Goal: Task Accomplishment & Management: Manage account settings

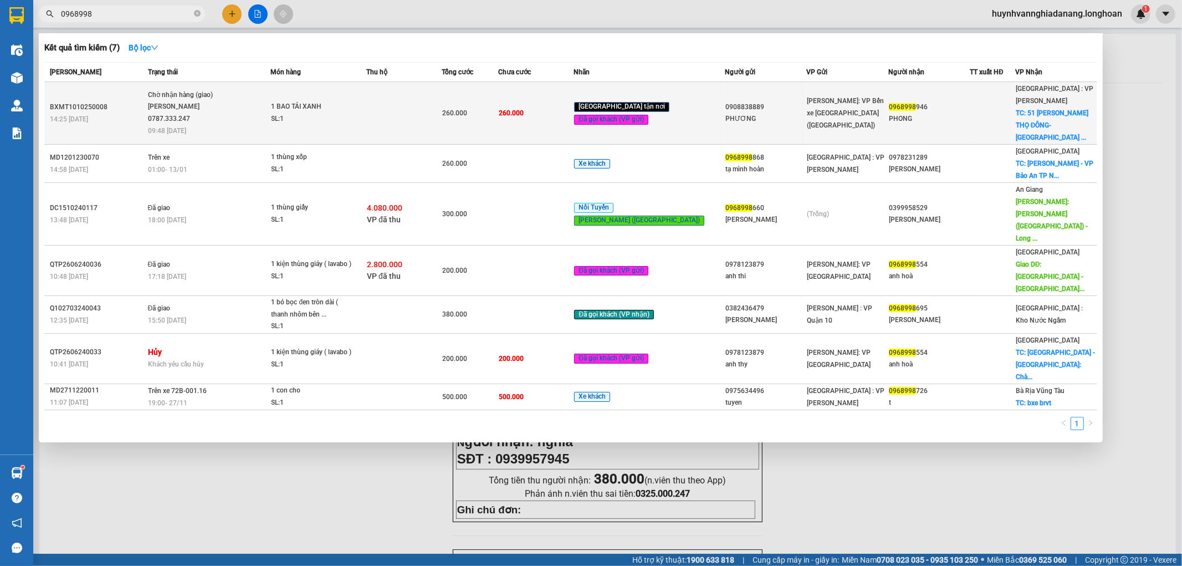
type input "0968998"
click at [431, 120] on td at bounding box center [403, 113] width 75 height 63
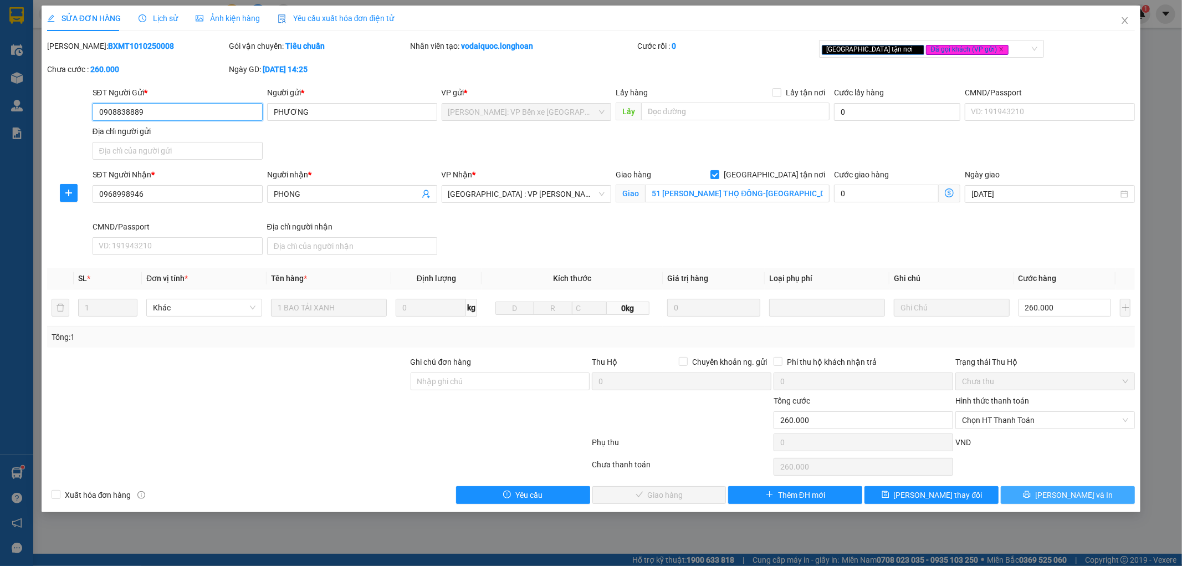
type input "0908838889"
type input "PHƯƠNG"
type input "0968998946"
type input "PHONG"
checkbox input "true"
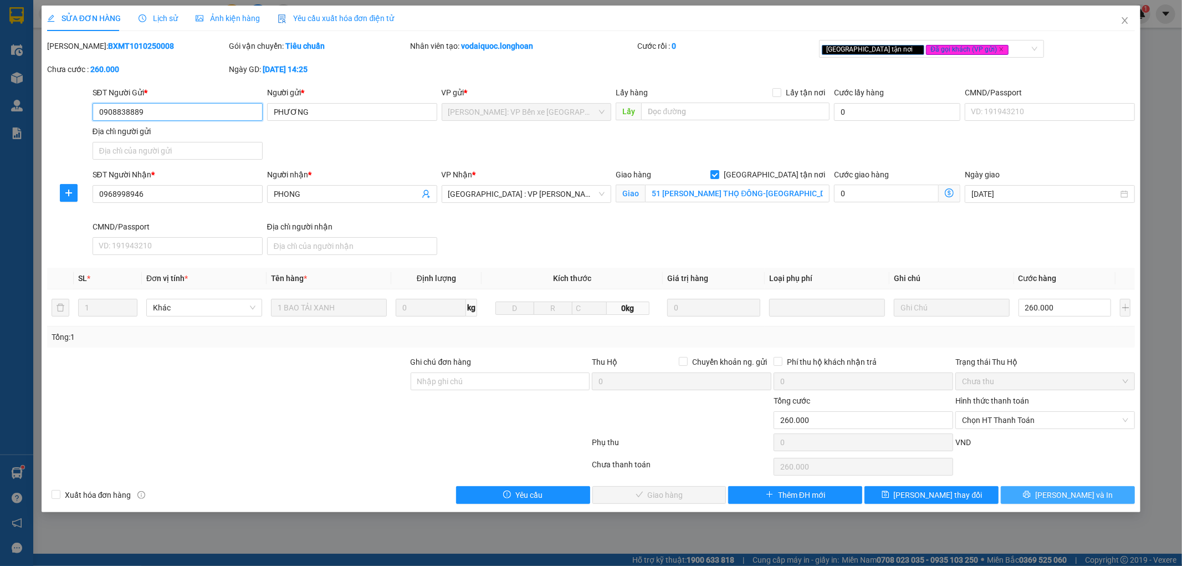
type input "51 LÊ HY-HOÀ THỌ ĐÔNG-CẨM LỆ-ĐÀ NẴNG"
type input "0"
type input "260.000"
click at [1044, 498] on button "[PERSON_NAME] và In" at bounding box center [1068, 495] width 134 height 18
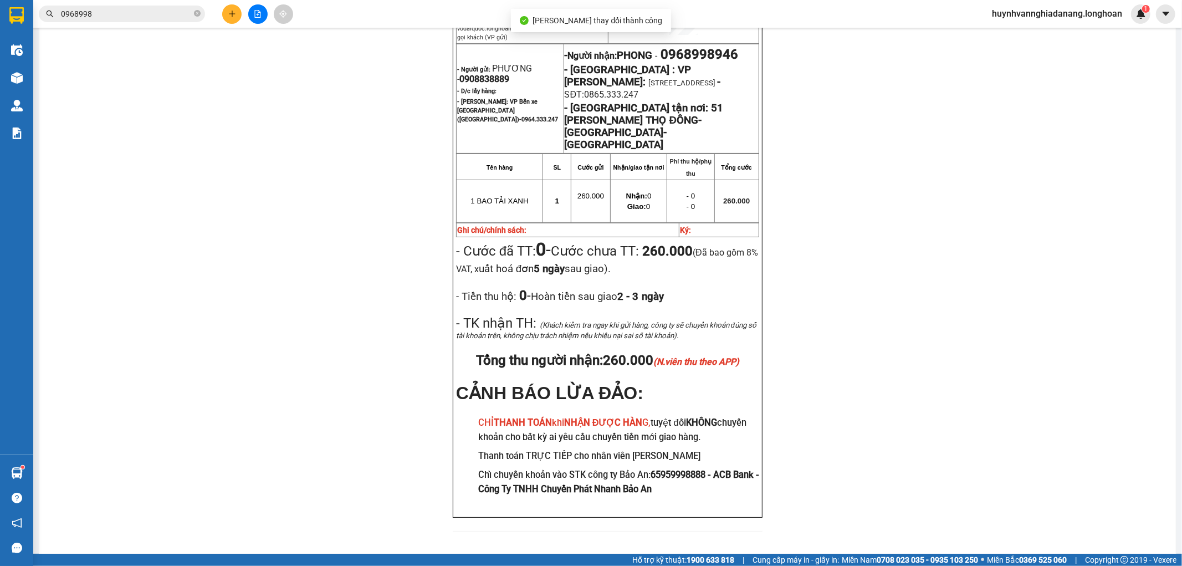
scroll to position [119, 0]
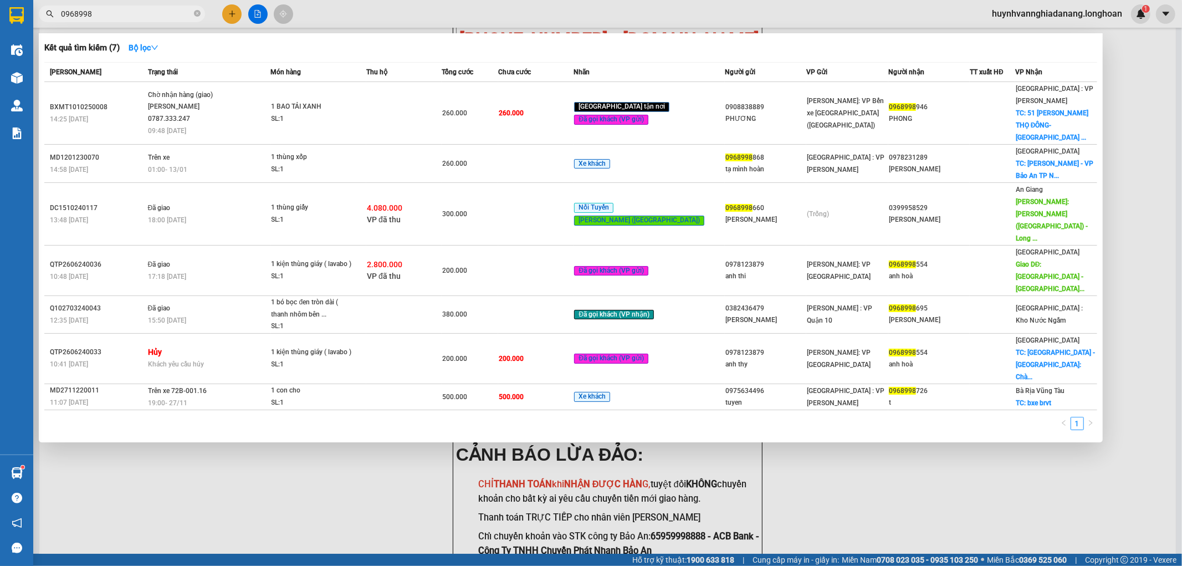
click at [117, 18] on input "0968998" at bounding box center [126, 14] width 131 height 12
type input "0"
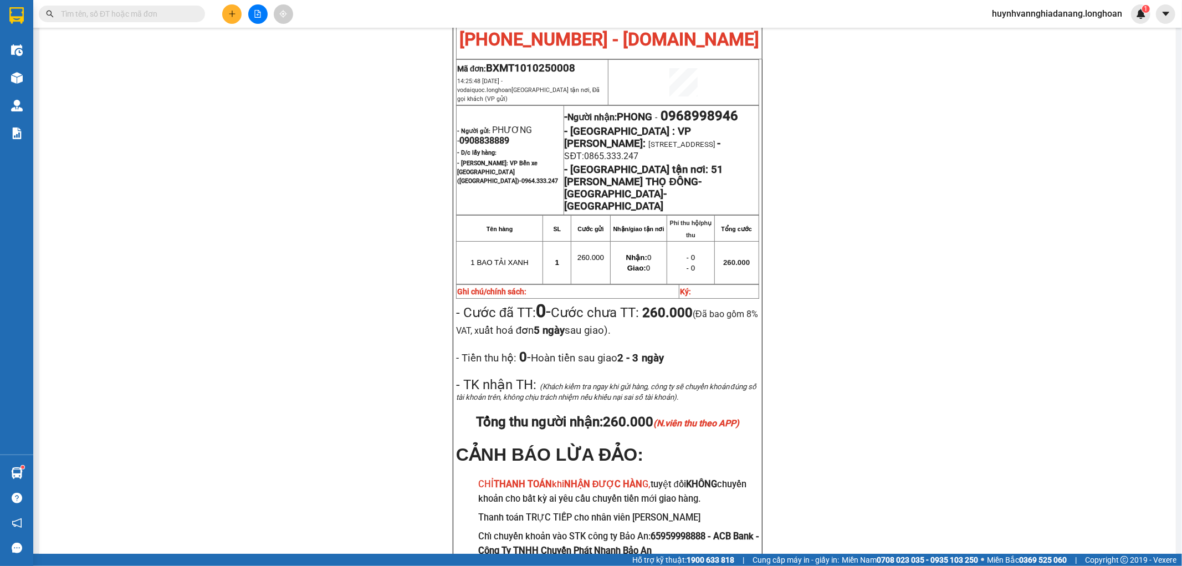
paste input "VPVD1310250001"
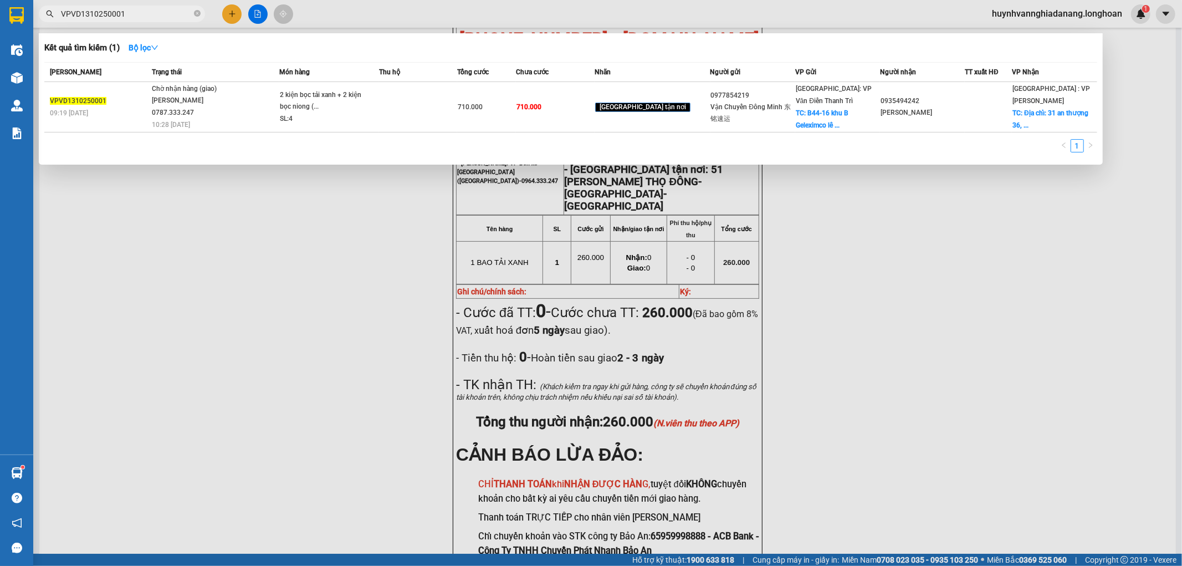
type input "VPVD1310250001"
drag, startPoint x: 250, startPoint y: 386, endPoint x: 262, endPoint y: 376, distance: 15.3
click at [259, 380] on div at bounding box center [591, 283] width 1182 height 566
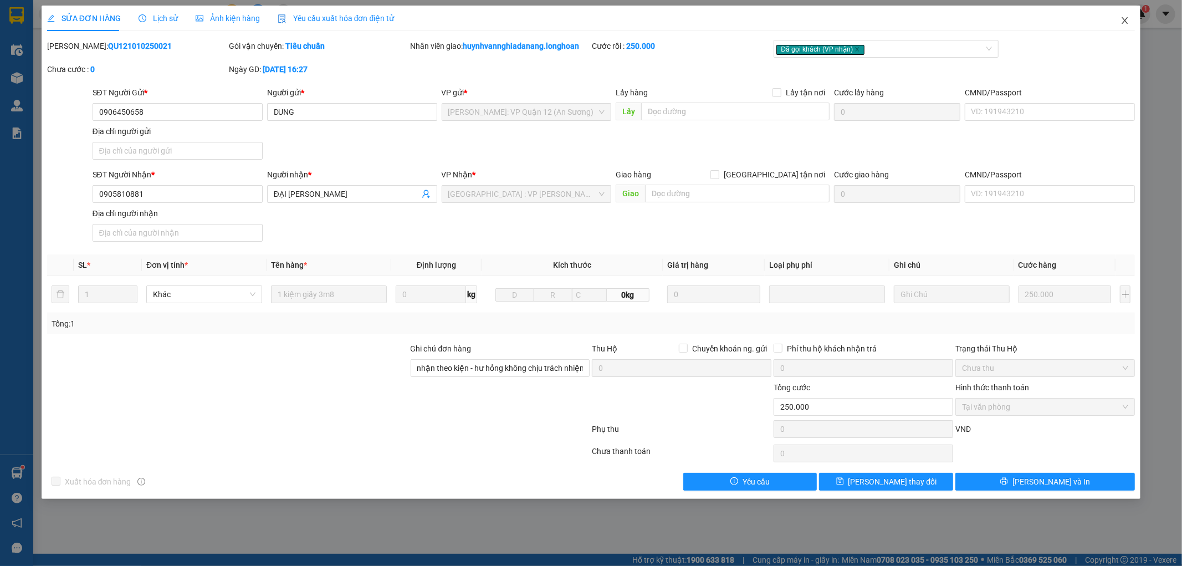
click at [1125, 20] on icon "close" at bounding box center [1125, 20] width 6 height 7
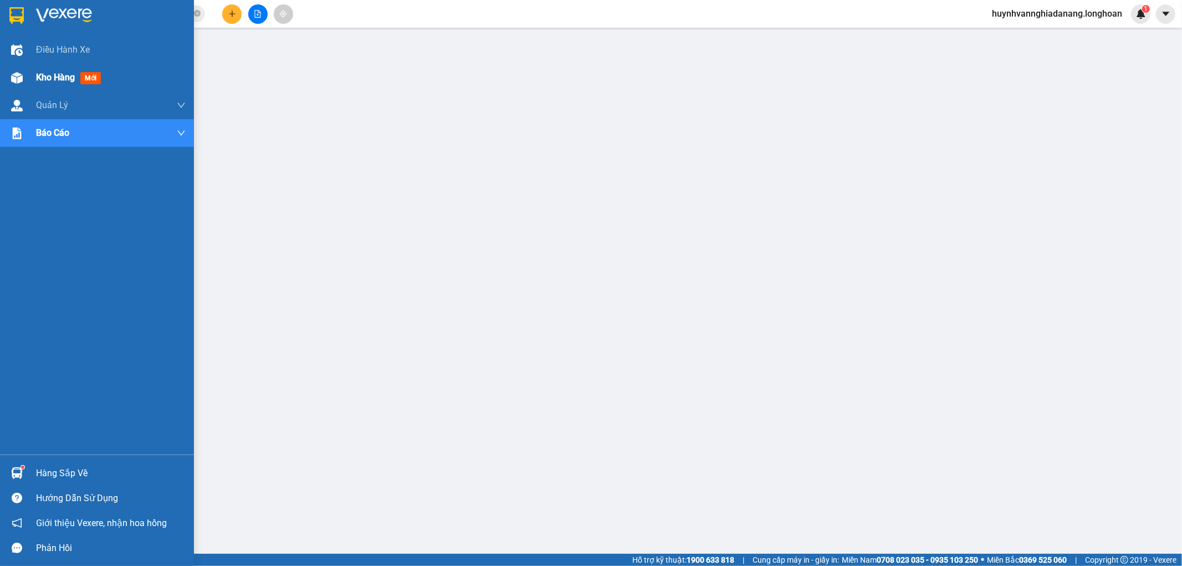
click at [48, 78] on span "Kho hàng" at bounding box center [55, 77] width 39 height 11
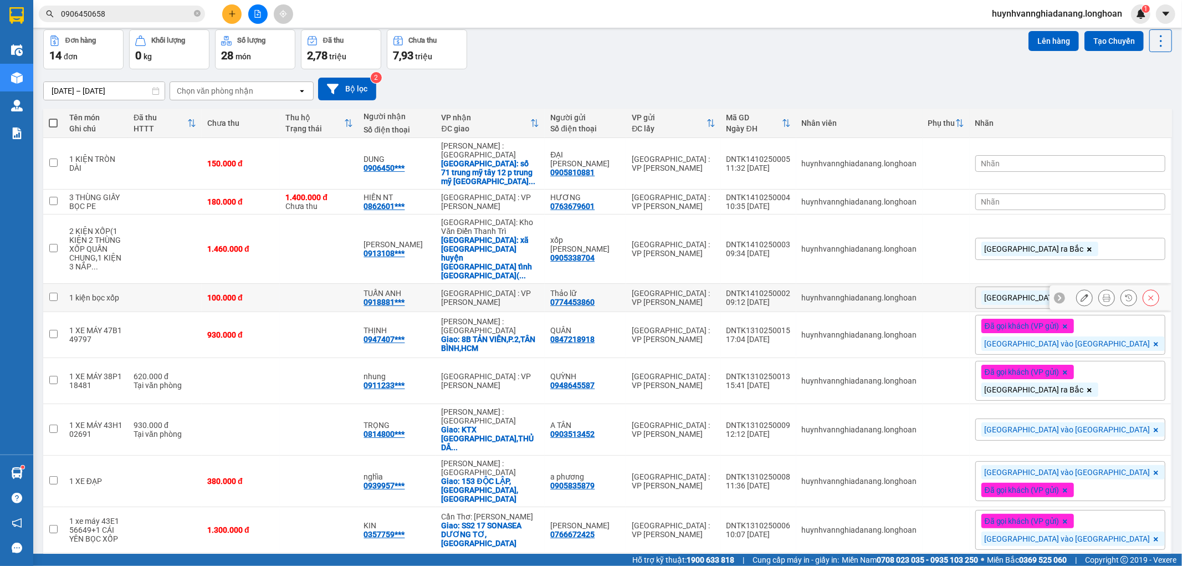
scroll to position [62, 0]
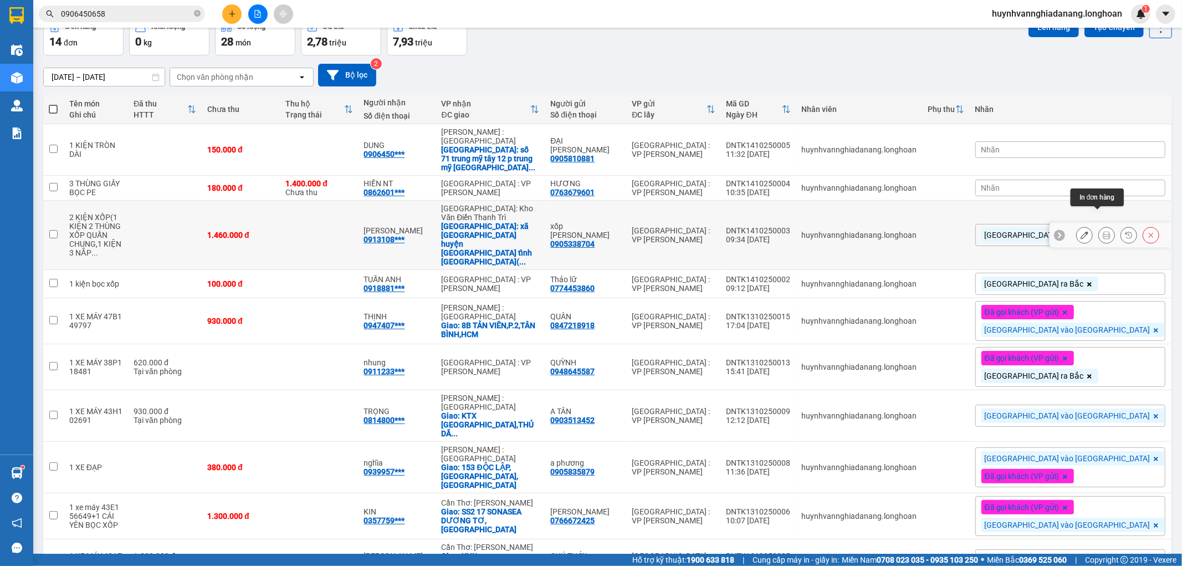
click at [1103, 231] on icon at bounding box center [1107, 235] width 8 height 8
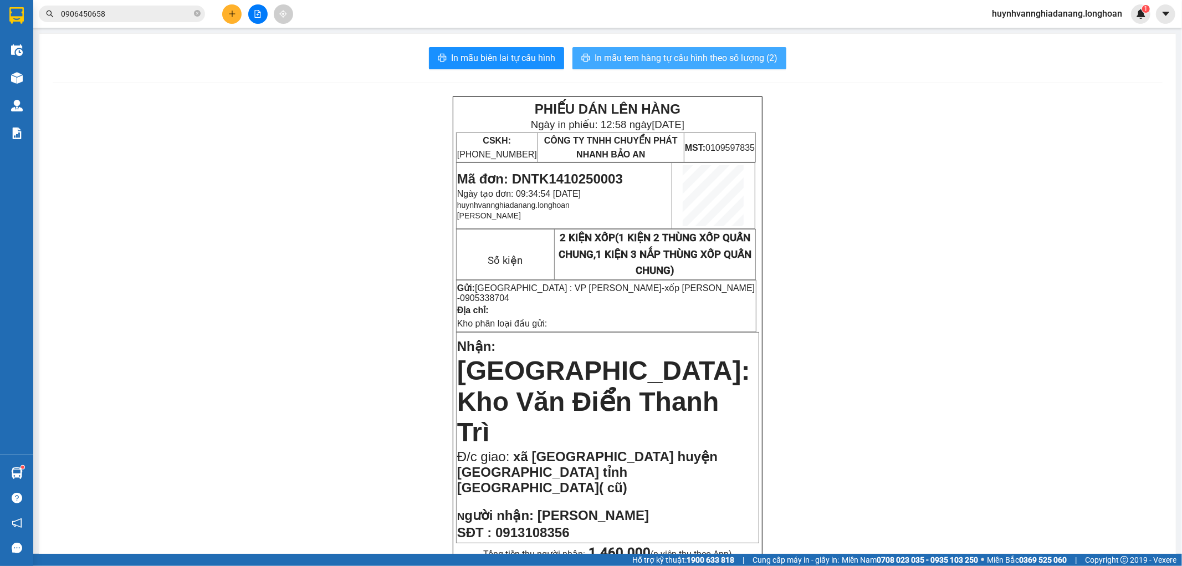
click at [693, 62] on span "In mẫu tem hàng tự cấu hình theo số lượng (2)" at bounding box center [686, 58] width 183 height 14
click at [230, 18] on button at bounding box center [231, 13] width 19 height 19
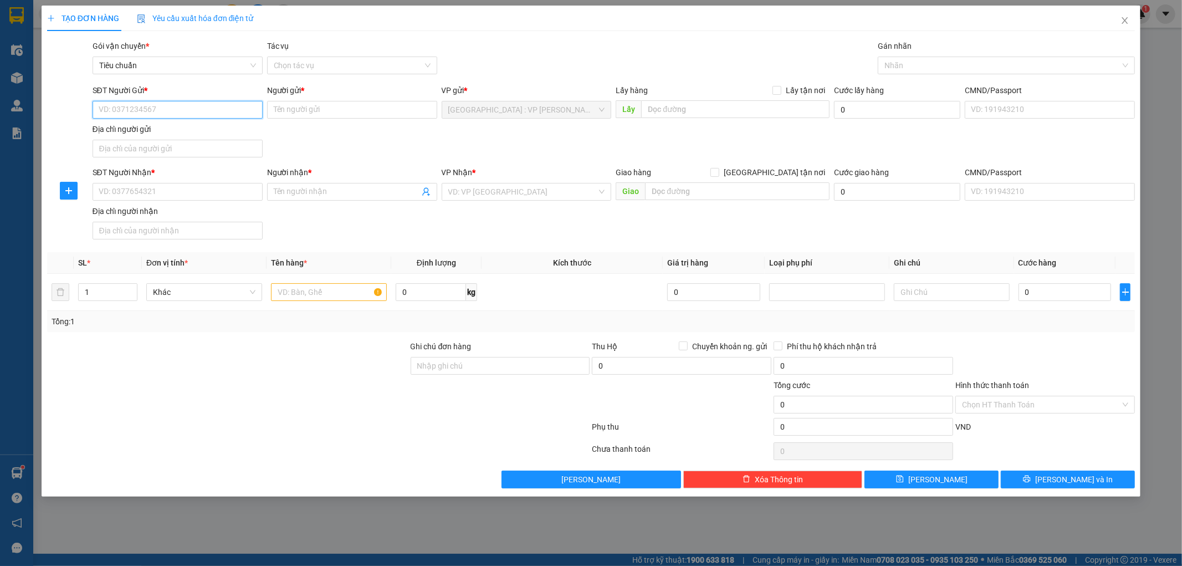
click at [166, 105] on input "SĐT Người Gửi *" at bounding box center [178, 110] width 170 height 18
drag, startPoint x: 152, startPoint y: 114, endPoint x: 75, endPoint y: 115, distance: 77.0
click at [75, 115] on div "SĐT Người Gửi * 0392372931 0392372931 Người gửi * Tên người gửi VP gửi * Đà Nẵn…" at bounding box center [591, 123] width 1091 height 78
type input "0392372931"
click at [132, 192] on input "SĐT Người Nhận *" at bounding box center [178, 192] width 170 height 18
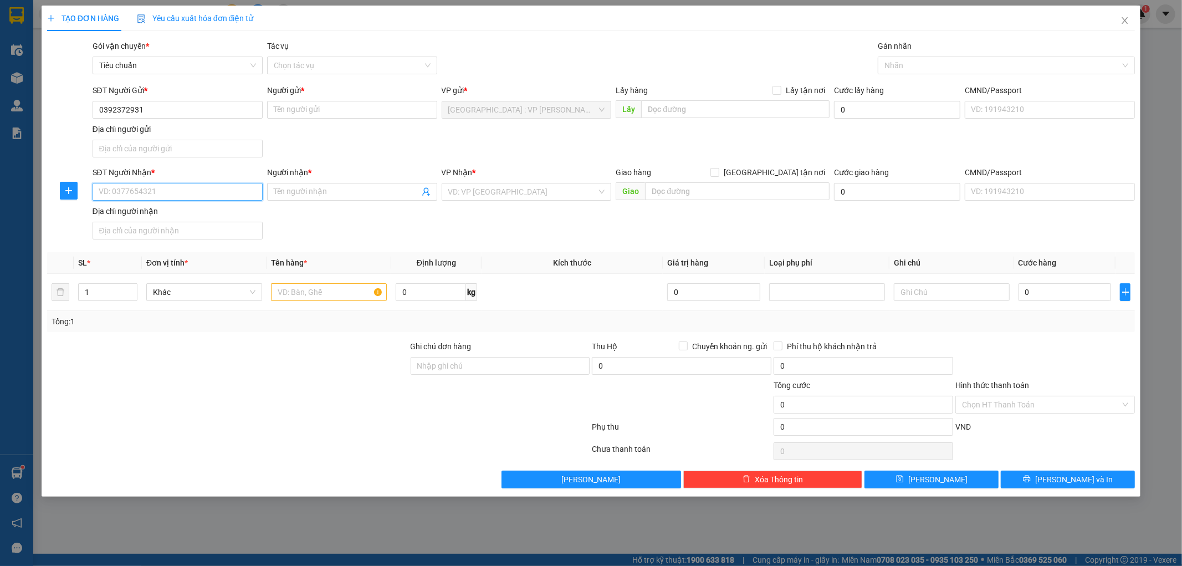
paste input "0392372931"
type input "0392372931"
click at [311, 112] on input "Người gửi *" at bounding box center [352, 110] width 170 height 18
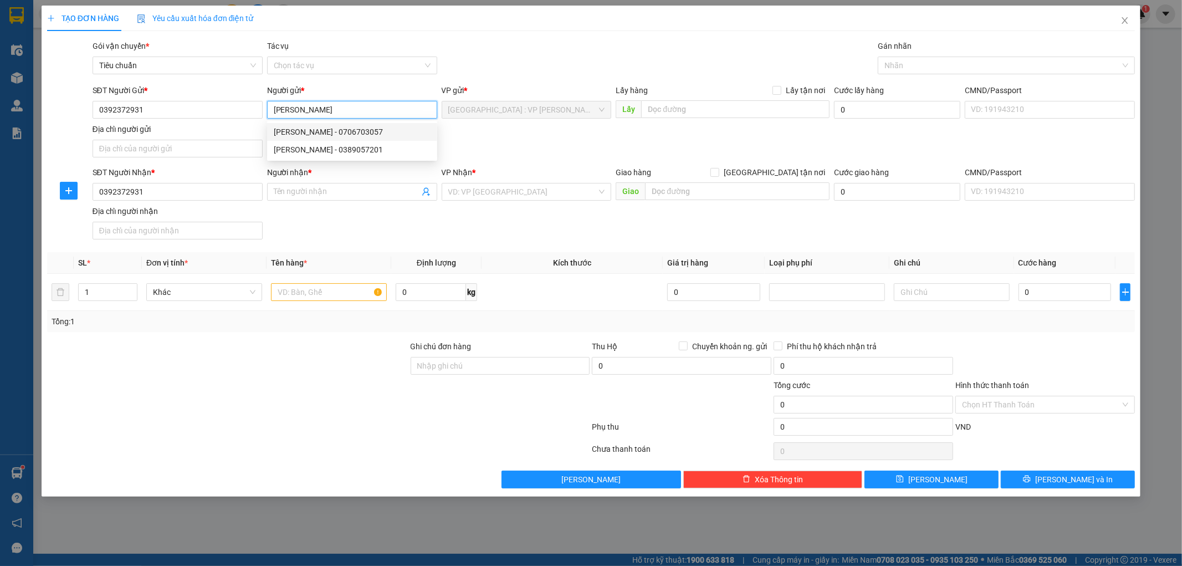
type input "[PERSON_NAME]"
click at [370, 245] on div "Transit Pickup Surcharge Ids Transit Deliver Surcharge Ids Transit Deliver Surc…" at bounding box center [591, 264] width 1088 height 448
click at [327, 117] on input "[PERSON_NAME]" at bounding box center [352, 110] width 170 height 18
click at [293, 196] on input "Người nhận *" at bounding box center [347, 192] width 146 height 12
drag, startPoint x: 329, startPoint y: 107, endPoint x: 272, endPoint y: 109, distance: 57.1
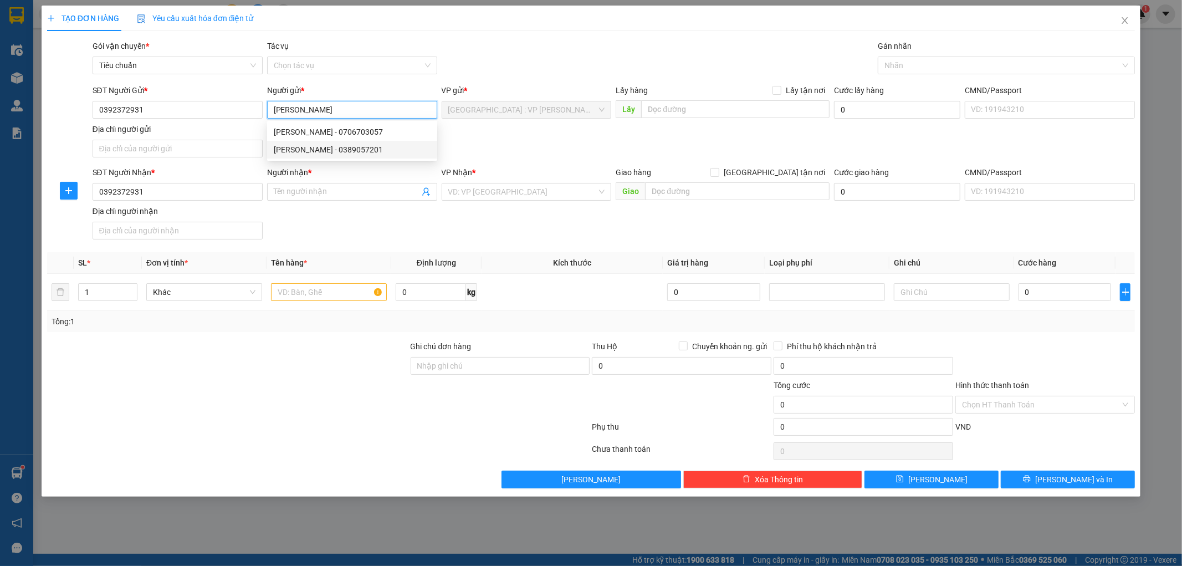
click at [272, 109] on input "[PERSON_NAME]" at bounding box center [352, 110] width 170 height 18
click at [309, 191] on input "Người nhận *" at bounding box center [347, 192] width 146 height 12
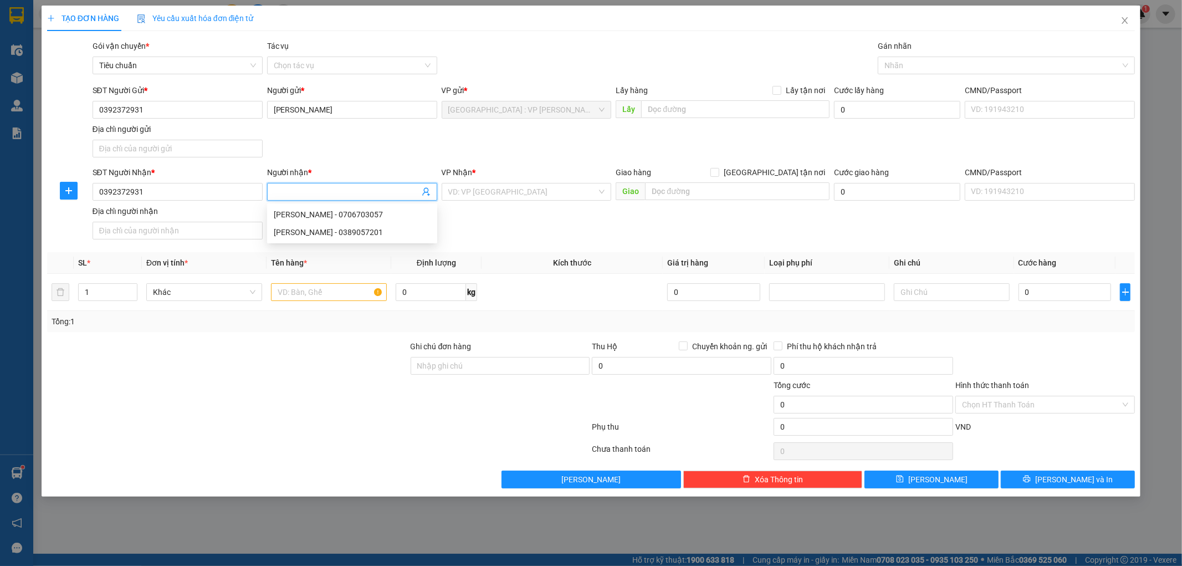
paste input "[PERSON_NAME]"
type input "[PERSON_NAME]"
drag, startPoint x: 772, startPoint y: 175, endPoint x: 754, endPoint y: 193, distance: 25.9
click at [718, 175] on input "[GEOGRAPHIC_DATA] tận nơi" at bounding box center [714, 172] width 8 height 8
checkbox input "true"
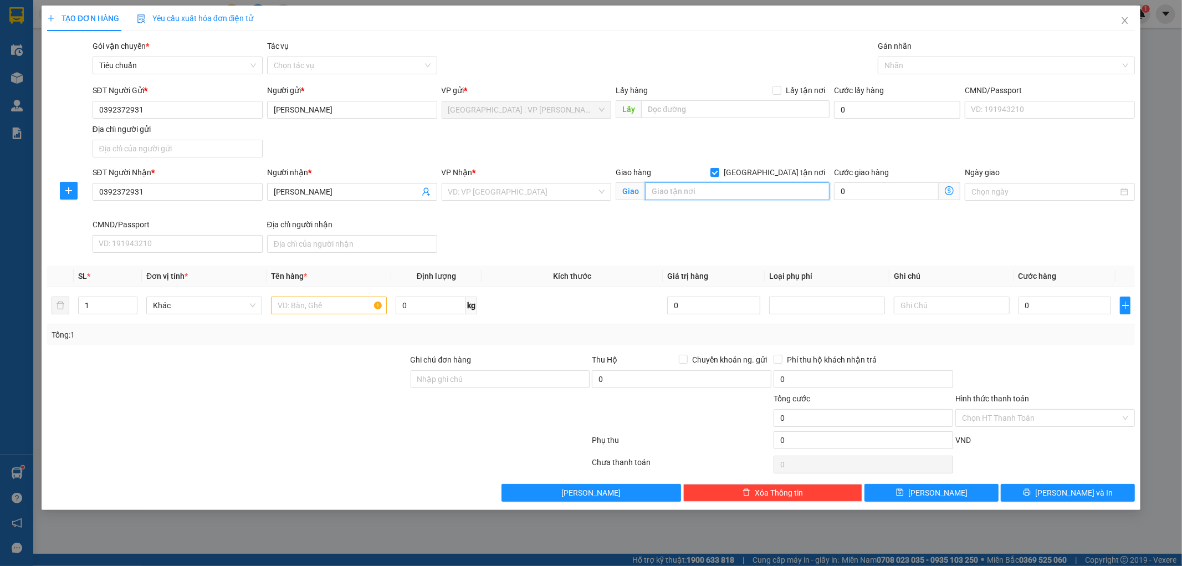
click at [735, 195] on input "text" at bounding box center [737, 191] width 185 height 18
click at [684, 191] on input "text" at bounding box center [737, 191] width 185 height 18
click at [535, 183] on div "VD: VP [GEOGRAPHIC_DATA]" at bounding box center [527, 192] width 170 height 18
type input "41-43 POSITANO [GEOGRAPHIC_DATA],KP6,[GEOGRAPHIC_DATA],[GEOGRAPHIC_DATA]"
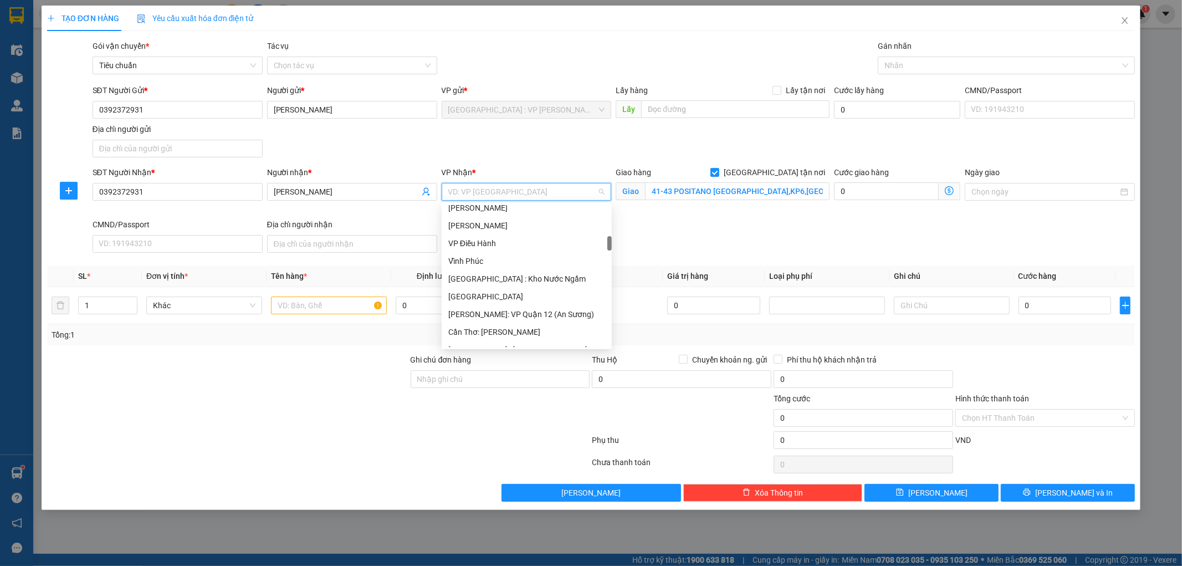
scroll to position [369, 0]
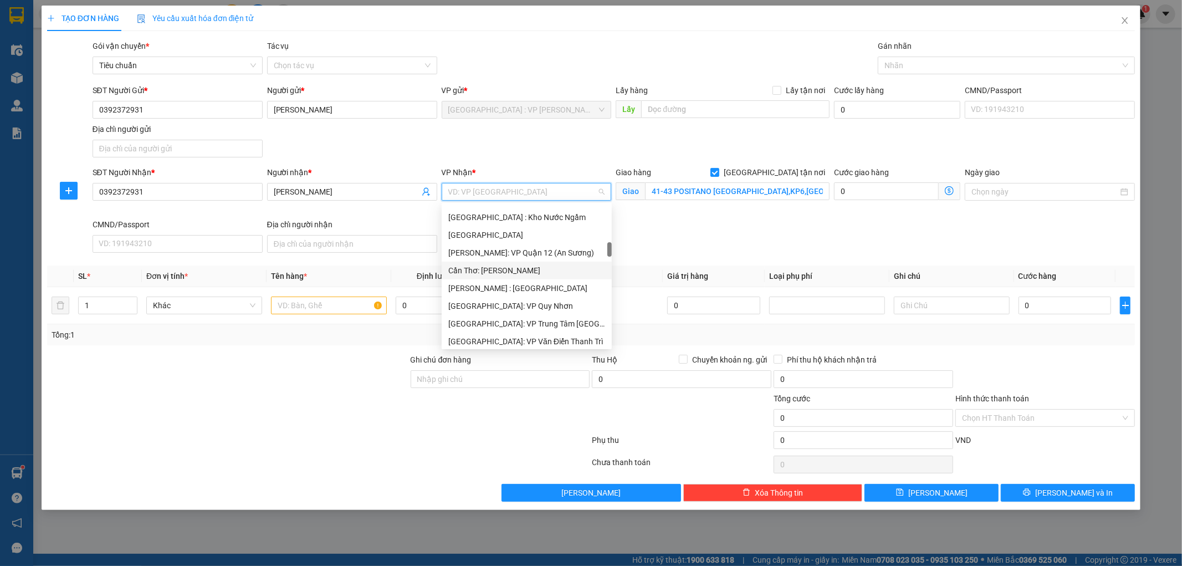
click at [525, 267] on div "Cần Thơ: [PERSON_NAME]" at bounding box center [526, 270] width 157 height 12
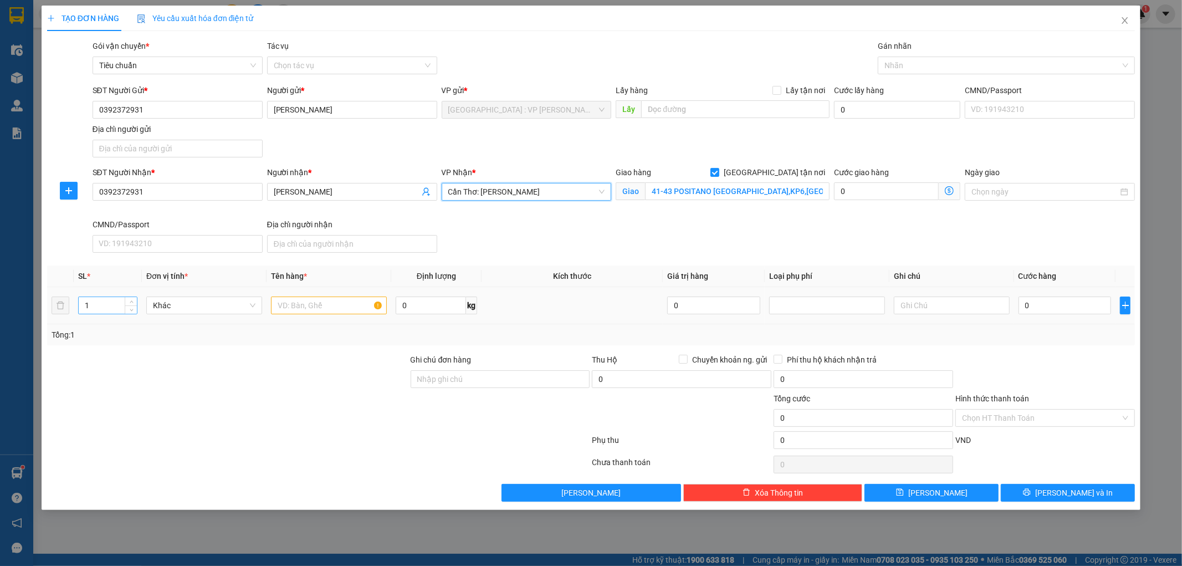
click at [117, 307] on input "1" at bounding box center [108, 305] width 58 height 17
type input "5"
click at [301, 307] on input "text" at bounding box center [329, 305] width 116 height 18
type input "1 XE MÁY 92F1 52291+2 VALI+2 THÙNG GIẤY"
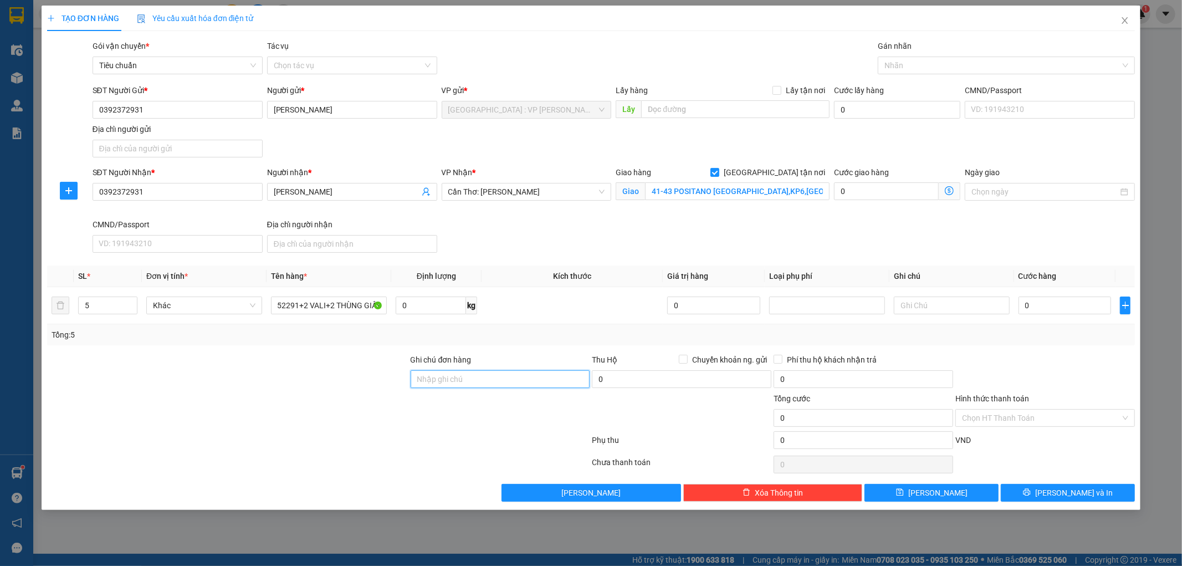
scroll to position [0, 0]
click at [501, 378] on input "Ghi chú đơn hàng" at bounding box center [501, 379] width 180 height 18
type input "1 CHÌA KHÓA,2 GƯƠNG"
click at [1065, 310] on input "0" at bounding box center [1065, 305] width 93 height 18
type input "1"
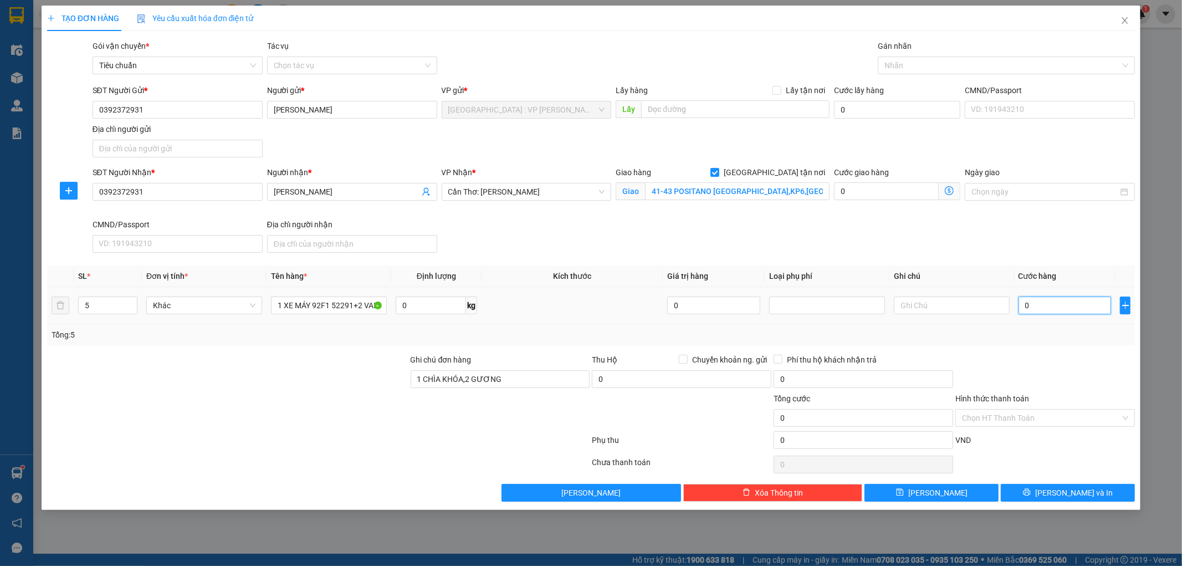
type input "1"
type input "19"
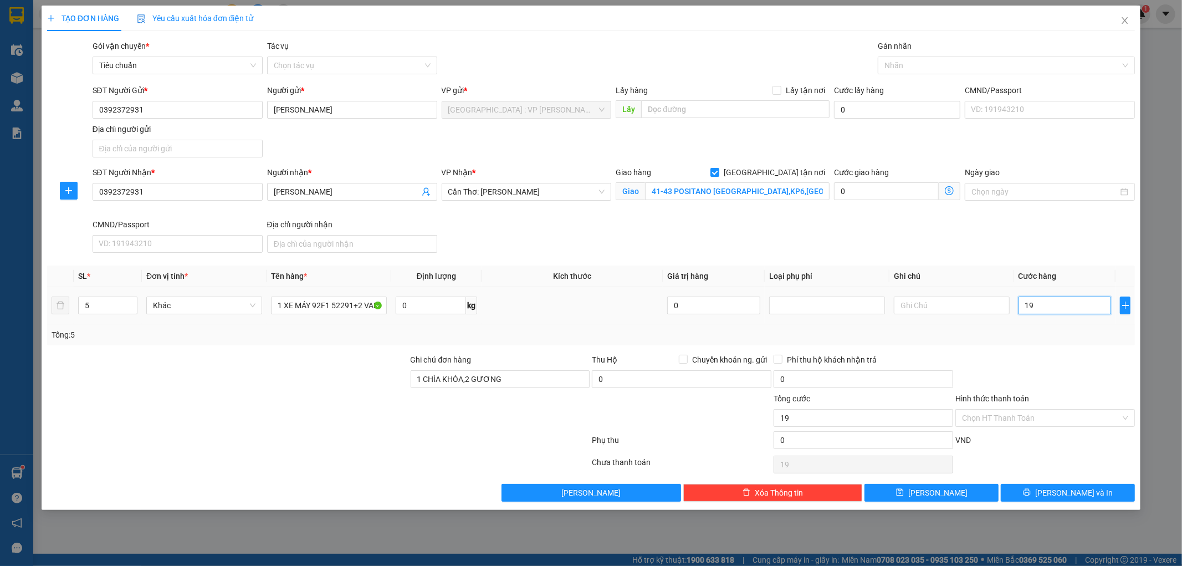
type input "193"
type input "1.930"
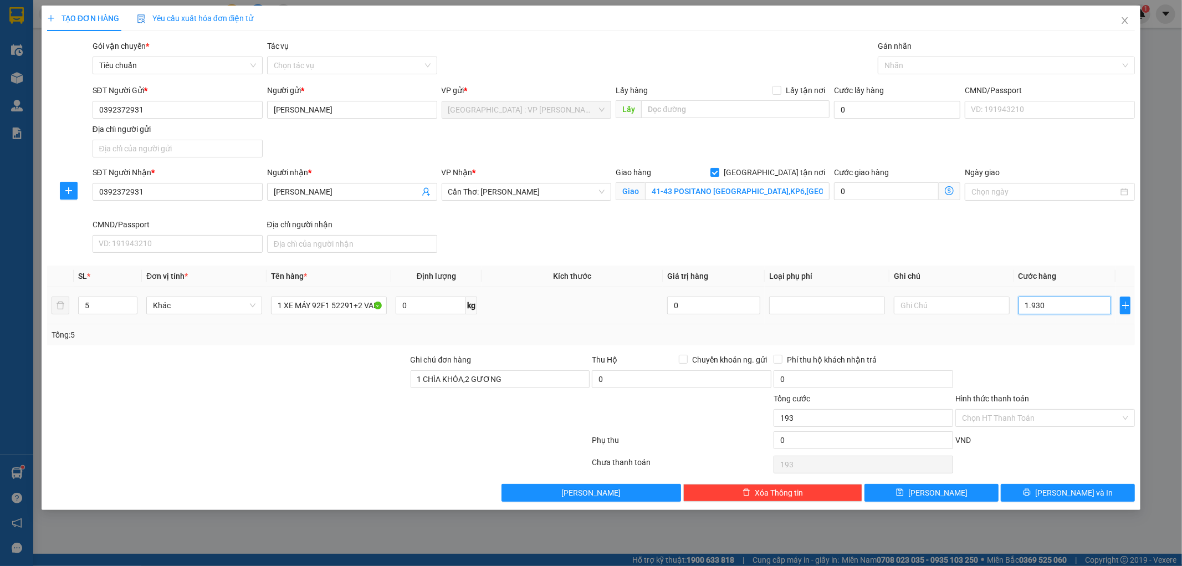
type input "1.930"
type input "19.300"
type input "193.000"
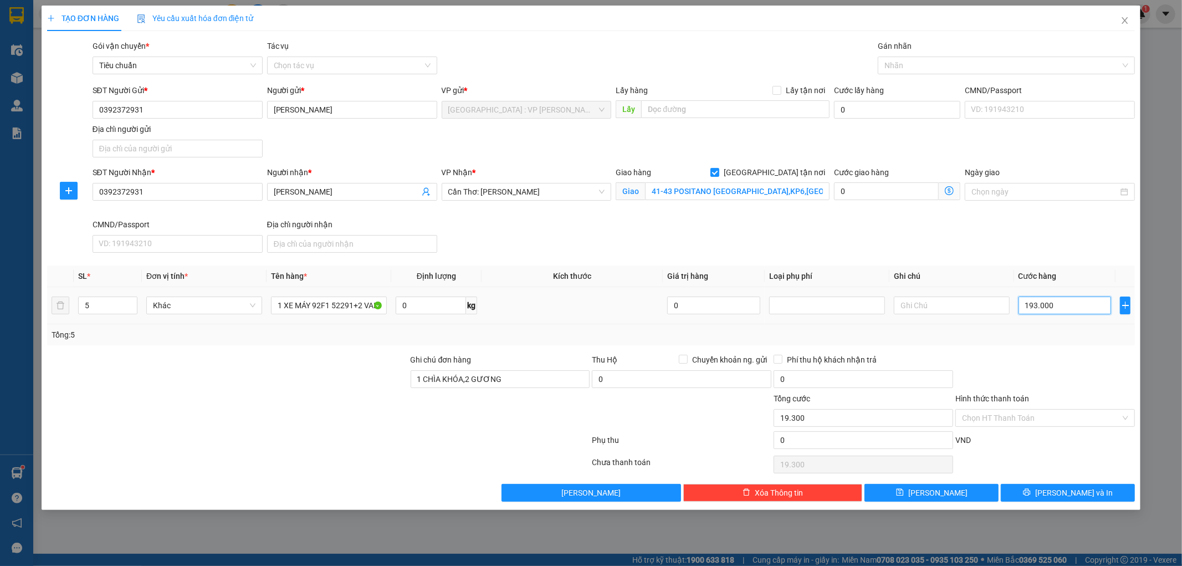
type input "193.000"
type input "1.930.000"
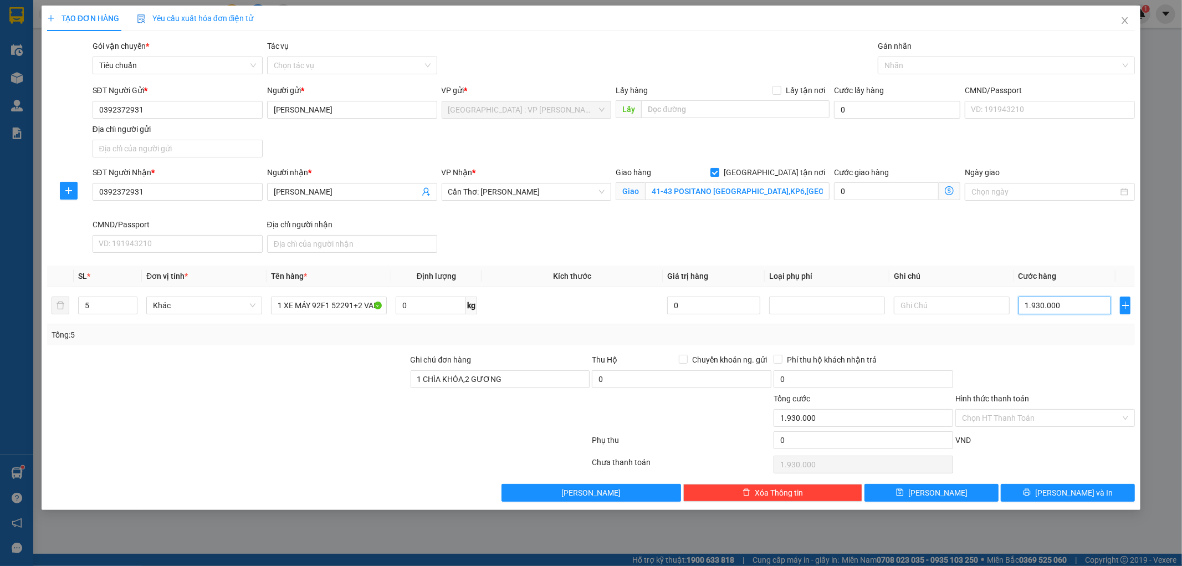
type input "1.930.000"
click at [1022, 361] on div at bounding box center [1045, 373] width 182 height 39
click at [511, 381] on input "1 CHÌA KHÓA,2 GƯƠNG" at bounding box center [501, 379] width 180 height 18
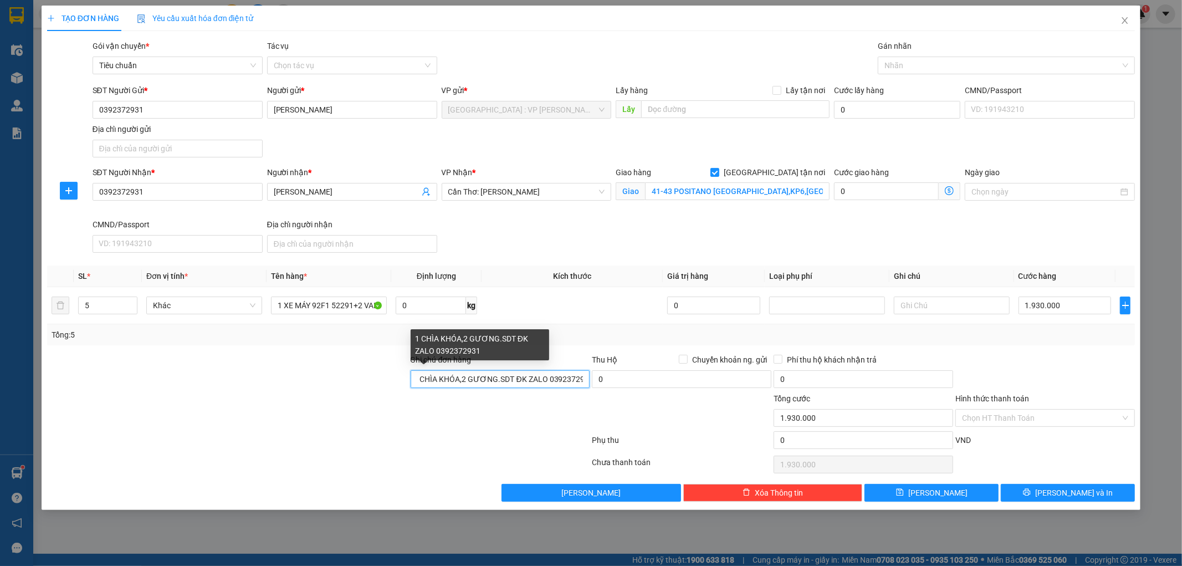
scroll to position [0, 8]
click at [935, 73] on div "Nhãn" at bounding box center [1006, 66] width 257 height 18
type input "1 CHÌA KHÓA,2 GƯƠNG.SDT ĐK ZALO 0392372931"
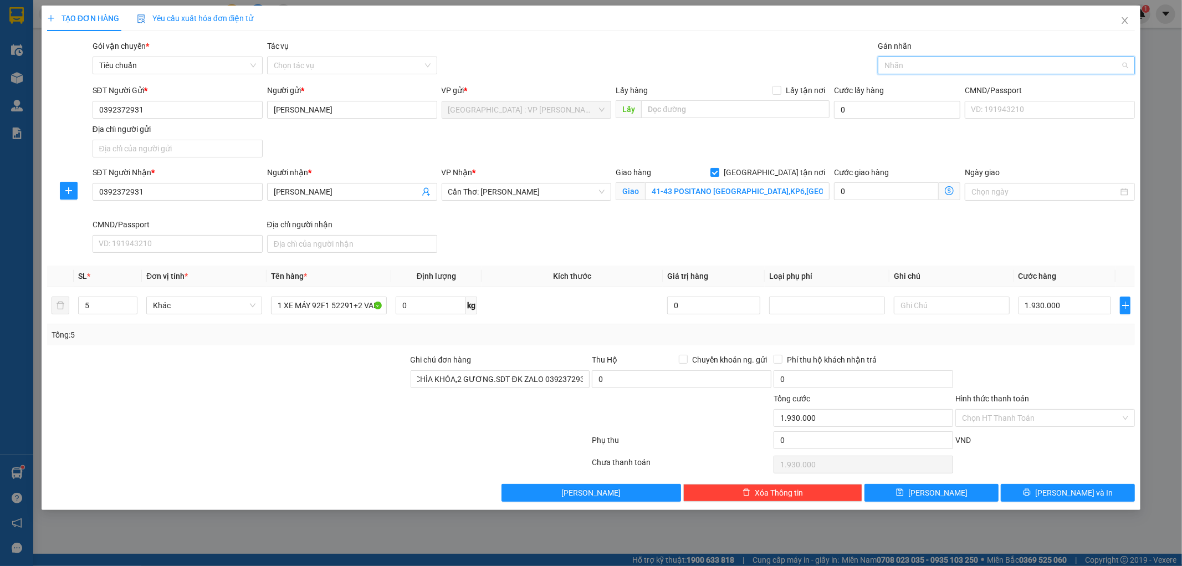
scroll to position [0, 0]
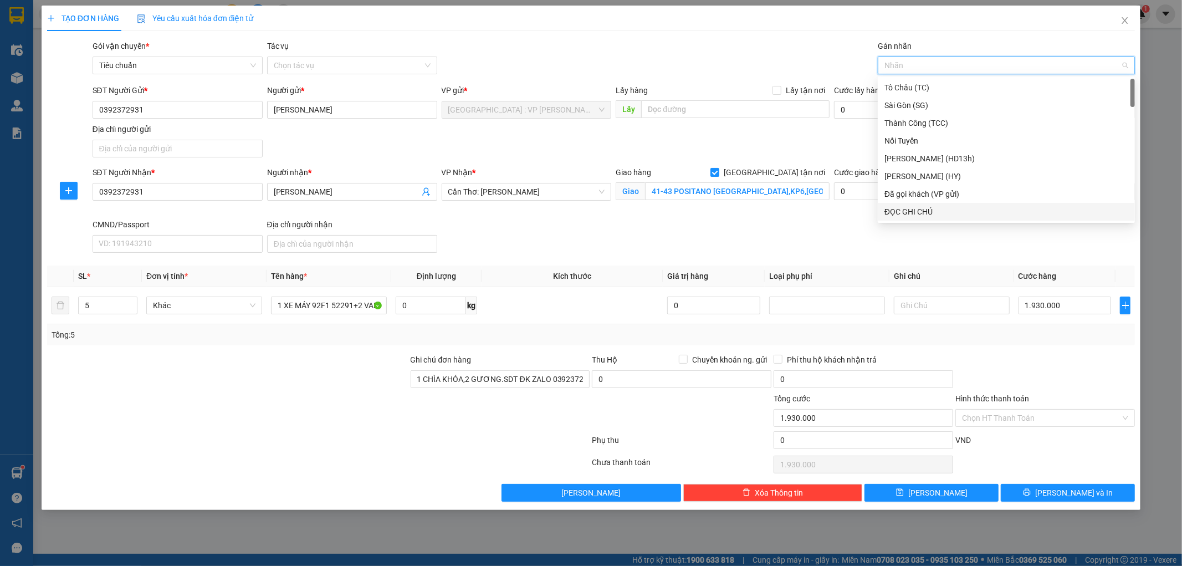
click at [939, 207] on div "ĐỌC GHI CHÚ" at bounding box center [1006, 212] width 244 height 12
click at [1035, 420] on input "Hình thức thanh toán" at bounding box center [1041, 418] width 158 height 17
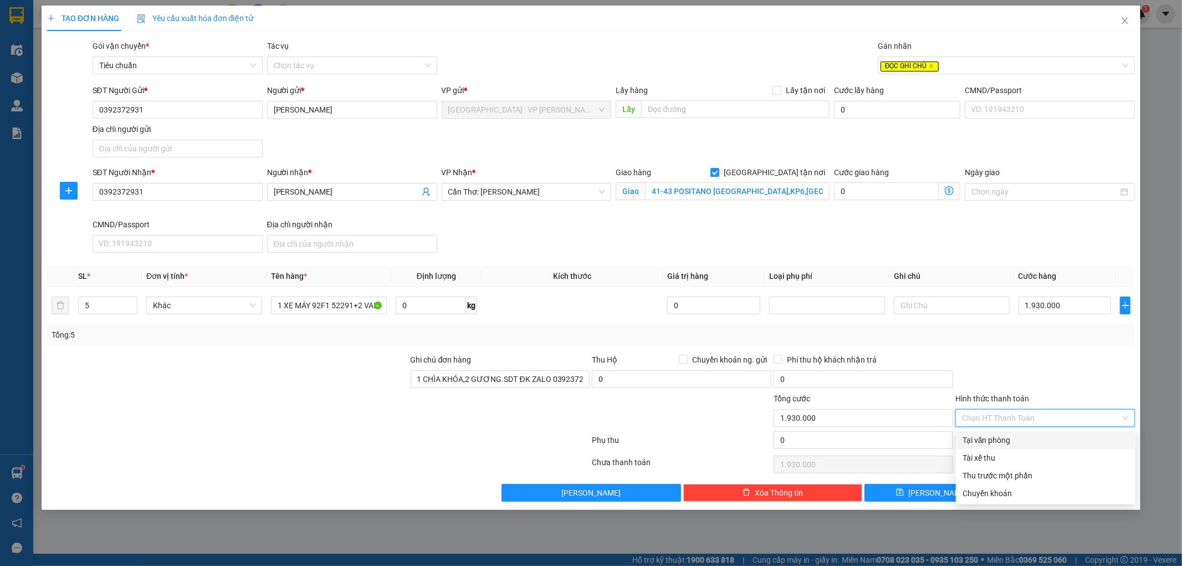
click at [1030, 441] on div "Tại văn phòng" at bounding box center [1046, 440] width 166 height 12
type input "0"
click at [1062, 494] on span "[PERSON_NAME] và In" at bounding box center [1074, 493] width 78 height 12
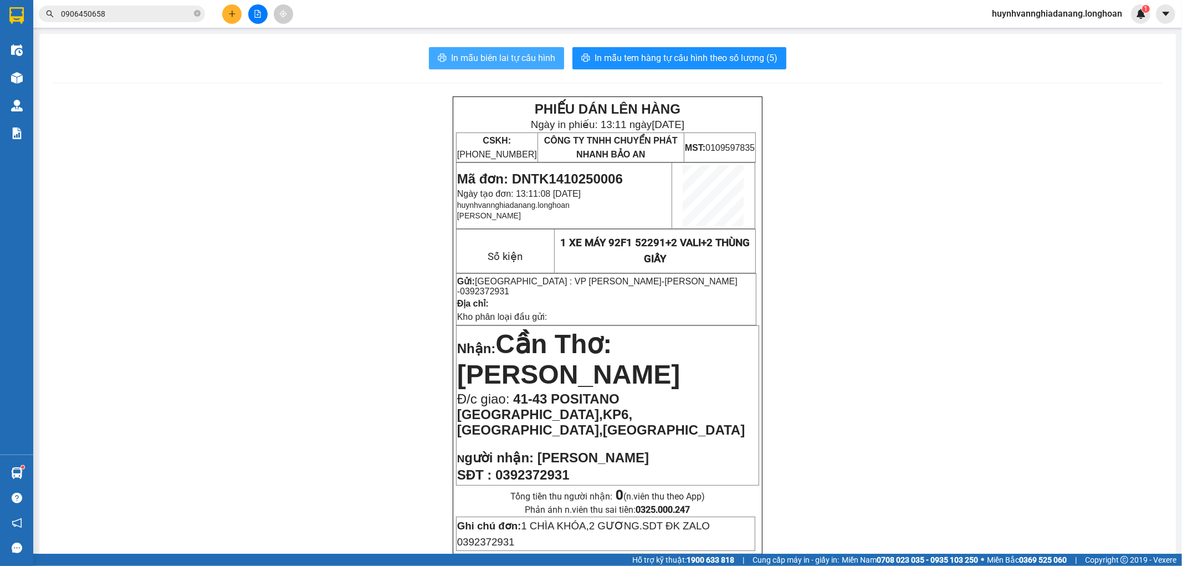
click at [495, 59] on span "In mẫu biên lai tự cấu hình" at bounding box center [503, 58] width 104 height 14
click at [233, 19] on button at bounding box center [231, 13] width 19 height 19
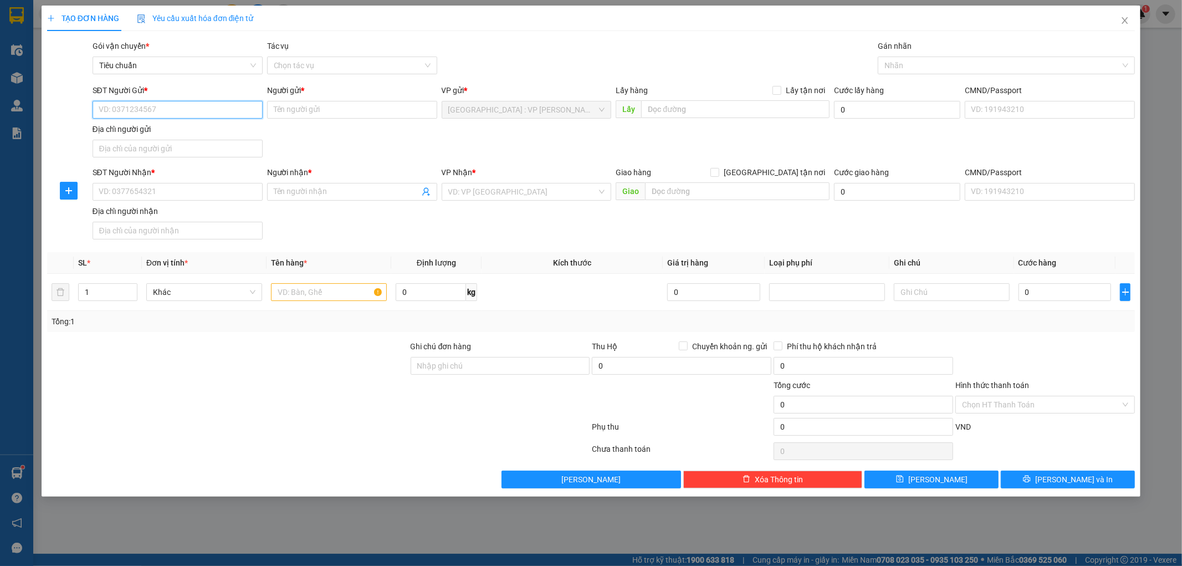
click at [125, 110] on input "SĐT Người Gửi *" at bounding box center [178, 110] width 170 height 18
type input "0935946646"
click at [172, 135] on div "0935946646 - TRÍ" at bounding box center [177, 132] width 157 height 12
type input "TRÍ"
type input "0935946646"
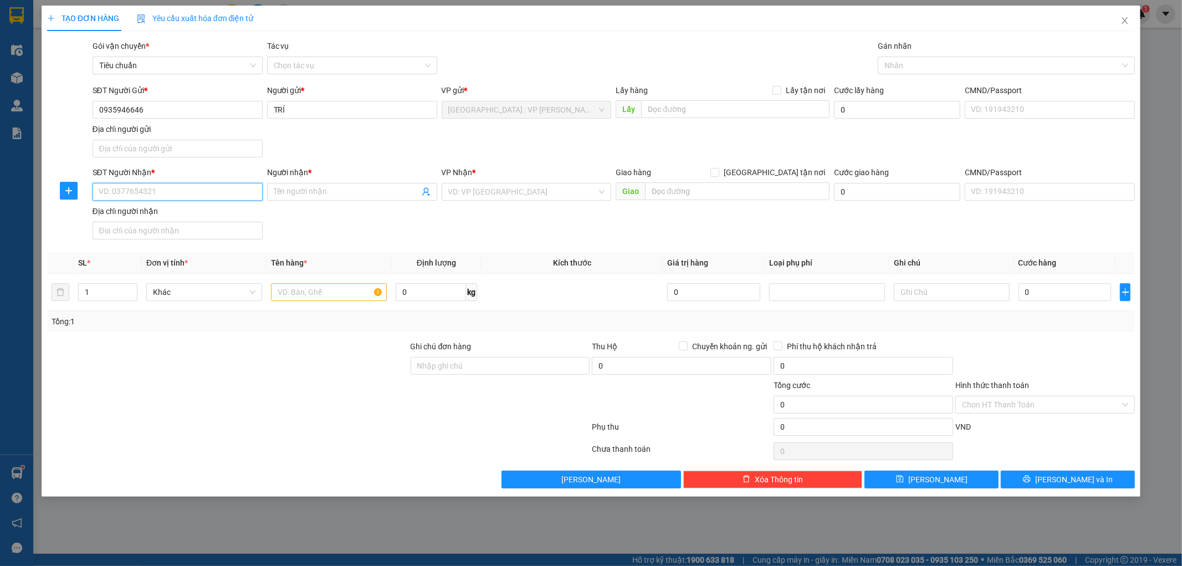
click at [183, 193] on input "SĐT Người Nhận *" at bounding box center [178, 192] width 170 height 18
click at [175, 218] on div "0768240425 - SEN" at bounding box center [177, 214] width 157 height 12
type input "0768240425"
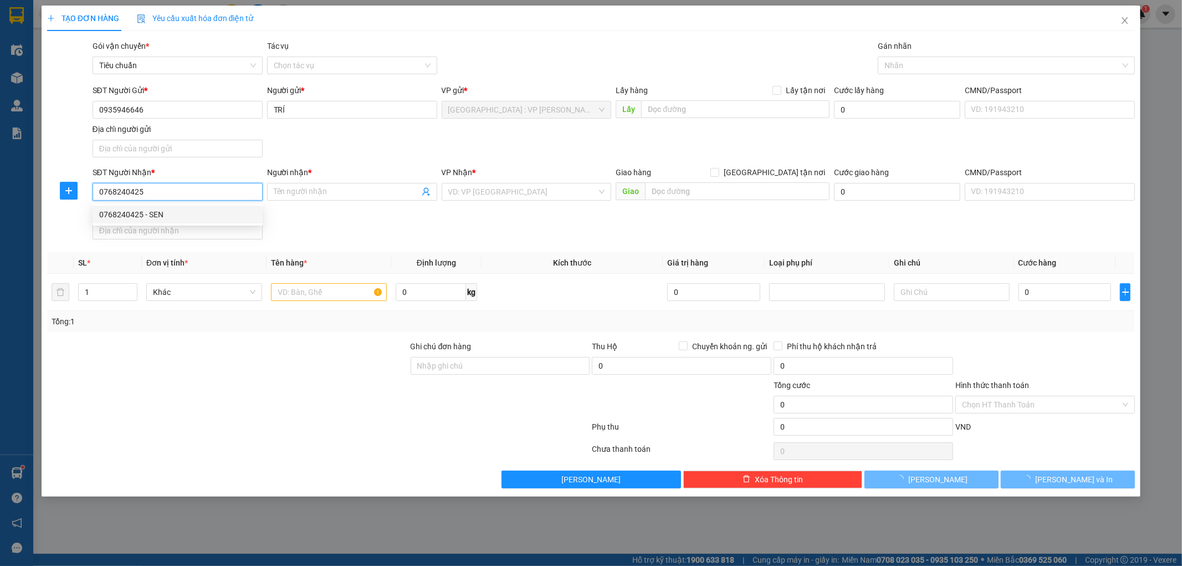
type input "SEN"
checkbox input "true"
type input "27 LÊ THÁNH TÔN,NHA TRANG"
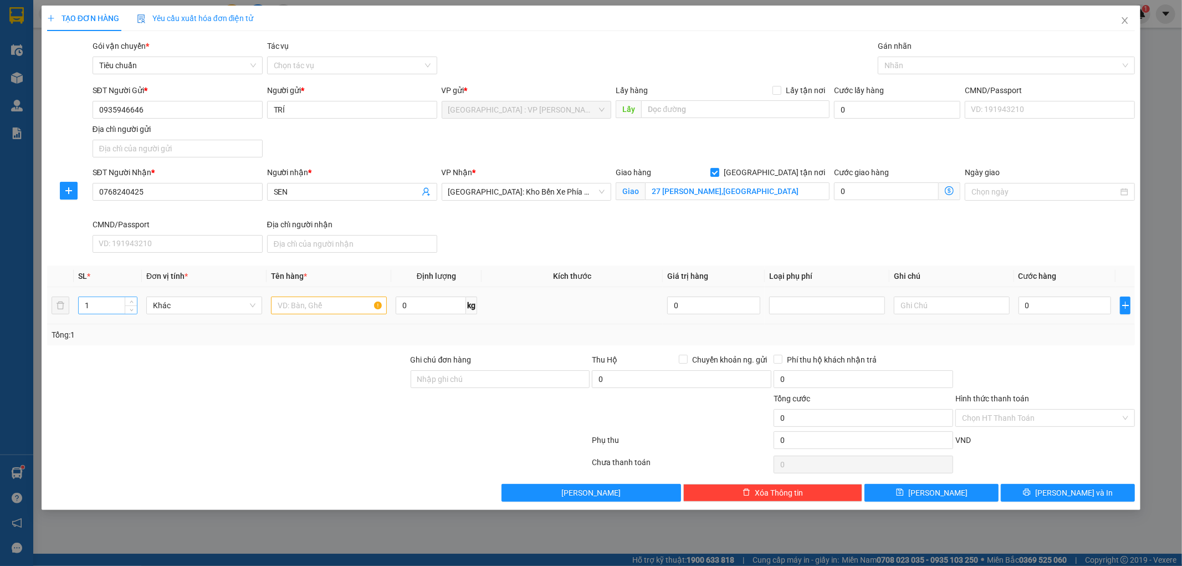
click at [108, 301] on input "1" at bounding box center [108, 305] width 58 height 17
type input "2"
click at [303, 311] on input "text" at bounding box center [329, 305] width 116 height 18
type input "2 THÙNG GIẤY"
click at [1047, 305] on input "0" at bounding box center [1065, 305] width 93 height 18
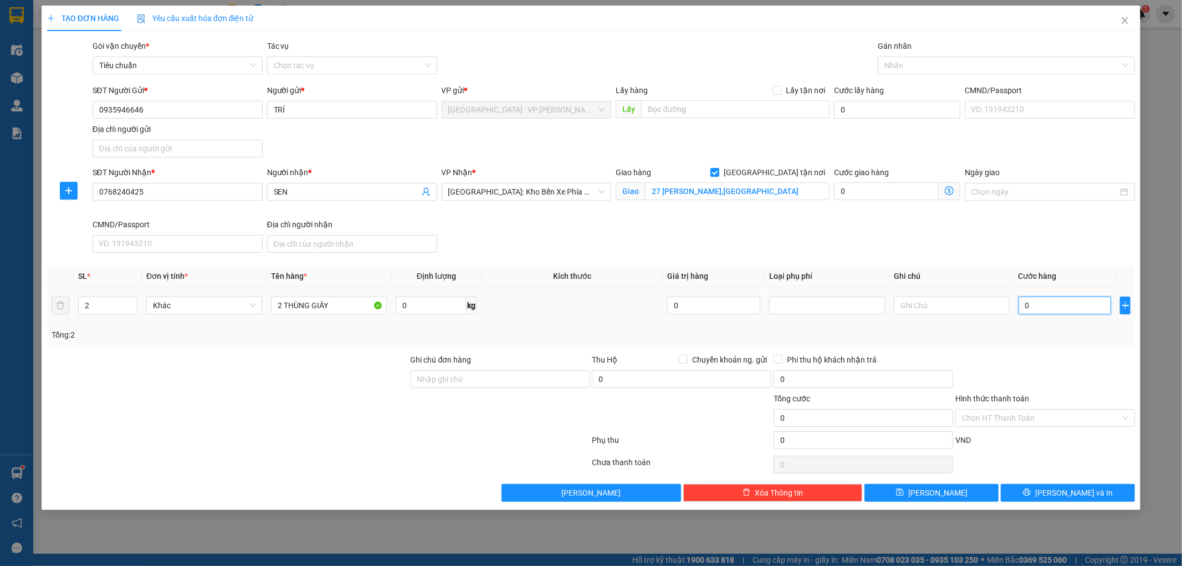
type input "1"
type input "15"
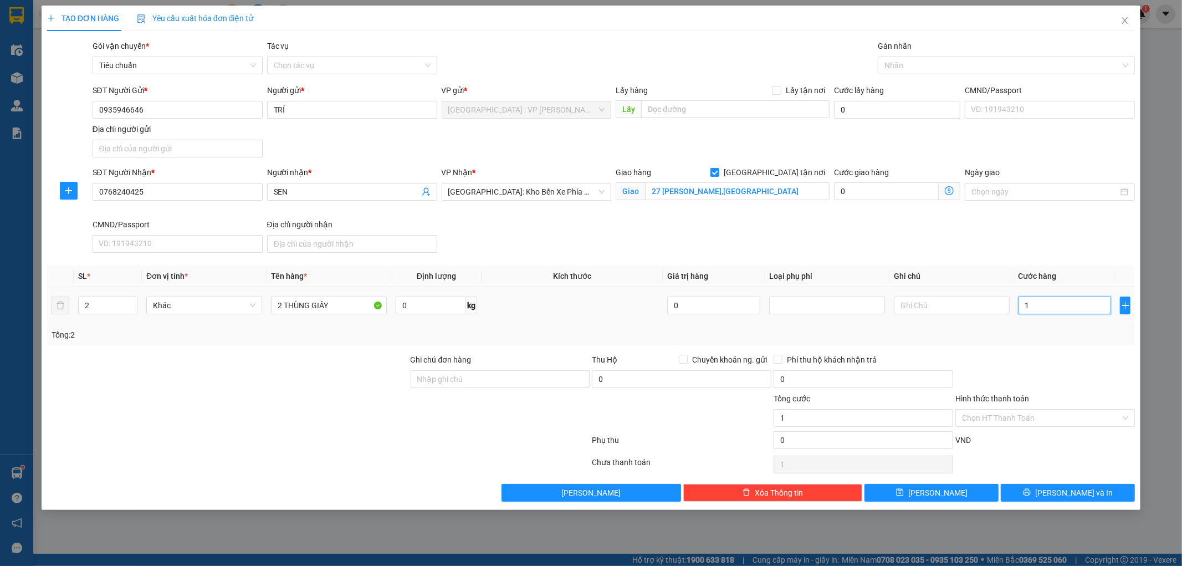
type input "15"
type input "1"
type input "16"
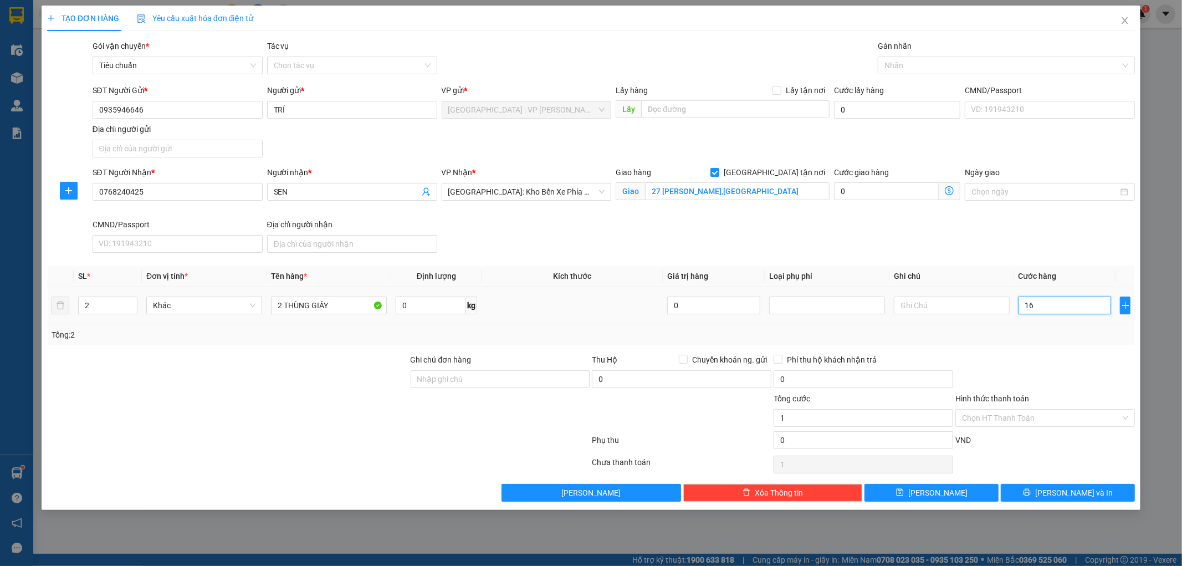
type input "16"
type input "160"
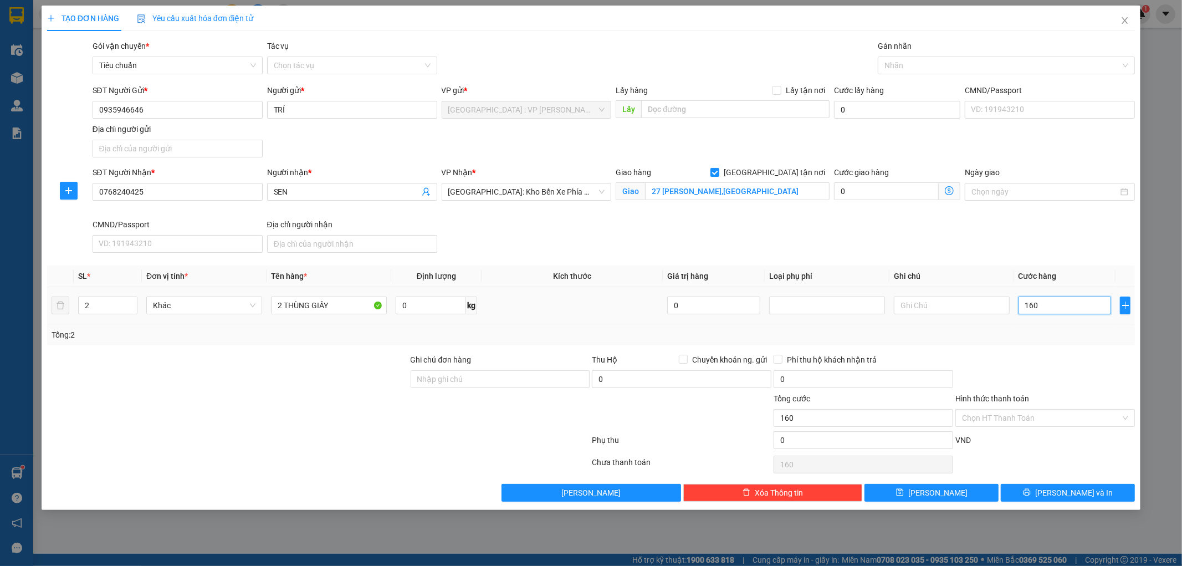
type input "1.600"
type input "16.000"
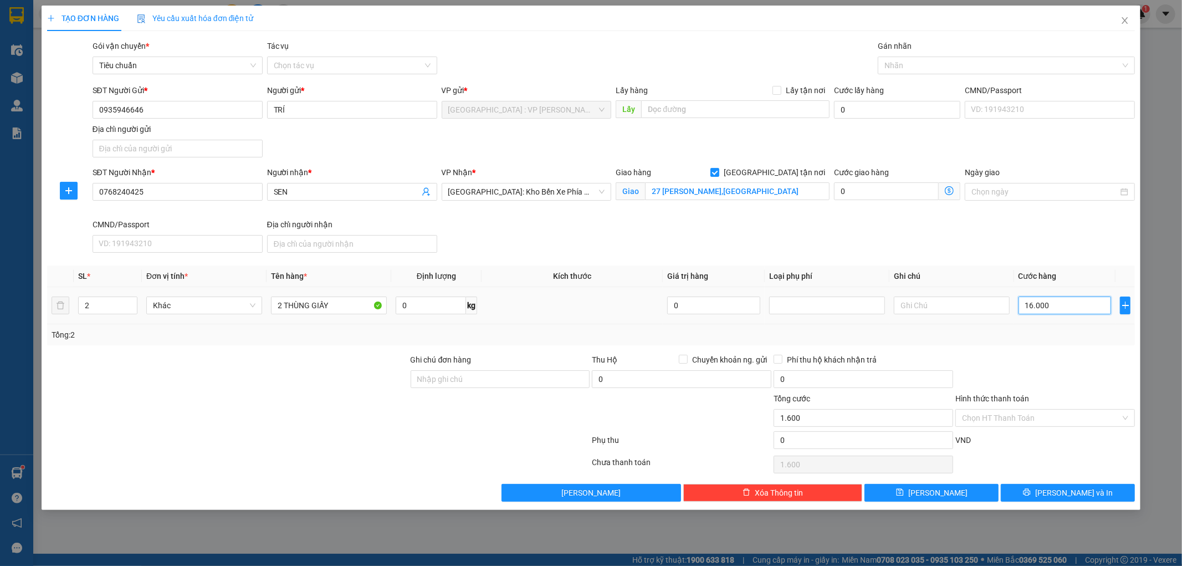
type input "16.000"
type input "160.000"
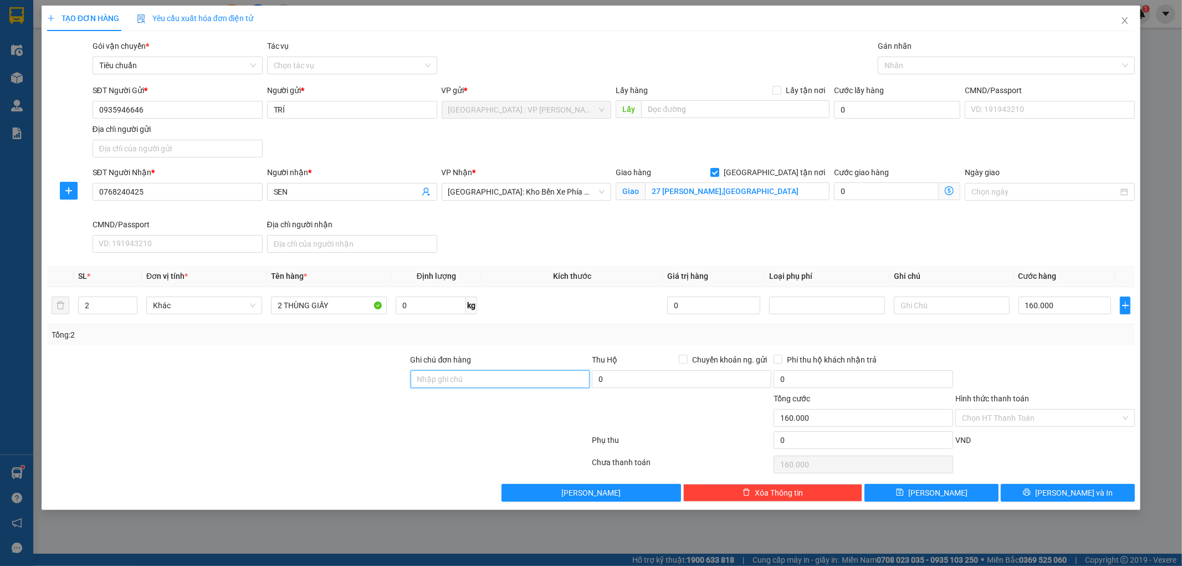
click at [521, 380] on input "Ghi chú đơn hàng" at bounding box center [501, 379] width 180 height 18
type input "KHÔNG BAO HƯ VỠ,MÓP MÉO"
drag, startPoint x: 154, startPoint y: 111, endPoint x: 79, endPoint y: 109, distance: 75.4
click at [76, 109] on div "SĐT Người Gửi * 0935946646 Người gửi * TRÍ VP gửi * Đà Nẵng : VP Thanh Khê Lấy …" at bounding box center [591, 123] width 1091 height 78
click at [1031, 490] on icon "printer" at bounding box center [1027, 492] width 7 height 7
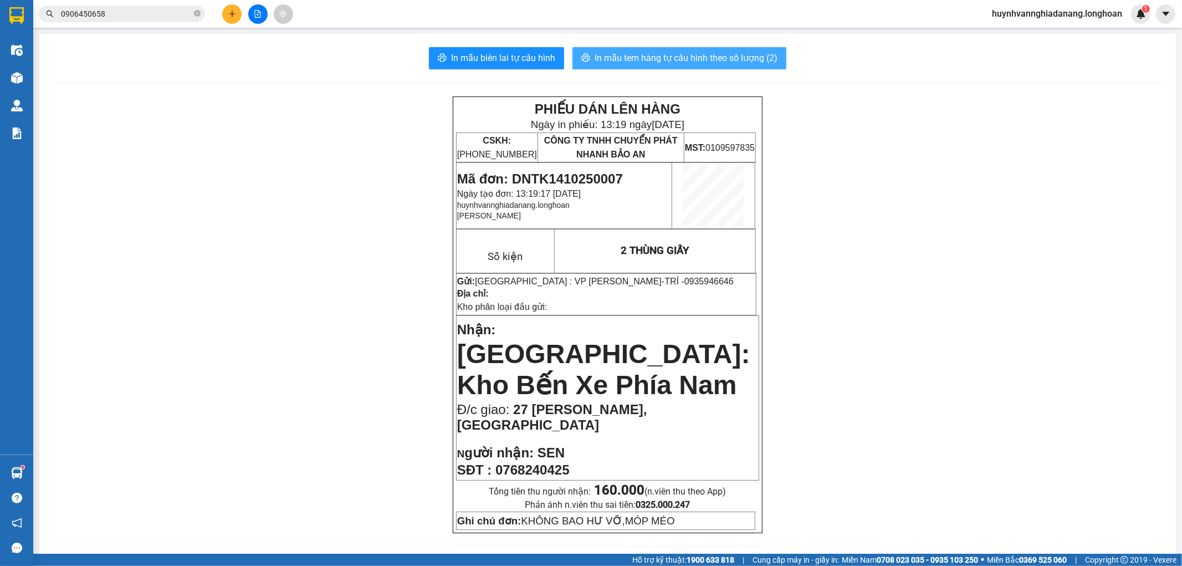
click at [661, 53] on span "In mẫu tem hàng tự cấu hình theo số lượng (2)" at bounding box center [686, 58] width 183 height 14
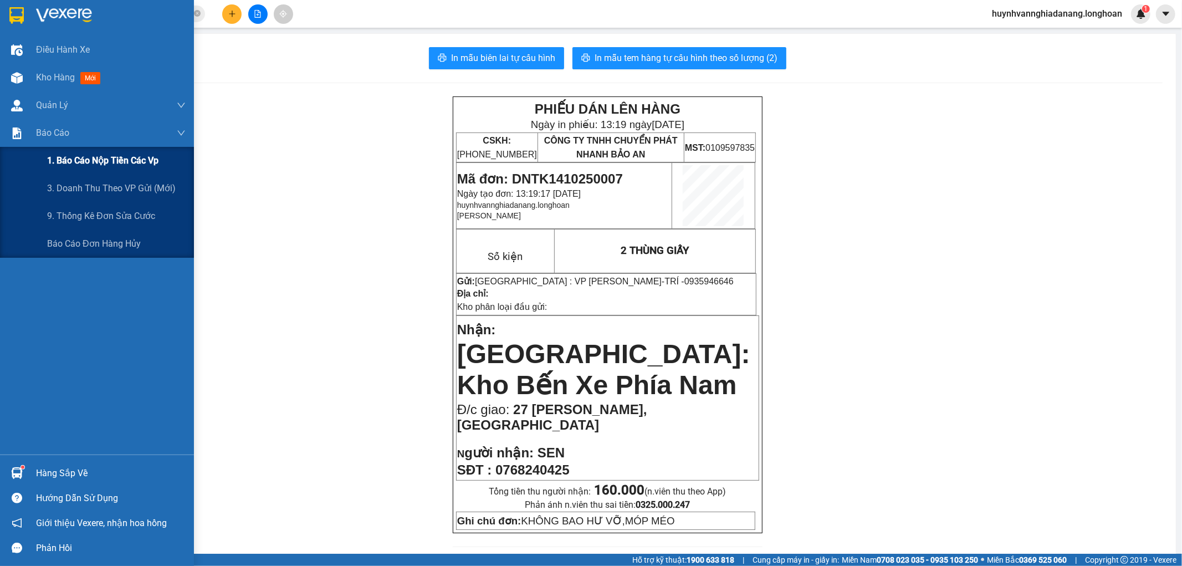
click at [84, 157] on span "1. Báo cáo nộp tiền các vp" at bounding box center [102, 160] width 111 height 14
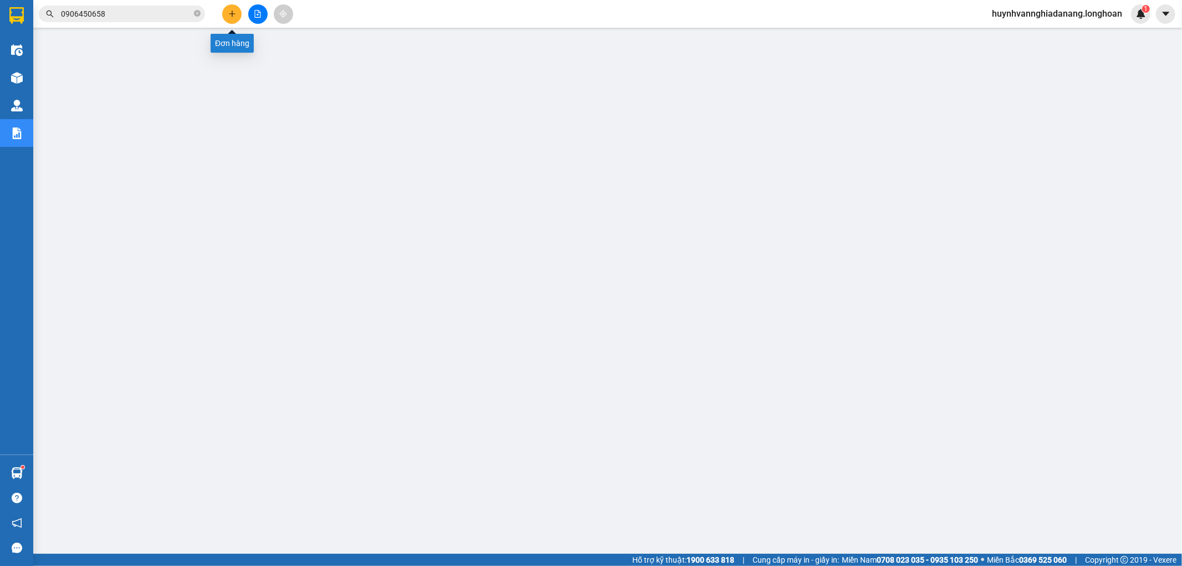
click at [231, 17] on icon "plus" at bounding box center [232, 14] width 8 height 8
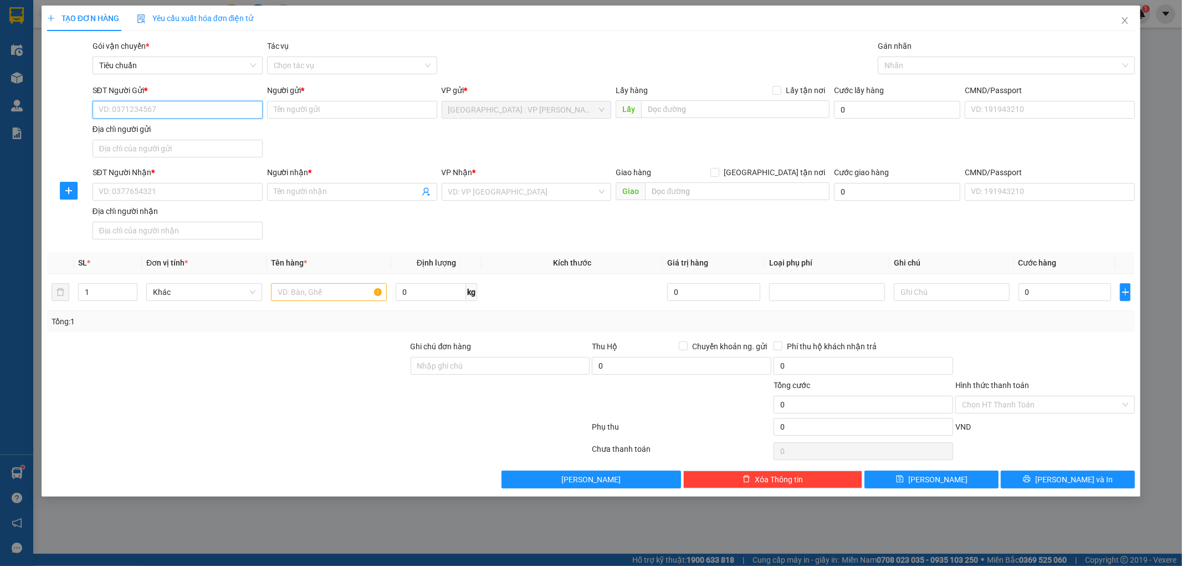
click at [134, 109] on input "SĐT Người Gửi *" at bounding box center [178, 110] width 170 height 18
drag, startPoint x: 181, startPoint y: 129, endPoint x: 182, endPoint y: 150, distance: 21.6
click at [181, 129] on div "0707885548 - KIM PHƯỢNG" at bounding box center [177, 132] width 157 height 12
type input "0707885548"
type input "KIM PHƯỢNG"
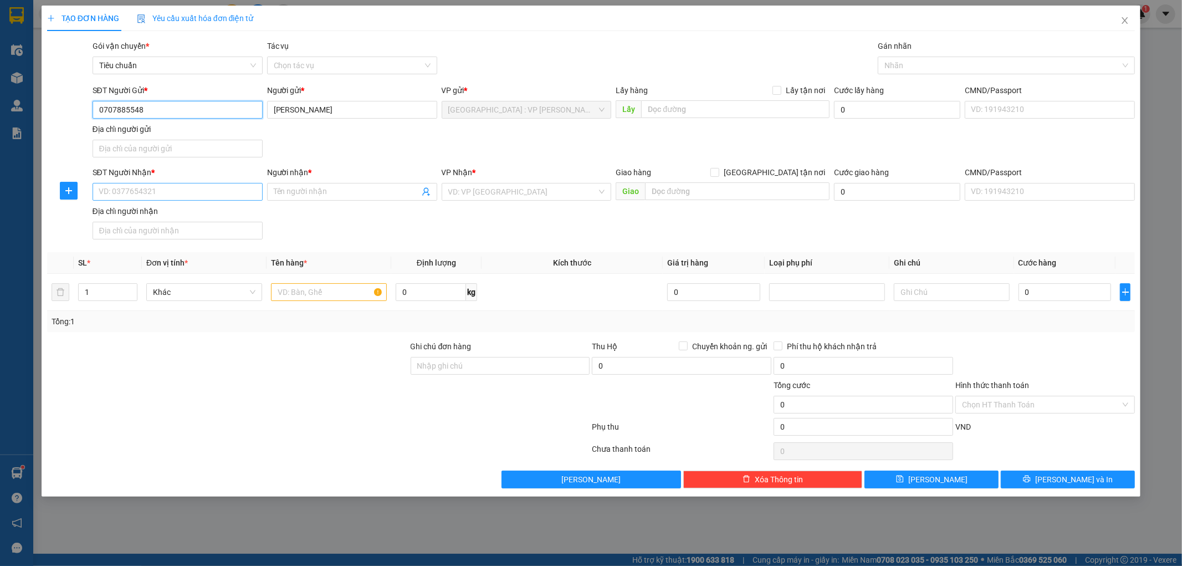
type input "0707885548"
click at [181, 190] on input "SĐT Người Nhận *" at bounding box center [178, 192] width 170 height 18
click at [174, 191] on input "0707885548" at bounding box center [178, 192] width 170 height 18
click at [203, 192] on input "0707885548" at bounding box center [178, 192] width 170 height 18
type input "0707885548"
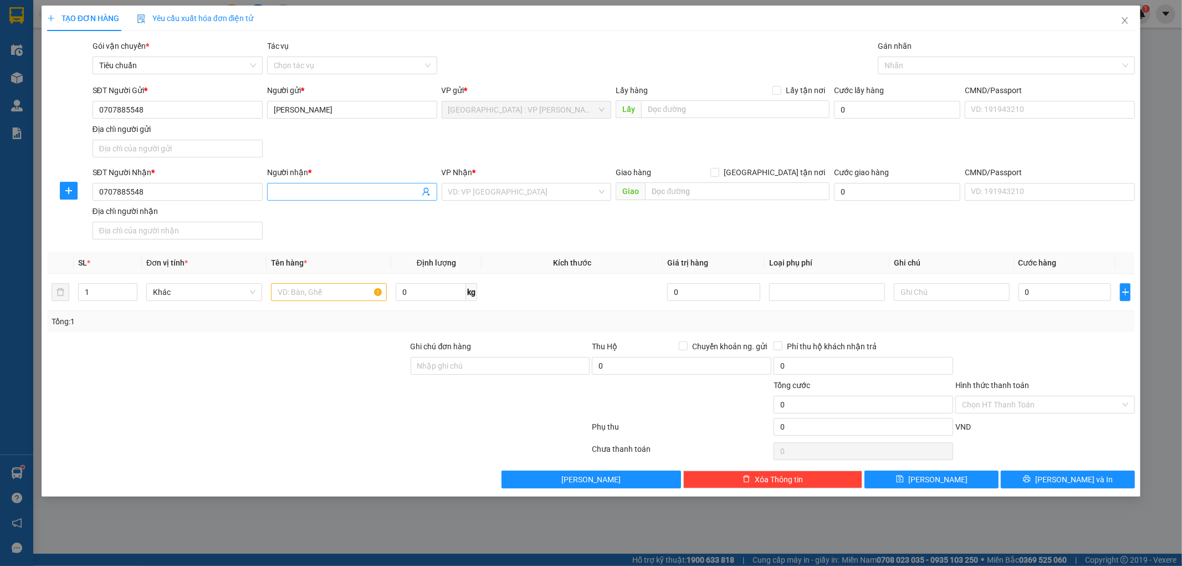
click at [296, 192] on input "Người nhận *" at bounding box center [347, 192] width 146 height 12
drag, startPoint x: 340, startPoint y: 104, endPoint x: 266, endPoint y: 108, distance: 73.8
click at [265, 109] on div "Người gửi * KIM PHƯỢNG" at bounding box center [352, 103] width 175 height 39
click at [283, 419] on div at bounding box center [318, 429] width 545 height 22
click at [288, 193] on input "Người nhận *" at bounding box center [347, 192] width 146 height 12
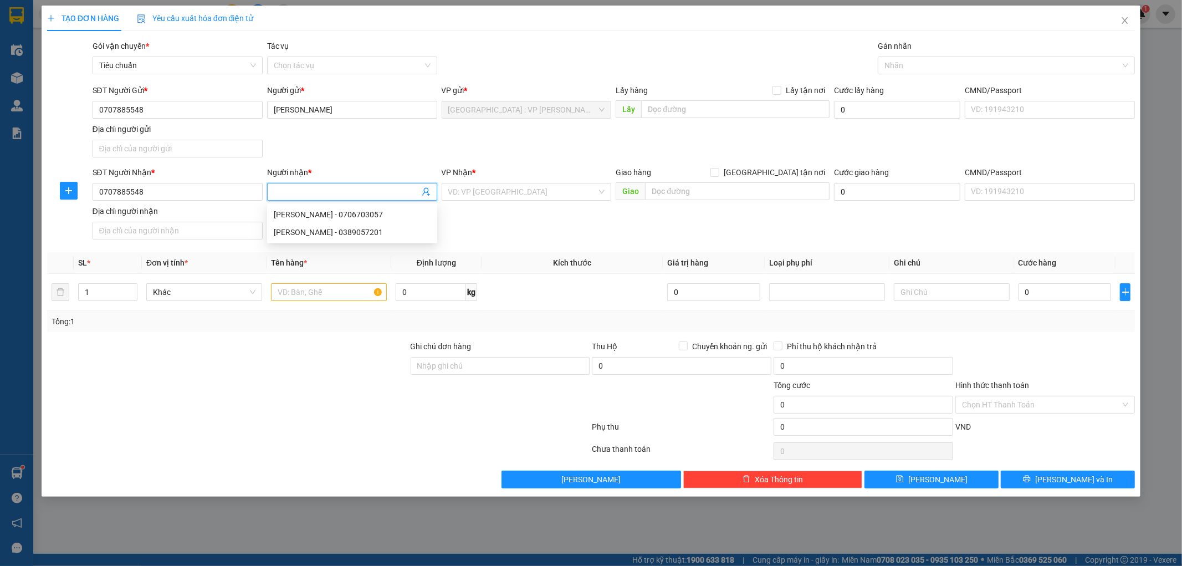
paste input "KIM PHƯỢNG"
type input "KIM PHƯỢNG"
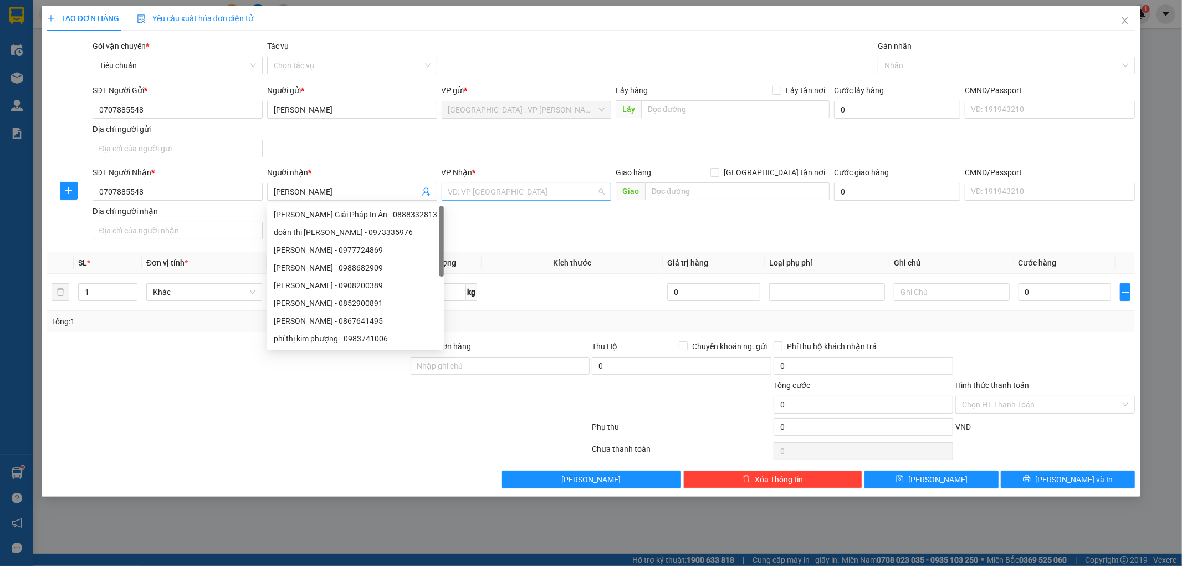
click at [550, 191] on input "search" at bounding box center [522, 191] width 149 height 17
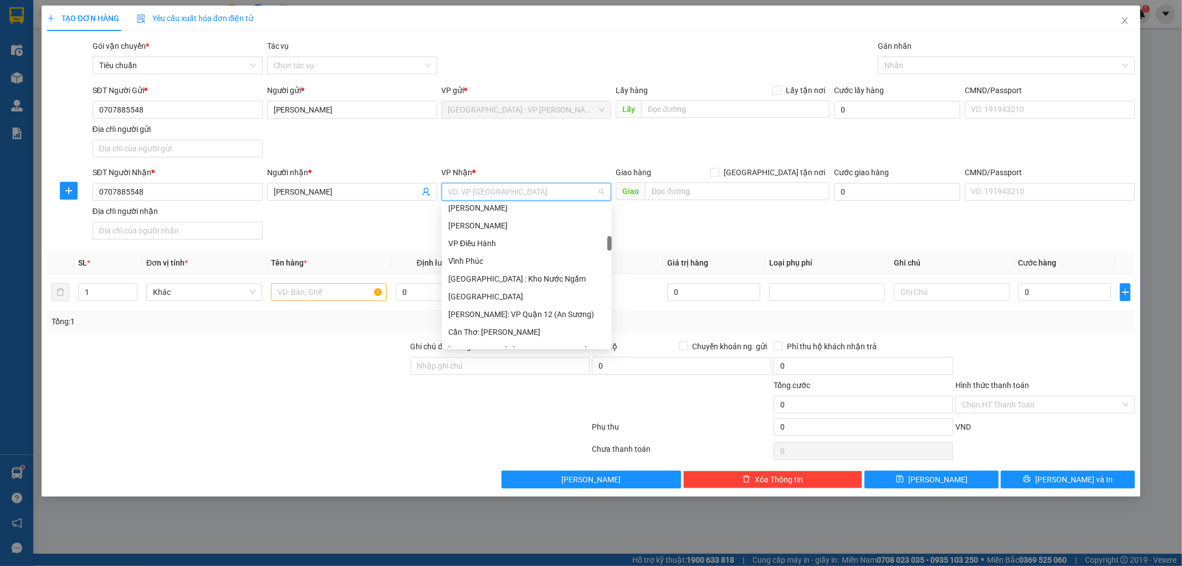
scroll to position [369, 0]
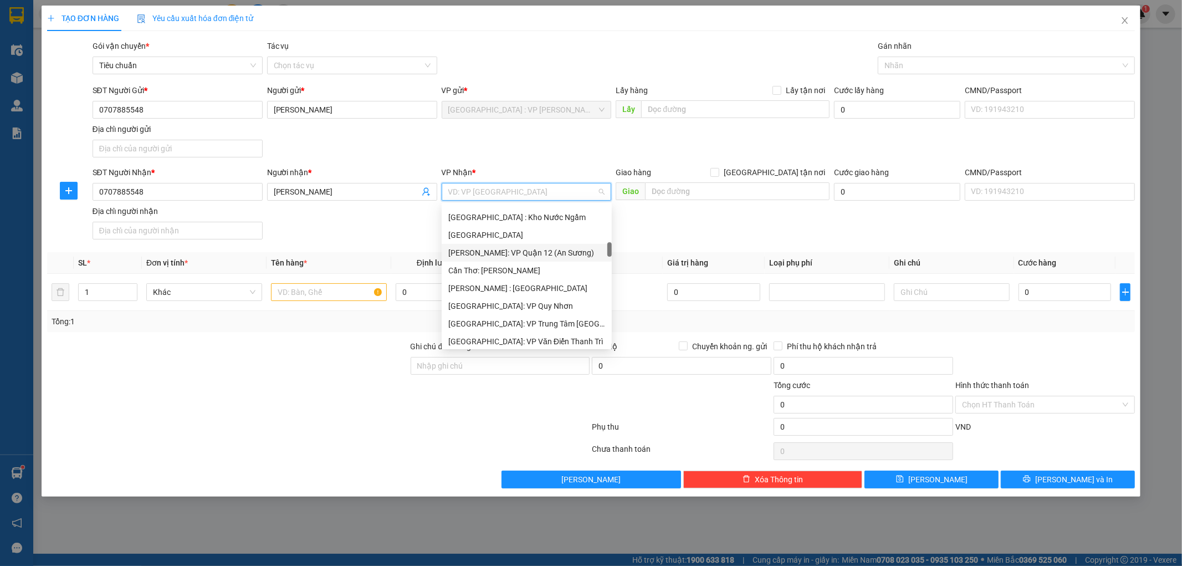
click at [560, 248] on div "[PERSON_NAME]: VP Quận 12 (An Sương)" at bounding box center [526, 253] width 157 height 12
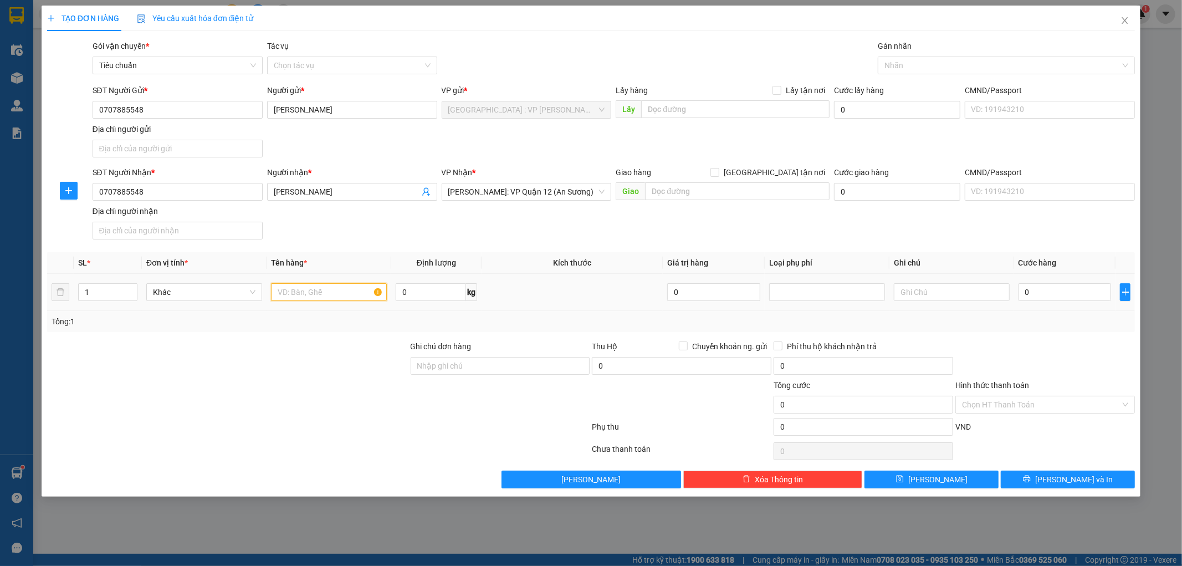
click at [308, 295] on input "text" at bounding box center [329, 292] width 116 height 18
type input "1 HỘP GIẤY NHỎ"
click at [1055, 296] on input "0" at bounding box center [1065, 292] width 93 height 18
type input "7"
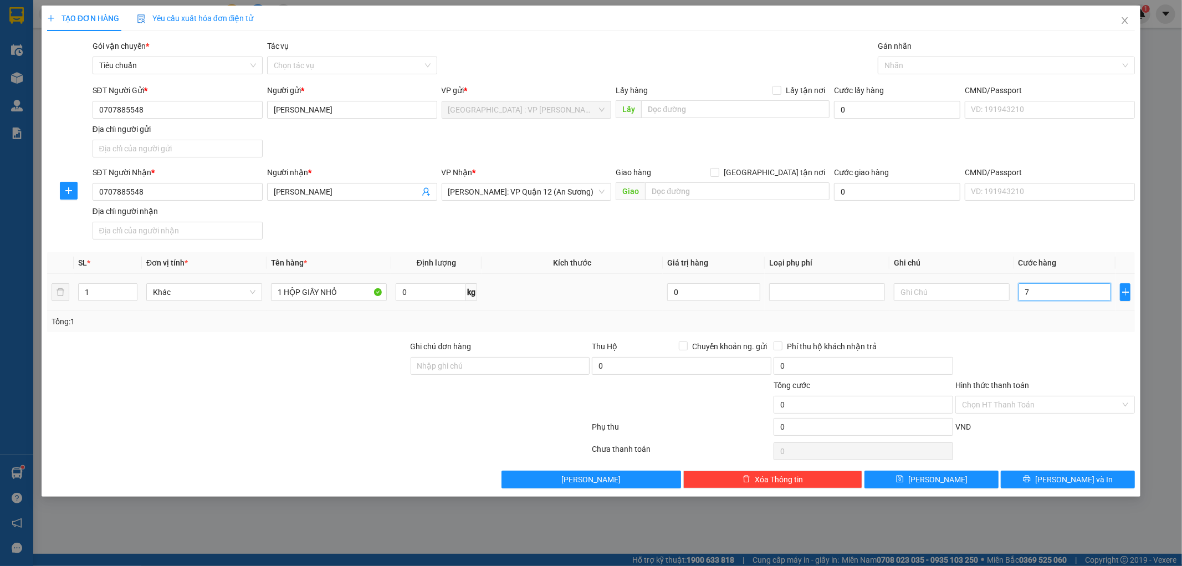
type input "7"
type input "70"
type input "700"
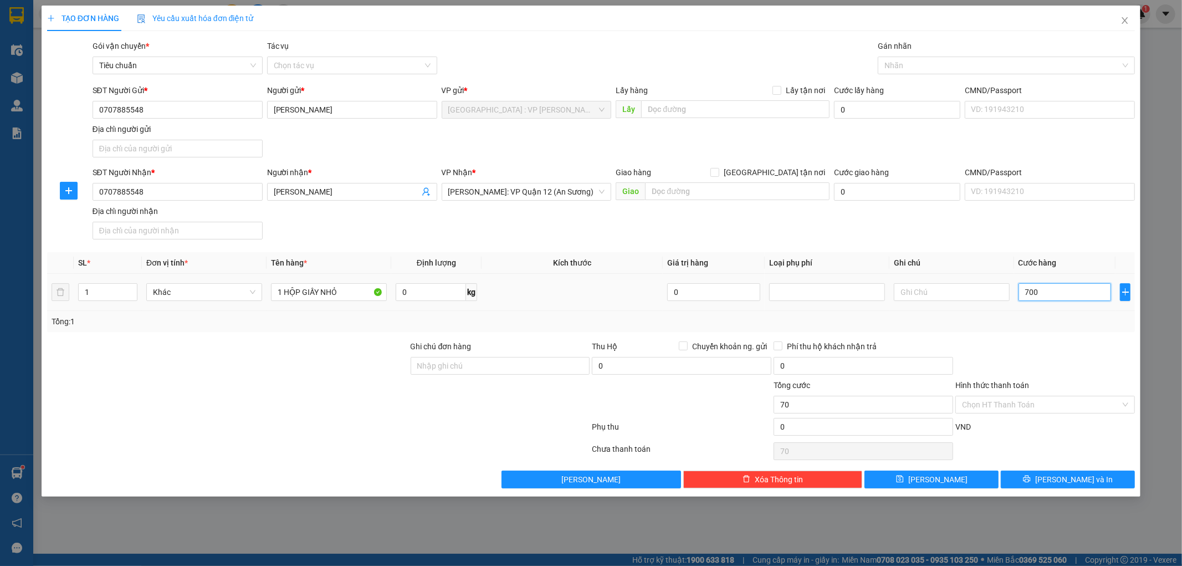
type input "700"
type input "7.000"
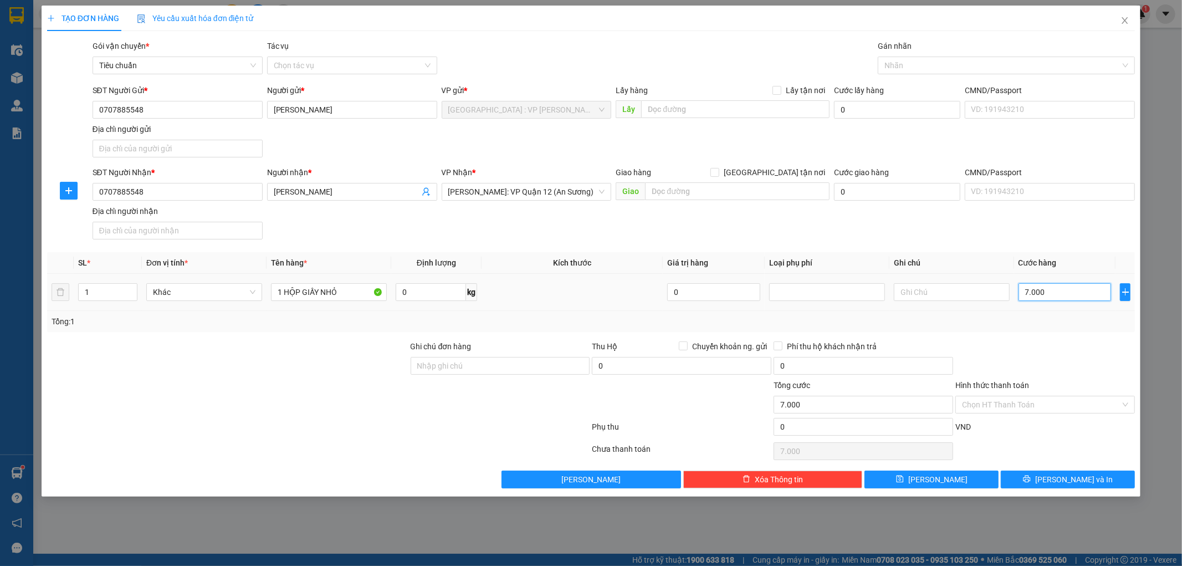
type input "70.000"
click at [1045, 478] on button "[PERSON_NAME] và In" at bounding box center [1068, 479] width 134 height 18
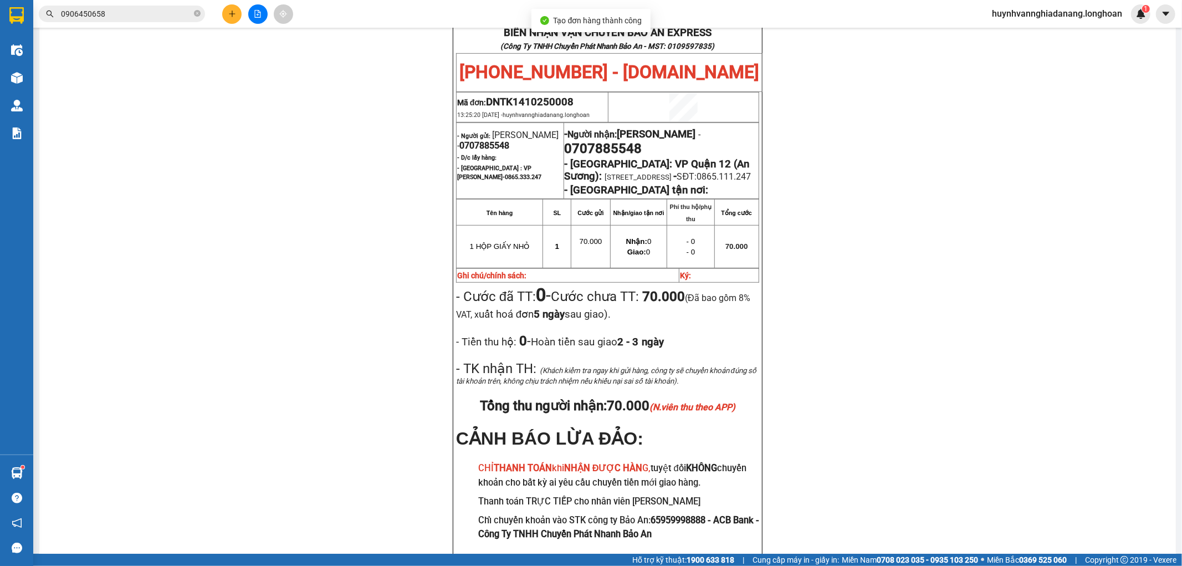
scroll to position [554, 0]
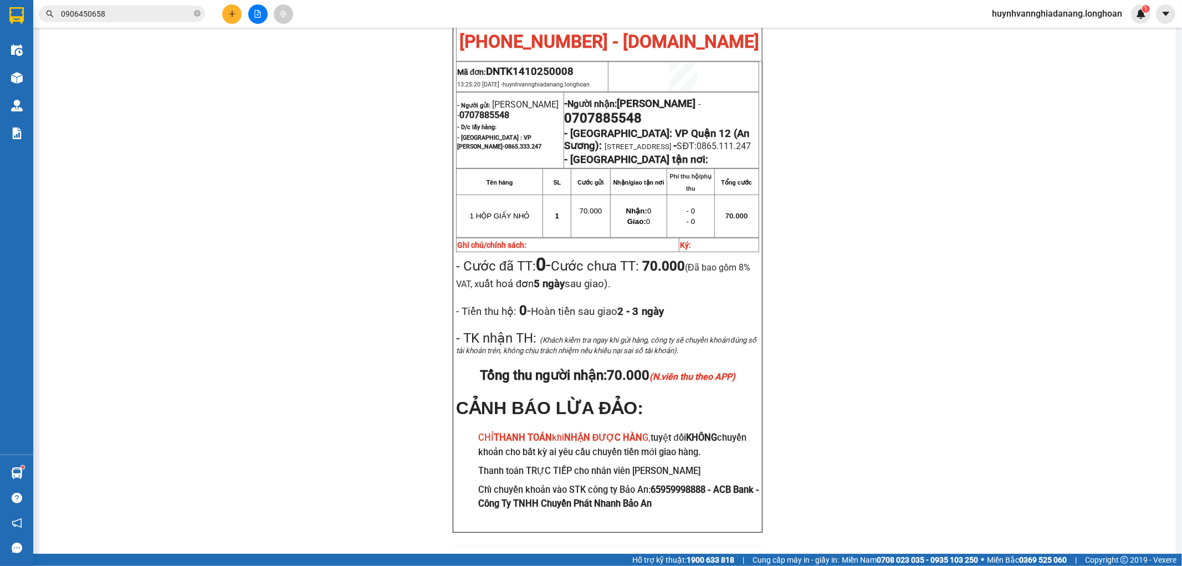
click at [119, 18] on input "0906450658" at bounding box center [126, 14] width 131 height 12
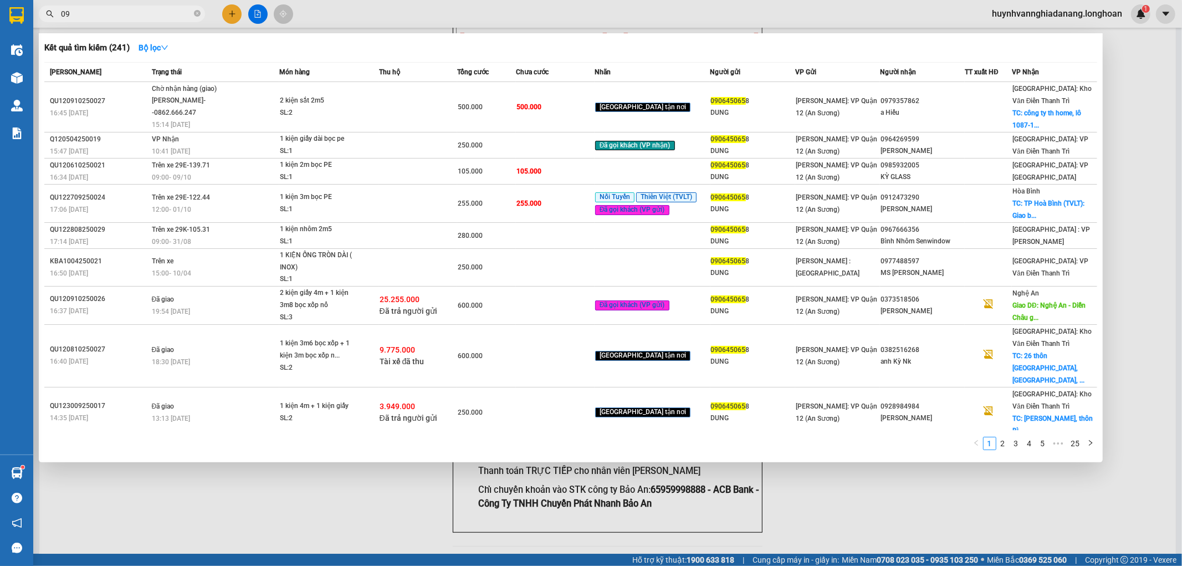
type input "0"
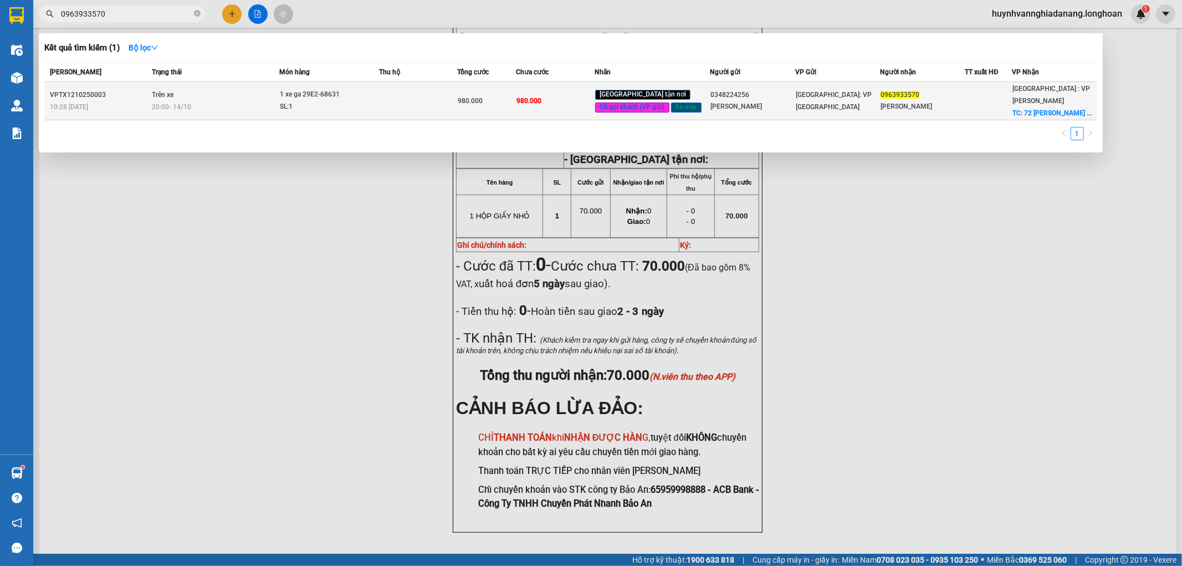
type input "0963933570"
click at [378, 98] on span "1 xe ga 29E2-68631 SL: 1" at bounding box center [329, 101] width 98 height 24
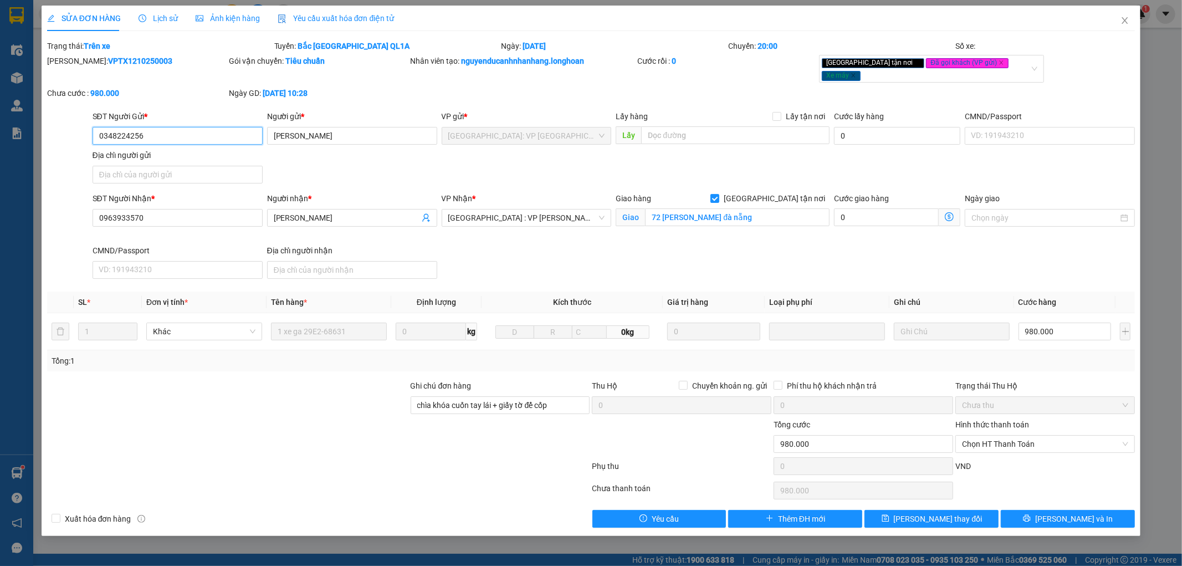
type input "0348224256"
type input "vũ văn cảnh"
type input "0963933570"
type input "vũ văn tiến"
checkbox input "true"
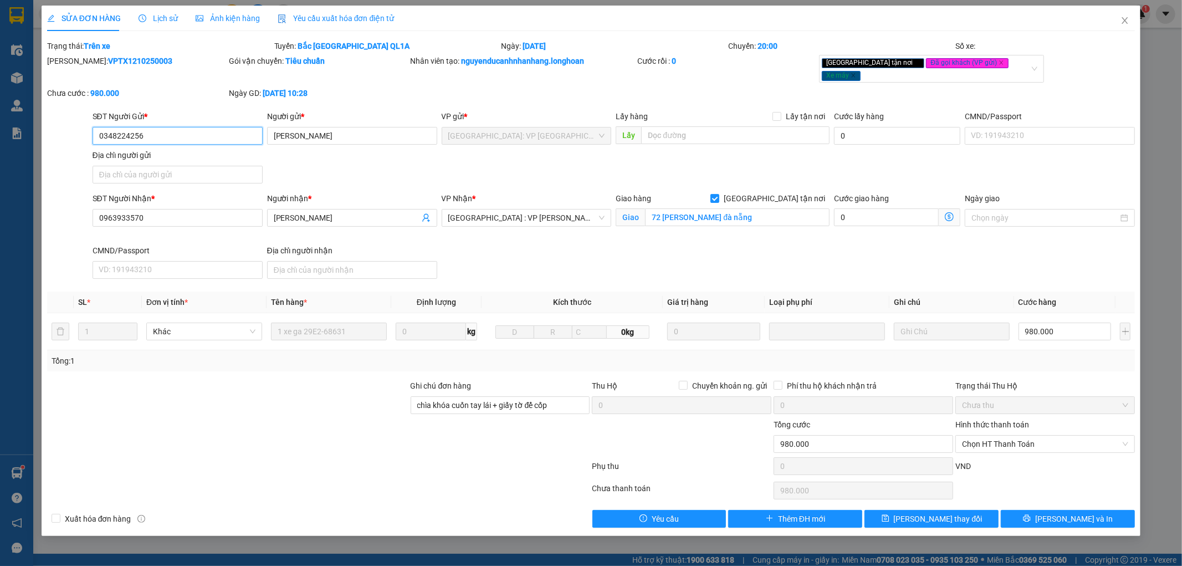
type input "72 nguyễn lê hòa xuân cẩm lệ đà nẵng"
type input "chìa khóa cuốn tay lái + giấy tờ để cốp"
type input "0"
type input "980.000"
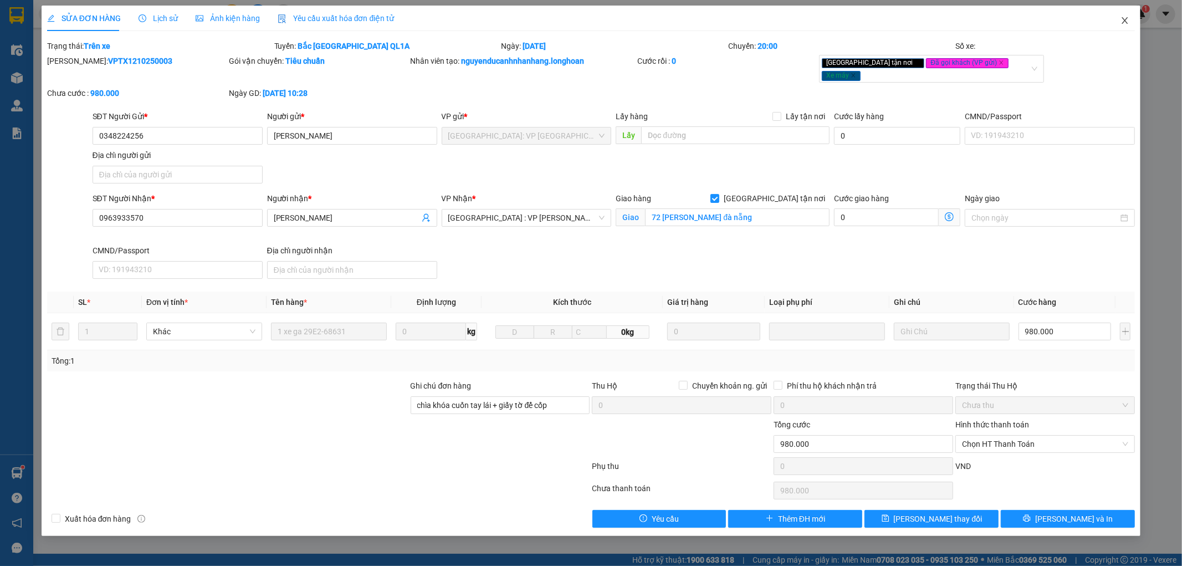
click at [1125, 18] on icon "close" at bounding box center [1124, 20] width 9 height 9
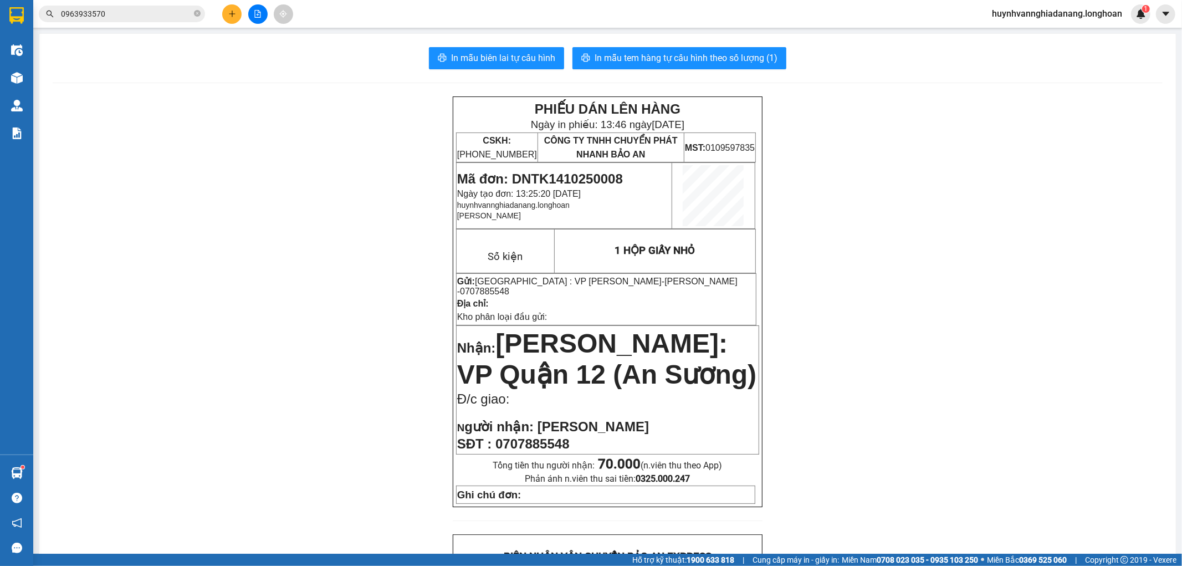
click at [139, 8] on input "0963933570" at bounding box center [126, 14] width 131 height 12
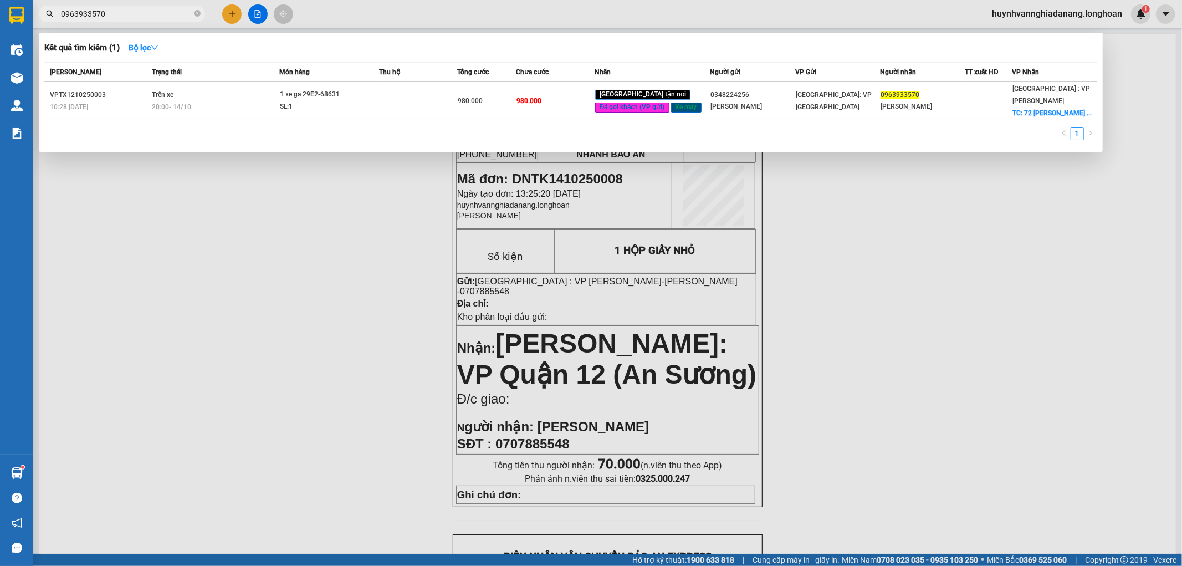
click at [366, 270] on div at bounding box center [591, 283] width 1182 height 566
click at [111, 18] on input "0963933570" at bounding box center [126, 14] width 131 height 12
type input "0"
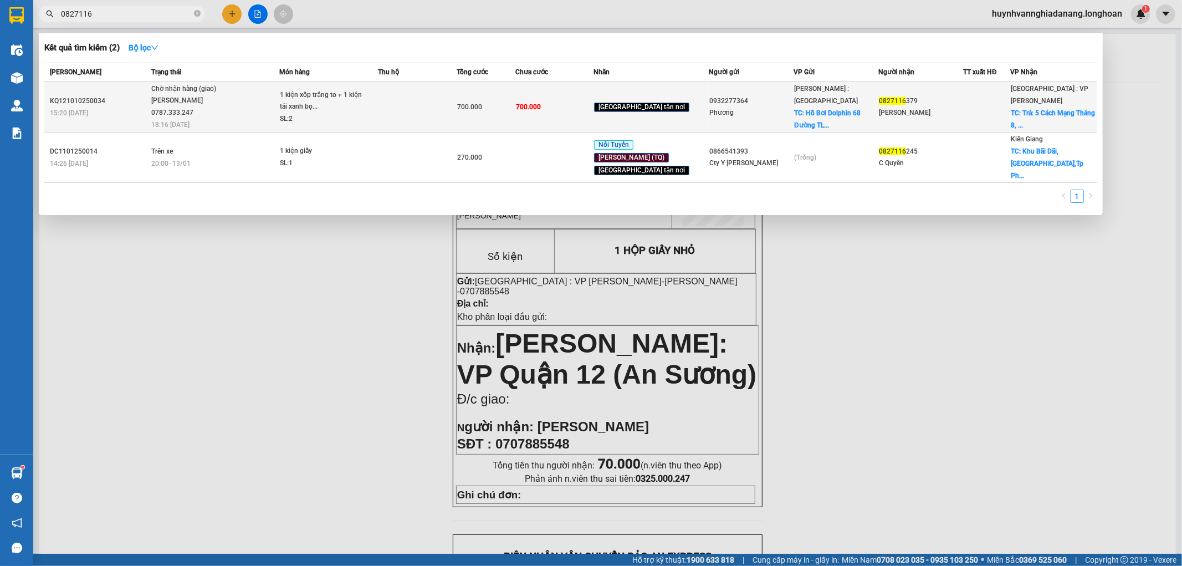
type input "0827116"
click at [378, 108] on span "1 kiện xốp trắng to + 1 kiện tải xanh bọ... SL: 2" at bounding box center [329, 107] width 98 height 36
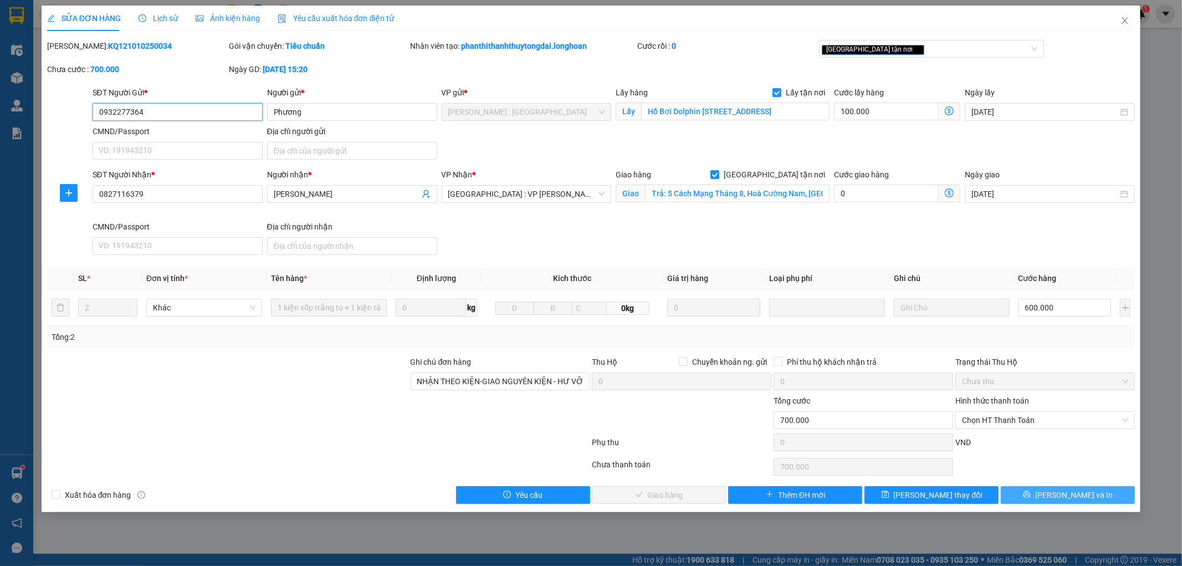
type input "0932277364"
type input "Phương"
checkbox input "true"
type input "Hồ Bơi Dolphin 68 Đường TL 07, Thạnh Lộc, Quận 12, Thành phố Hồ Chí Minh 71515"
type input "0827116379"
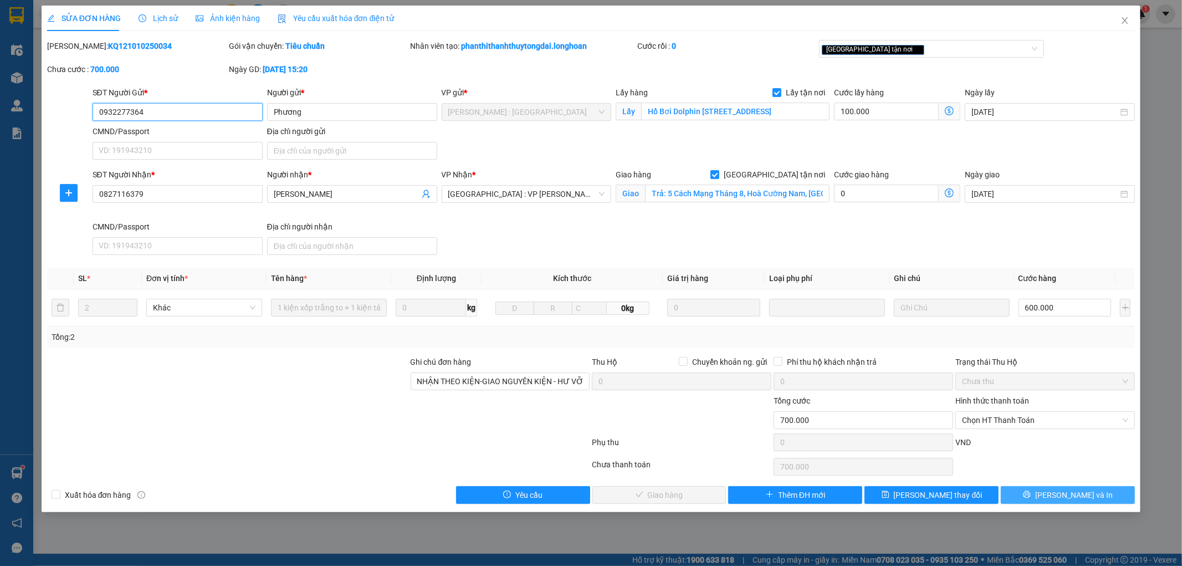
type input "Nguyễn Kim"
checkbox input "true"
type input "Trả: 5 Cách Mạng Tháng 8, Hoà Cường Nam, Cẩm Lệ, Đà Nẵng 50000, Việt Nam"
type input "NHẬN THEO KIỆN-GIAO NGUYÊN KIỆN - HƯ VỠ KHÔNG ĐỀN"
type input "0"
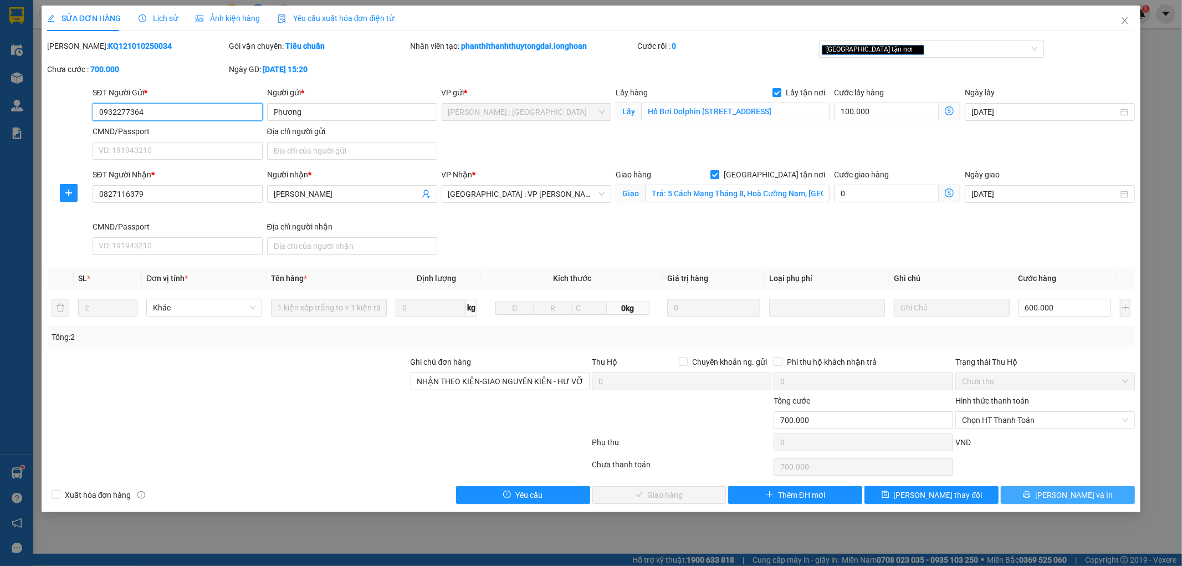
type input "700.000"
drag, startPoint x: 1077, startPoint y: 495, endPoint x: 1072, endPoint y: 490, distance: 6.3
click at [1077, 494] on span "[PERSON_NAME] và In" at bounding box center [1074, 495] width 78 height 12
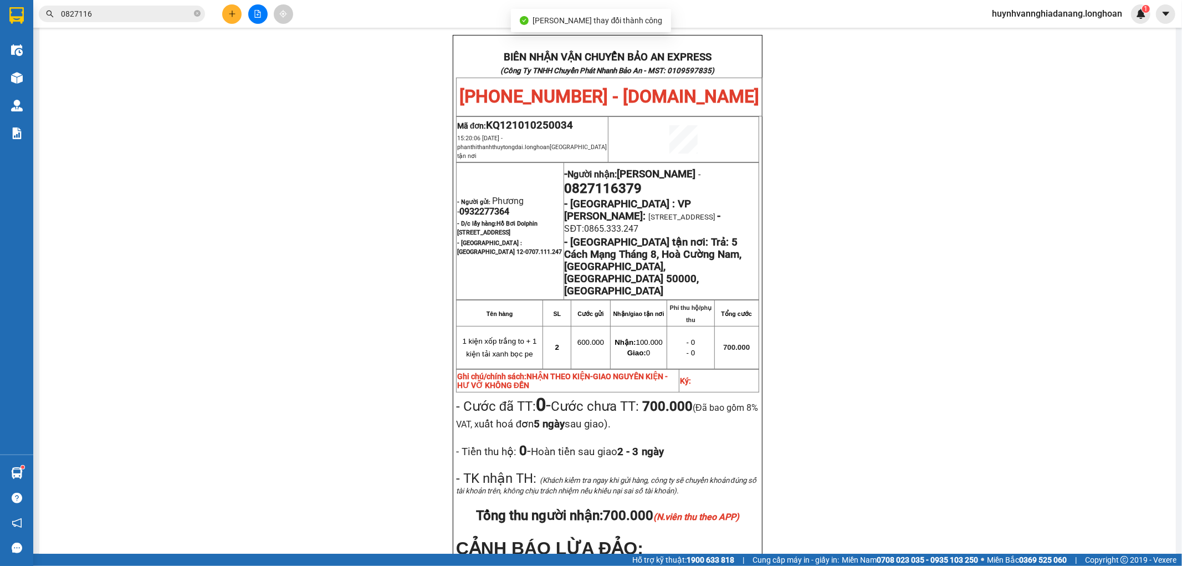
scroll to position [123, 0]
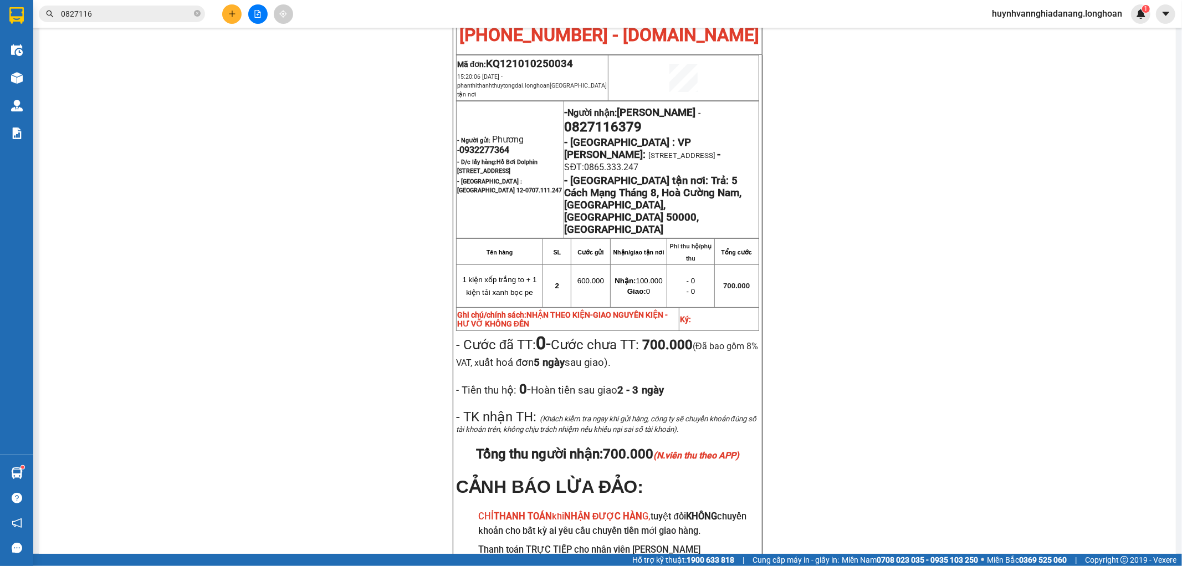
click at [124, 19] on input "0827116" at bounding box center [126, 14] width 131 height 12
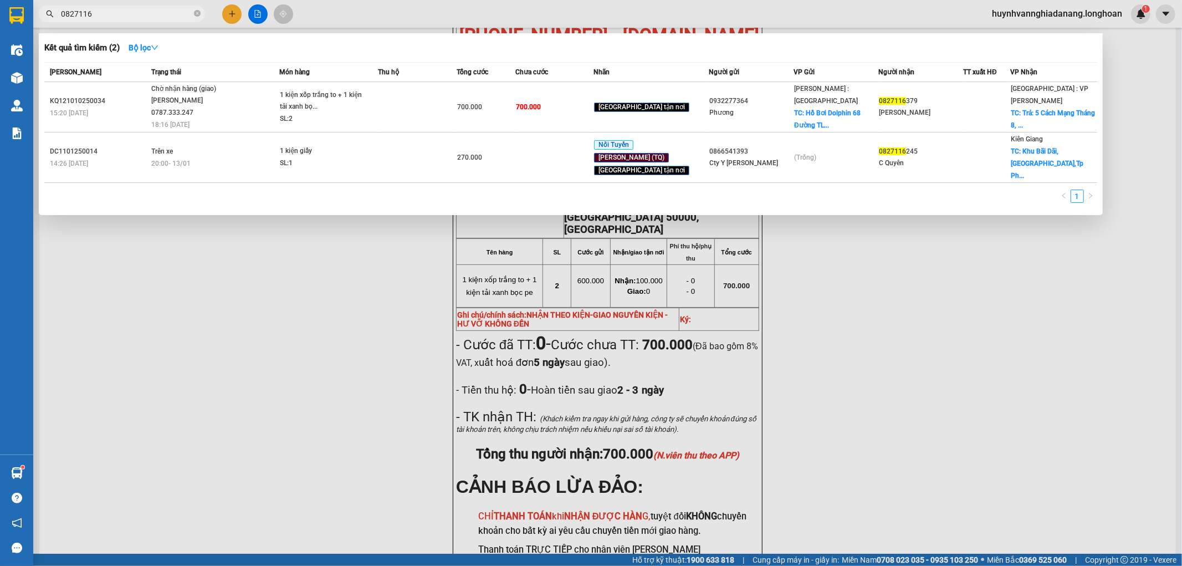
click at [446, 385] on div at bounding box center [591, 283] width 1182 height 566
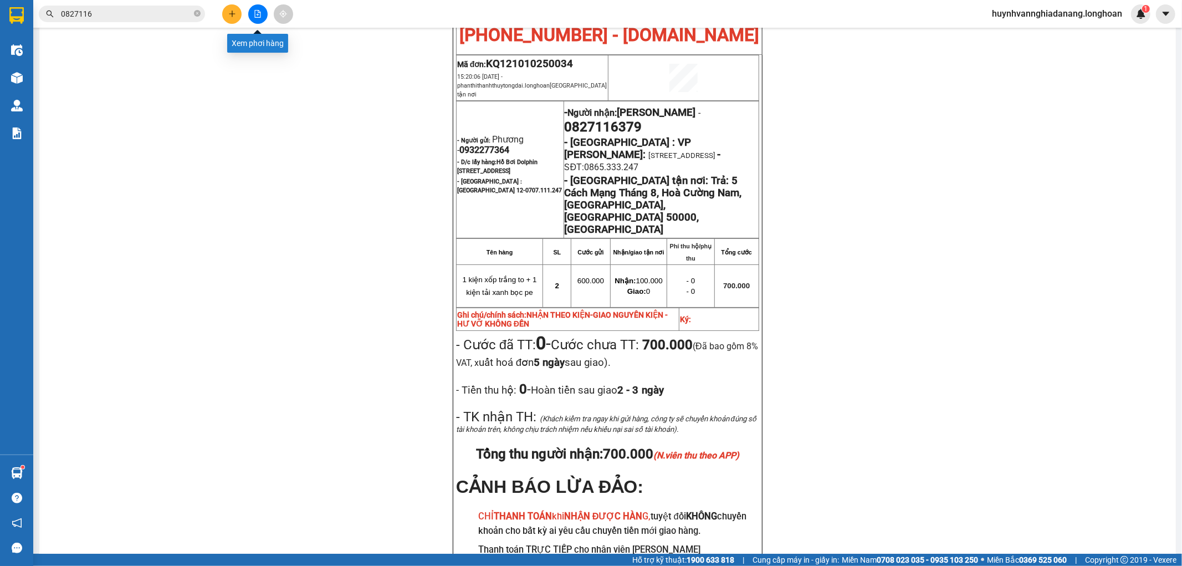
click at [257, 14] on icon "file-add" at bounding box center [258, 14] width 8 height 8
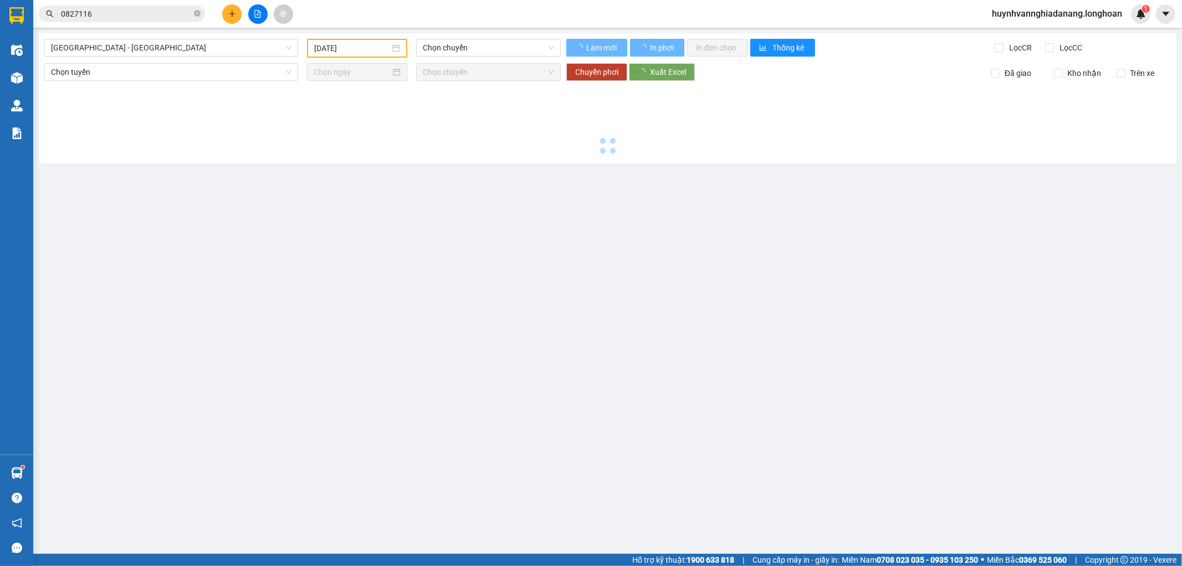
type input "[DATE]"
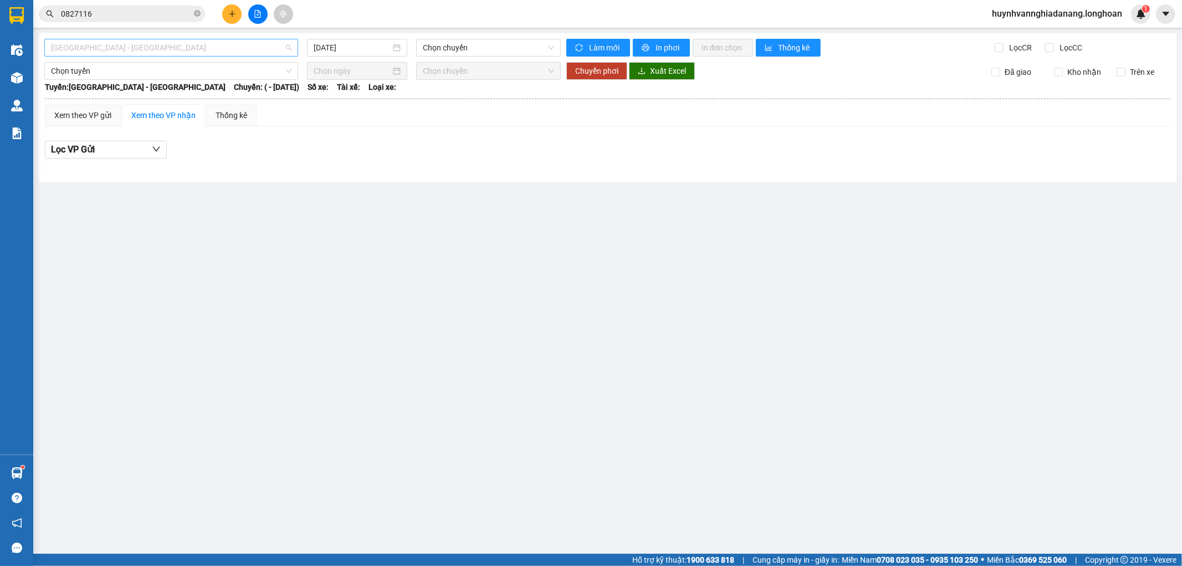
click at [142, 47] on span "Hải Phòng - Hà Nội" at bounding box center [171, 47] width 241 height 17
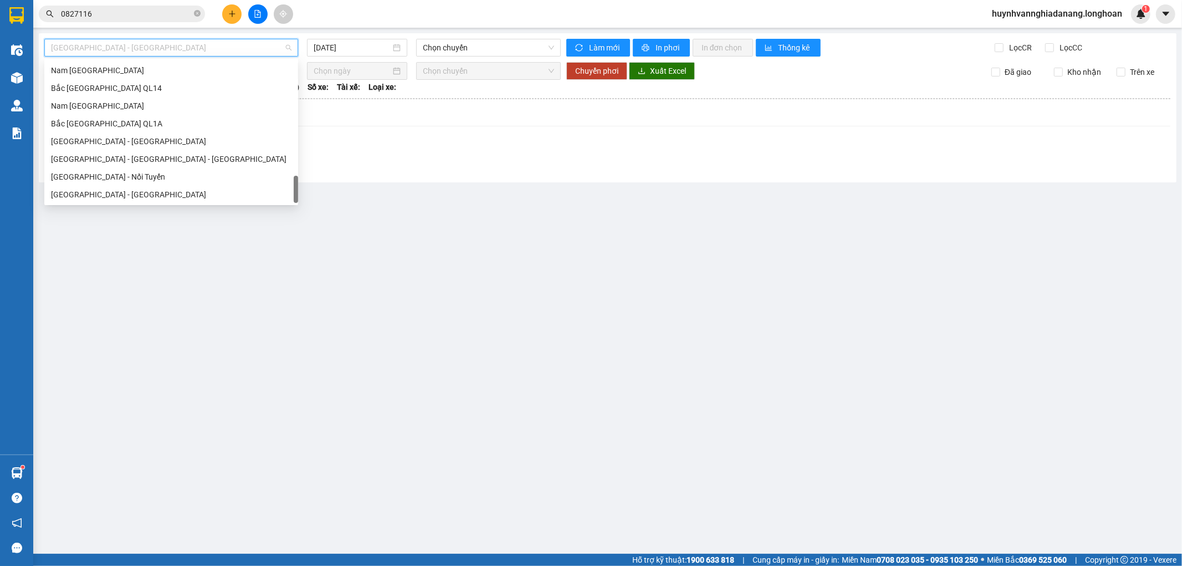
scroll to position [780, 0]
click at [123, 108] on div "Nam Trung Bắc QL1A" at bounding box center [171, 106] width 241 height 12
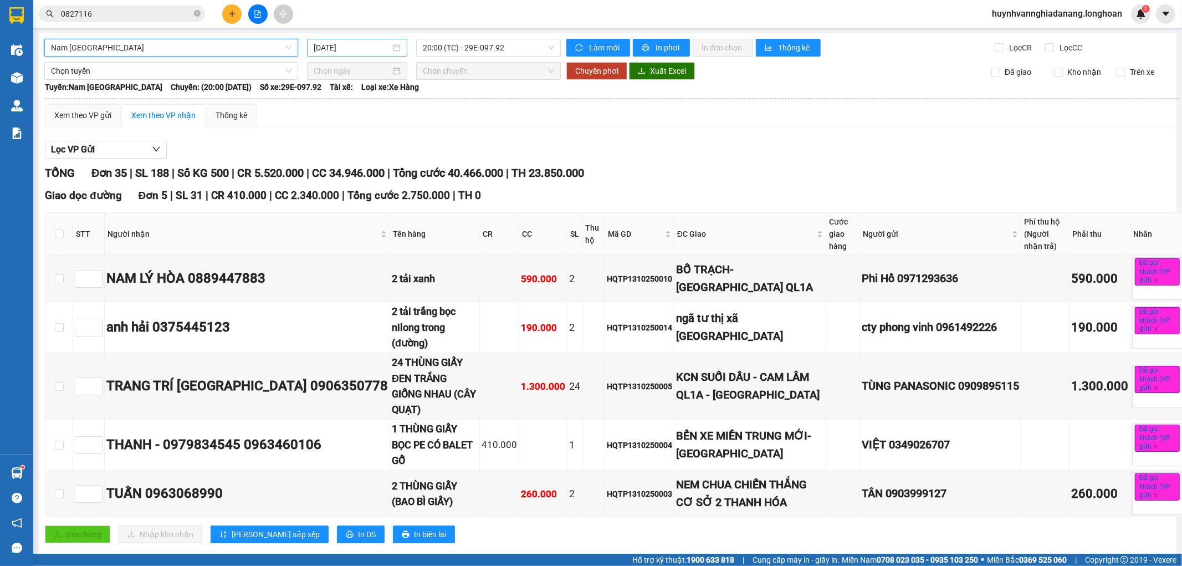
click at [361, 47] on input "[DATE]" at bounding box center [352, 48] width 77 height 12
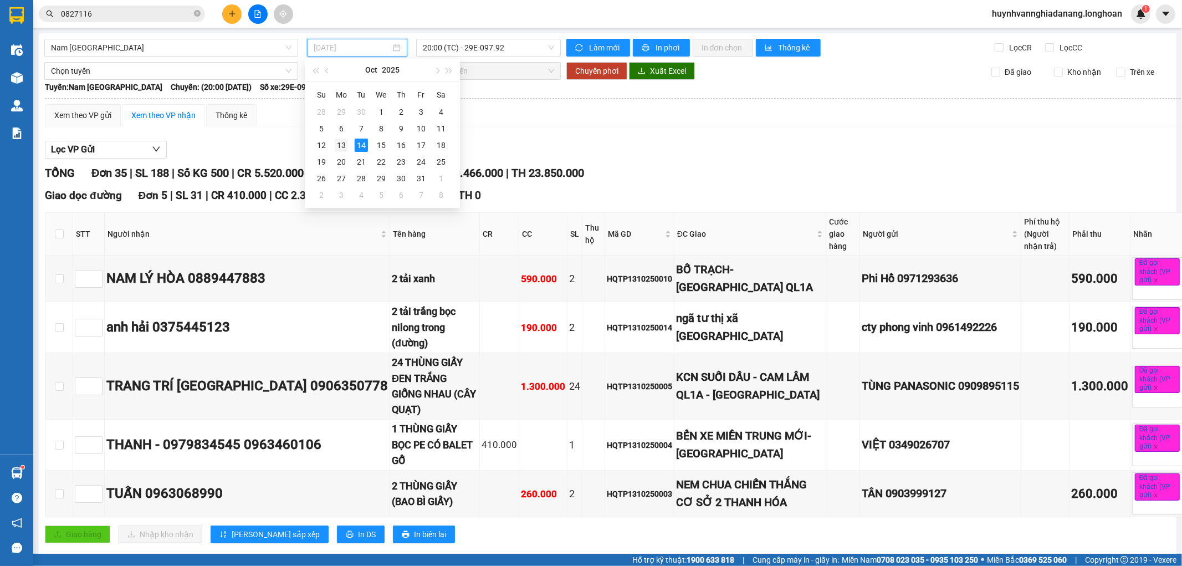
click at [341, 146] on div "13" at bounding box center [341, 145] width 13 height 13
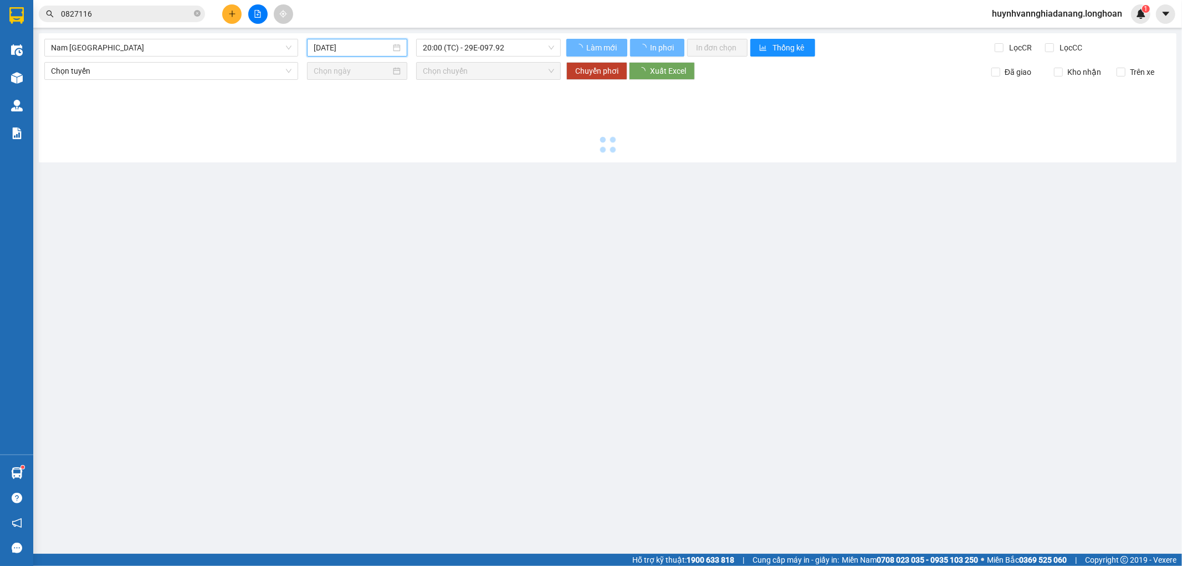
type input "[DATE]"
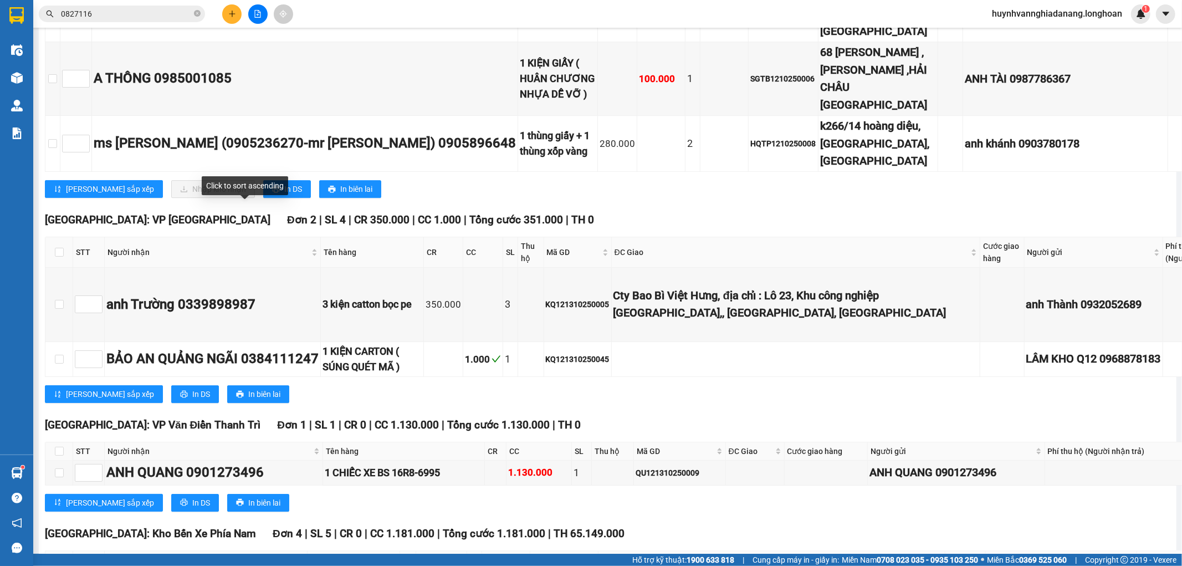
scroll to position [6465, 0]
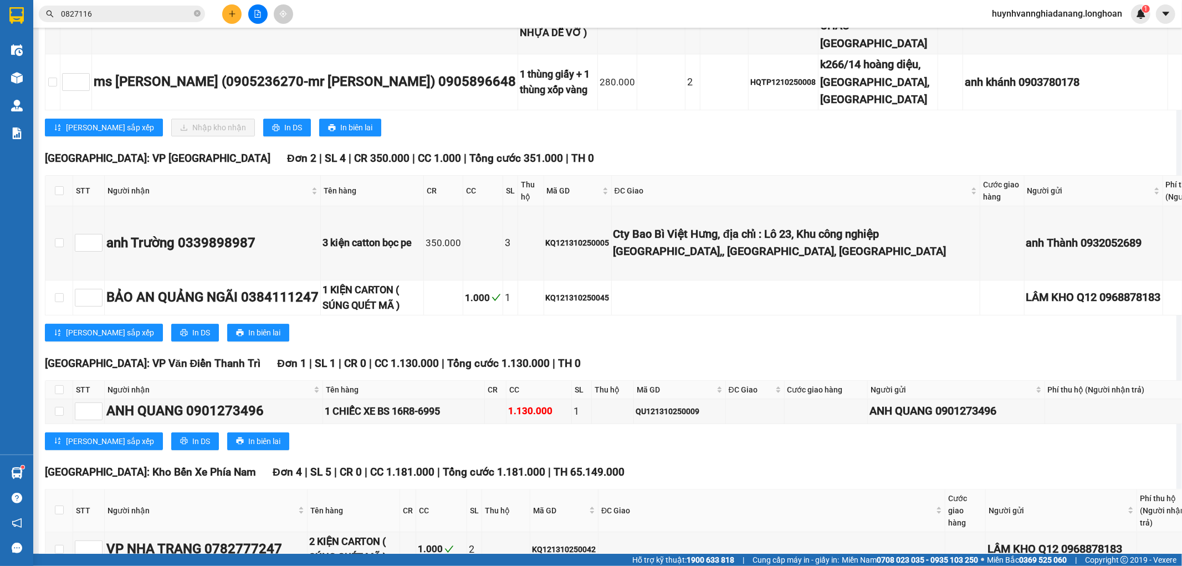
checkbox input "true"
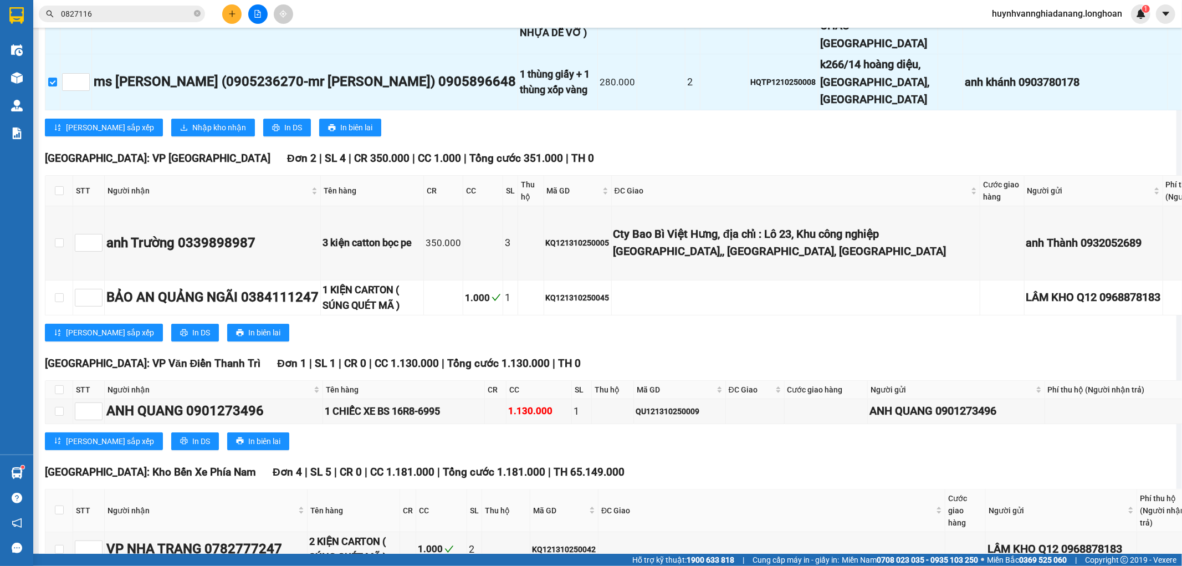
checkbox input "true"
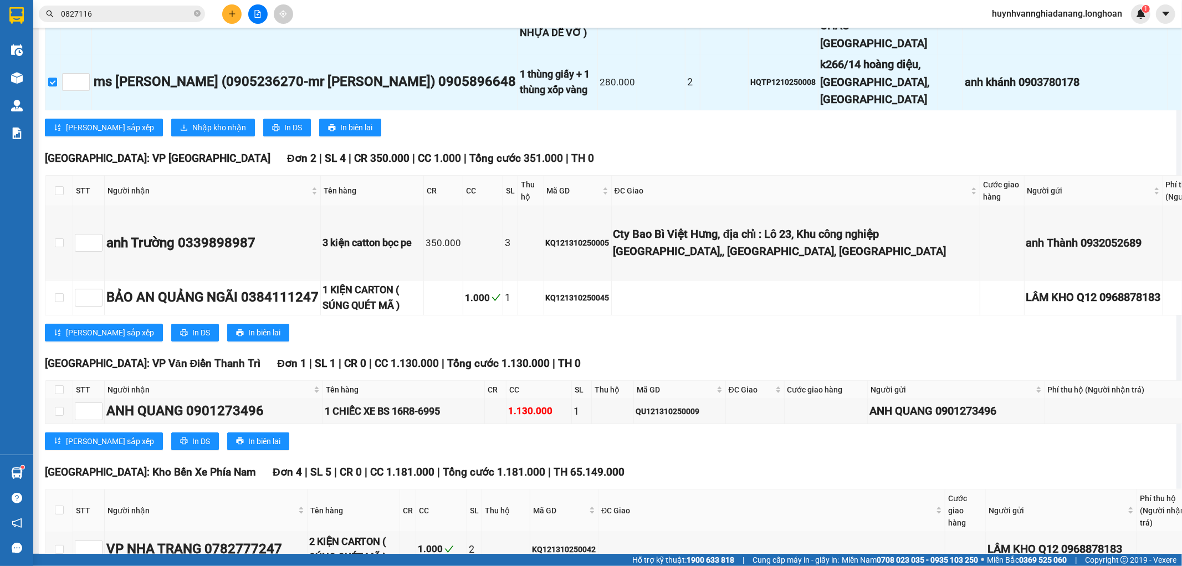
checkbox input "true"
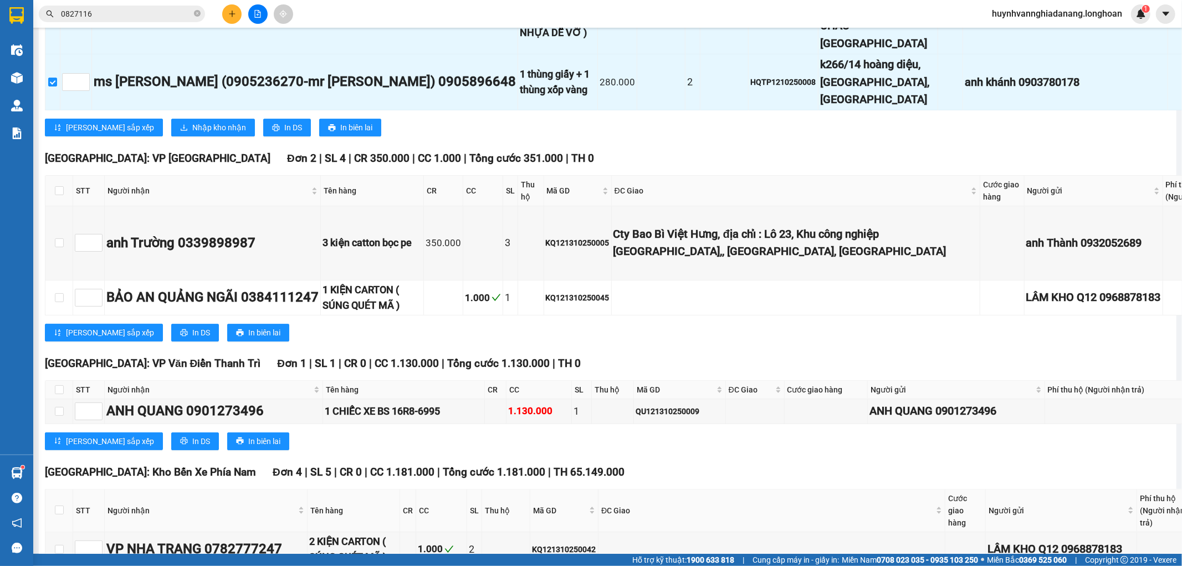
checkbox input "true"
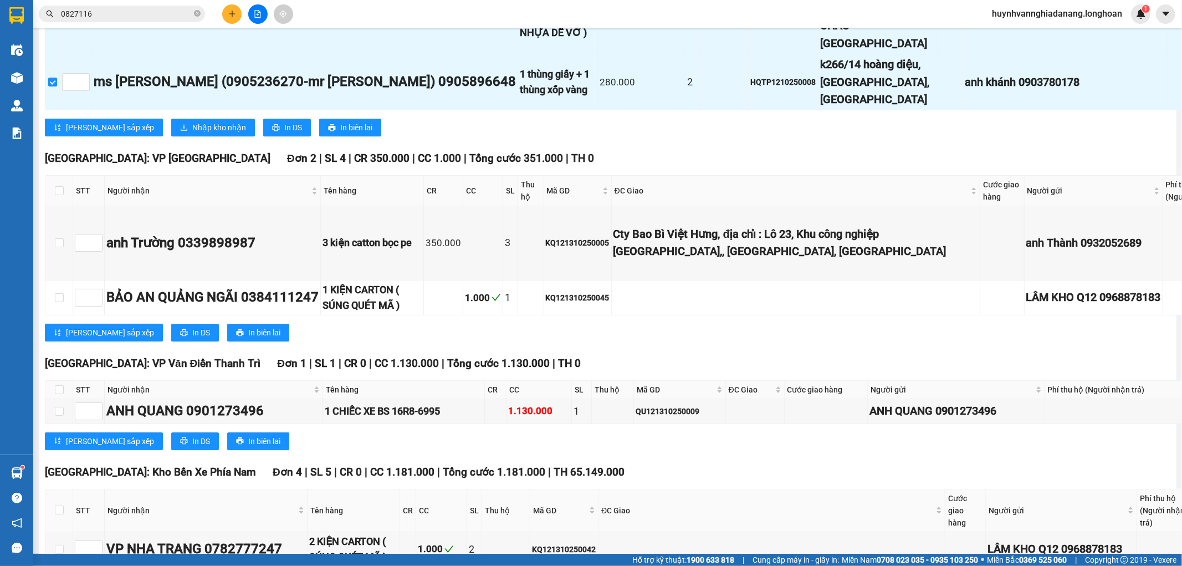
checkbox input "true"
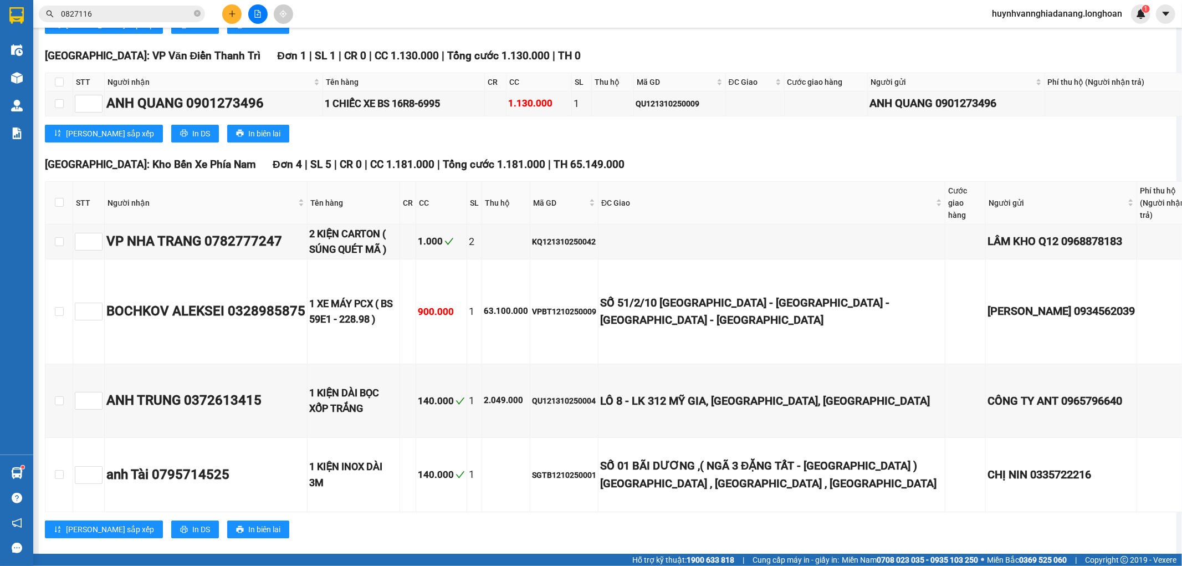
scroll to position [6650, 0]
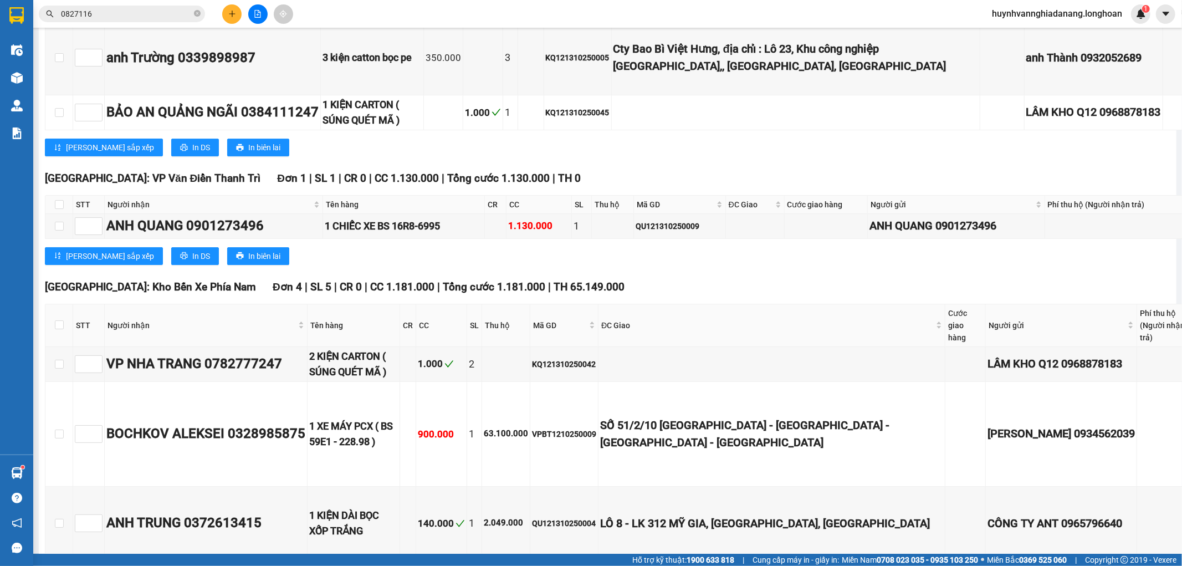
checkbox input "false"
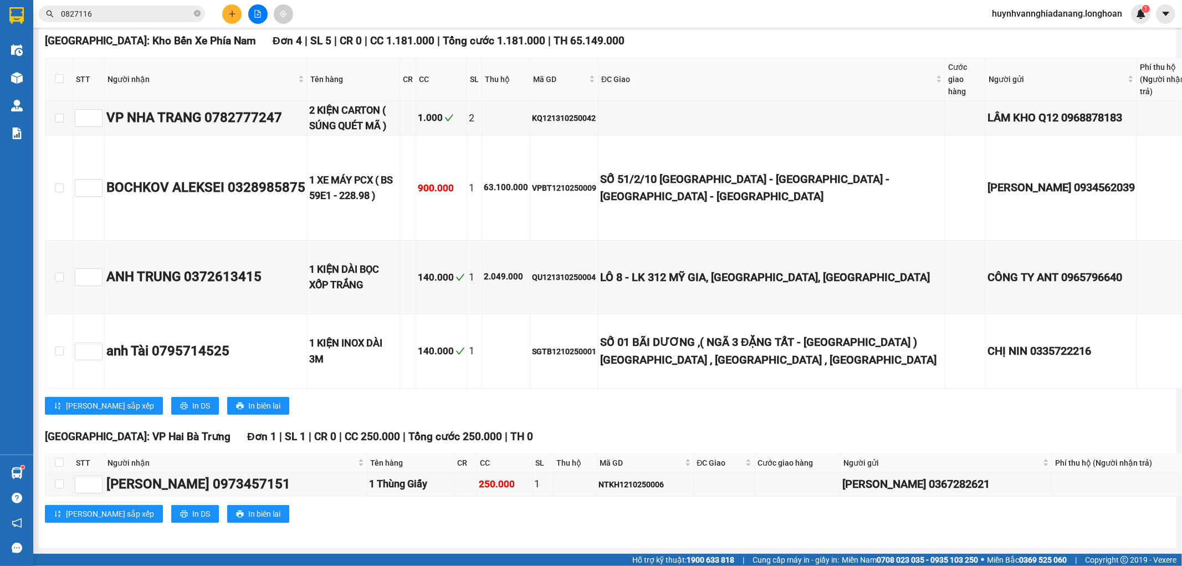
scroll to position [7635, 0]
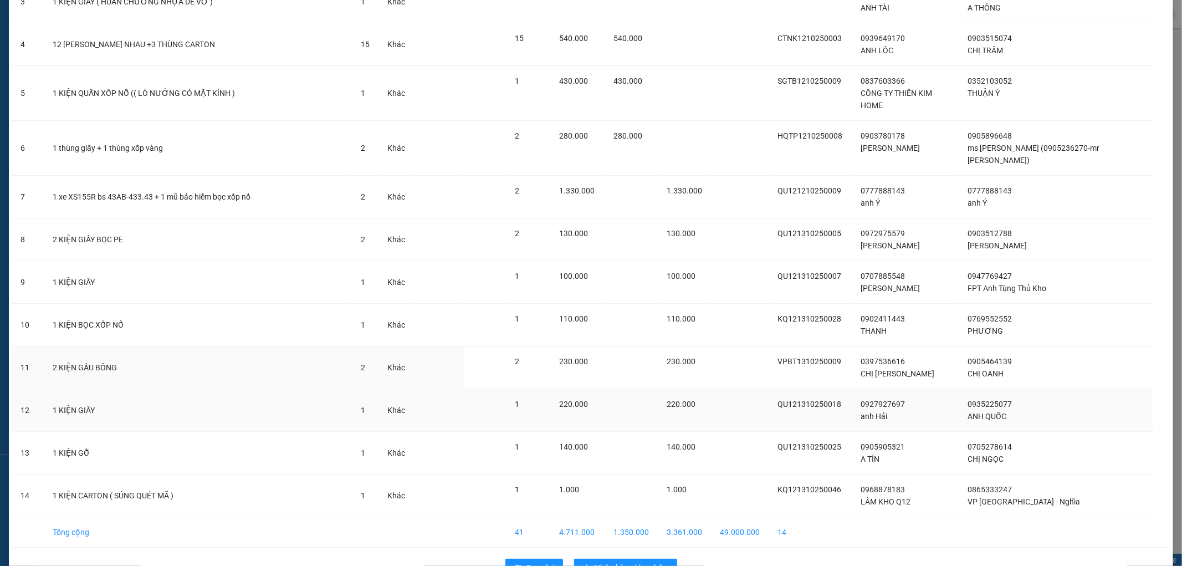
scroll to position [206, 0]
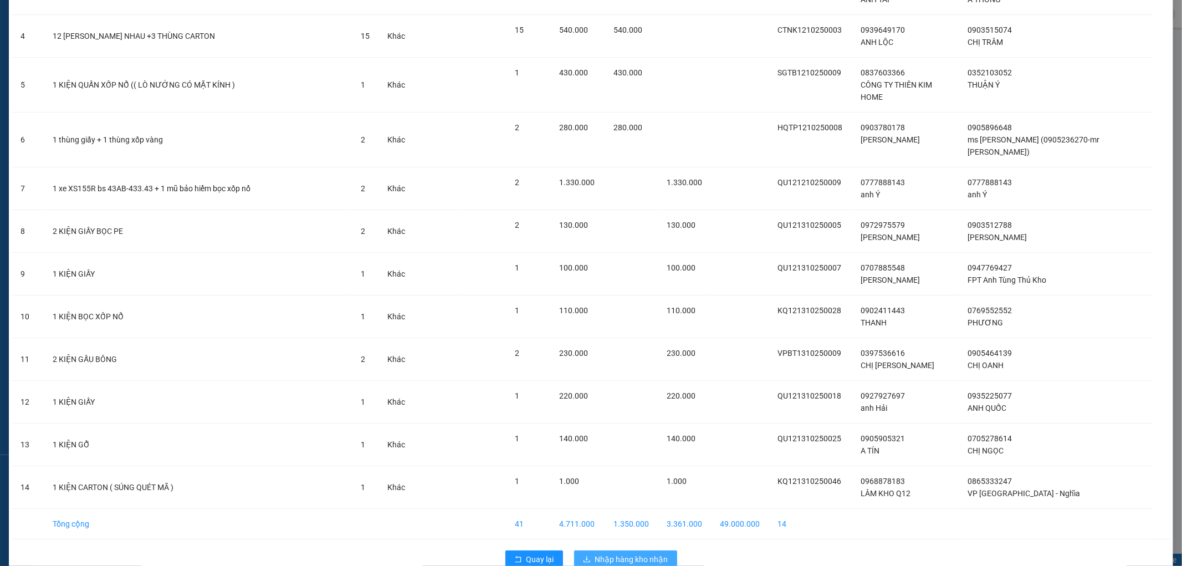
click at [597, 553] on span "Nhập hàng kho nhận" at bounding box center [631, 559] width 73 height 12
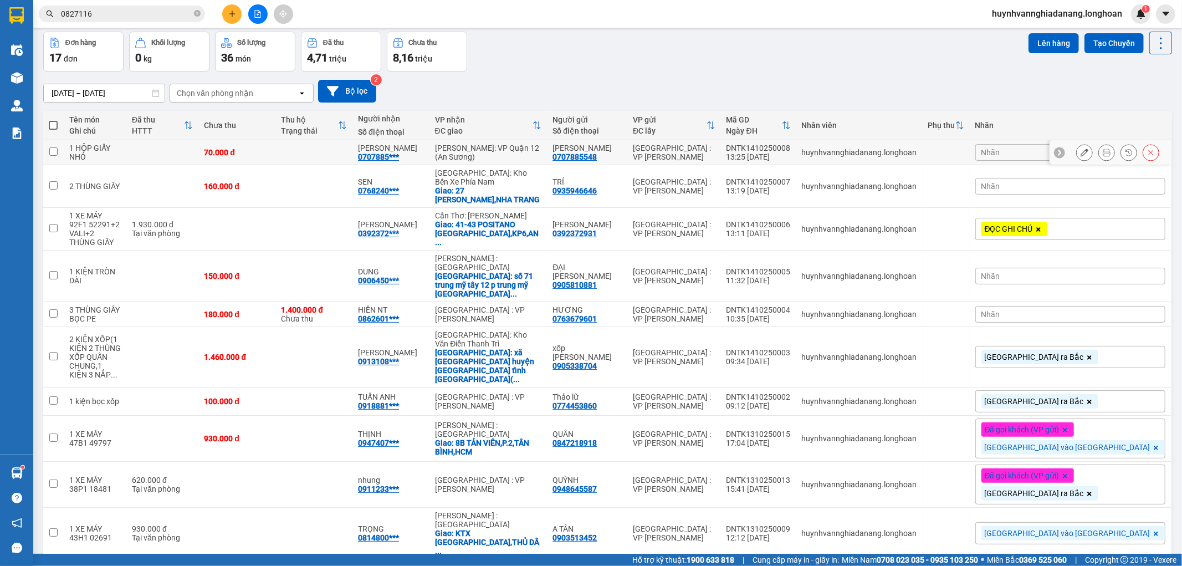
scroll to position [80, 0]
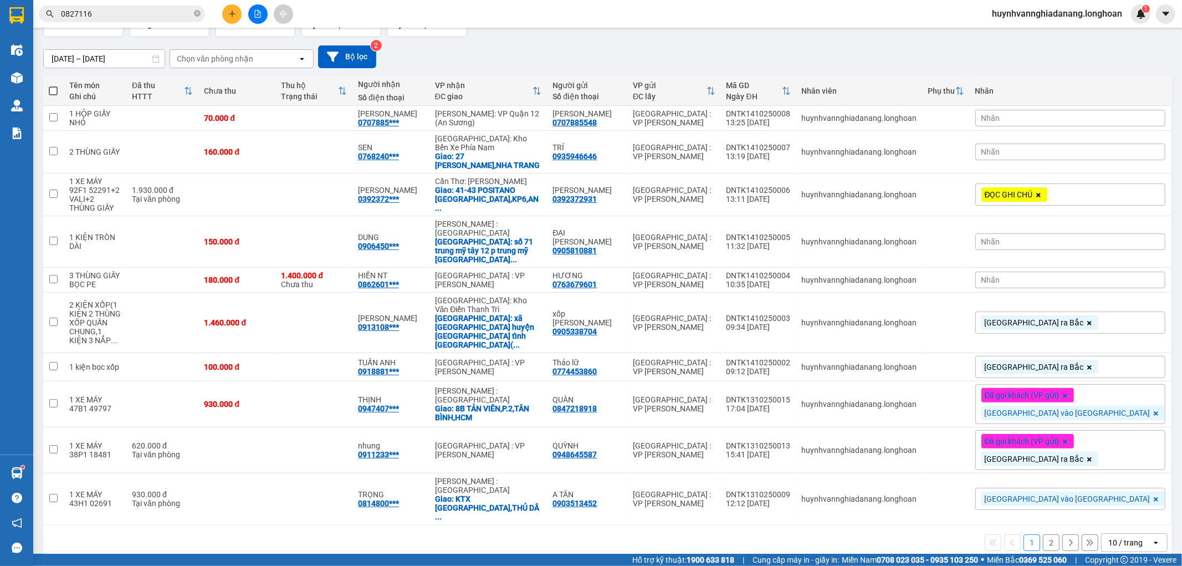
click at [1117, 537] on div "10 / trang" at bounding box center [1125, 542] width 34 height 11
click at [1116, 499] on span "100 / trang" at bounding box center [1121, 502] width 40 height 11
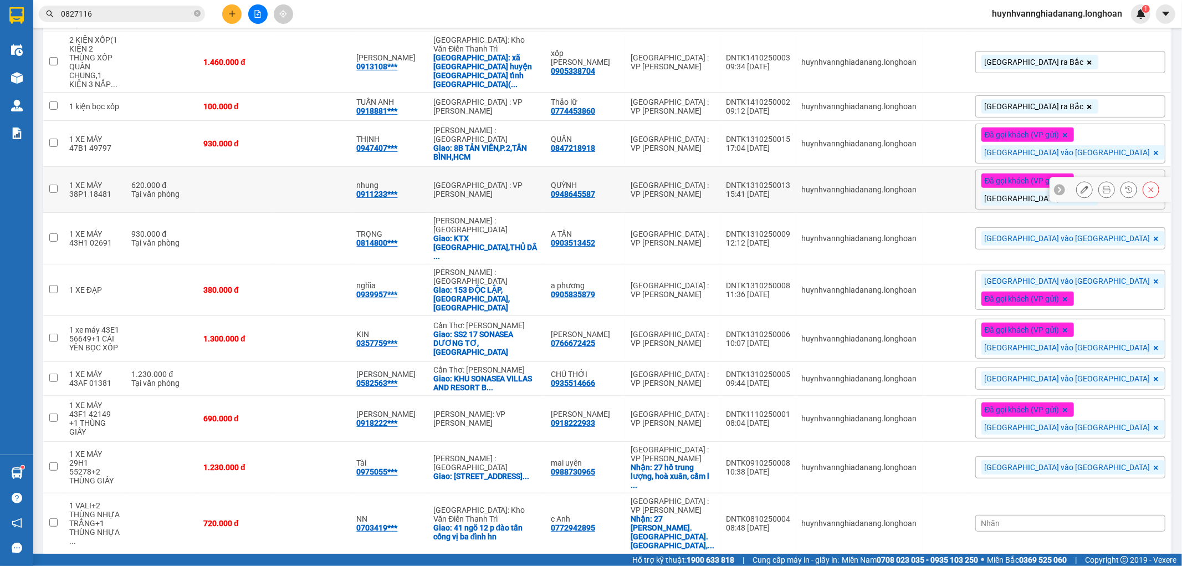
scroll to position [319, 0]
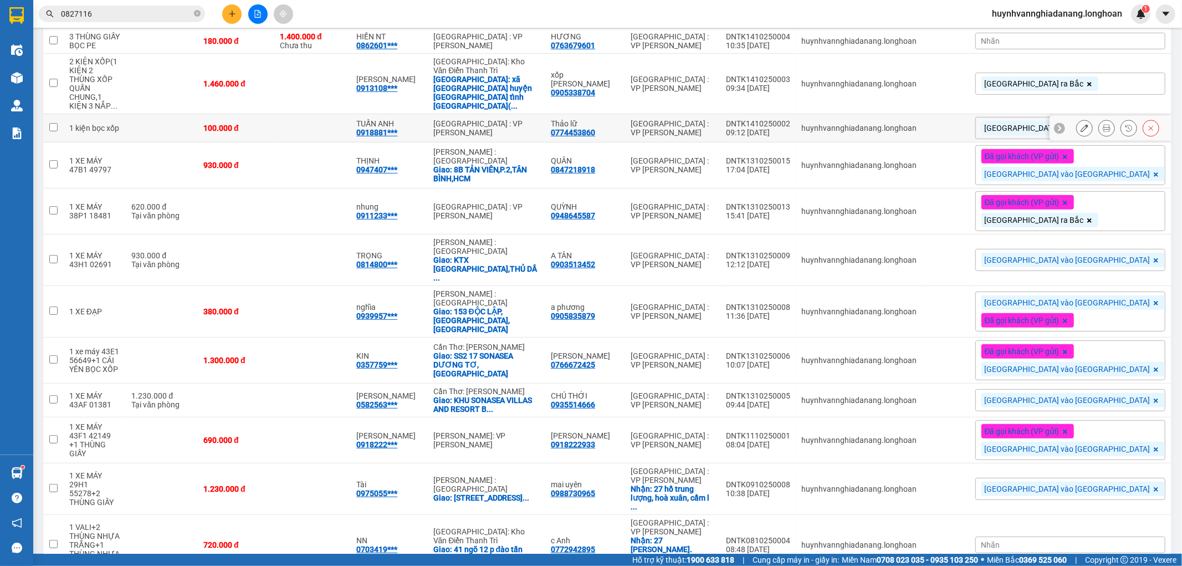
click at [51, 123] on input "checkbox" at bounding box center [53, 127] width 8 height 8
checkbox input "true"
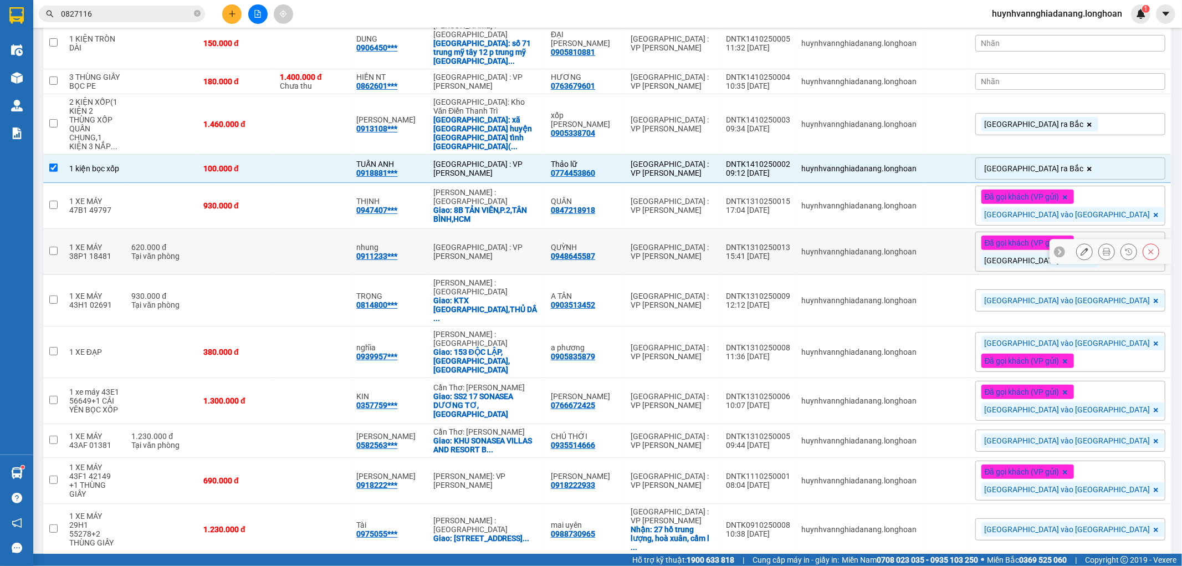
scroll to position [257, 0]
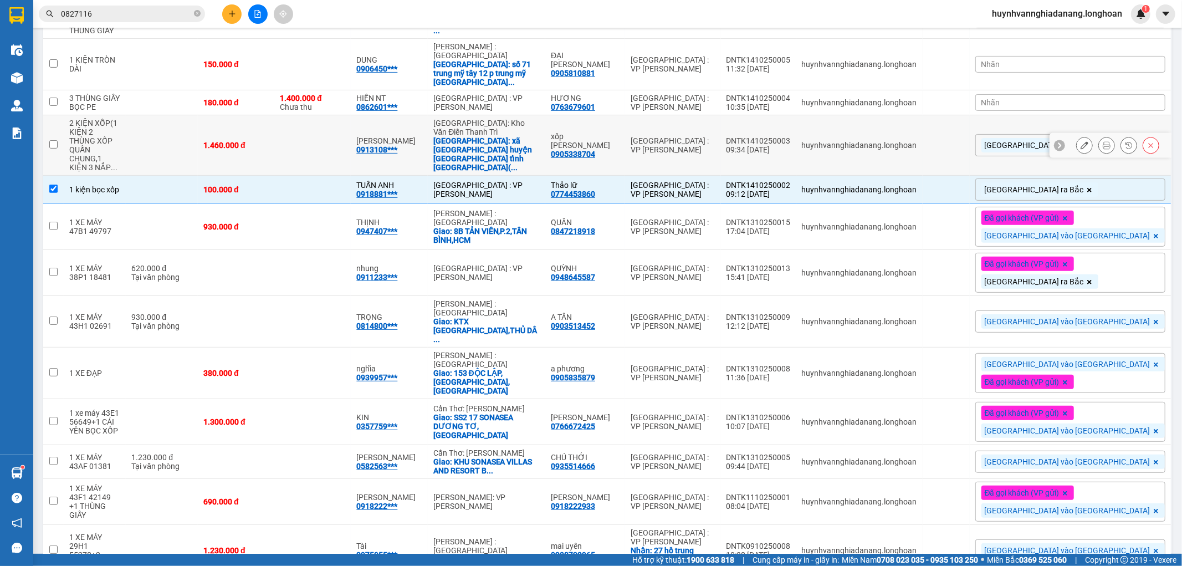
click at [56, 140] on input "checkbox" at bounding box center [53, 144] width 8 height 8
checkbox input "true"
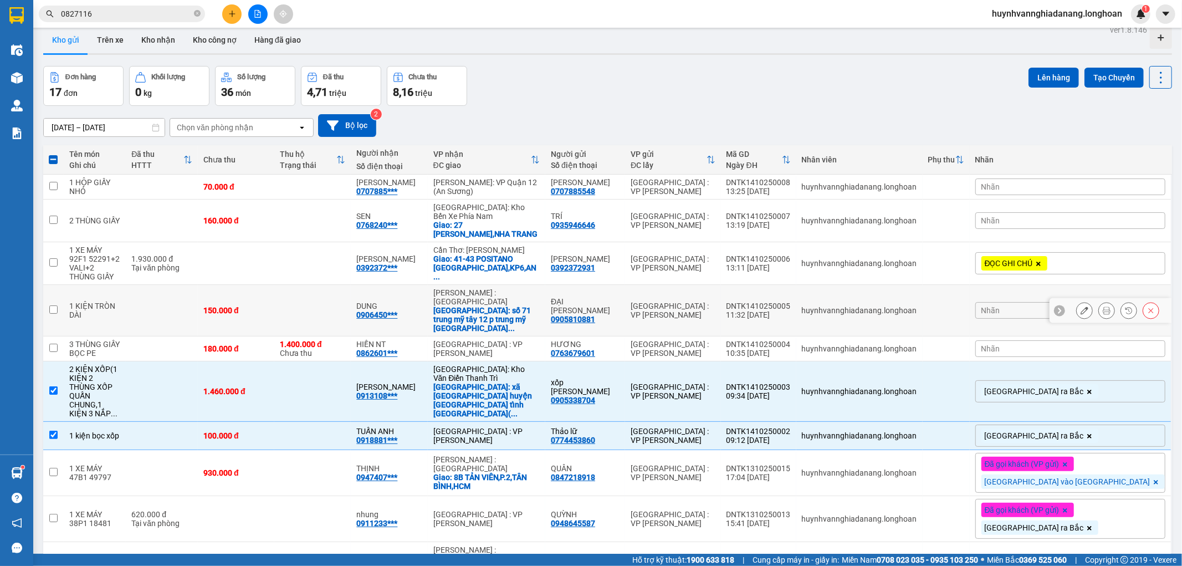
scroll to position [0, 0]
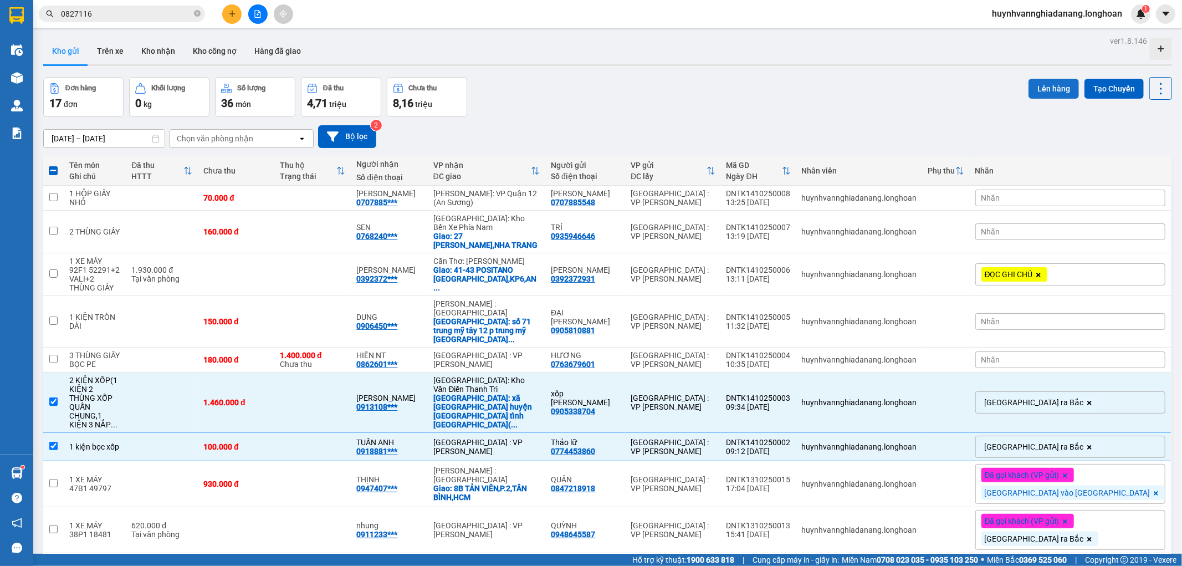
click at [1057, 91] on button "Lên hàng" at bounding box center [1053, 89] width 50 height 20
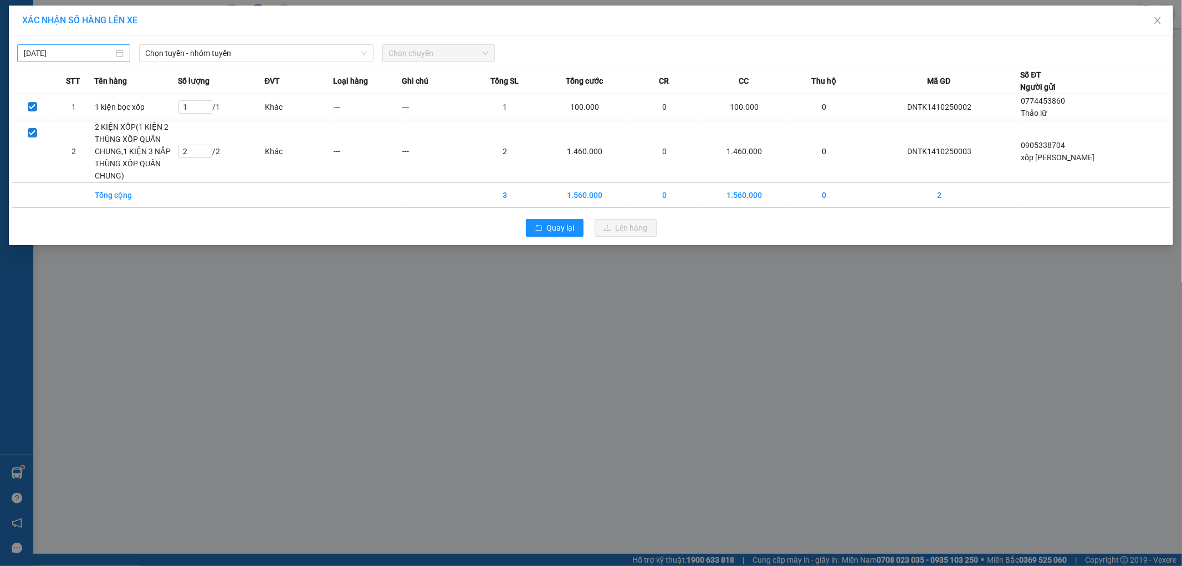
click at [116, 52] on div "[DATE]" at bounding box center [74, 53] width 100 height 12
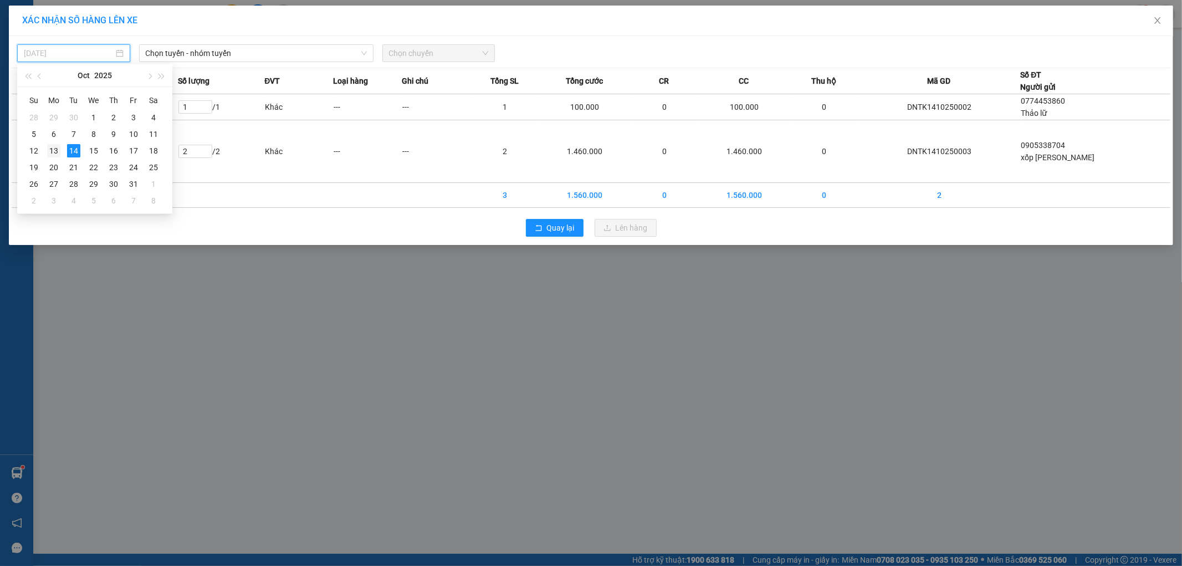
click at [54, 146] on div "13" at bounding box center [53, 150] width 13 height 13
type input "[DATE]"
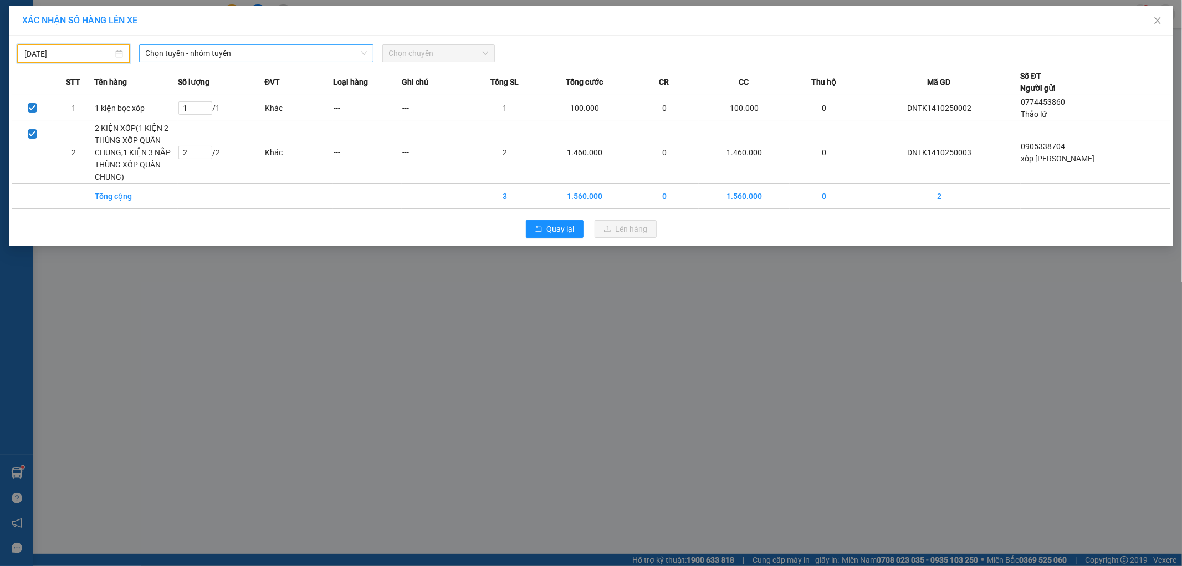
click at [252, 53] on span "Chọn tuyến - nhóm tuyến" at bounding box center [256, 53] width 221 height 17
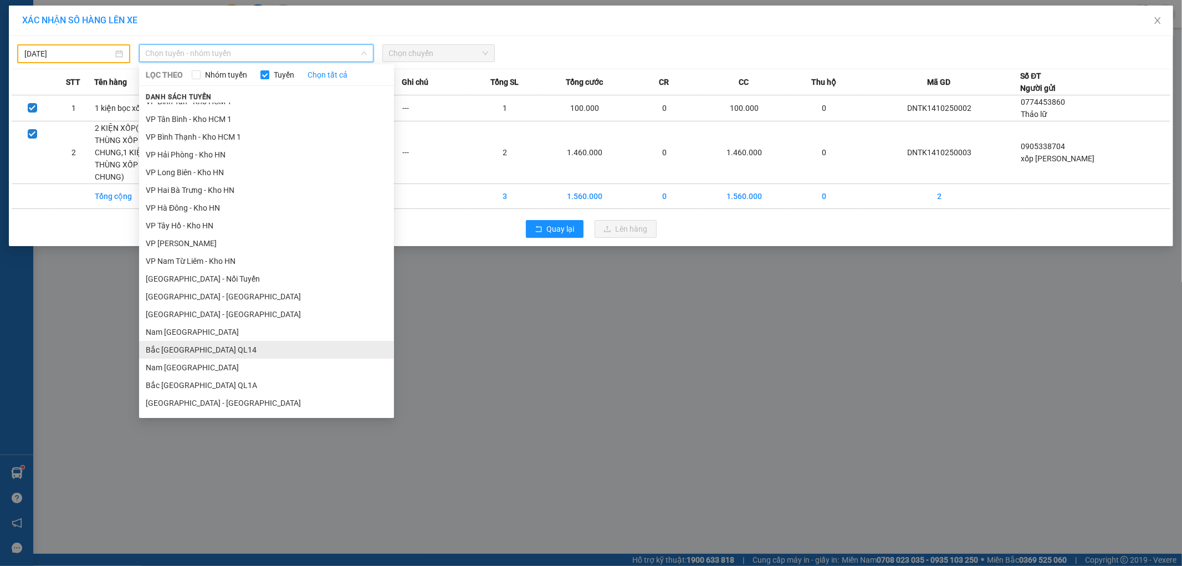
scroll to position [593, 0]
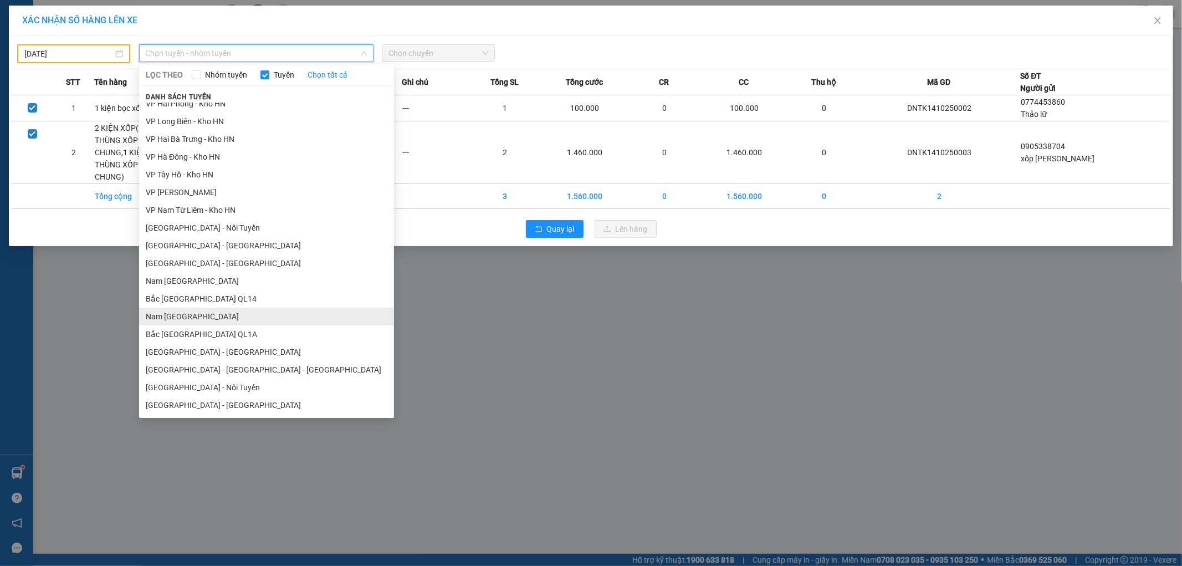
click at [226, 315] on li "Nam Trung Bắc QL1A" at bounding box center [266, 317] width 255 height 18
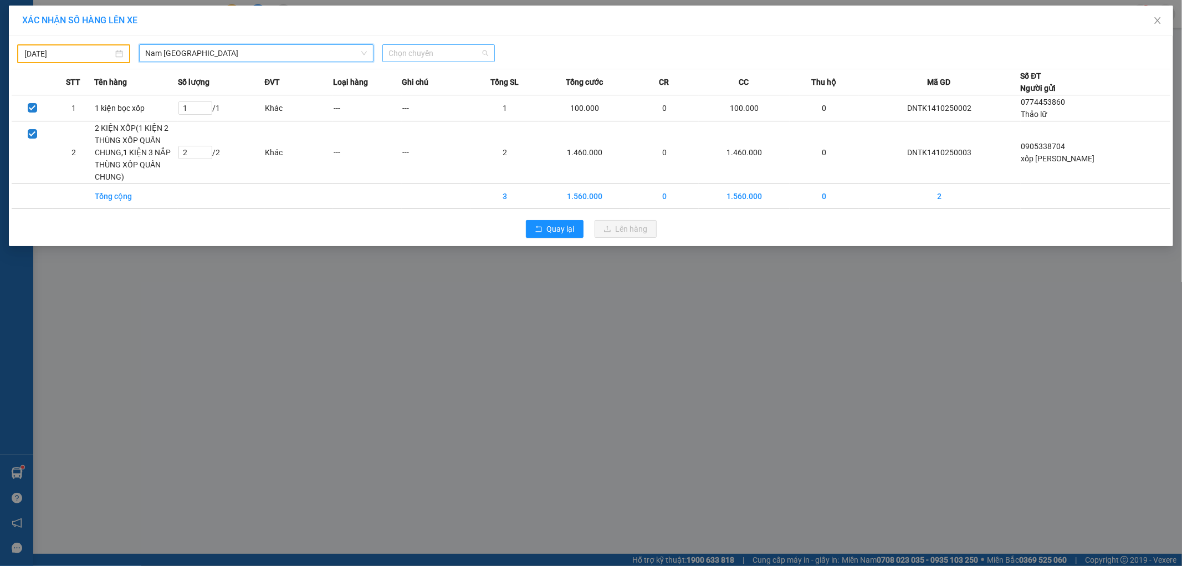
click at [458, 48] on span "Chọn chuyến" at bounding box center [439, 53] width 100 height 17
click at [457, 95] on div "15:00 (TC) - 37H-119.61" at bounding box center [432, 93] width 86 height 12
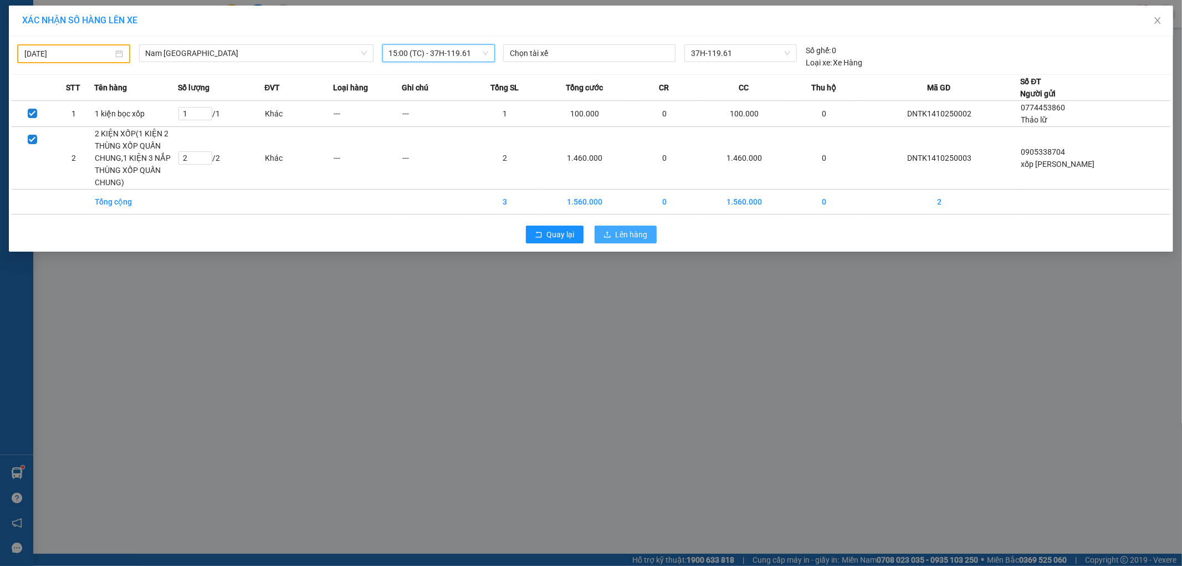
click at [630, 233] on span "Lên hàng" at bounding box center [632, 234] width 32 height 12
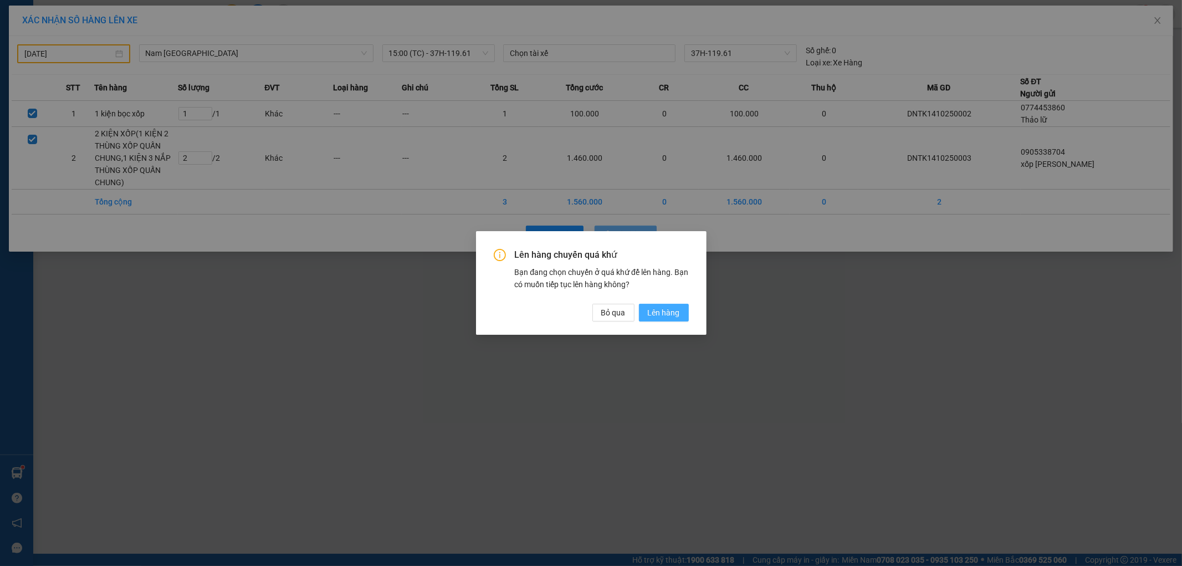
click at [667, 314] on span "Lên hàng" at bounding box center [664, 312] width 32 height 12
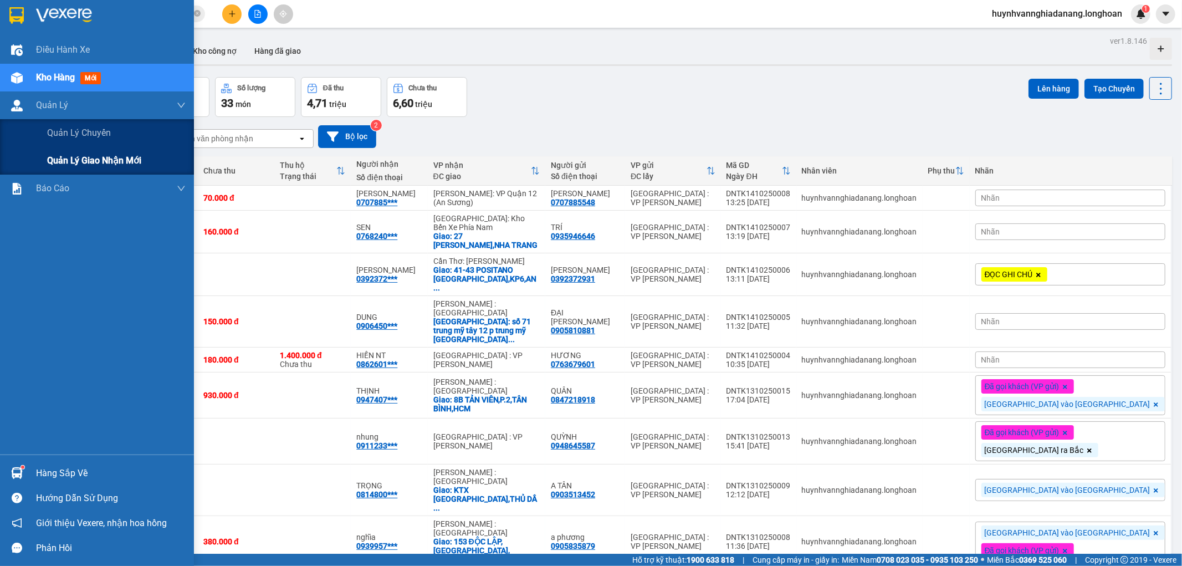
click at [75, 166] on span "Quản lý giao nhận mới" at bounding box center [94, 160] width 94 height 14
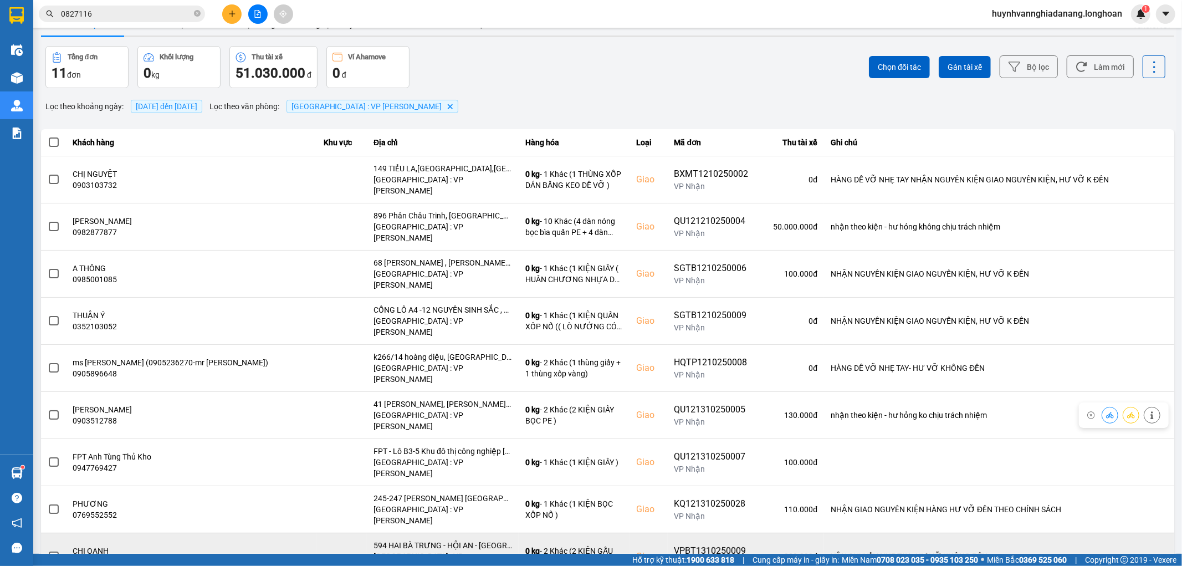
scroll to position [33, 0]
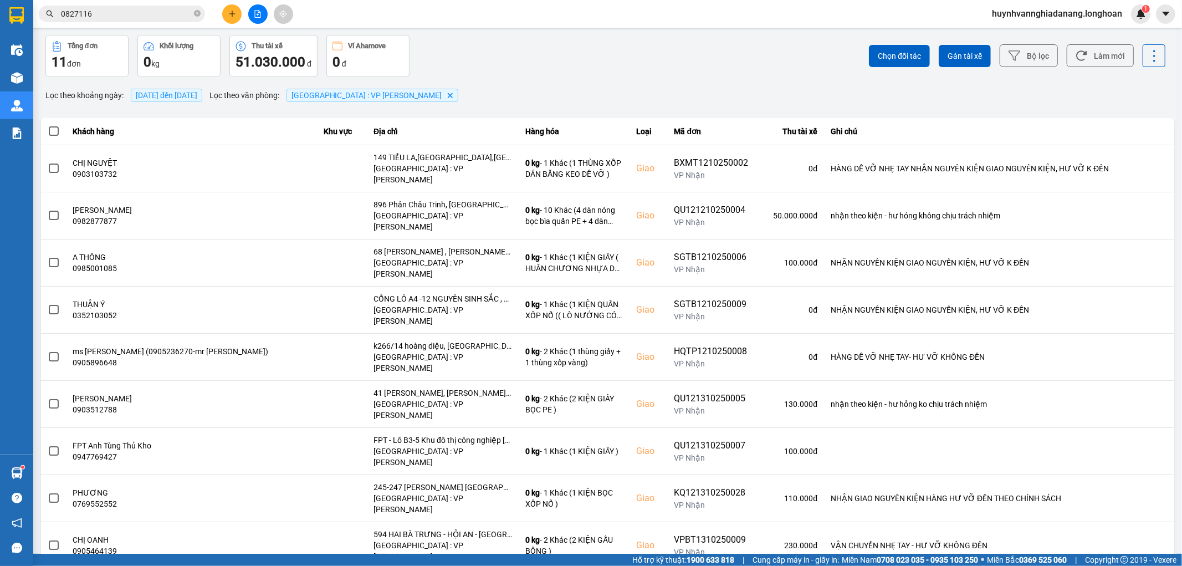
drag, startPoint x: 1127, startPoint y: 541, endPoint x: 1123, endPoint y: 530, distance: 11.9
drag, startPoint x: 1118, startPoint y: 516, endPoint x: 825, endPoint y: 391, distance: 318.6
click at [1117, 514] on div "100 / trang" at bounding box center [1136, 513] width 40 height 11
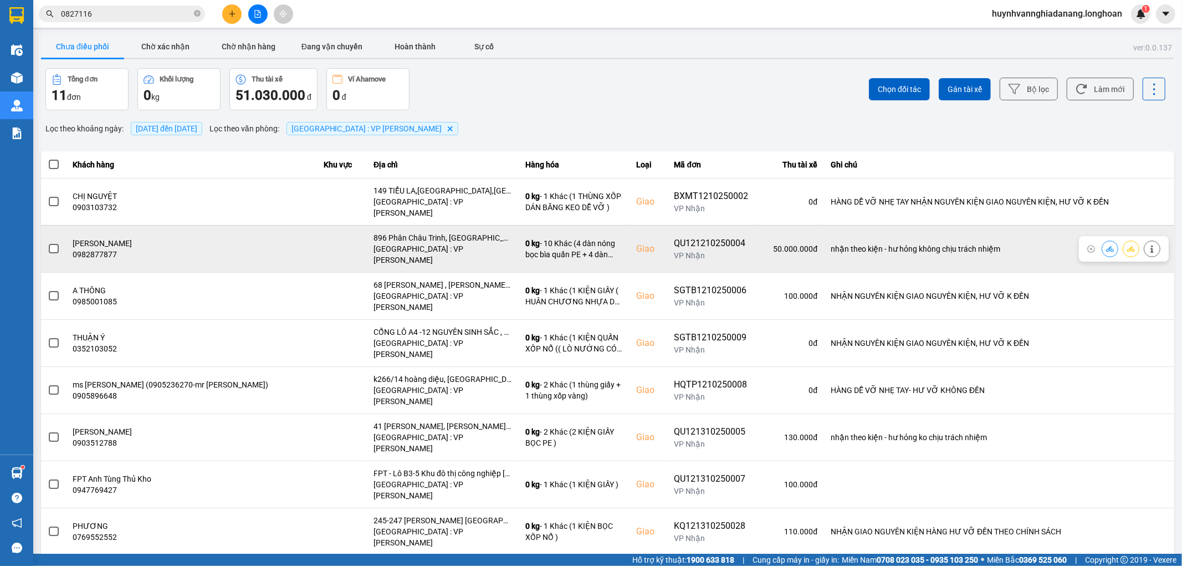
click at [55, 244] on span at bounding box center [54, 249] width 10 height 10
click at [48, 243] on input "checkbox" at bounding box center [48, 243] width 0 height 0
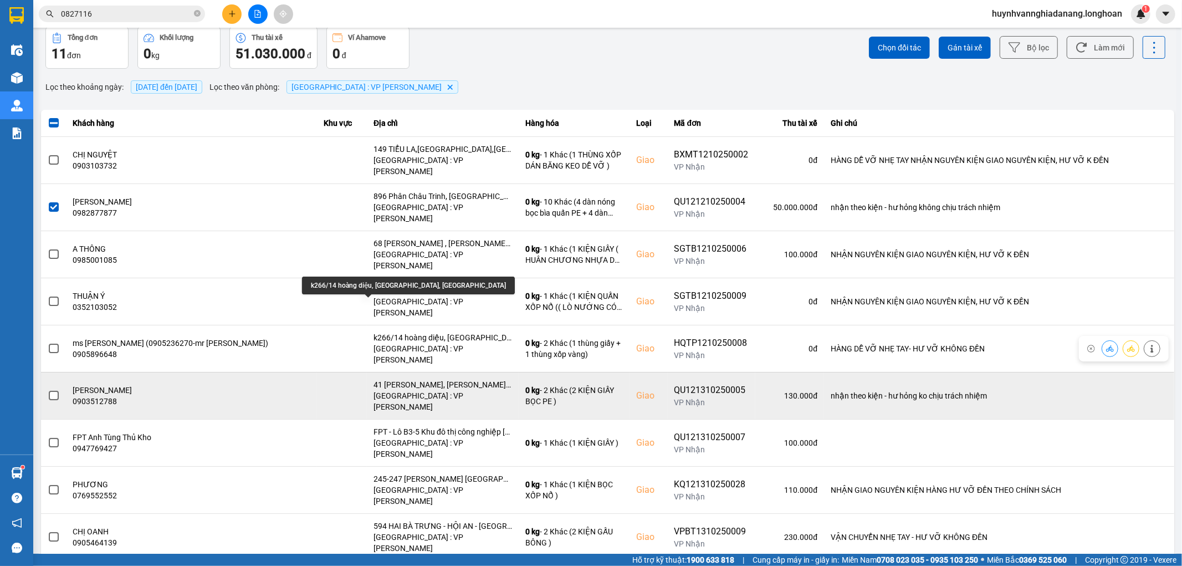
scroll to position [72, 0]
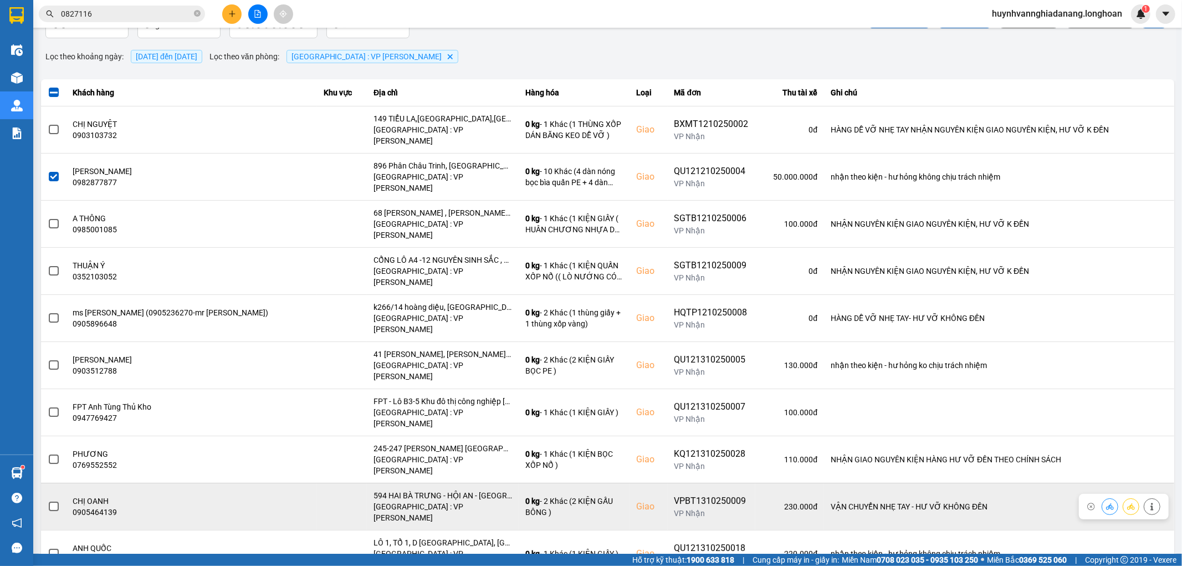
click at [49, 502] on span at bounding box center [54, 507] width 10 height 10
click at [48, 500] on input "checkbox" at bounding box center [48, 500] width 0 height 0
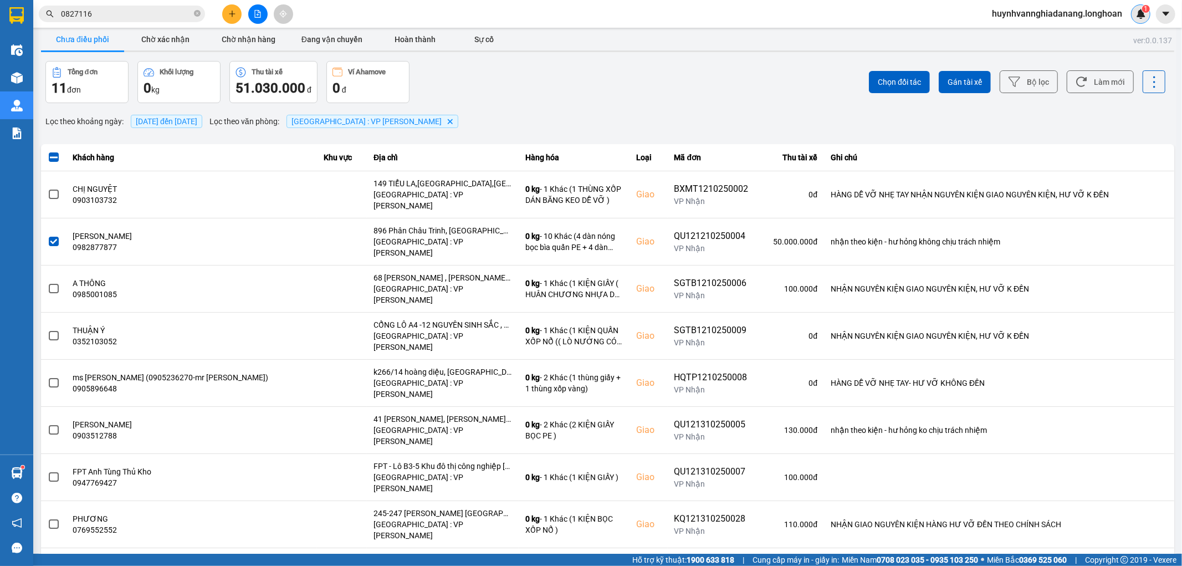
scroll to position [0, 0]
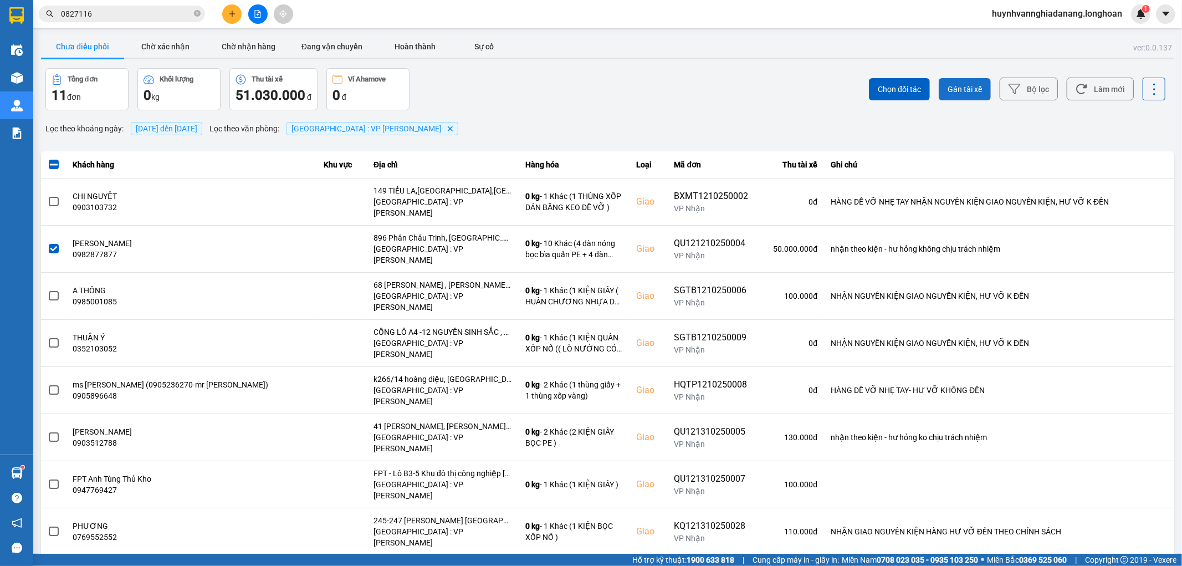
click at [948, 95] on span "Gán tài xế" at bounding box center [965, 89] width 34 height 11
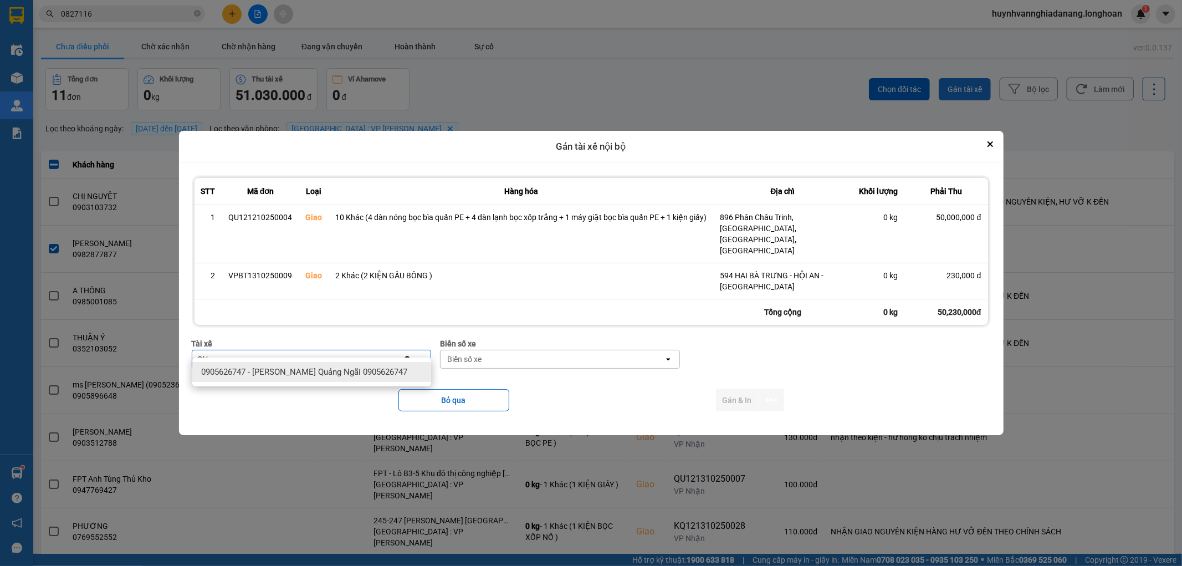
type input "Q"
type input "QUANG"
click at [355, 362] on div "0768333247 - [GEOGRAPHIC_DATA]" at bounding box center [311, 372] width 239 height 20
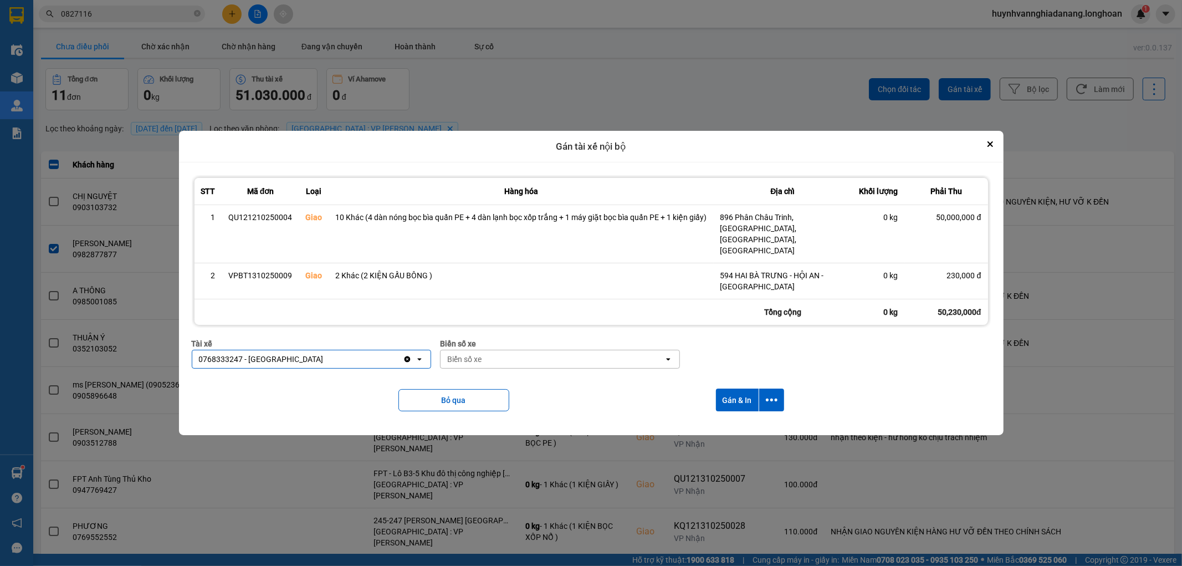
click at [478, 354] on div "Biển số xe" at bounding box center [464, 359] width 34 height 11
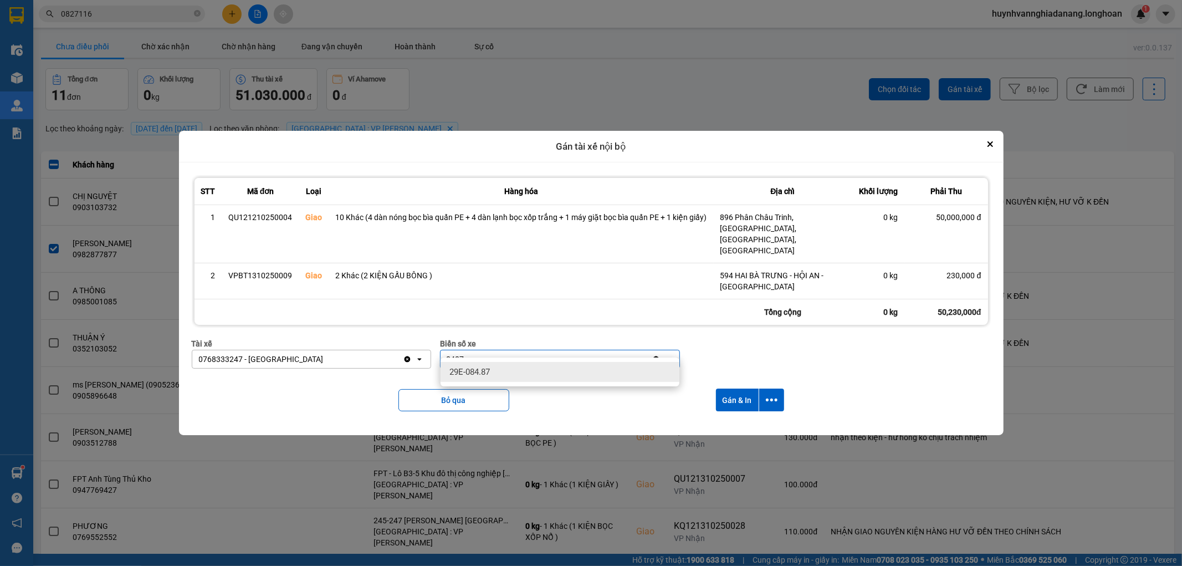
type input "8487"
drag, startPoint x: 505, startPoint y: 369, endPoint x: 650, endPoint y: 378, distance: 145.5
click at [510, 370] on div "29E-084.87" at bounding box center [560, 372] width 239 height 20
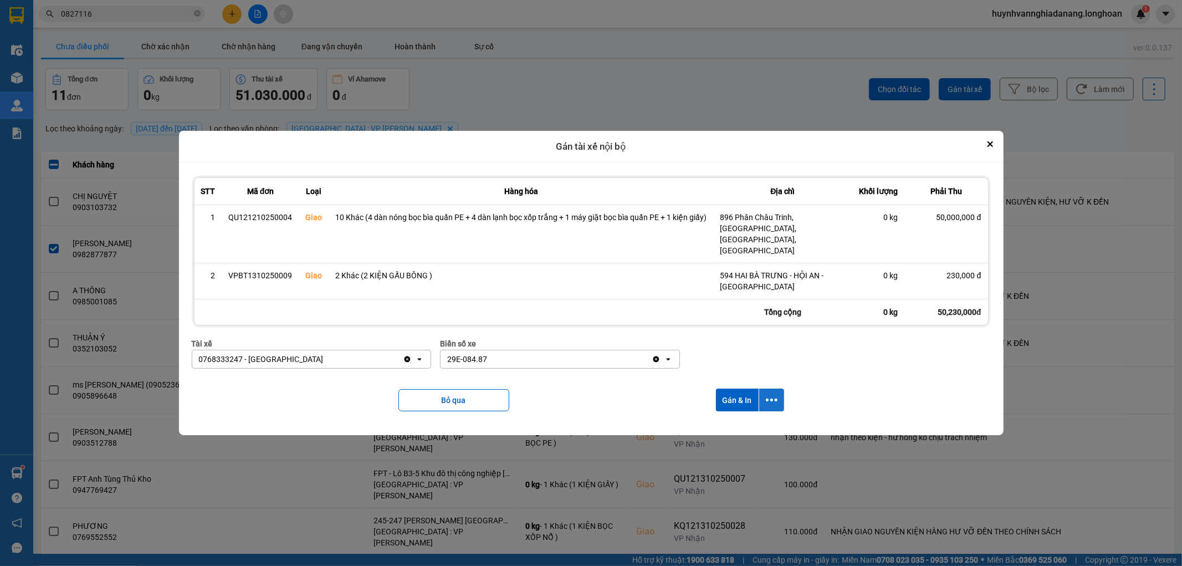
click at [771, 394] on icon "dialog" at bounding box center [772, 400] width 12 height 12
click at [744, 417] on span "Chỉ gán tài" at bounding box center [727, 418] width 37 height 11
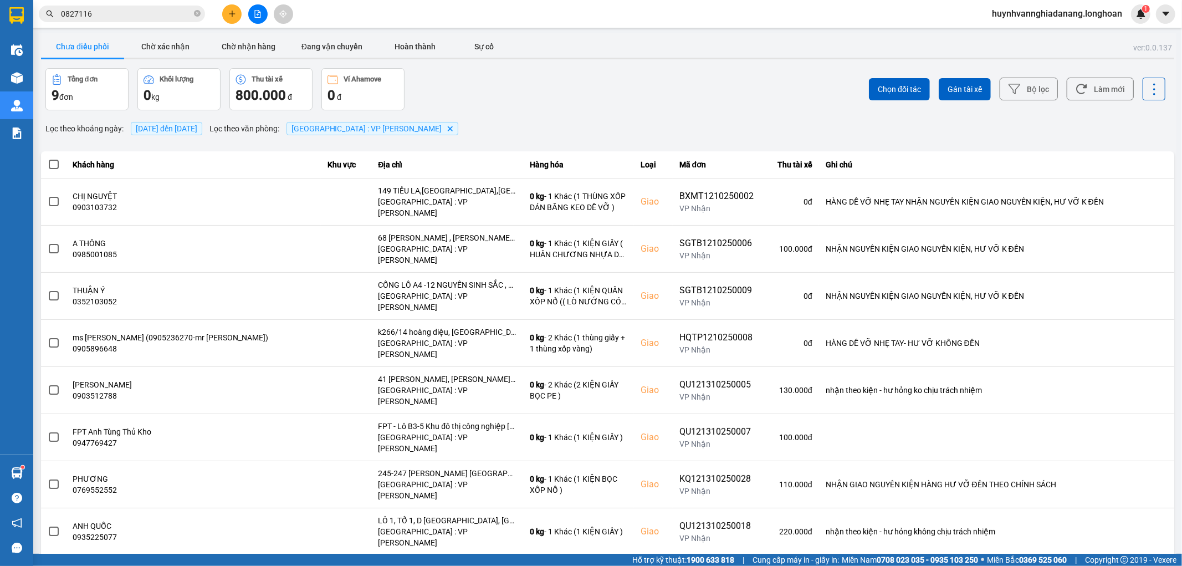
click at [54, 166] on span at bounding box center [54, 165] width 10 height 10
click at [48, 158] on input "checkbox" at bounding box center [48, 158] width 0 height 0
click at [972, 89] on span "Gán tài xế" at bounding box center [965, 89] width 34 height 11
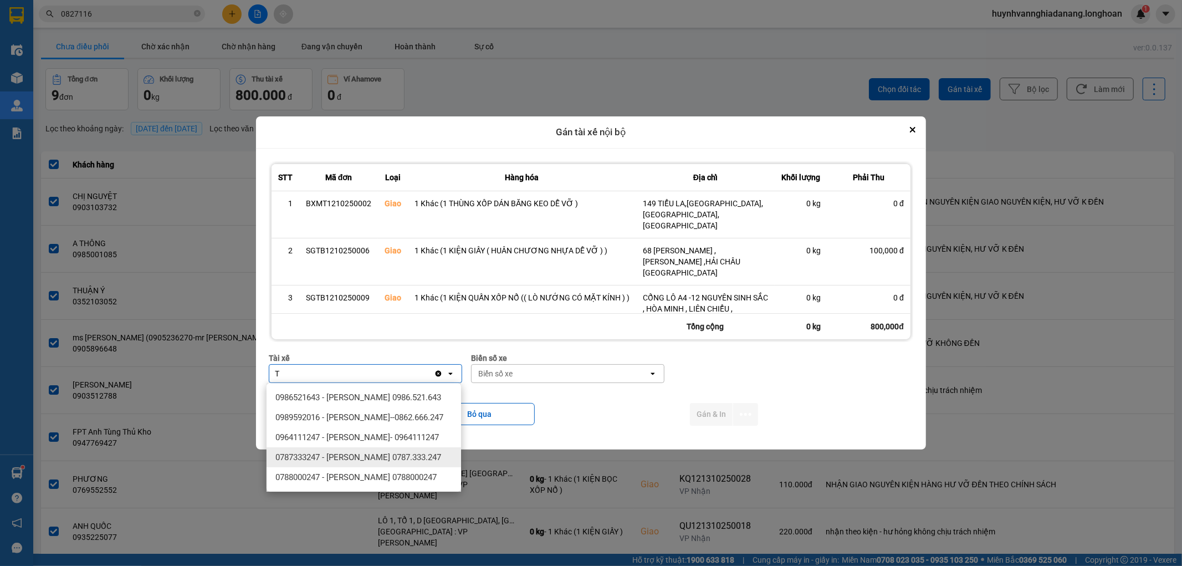
type input "T"
click at [398, 460] on span "0787333247 - [PERSON_NAME] 0787.333.247" at bounding box center [358, 457] width 166 height 11
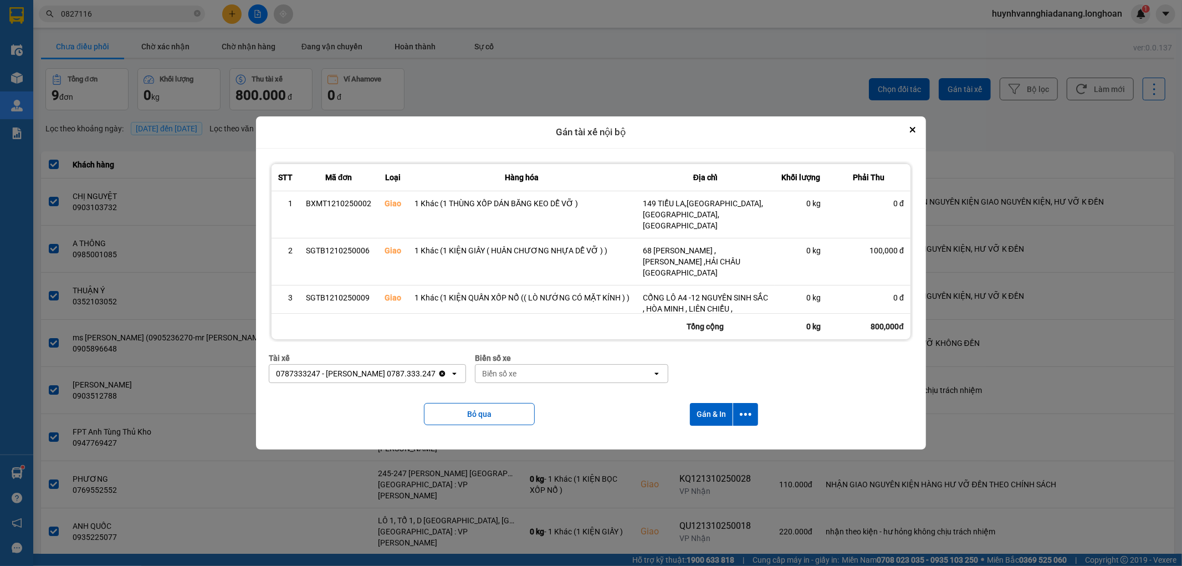
click at [544, 376] on div "Biển số xe" at bounding box center [563, 374] width 177 height 18
type input "6268"
click at [562, 402] on div "29H-962.68" at bounding box center [572, 397] width 195 height 20
click at [745, 418] on icon "dialog" at bounding box center [746, 414] width 12 height 12
click at [693, 437] on li "Chỉ gán tài" at bounding box center [717, 444] width 83 height 20
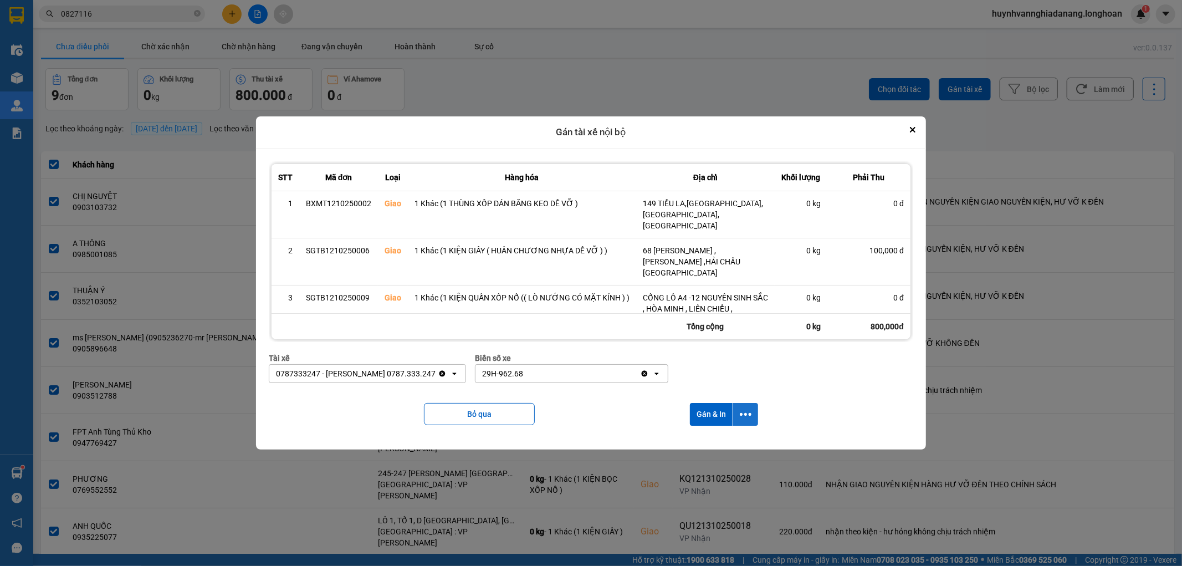
click at [741, 423] on button "dialog" at bounding box center [745, 414] width 25 height 23
click at [726, 446] on div "Chỉ gán tài" at bounding box center [716, 444] width 65 height 11
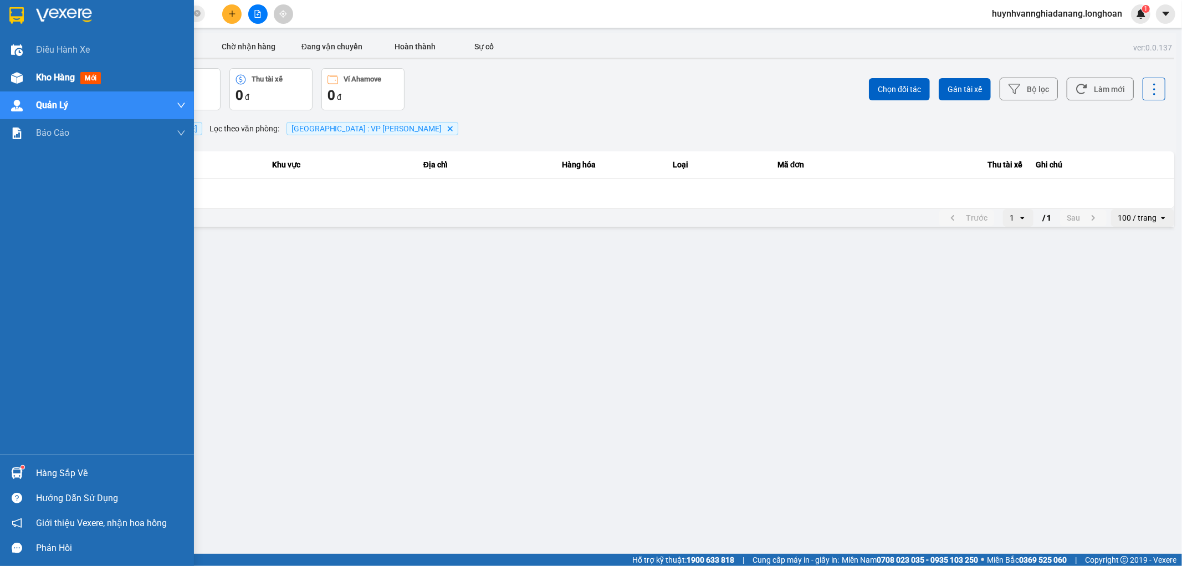
click at [11, 76] on img at bounding box center [17, 78] width 12 height 12
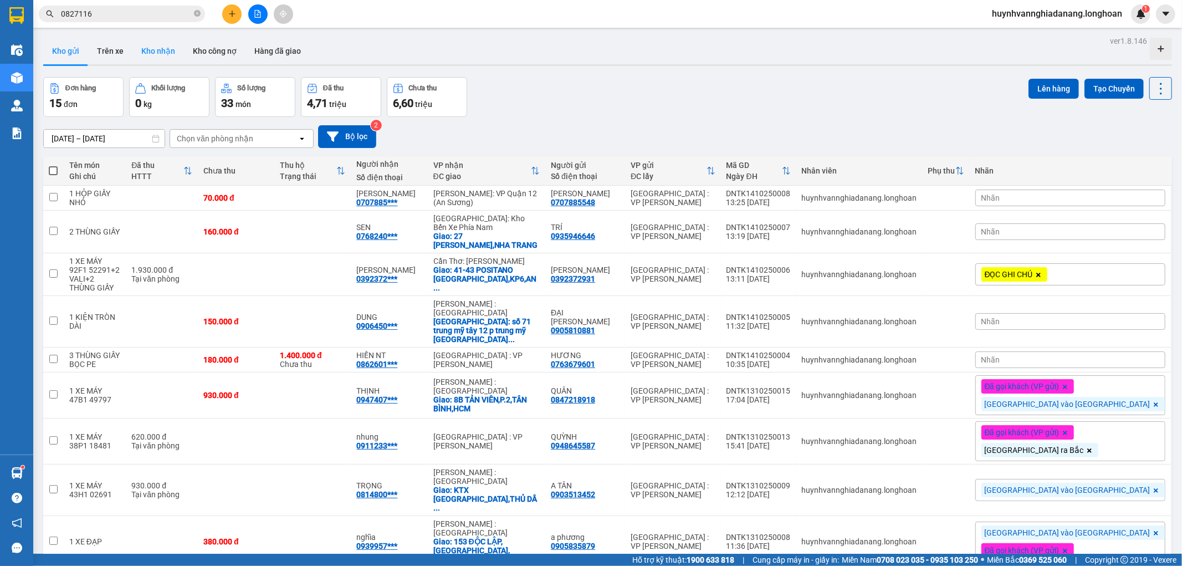
click at [156, 45] on button "Kho nhận" at bounding box center [158, 51] width 52 height 27
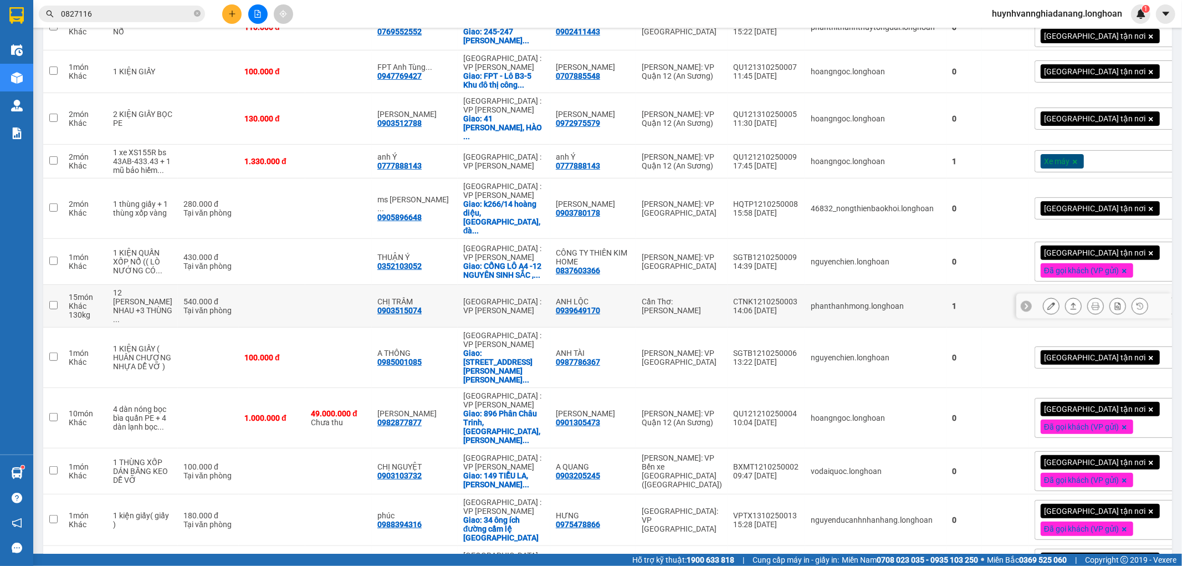
scroll to position [369, 0]
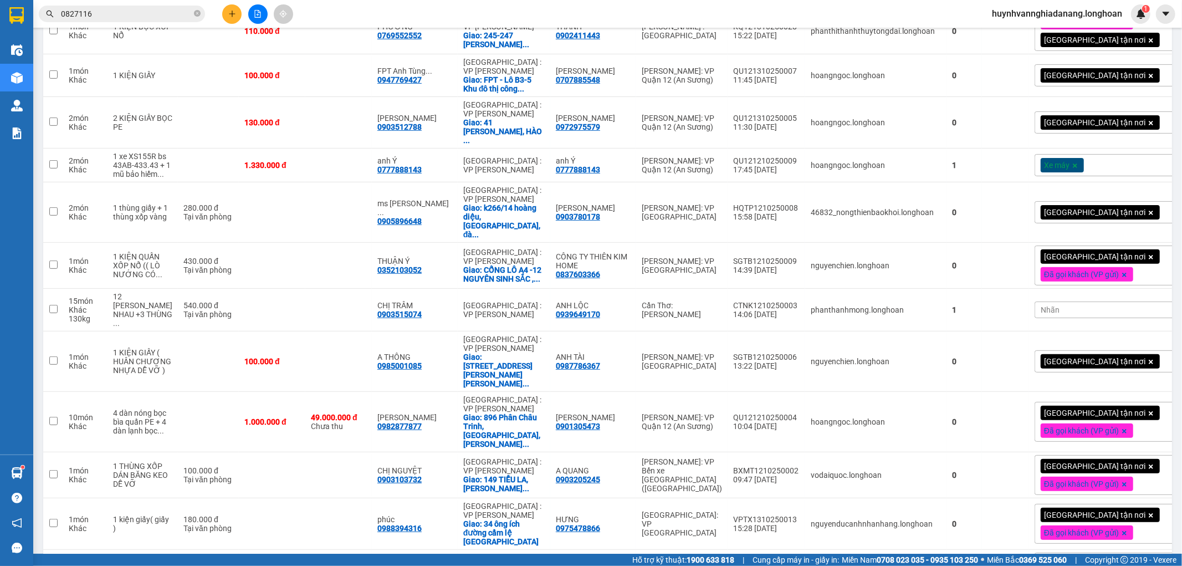
click at [1035, 318] on div "Nhãn" at bounding box center [1105, 309] width 141 height 17
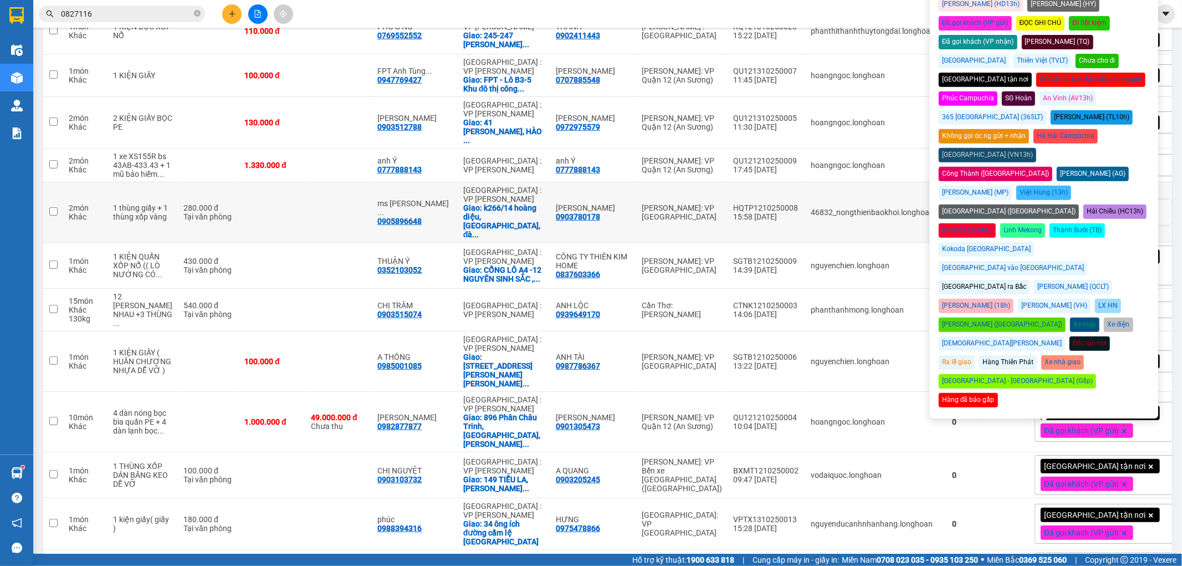
scroll to position [308, 0]
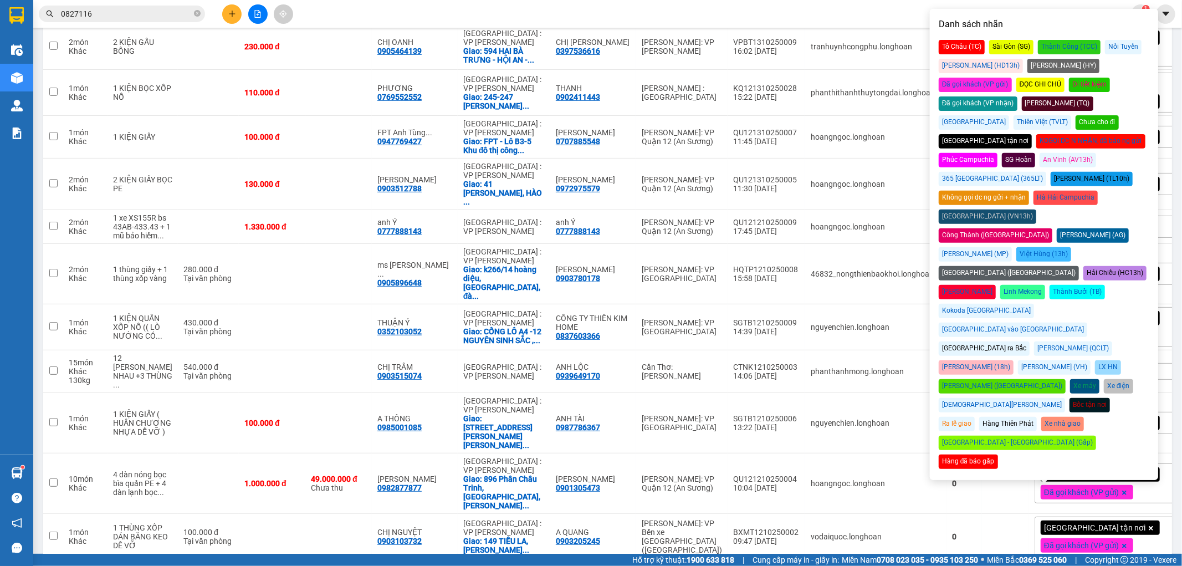
click at [1017, 96] on div "Đã gọi khách (VP nhận)" at bounding box center [978, 103] width 79 height 14
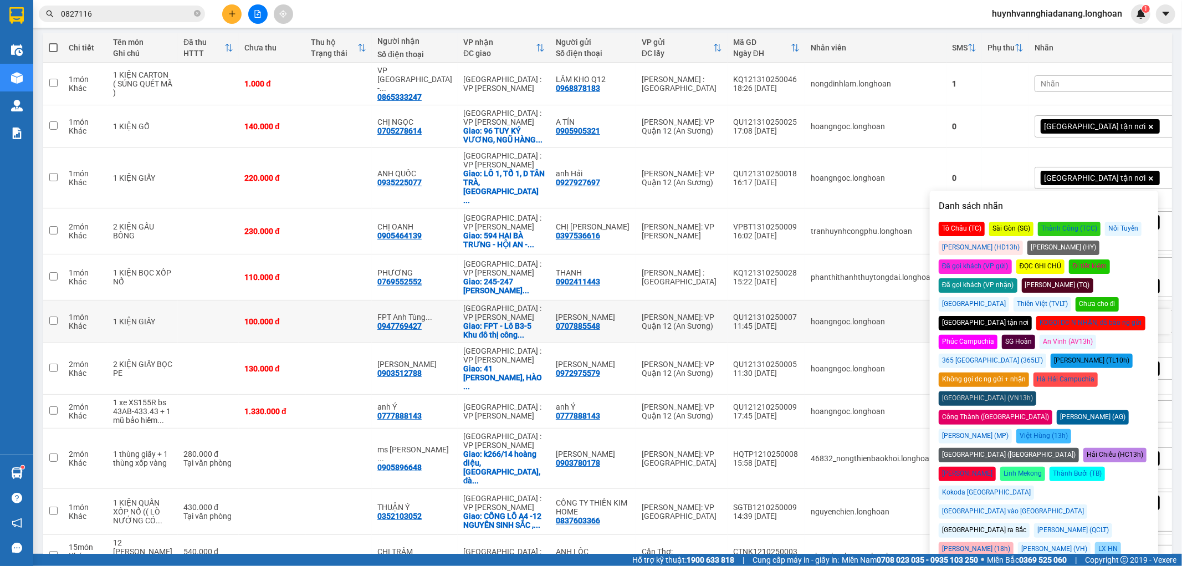
scroll to position [62, 0]
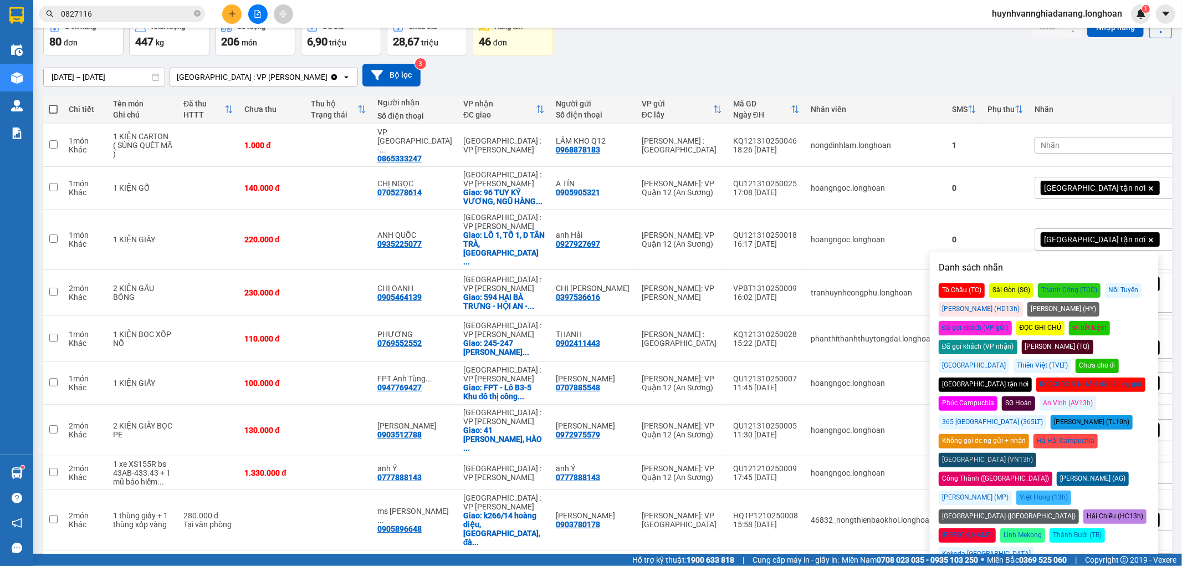
click at [697, 60] on div "15/09/2025 – 14/10/2025 Press the down arrow key to interact with the calendar …" at bounding box center [607, 74] width 1129 height 39
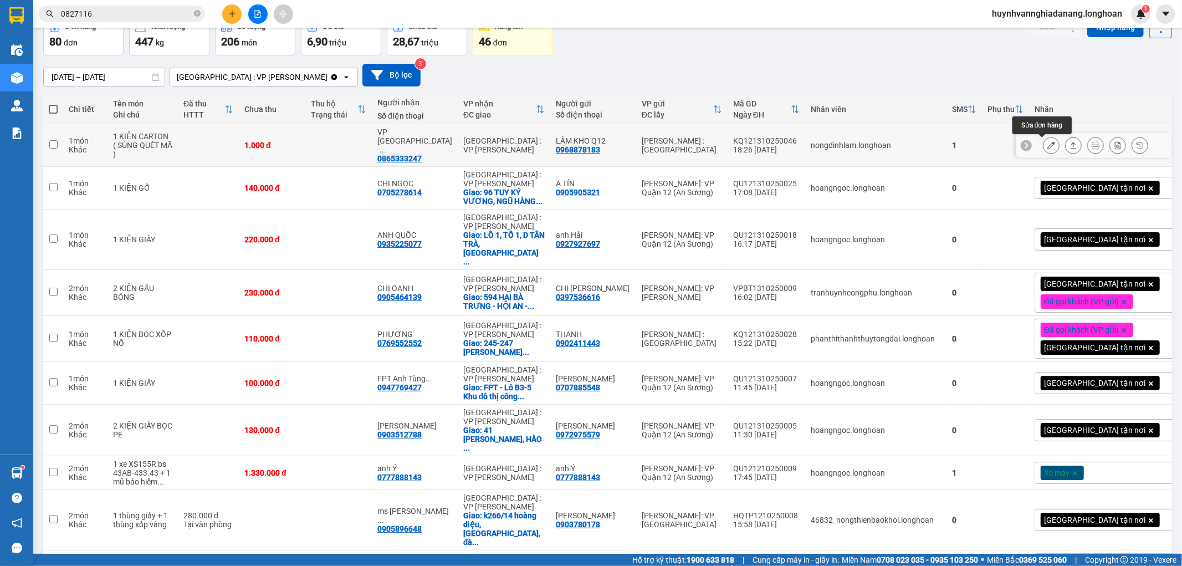
click at [1047, 147] on icon at bounding box center [1051, 145] width 8 height 8
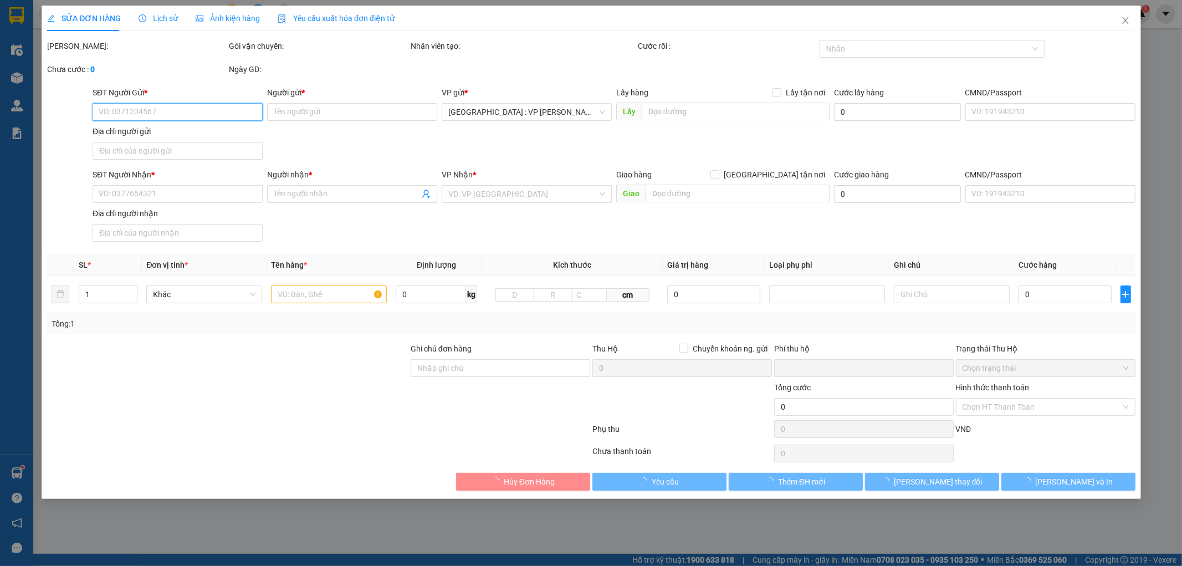
type input "0968878183"
type input "LÂM KHO Q12"
type input "0865333247"
type input "VP Đà Nẵng - Nghĩa"
type input "0"
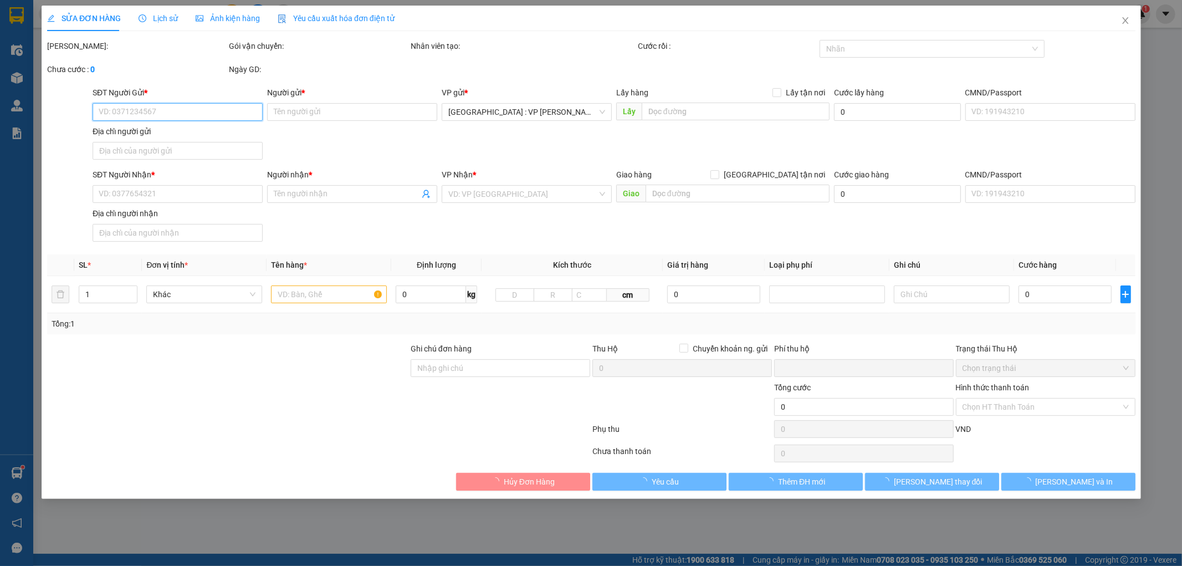
type input "1.000"
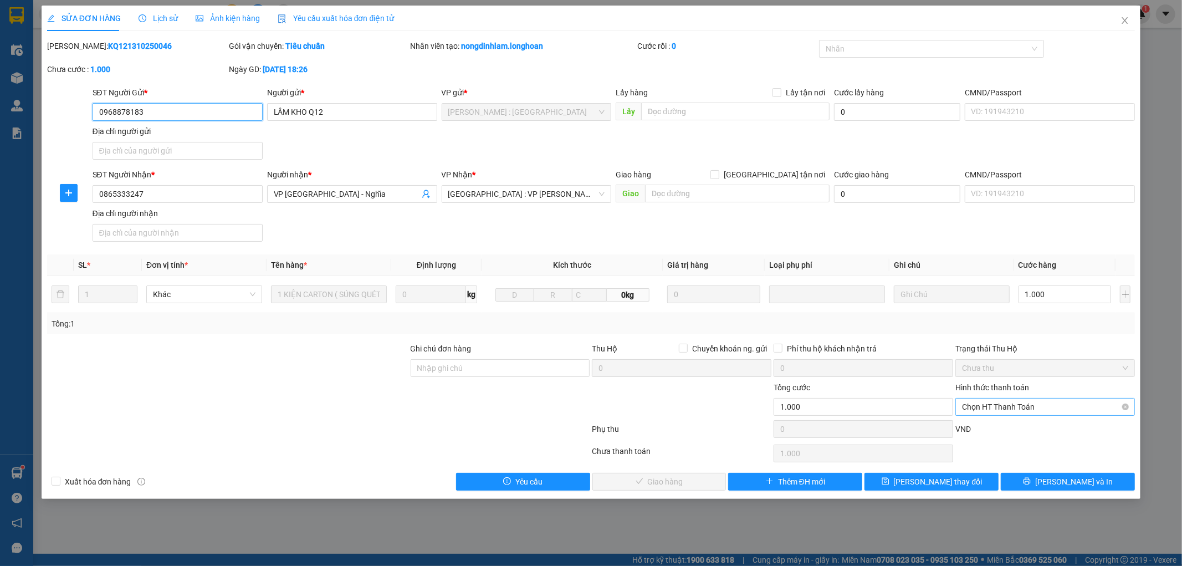
click at [1022, 413] on span "Chọn HT Thanh Toán" at bounding box center [1045, 406] width 166 height 17
click at [1015, 428] on div "Tại văn phòng" at bounding box center [1046, 429] width 166 height 12
type input "0"
click at [718, 479] on button "[PERSON_NAME] và Giao hàng" at bounding box center [659, 482] width 134 height 18
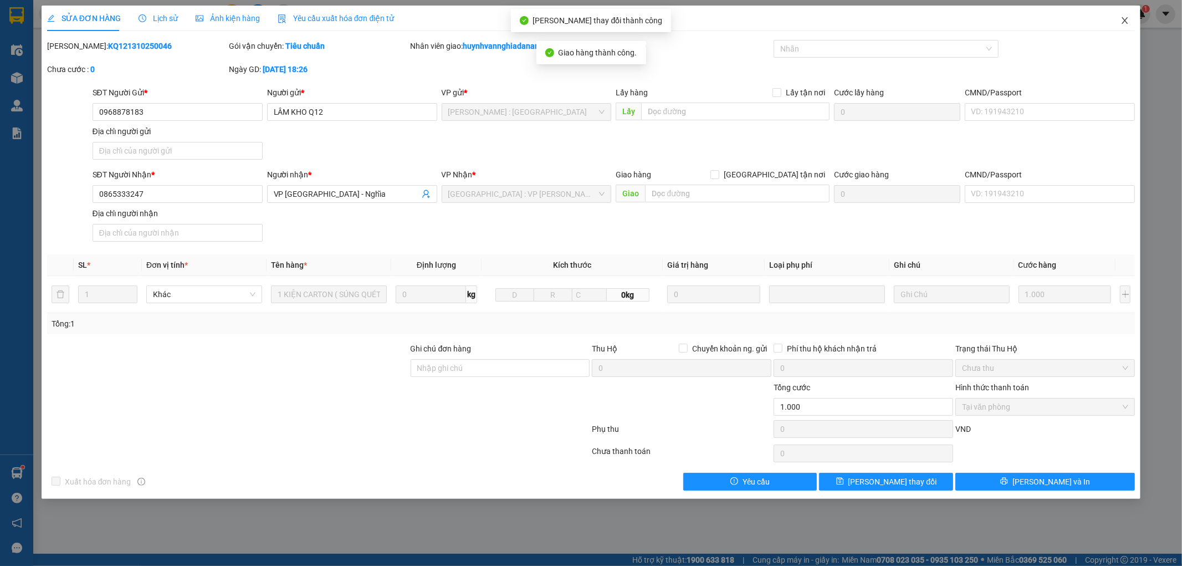
click at [1125, 21] on icon "close" at bounding box center [1125, 20] width 6 height 7
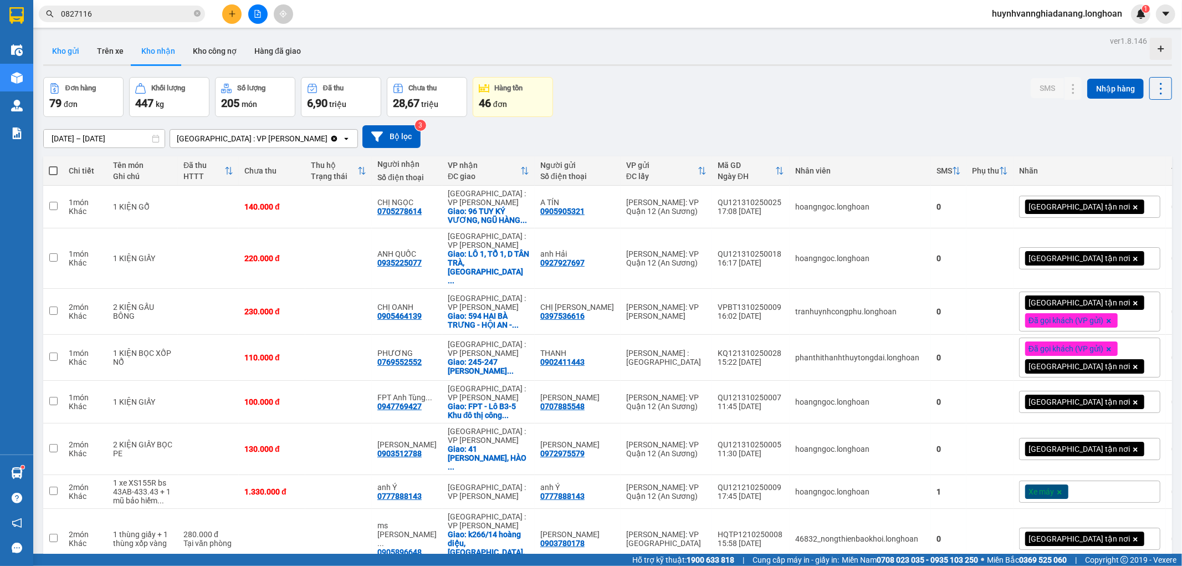
drag, startPoint x: 62, startPoint y: 55, endPoint x: 71, endPoint y: 58, distance: 9.1
click at [63, 55] on button "Kho gửi" at bounding box center [65, 51] width 45 height 27
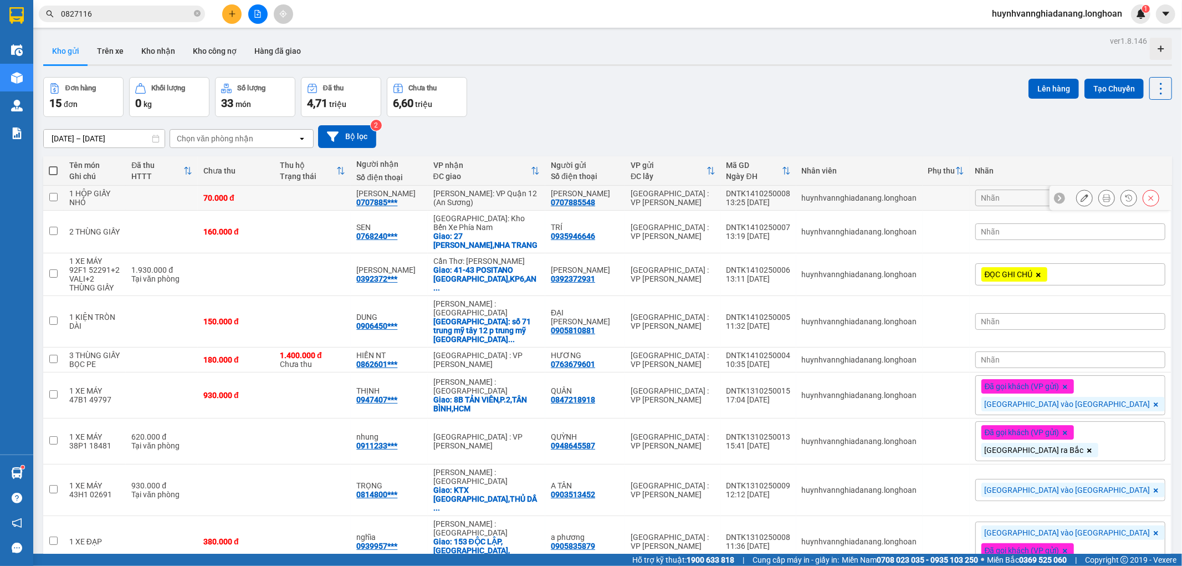
click at [1103, 198] on icon at bounding box center [1107, 198] width 8 height 8
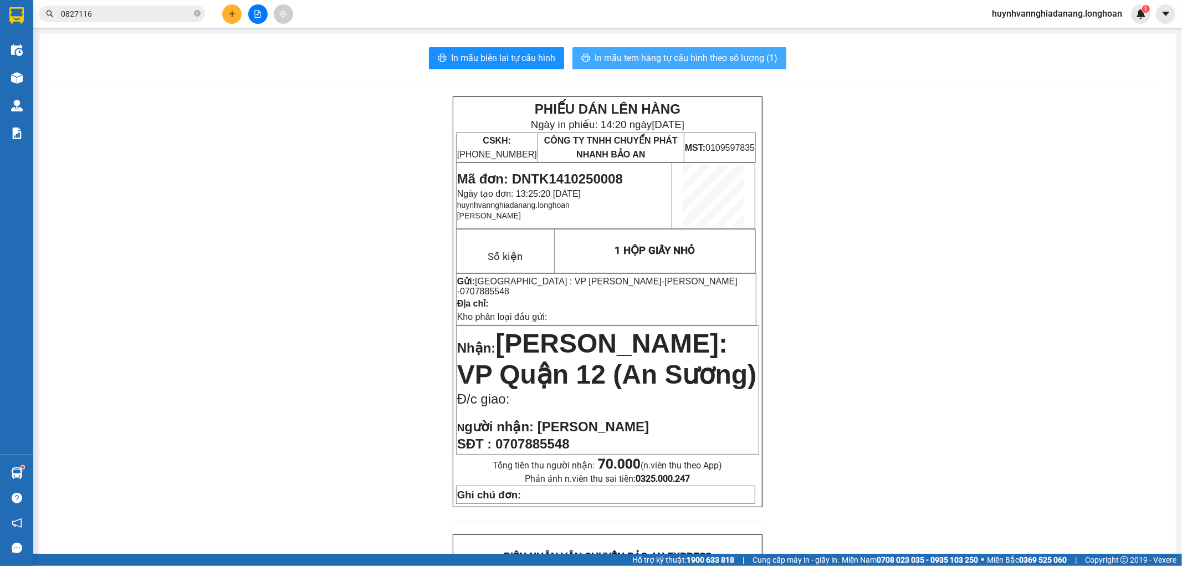
click at [671, 63] on span "In mẫu tem hàng tự cấu hình theo số lượng (1)" at bounding box center [686, 58] width 183 height 14
click at [154, 18] on input "0827116" at bounding box center [126, 14] width 131 height 12
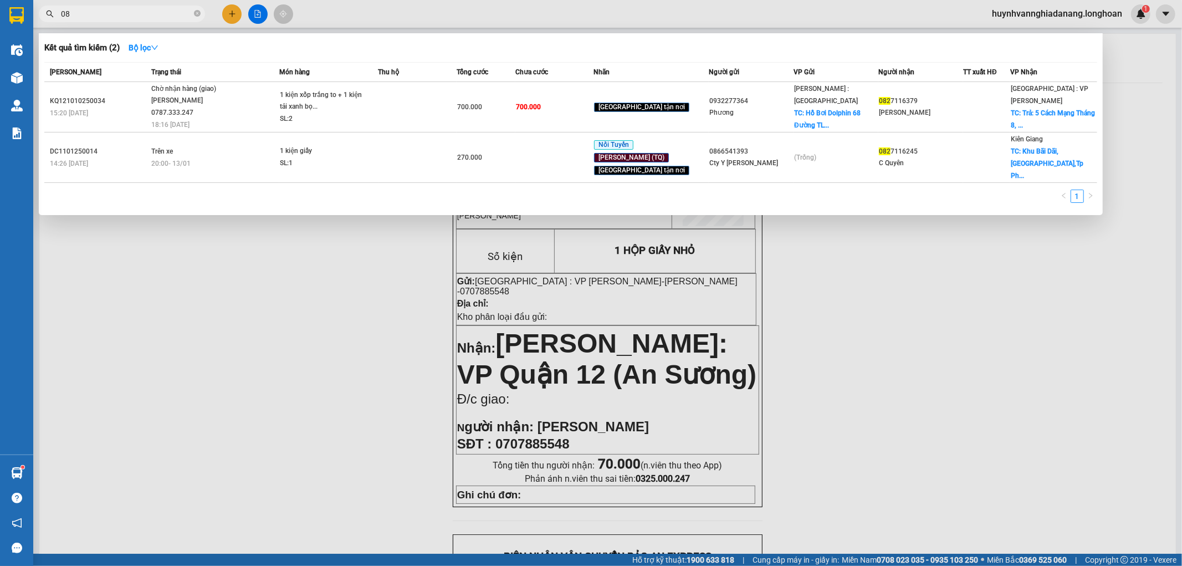
type input "0"
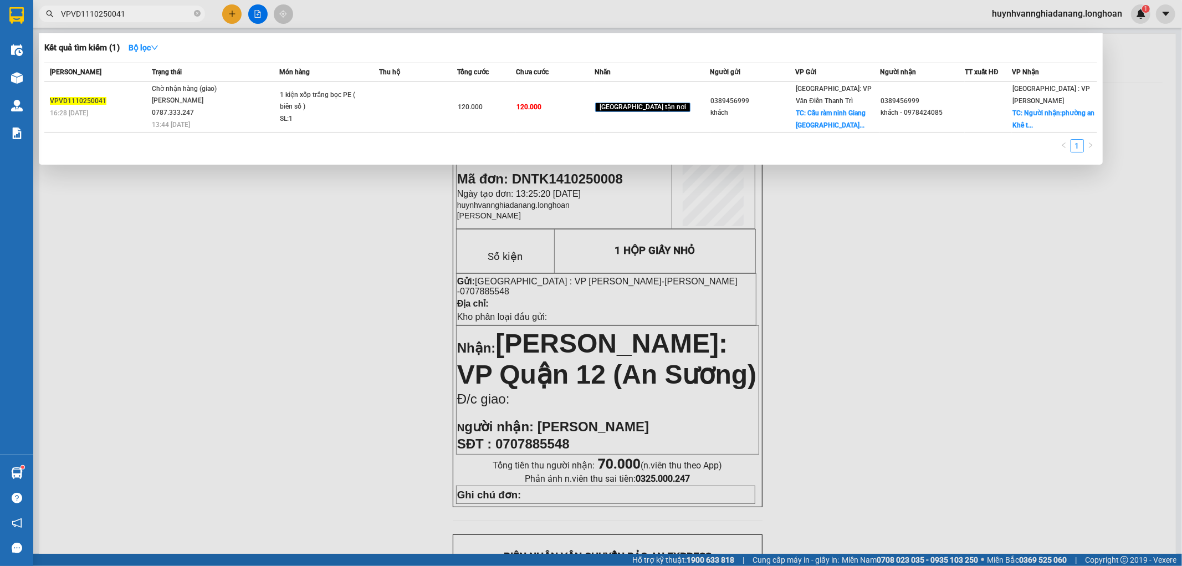
type input "VPVD1110250041"
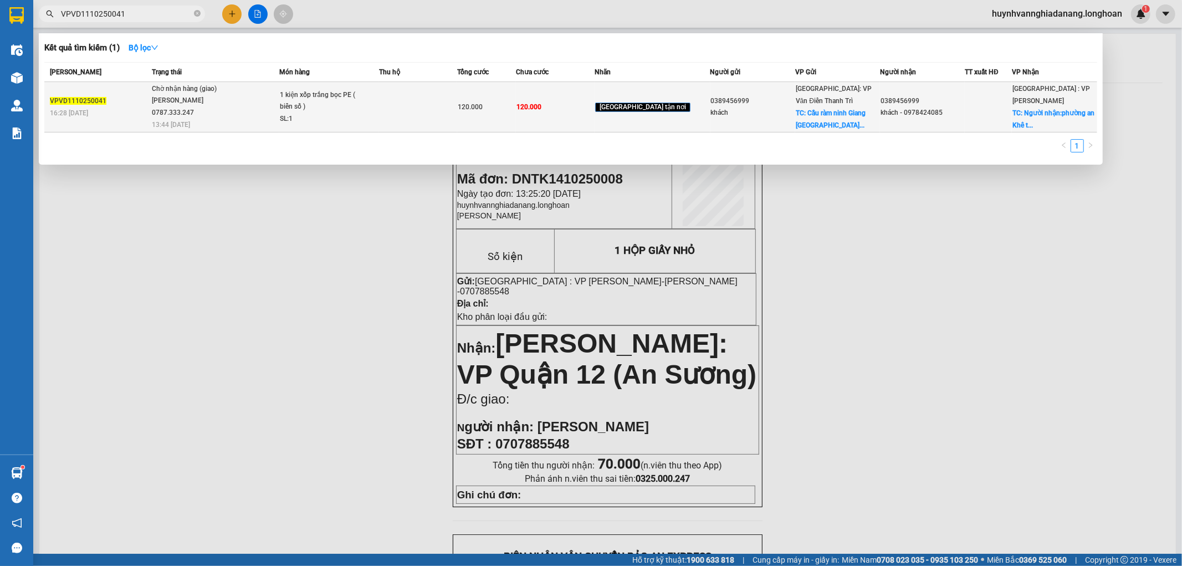
click at [247, 94] on span "Chờ nhận hàng (giao) Phạm Thanh Tuấn 0787.333.247 13:44 - 13/10" at bounding box center [215, 106] width 127 height 46
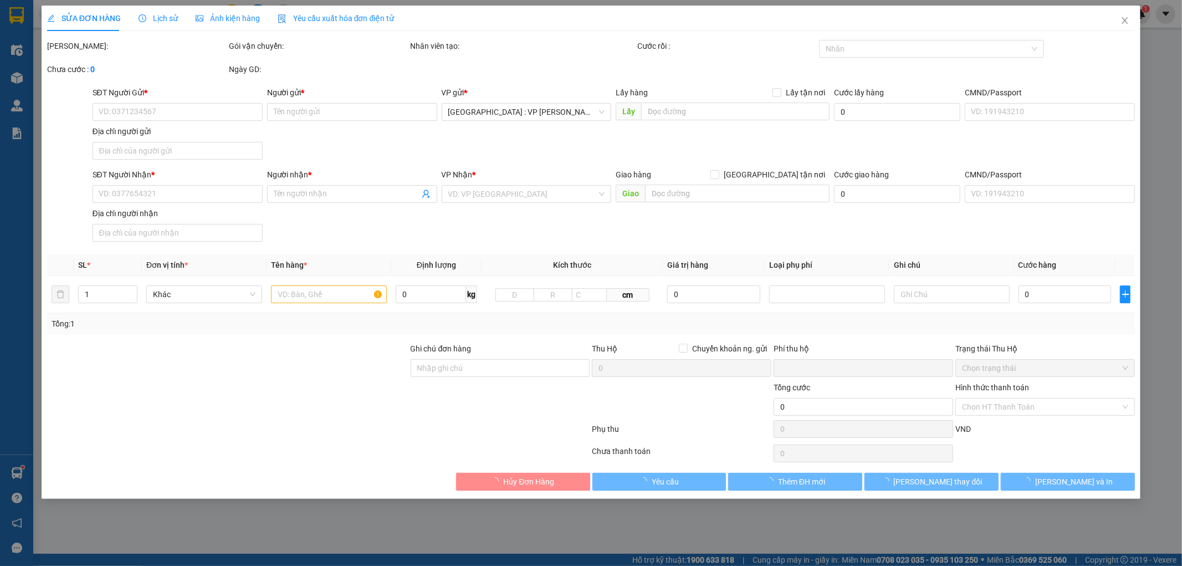
click at [158, 19] on span "Lịch sử" at bounding box center [158, 18] width 39 height 9
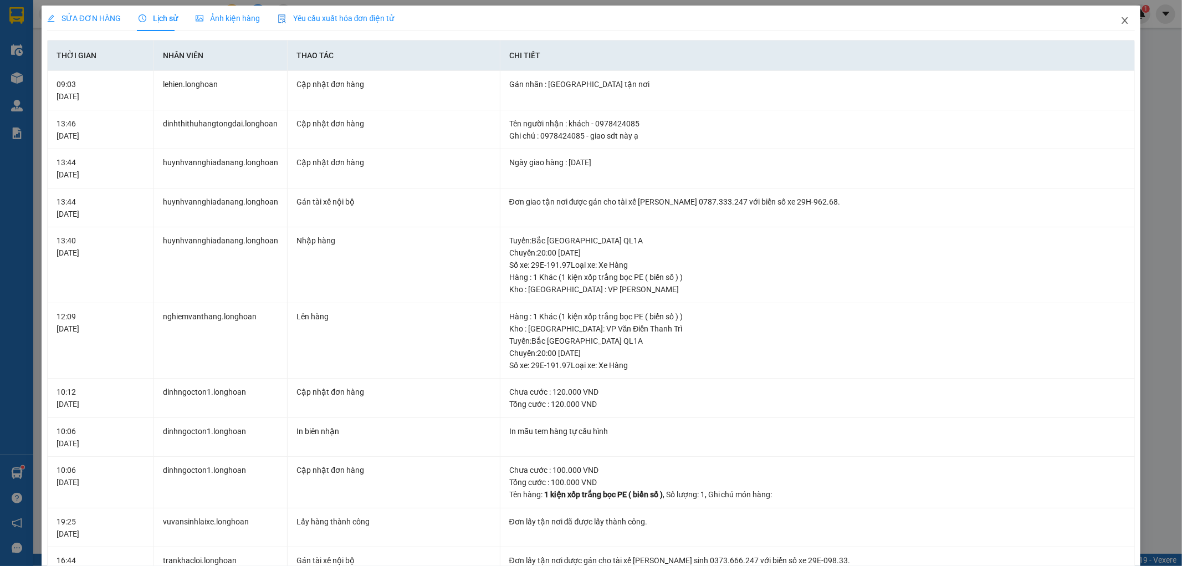
click at [1120, 21] on icon "close" at bounding box center [1124, 20] width 9 height 9
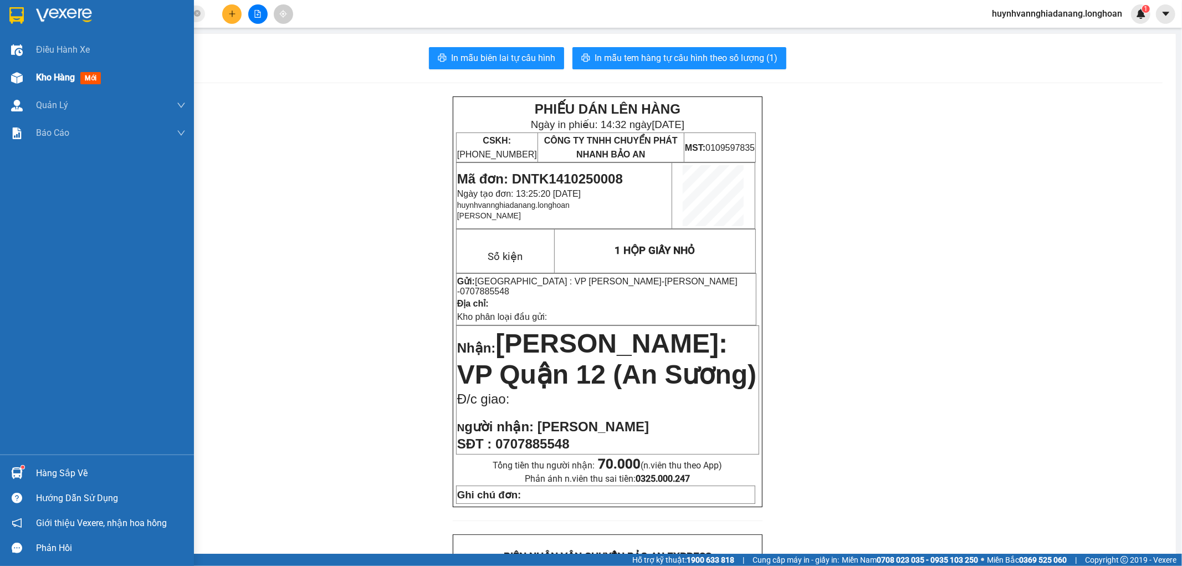
click at [54, 84] on div "Kho hàng mới" at bounding box center [70, 77] width 69 height 14
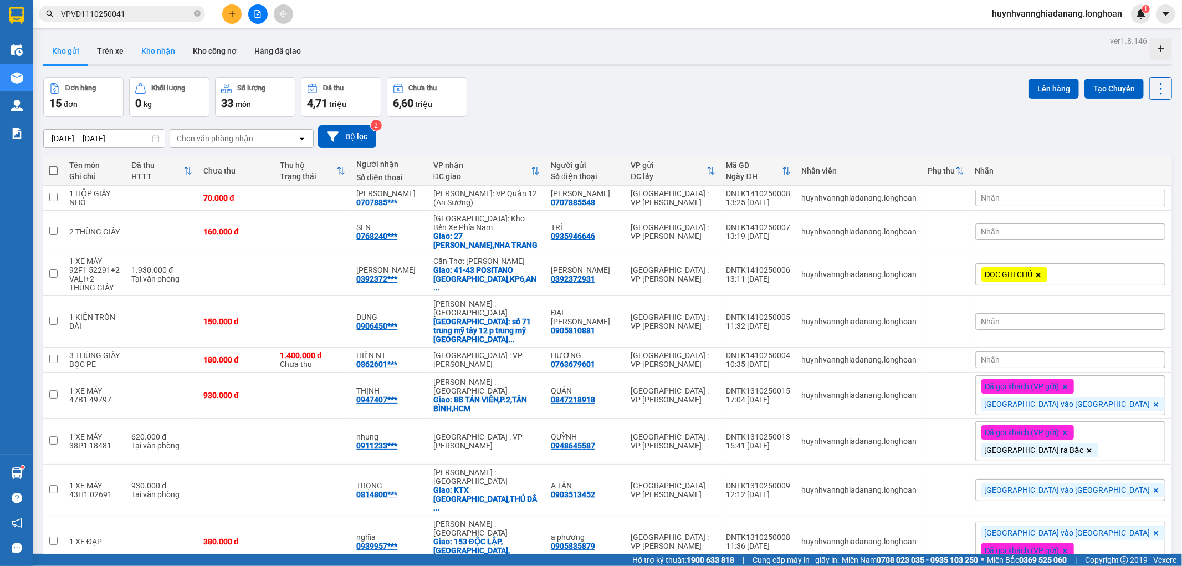
click at [161, 53] on button "Kho nhận" at bounding box center [158, 51] width 52 height 27
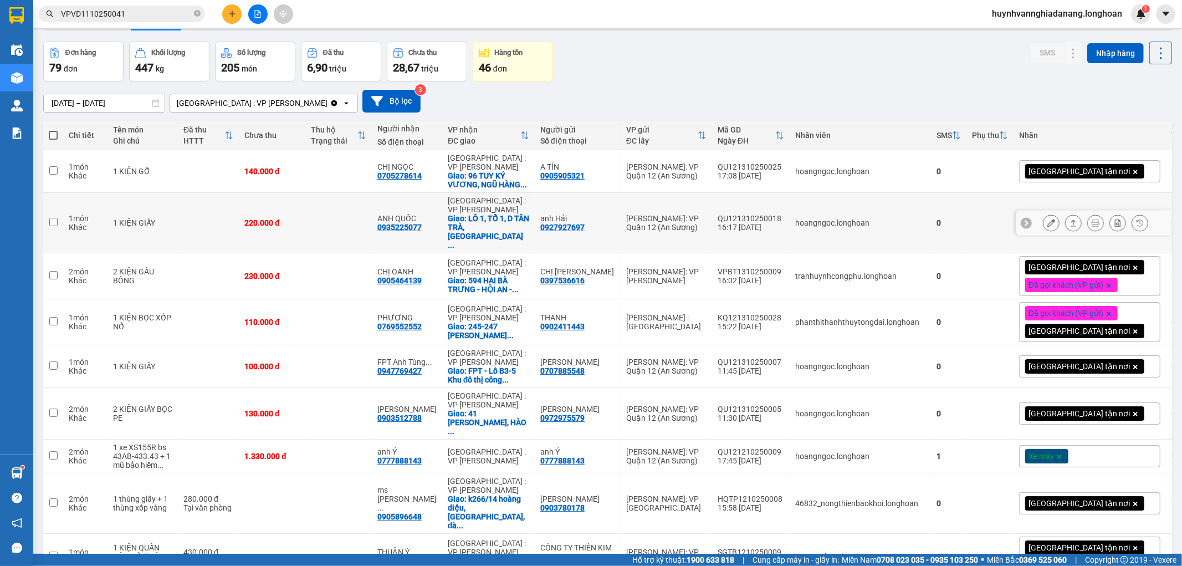
scroll to position [62, 0]
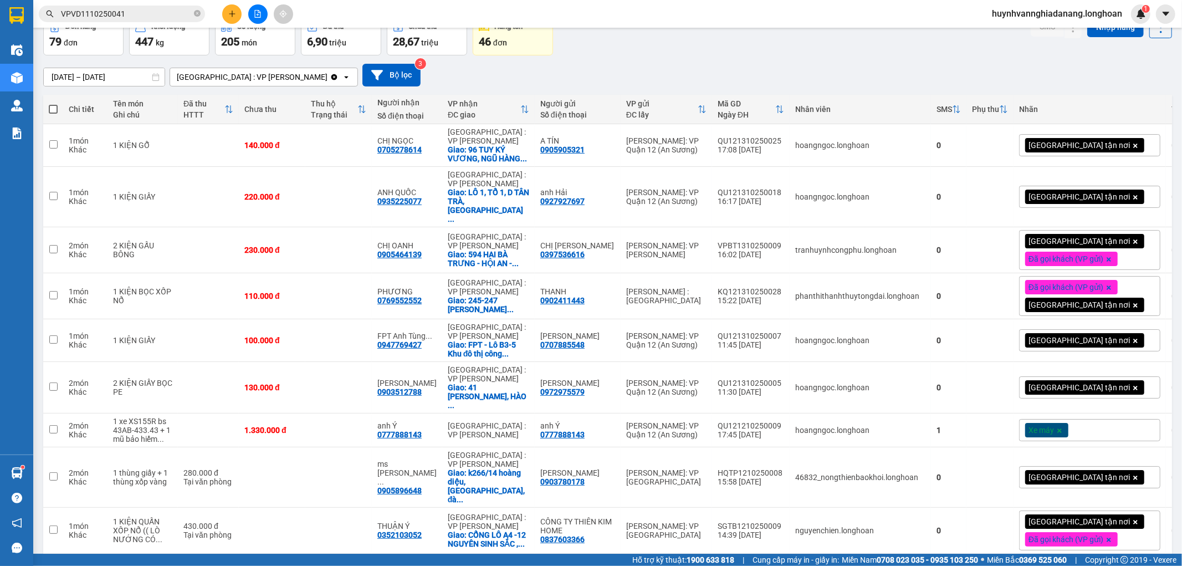
click at [1043, 435] on div "Xe máy" at bounding box center [1089, 430] width 141 height 22
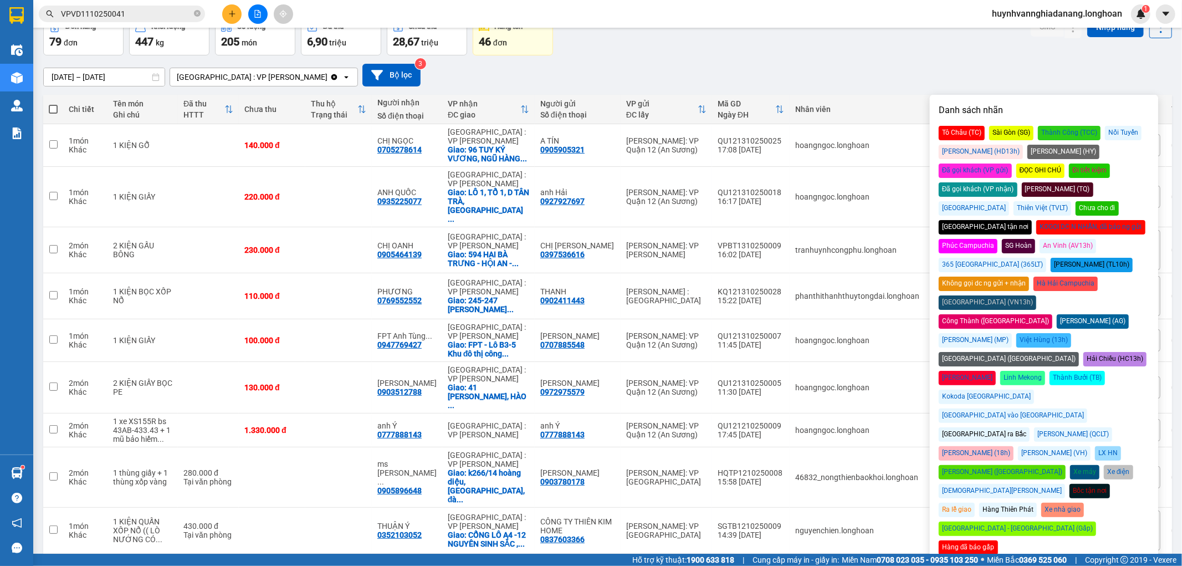
click at [1017, 182] on div "Đã gọi khách (VP nhận)" at bounding box center [978, 189] width 79 height 14
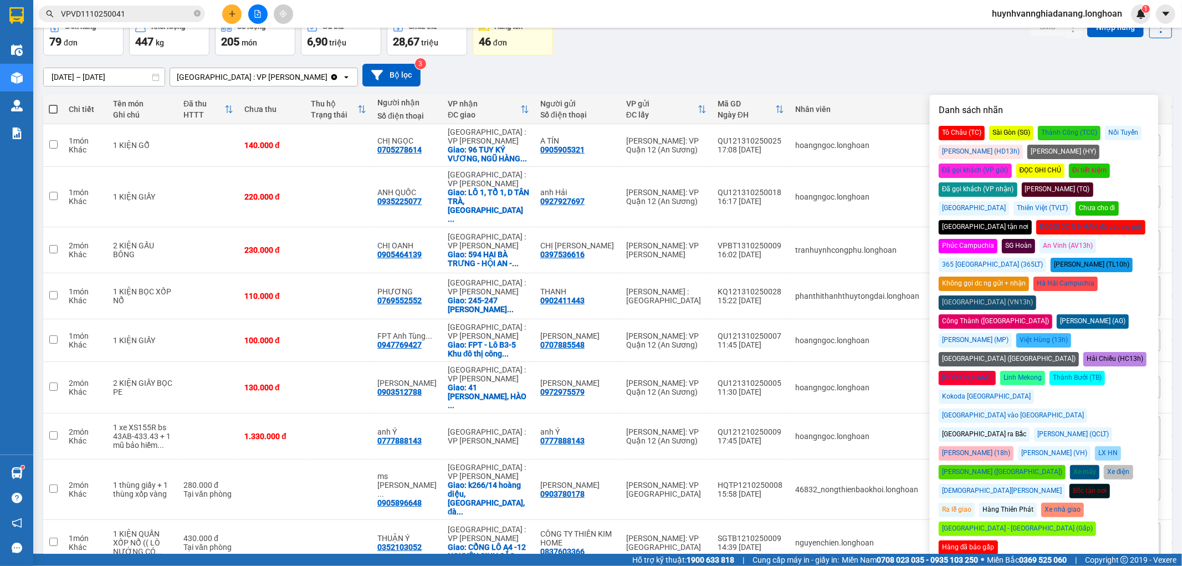
click at [830, 74] on div "15/09/2025 – 14/10/2025 Press the down arrow key to interact with the calendar …" at bounding box center [607, 75] width 1129 height 23
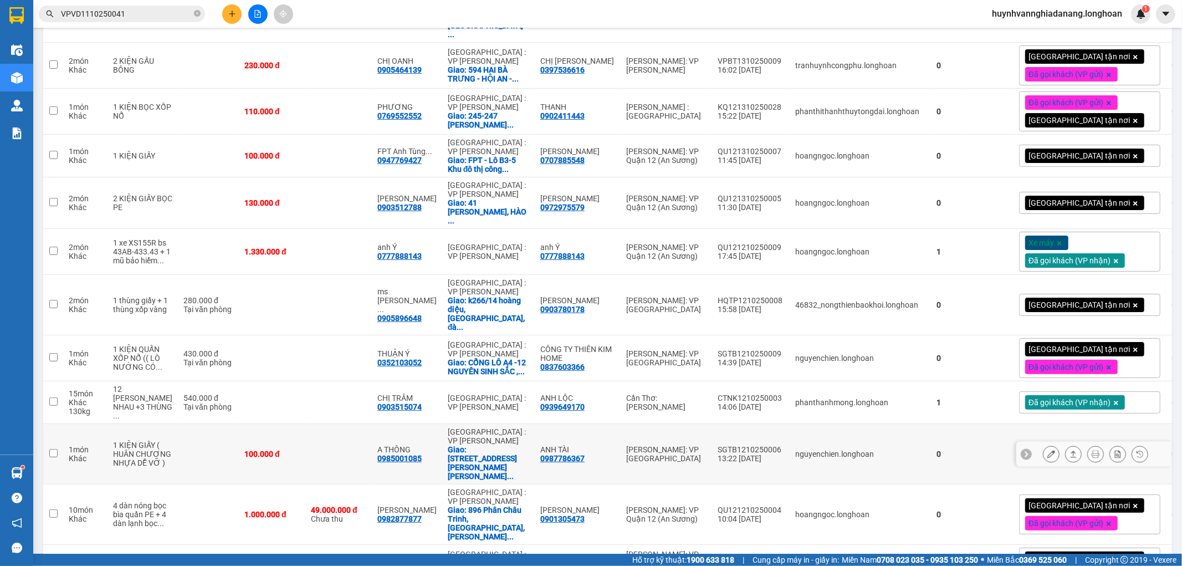
scroll to position [0, 0]
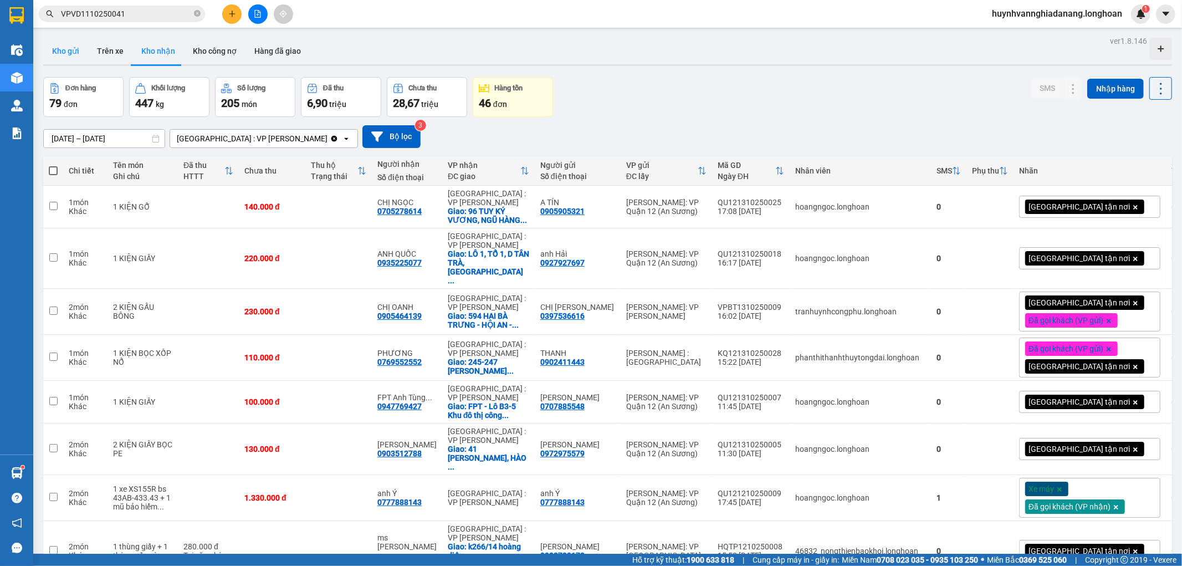
click at [79, 60] on button "Kho gửi" at bounding box center [65, 51] width 45 height 27
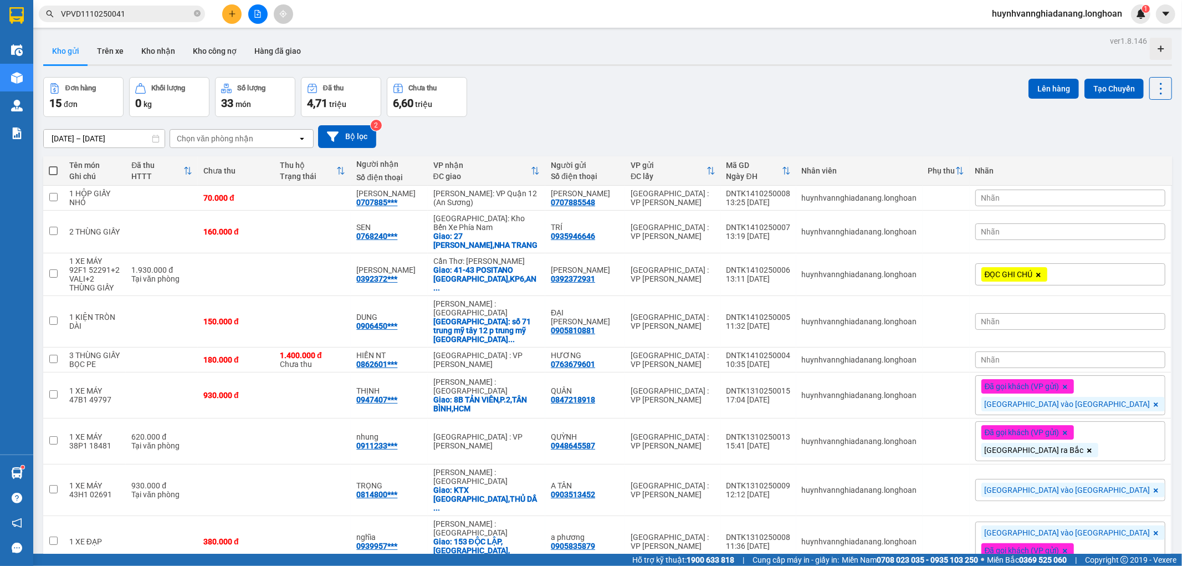
click at [1033, 274] on span "ĐỌC GHI CHÚ" at bounding box center [1009, 274] width 48 height 10
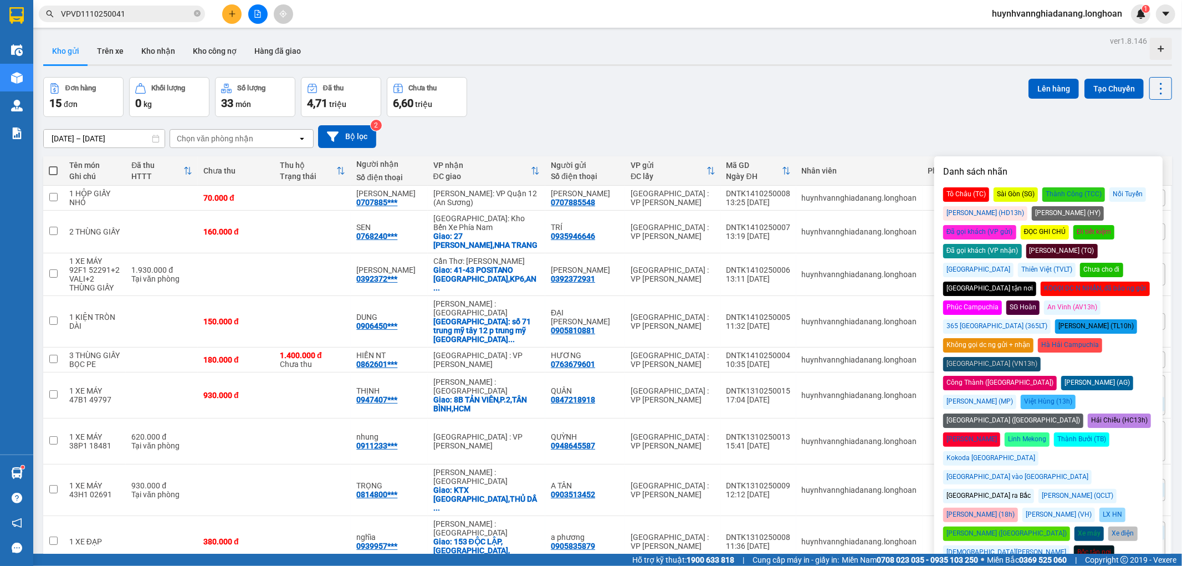
click at [1089, 470] on div "[GEOGRAPHIC_DATA] vào [GEOGRAPHIC_DATA]" at bounding box center [1017, 477] width 149 height 14
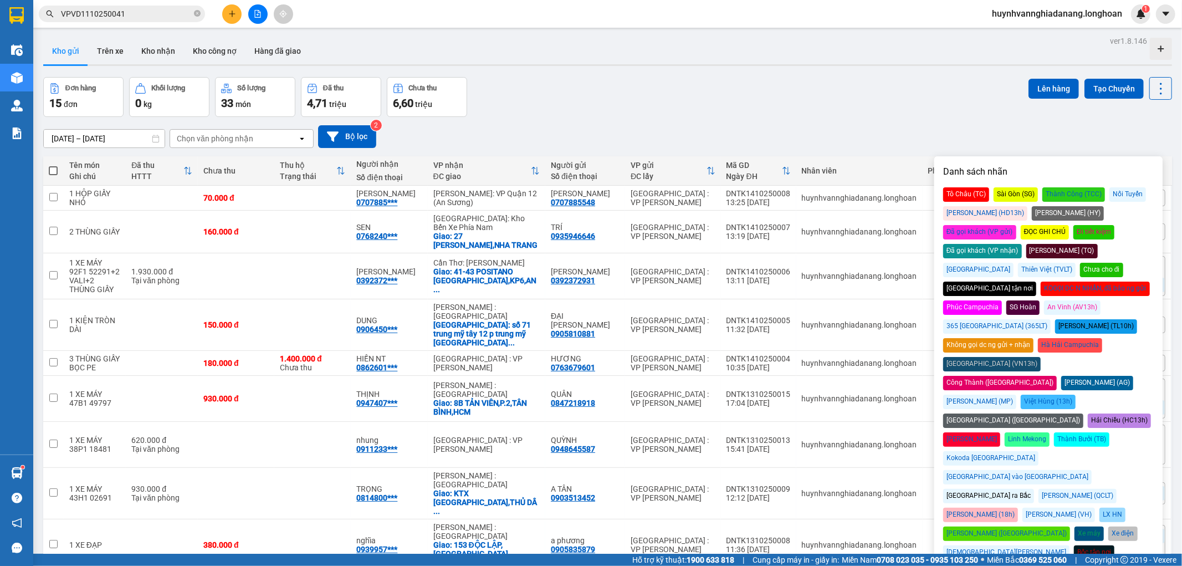
click at [850, 108] on div "Đơn hàng 15 đơn Khối lượng 0 kg Số lượng 33 món Đã thu 4,71 triệu Chưa thu 6,60…" at bounding box center [607, 97] width 1129 height 40
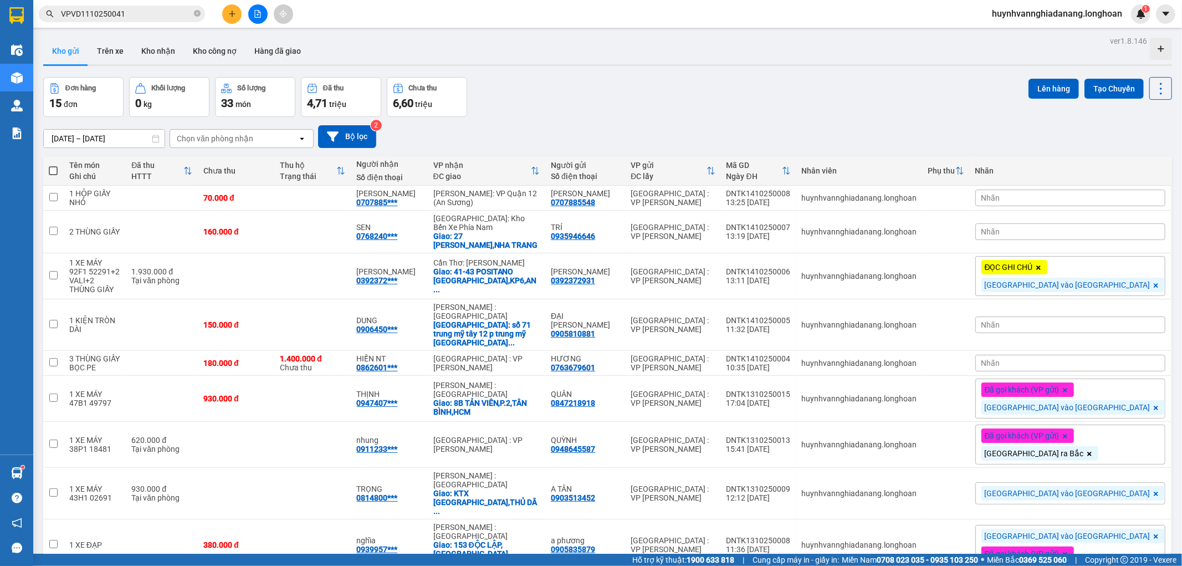
click at [1088, 201] on div "Nhãn" at bounding box center [1070, 198] width 190 height 17
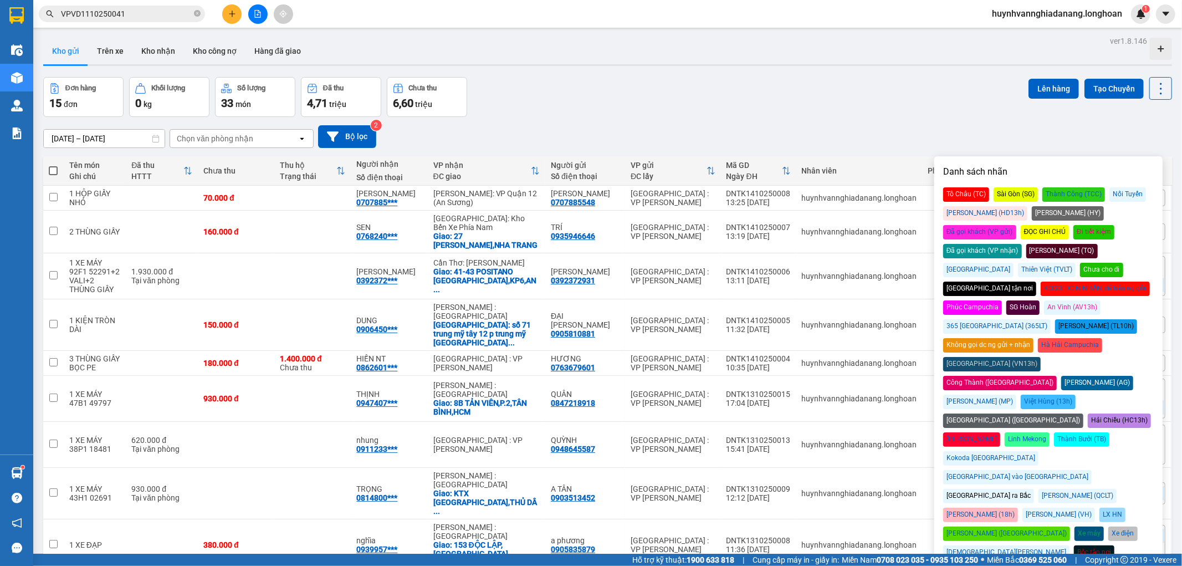
click at [1092, 470] on div "[GEOGRAPHIC_DATA] vào [GEOGRAPHIC_DATA]" at bounding box center [1017, 477] width 149 height 14
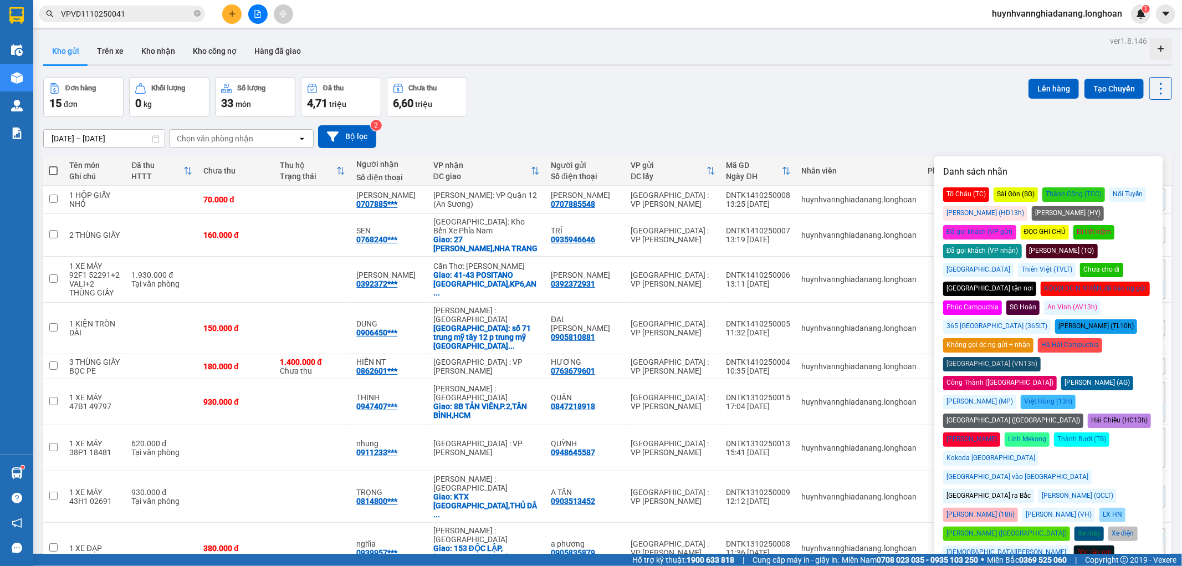
click at [863, 144] on div "15/09/2025 – 14/10/2025 Press the down arrow key to interact with the calendar …" at bounding box center [607, 136] width 1129 height 23
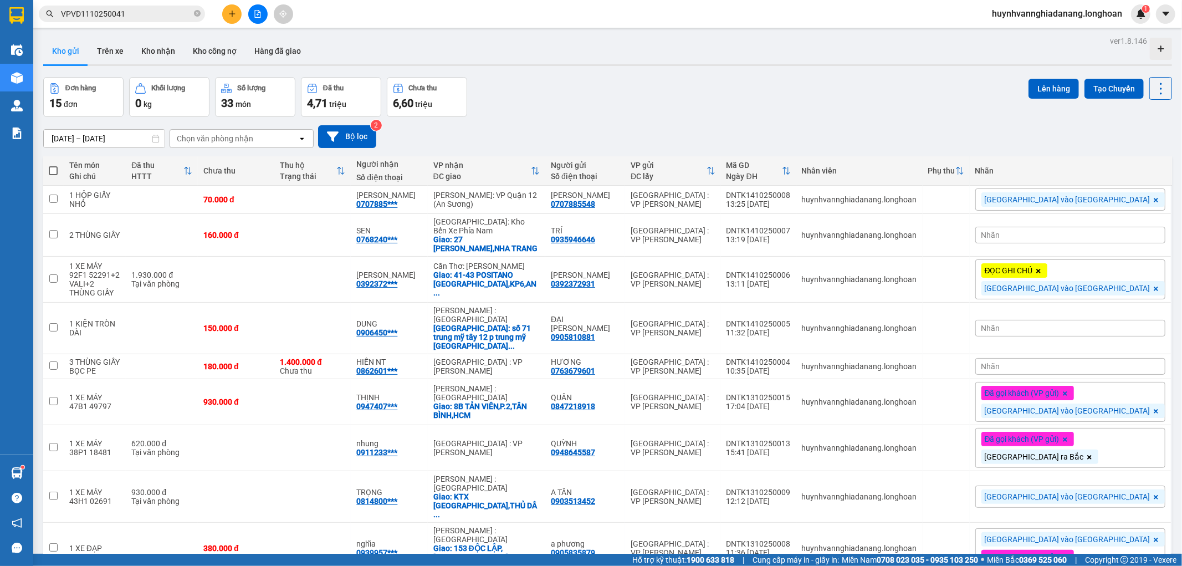
click at [1000, 238] on span "Nhãn" at bounding box center [990, 235] width 19 height 9
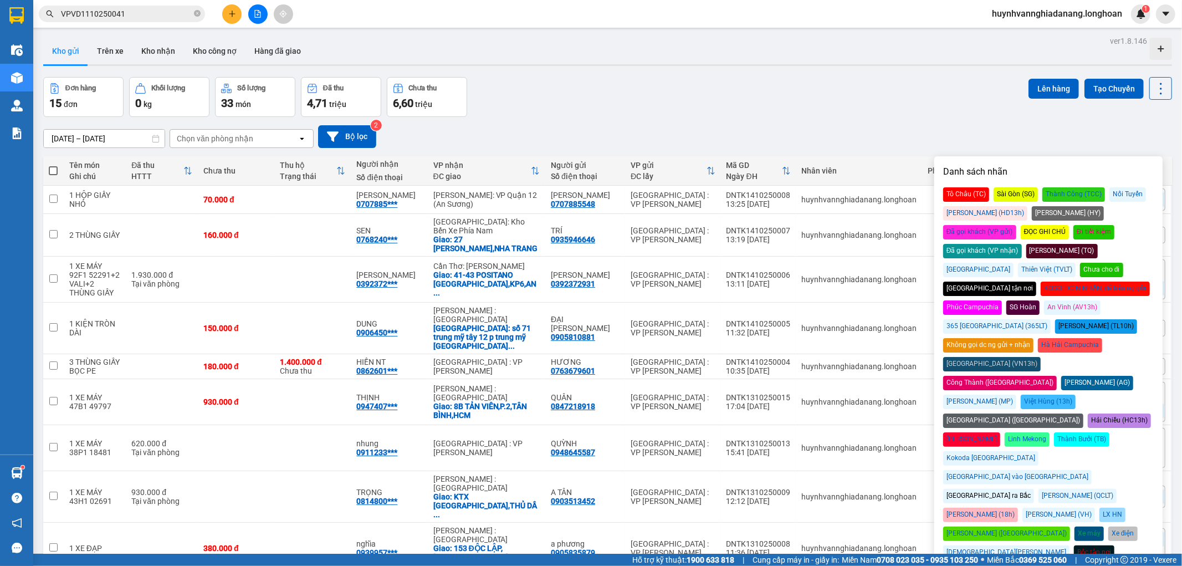
click at [1092, 470] on div "[GEOGRAPHIC_DATA] vào [GEOGRAPHIC_DATA]" at bounding box center [1017, 477] width 149 height 14
click at [880, 133] on div "15/09/2025 – 14/10/2025 Press the down arrow key to interact with the calendar …" at bounding box center [607, 136] width 1129 height 23
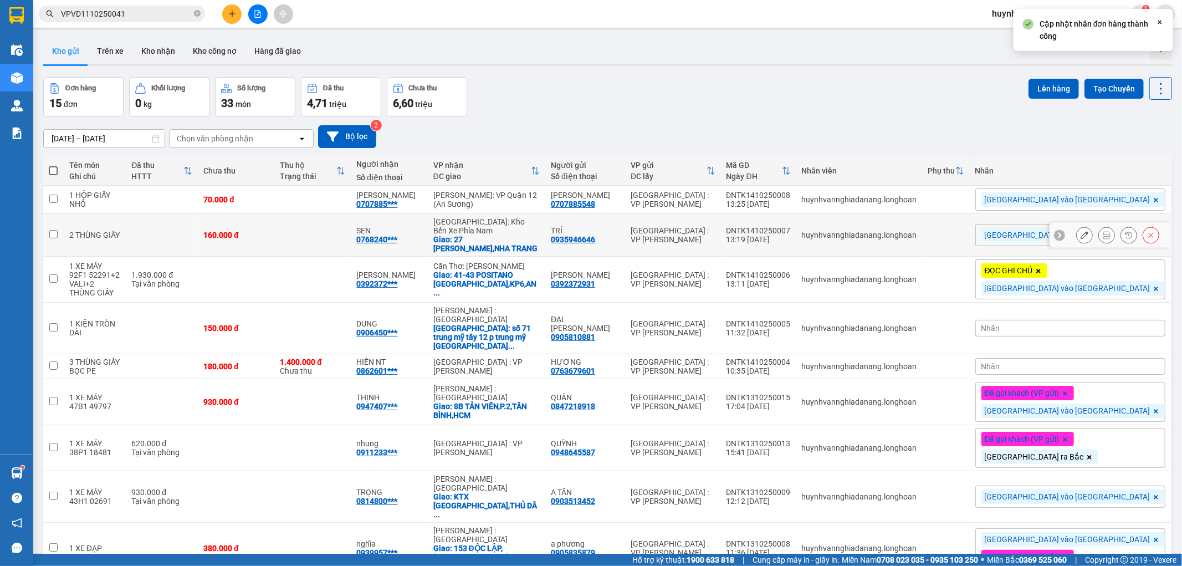
scroll to position [62, 0]
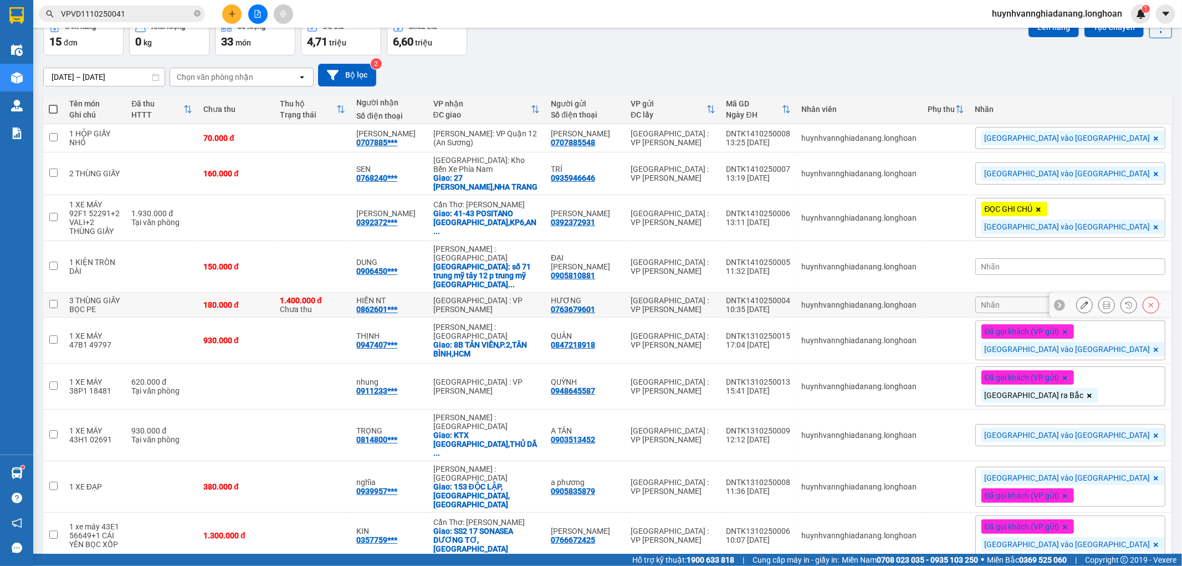
click at [50, 300] on input "checkbox" at bounding box center [53, 304] width 8 height 8
checkbox input "true"
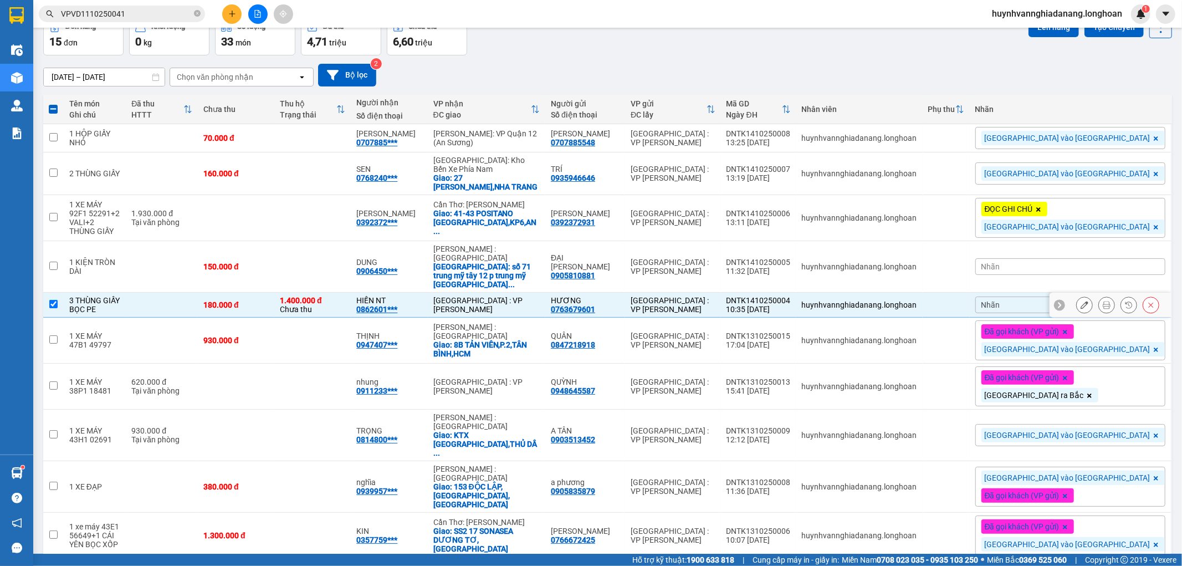
scroll to position [0, 0]
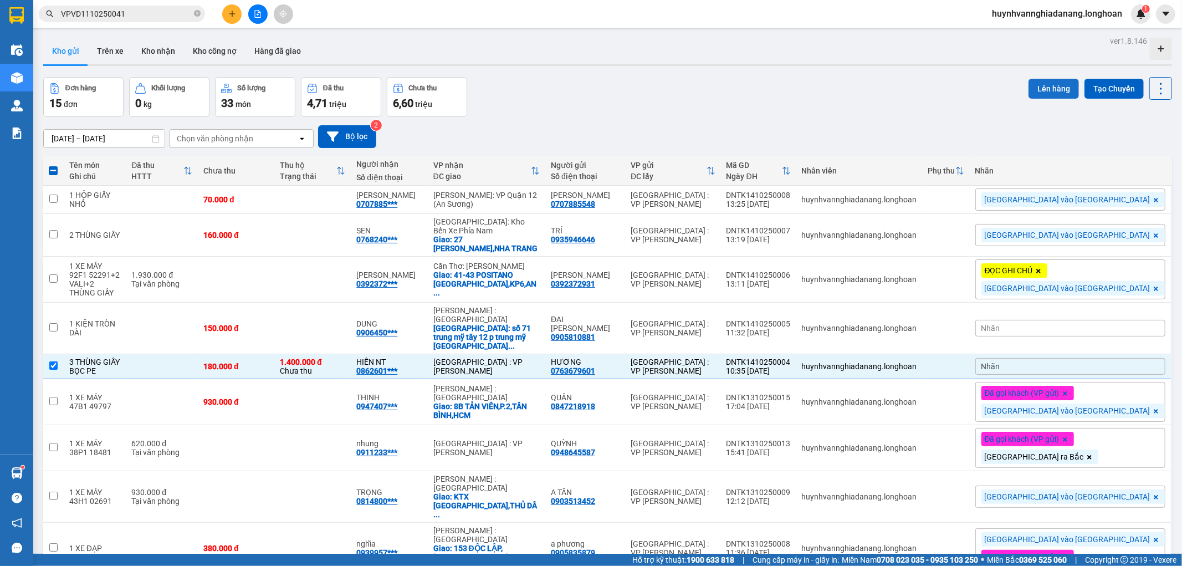
click at [1035, 86] on button "Lên hàng" at bounding box center [1053, 89] width 50 height 20
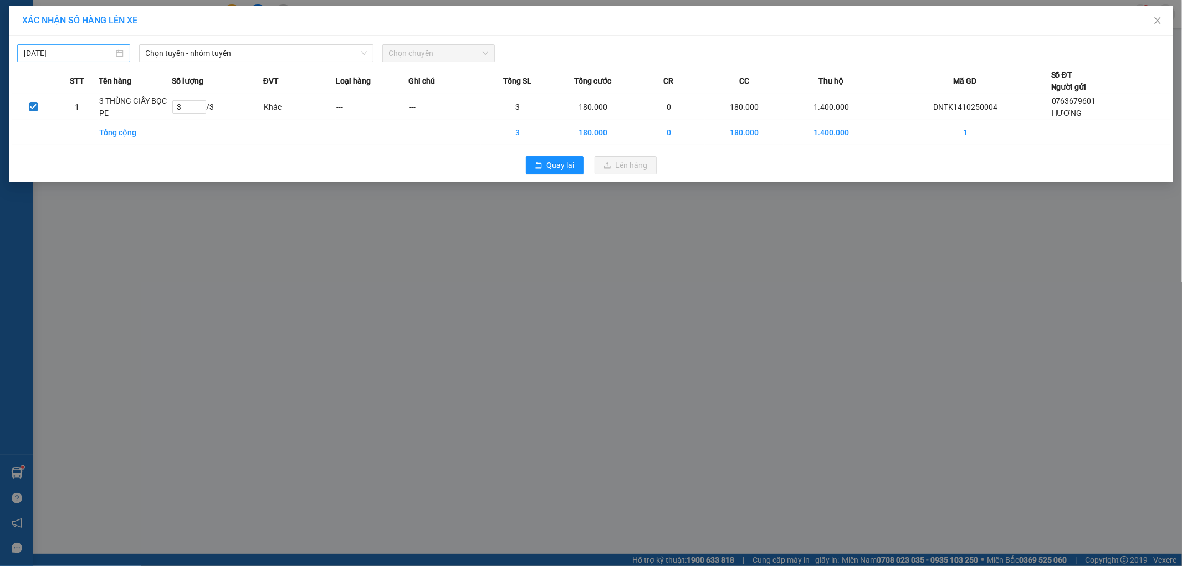
click at [82, 58] on input "[DATE]" at bounding box center [69, 53] width 90 height 12
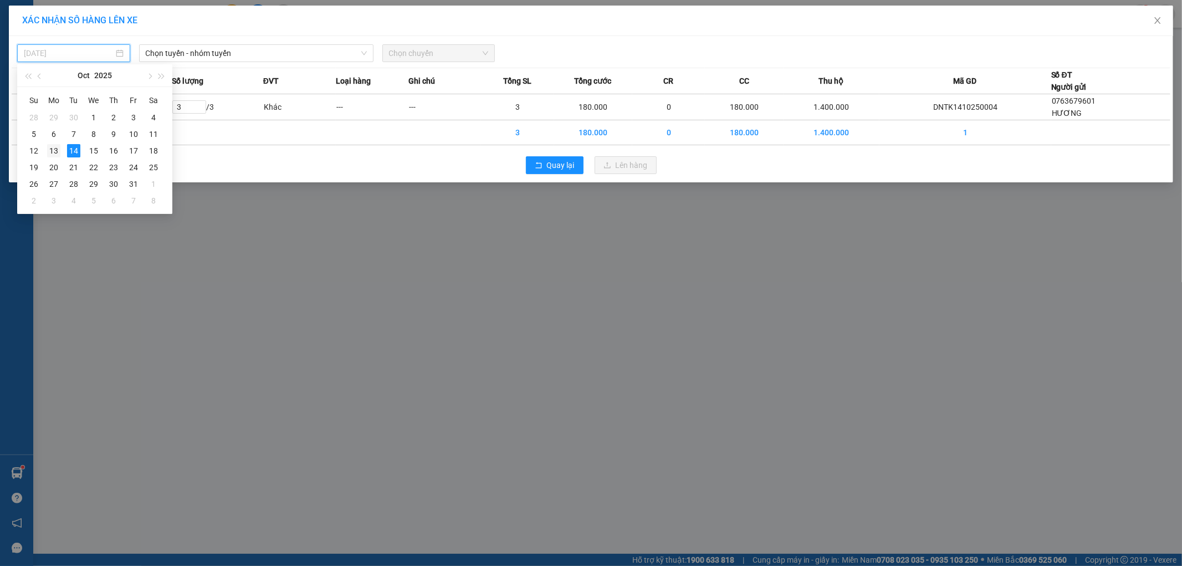
click at [57, 150] on div "13" at bounding box center [53, 150] width 13 height 13
type input "[DATE]"
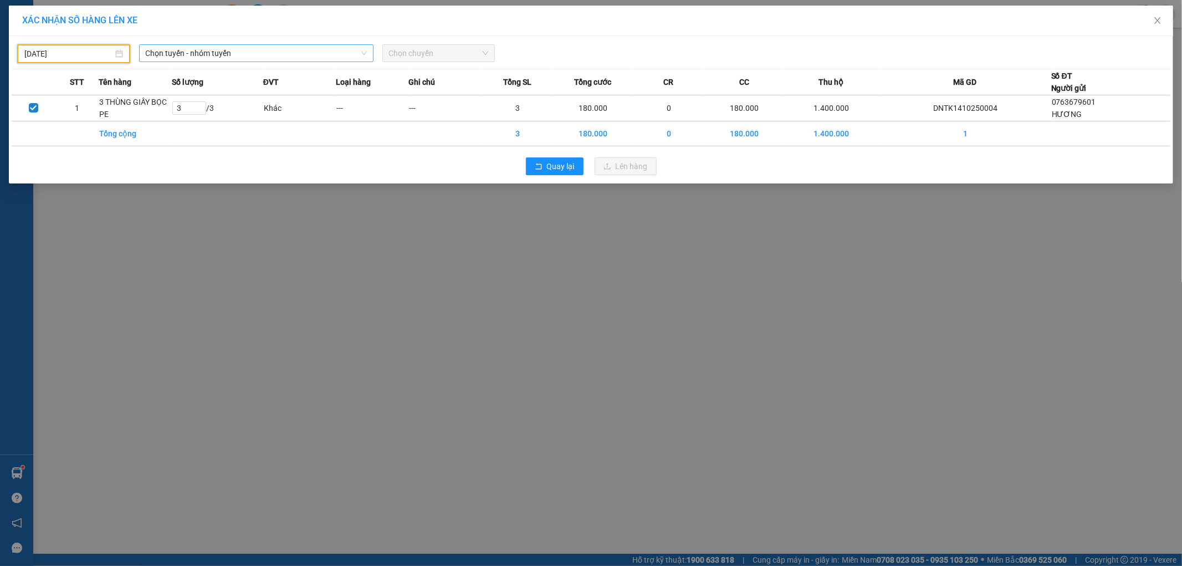
click at [209, 53] on span "Chọn tuyến - nhóm tuyến" at bounding box center [256, 53] width 221 height 17
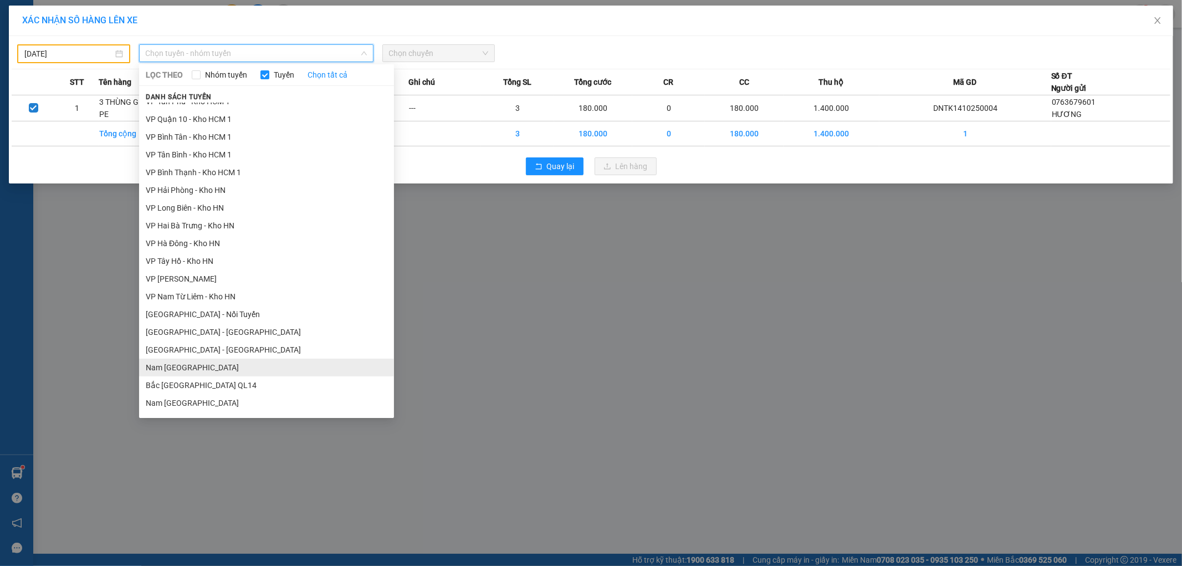
scroll to position [593, 0]
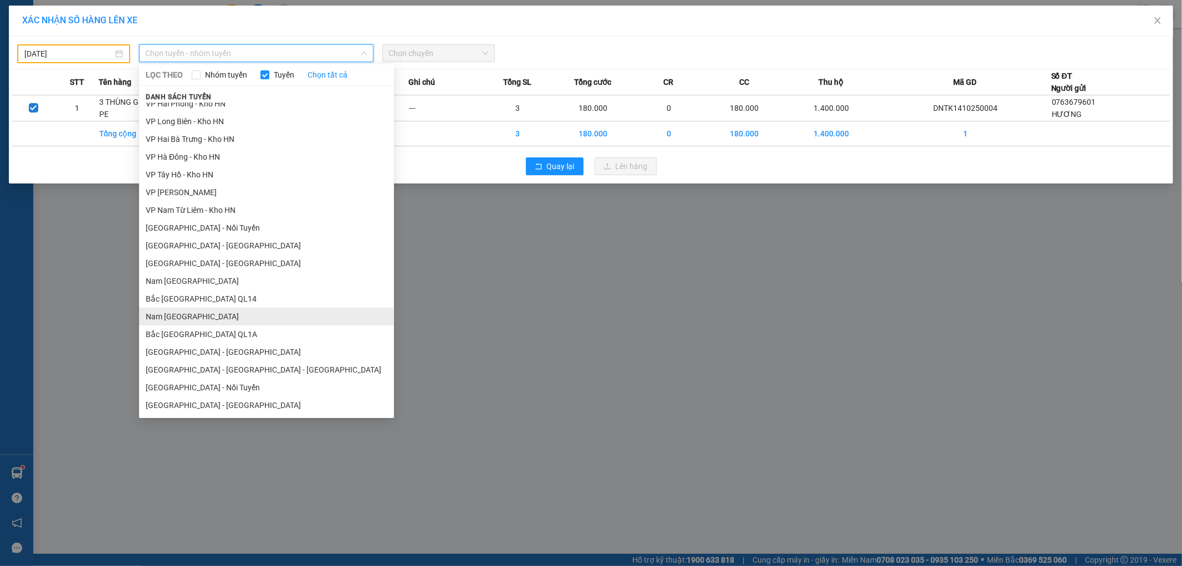
click at [218, 319] on li "Nam Trung Bắc QL1A" at bounding box center [266, 317] width 255 height 18
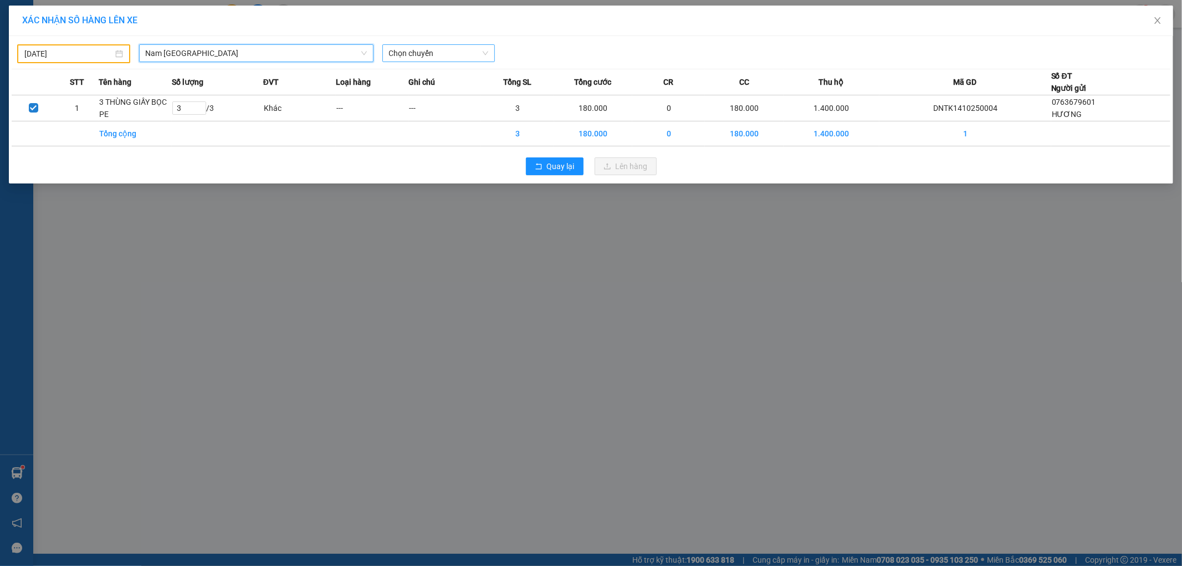
click at [442, 53] on span "Chọn chuyến" at bounding box center [439, 53] width 100 height 17
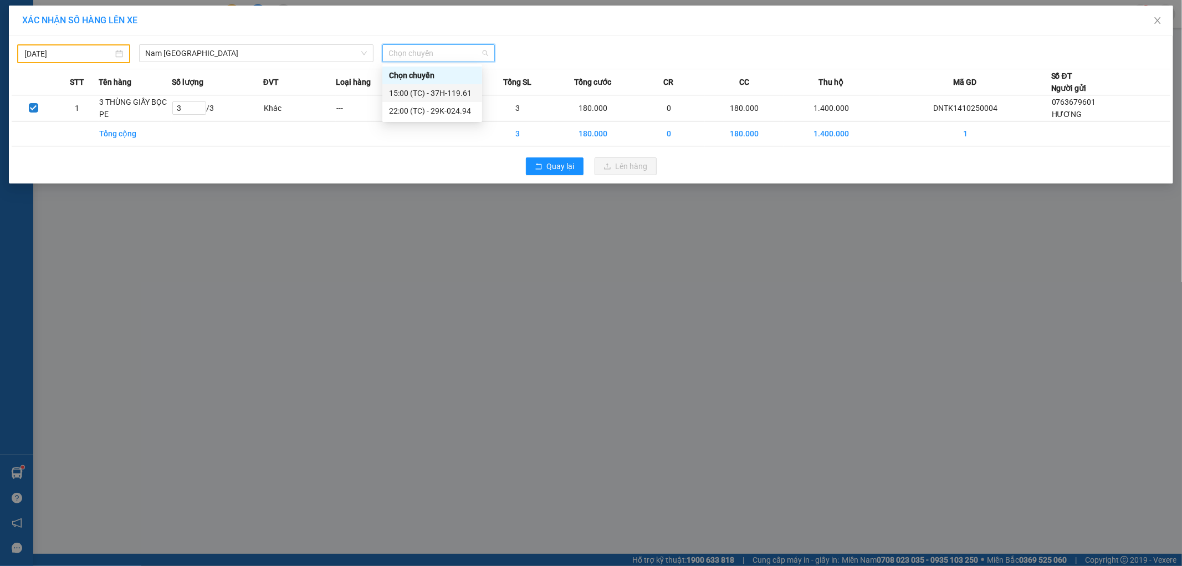
click at [457, 92] on div "15:00 (TC) - 37H-119.61" at bounding box center [432, 93] width 86 height 12
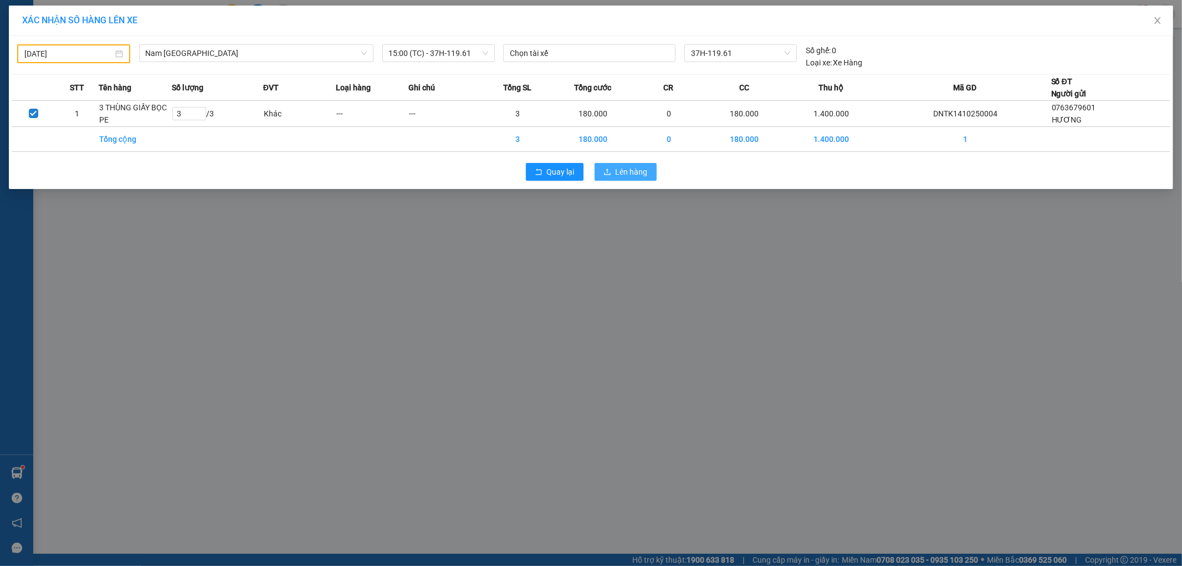
click at [613, 170] on button "Lên hàng" at bounding box center [626, 172] width 62 height 18
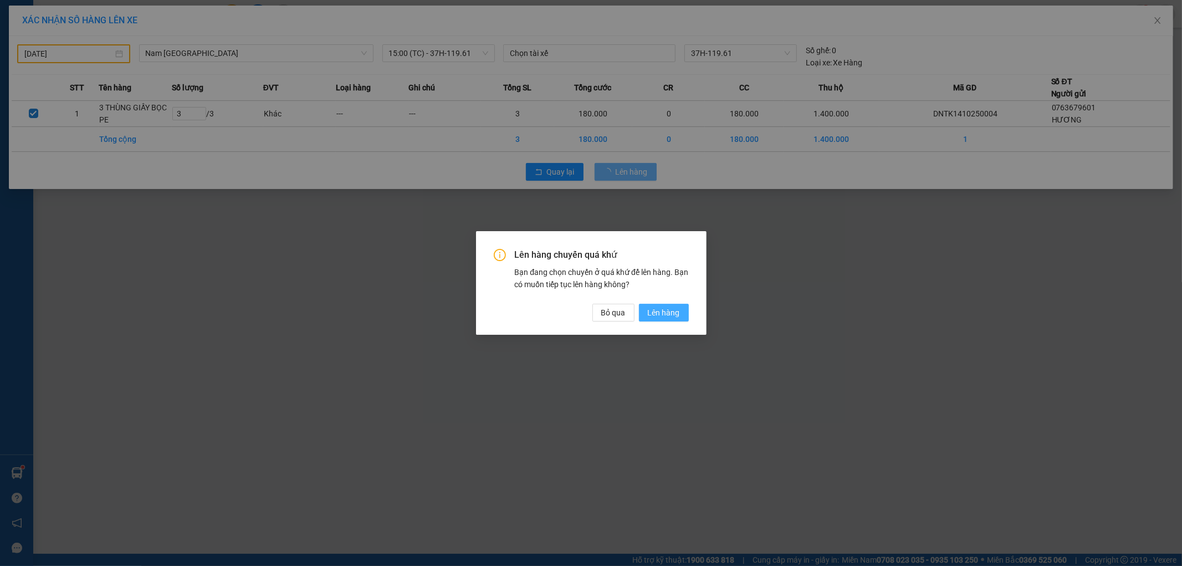
click at [667, 311] on span "Lên hàng" at bounding box center [664, 312] width 32 height 12
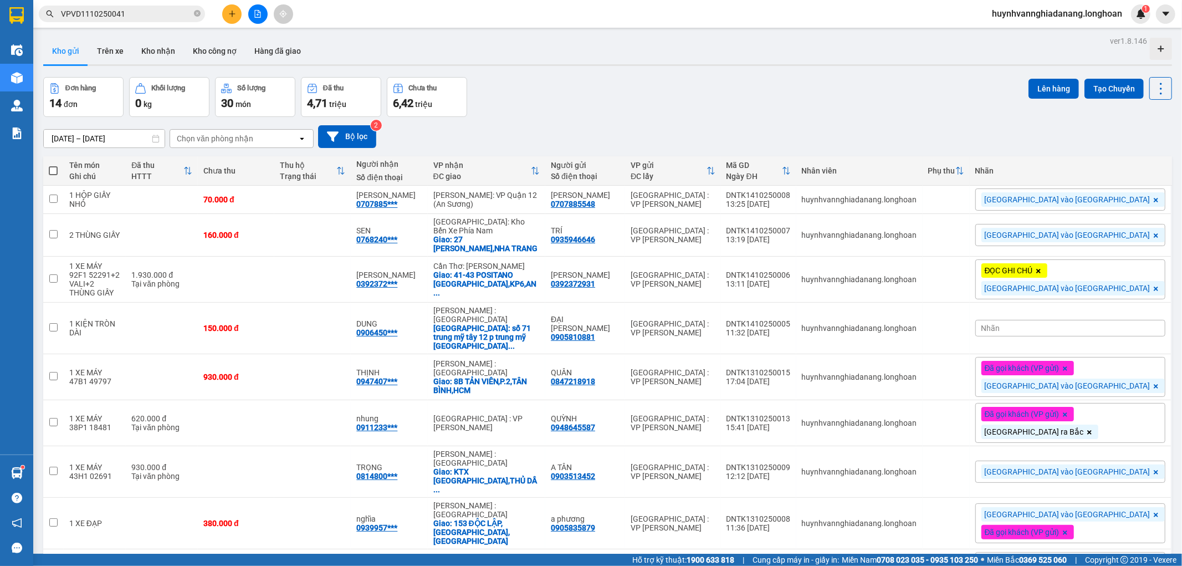
click at [1090, 323] on div "Nhãn" at bounding box center [1070, 328] width 190 height 17
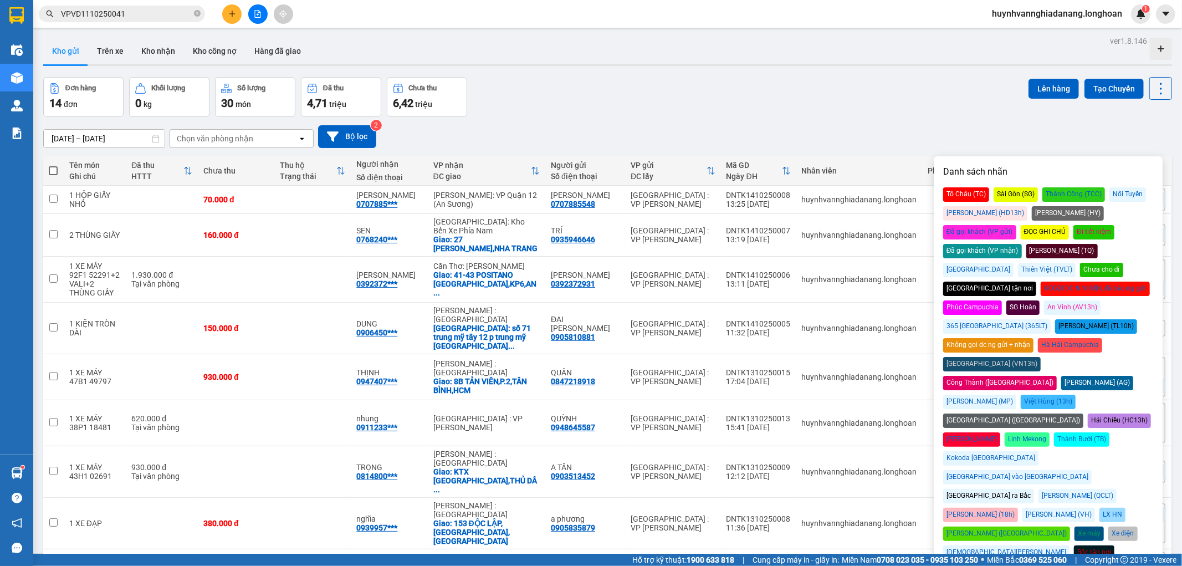
click at [1086, 470] on div "[GEOGRAPHIC_DATA] vào [GEOGRAPHIC_DATA]" at bounding box center [1017, 477] width 149 height 14
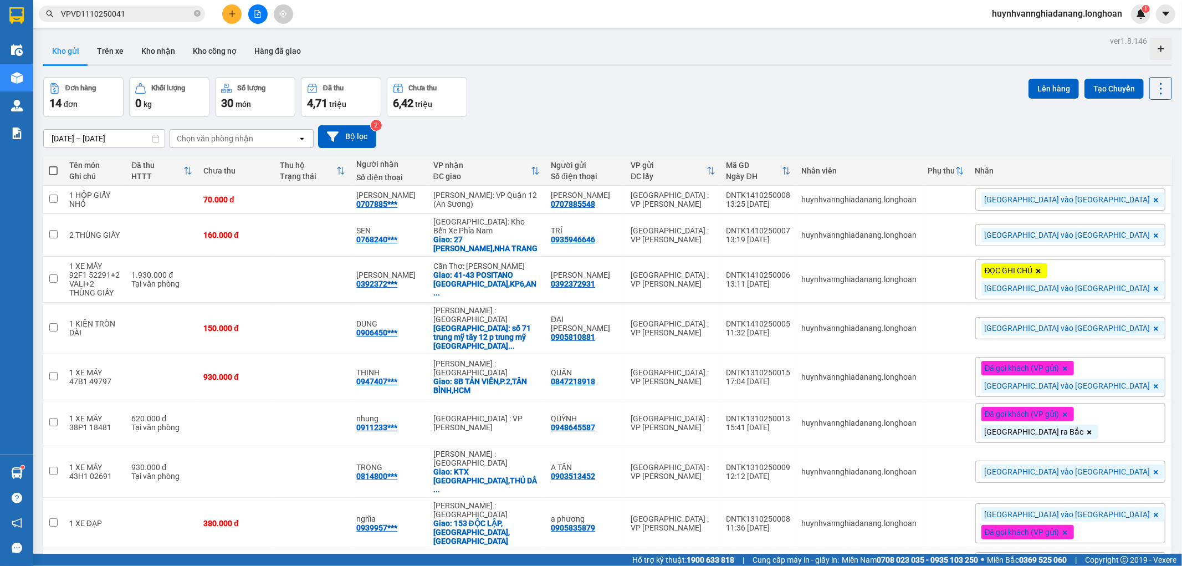
click at [915, 134] on div "15/09/2025 – 14/10/2025 Press the down arrow key to interact with the calendar …" at bounding box center [607, 136] width 1129 height 23
click at [234, 18] on button at bounding box center [231, 13] width 19 height 19
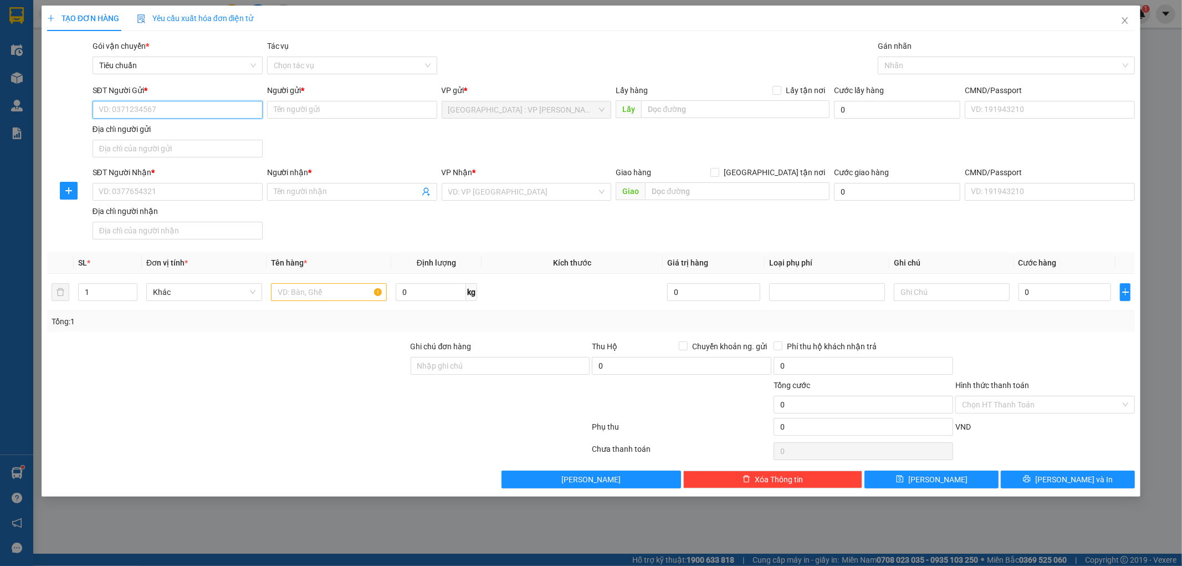
click at [143, 115] on input "SĐT Người Gửi *" at bounding box center [178, 110] width 170 height 18
type input "0973325230"
click at [292, 115] on input "Người gửi *" at bounding box center [352, 110] width 170 height 18
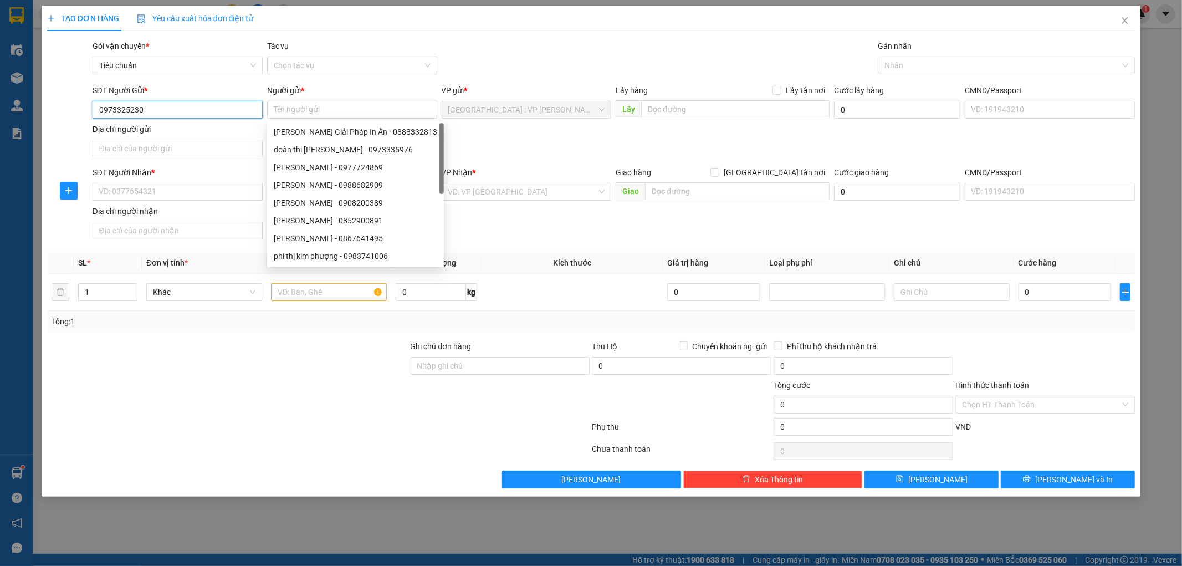
click at [196, 104] on input "0973325230" at bounding box center [178, 110] width 170 height 18
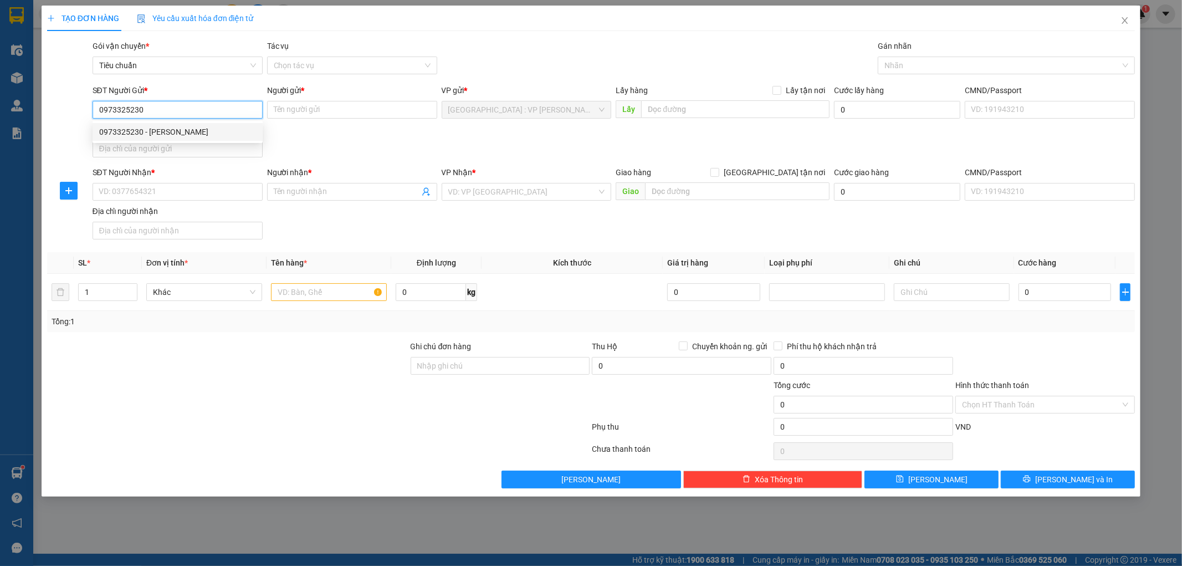
click at [212, 128] on div "0973325230 - Hoàng Thị Hiền" at bounding box center [177, 132] width 157 height 12
click at [309, 111] on input "Hoàng Thị Hiền" at bounding box center [352, 110] width 170 height 18
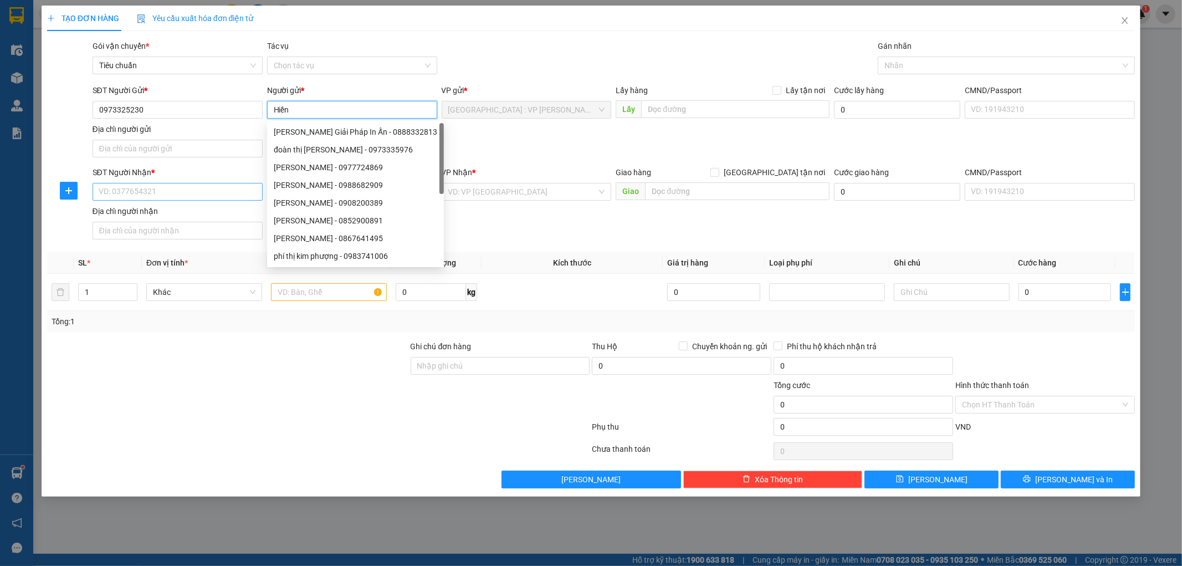
type input "Hiền"
click at [175, 191] on input "SĐT Người Nhận *" at bounding box center [178, 192] width 170 height 18
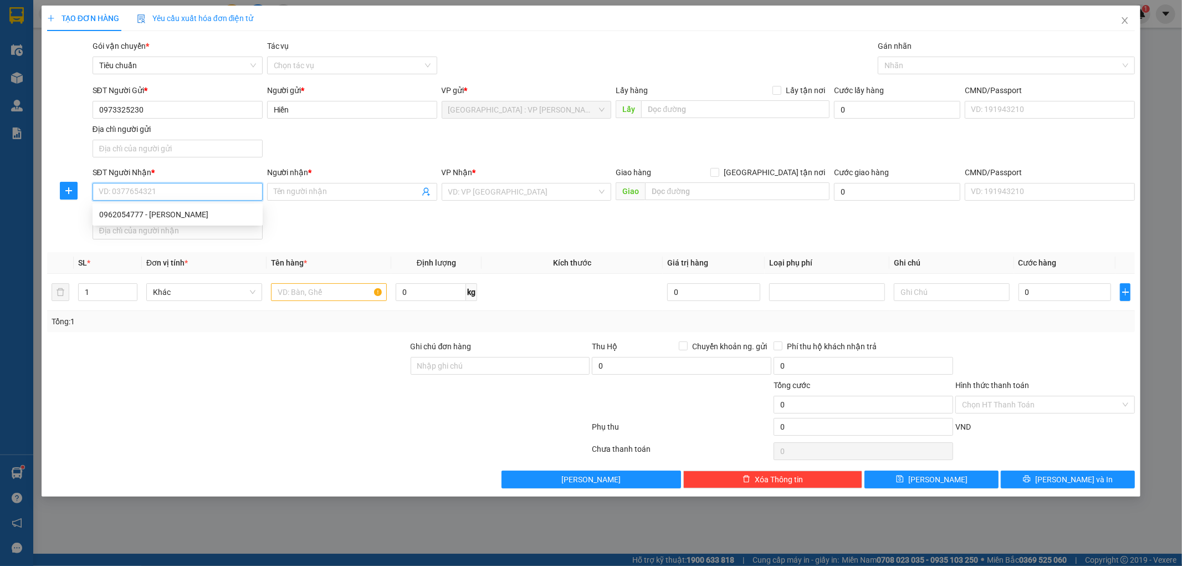
click at [175, 192] on input "SĐT Người Nhận *" at bounding box center [178, 192] width 170 height 18
type input "0786162364"
click at [313, 186] on input "Người nhận *" at bounding box center [347, 192] width 146 height 12
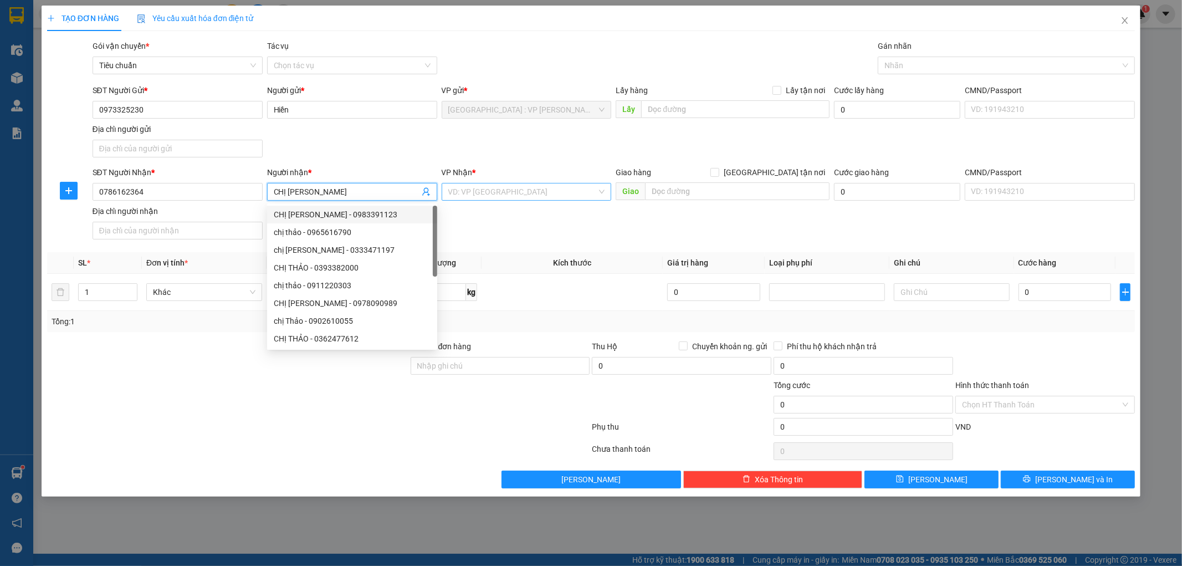
type input "CHỊ THẢO"
click at [546, 195] on input "search" at bounding box center [522, 191] width 149 height 17
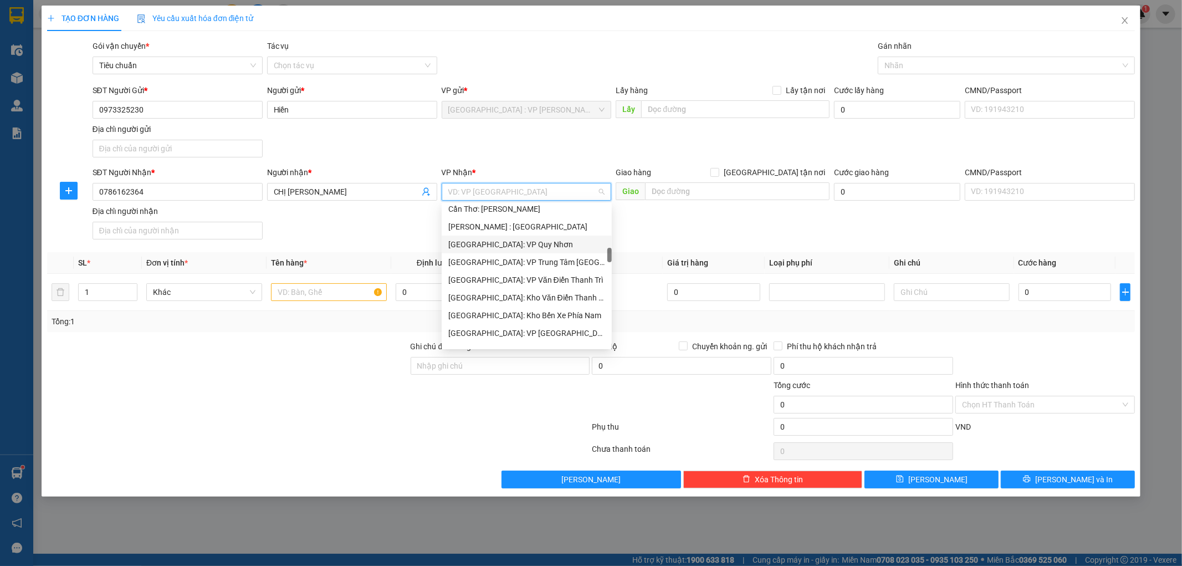
scroll to position [554, 0]
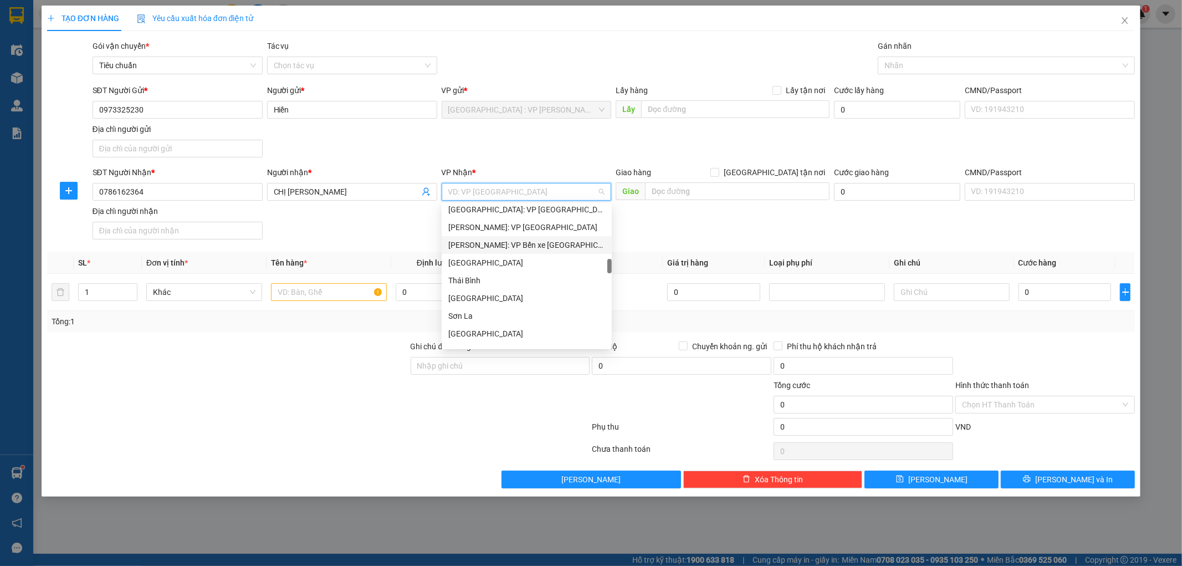
click at [564, 243] on div "Hồ Chí Minh: VP Bến xe Miền Tây (Quận Bình Tân)" at bounding box center [526, 245] width 157 height 12
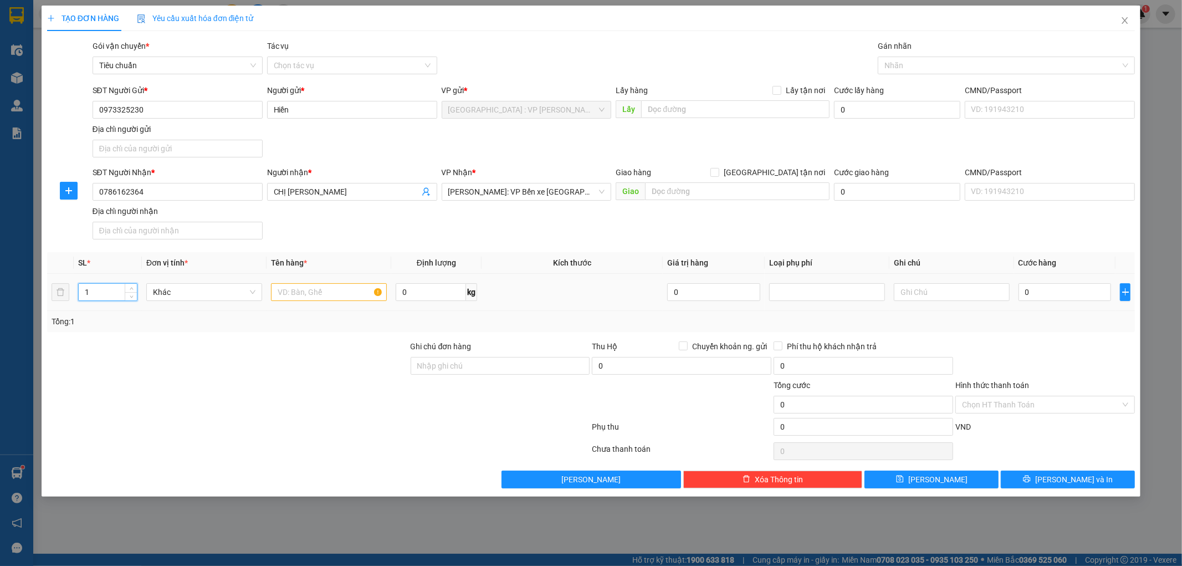
click at [95, 295] on input "1" at bounding box center [108, 292] width 58 height 17
type input "3"
click at [304, 296] on input "text" at bounding box center [329, 292] width 116 height 18
type input "1 THÙNG SƠN+2 THÙNG GIẤY"
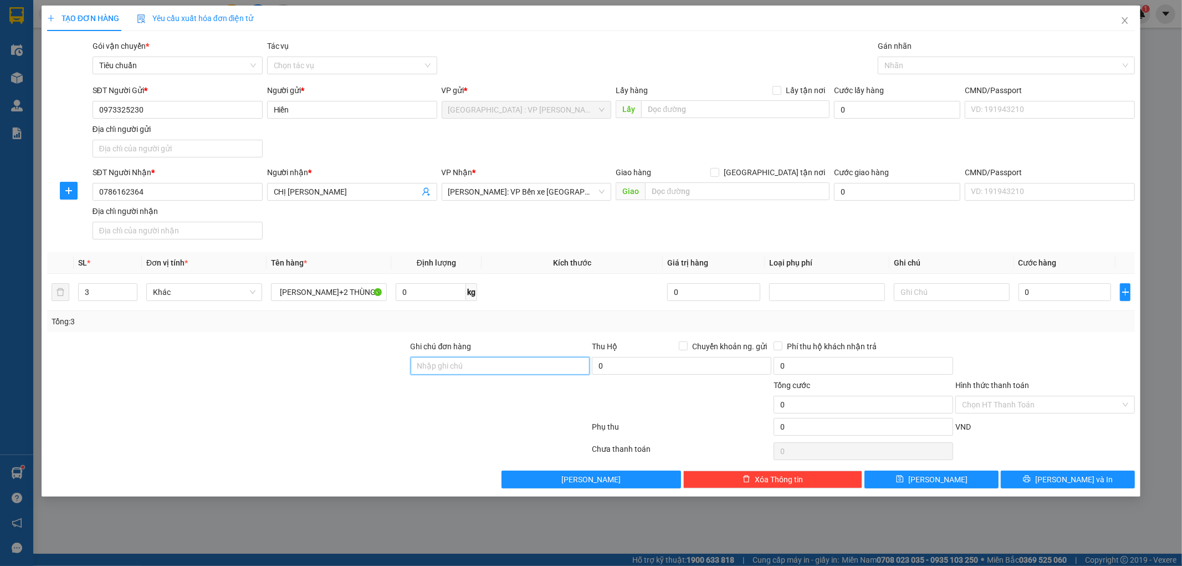
scroll to position [0, 0]
click at [497, 364] on input "Ghi chú đơn hàng" at bounding box center [501, 366] width 180 height 18
type input "KHÔNG BAO HƯ VỠ,MÓP MÉO"
click at [1057, 291] on input "0" at bounding box center [1065, 292] width 93 height 18
type input "2"
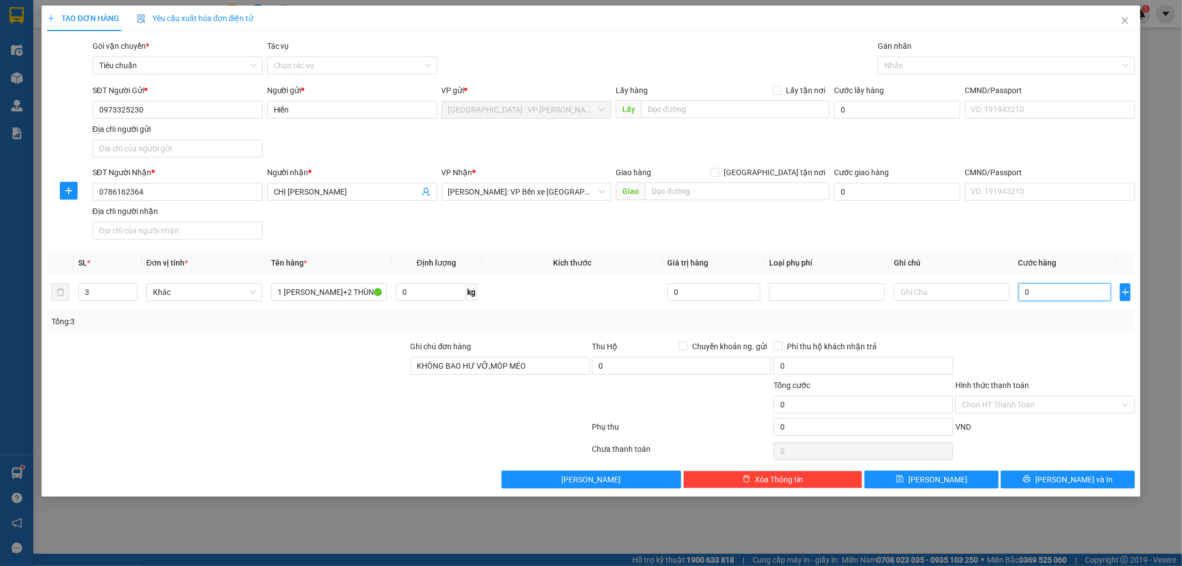
type input "2"
type input "28"
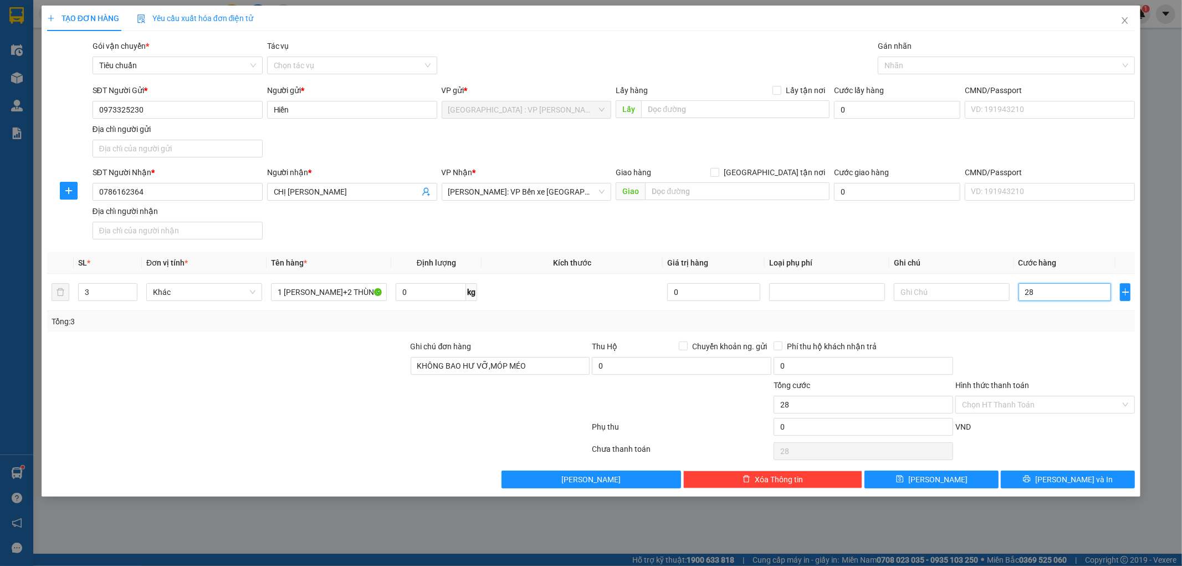
type input "285"
type input "2.850"
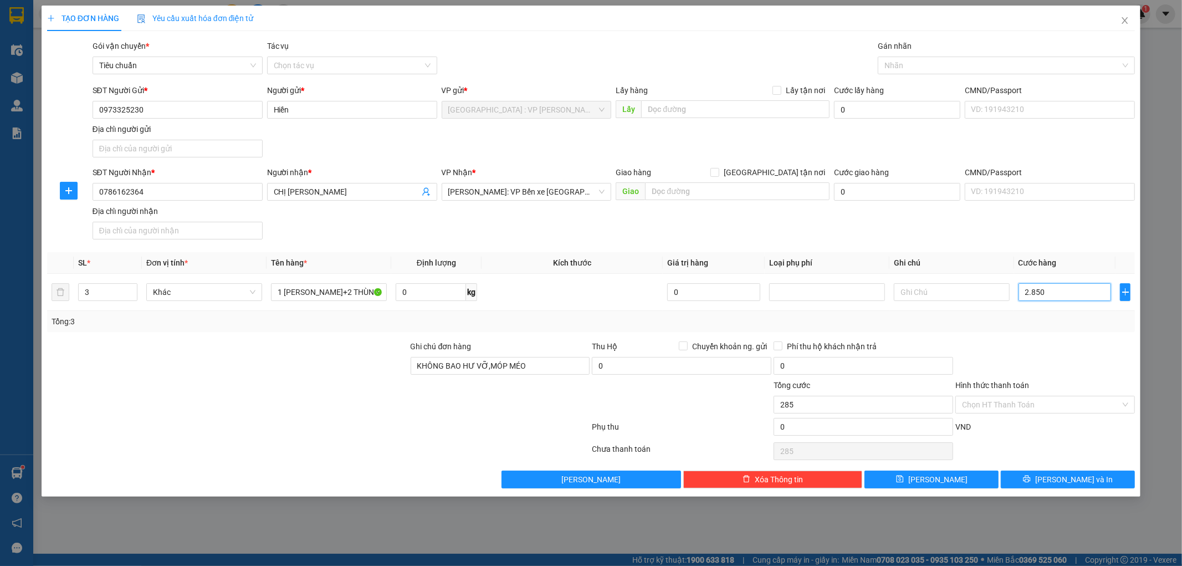
type input "2.850"
type input "28.500"
type input "285.000"
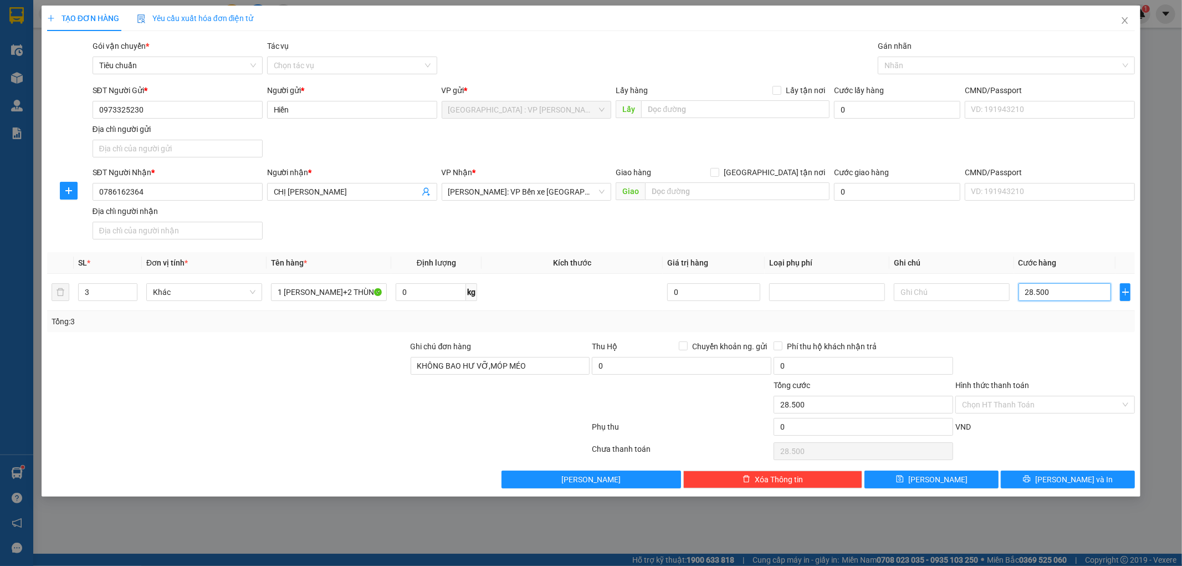
type input "285.000"
click at [1035, 292] on input "285.000" at bounding box center [1065, 292] width 93 height 18
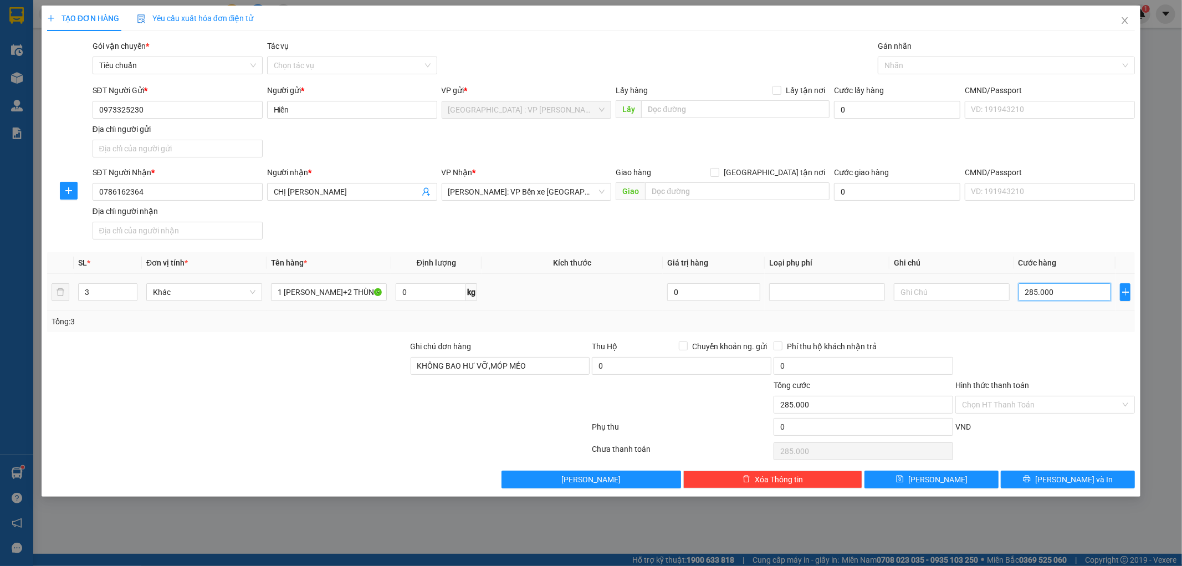
click at [1035, 292] on input "285.000" at bounding box center [1065, 292] width 93 height 18
type input "28.000"
type input "2.000"
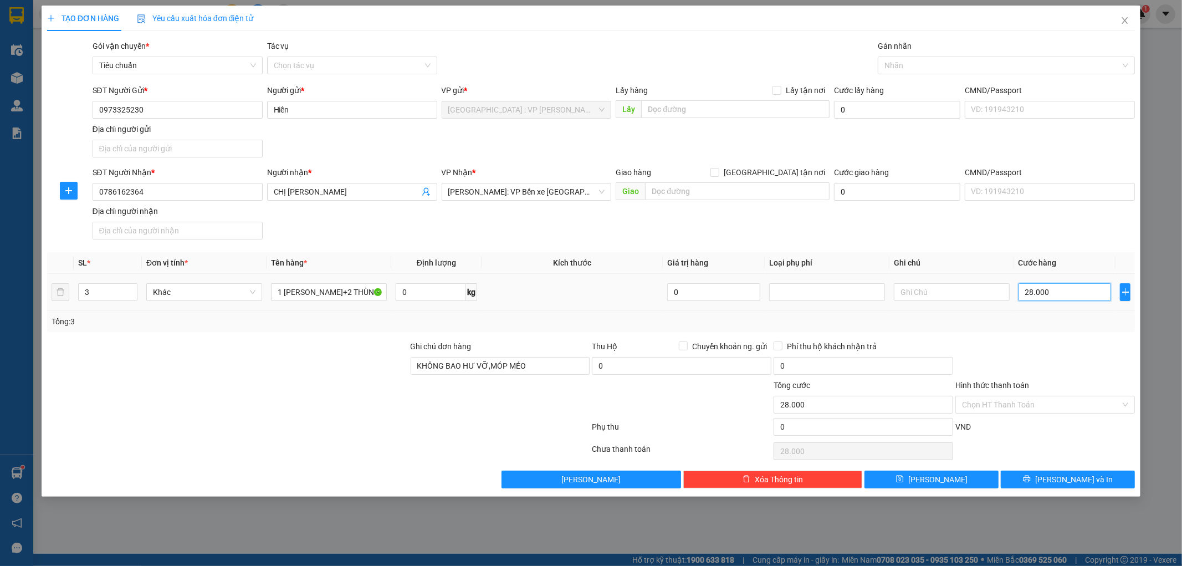
type input "2.000"
type input "27.000"
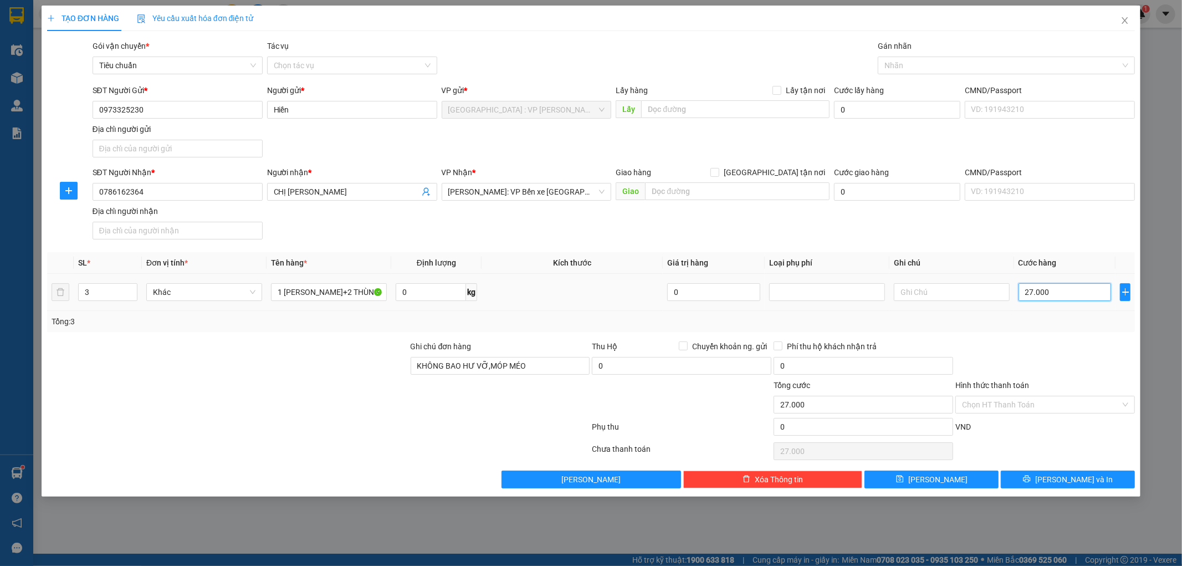
type input "270.000"
click at [308, 407] on div at bounding box center [228, 398] width 364 height 39
click at [1073, 290] on input "270.000" at bounding box center [1065, 292] width 93 height 18
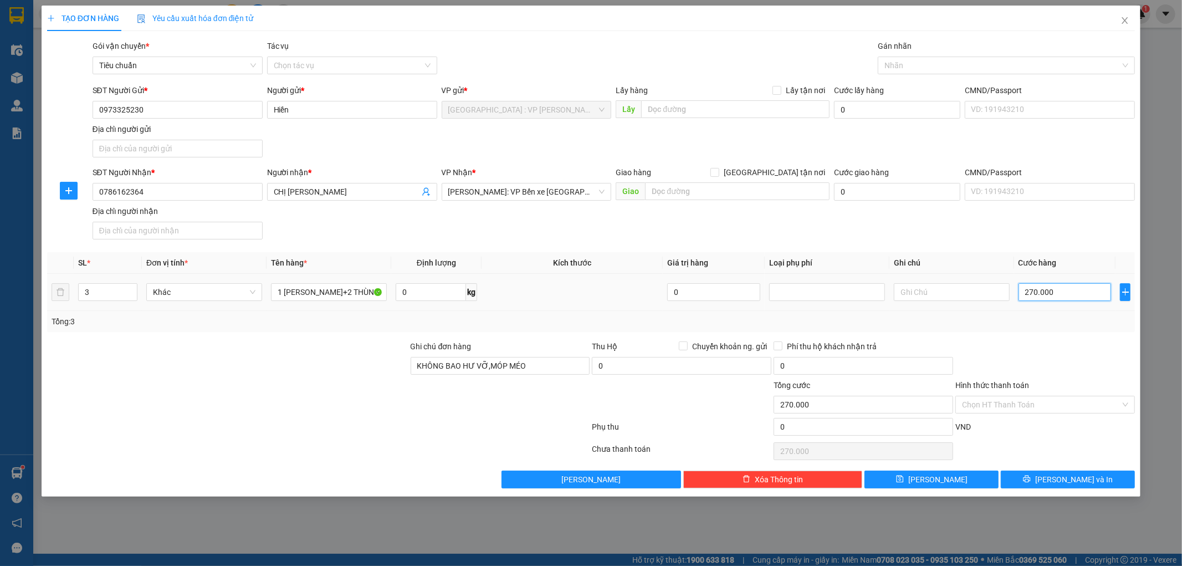
type input "3"
type input "30"
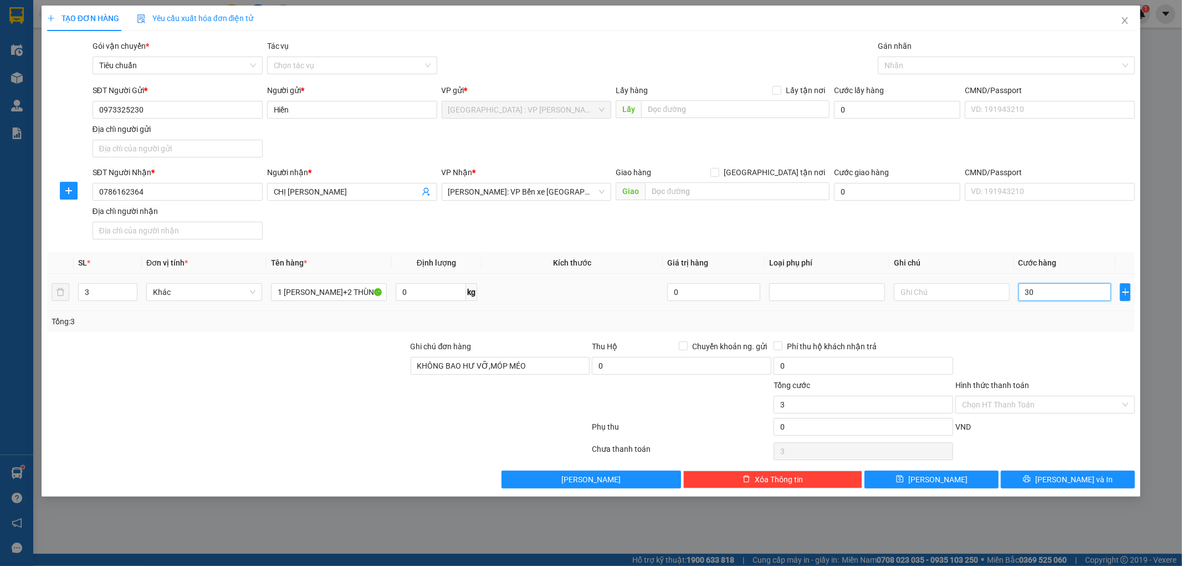
type input "30"
type input "300"
type input "3.000"
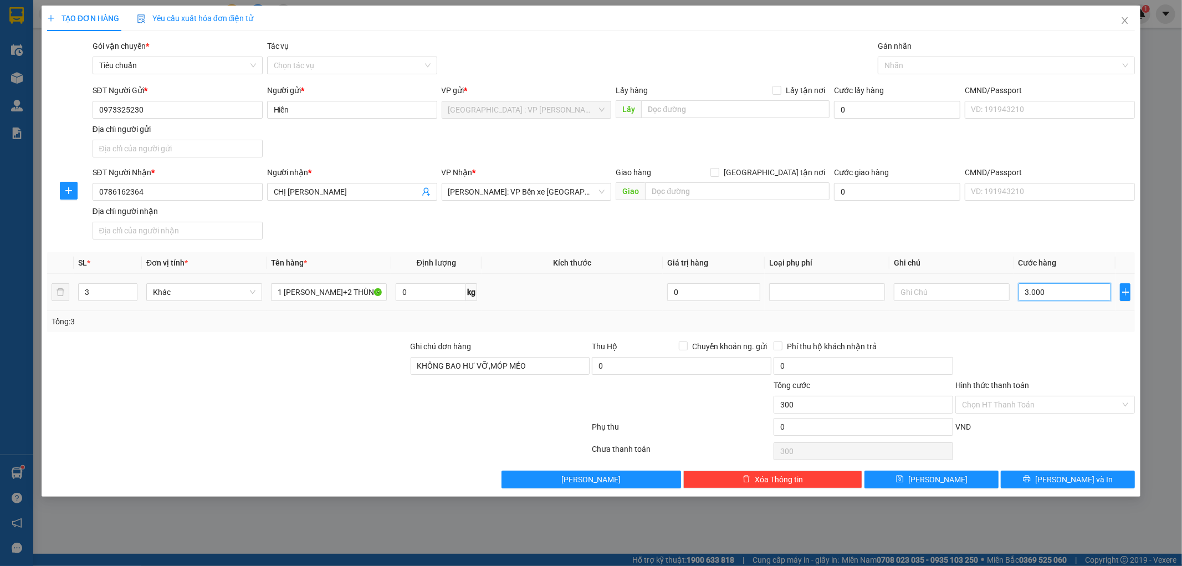
type input "3.000"
type input "30.000"
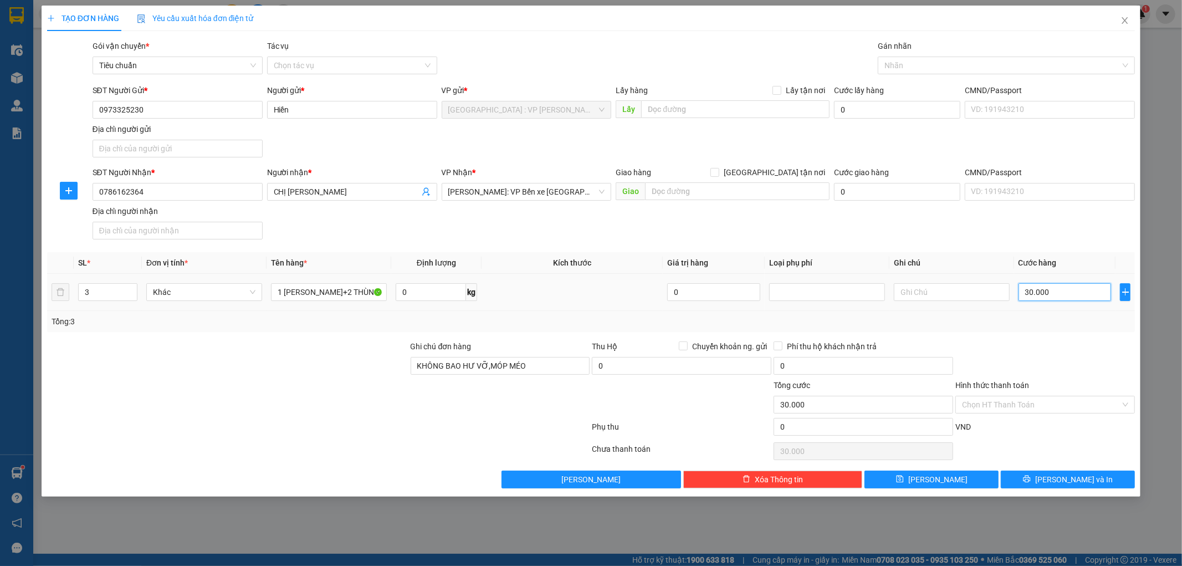
type input "300.000"
click at [1126, 21] on icon "close" at bounding box center [1124, 20] width 9 height 9
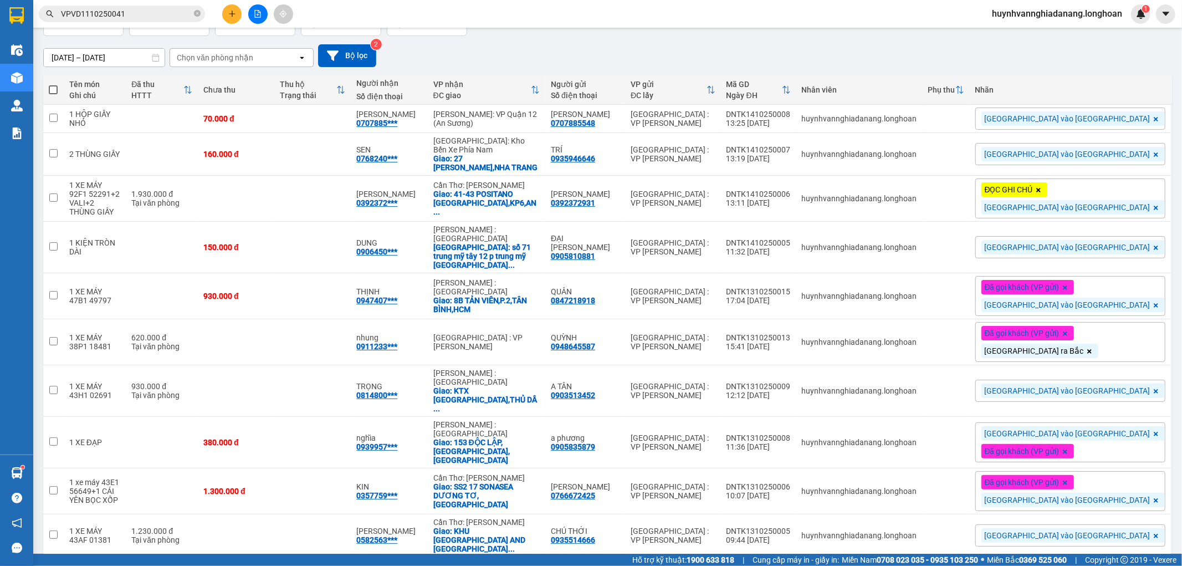
scroll to position [300, 0]
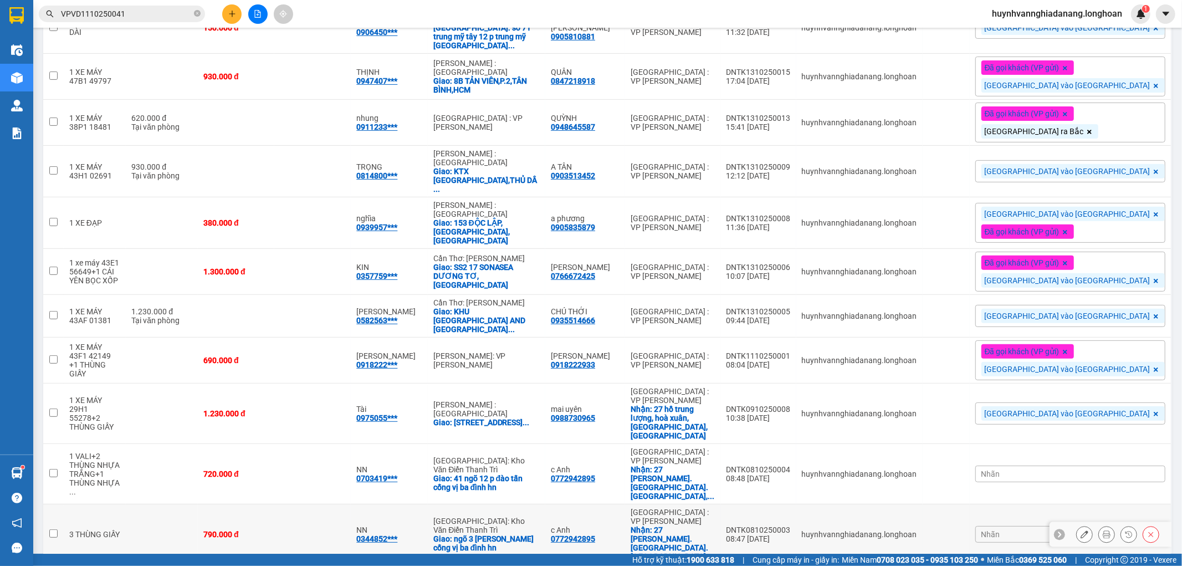
click at [1103, 530] on icon at bounding box center [1107, 534] width 8 height 8
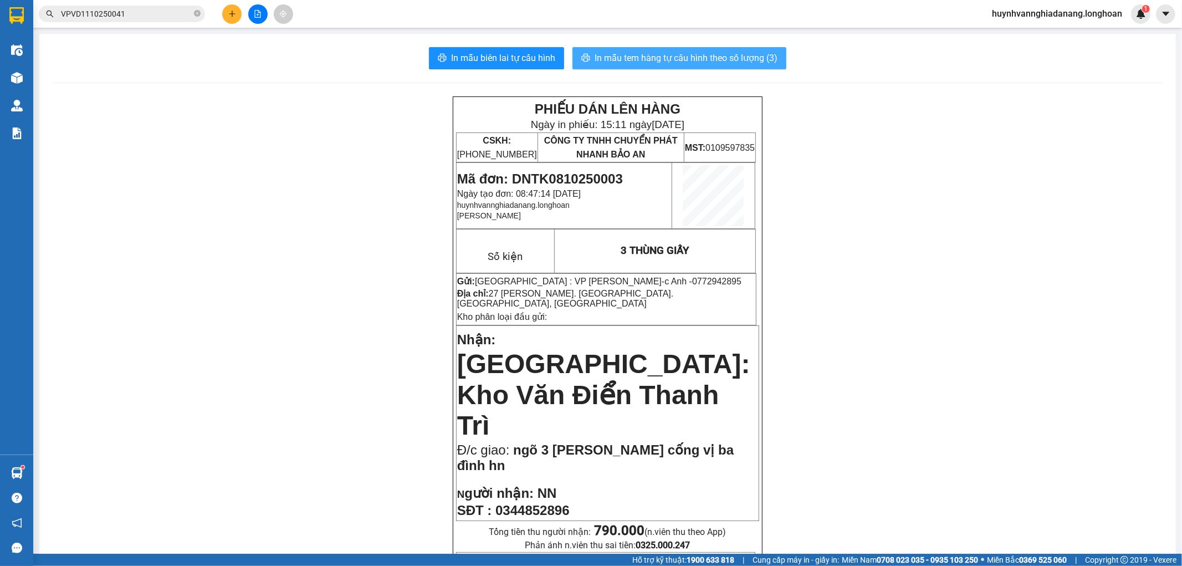
click at [688, 58] on span "In mẫu tem hàng tự cấu hình theo số lượng (3)" at bounding box center [686, 58] width 183 height 14
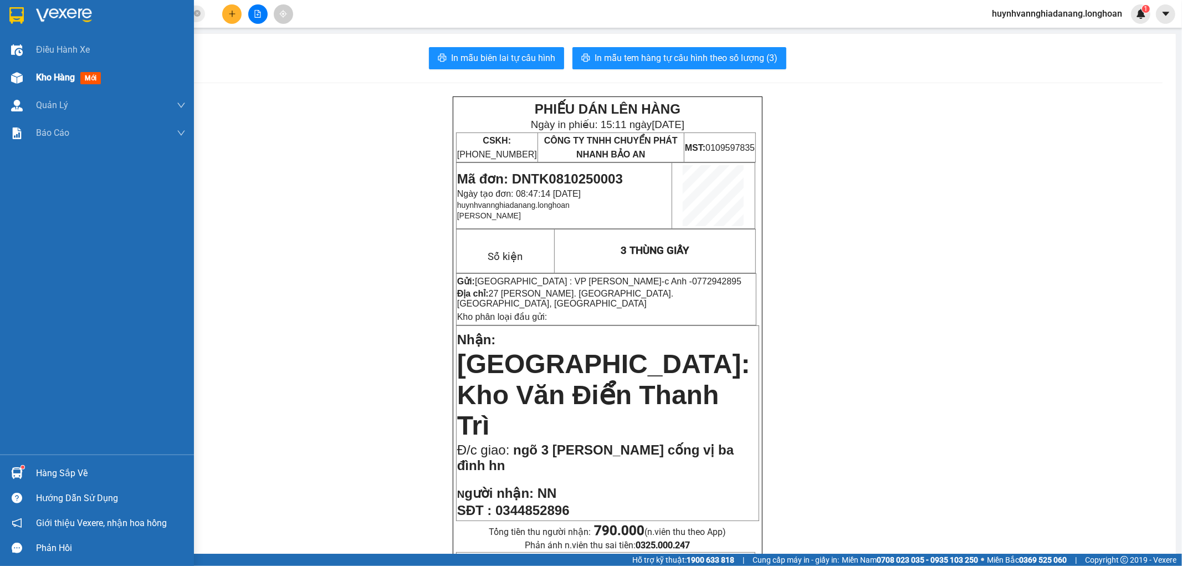
click at [43, 84] on div "Kho hàng mới" at bounding box center [70, 77] width 69 height 14
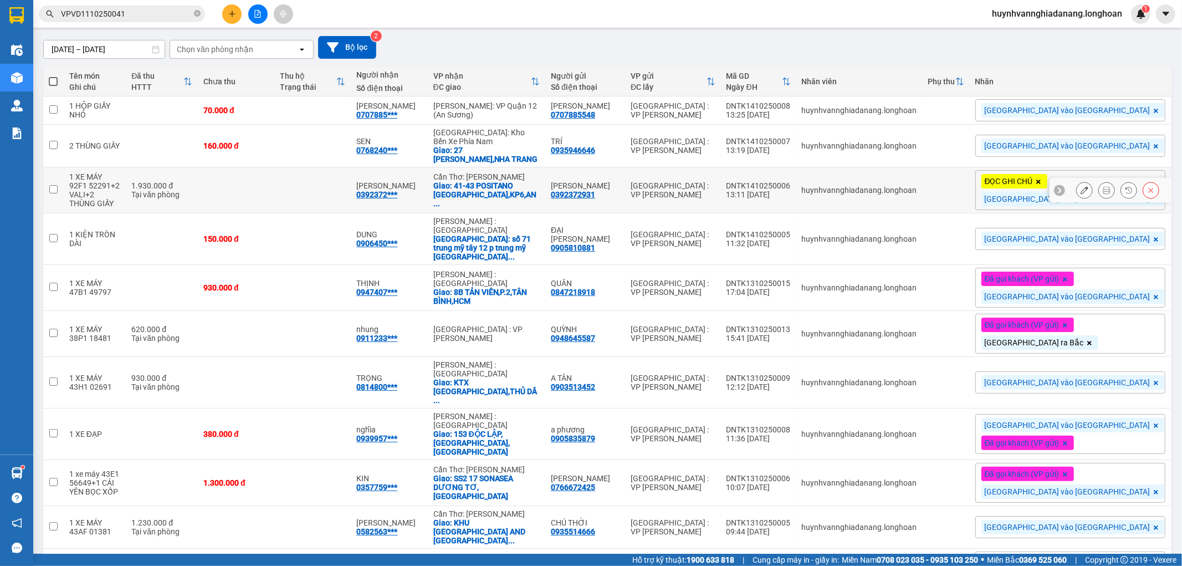
scroll to position [300, 0]
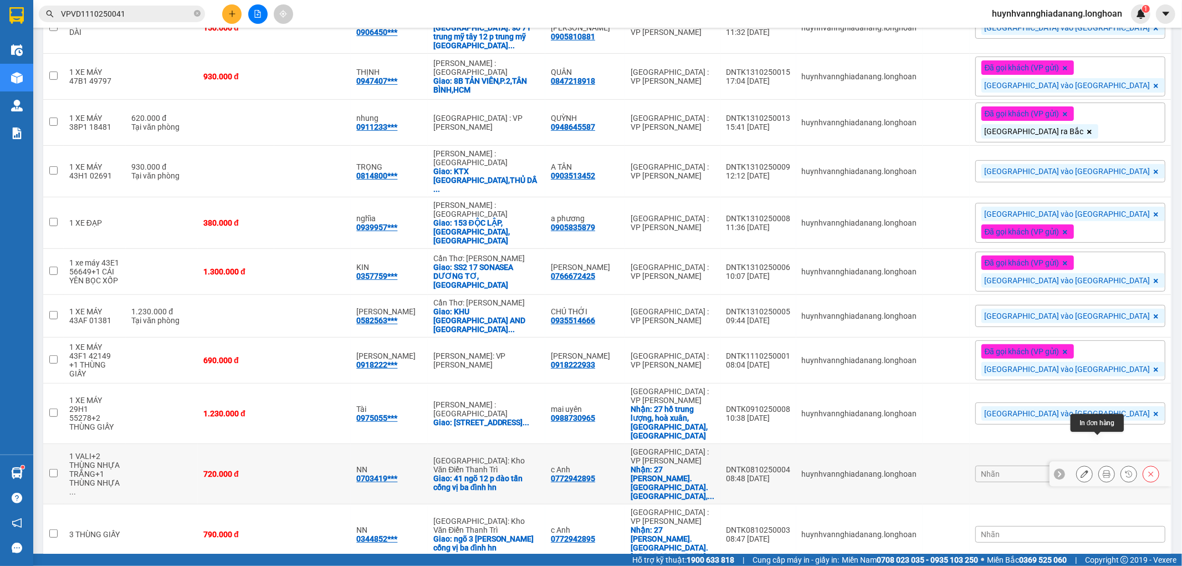
click at [1103, 470] on icon at bounding box center [1107, 474] width 8 height 8
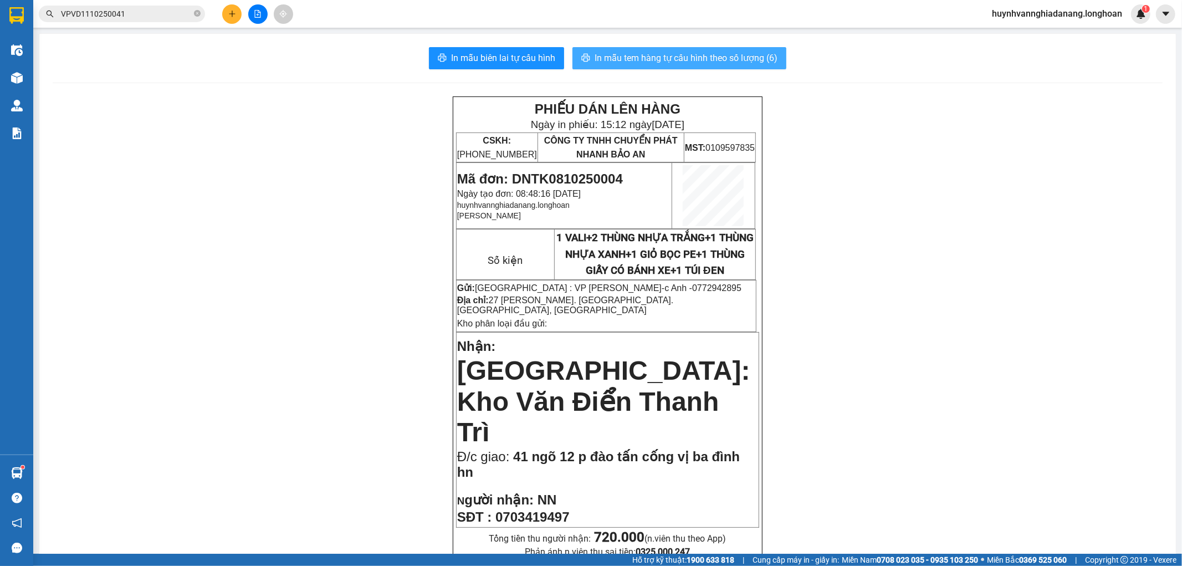
click at [701, 62] on span "In mẫu tem hàng tự cấu hình theo số lượng (6)" at bounding box center [686, 58] width 183 height 14
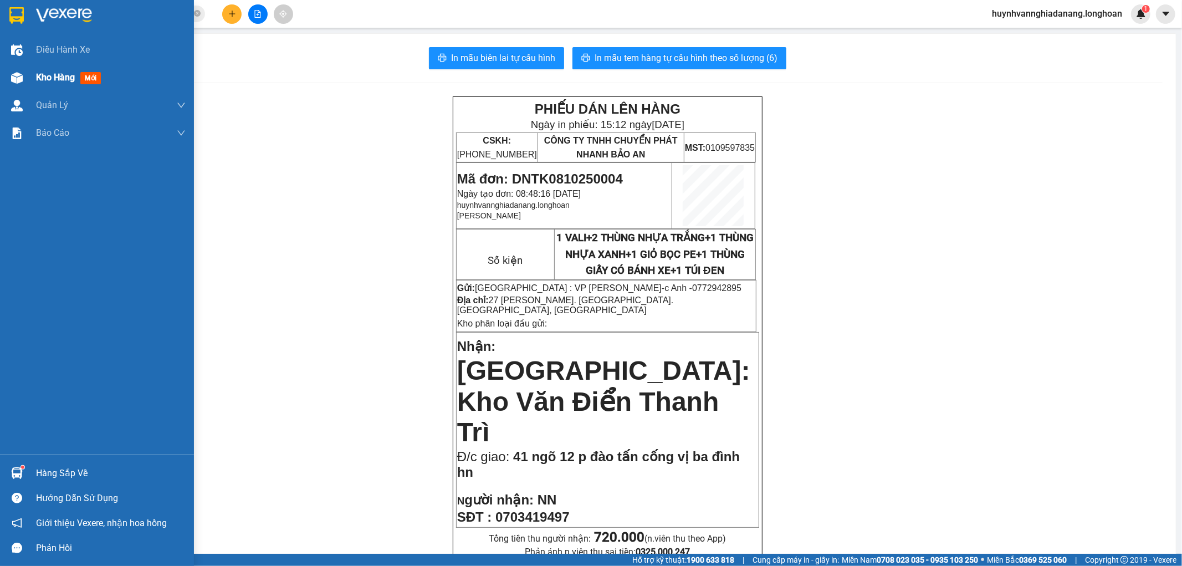
click at [46, 81] on span "Kho hàng" at bounding box center [55, 77] width 39 height 11
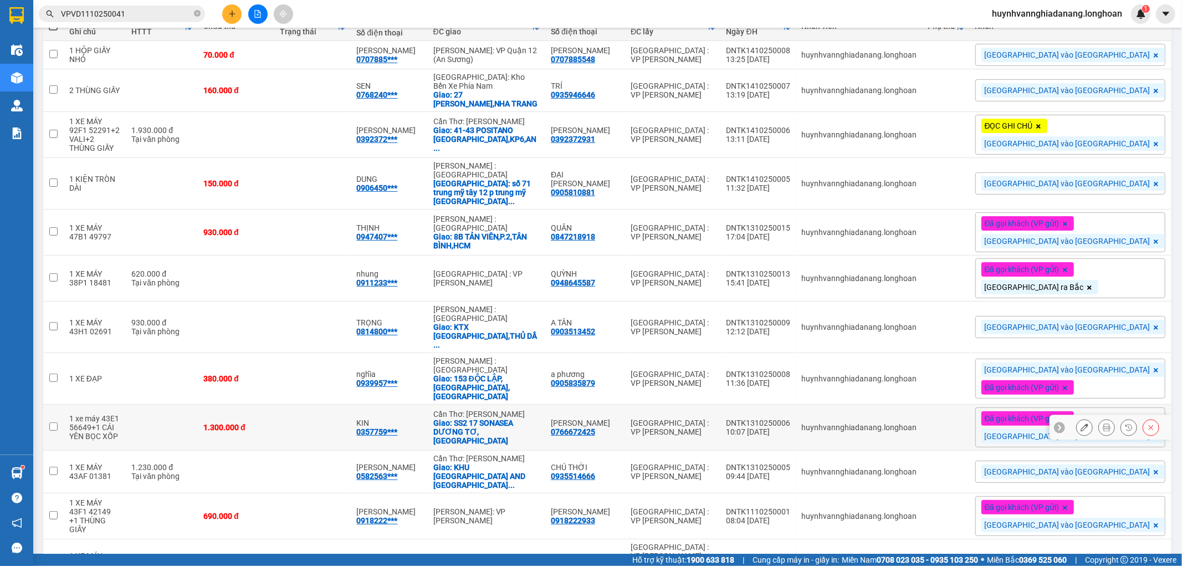
scroll to position [300, 0]
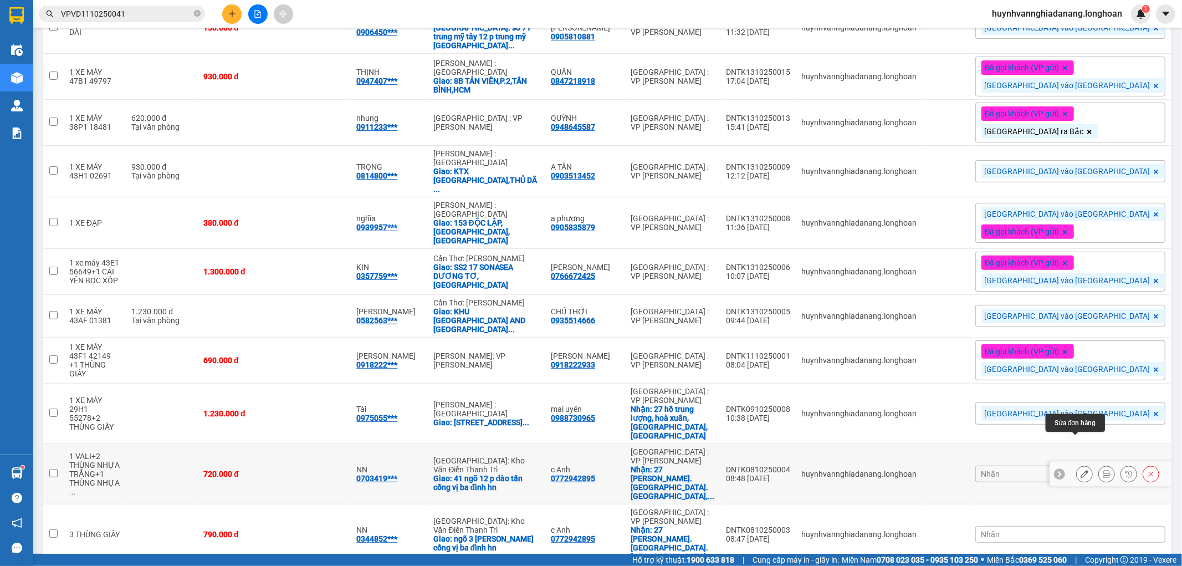
click at [1081, 470] on icon at bounding box center [1085, 474] width 8 height 8
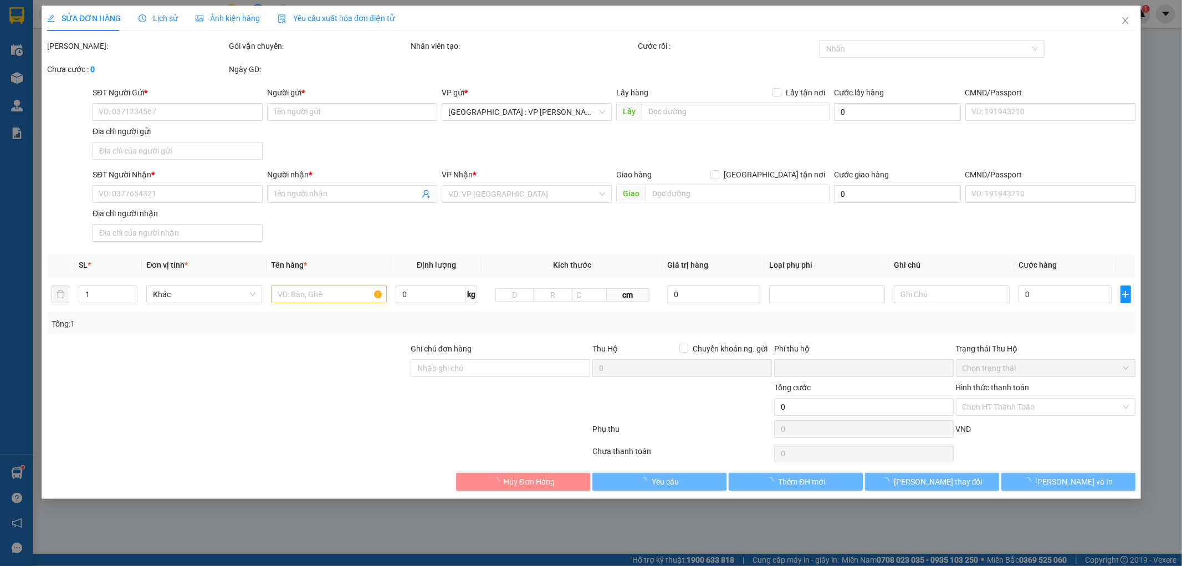
type input "0772942895"
type input "c Anh"
checkbox input "true"
type input "27 [PERSON_NAME]. [GEOGRAPHIC_DATA]. [GEOGRAPHIC_DATA], [GEOGRAPHIC_DATA]"
type input "0703419497"
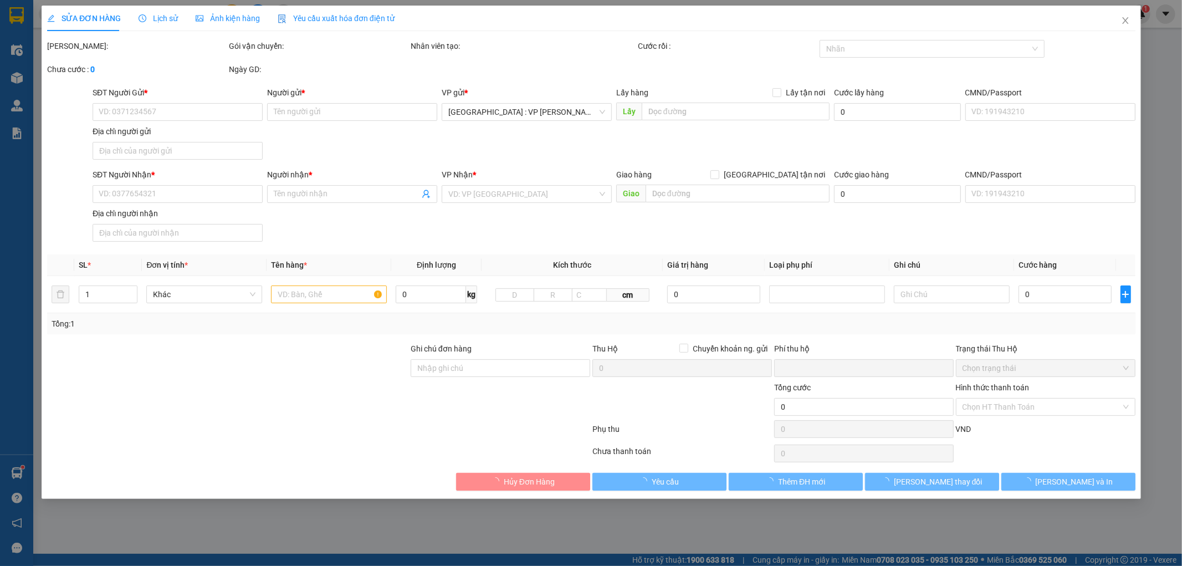
type input "NN"
checkbox input "true"
type input "41 ngõ 12 p đào tấn cống vị ba đình hn"
type input "KHÔNG BAO HƯ VỠ,MÓP MÉO"
type input "0"
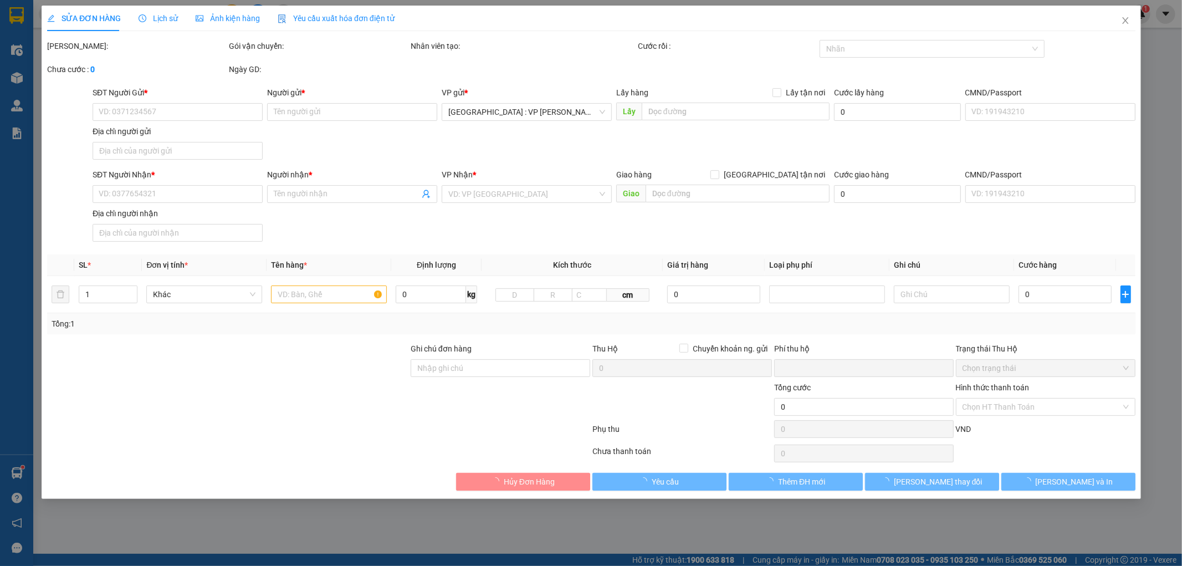
type input "720.000"
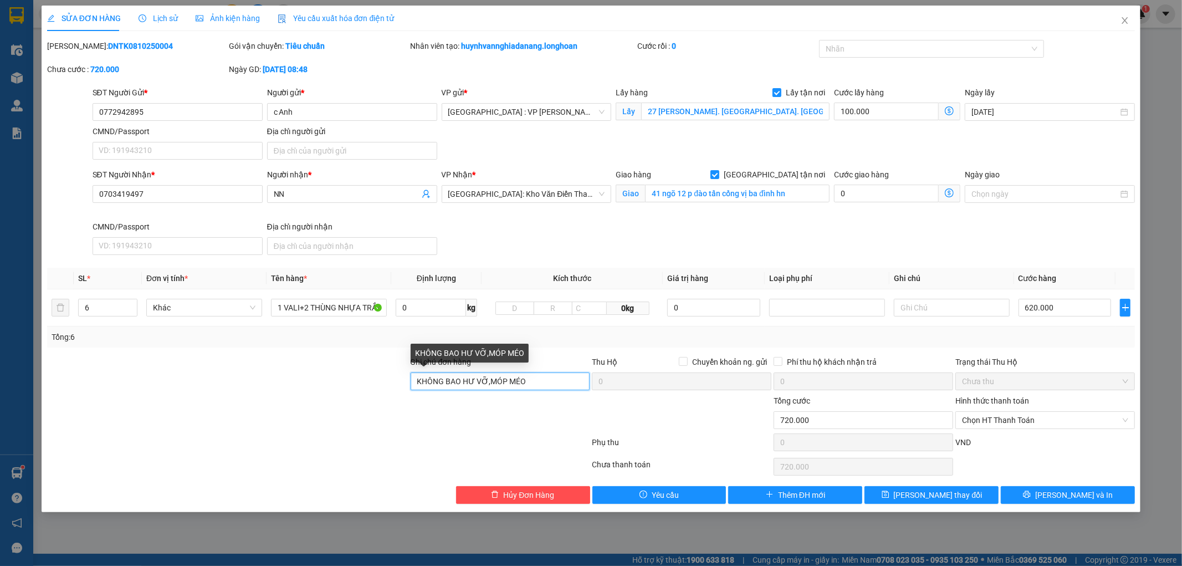
click at [416, 380] on input "KHÔNG BAO HƯ VỠ,MÓP MÉO" at bounding box center [501, 381] width 180 height 18
click at [896, 51] on div at bounding box center [926, 48] width 208 height 13
type input "ĐƠN NÀY 7 KIỆN NHÉ.KHÔNG BAO HƯ VỠ,MÓP MÉO"
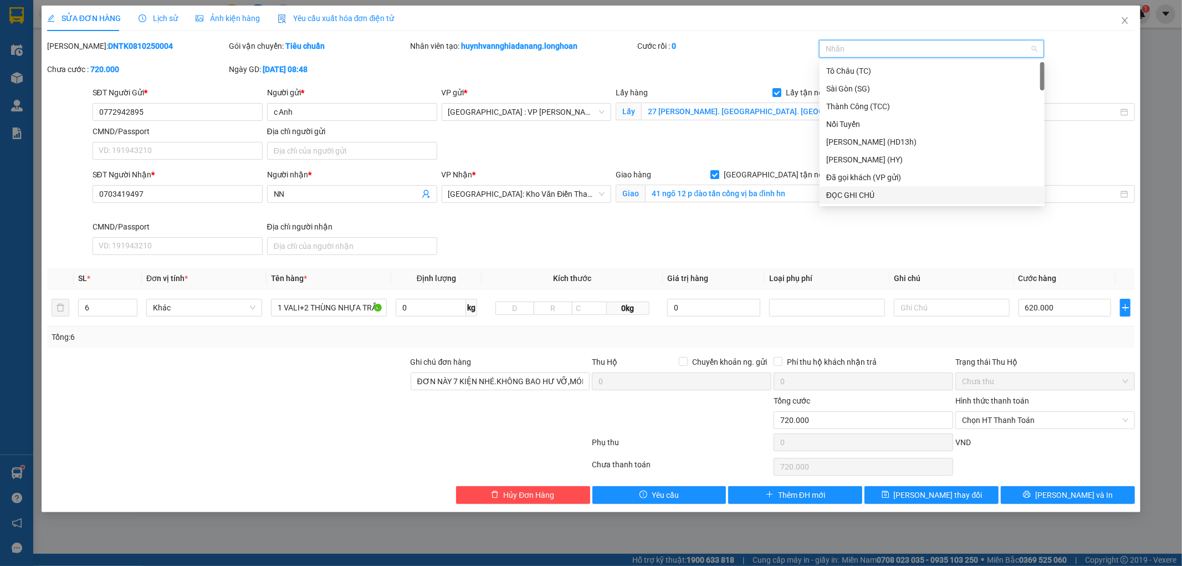
click at [876, 192] on div "ĐỌC GHI CHÚ" at bounding box center [932, 195] width 212 height 12
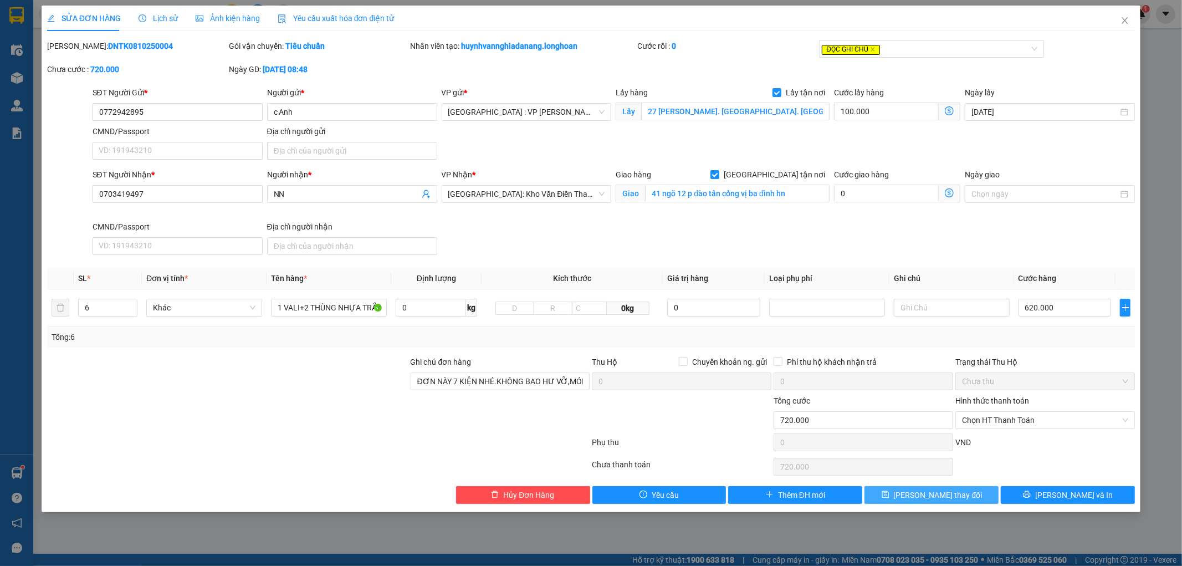
click at [938, 494] on span "[PERSON_NAME] thay đổi" at bounding box center [938, 495] width 89 height 12
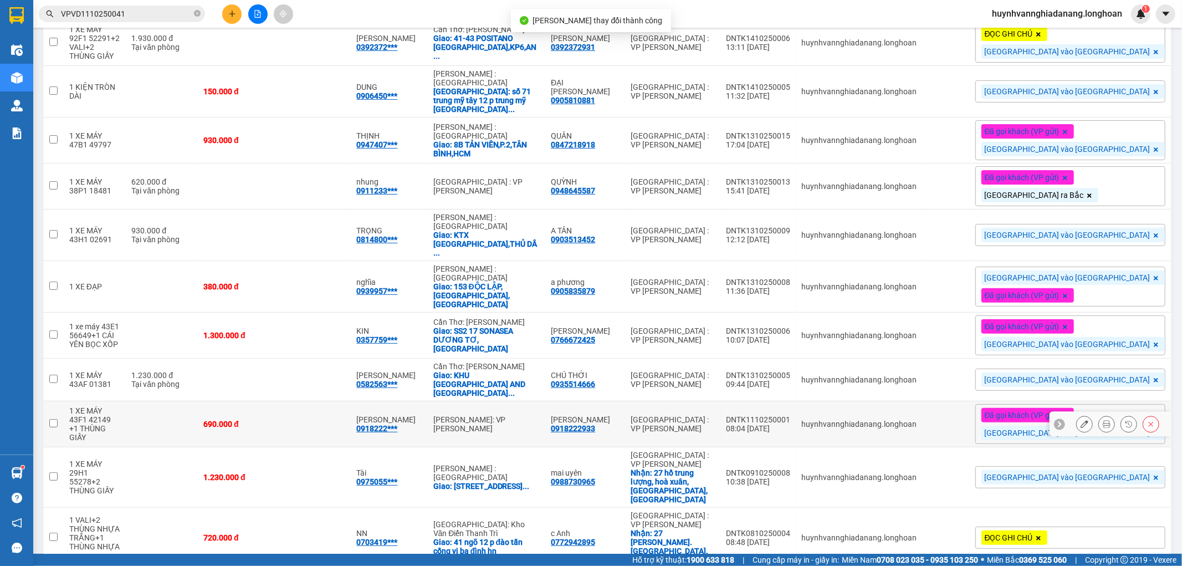
scroll to position [300, 0]
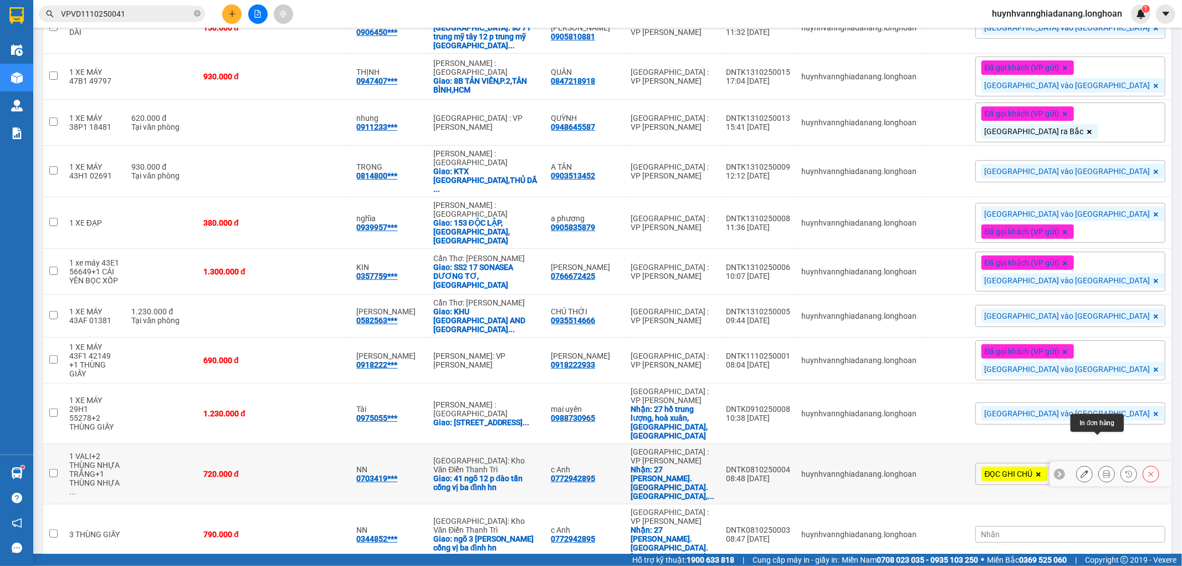
click at [1101, 464] on button at bounding box center [1107, 473] width 16 height 19
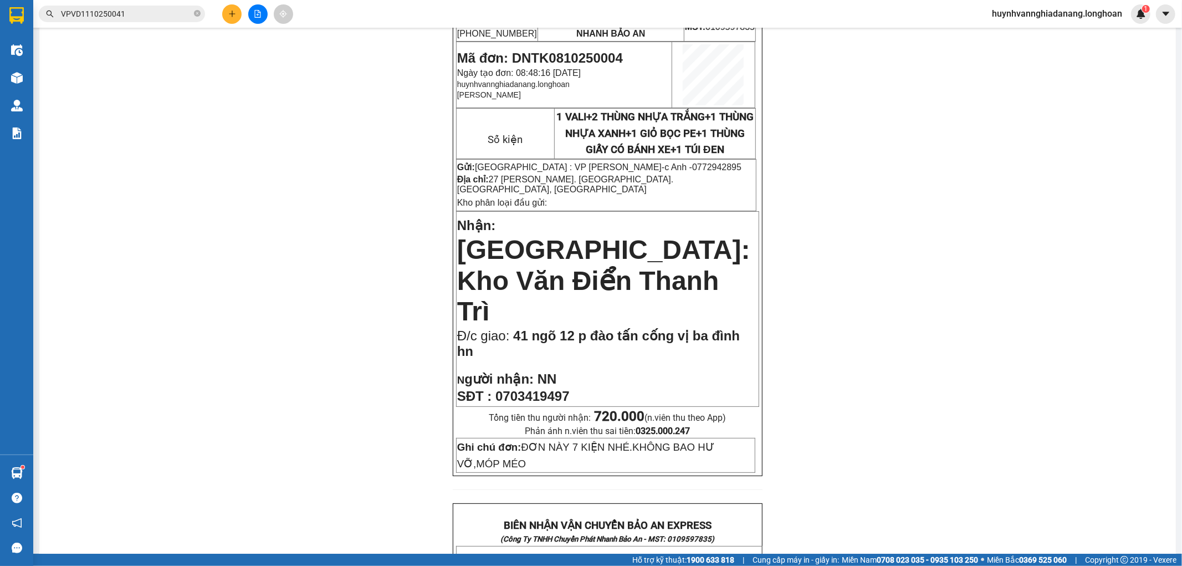
scroll to position [115, 0]
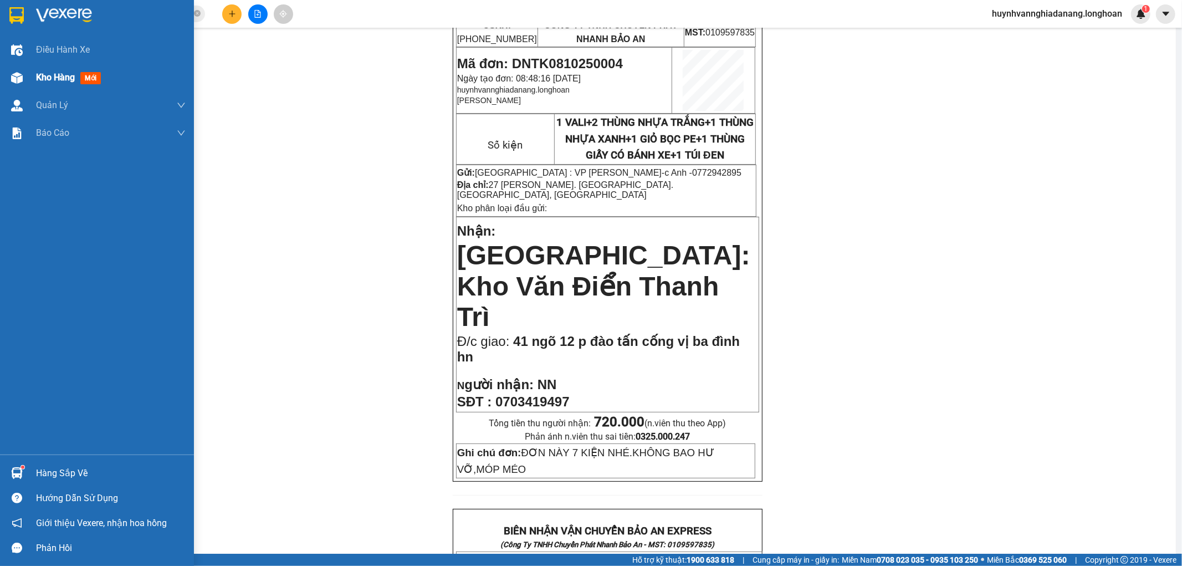
click at [54, 81] on span "Kho hàng" at bounding box center [55, 77] width 39 height 11
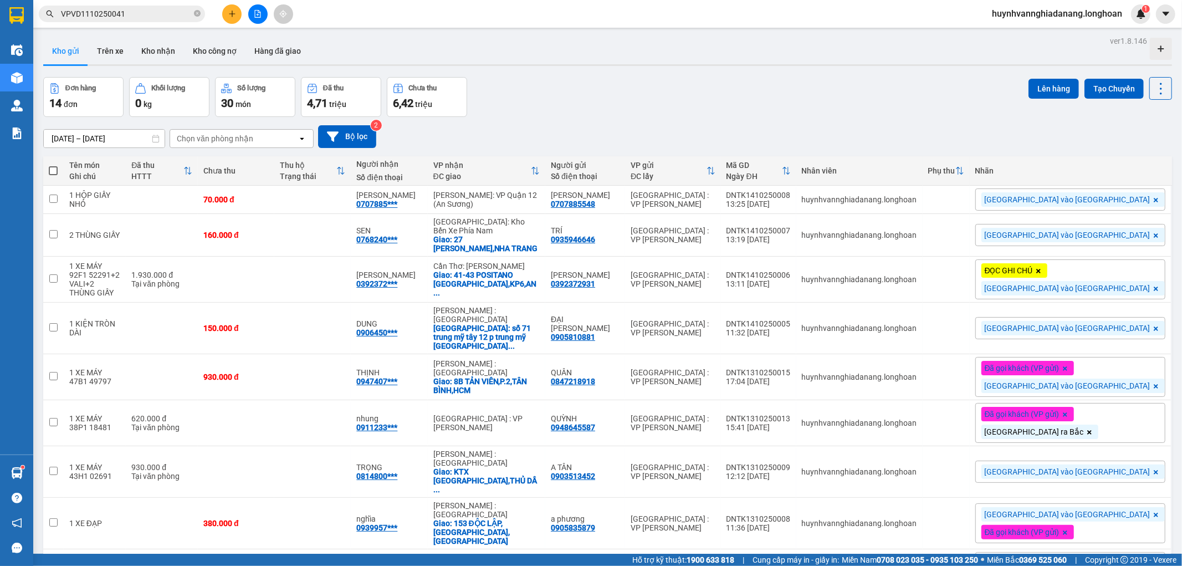
scroll to position [300, 0]
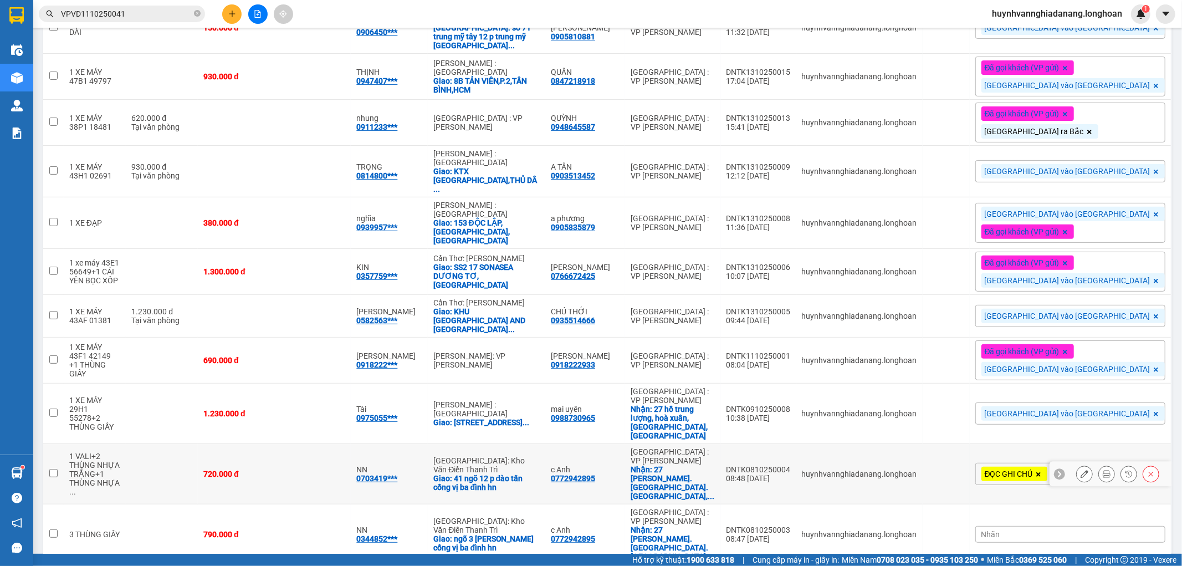
click at [1103, 470] on icon at bounding box center [1107, 474] width 8 height 8
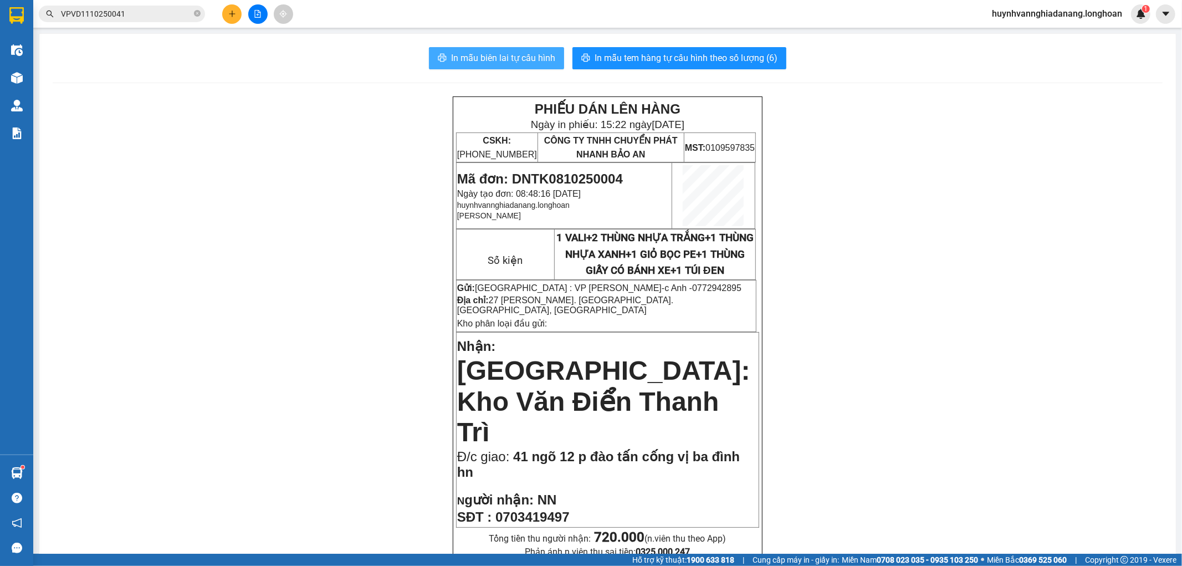
click at [525, 56] on span "In mẫu biên lai tự cấu hình" at bounding box center [503, 58] width 104 height 14
click at [231, 13] on icon "plus" at bounding box center [232, 14] width 8 height 8
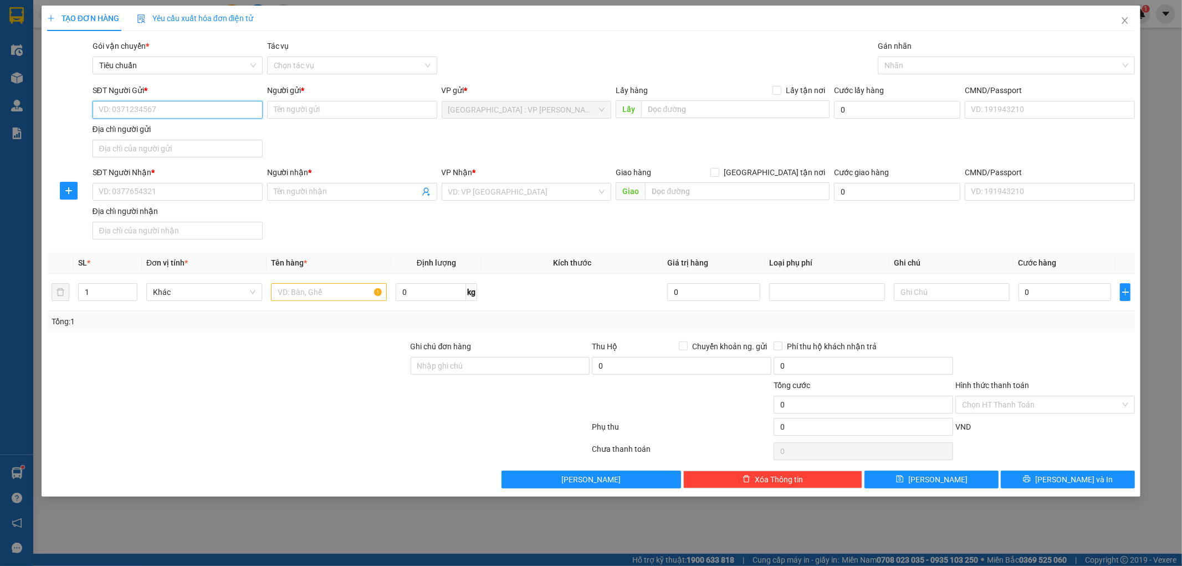
click at [152, 110] on input "SĐT Người Gửi *" at bounding box center [178, 110] width 170 height 18
type input "0387906171"
click at [206, 130] on div "0387906171 - ANH TUẤN ANH" at bounding box center [177, 132] width 157 height 12
type input "ANH TUẤN ANH"
type input "0387906171"
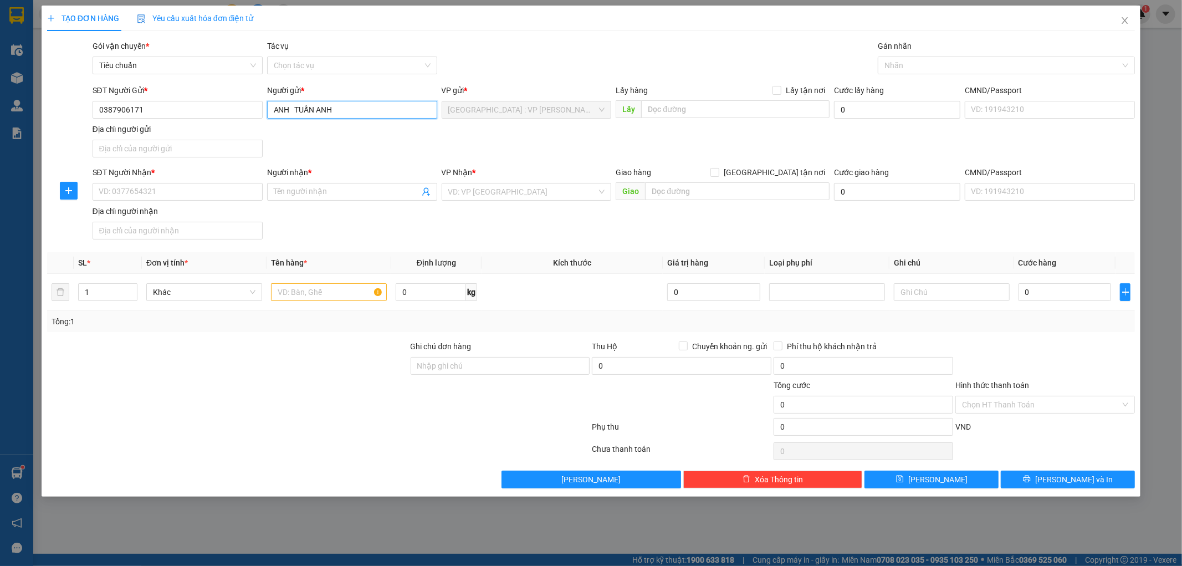
click at [291, 111] on input "ANH TUẤN ANH" at bounding box center [352, 110] width 170 height 18
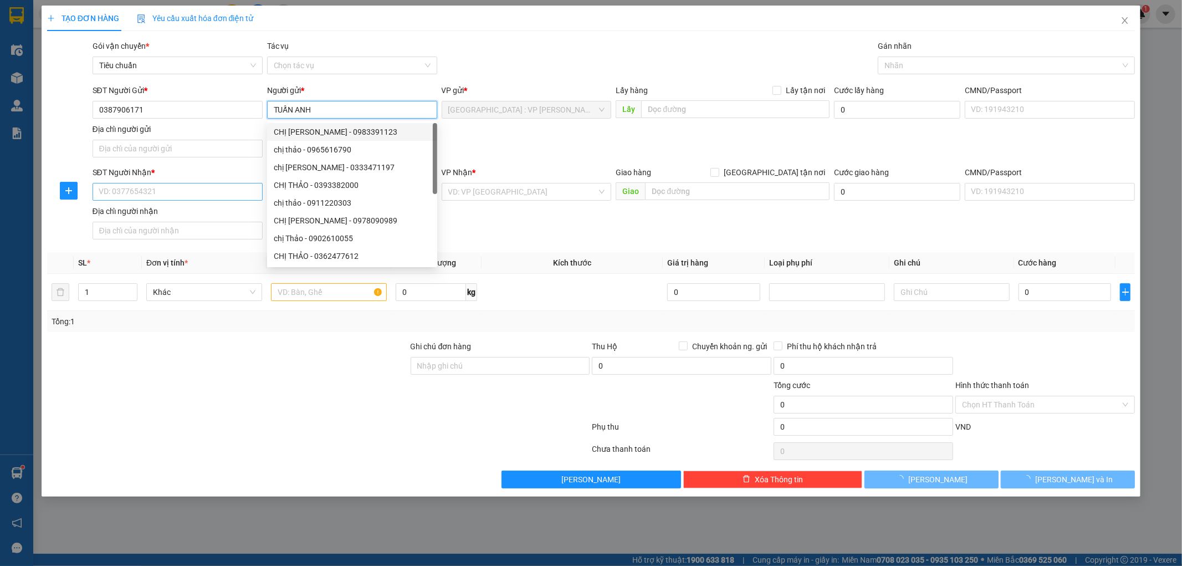
type input "TUẤN ANH"
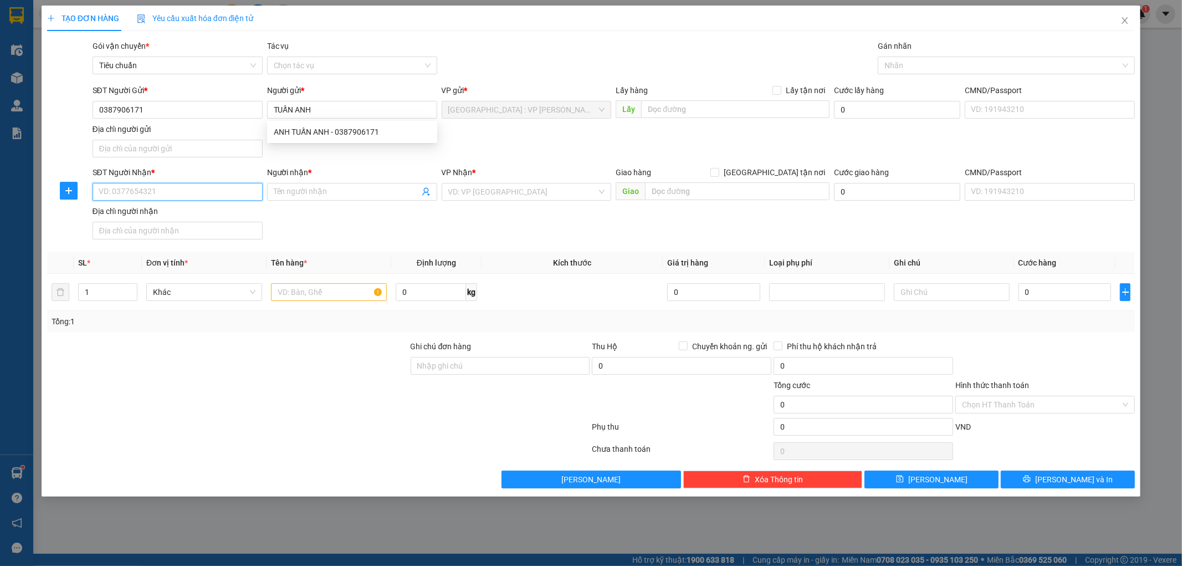
click at [176, 192] on input "SĐT Người Nhận *" at bounding box center [178, 192] width 170 height 18
click at [187, 214] on div "0387906171 - ANH TUẤN ANH" at bounding box center [177, 214] width 157 height 12
type input "0387906171"
click at [293, 193] on input "ANH TUẤN ANH" at bounding box center [347, 192] width 146 height 12
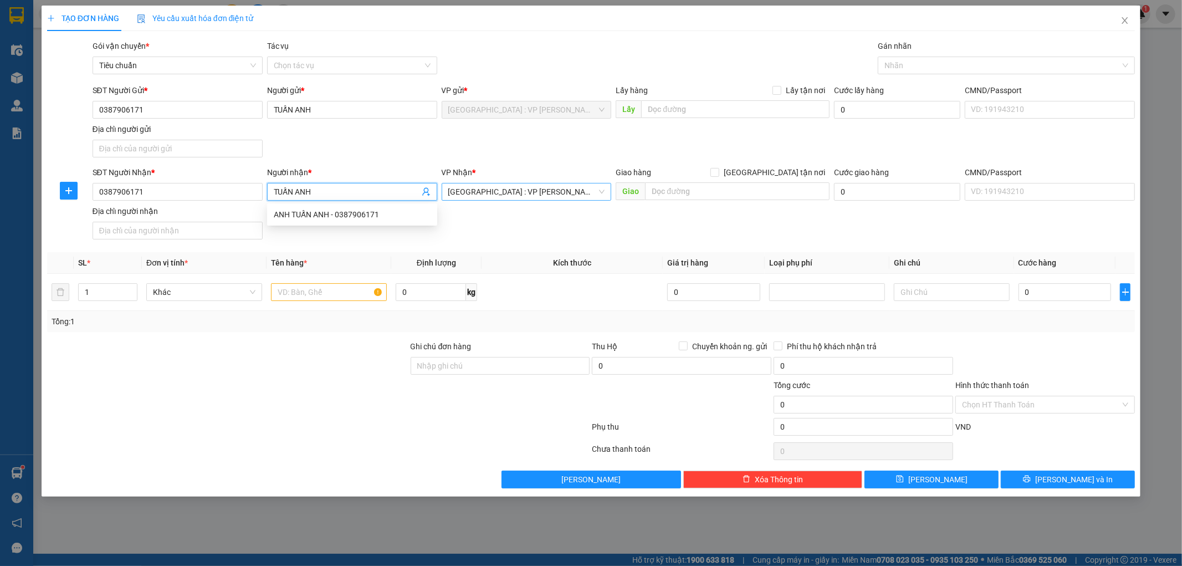
click at [549, 191] on span "[GEOGRAPHIC_DATA] : VP [PERSON_NAME]" at bounding box center [526, 191] width 157 height 17
type input "TUẤN ANH"
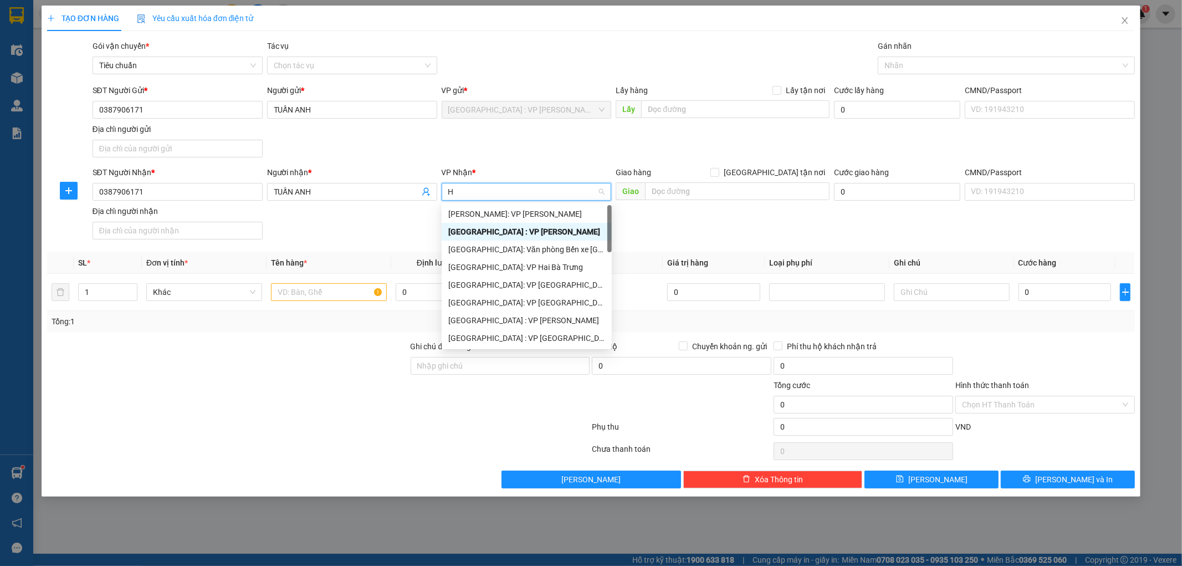
type input "HÀ"
click at [536, 331] on div "[GEOGRAPHIC_DATA] : VP [GEOGRAPHIC_DATA]" at bounding box center [527, 338] width 170 height 18
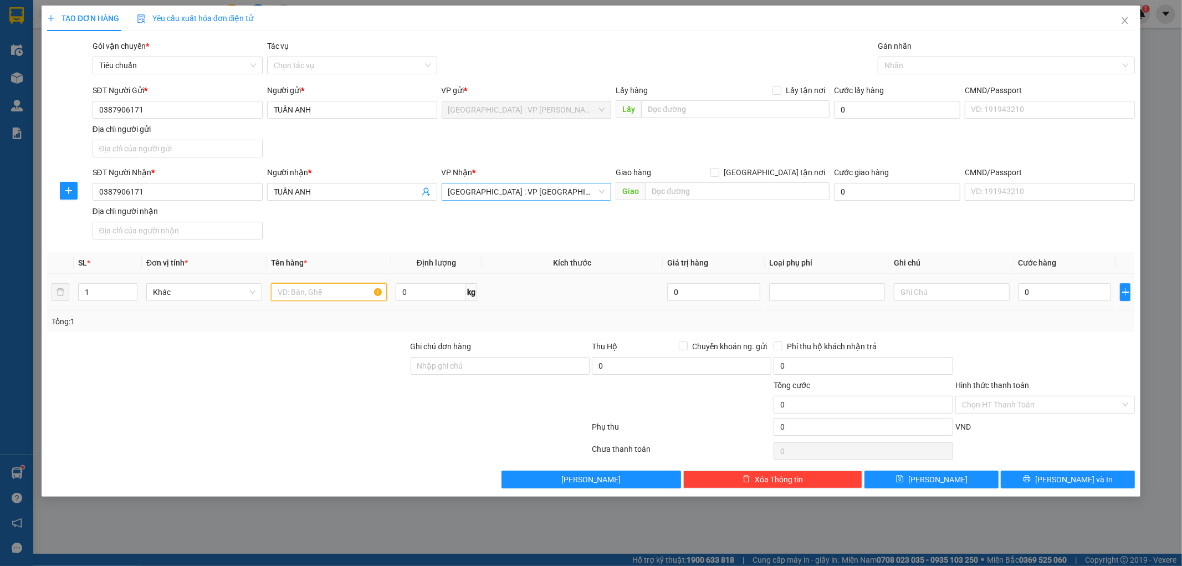
click at [338, 296] on input "text" at bounding box center [329, 292] width 116 height 18
type input "1 XE ĐẠP"
click at [1061, 288] on input "0" at bounding box center [1065, 292] width 93 height 18
type input "2"
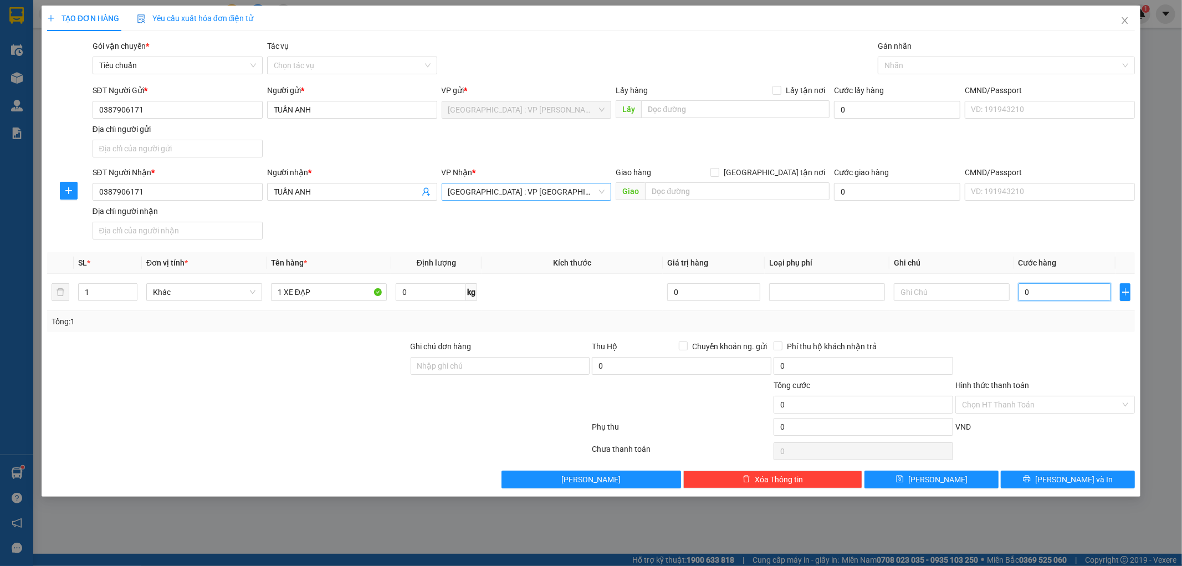
type input "2"
type input "28"
type input "280"
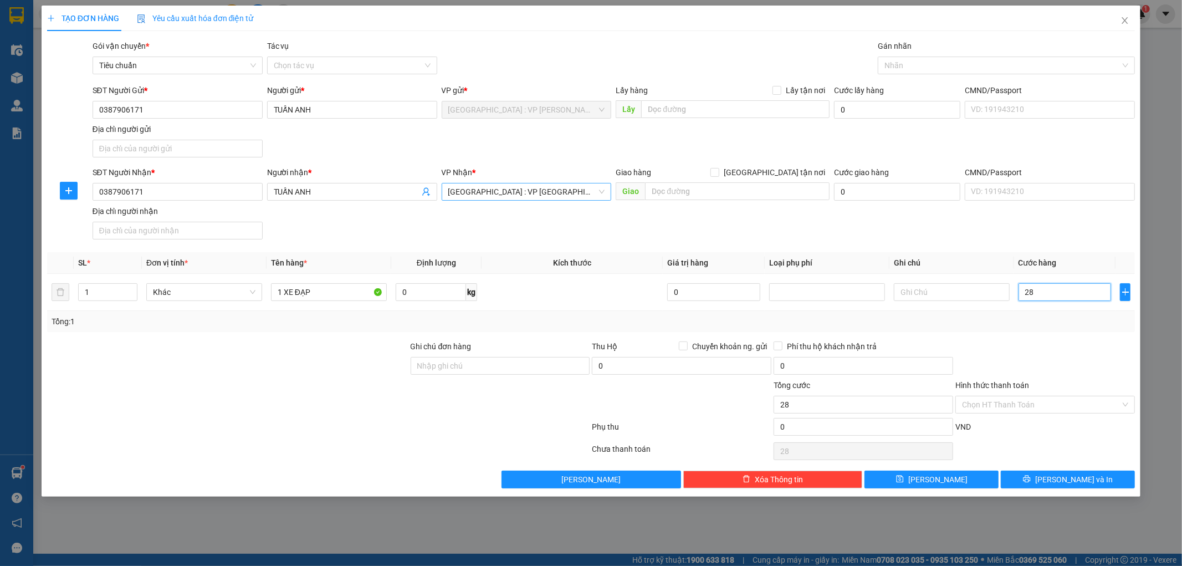
type input "280"
type input "2.800"
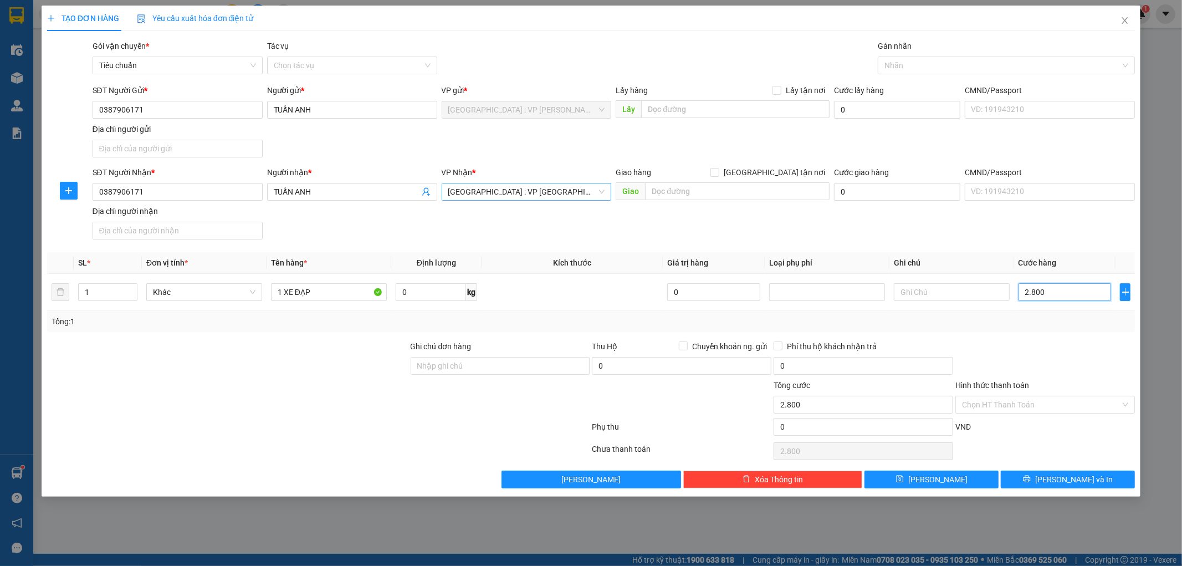
type input "28.000"
type input "280.000"
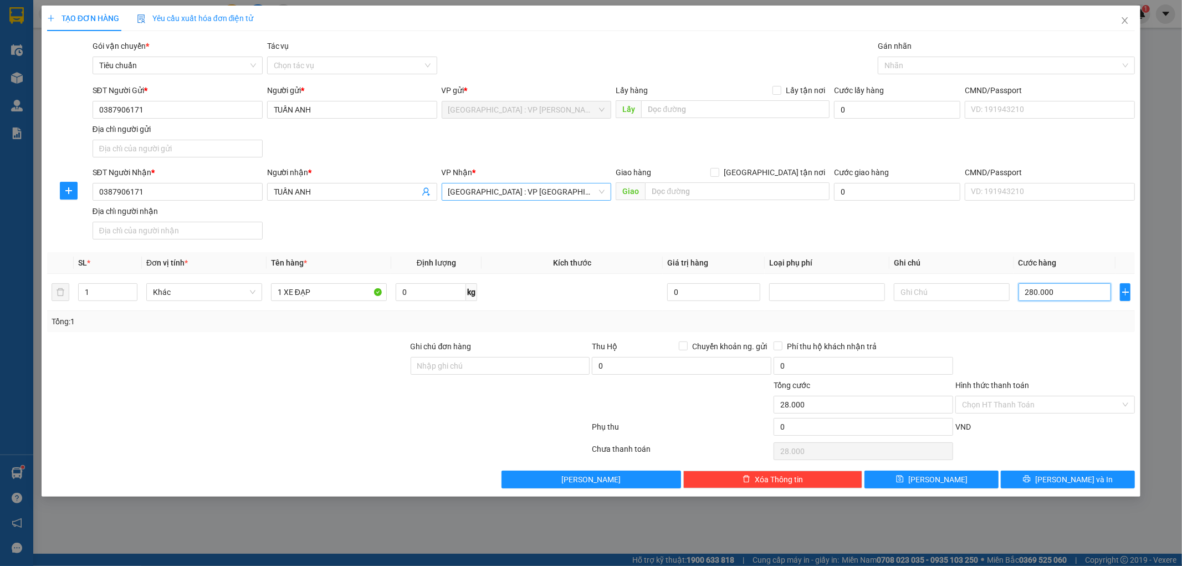
type input "280.000"
click at [1072, 483] on span "[PERSON_NAME] và In" at bounding box center [1074, 479] width 78 height 12
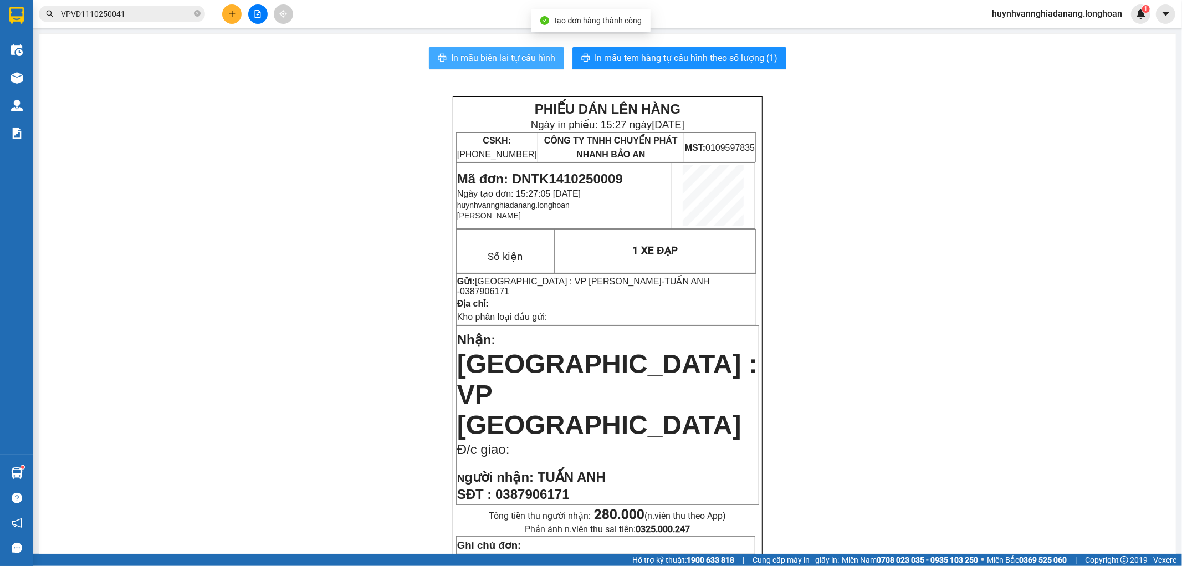
click at [506, 65] on button "In mẫu biên lai tự cấu hình" at bounding box center [496, 58] width 135 height 22
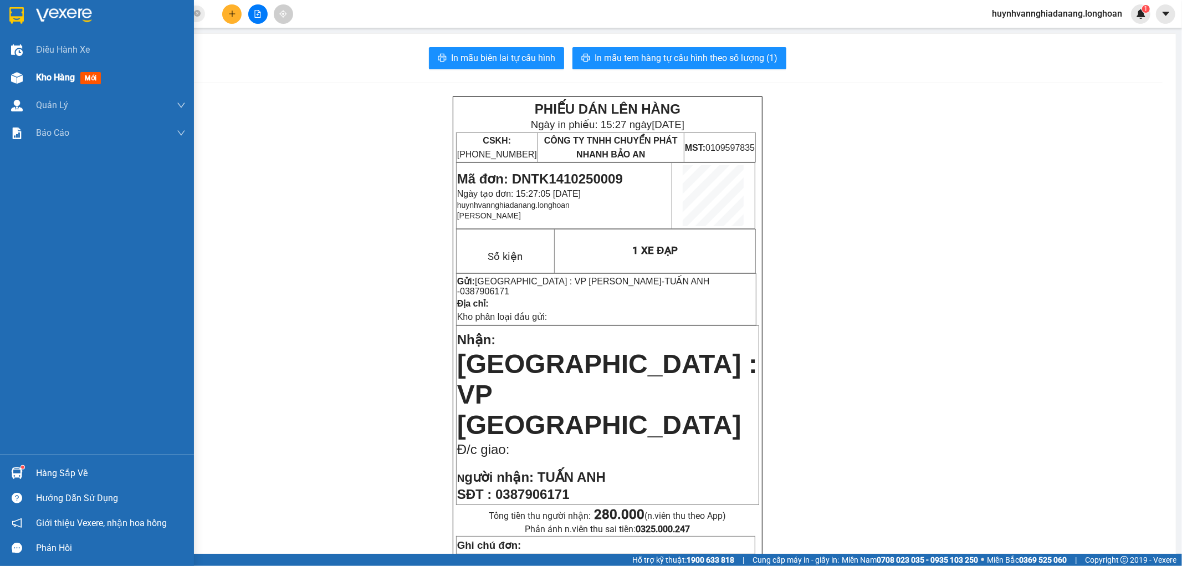
click at [33, 73] on div "Kho hàng mới" at bounding box center [97, 78] width 194 height 28
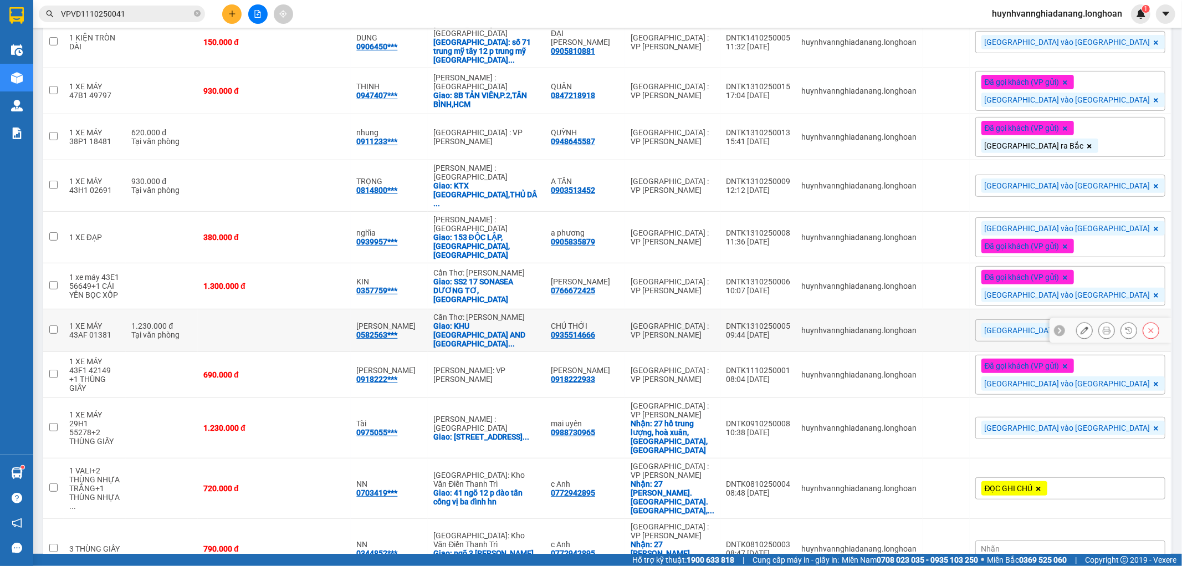
scroll to position [325, 0]
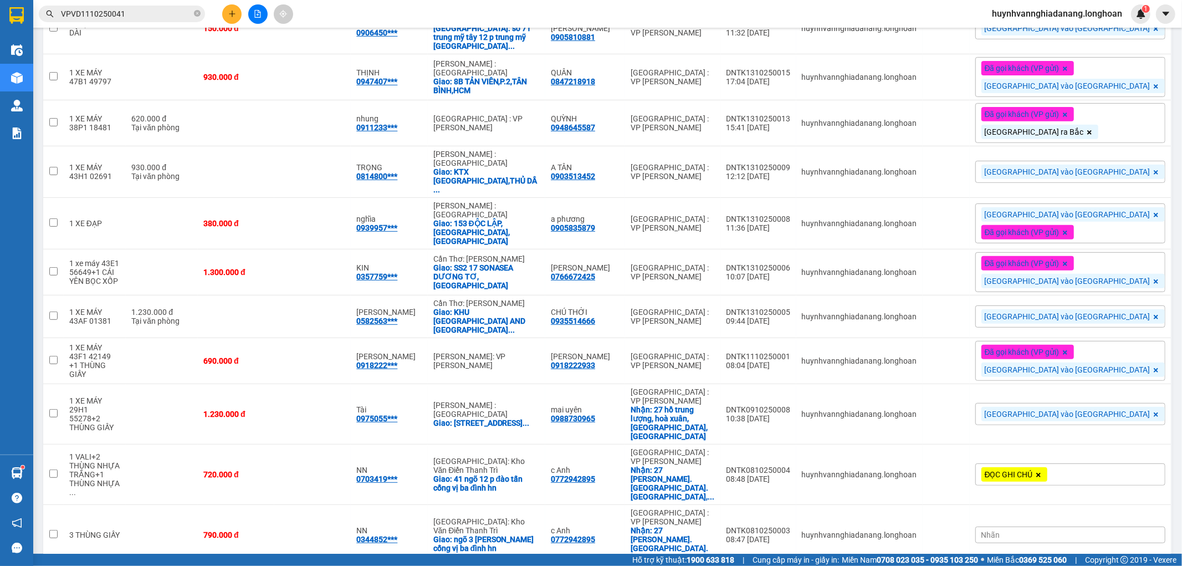
click at [136, 13] on input "VPVD1110250041" at bounding box center [126, 14] width 131 height 12
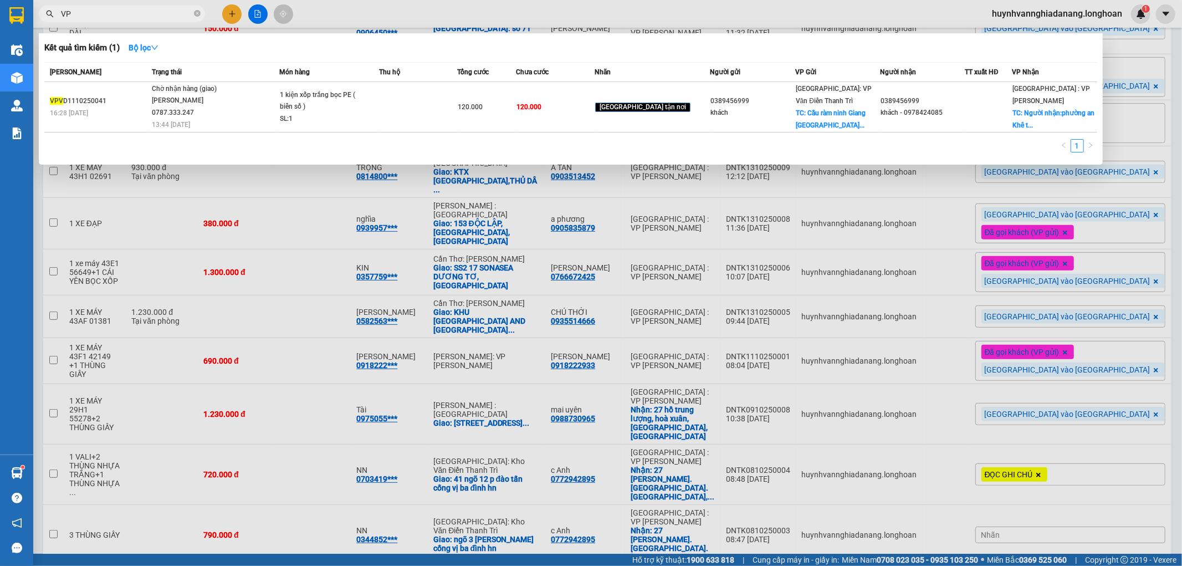
type input "V"
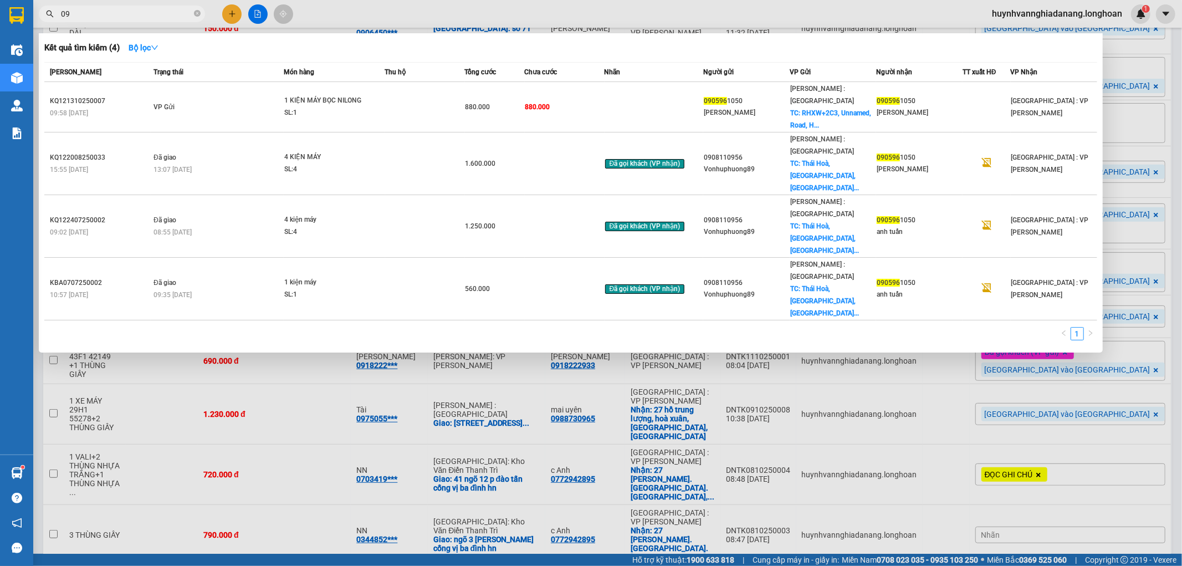
type input "0"
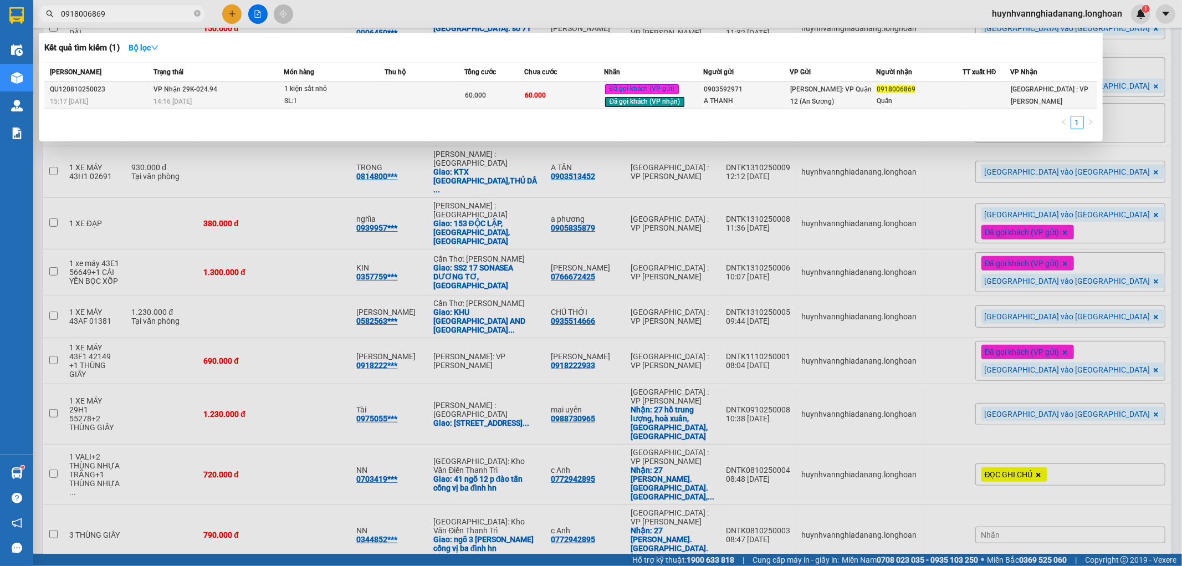
type input "0918006869"
click at [429, 94] on td at bounding box center [425, 95] width 80 height 27
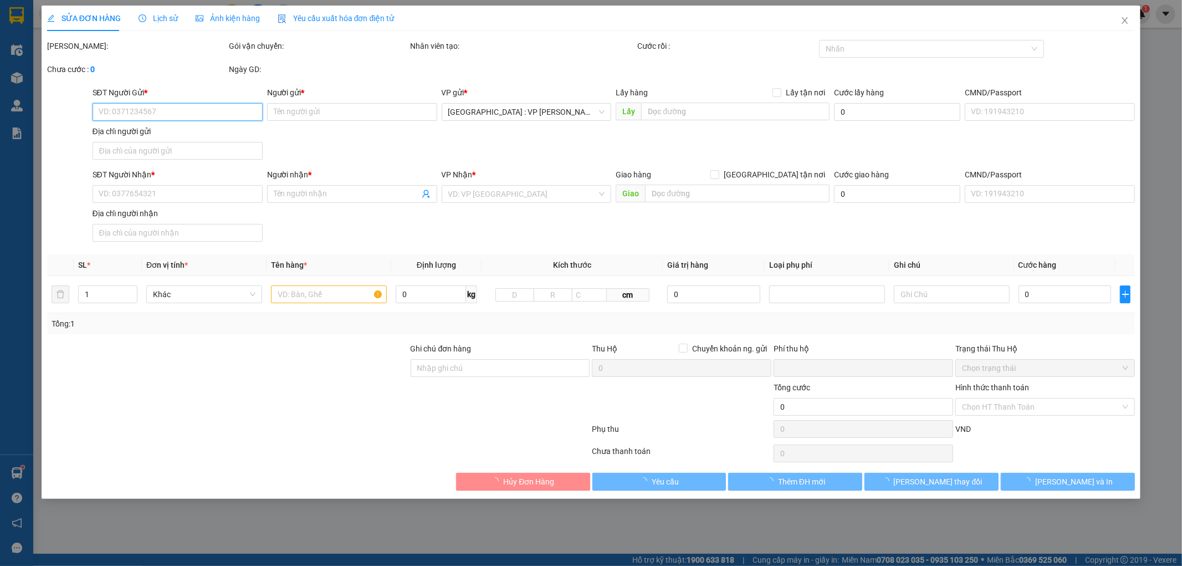
type input "0903592971"
type input "A THANH"
type input "0918006869"
type input "Quân"
type input "nhận theo kiện - hư hỏng không chịu trách nhiệm"
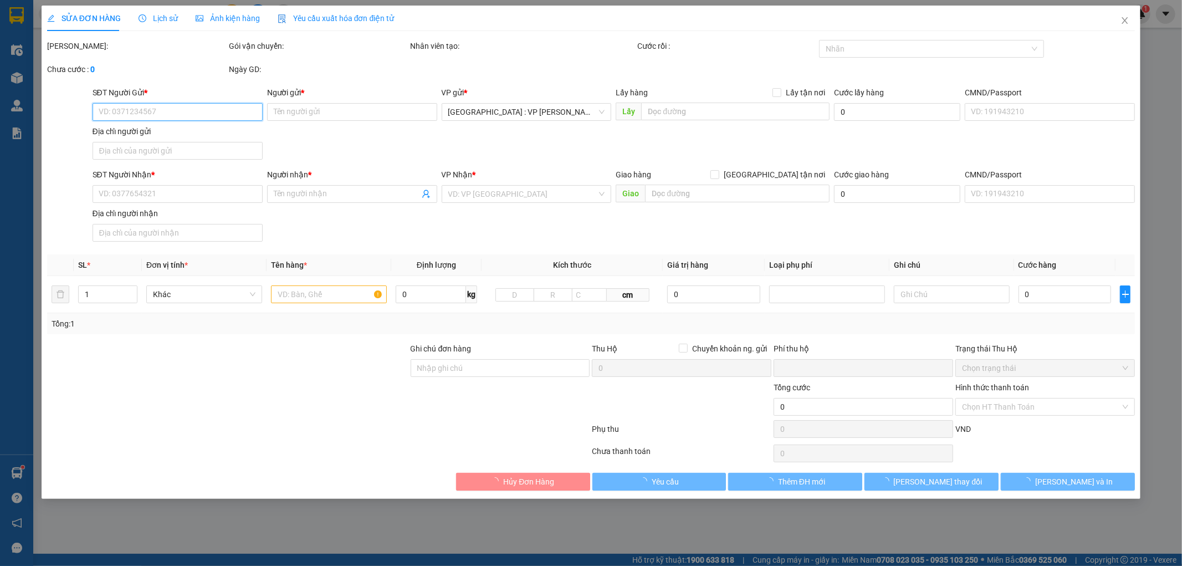
type input "0"
type input "60.000"
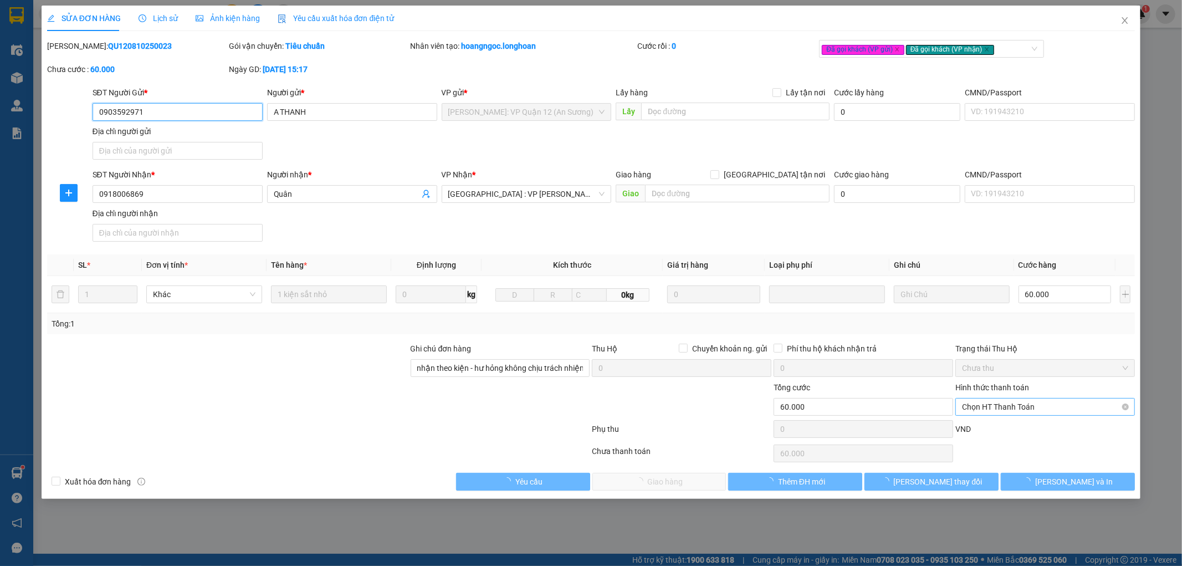
click at [1021, 410] on span "Chọn HT Thanh Toán" at bounding box center [1045, 406] width 166 height 17
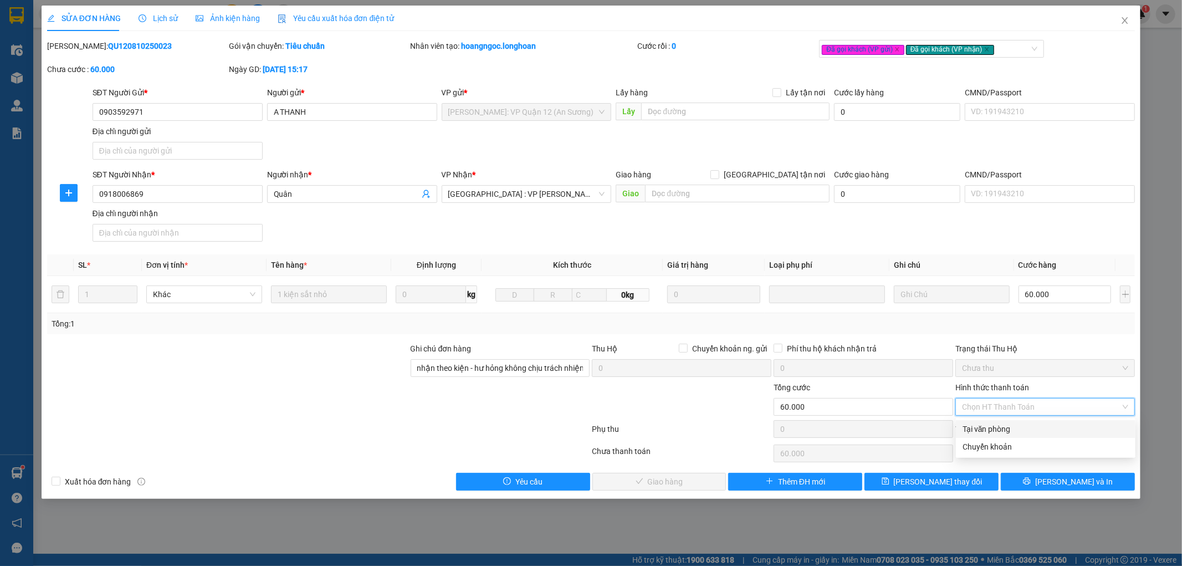
click at [1018, 426] on div "Tại văn phòng" at bounding box center [1046, 429] width 166 height 12
type input "0"
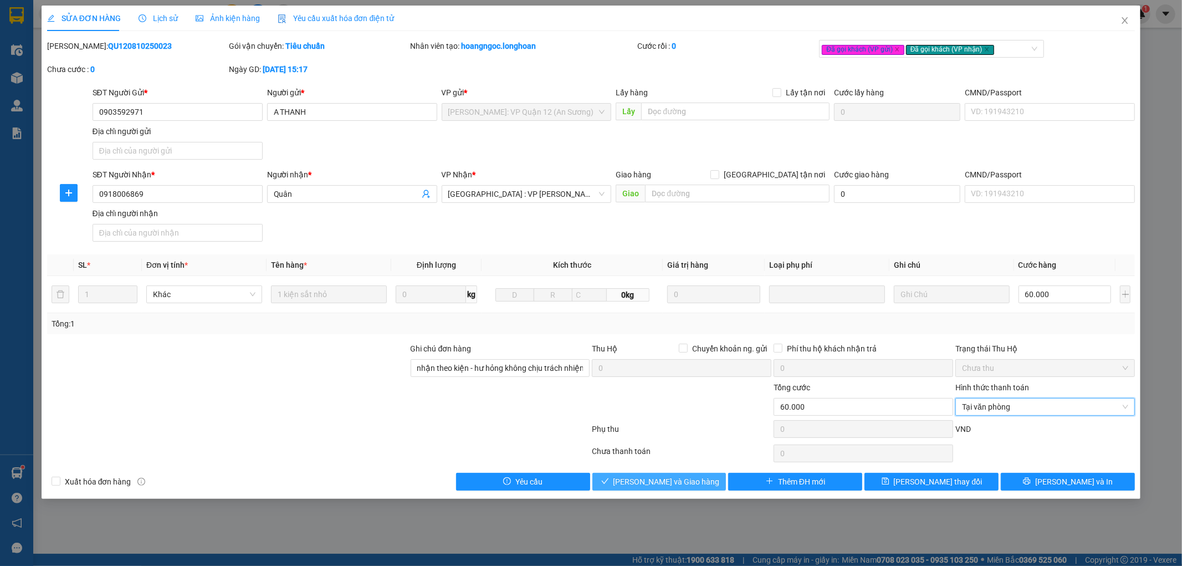
click at [653, 478] on span "[PERSON_NAME] và Giao hàng" at bounding box center [666, 481] width 106 height 12
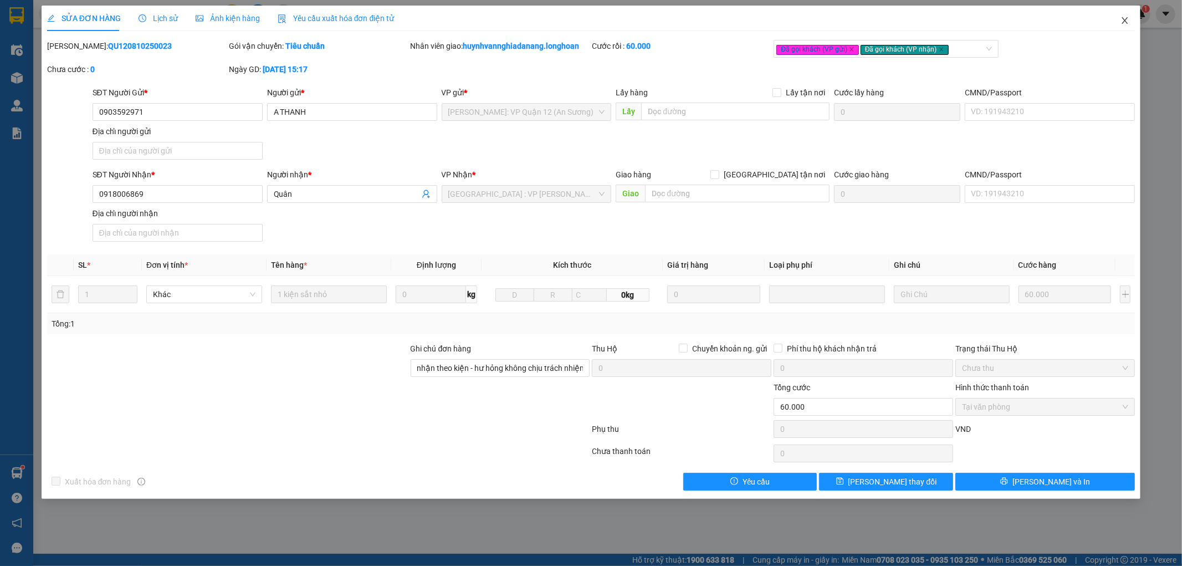
click at [1124, 14] on span "Close" at bounding box center [1124, 21] width 31 height 31
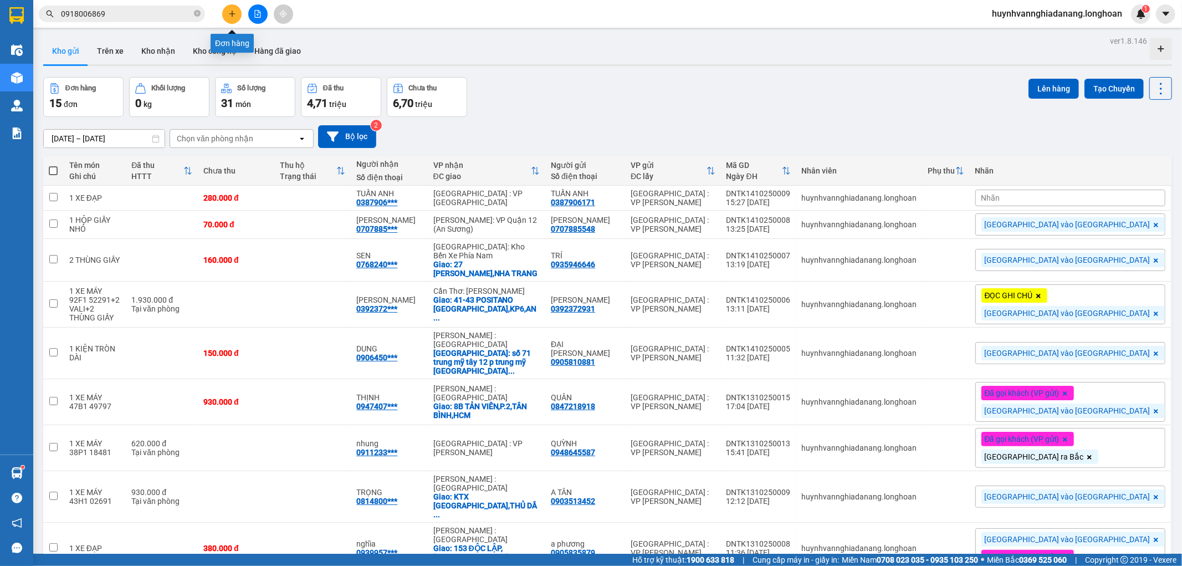
click at [232, 21] on button at bounding box center [231, 13] width 19 height 19
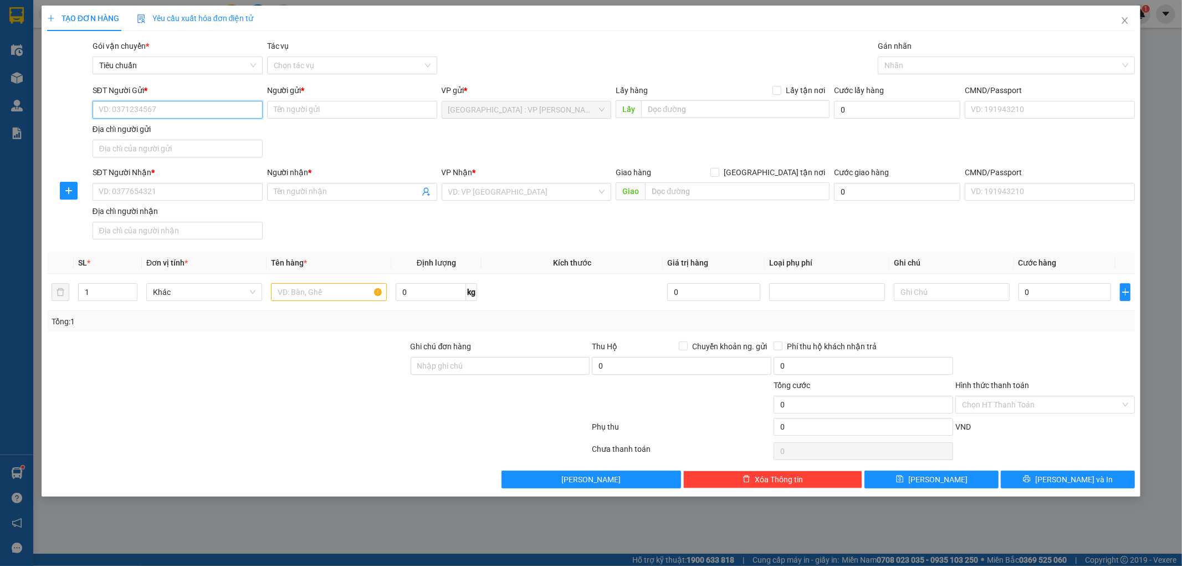
click at [149, 116] on input "SĐT Người Gửi *" at bounding box center [178, 110] width 170 height 18
type input "0762727030"
click at [321, 113] on input "Người gửi *" at bounding box center [352, 110] width 170 height 18
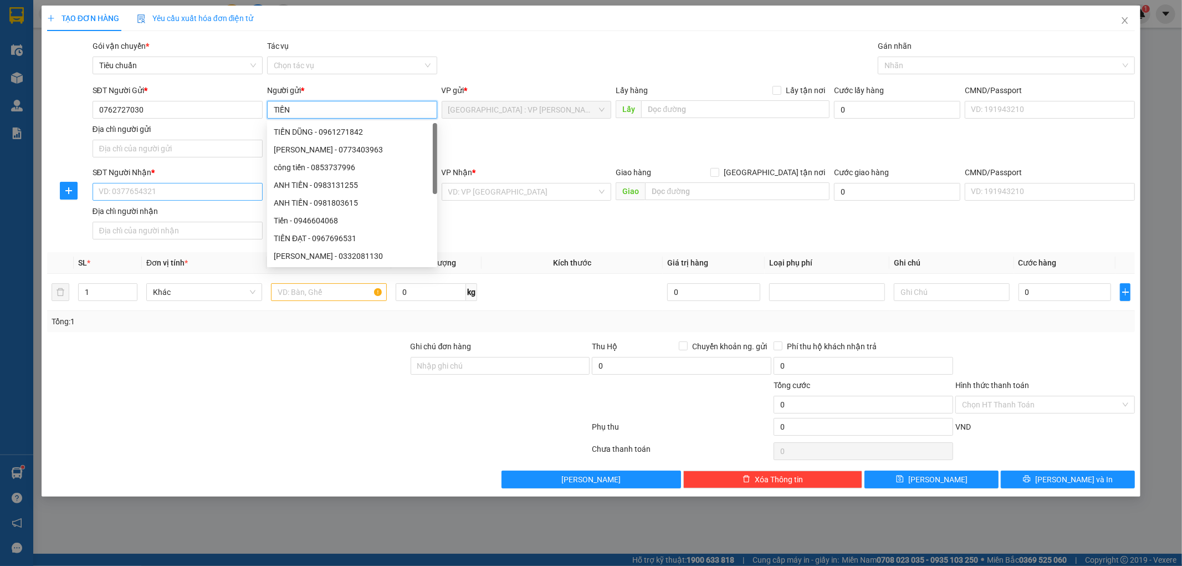
type input "TIẾN"
click at [141, 195] on input "SĐT Người Nhận *" at bounding box center [178, 192] width 170 height 18
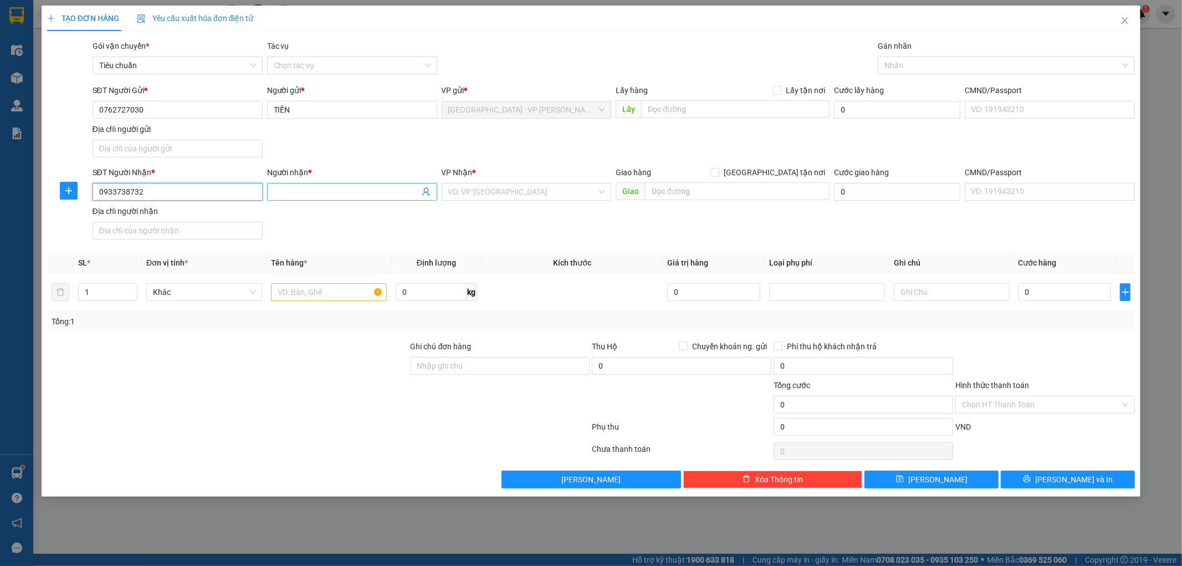
type input "0933738732"
click at [316, 191] on input "Người nhận *" at bounding box center [347, 192] width 146 height 12
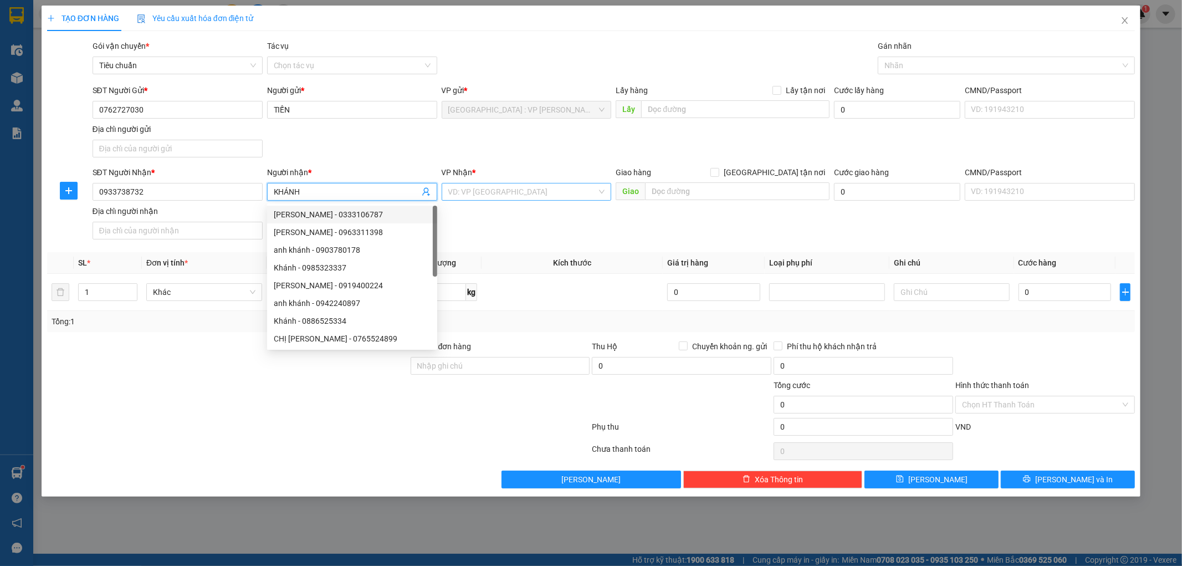
type input "KHÁNH"
click at [577, 195] on input "search" at bounding box center [522, 191] width 149 height 17
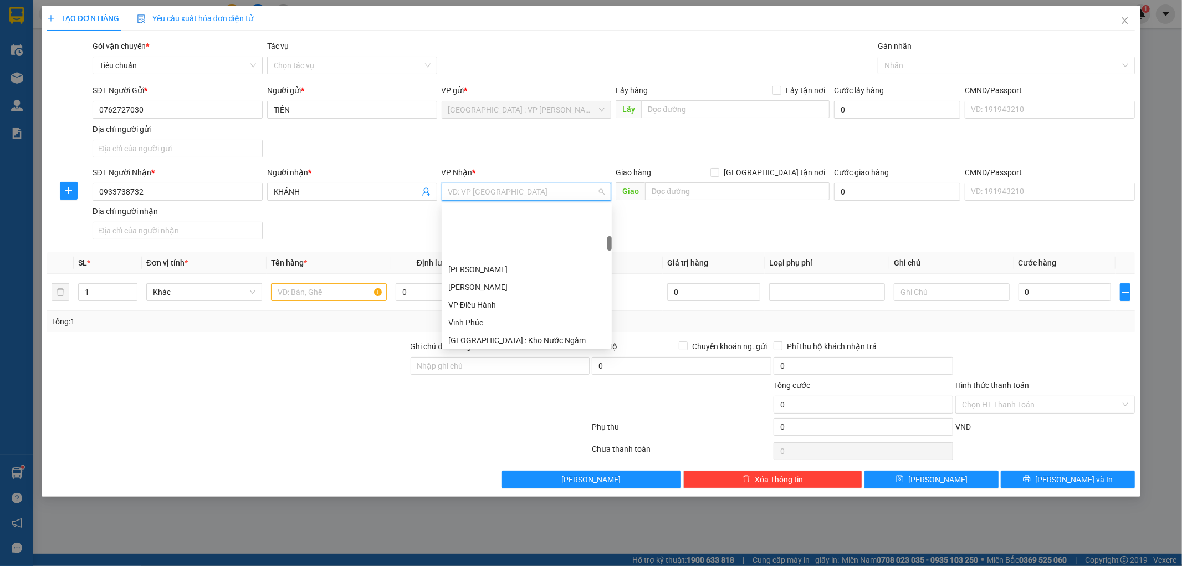
scroll to position [369, 0]
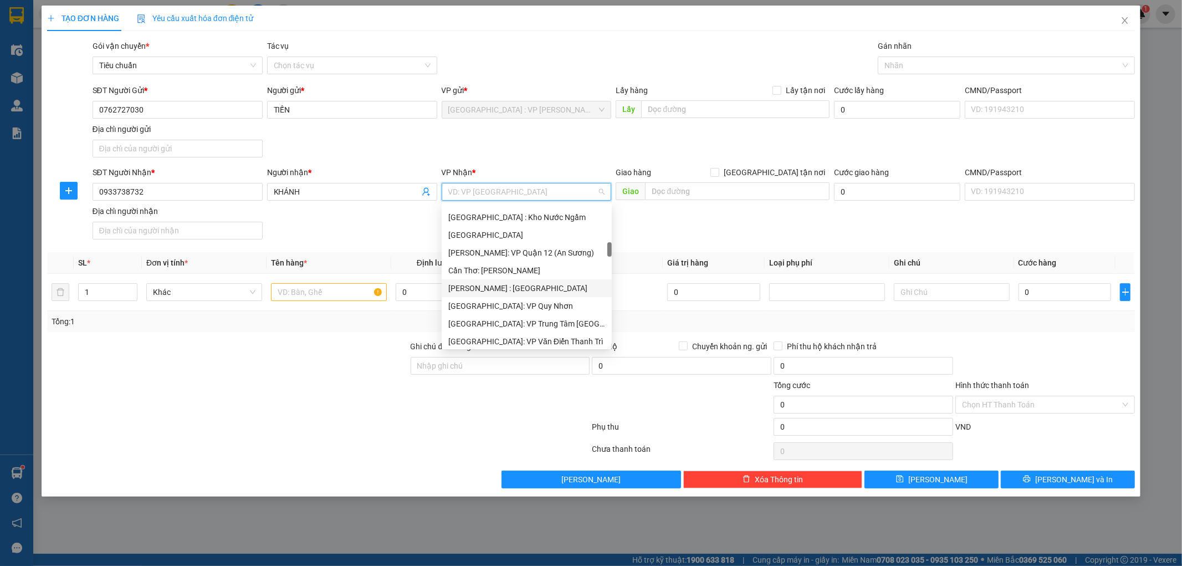
click at [547, 286] on div "[PERSON_NAME] : [GEOGRAPHIC_DATA]" at bounding box center [526, 288] width 157 height 12
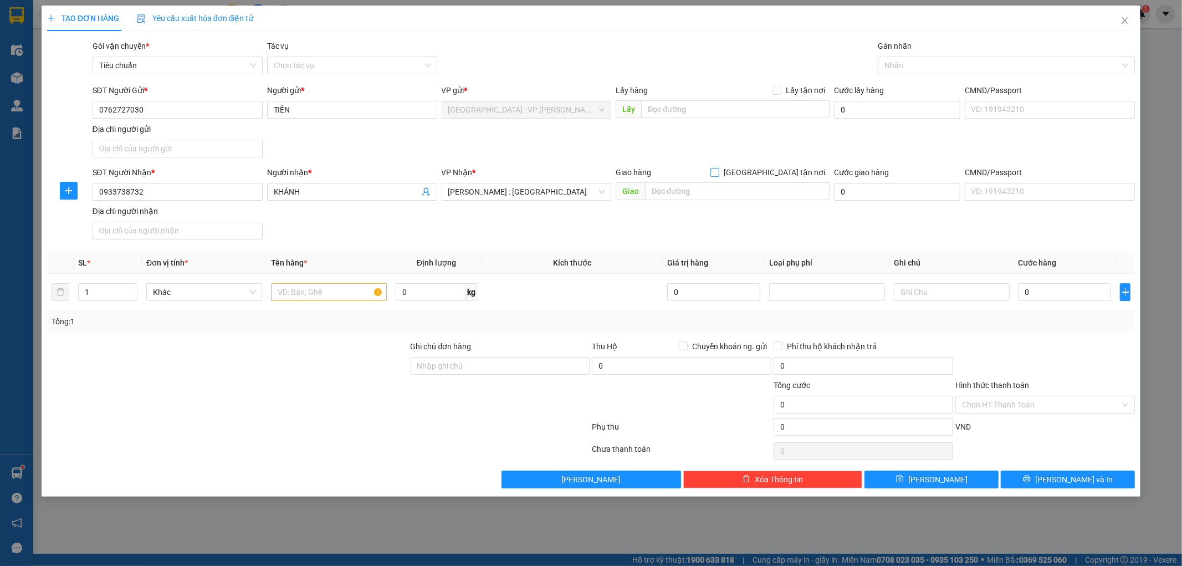
drag, startPoint x: 777, startPoint y: 170, endPoint x: 734, endPoint y: 192, distance: 49.1
click at [718, 170] on input "[GEOGRAPHIC_DATA] tận nơi" at bounding box center [714, 172] width 8 height 8
checkbox input "true"
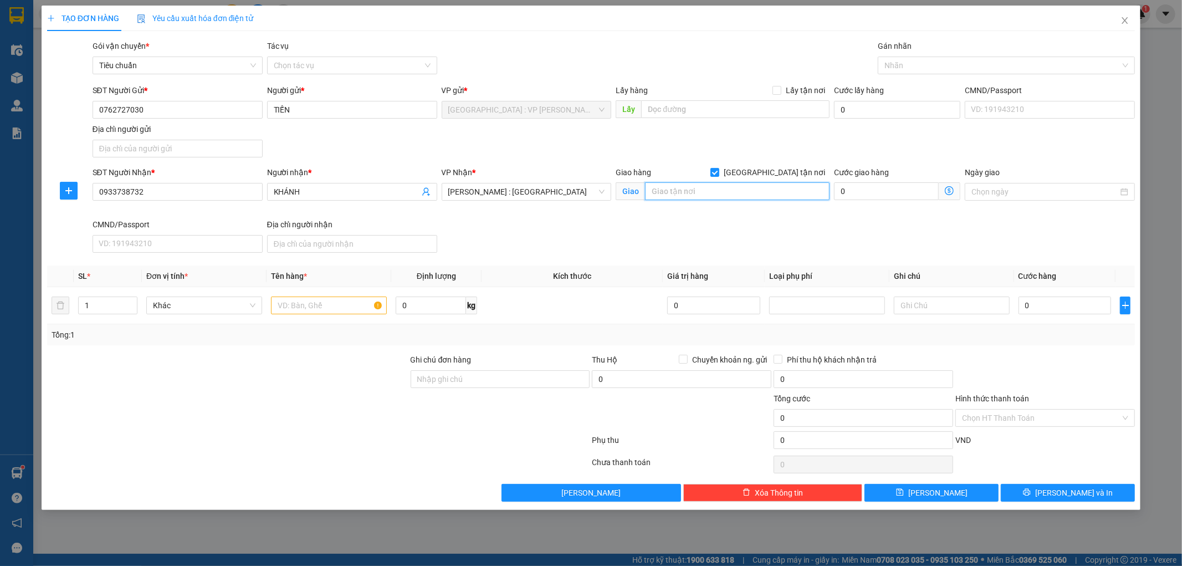
drag, startPoint x: 734, startPoint y: 193, endPoint x: 724, endPoint y: 199, distance: 12.0
click at [733, 194] on input "text" at bounding box center [737, 191] width 185 height 18
click at [695, 190] on input "text" at bounding box center [737, 191] width 185 height 18
paste input "Số 268/34A Nguyễn Thái Bình, phường 12, quận Tân Bình, Thành phố Hồ Chí Minh"
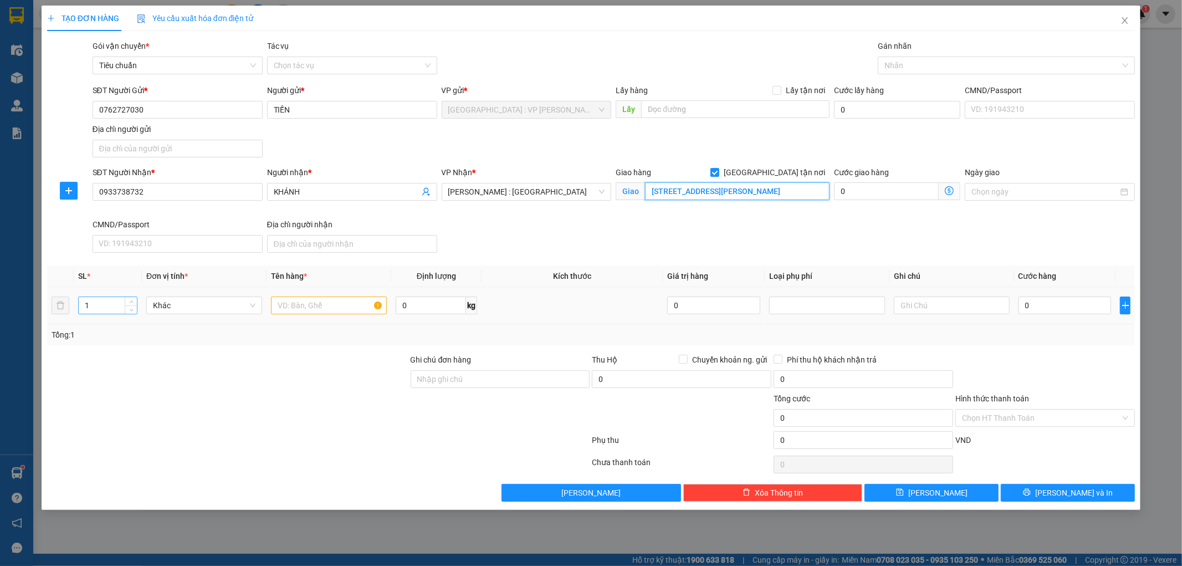
type input "Số 268/34A Nguyễn Thái Bình, phường 12, quận Tân Bình, Thành phố Hồ Chí Minh"
click at [111, 304] on input "1" at bounding box center [108, 305] width 58 height 17
type input "2"
click at [328, 302] on input "text" at bounding box center [329, 305] width 116 height 18
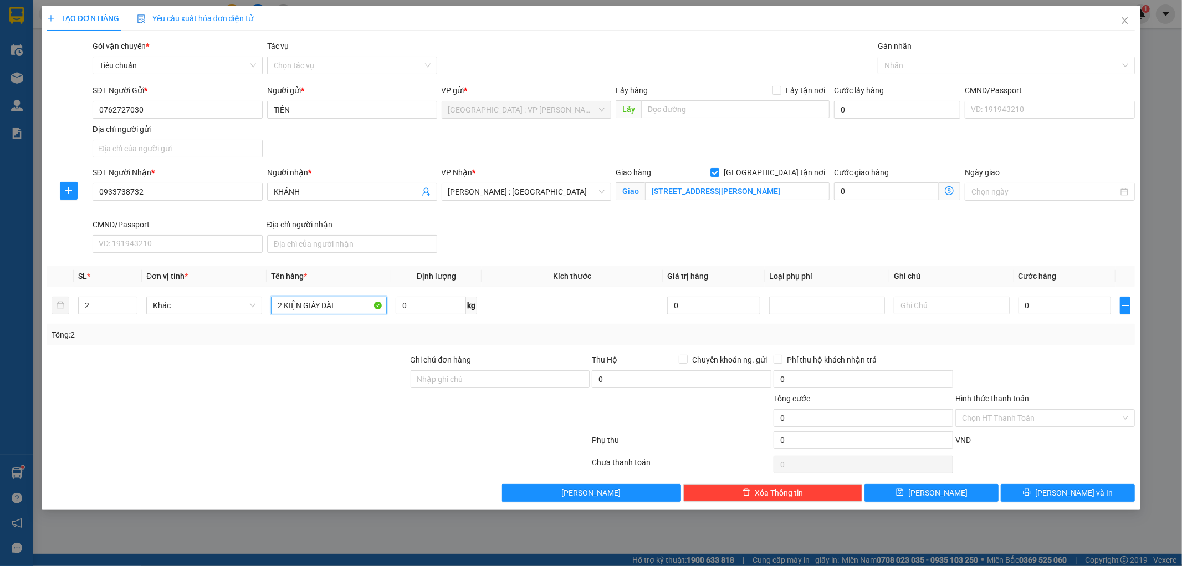
type input "2 KIỆN GIẤY DÀI"
drag, startPoint x: 494, startPoint y: 391, endPoint x: 501, endPoint y: 387, distance: 7.7
click at [495, 391] on div "Ghi chú đơn hàng" at bounding box center [501, 373] width 180 height 39
click at [503, 381] on input "Ghi chú đơn hàng" at bounding box center [501, 379] width 180 height 18
type input "KHÔNG BAO HƯ VỠ,MÓP MÉO"
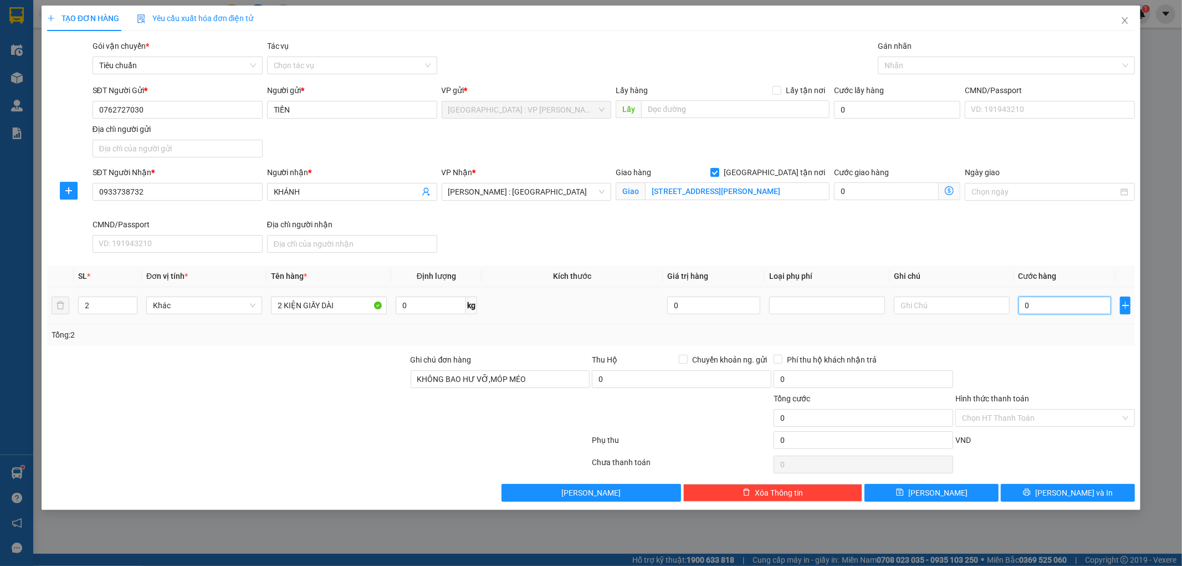
click at [1043, 313] on input "0" at bounding box center [1065, 305] width 93 height 18
type input "3"
type input "35"
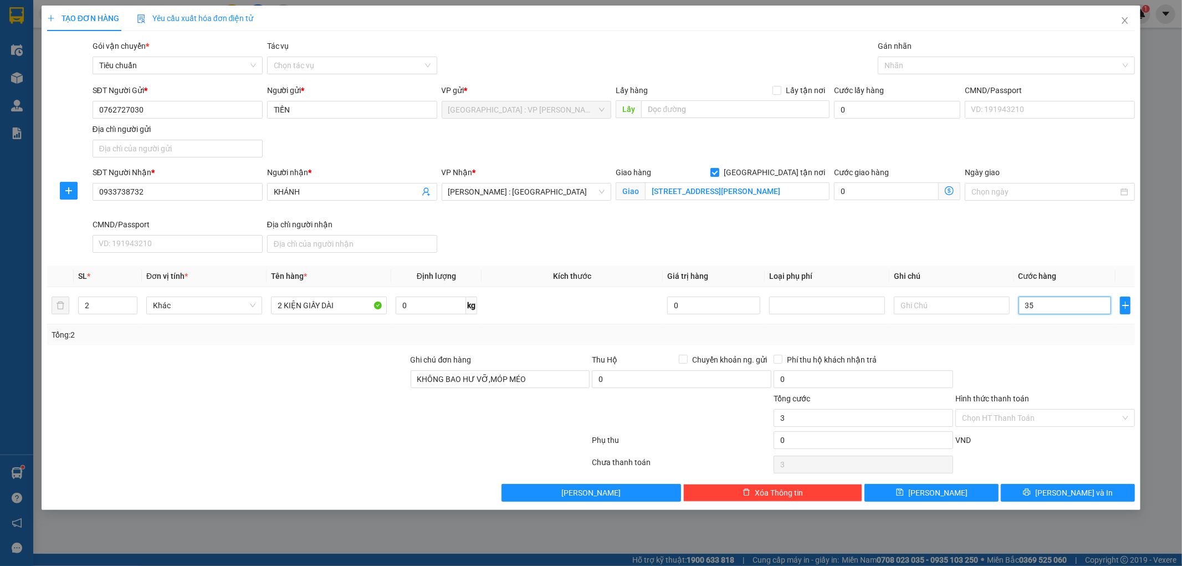
type input "35"
type input "350"
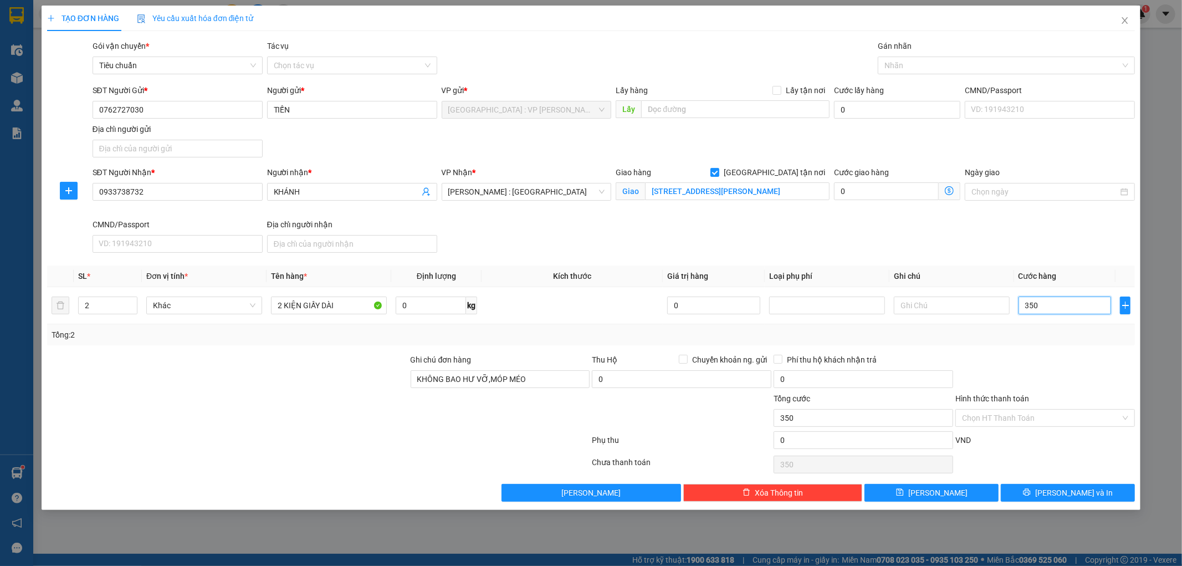
type input "3.500"
type input "35.000"
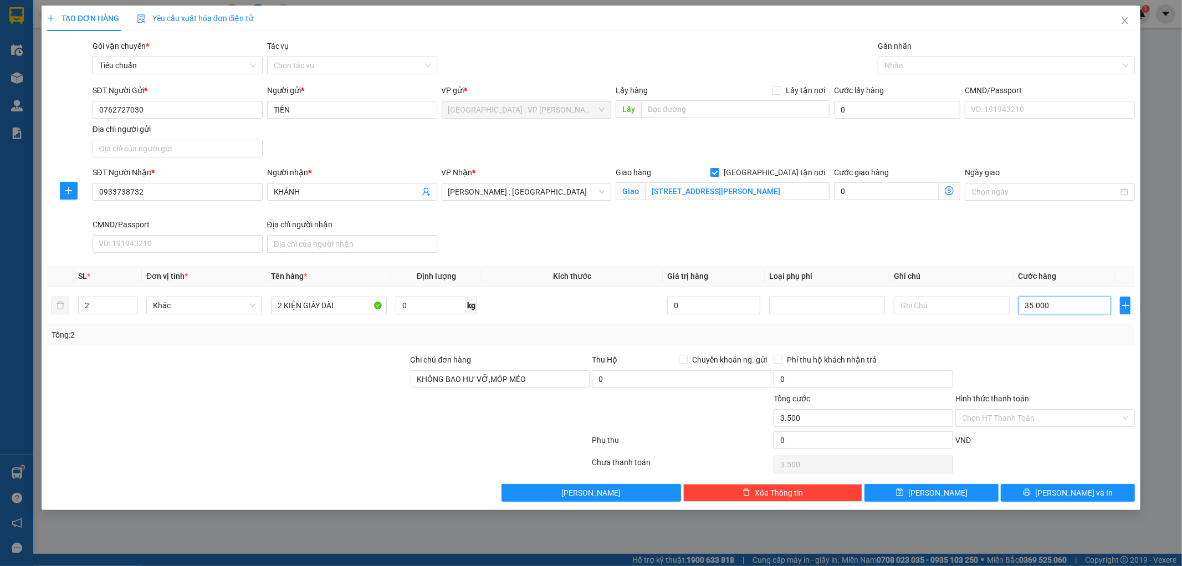
type input "35.000"
type input "350.000"
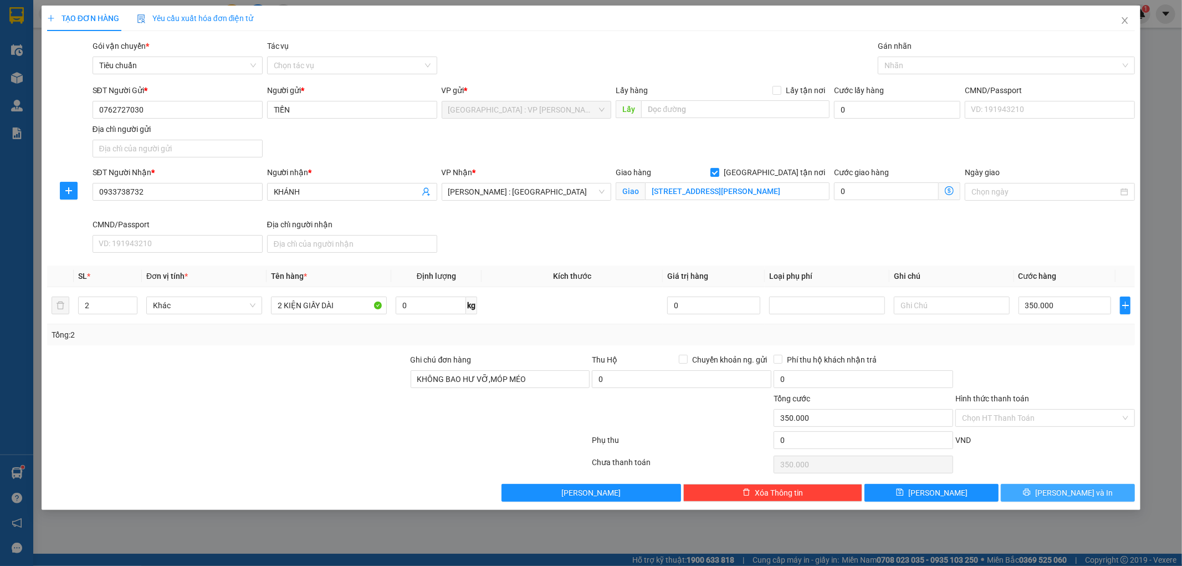
click at [1090, 496] on button "[PERSON_NAME] và In" at bounding box center [1068, 493] width 134 height 18
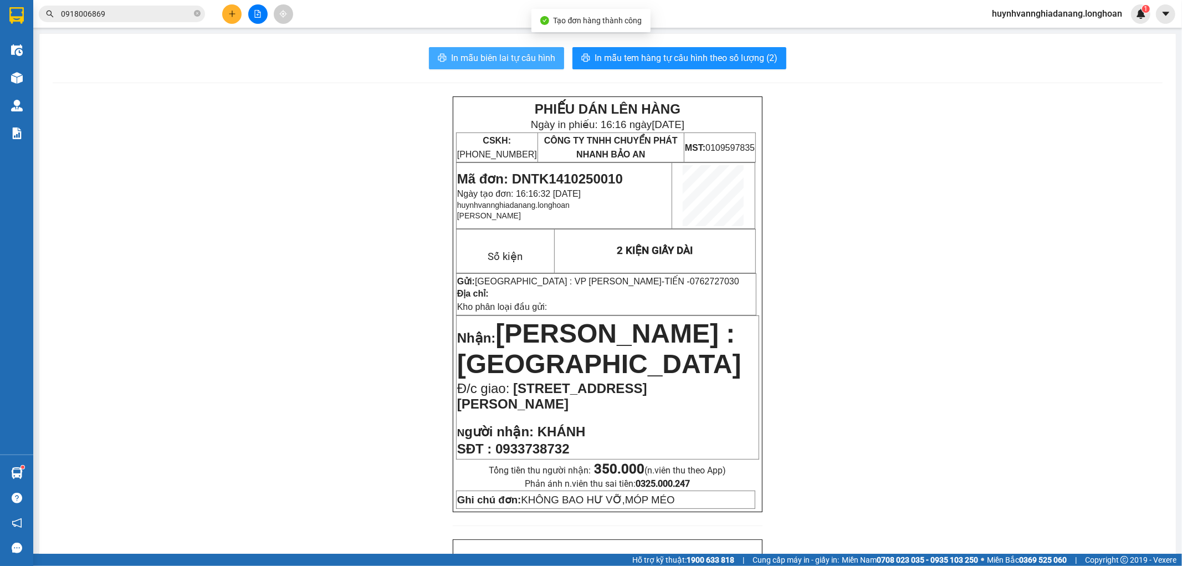
drag, startPoint x: 460, startPoint y: 55, endPoint x: 484, endPoint y: 66, distance: 25.8
click at [461, 55] on span "In mẫu biên lai tự cấu hình" at bounding box center [503, 58] width 104 height 14
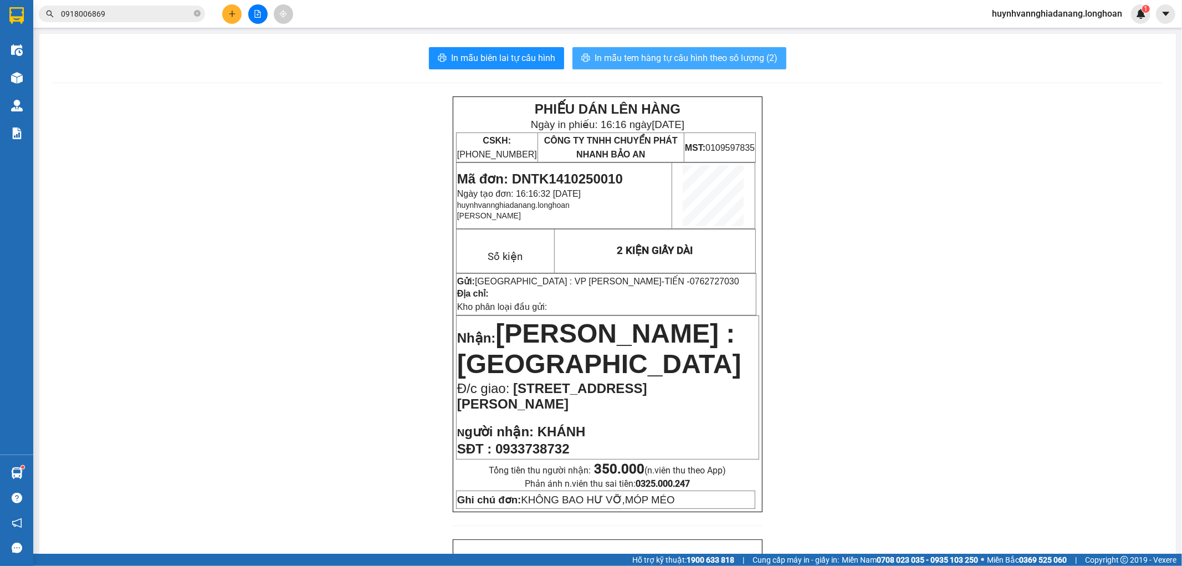
click at [758, 62] on span "In mẫu tem hàng tự cấu hình theo số lượng (2)" at bounding box center [686, 58] width 183 height 14
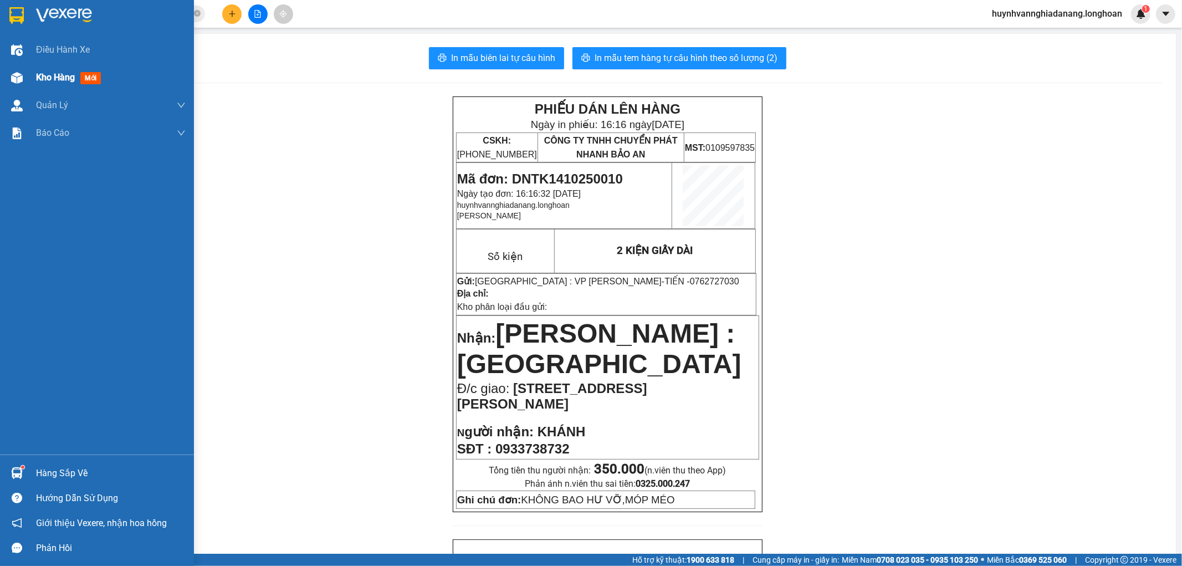
click at [36, 79] on span "Kho hàng" at bounding box center [55, 77] width 39 height 11
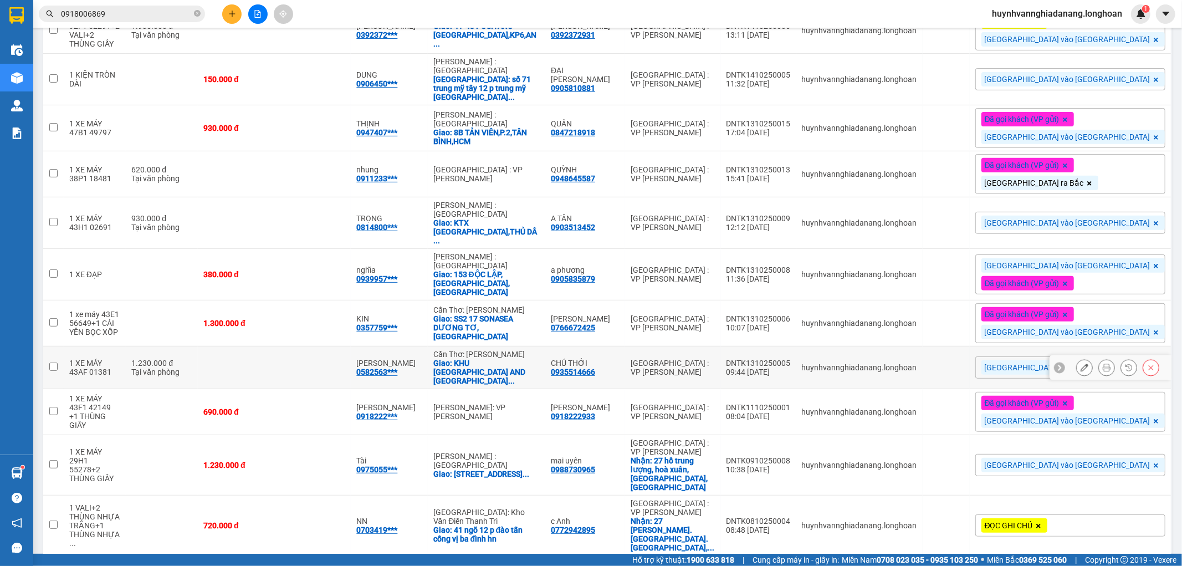
scroll to position [377, 0]
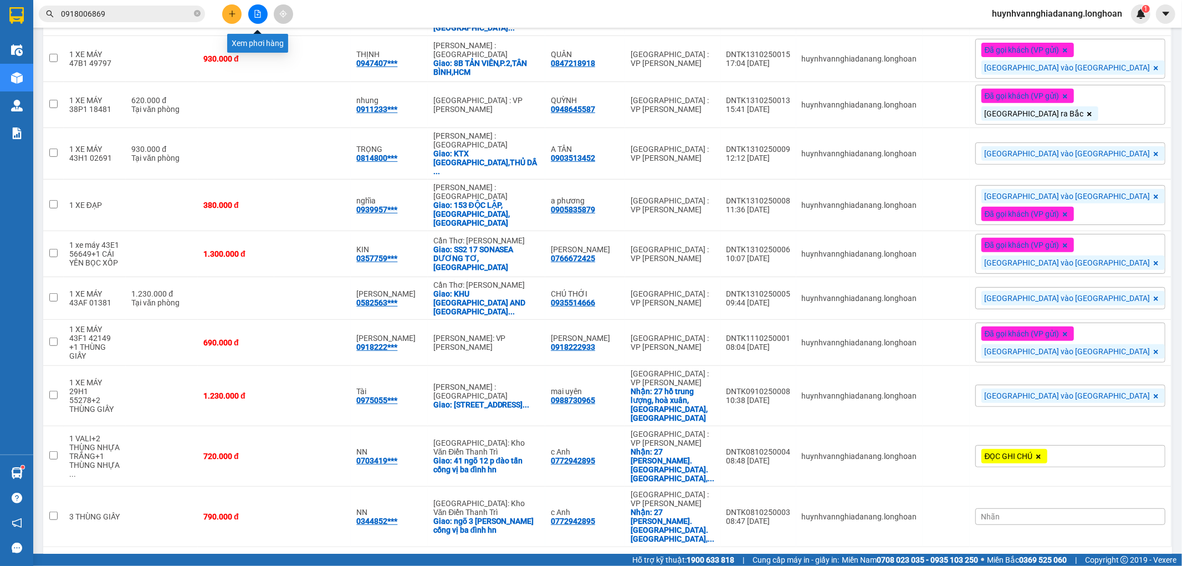
click at [256, 13] on icon "file-add" at bounding box center [258, 14] width 8 height 8
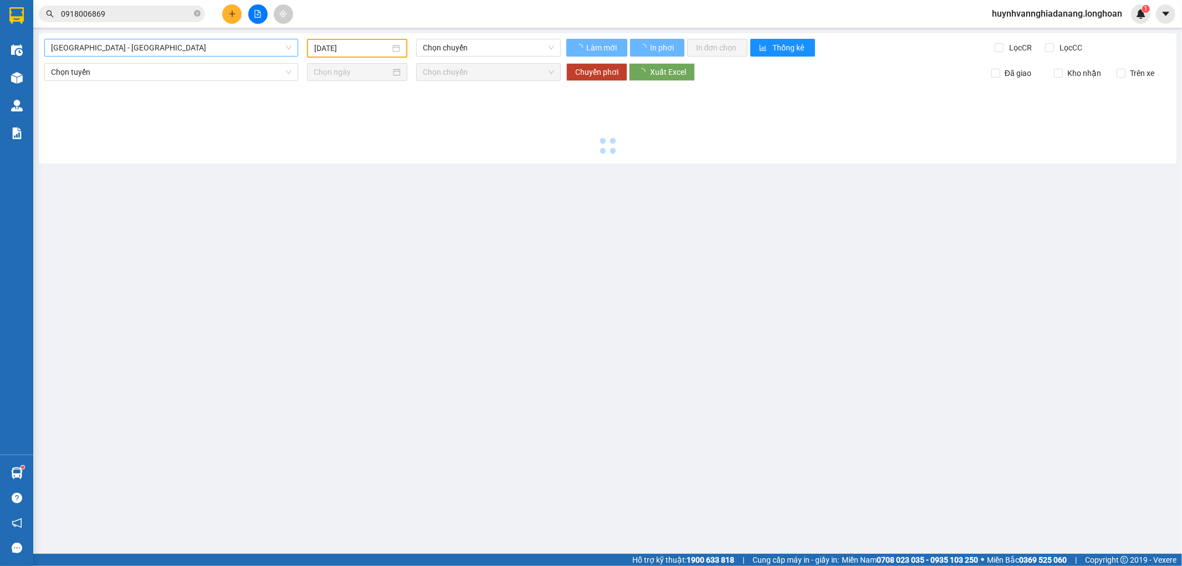
type input "[DATE]"
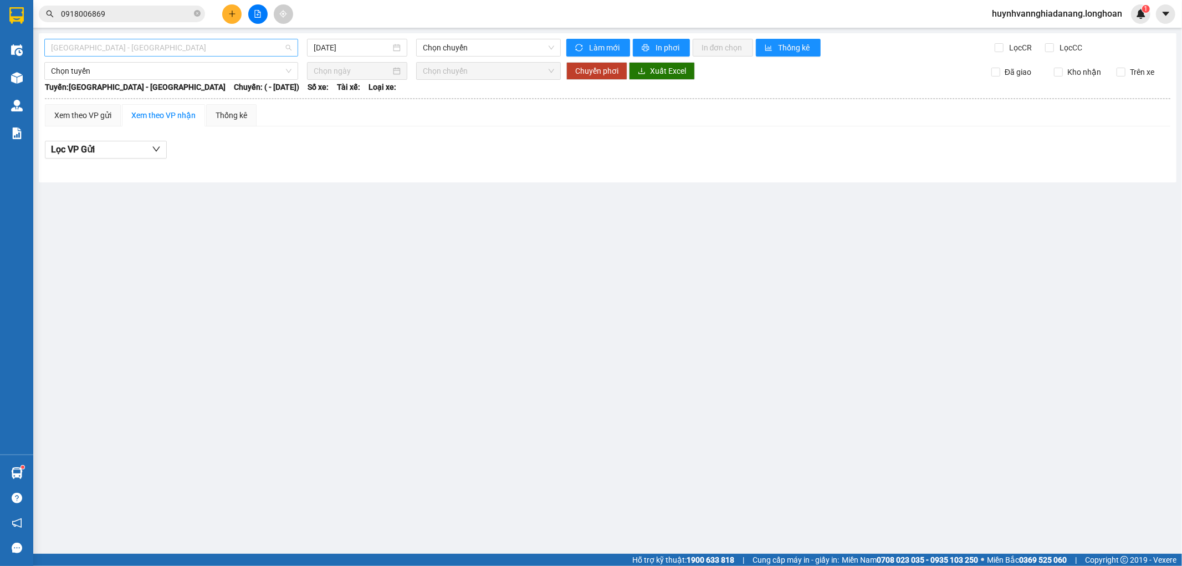
click at [198, 47] on span "Hải Phòng - Hà Nội" at bounding box center [171, 47] width 241 height 17
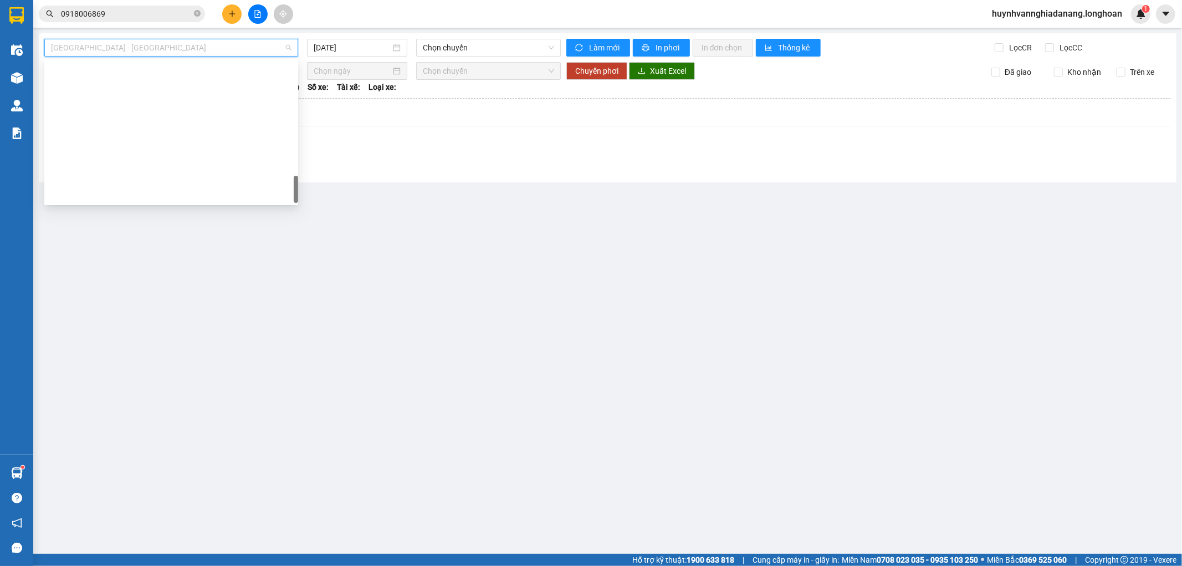
scroll to position [780, 0]
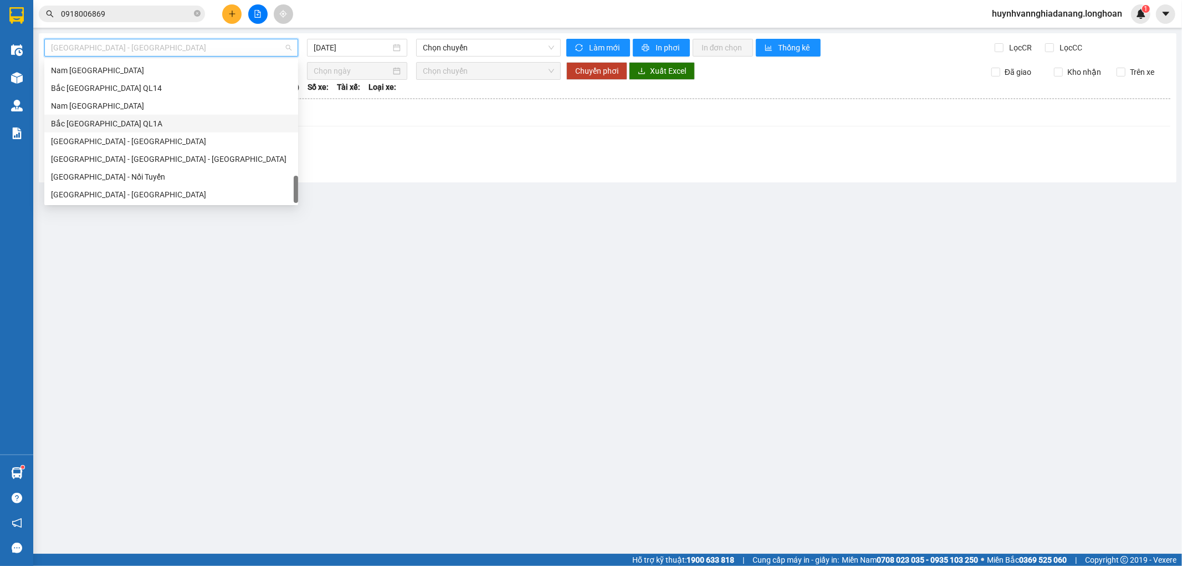
click at [118, 122] on div "Bắc Trung Nam QL1A" at bounding box center [171, 123] width 241 height 12
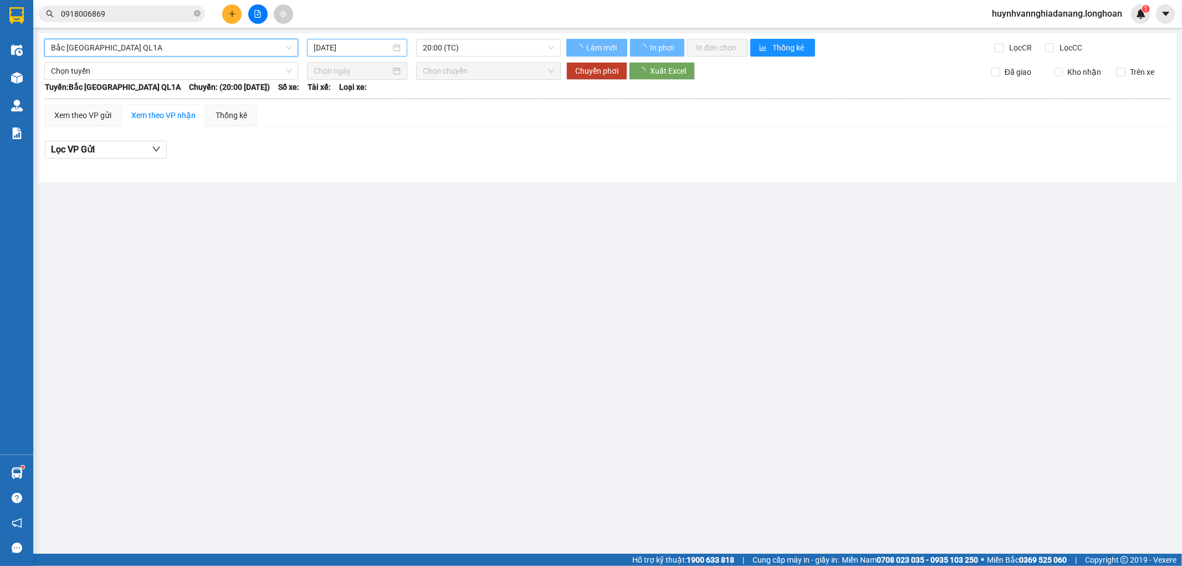
click at [346, 47] on input "[DATE]" at bounding box center [352, 48] width 77 height 12
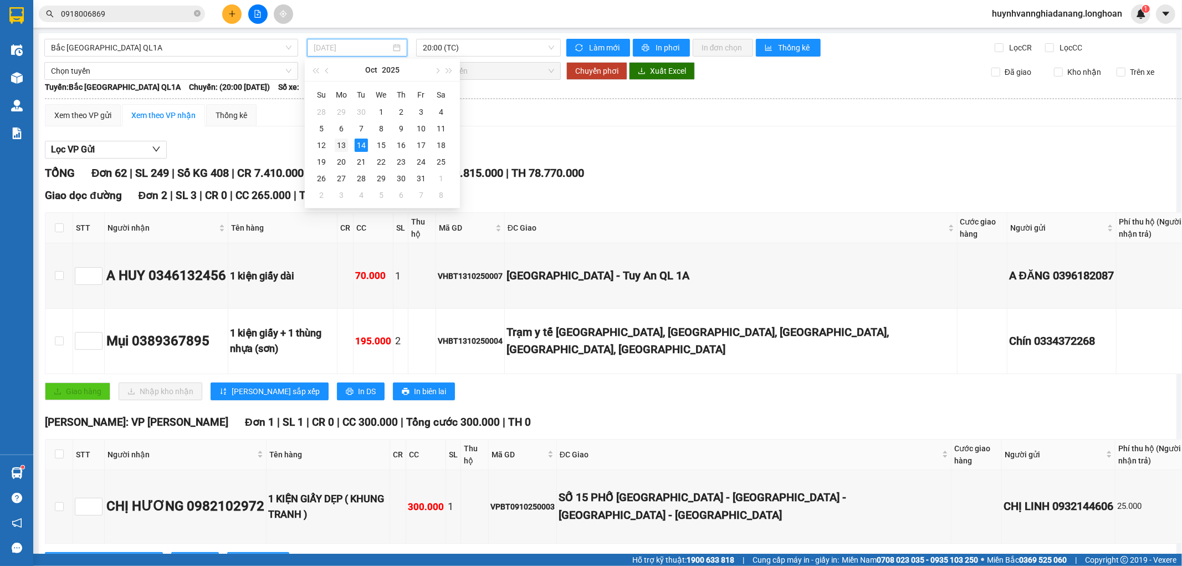
click at [339, 145] on div "13" at bounding box center [341, 145] width 13 height 13
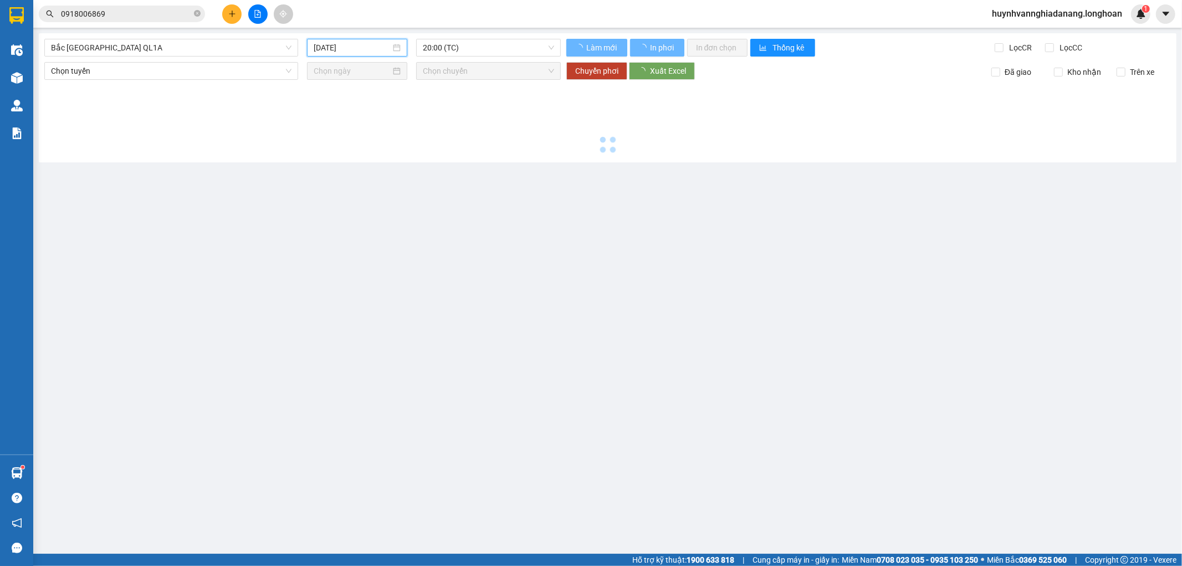
type input "[DATE]"
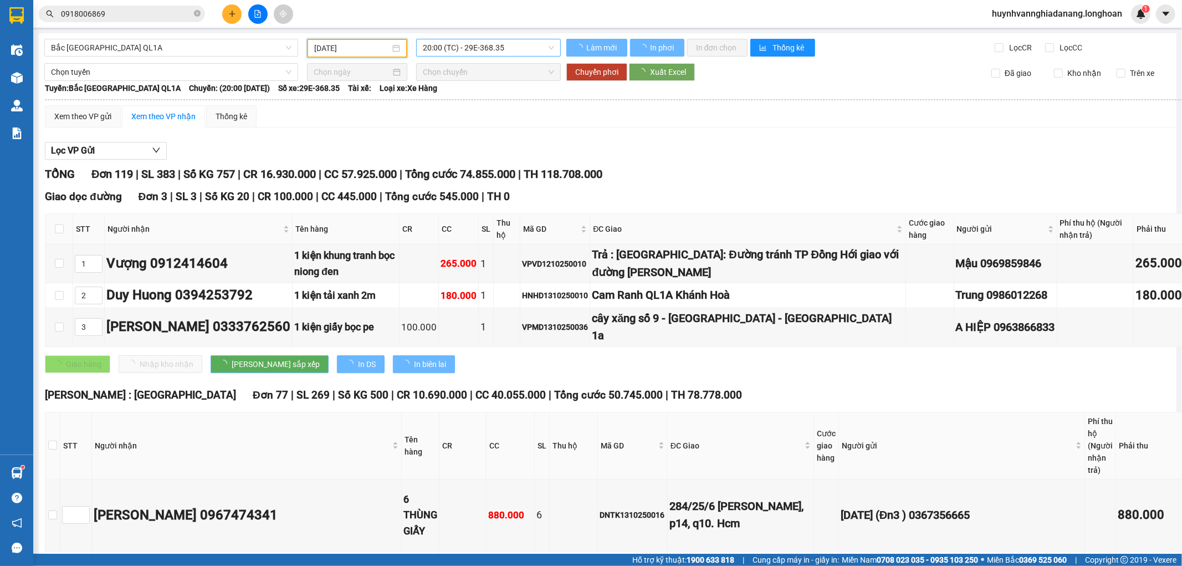
click at [499, 52] on span "20:00 (TC) - 29E-368.35" at bounding box center [488, 47] width 131 height 17
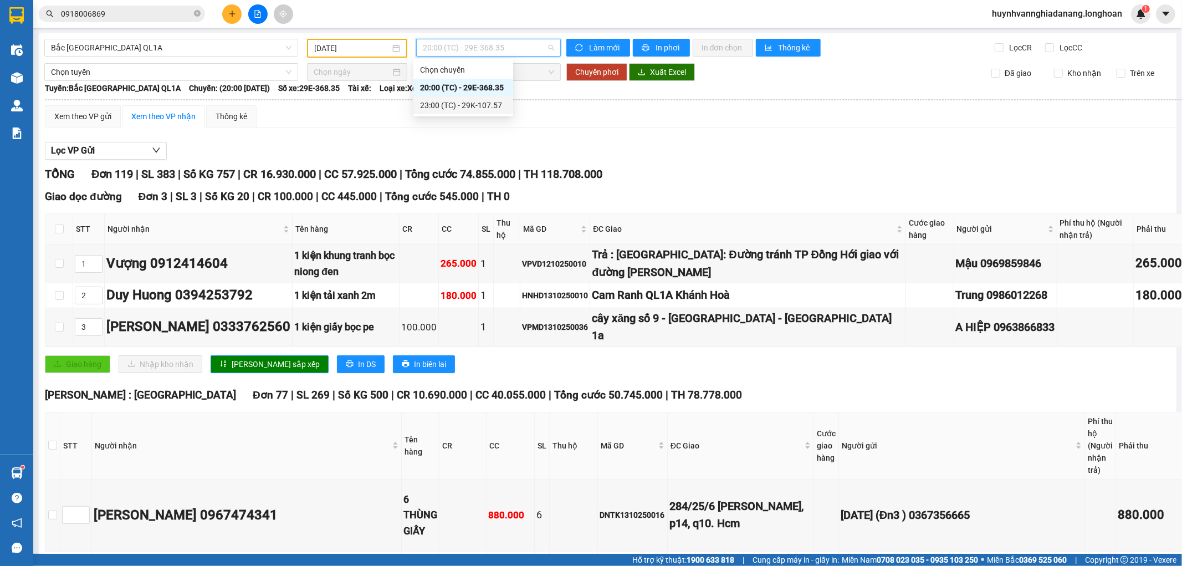
click at [489, 103] on div "23:00 (TC) - 29K-107.57" at bounding box center [463, 105] width 86 height 12
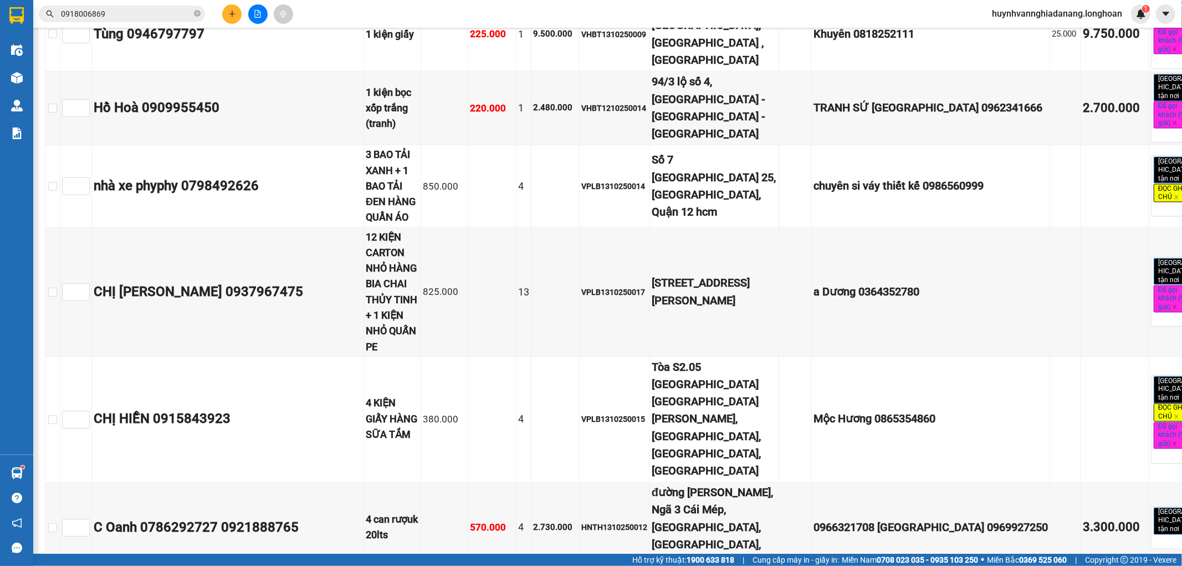
scroll to position [4925, 0]
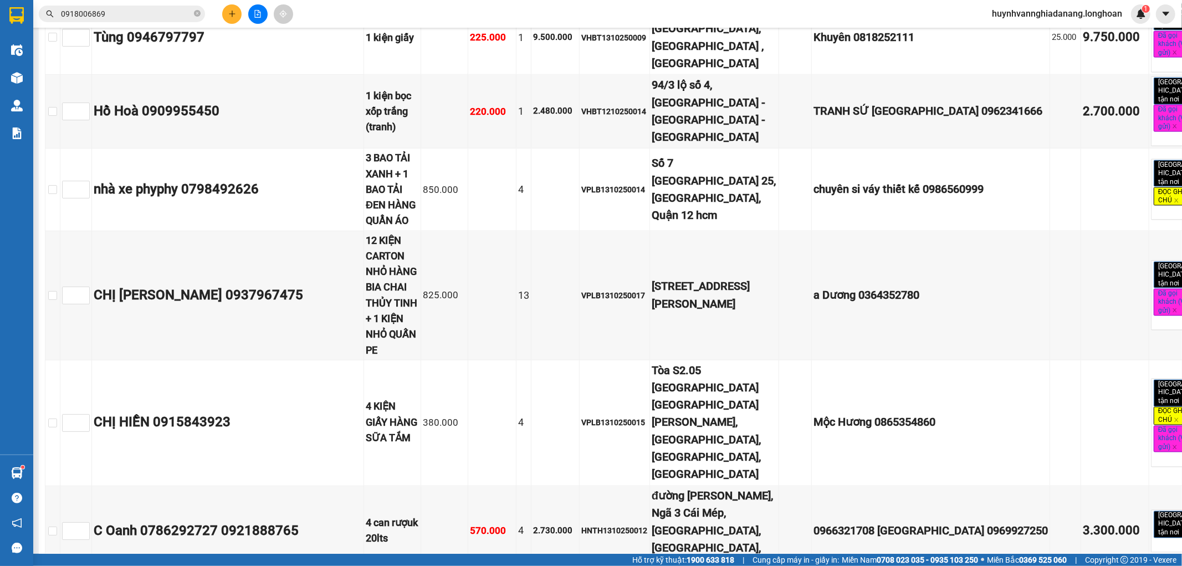
checkbox input "true"
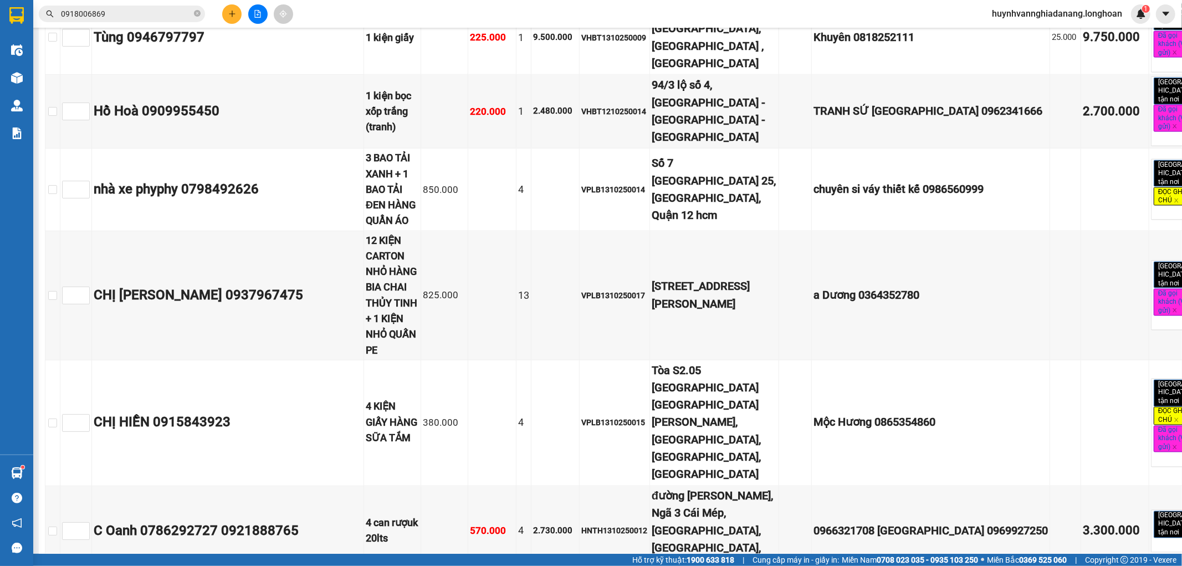
checkbox input "true"
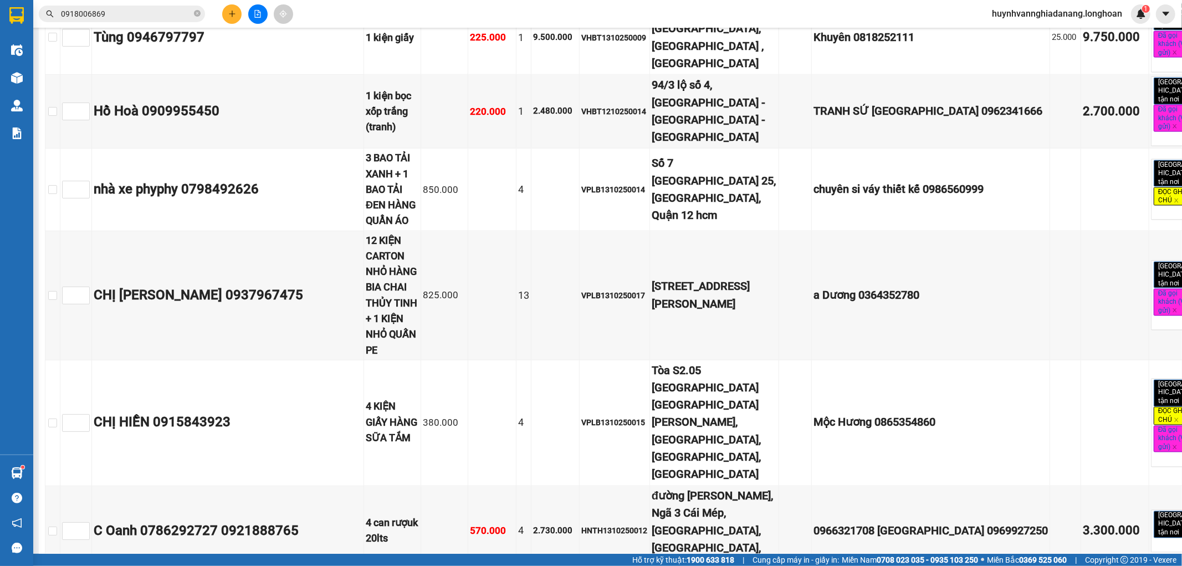
checkbox input "true"
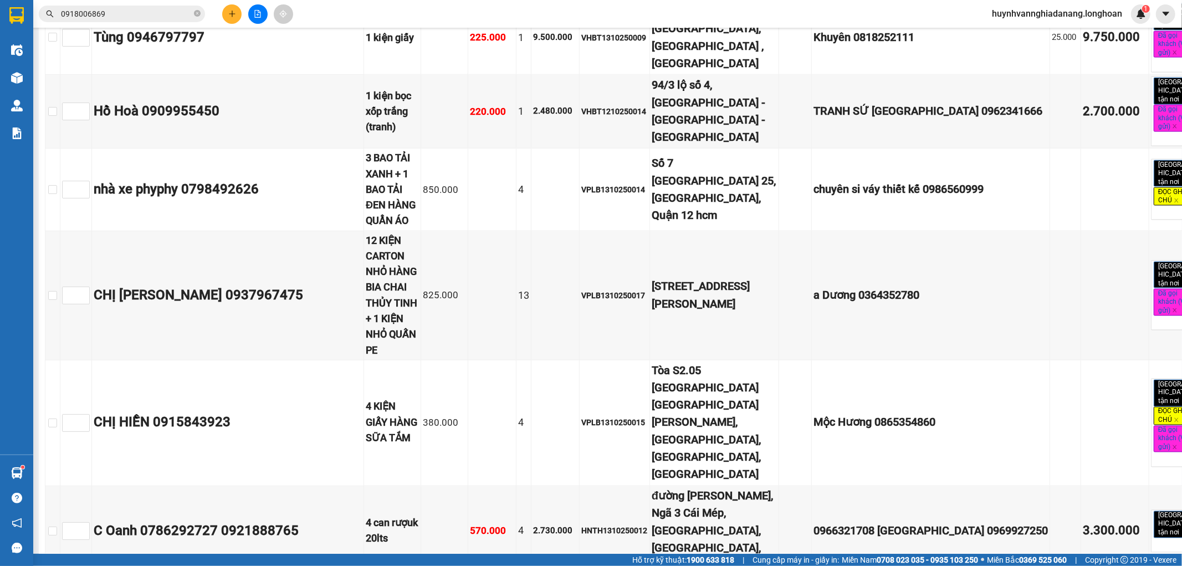
checkbox input "true"
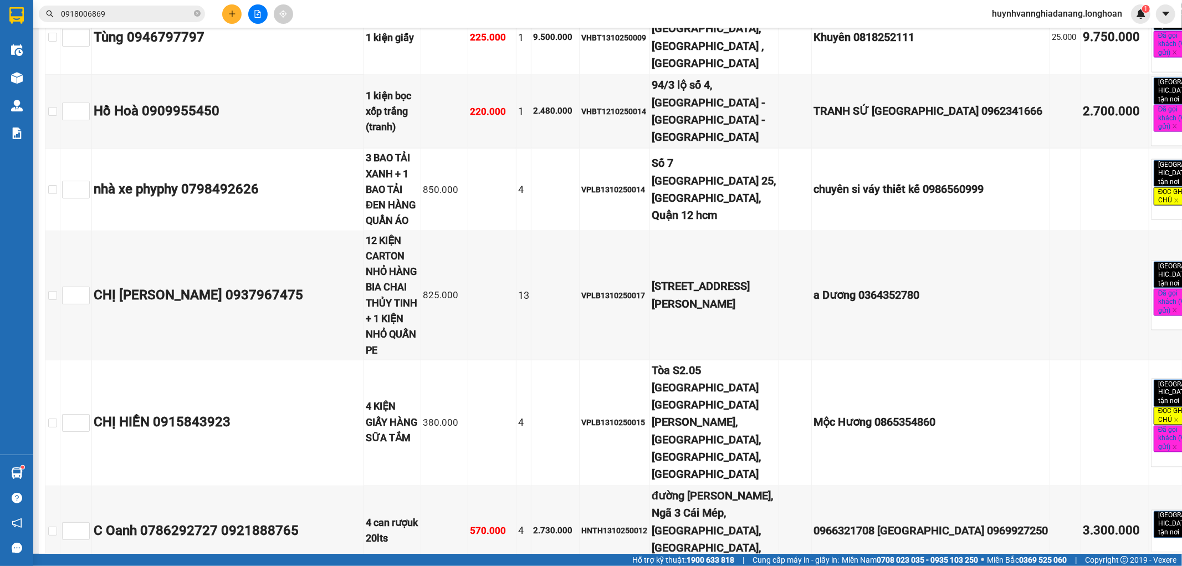
checkbox input "true"
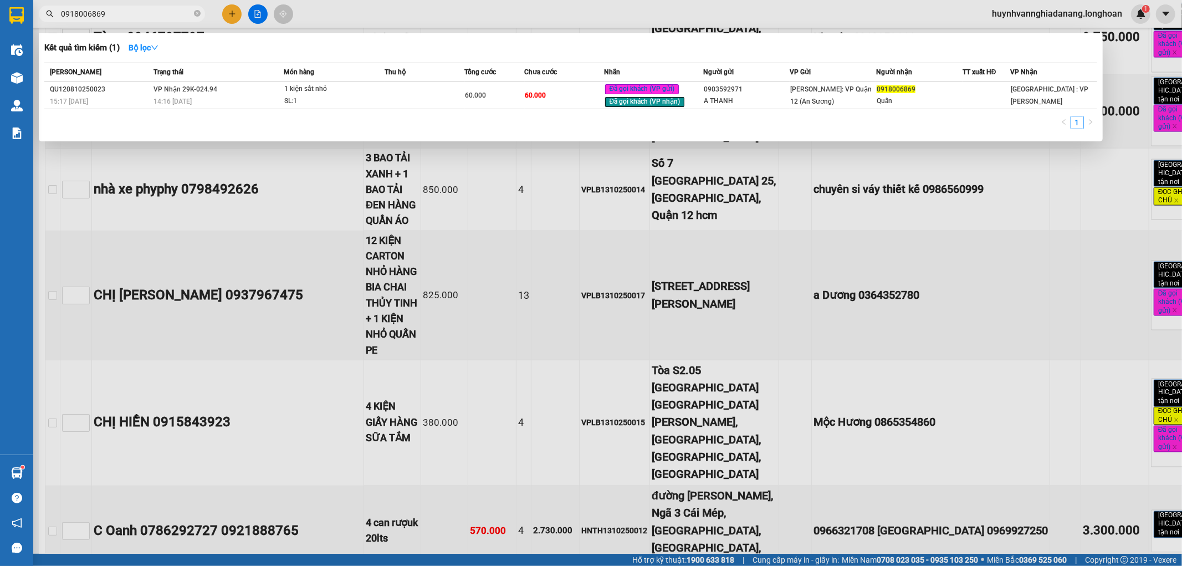
click at [134, 13] on input "0918006869" at bounding box center [126, 14] width 131 height 12
type input "0"
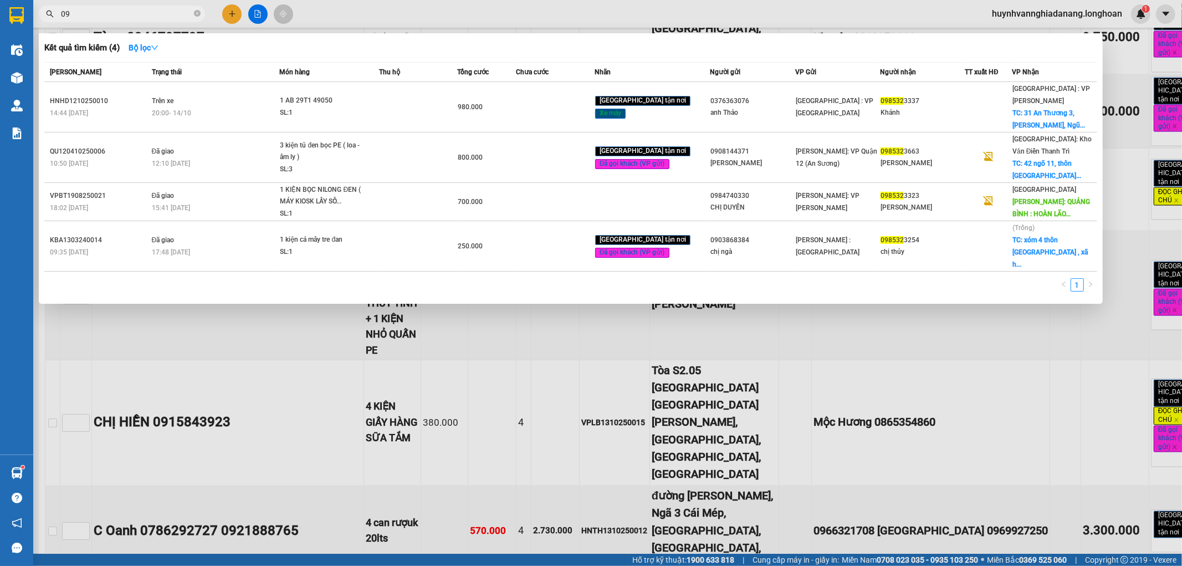
type input "0"
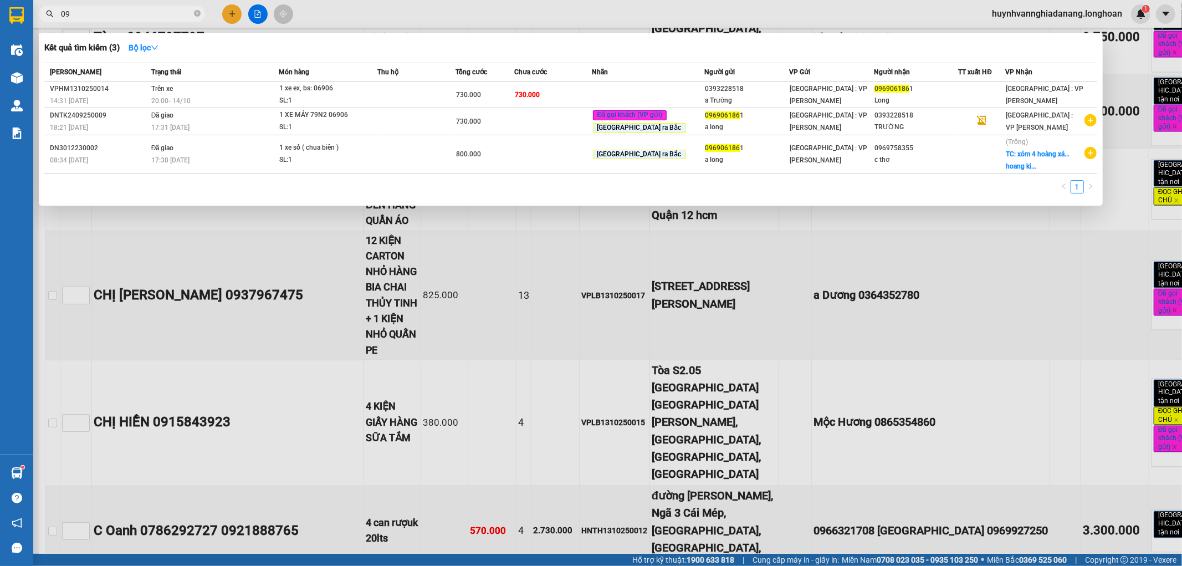
type input "0"
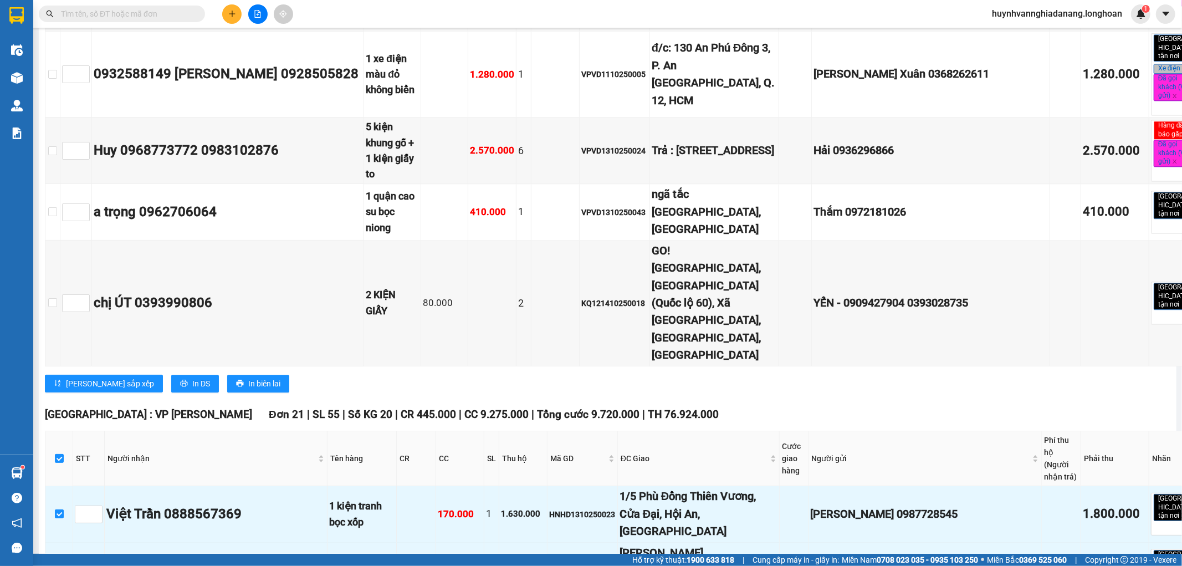
scroll to position [5972, 0]
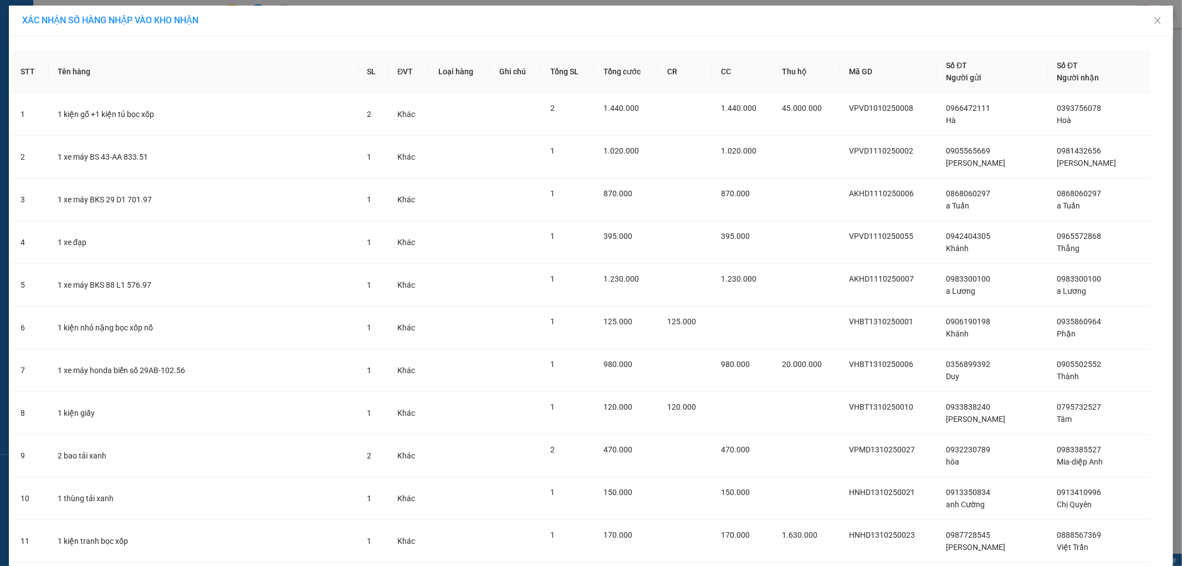
scroll to position [505, 0]
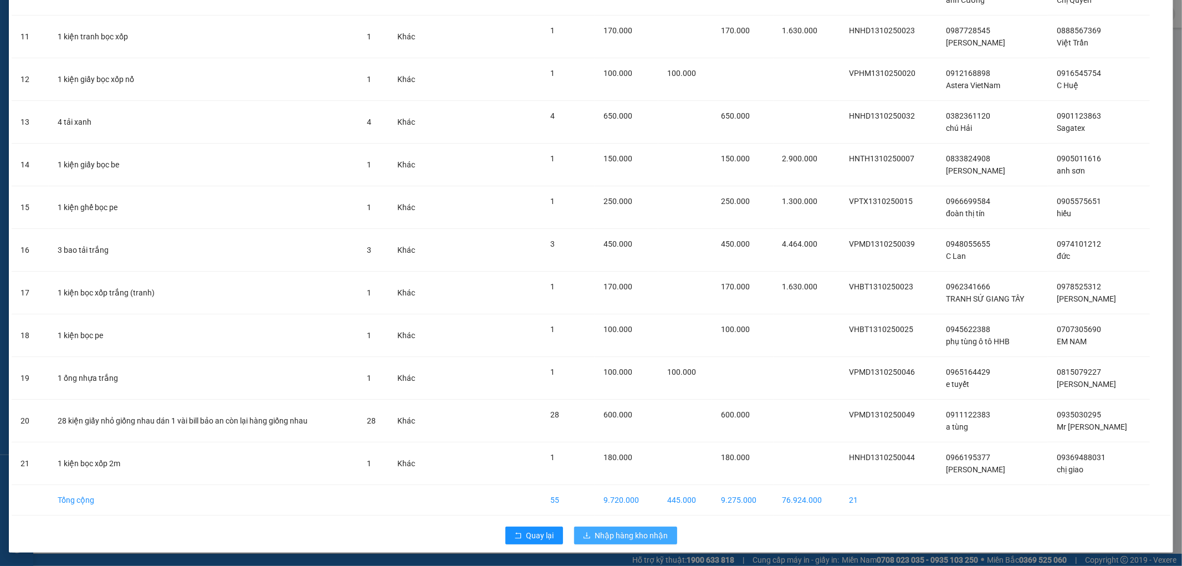
click at [612, 529] on span "Nhập hàng kho nhận" at bounding box center [631, 535] width 73 height 12
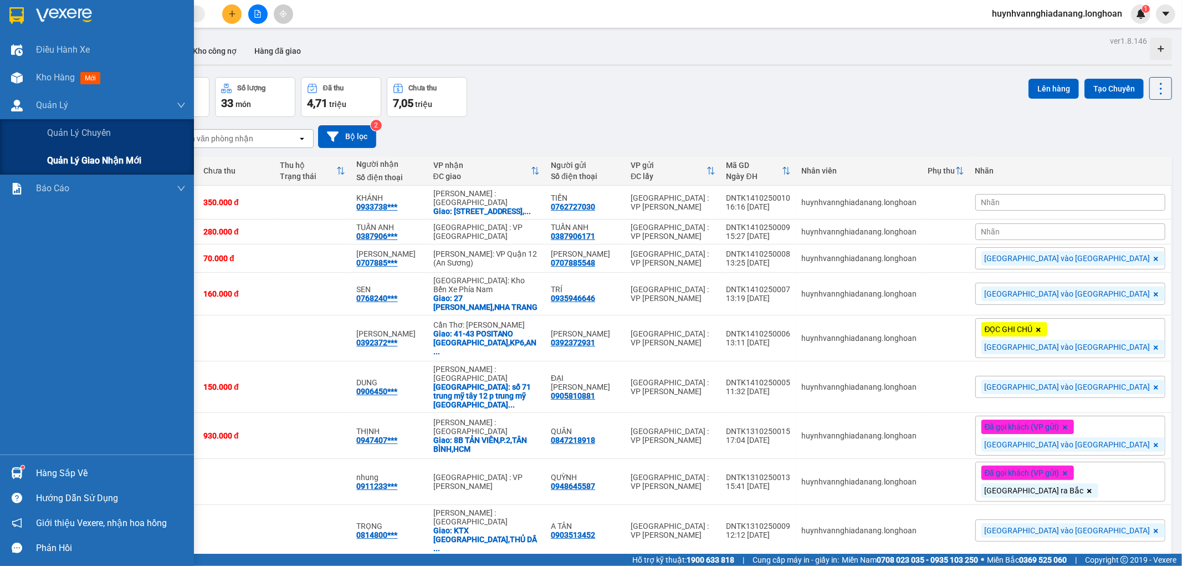
click at [100, 157] on span "Quản lý giao nhận mới" at bounding box center [94, 160] width 94 height 14
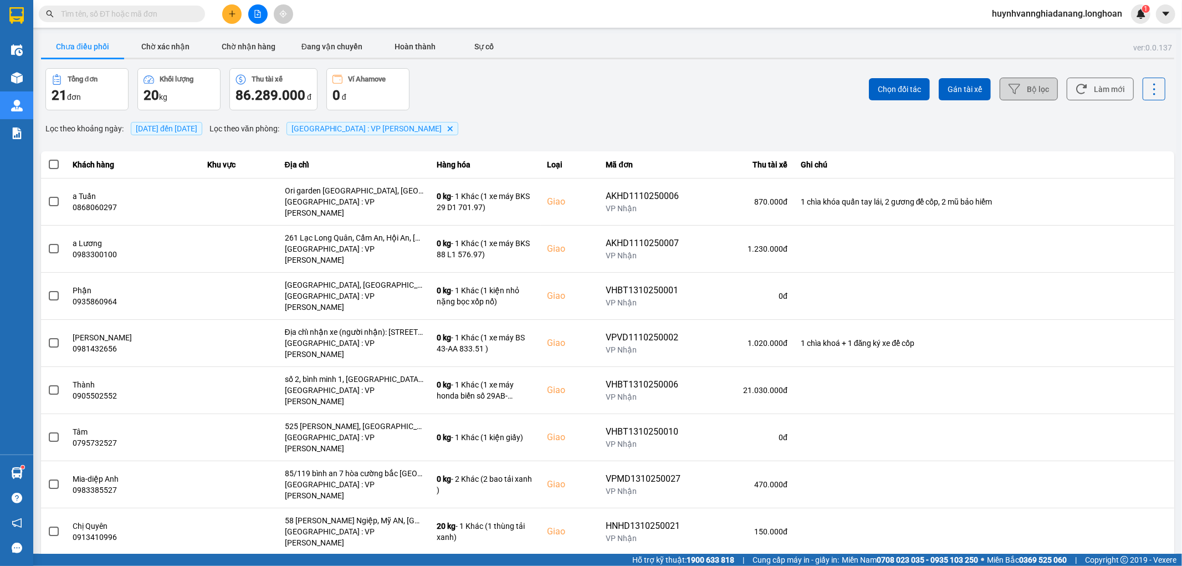
click at [1009, 86] on icon at bounding box center [1015, 89] width 12 height 12
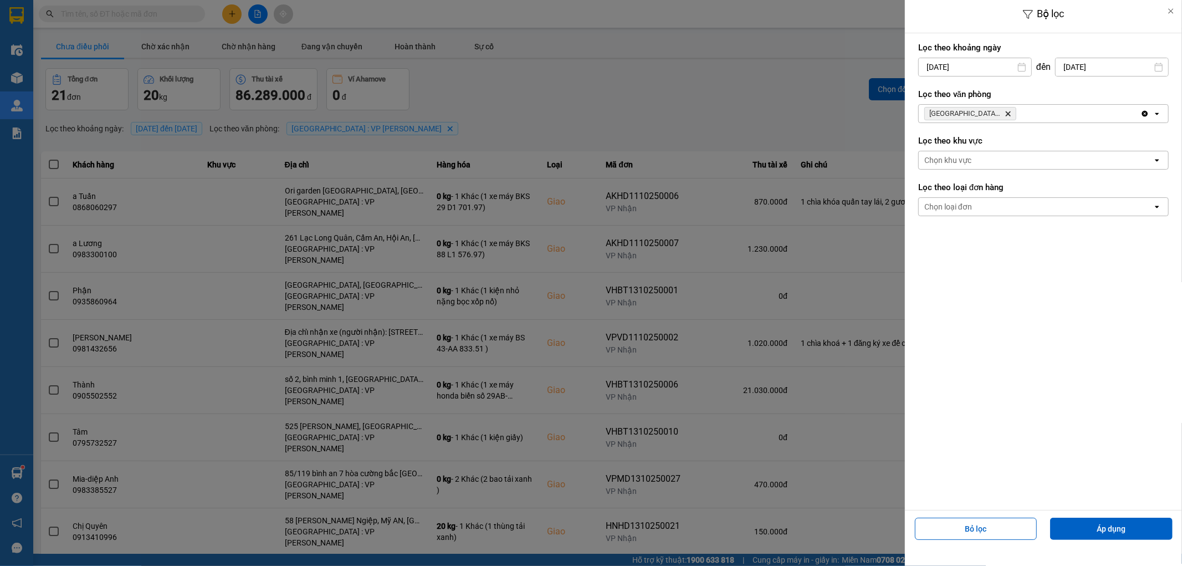
drag, startPoint x: 966, startPoint y: 143, endPoint x: 975, endPoint y: 290, distance: 147.1
click at [966, 145] on div "1" at bounding box center [969, 147] width 16 height 13
type input "[DATE]"
click at [1112, 529] on button "Áp dụng" at bounding box center [1111, 529] width 122 height 22
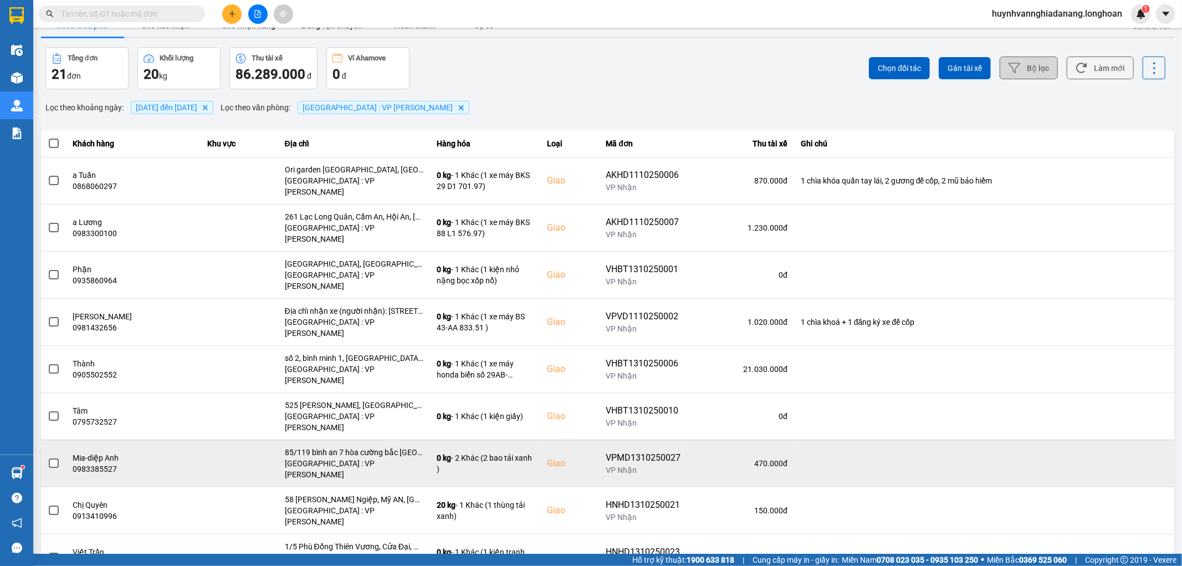
scroll to position [33, 0]
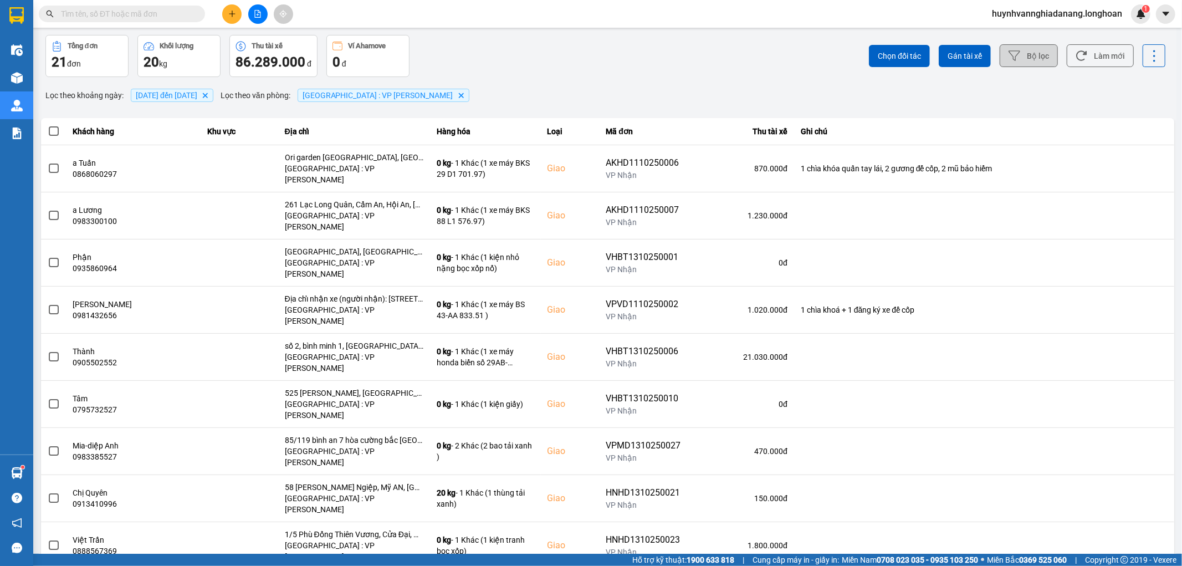
click at [1135, 513] on div "100 / trang" at bounding box center [1136, 513] width 40 height 11
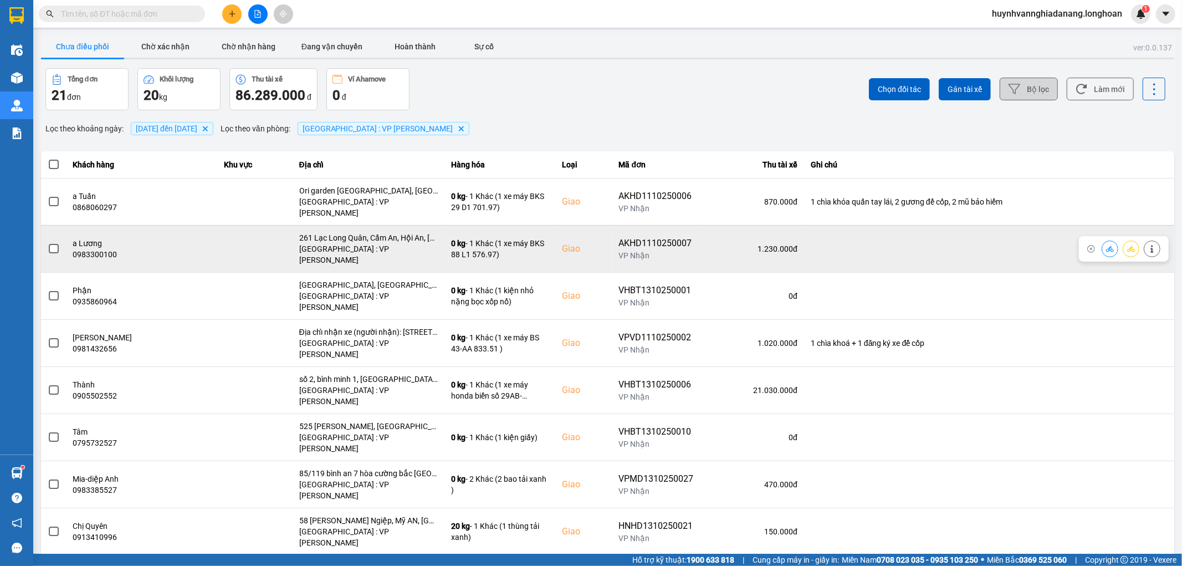
click at [55, 244] on span at bounding box center [54, 249] width 10 height 10
click at [48, 243] on input "checkbox" at bounding box center [48, 243] width 0 height 0
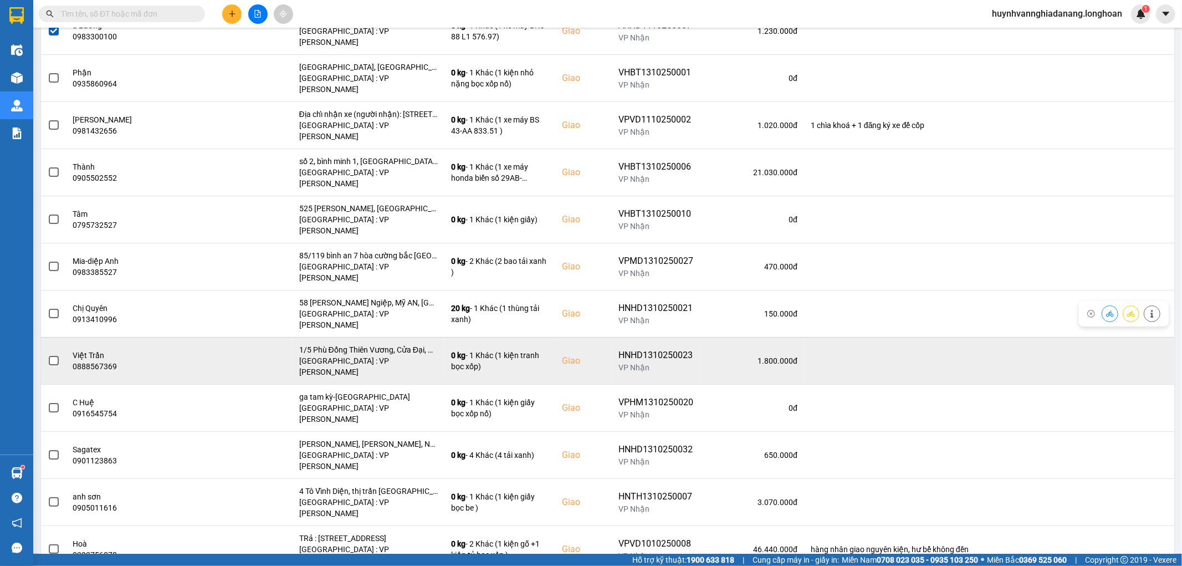
scroll to position [246, 0]
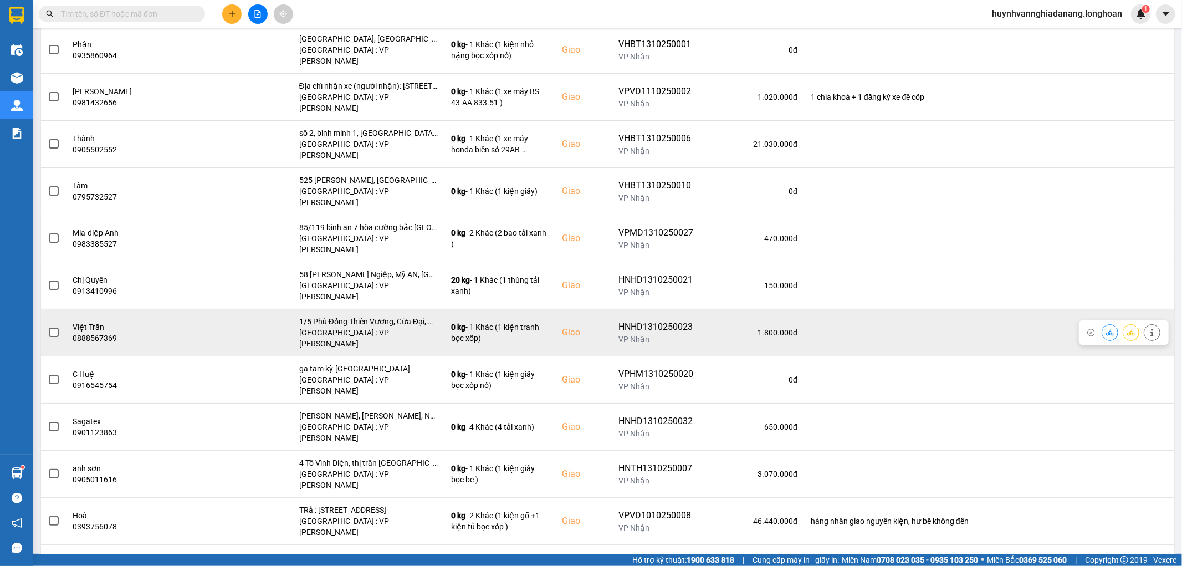
click at [54, 324] on div at bounding box center [54, 332] width 12 height 17
click at [54, 328] on span at bounding box center [54, 333] width 10 height 10
click at [48, 326] on input "checkbox" at bounding box center [48, 326] width 0 height 0
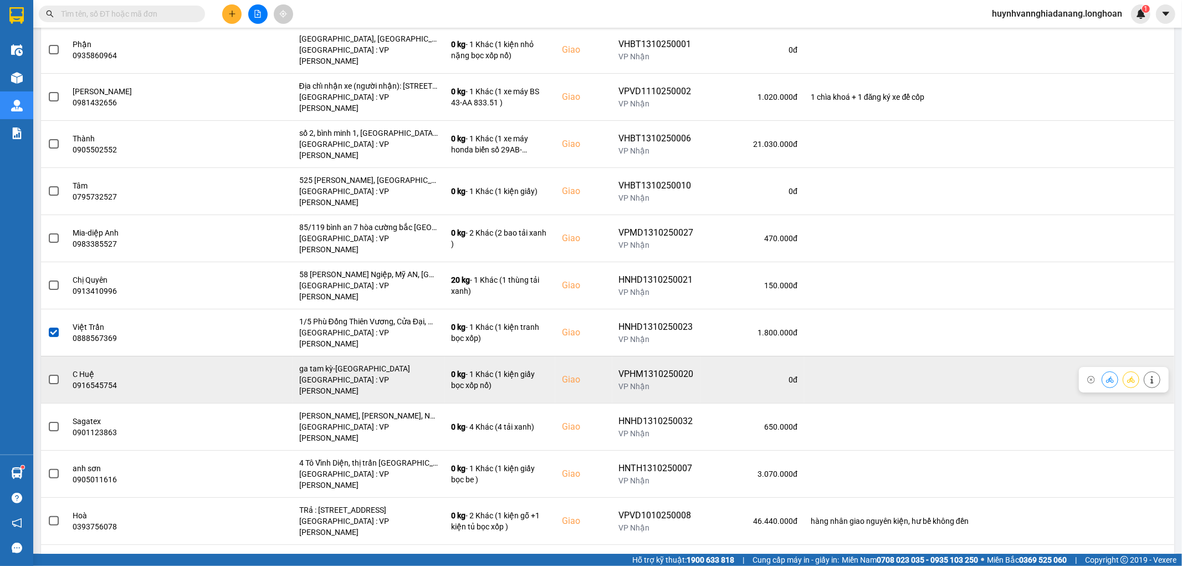
click at [59, 373] on label at bounding box center [54, 379] width 12 height 12
click at [48, 373] on input "checkbox" at bounding box center [48, 373] width 0 height 0
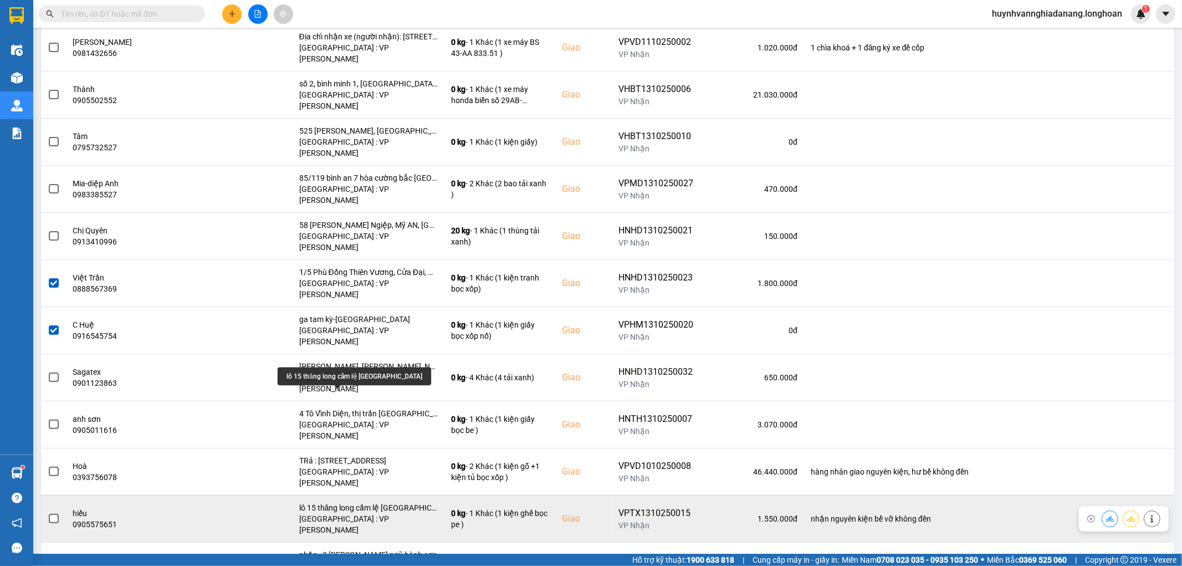
scroll to position [308, 0]
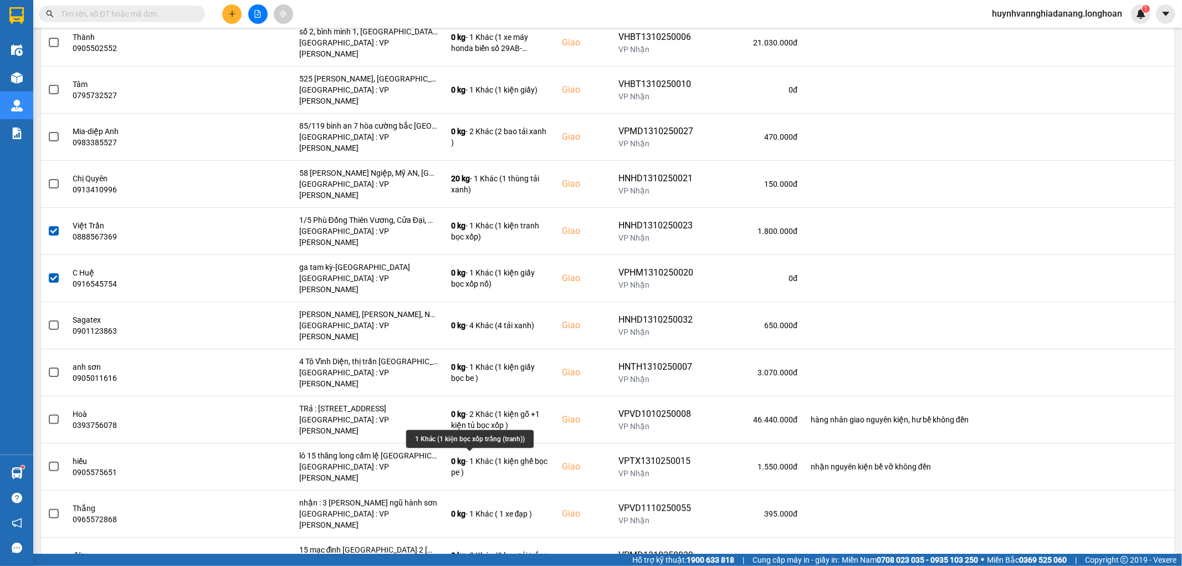
scroll to position [369, 0]
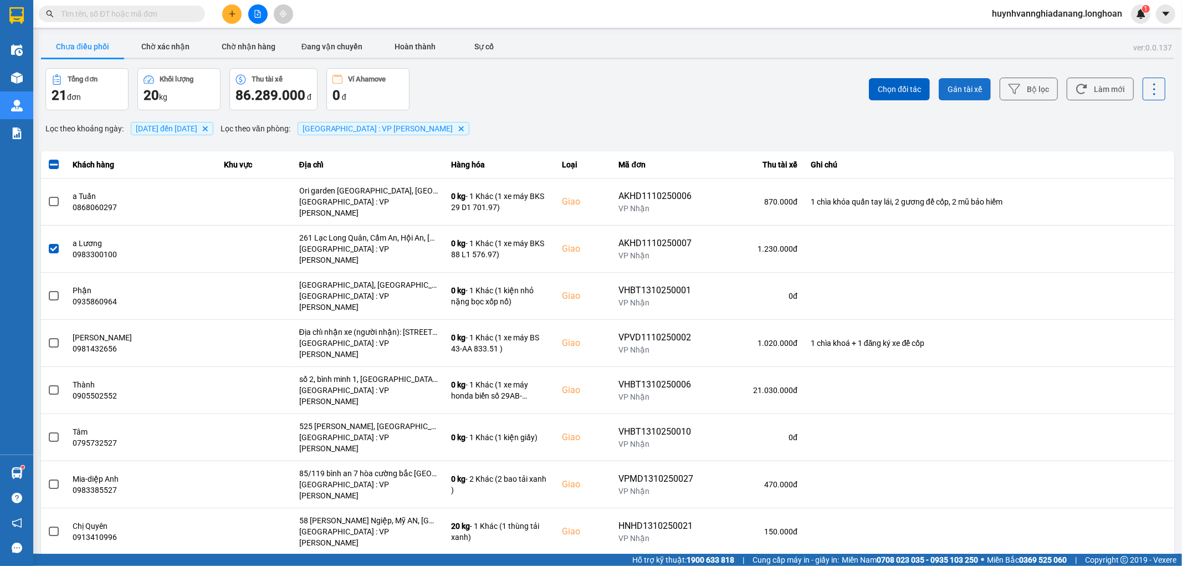
click at [960, 94] on span "Gán tài xế" at bounding box center [965, 89] width 34 height 11
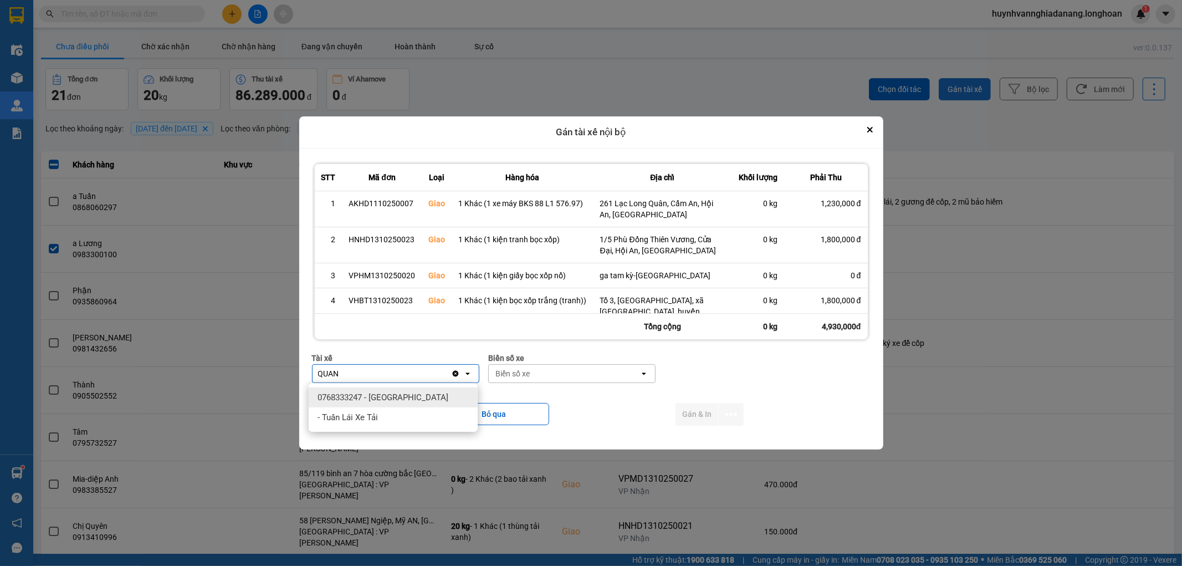
type input "QUANG"
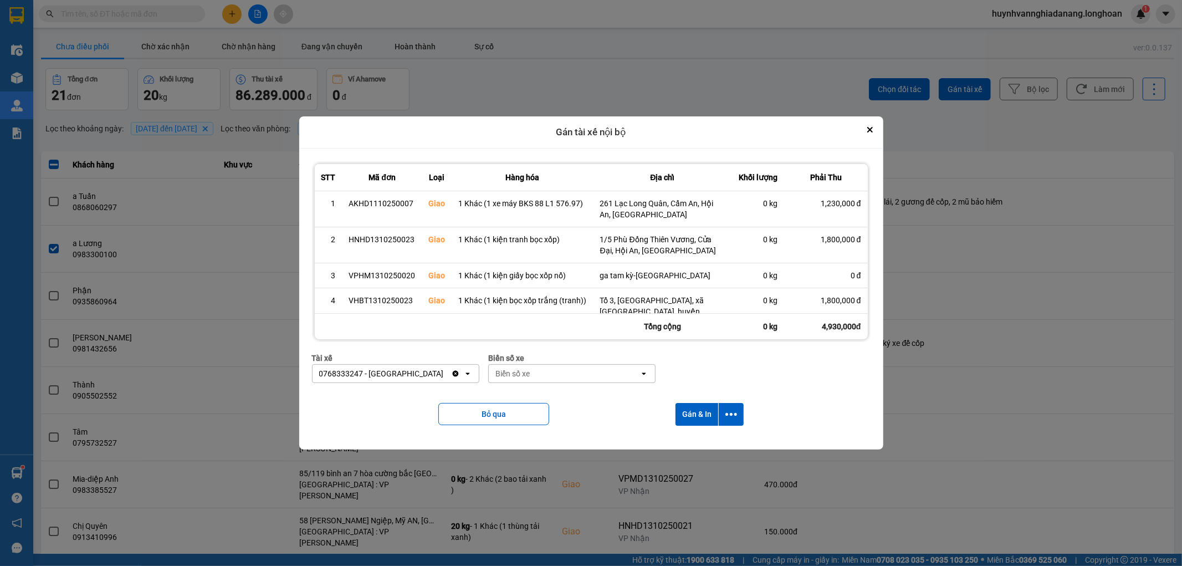
click at [530, 375] on div "Biển số xe" at bounding box center [564, 374] width 151 height 18
type input "8487"
click at [734, 416] on icon "dialog" at bounding box center [731, 414] width 12 height 12
click at [722, 439] on div "Chỉ gán tài" at bounding box center [702, 444] width 65 height 11
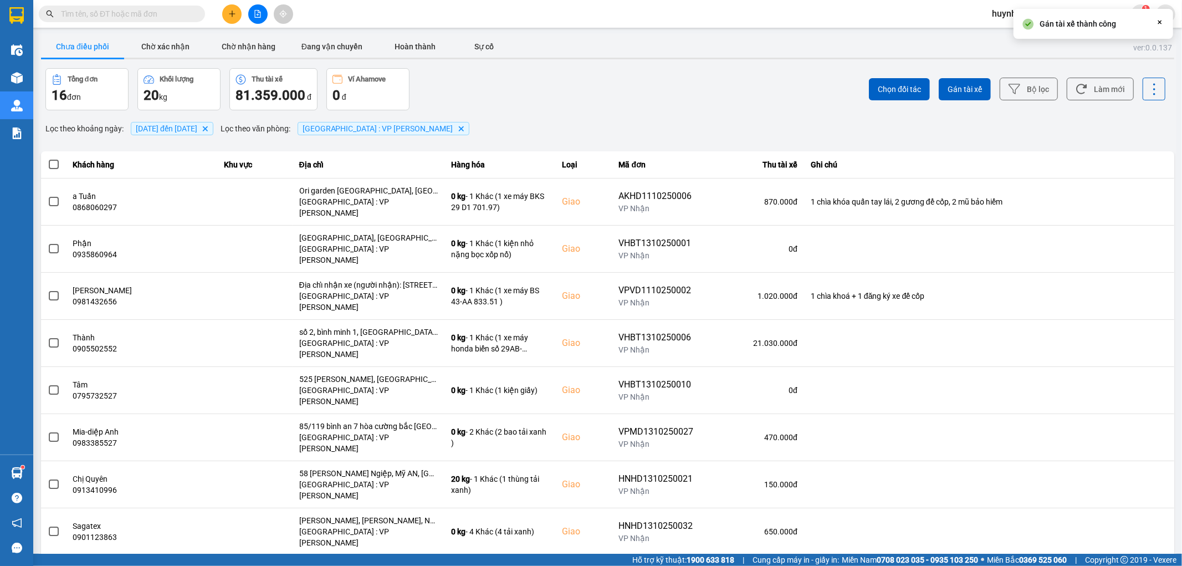
click at [55, 164] on span at bounding box center [54, 165] width 10 height 10
click at [48, 158] on input "checkbox" at bounding box center [48, 158] width 0 height 0
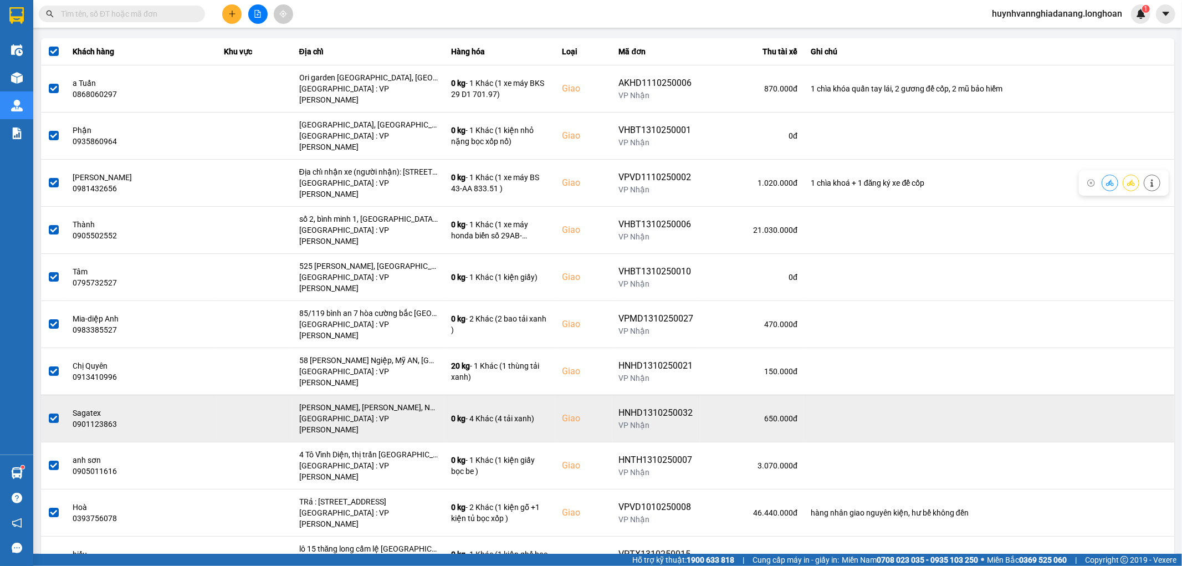
scroll to position [123, 0]
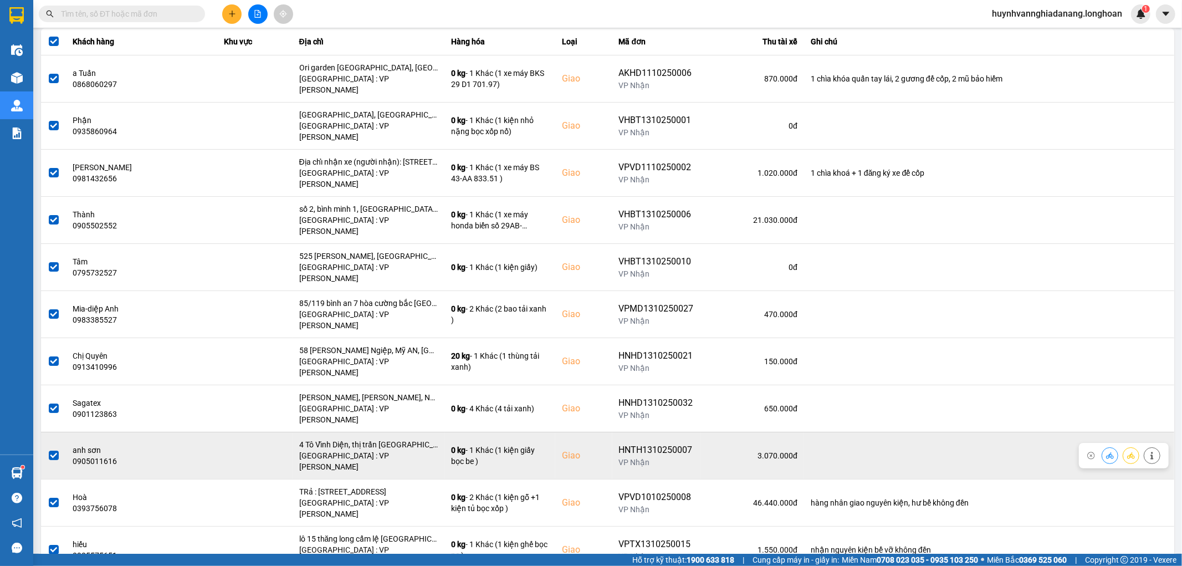
click at [53, 451] on span at bounding box center [54, 456] width 10 height 10
click at [48, 449] on input "checkbox" at bounding box center [48, 449] width 0 height 0
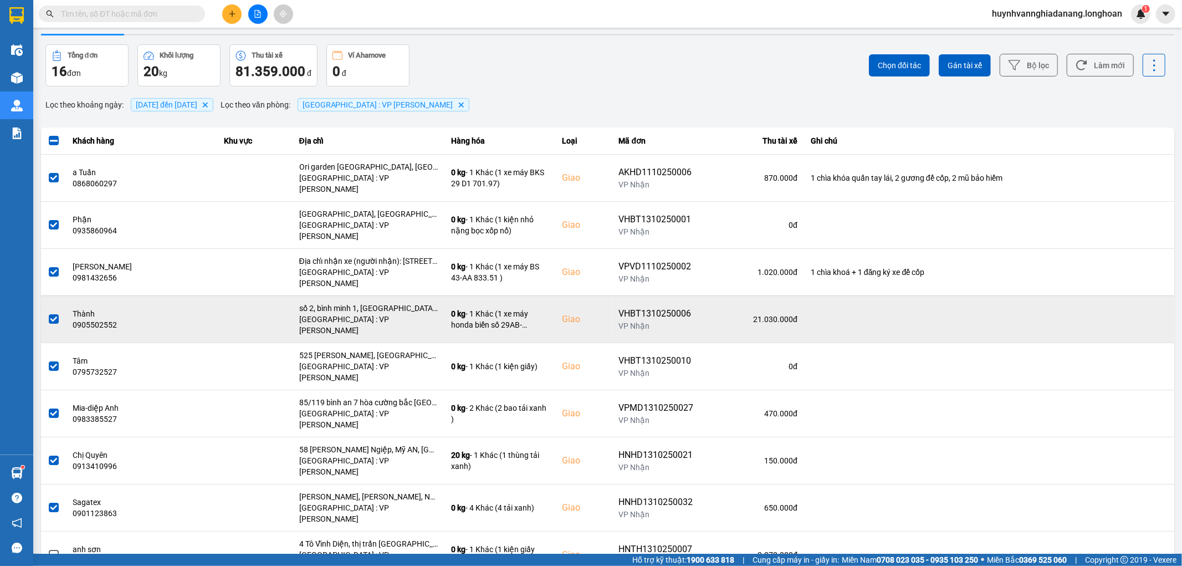
scroll to position [0, 0]
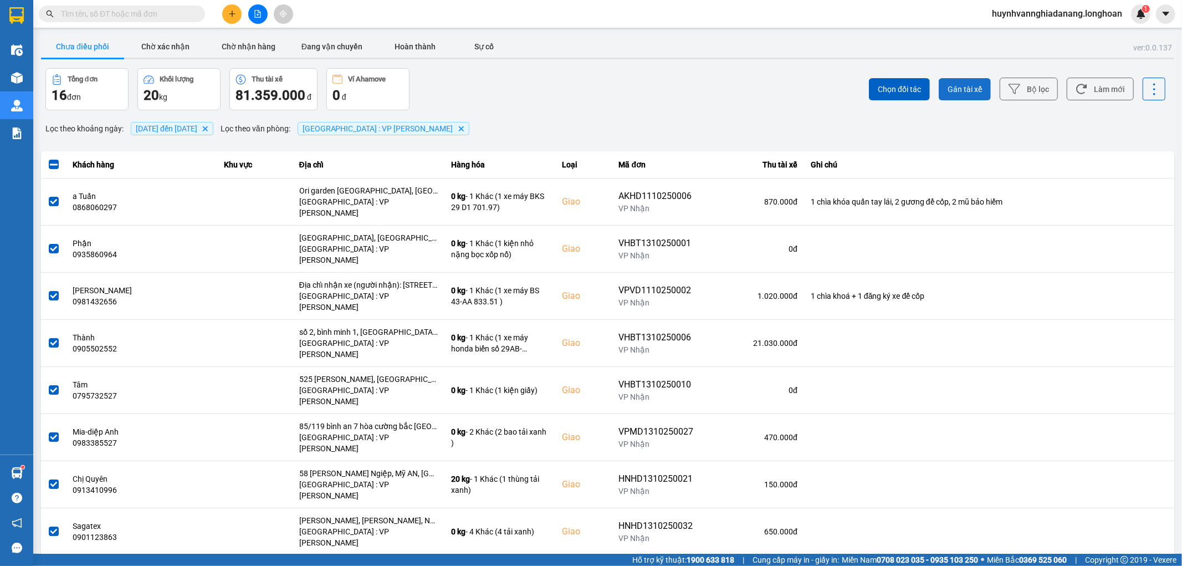
click at [949, 86] on span "Gán tài xế" at bounding box center [965, 89] width 34 height 11
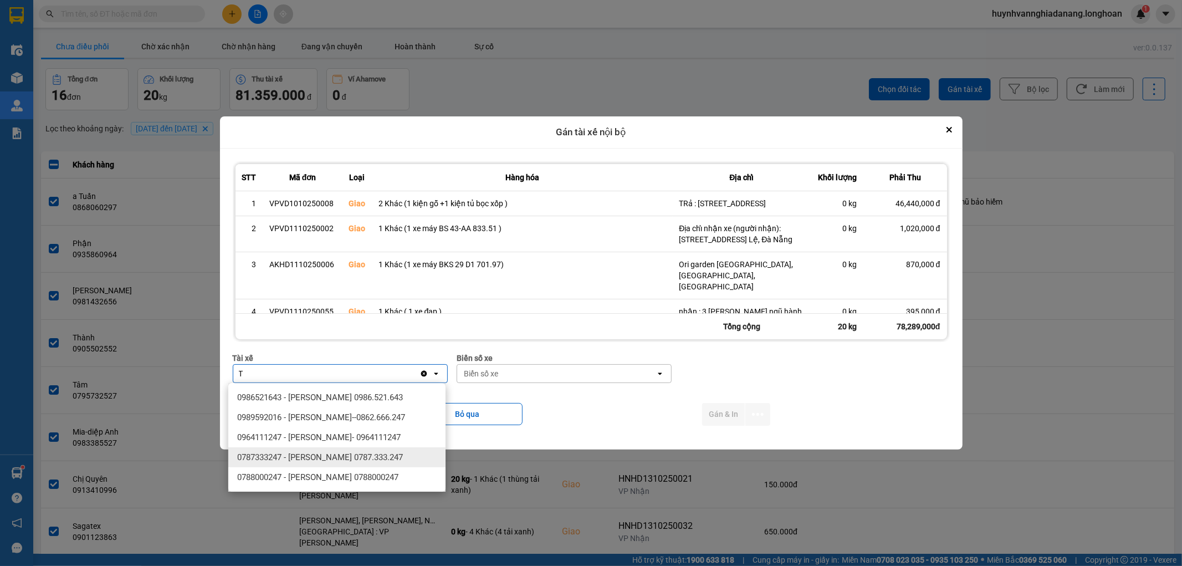
type input "T"
click at [295, 458] on span "0787333247 - Phạm Thanh Tuấn 0787.333.247" at bounding box center [320, 457] width 166 height 11
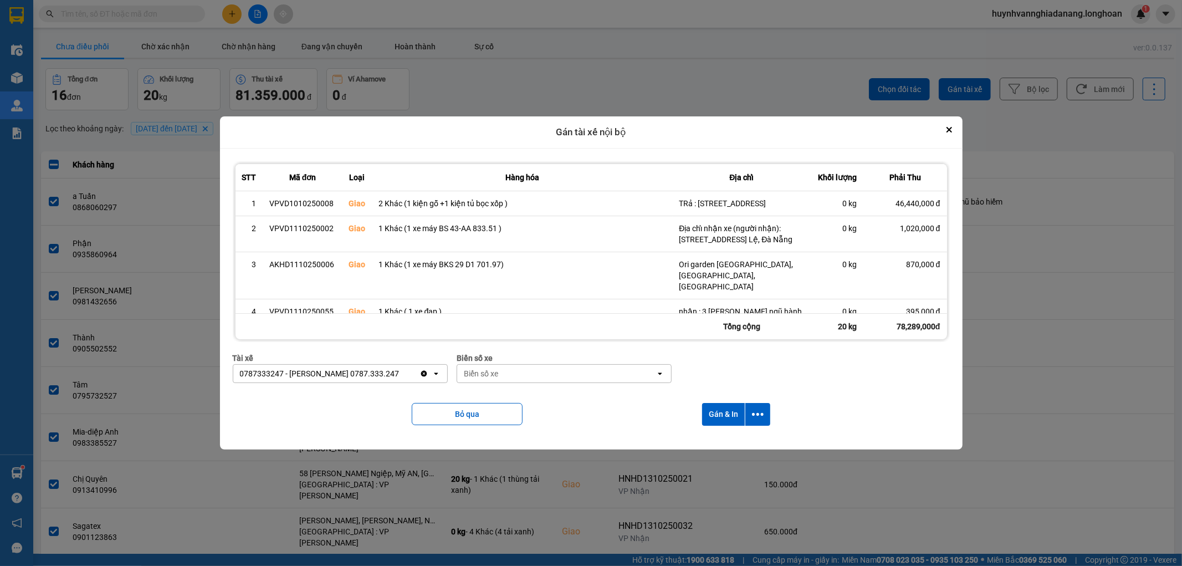
click at [466, 372] on div "Biển số xe" at bounding box center [481, 373] width 34 height 11
type input "6268"
click at [590, 395] on div "29H-962.68" at bounding box center [563, 397] width 217 height 20
click at [756, 414] on icon "dialog" at bounding box center [758, 414] width 12 height 12
drag, startPoint x: 711, startPoint y: 444, endPoint x: 568, endPoint y: 407, distance: 147.7
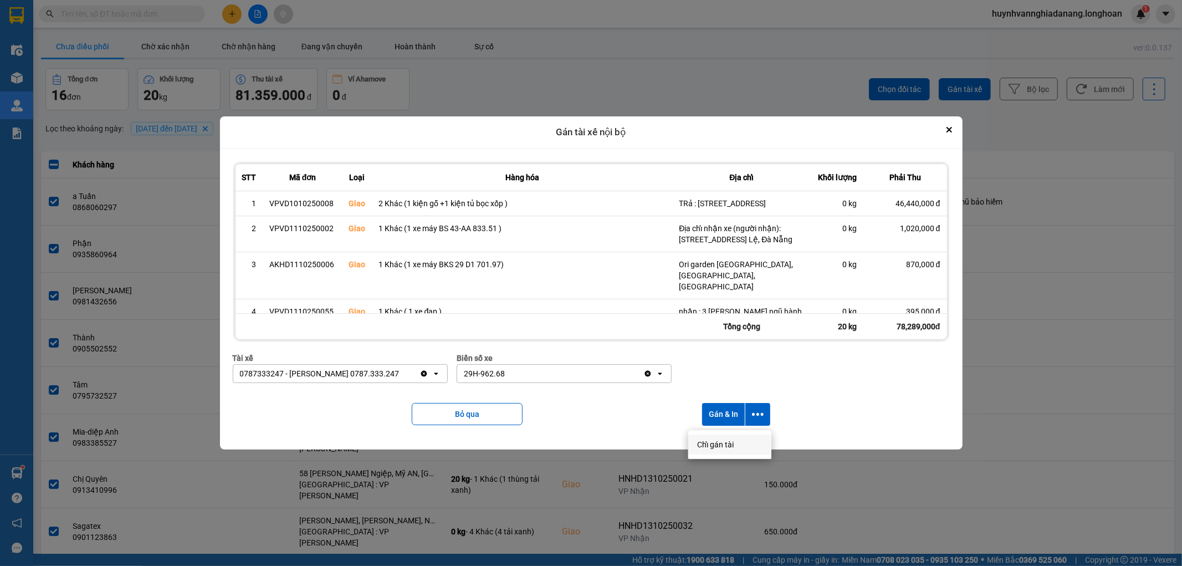
click at [709, 445] on span "Chỉ gán tài" at bounding box center [715, 444] width 37 height 11
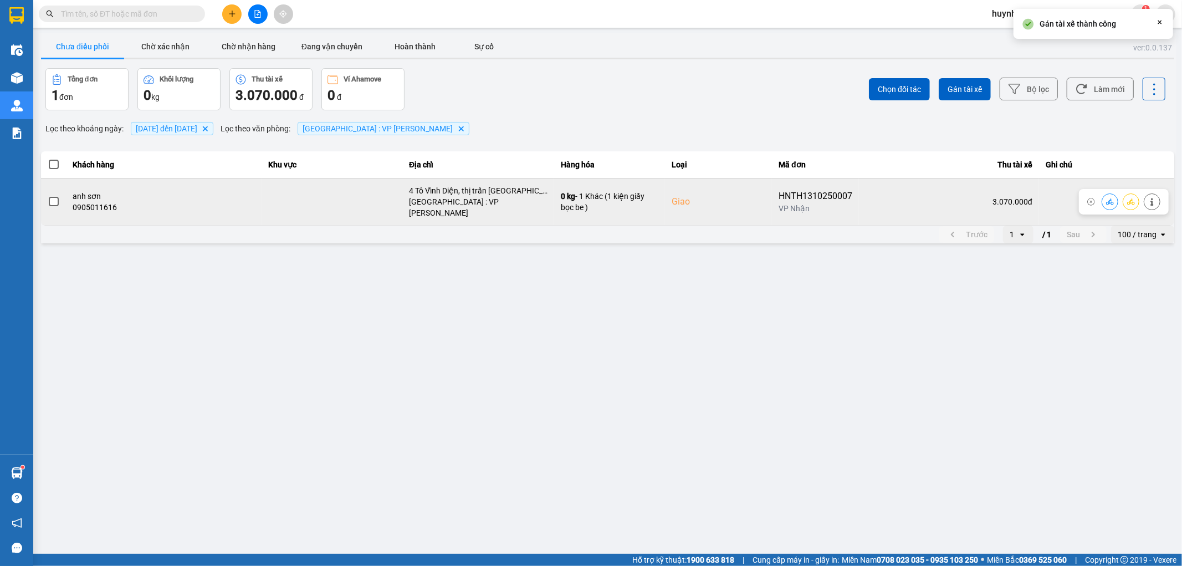
click at [53, 197] on span at bounding box center [54, 202] width 10 height 10
click at [48, 196] on input "checkbox" at bounding box center [48, 196] width 0 height 0
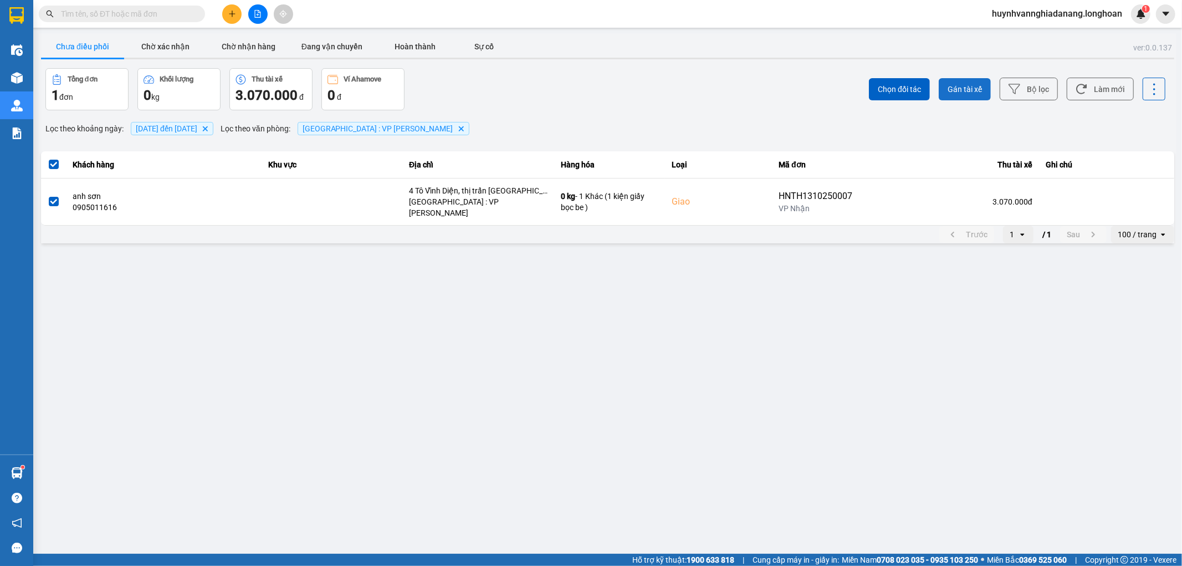
click at [975, 85] on span "Gán tài xế" at bounding box center [965, 89] width 34 height 11
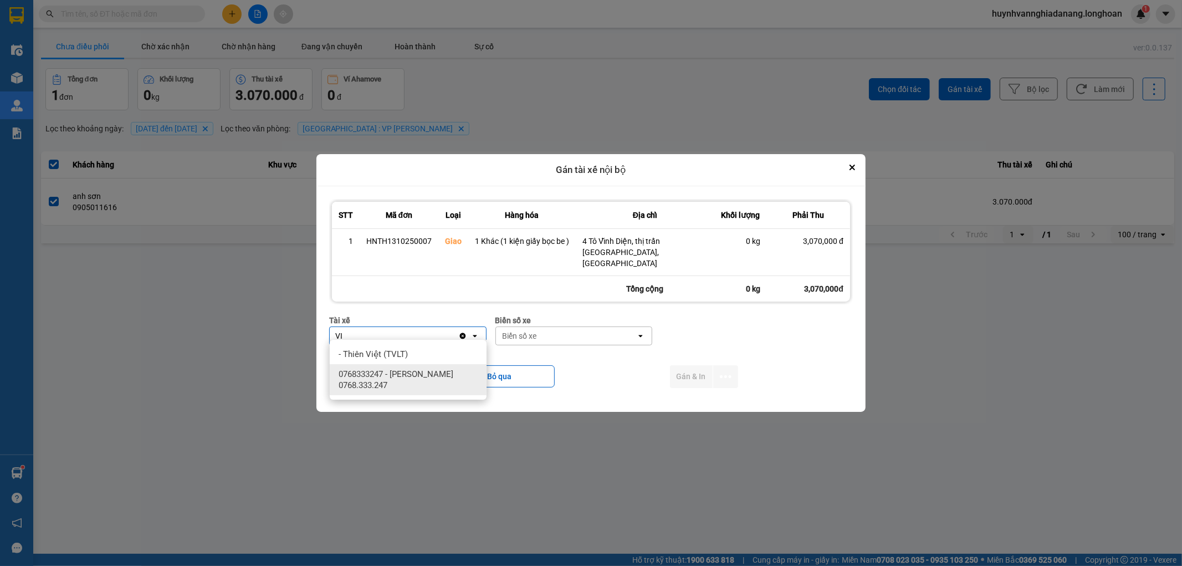
type input "VI"
drag, startPoint x: 401, startPoint y: 376, endPoint x: 499, endPoint y: 341, distance: 103.9
click at [405, 375] on span "0768333247 - Nguyễn Tấn Việt 0768.333.247" at bounding box center [411, 380] width 144 height 22
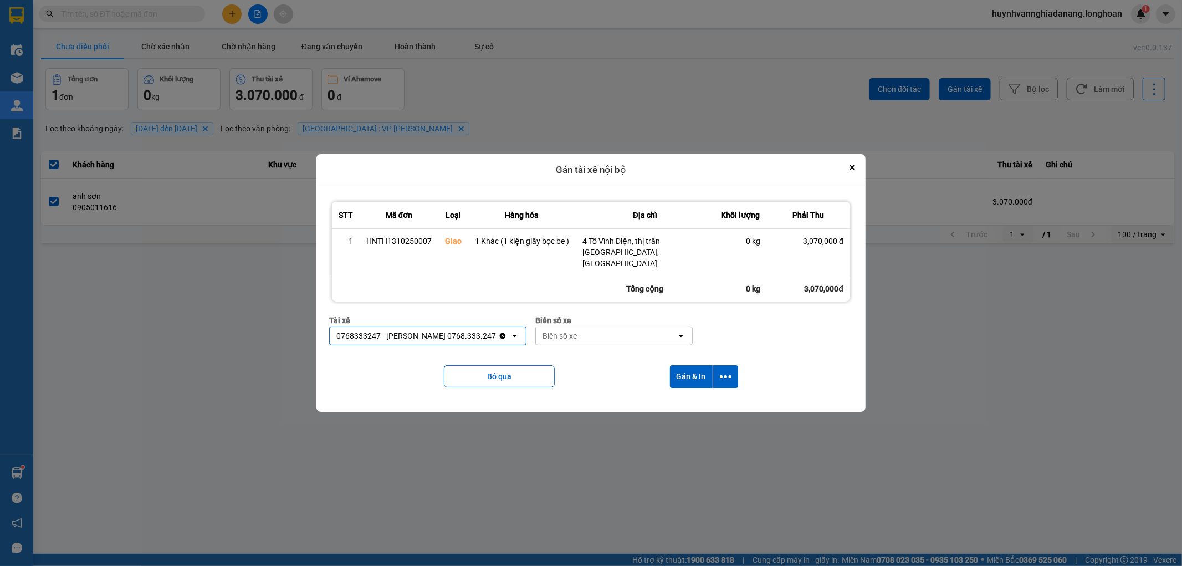
click at [550, 330] on div "Biển số xe" at bounding box center [560, 335] width 34 height 11
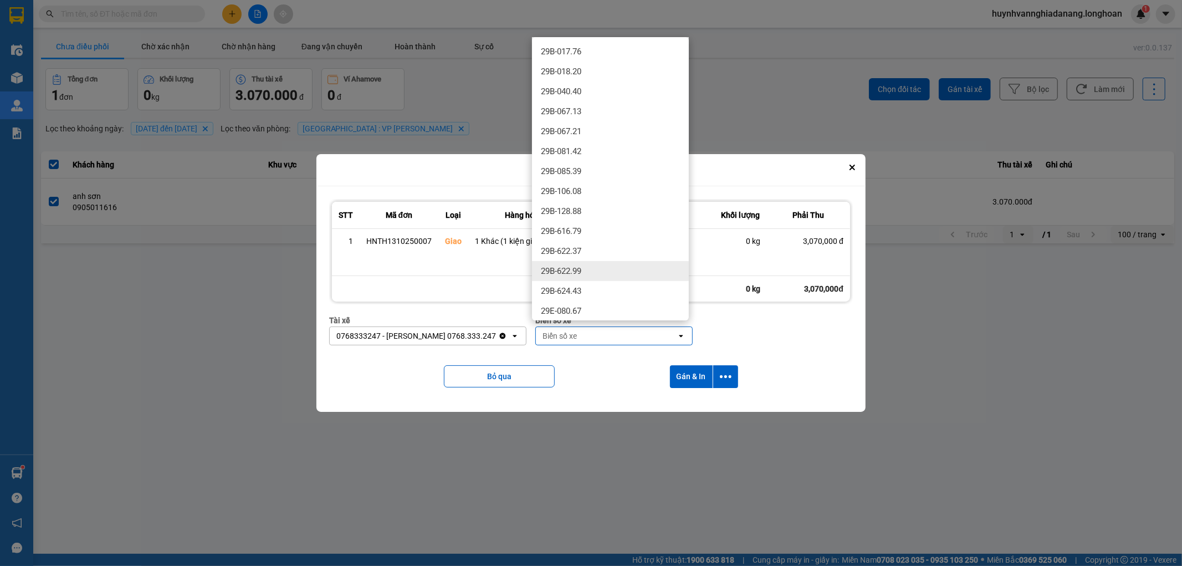
click at [1017, 402] on div at bounding box center [591, 283] width 1182 height 566
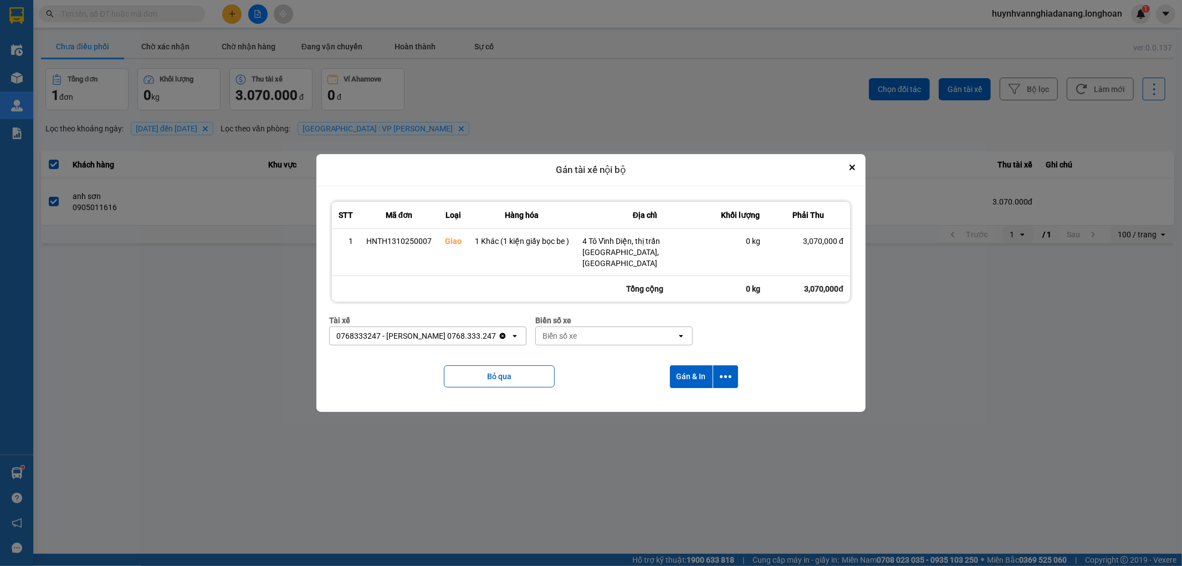
click at [585, 328] on div "Biển số xe" at bounding box center [606, 336] width 141 height 18
type input "4654"
drag, startPoint x: 585, startPoint y: 358, endPoint x: 634, endPoint y: 351, distance: 49.2
click at [587, 358] on div "29E-346.54" at bounding box center [610, 354] width 157 height 20
click at [724, 375] on icon "dialog" at bounding box center [726, 376] width 12 height 3
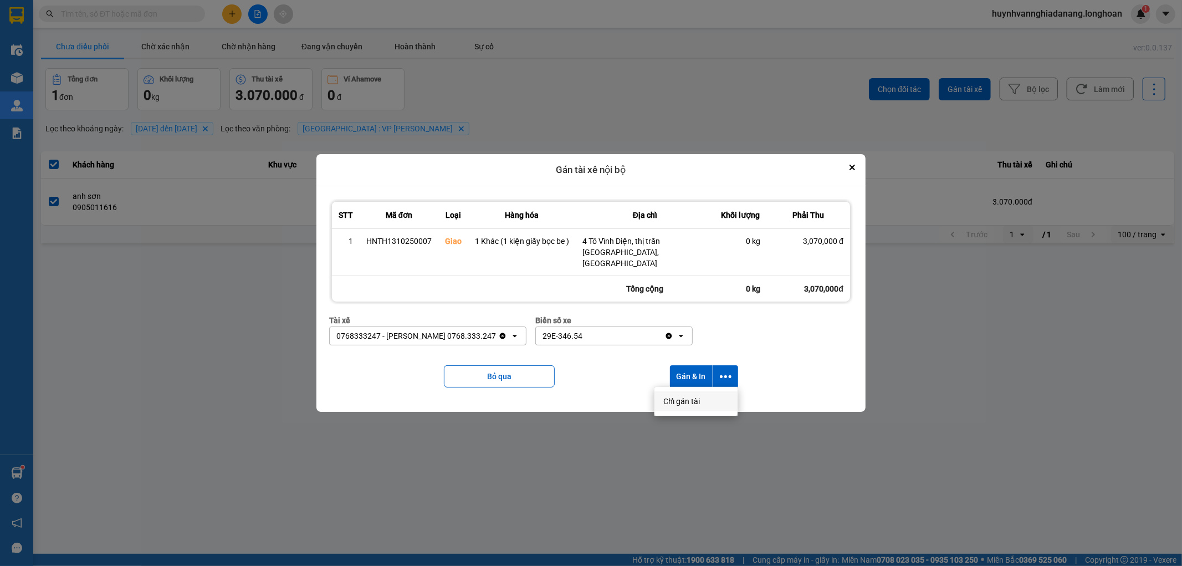
click at [696, 400] on span "Chỉ gán tài" at bounding box center [681, 401] width 37 height 11
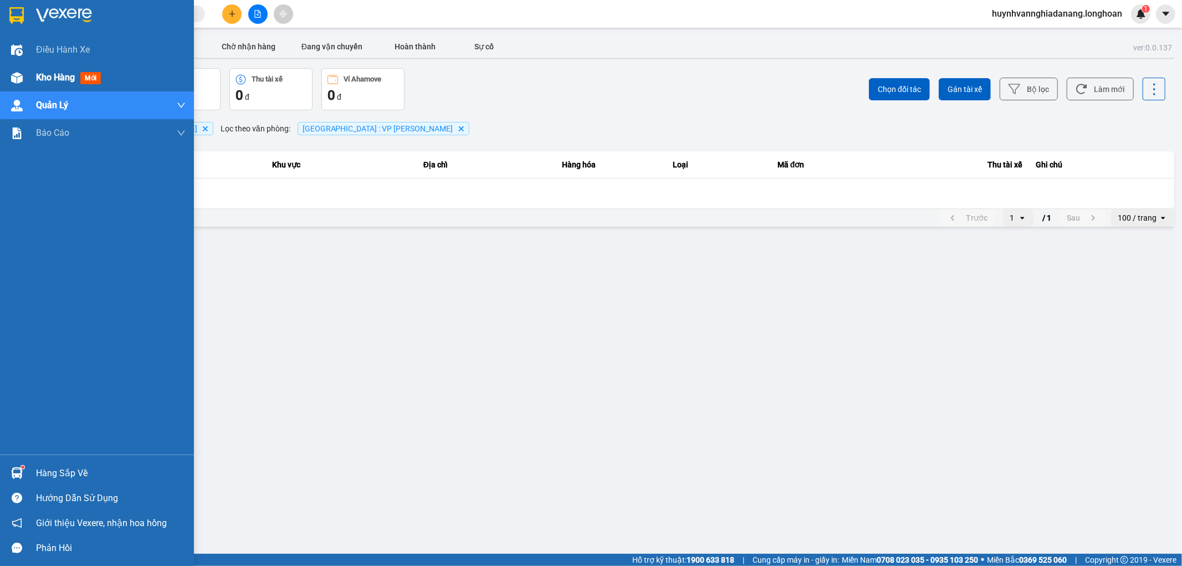
click at [73, 78] on span "Kho hàng" at bounding box center [55, 77] width 39 height 11
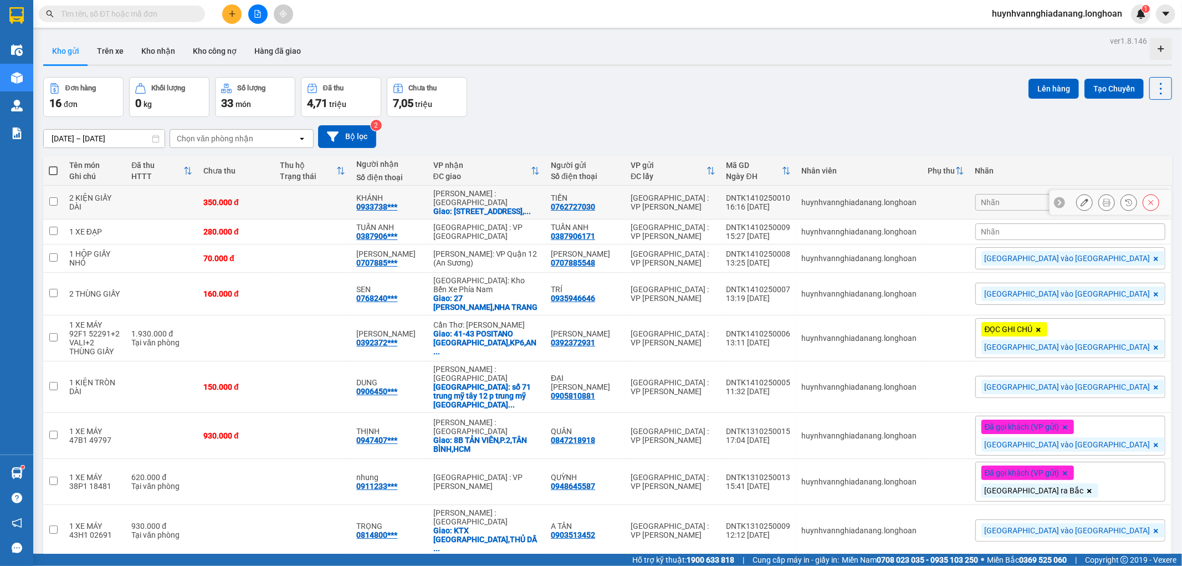
scroll to position [377, 0]
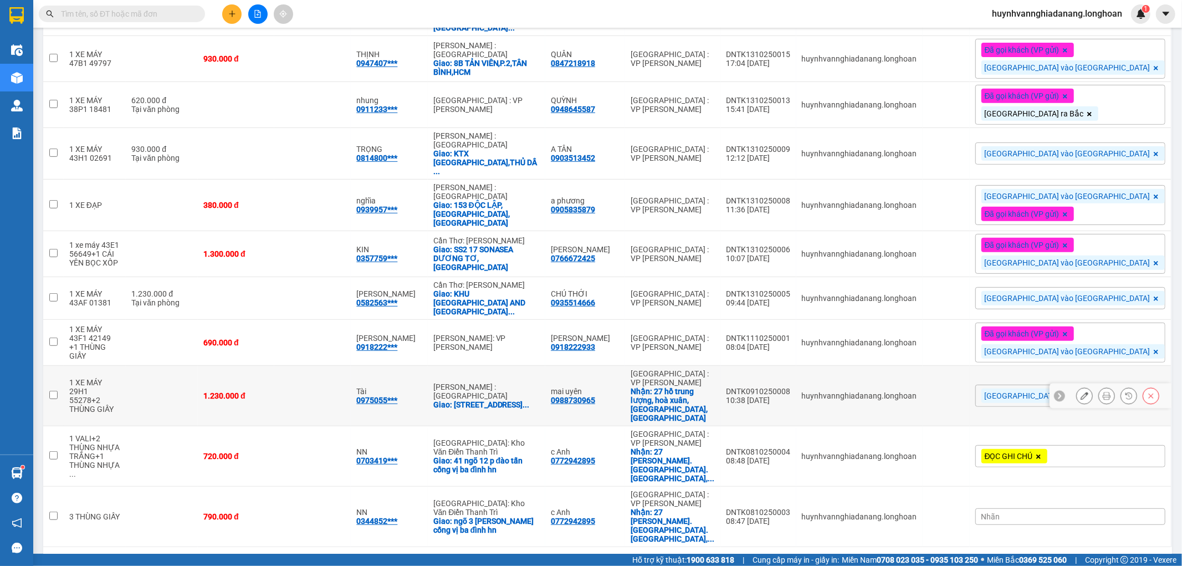
click at [53, 394] on input "checkbox" at bounding box center [53, 395] width 8 height 8
checkbox input "true"
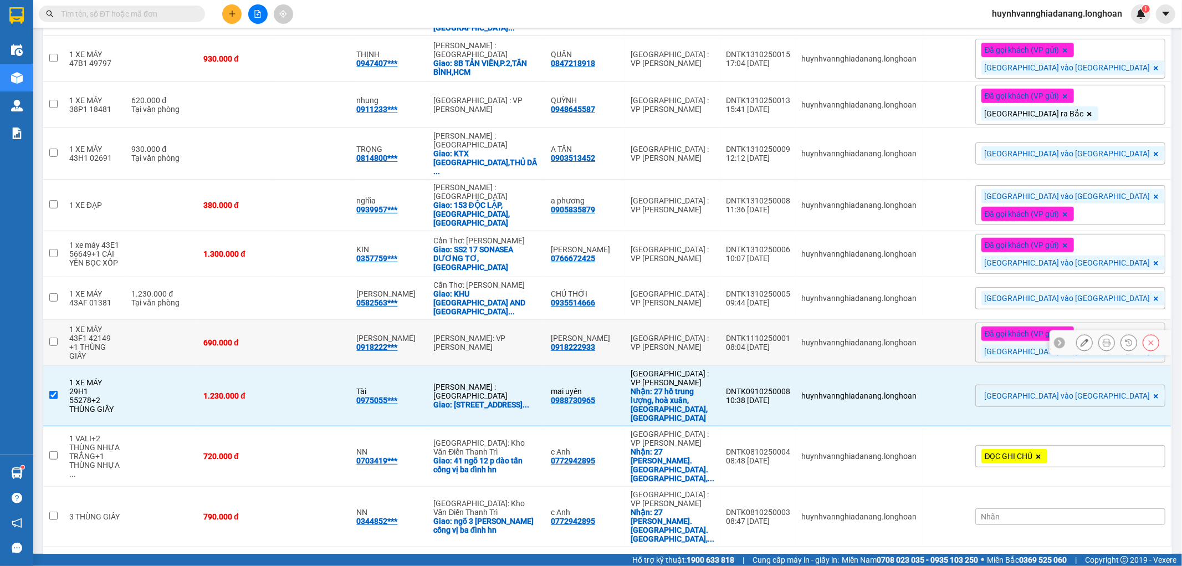
click at [54, 345] on input "checkbox" at bounding box center [53, 341] width 8 height 8
checkbox input "true"
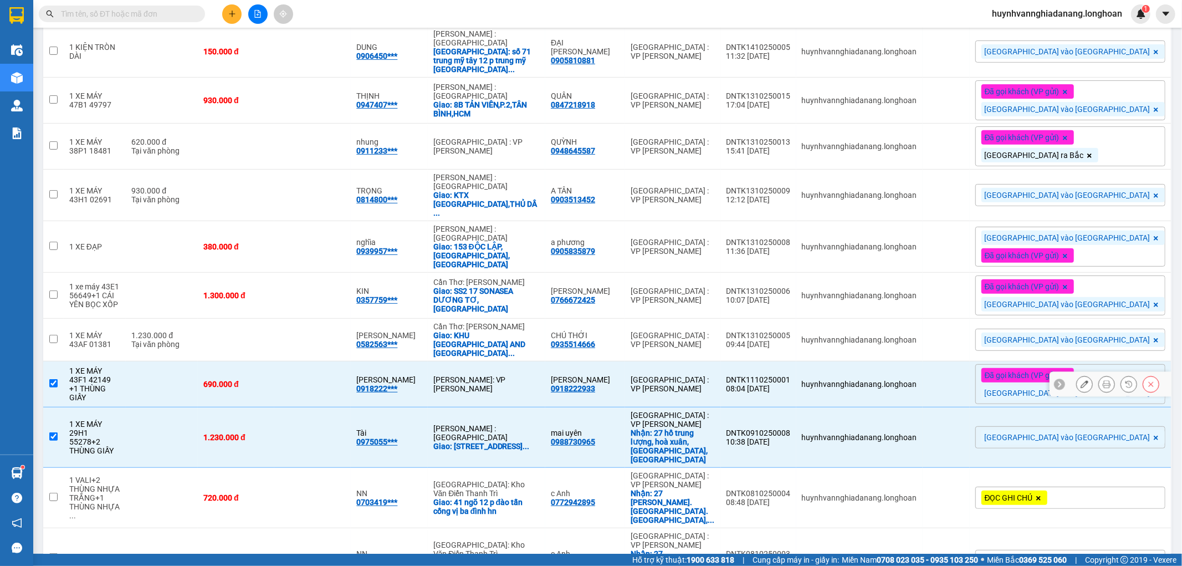
scroll to position [315, 0]
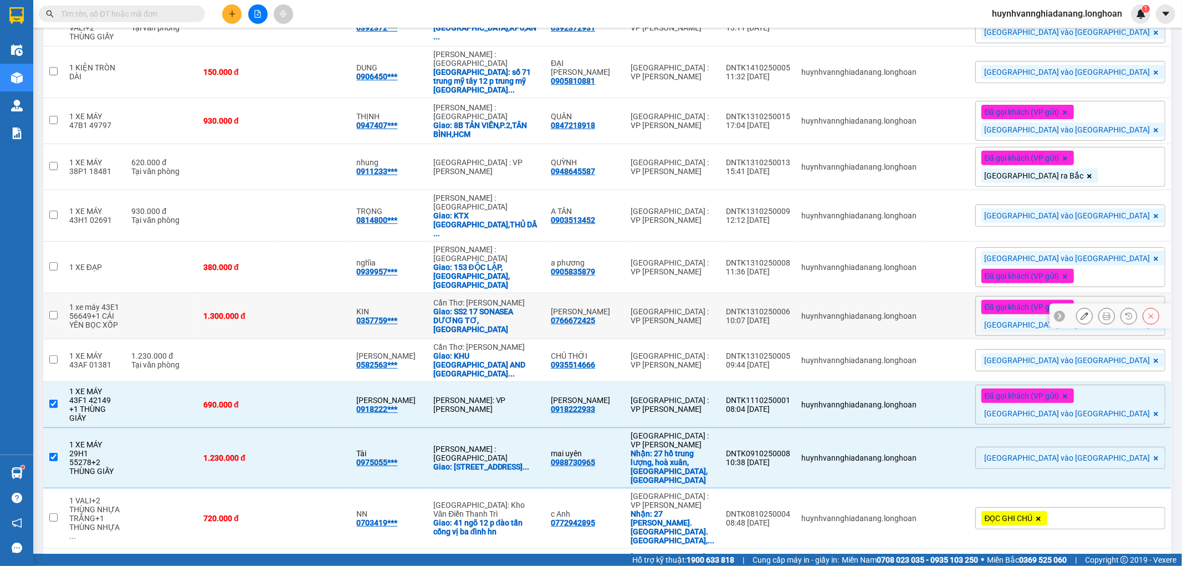
click at [53, 319] on input "checkbox" at bounding box center [53, 315] width 8 height 8
checkbox input "true"
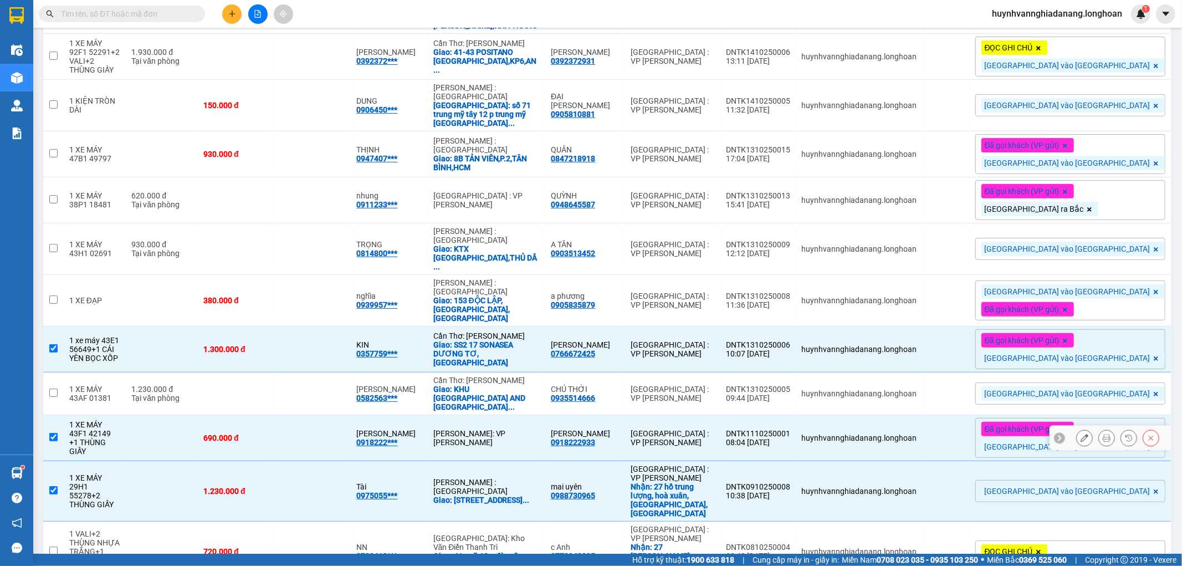
scroll to position [253, 0]
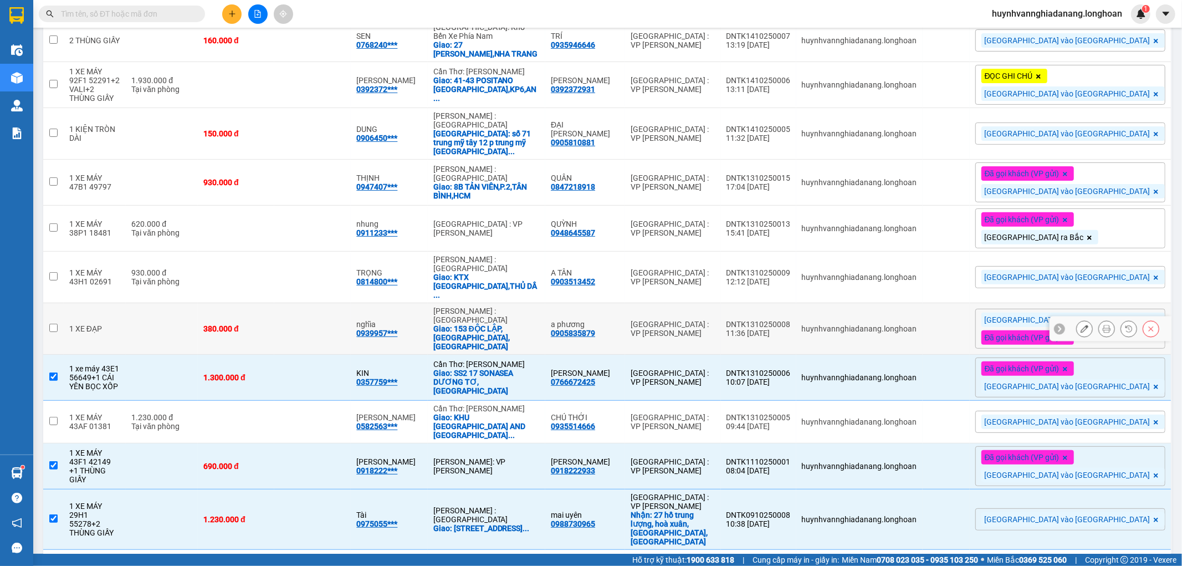
click at [50, 332] on input "checkbox" at bounding box center [53, 328] width 8 height 8
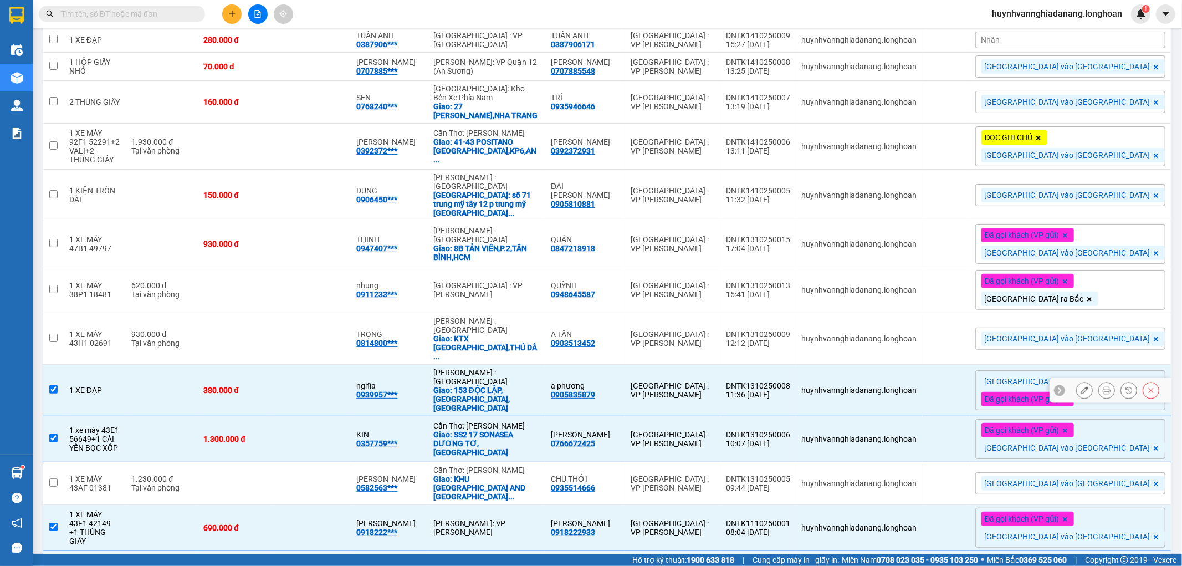
scroll to position [7, 0]
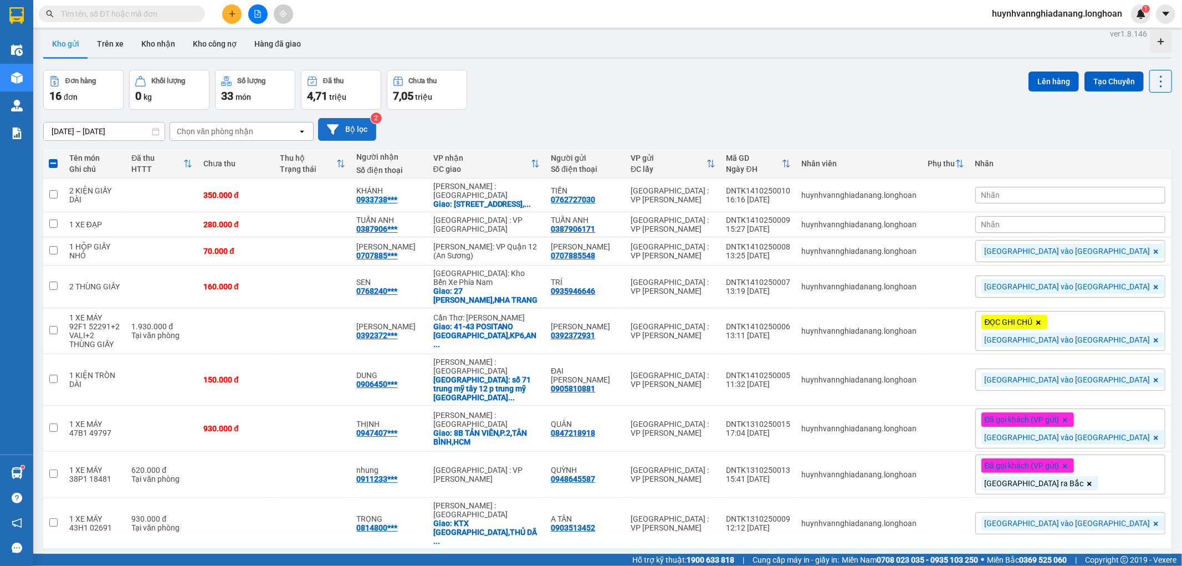
click at [338, 130] on icon at bounding box center [333, 130] width 12 height 12
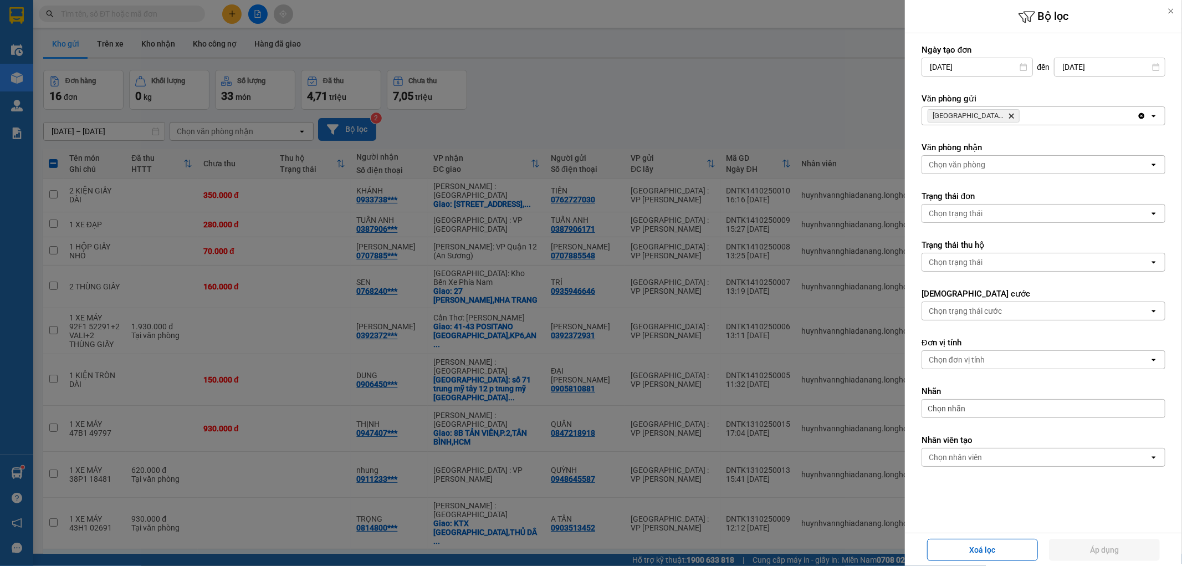
click at [984, 161] on div "Chọn văn phòng" at bounding box center [957, 164] width 57 height 11
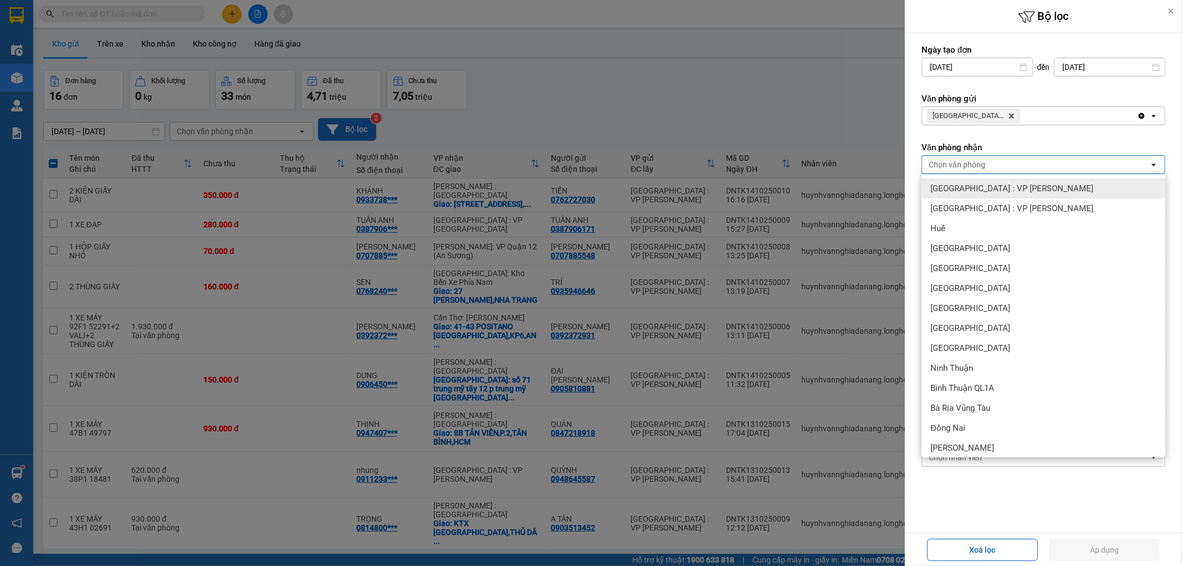
click at [745, 103] on div at bounding box center [591, 283] width 1182 height 566
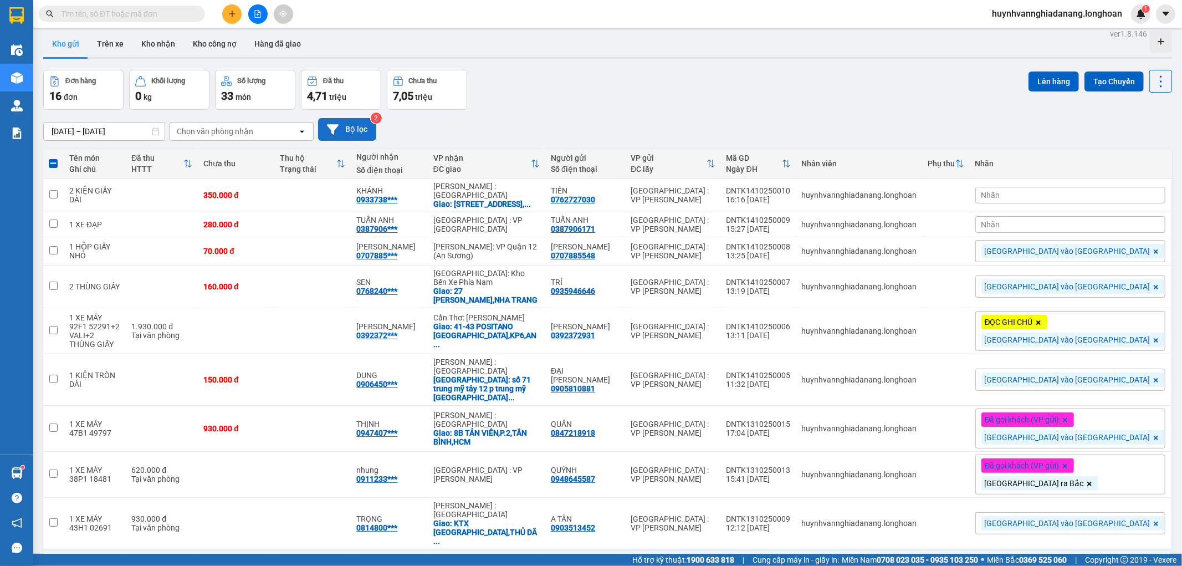
click at [358, 124] on button "Bộ lọc" at bounding box center [347, 129] width 58 height 23
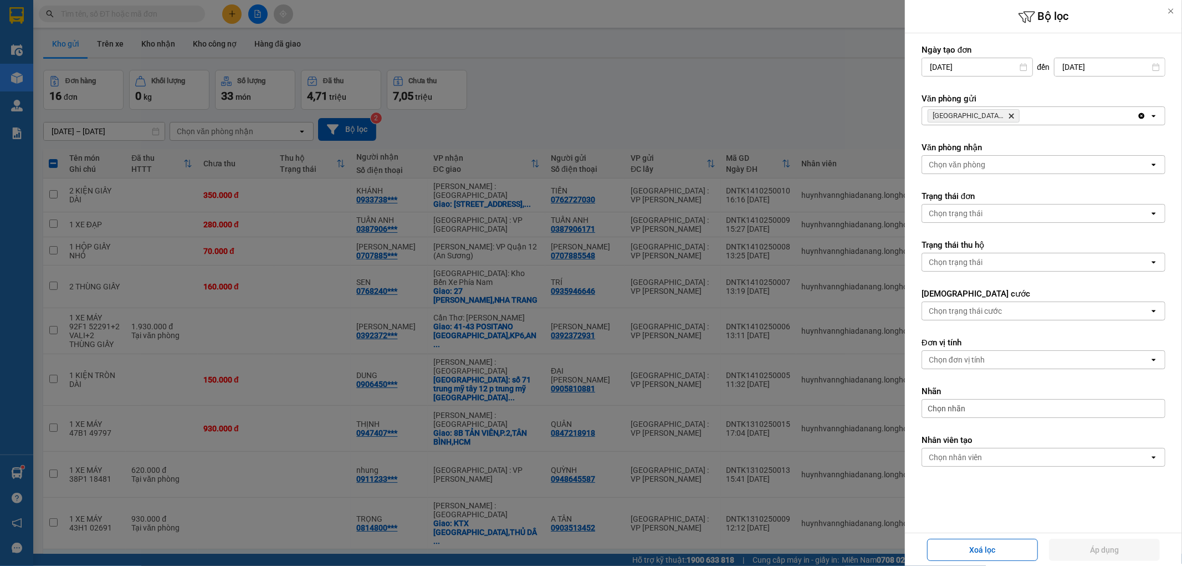
click at [960, 406] on span "Chọn nhãn" at bounding box center [947, 408] width 38 height 11
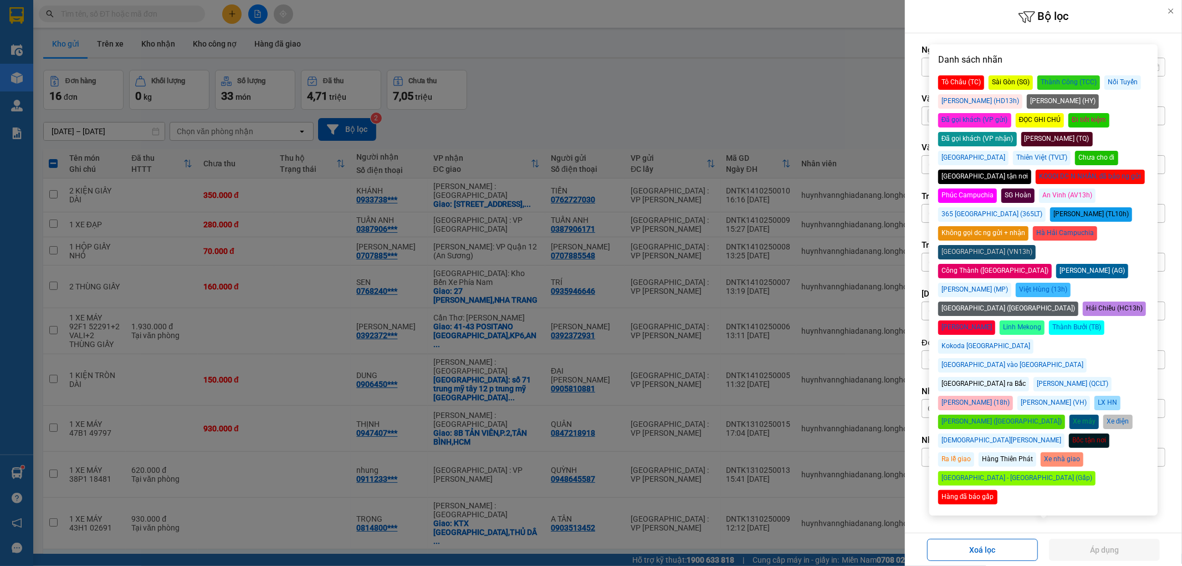
click at [1078, 358] on div "[GEOGRAPHIC_DATA] vào [GEOGRAPHIC_DATA]" at bounding box center [1012, 365] width 149 height 14
click at [1105, 547] on button "Áp dụng" at bounding box center [1104, 550] width 111 height 22
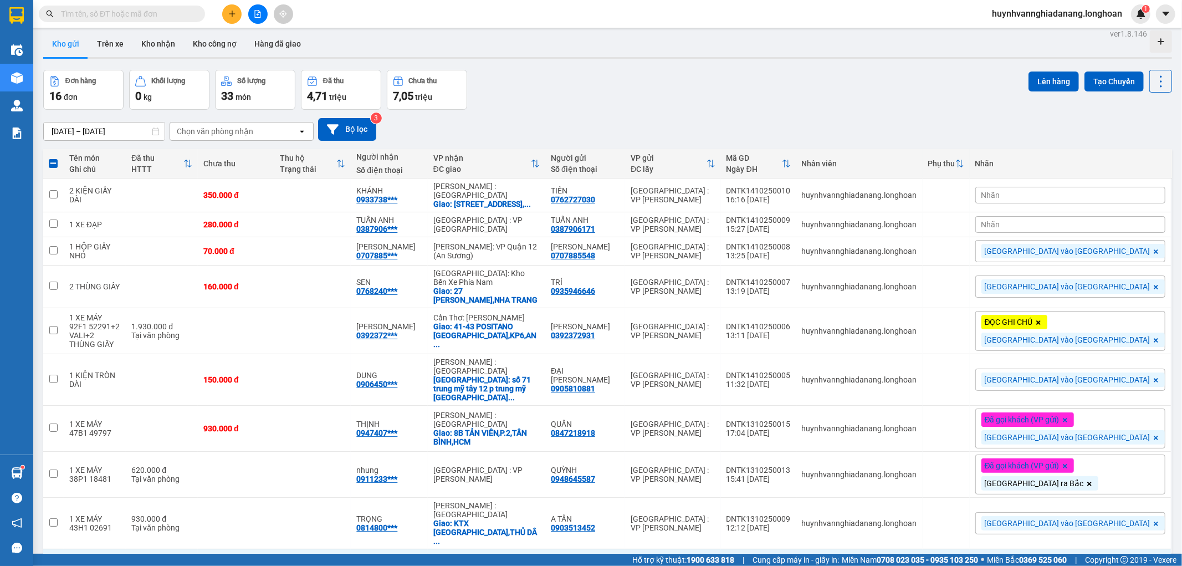
checkbox input "false"
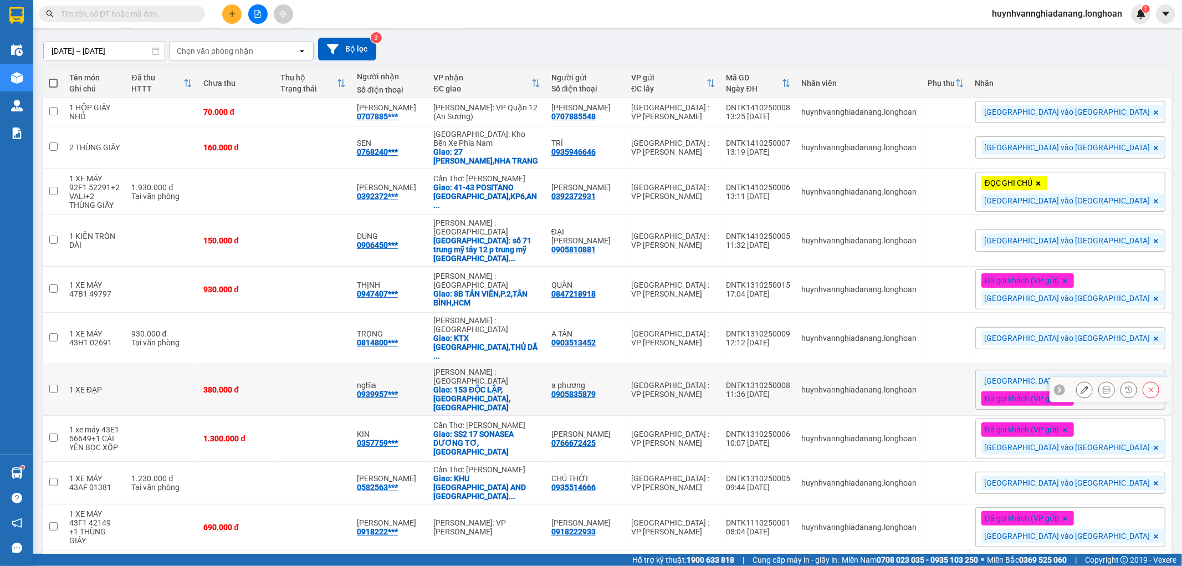
scroll to position [168, 0]
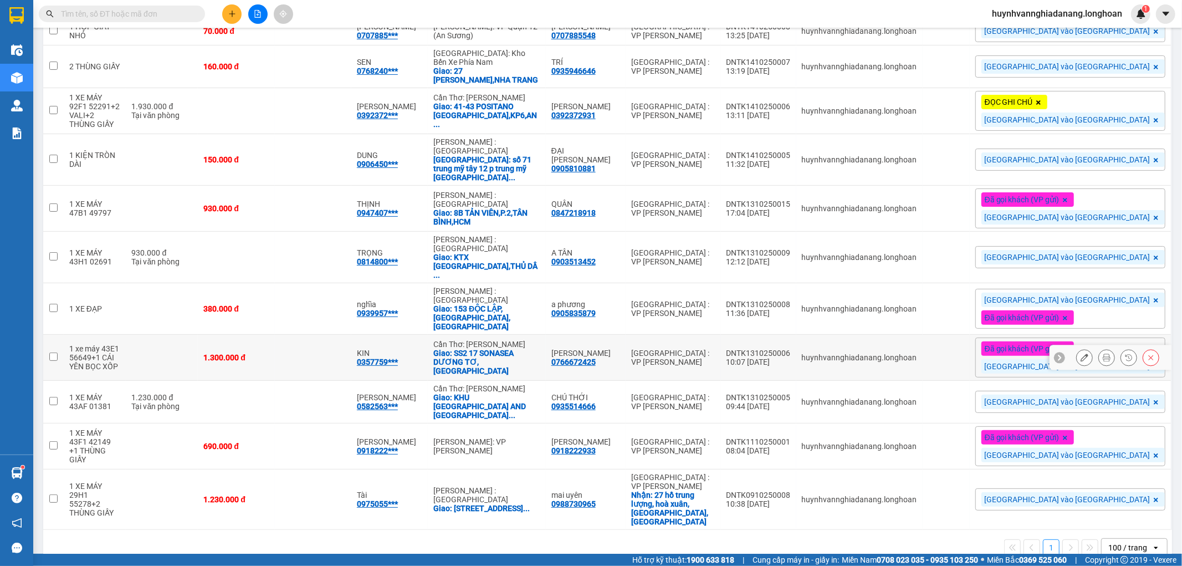
click at [54, 352] on input "checkbox" at bounding box center [53, 356] width 8 height 8
checkbox input "true"
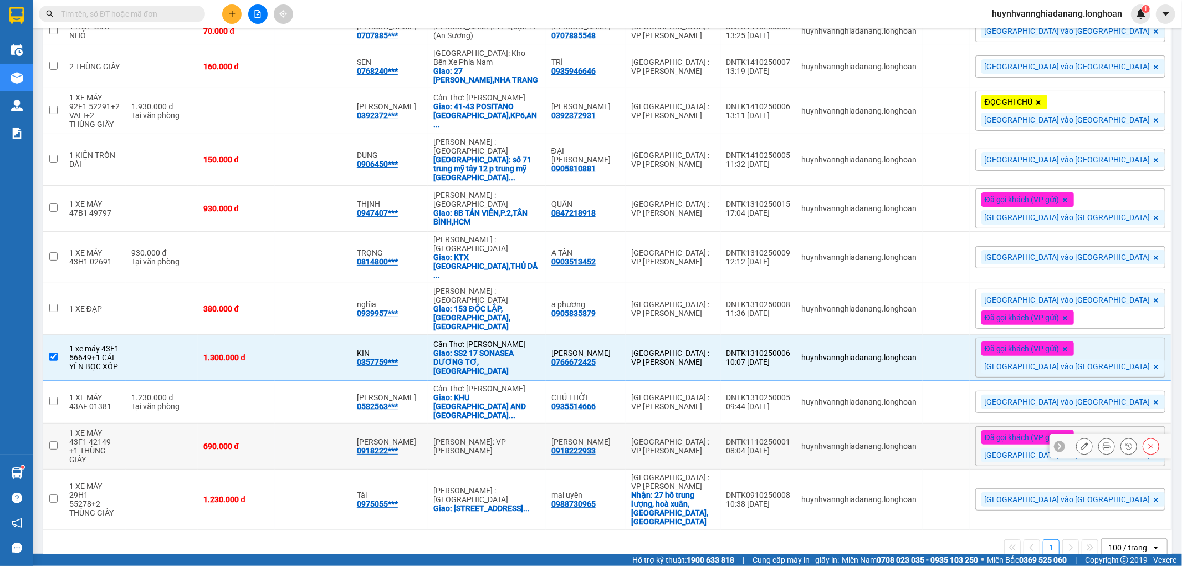
drag, startPoint x: 50, startPoint y: 431, endPoint x: 44, endPoint y: 468, distance: 37.6
click at [50, 441] on input "checkbox" at bounding box center [53, 445] width 8 height 8
checkbox input "true"
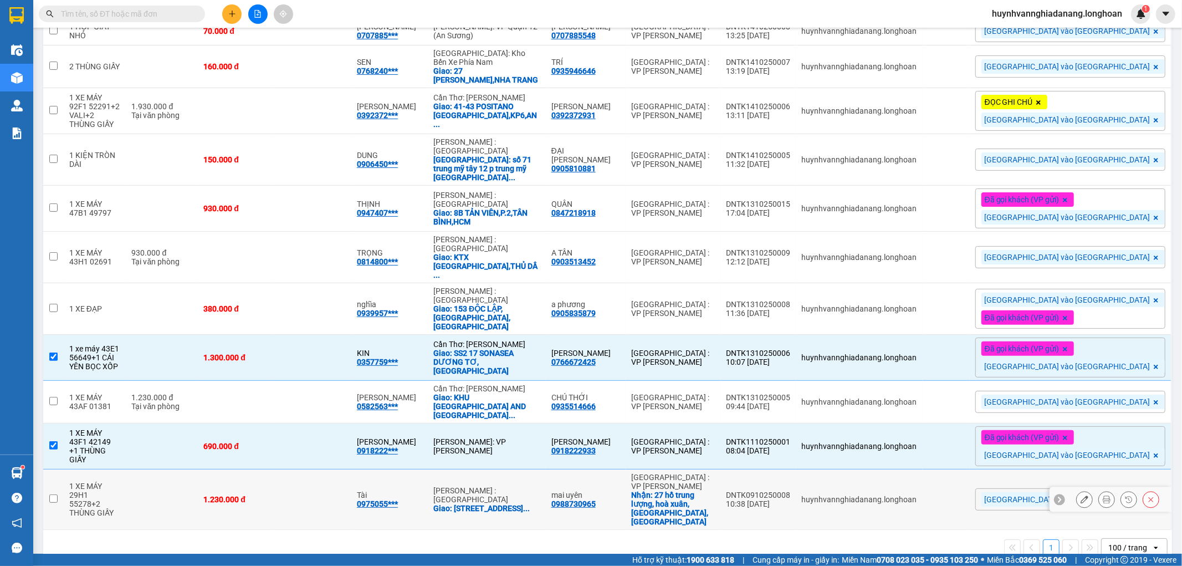
click at [52, 486] on td at bounding box center [53, 499] width 21 height 60
checkbox input "true"
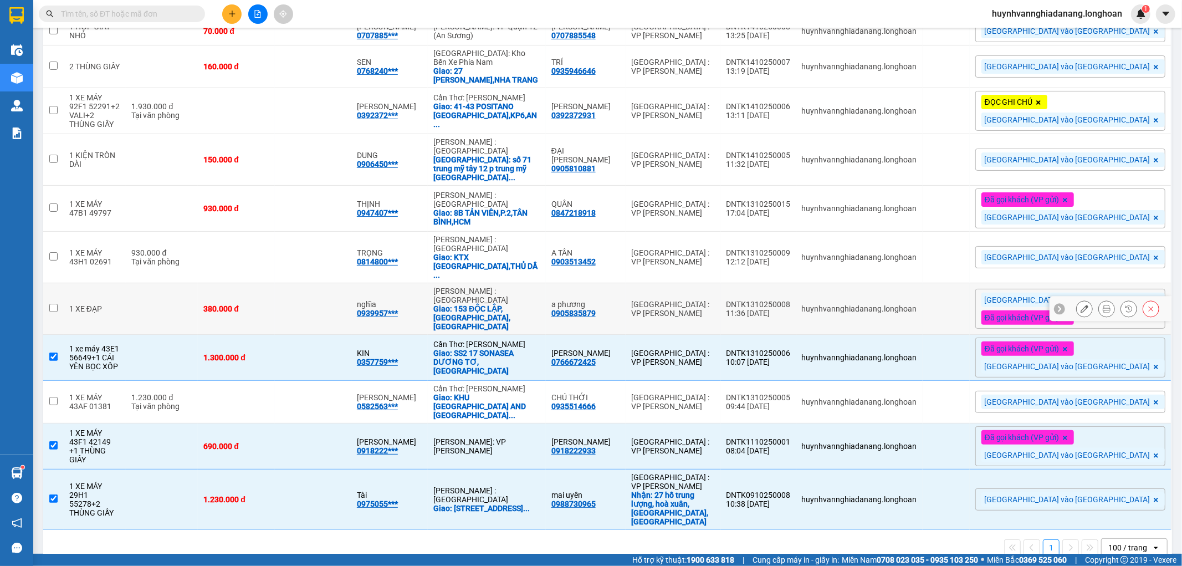
click at [54, 304] on input "checkbox" at bounding box center [53, 308] width 8 height 8
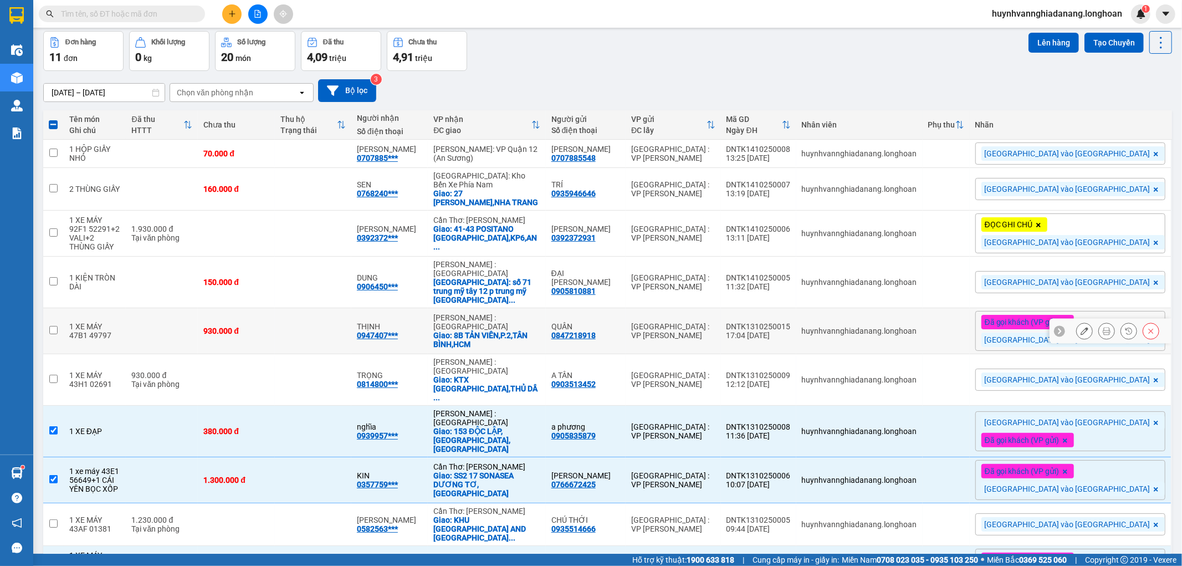
scroll to position [45, 0]
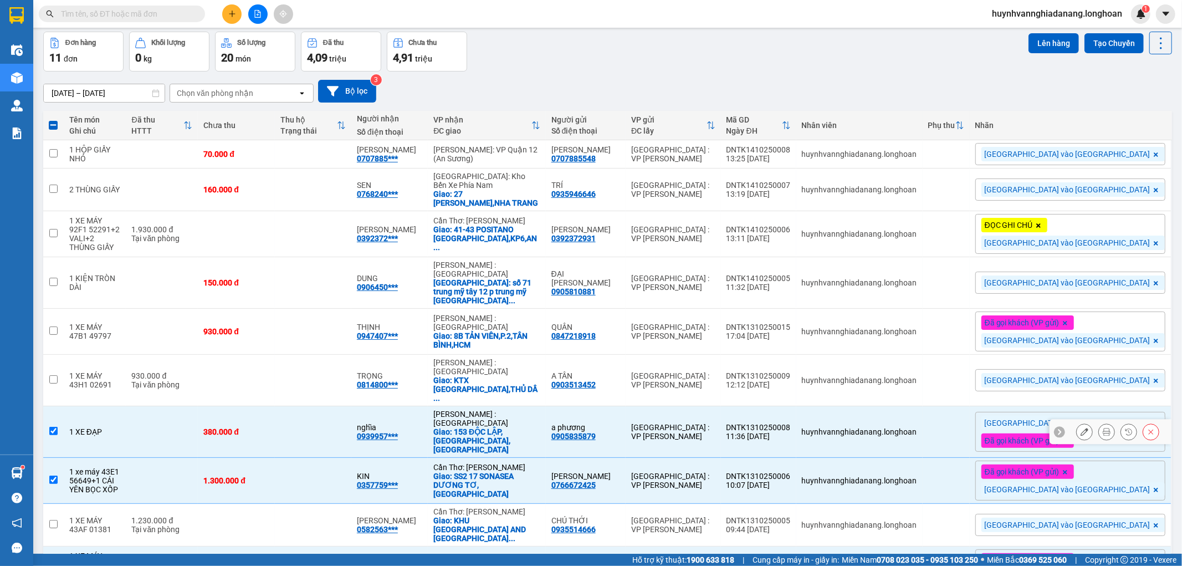
click at [55, 427] on input "checkbox" at bounding box center [53, 431] width 8 height 8
checkbox input "false"
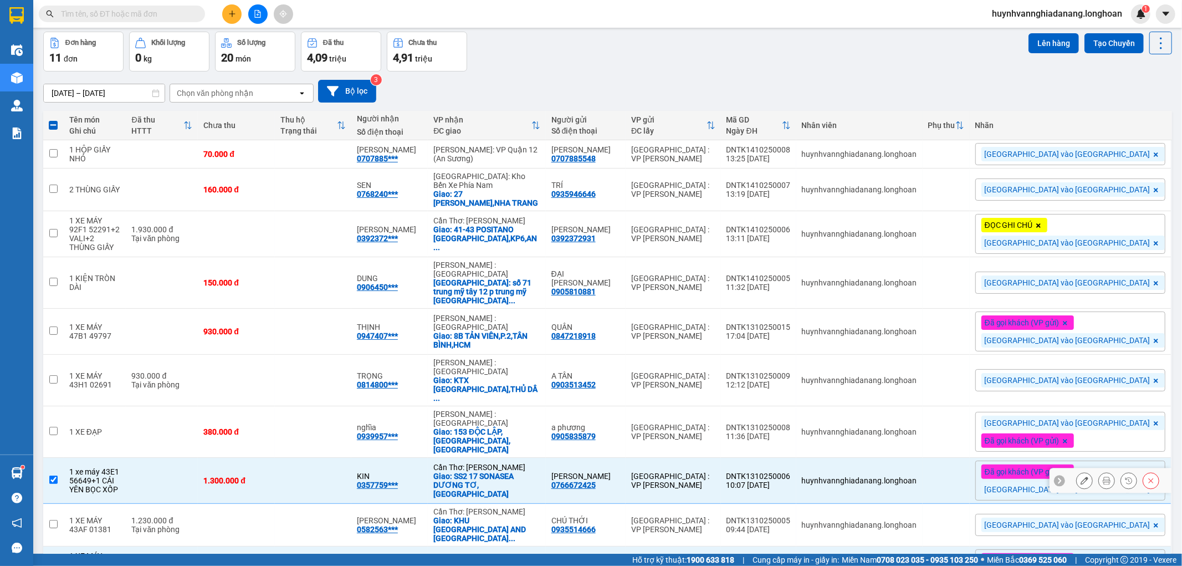
click at [56, 475] on input "checkbox" at bounding box center [53, 479] width 8 height 8
checkbox input "false"
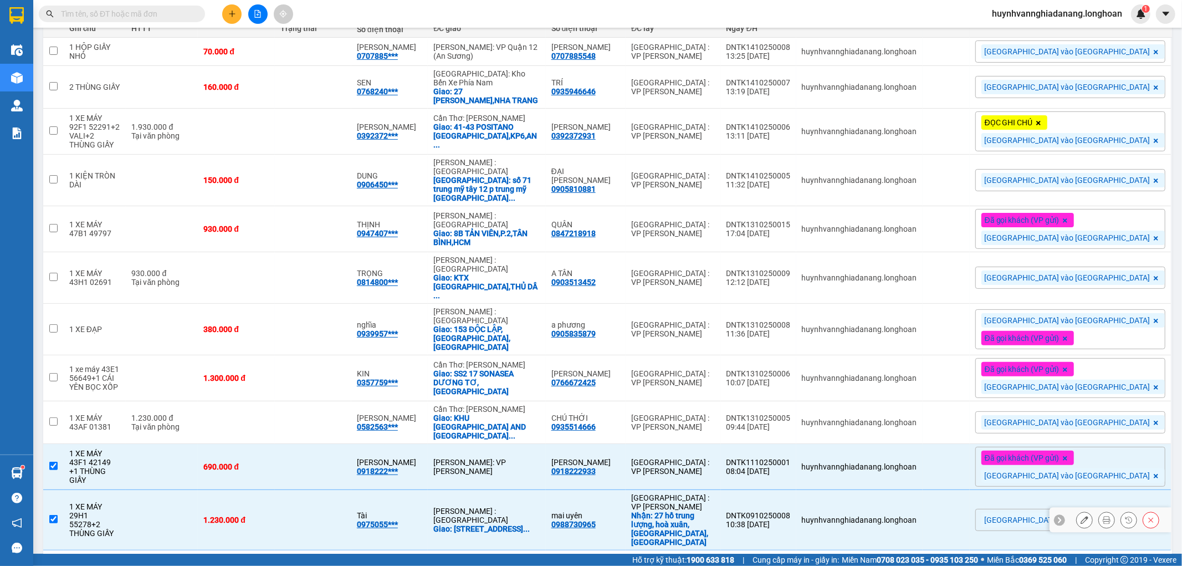
scroll to position [168, 0]
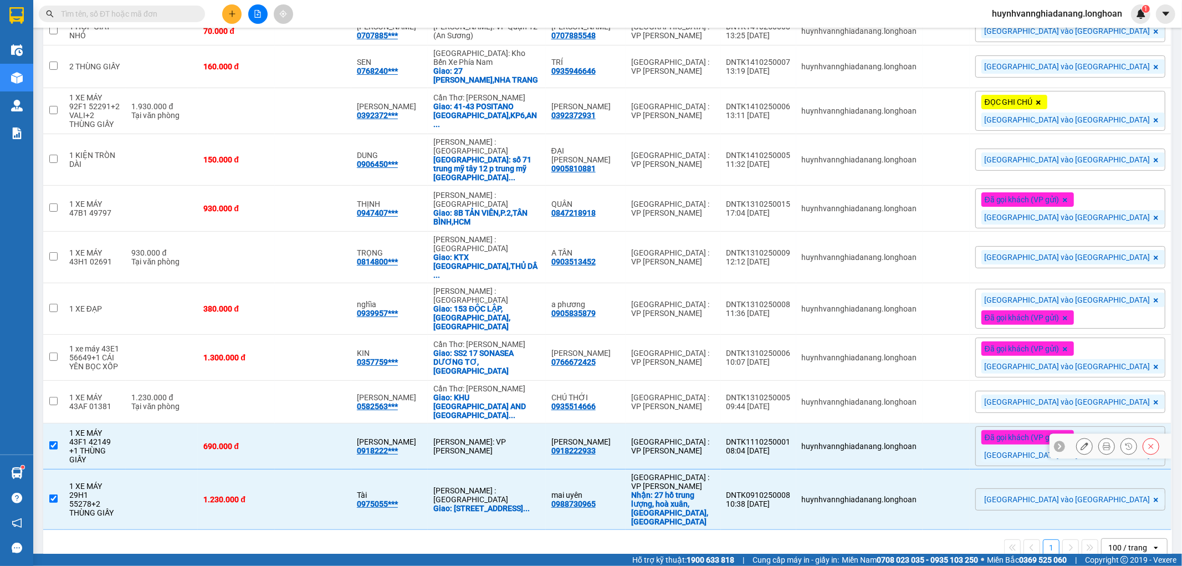
click at [54, 441] on input "checkbox" at bounding box center [53, 445] width 8 height 8
checkbox input "false"
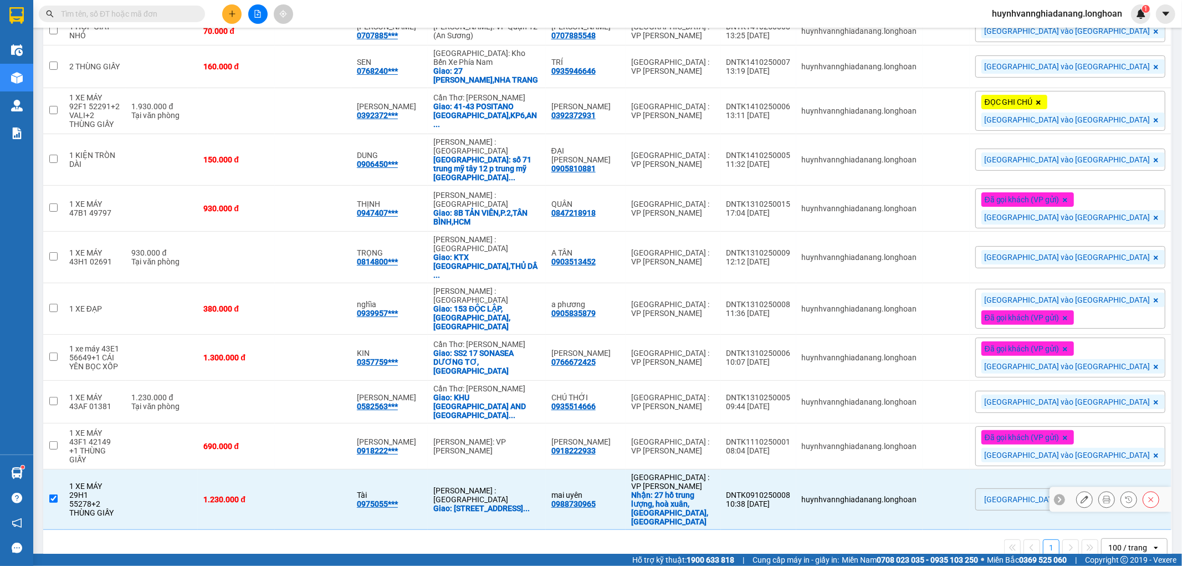
drag, startPoint x: 52, startPoint y: 481, endPoint x: 272, endPoint y: 424, distance: 227.3
click at [53, 494] on input "checkbox" at bounding box center [53, 498] width 8 height 8
checkbox input "false"
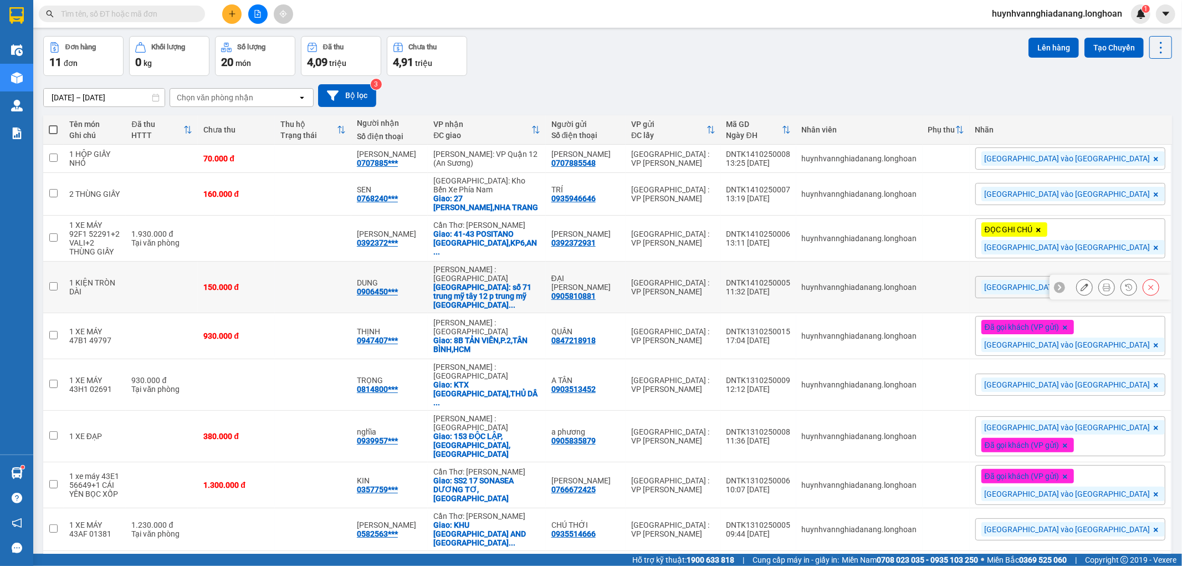
scroll to position [0, 0]
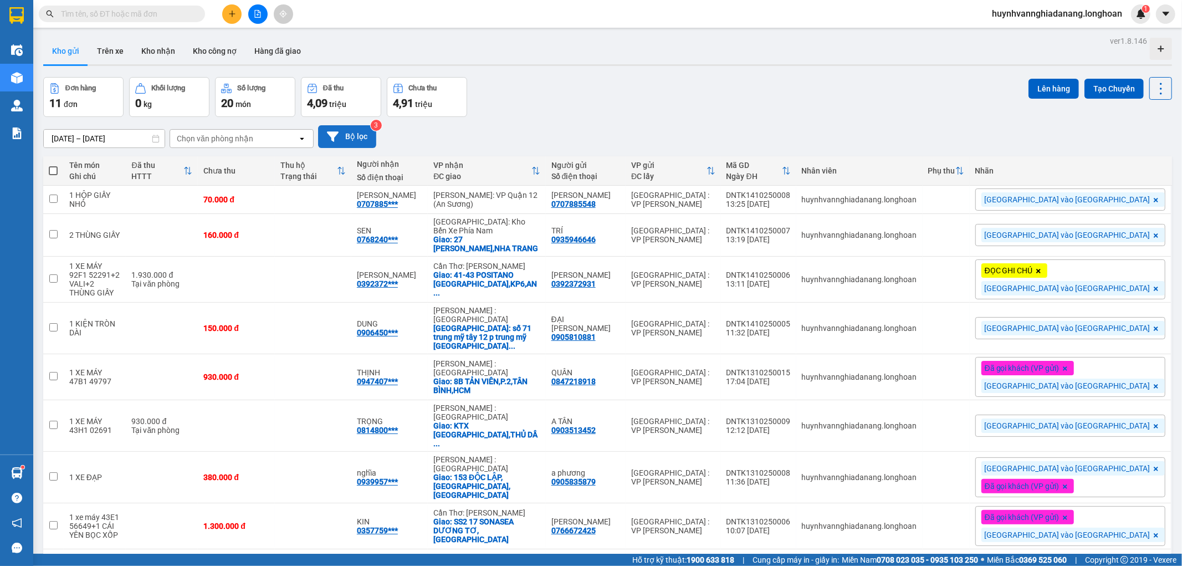
click at [357, 130] on button "Bộ lọc" at bounding box center [347, 136] width 58 height 23
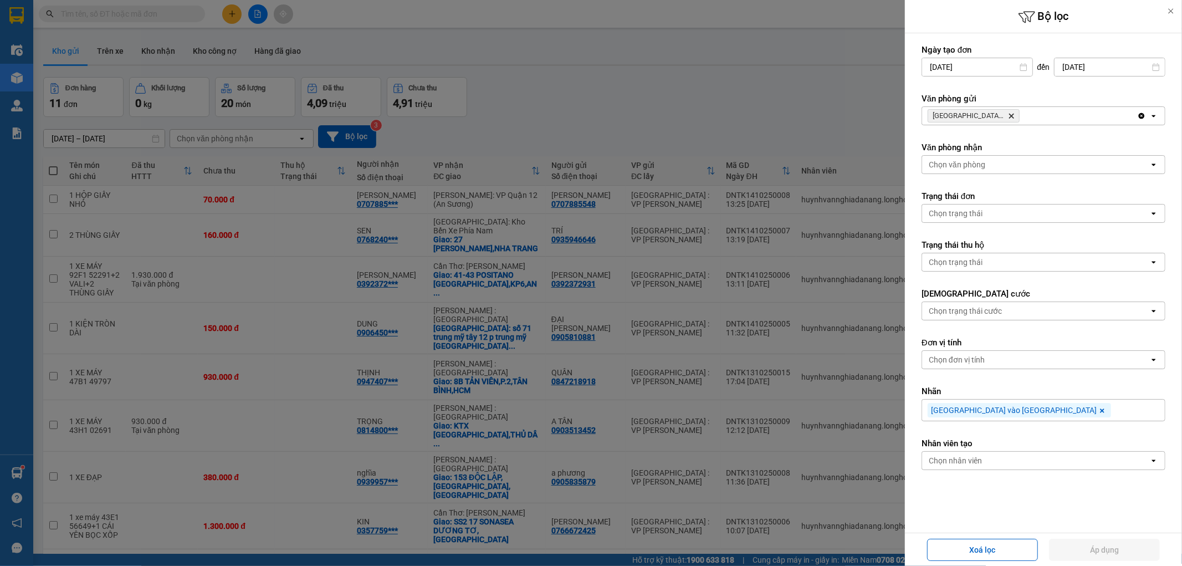
click at [1100, 409] on icon at bounding box center [1102, 410] width 4 height 4
click at [1087, 541] on button "Áp dụng" at bounding box center [1104, 550] width 111 height 22
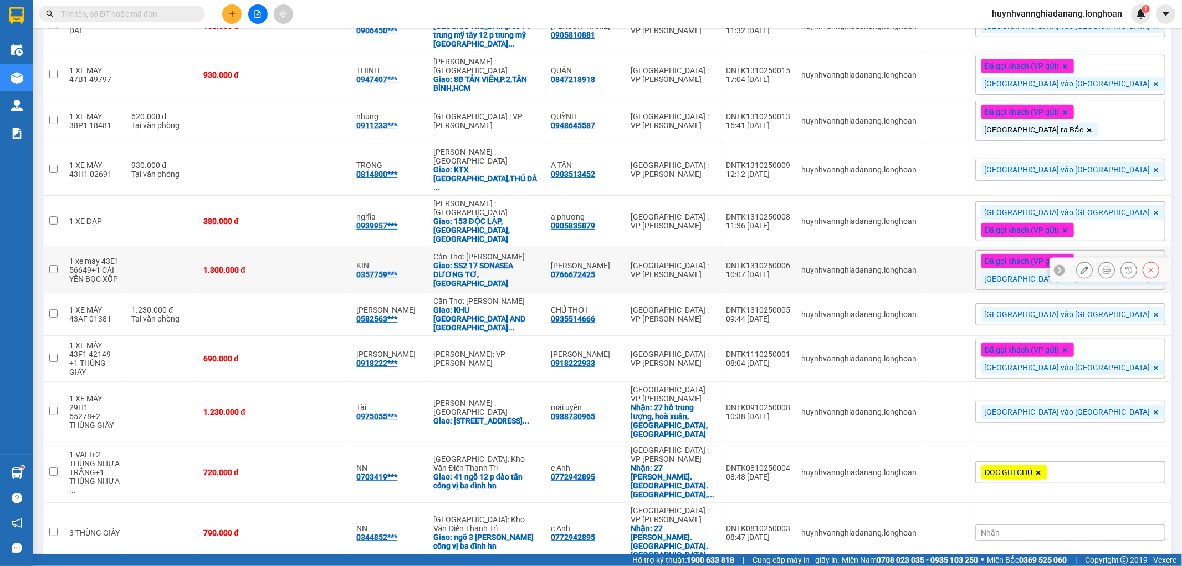
scroll to position [369, 0]
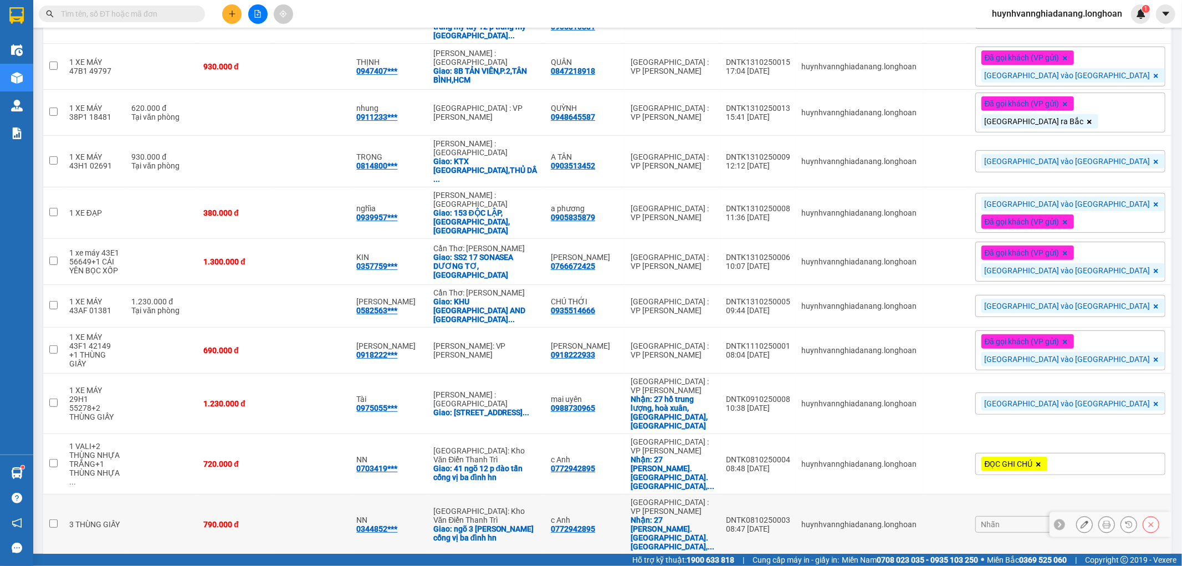
drag, startPoint x: 55, startPoint y: 491, endPoint x: 52, endPoint y: 447, distance: 44.5
click at [54, 519] on input "checkbox" at bounding box center [53, 523] width 8 height 8
checkbox input "true"
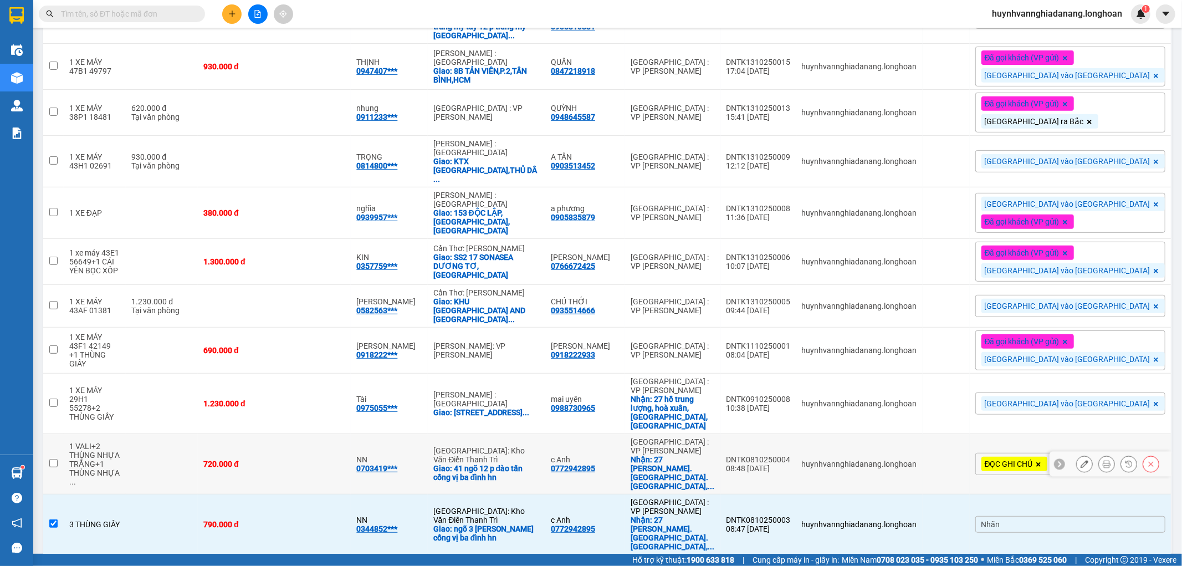
click at [56, 459] on input "checkbox" at bounding box center [53, 463] width 8 height 8
checkbox input "true"
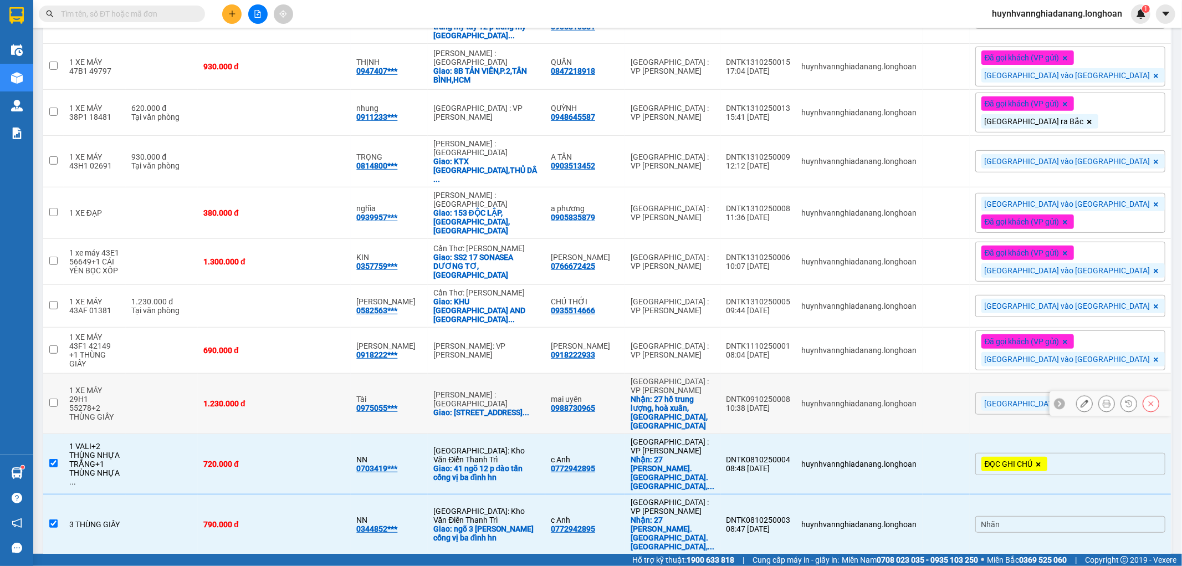
click at [54, 401] on input "checkbox" at bounding box center [53, 402] width 8 height 8
checkbox input "true"
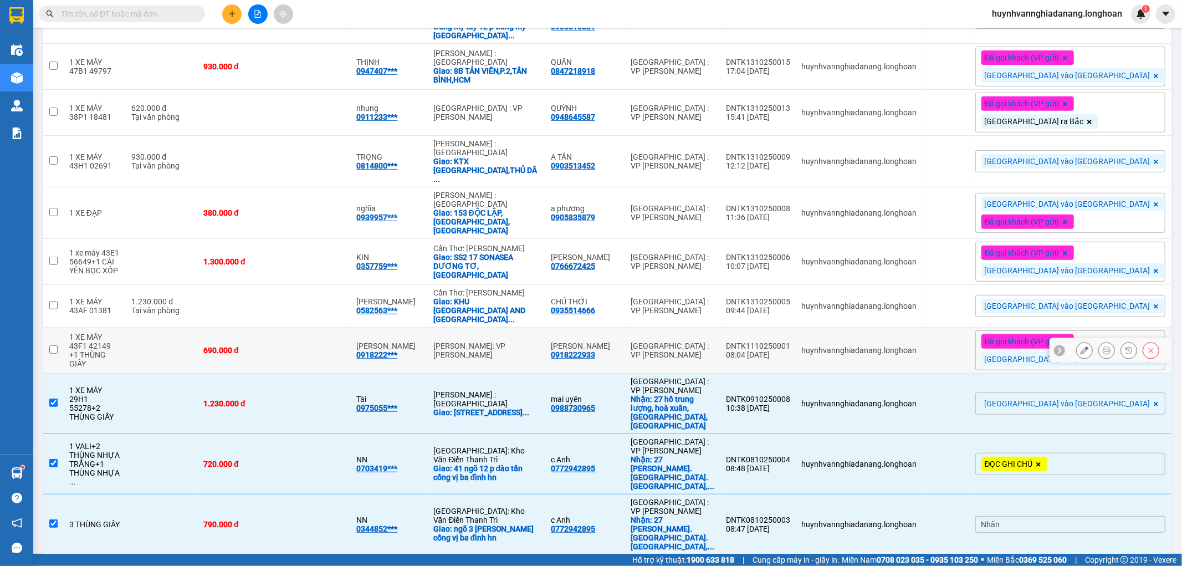
click at [53, 351] on input "checkbox" at bounding box center [53, 349] width 8 height 8
checkbox input "true"
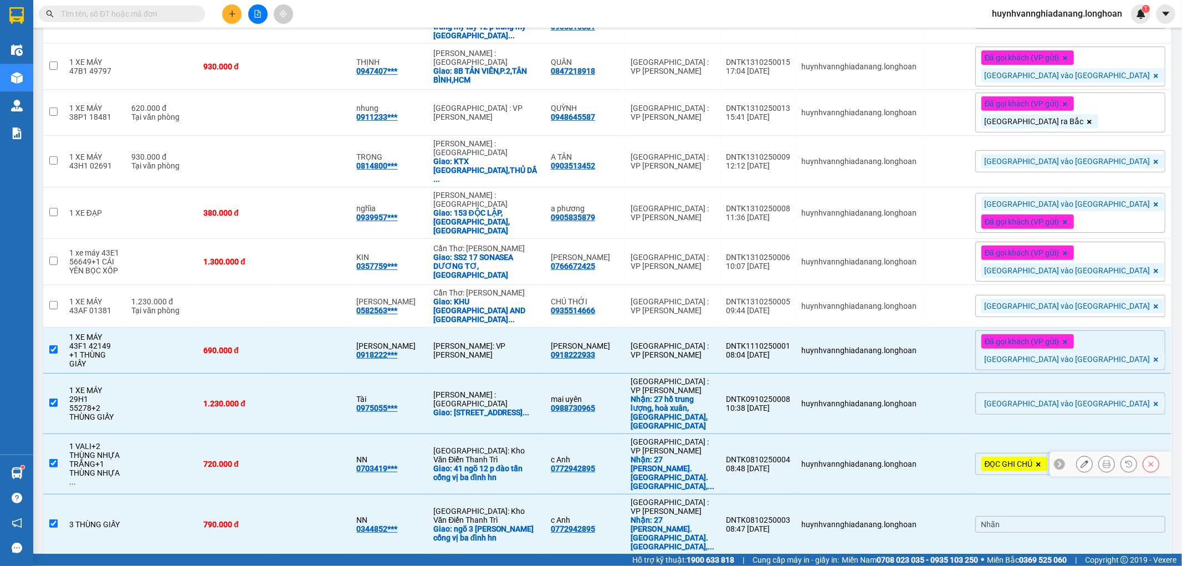
click at [50, 459] on input "checkbox" at bounding box center [53, 463] width 8 height 8
checkbox input "false"
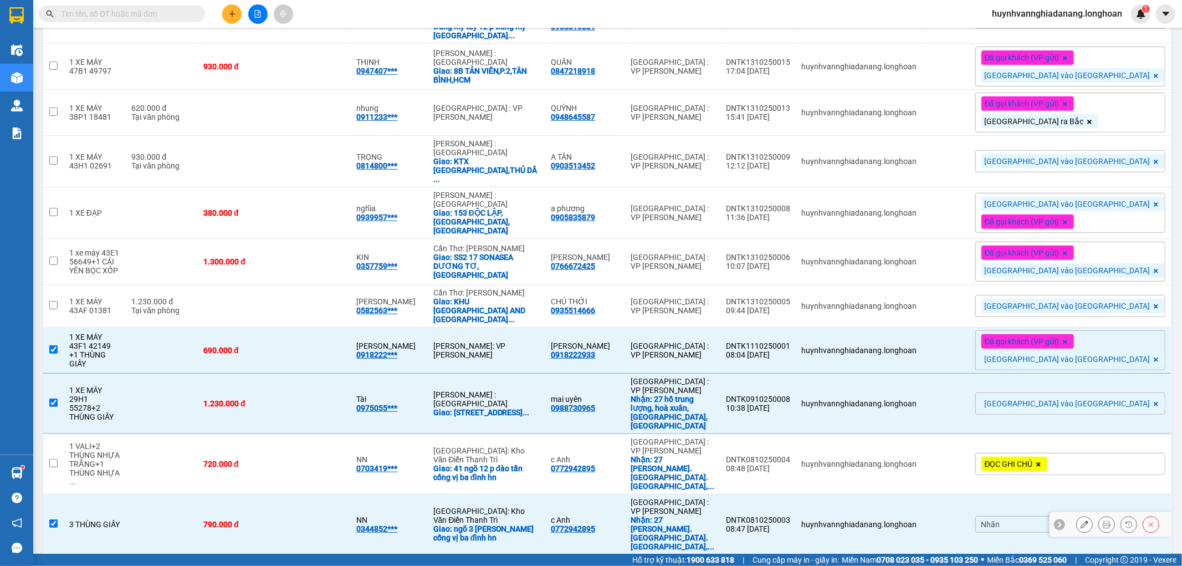
click at [51, 519] on input "checkbox" at bounding box center [53, 523] width 8 height 8
checkbox input "false"
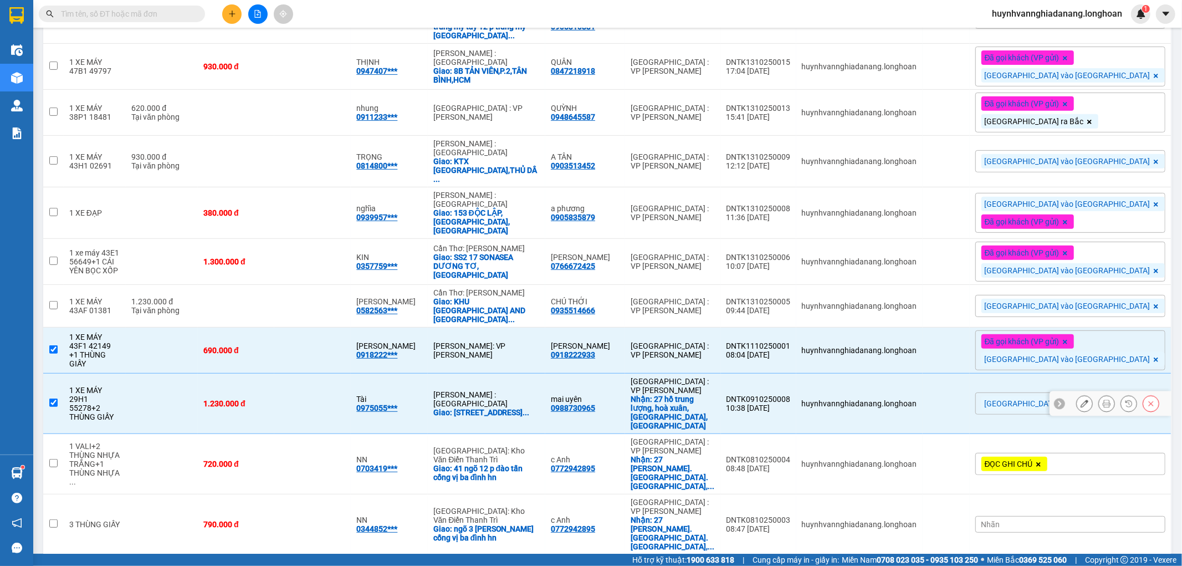
scroll to position [308, 0]
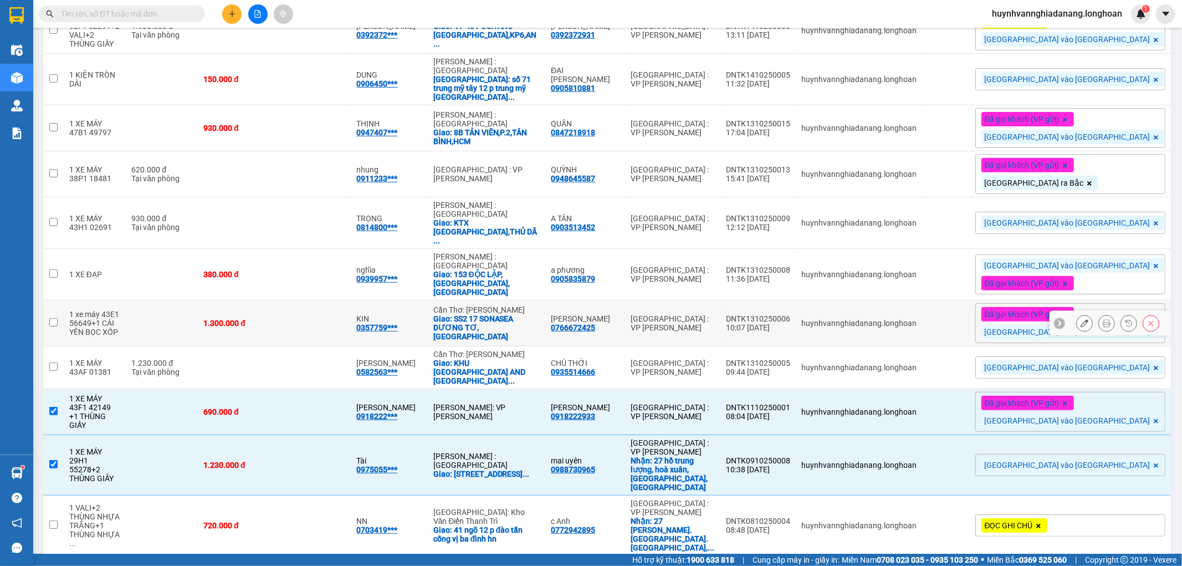
click at [53, 324] on input "checkbox" at bounding box center [53, 322] width 8 height 8
checkbox input "true"
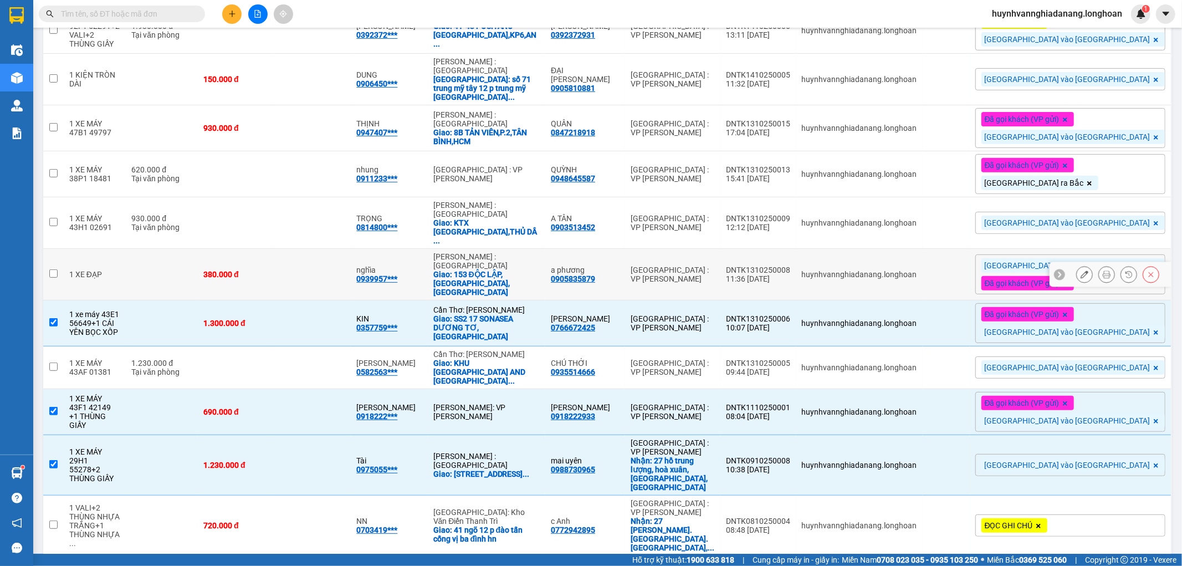
click at [51, 278] on input "checkbox" at bounding box center [53, 273] width 8 height 8
checkbox input "true"
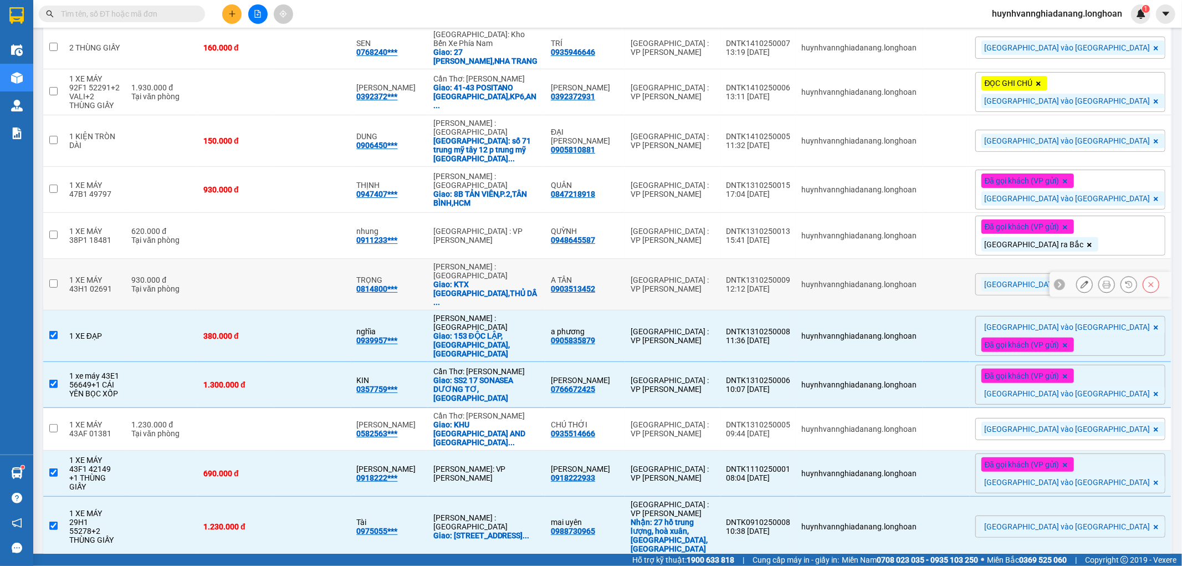
scroll to position [185, 0]
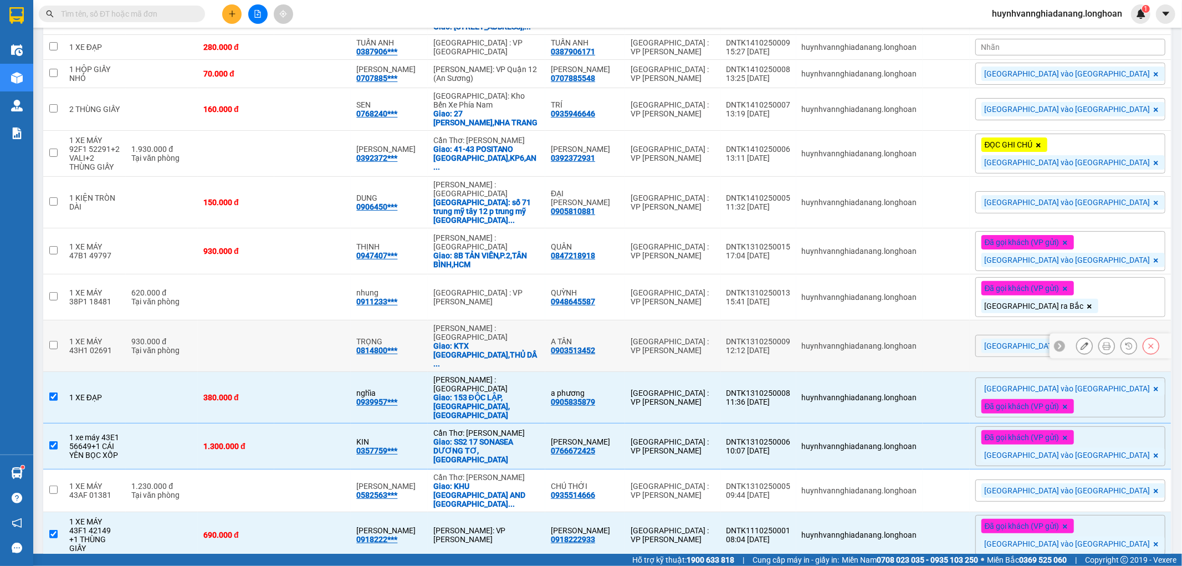
click at [52, 349] on input "checkbox" at bounding box center [53, 345] width 8 height 8
checkbox input "true"
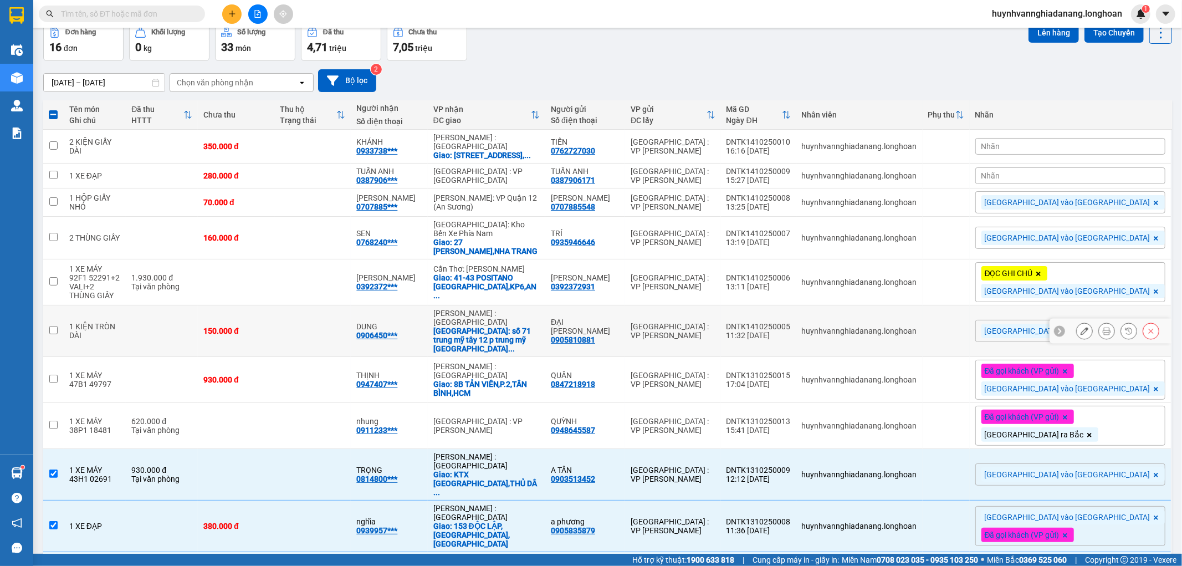
scroll to position [0, 0]
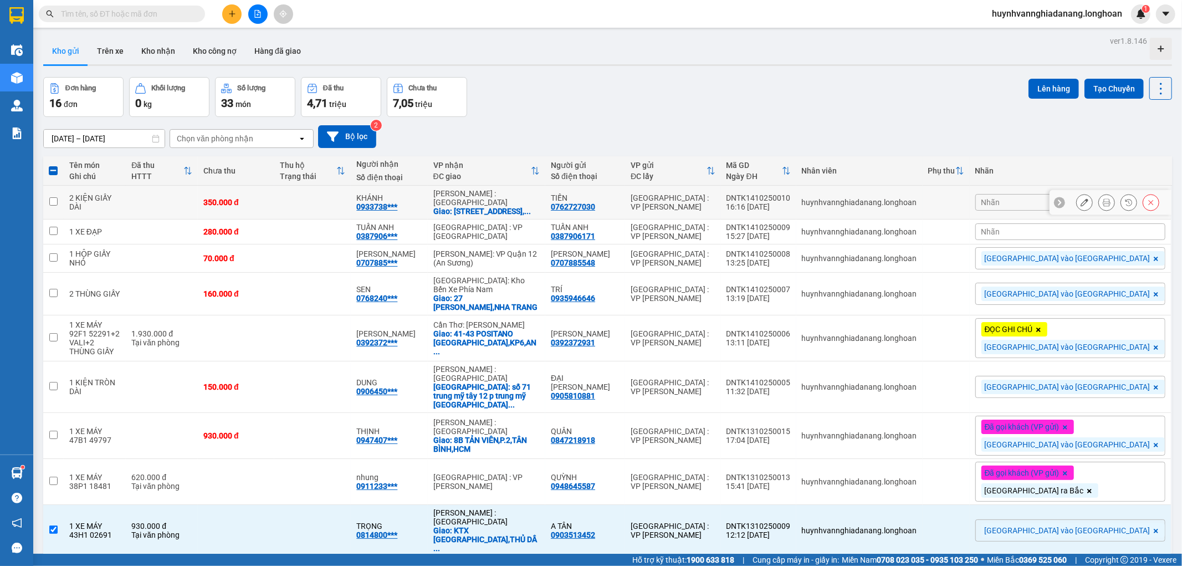
click at [53, 206] on input "checkbox" at bounding box center [53, 201] width 8 height 8
checkbox input "true"
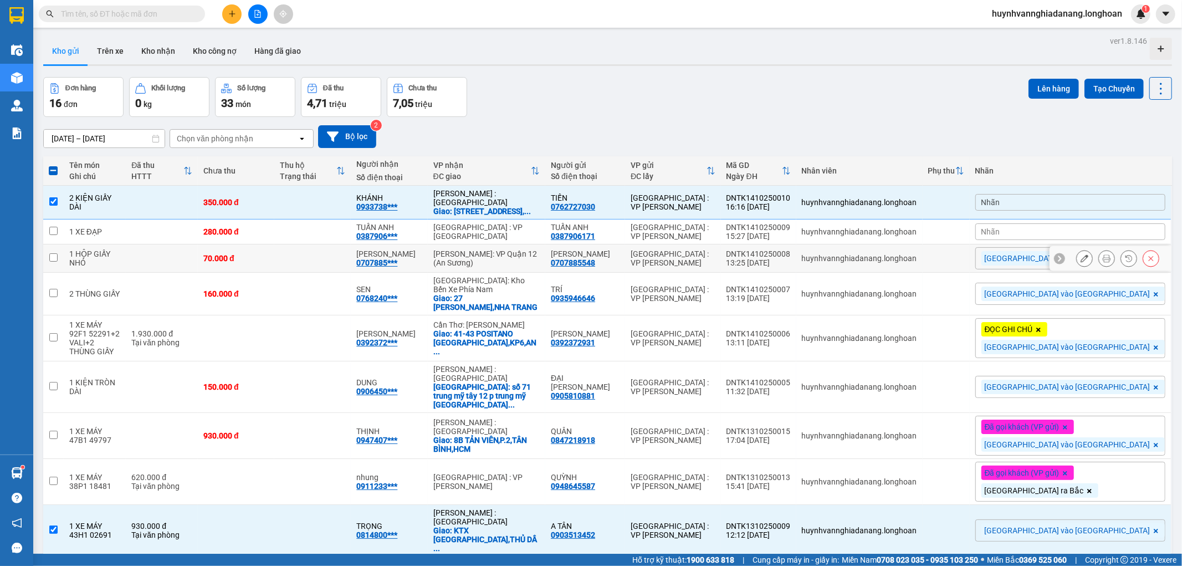
click at [50, 262] on input "checkbox" at bounding box center [53, 257] width 8 height 8
checkbox input "true"
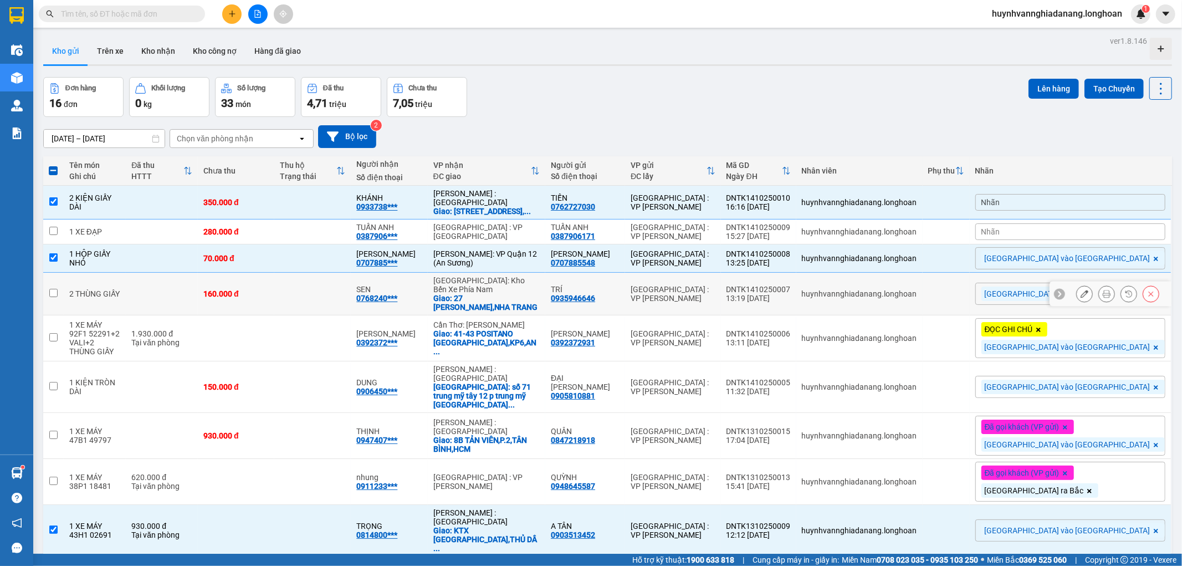
click at [50, 297] on input "checkbox" at bounding box center [53, 293] width 8 height 8
checkbox input "true"
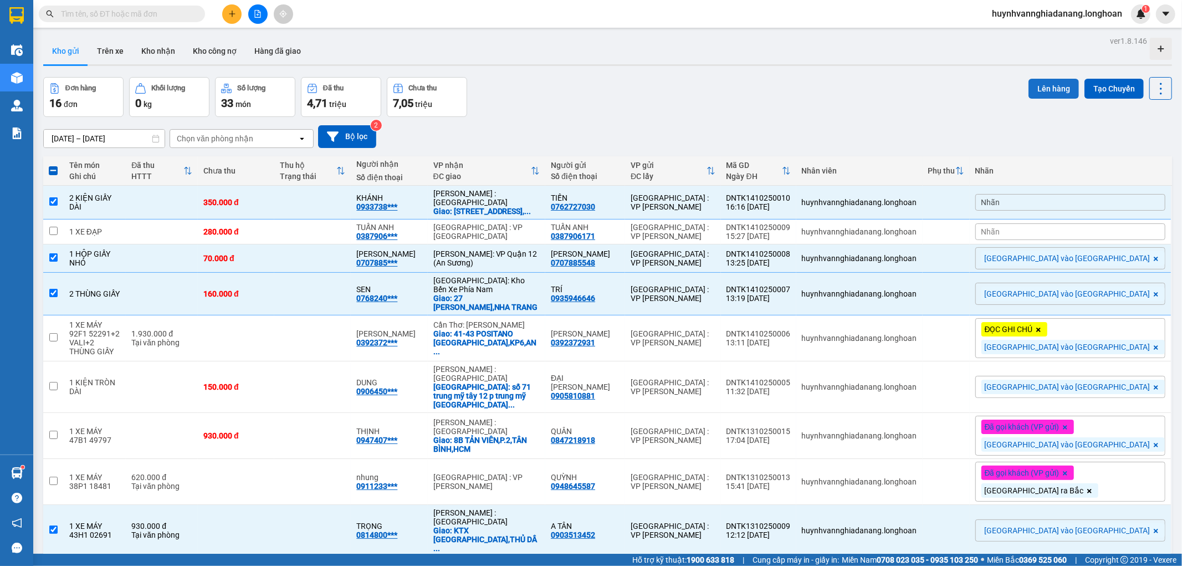
click at [1048, 86] on button "Lên hàng" at bounding box center [1053, 89] width 50 height 20
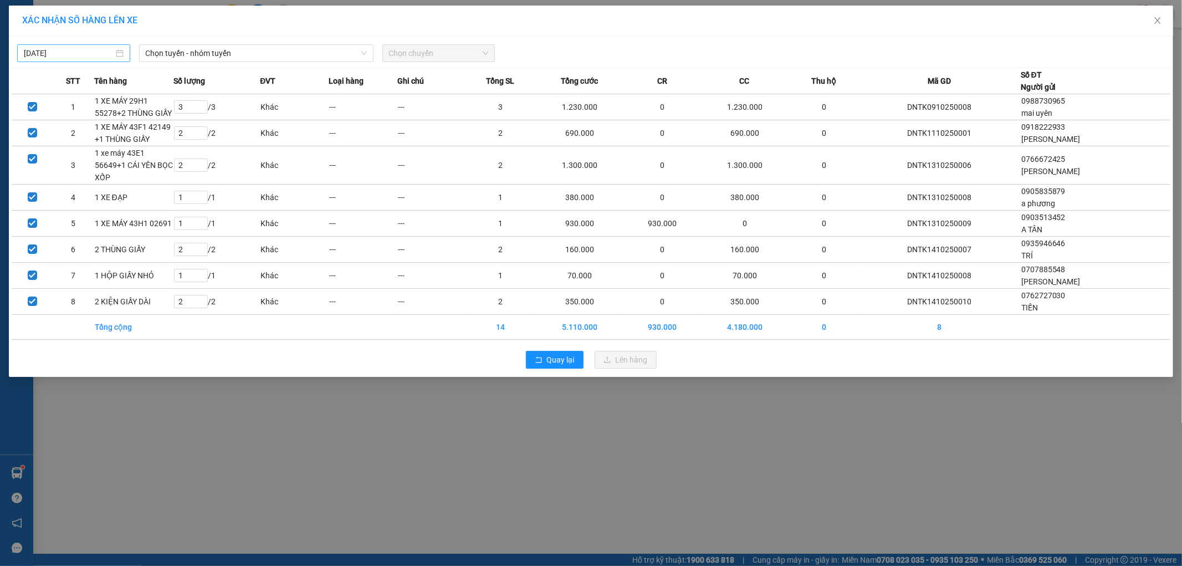
click at [109, 46] on div "[DATE]" at bounding box center [73, 53] width 113 height 18
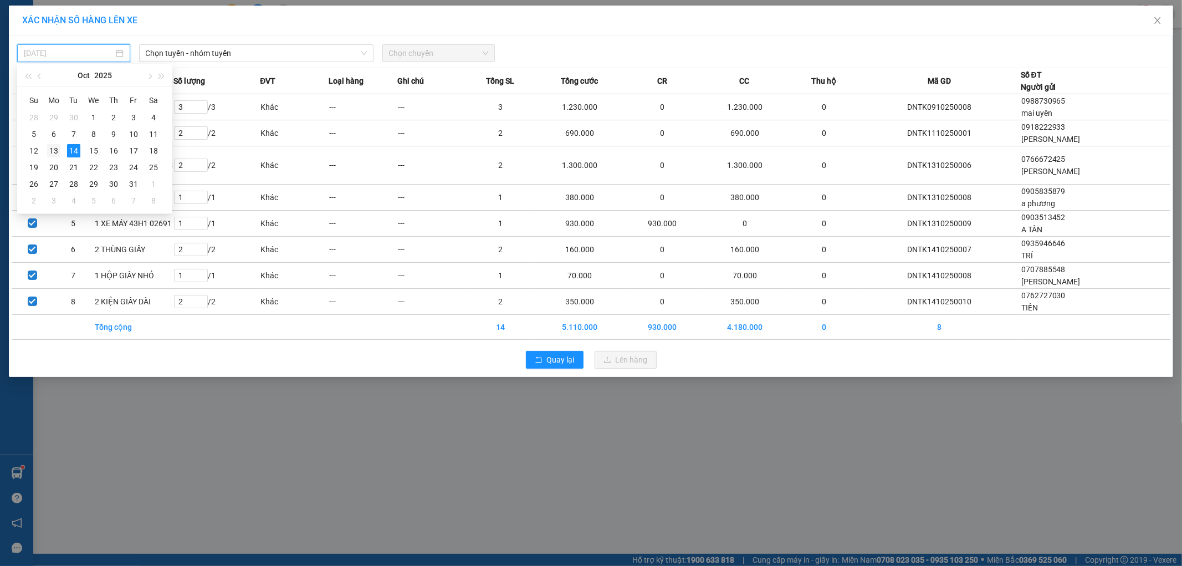
click at [54, 150] on div "13" at bounding box center [53, 150] width 13 height 13
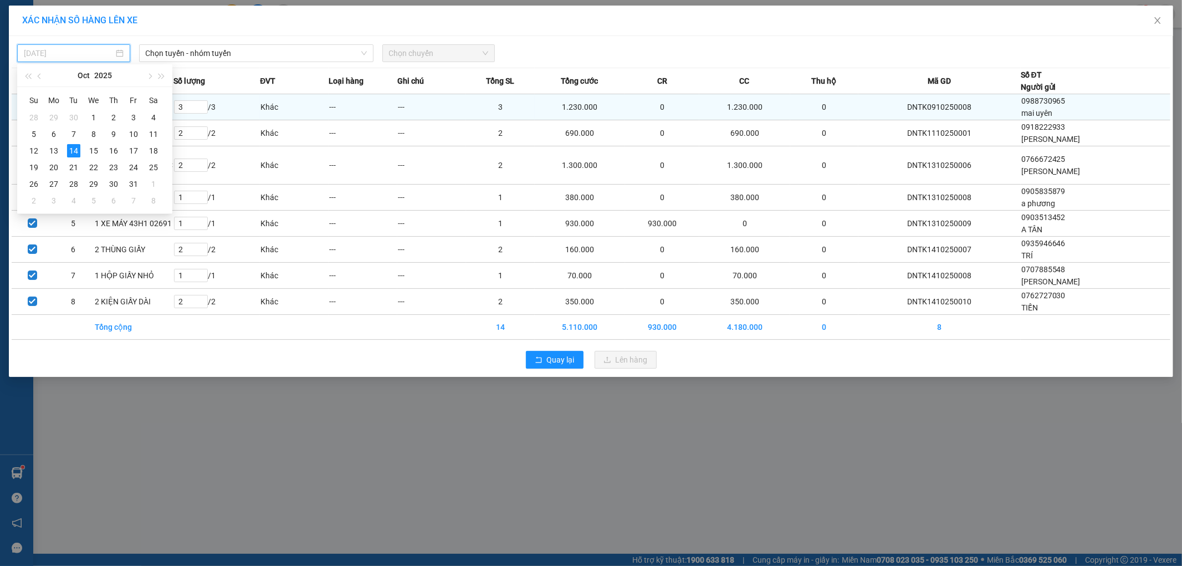
type input "[DATE]"
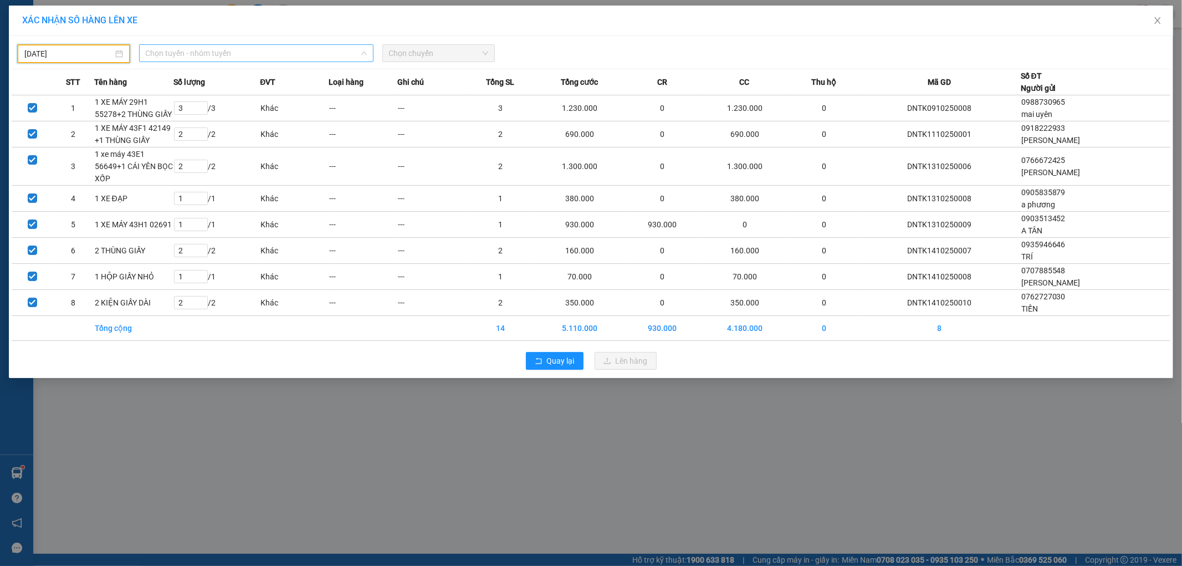
click at [212, 51] on span "Chọn tuyến - nhóm tuyến" at bounding box center [256, 53] width 221 height 17
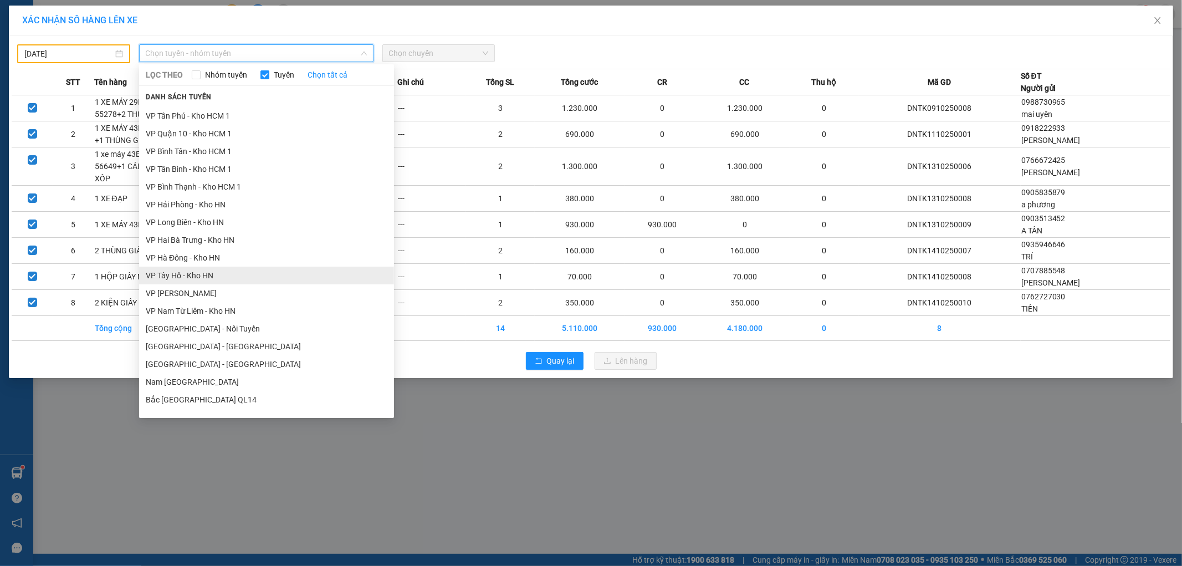
scroll to position [593, 0]
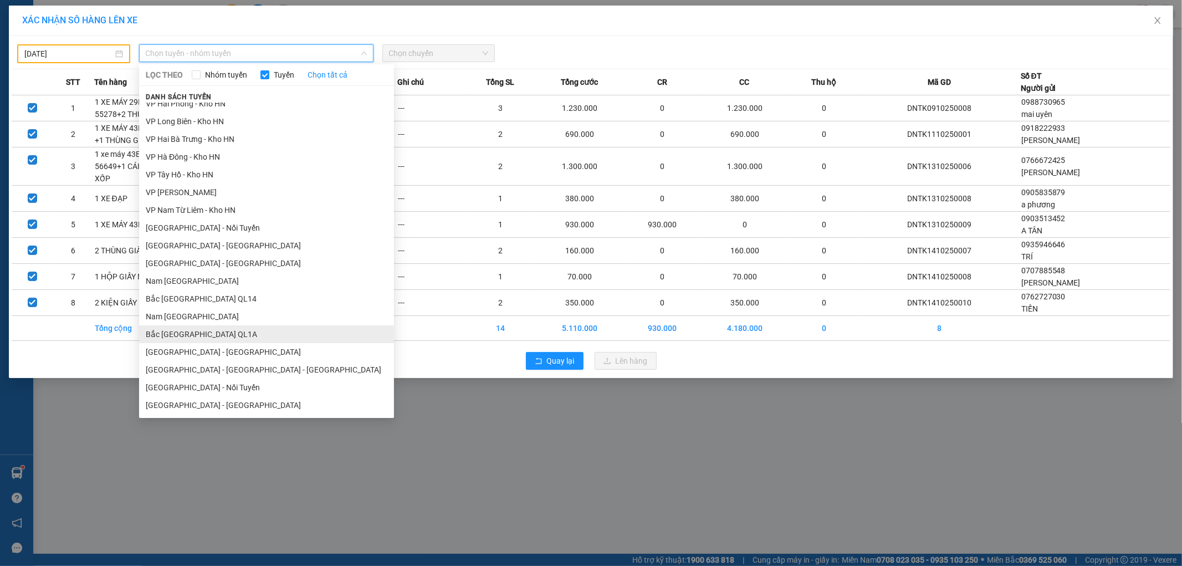
click at [188, 337] on li "Bắc Trung Nam QL1A" at bounding box center [266, 334] width 255 height 18
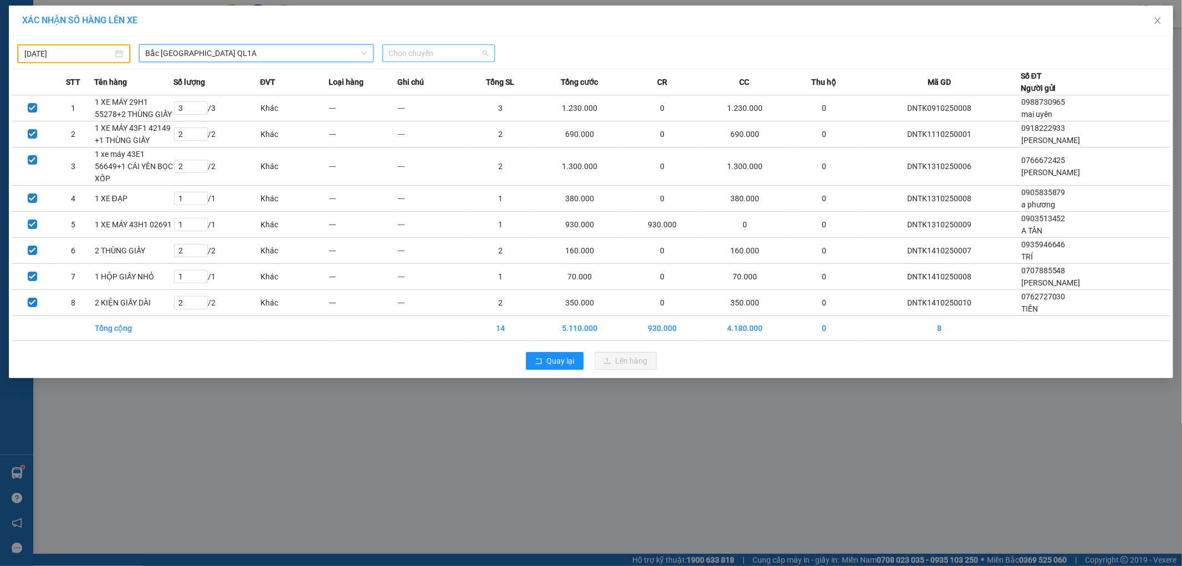
click at [424, 57] on span "Chọn chuyến" at bounding box center [439, 53] width 100 height 17
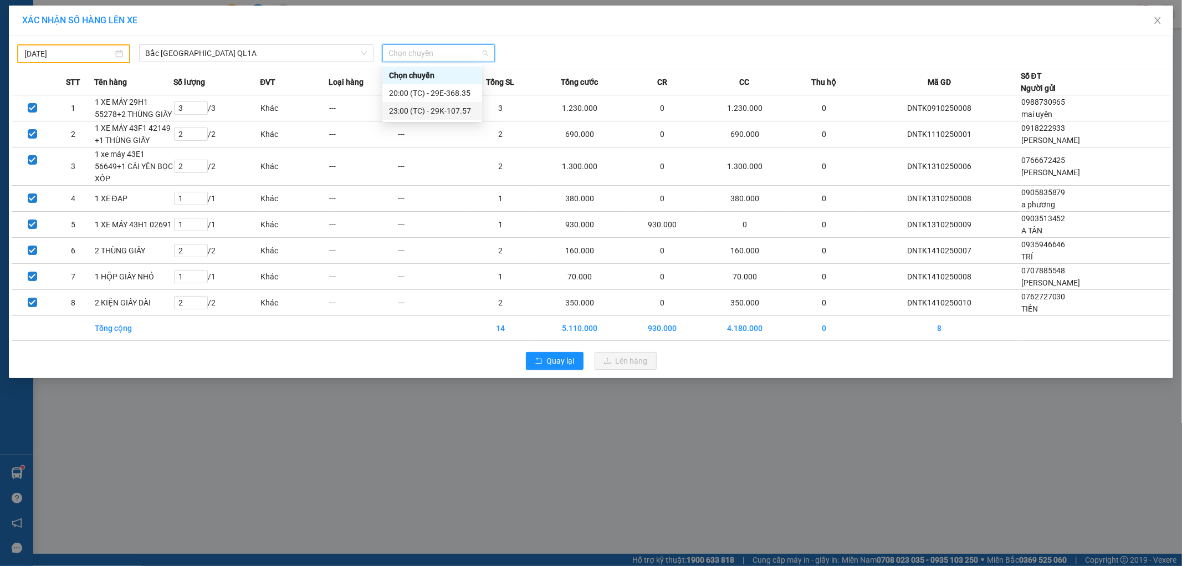
click at [449, 111] on div "23:00 (TC) - 29K-107.57" at bounding box center [432, 111] width 86 height 12
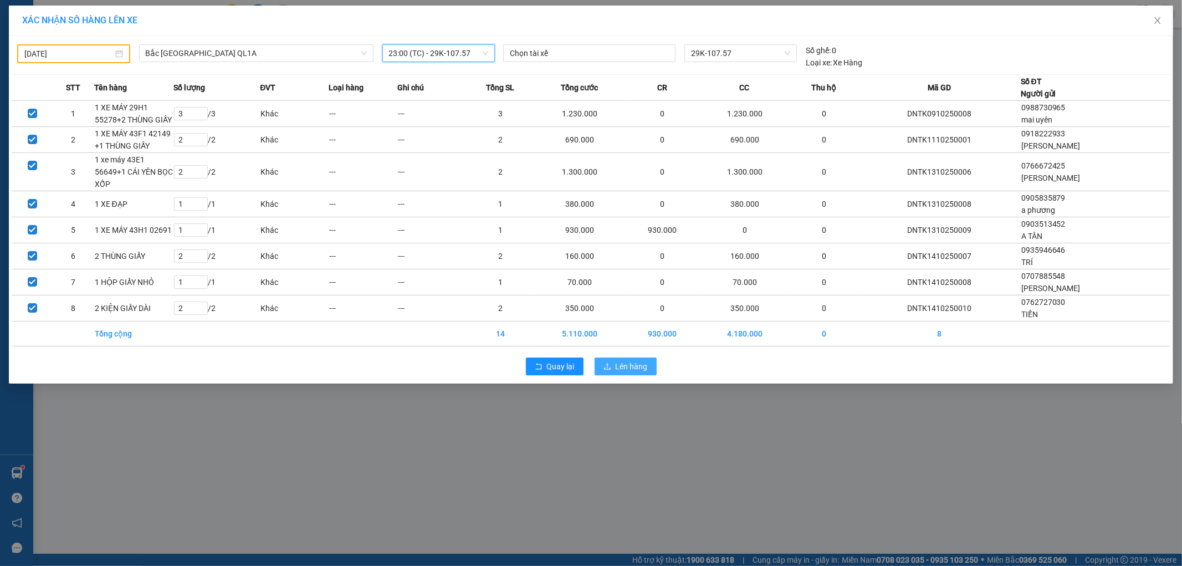
click at [627, 364] on span "Lên hàng" at bounding box center [632, 366] width 32 height 12
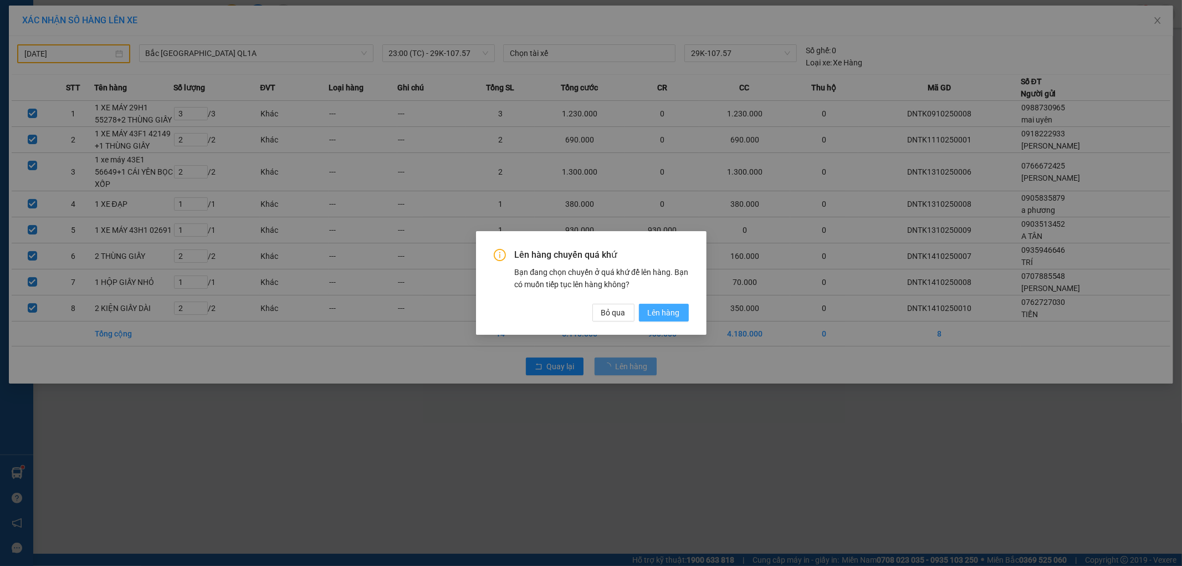
click at [664, 316] on span "Lên hàng" at bounding box center [664, 312] width 32 height 12
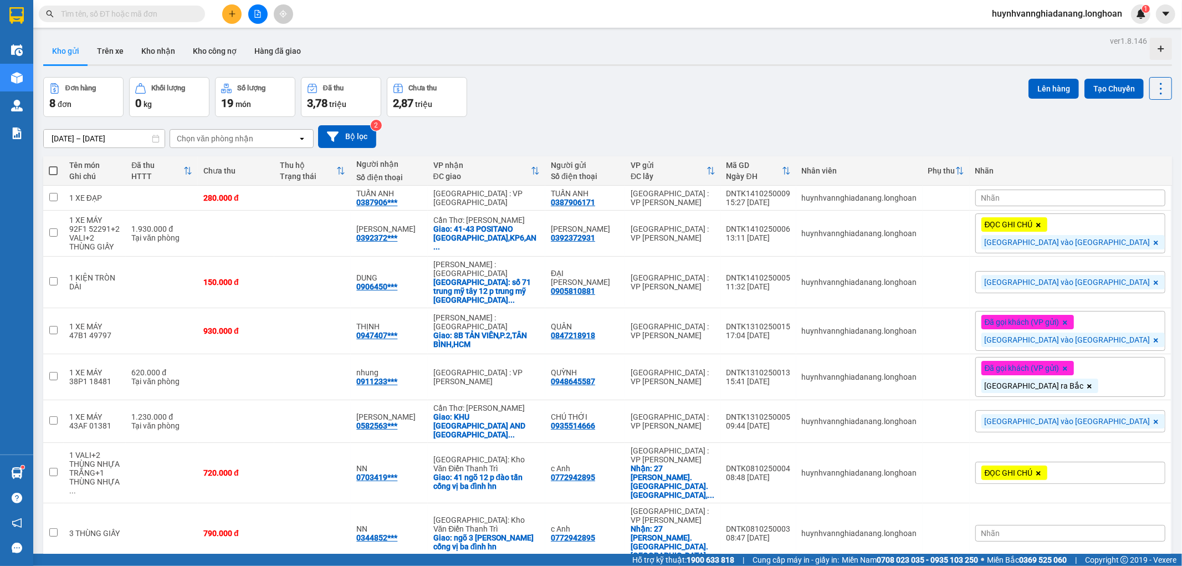
click at [1092, 196] on div "Nhãn" at bounding box center [1070, 198] width 190 height 17
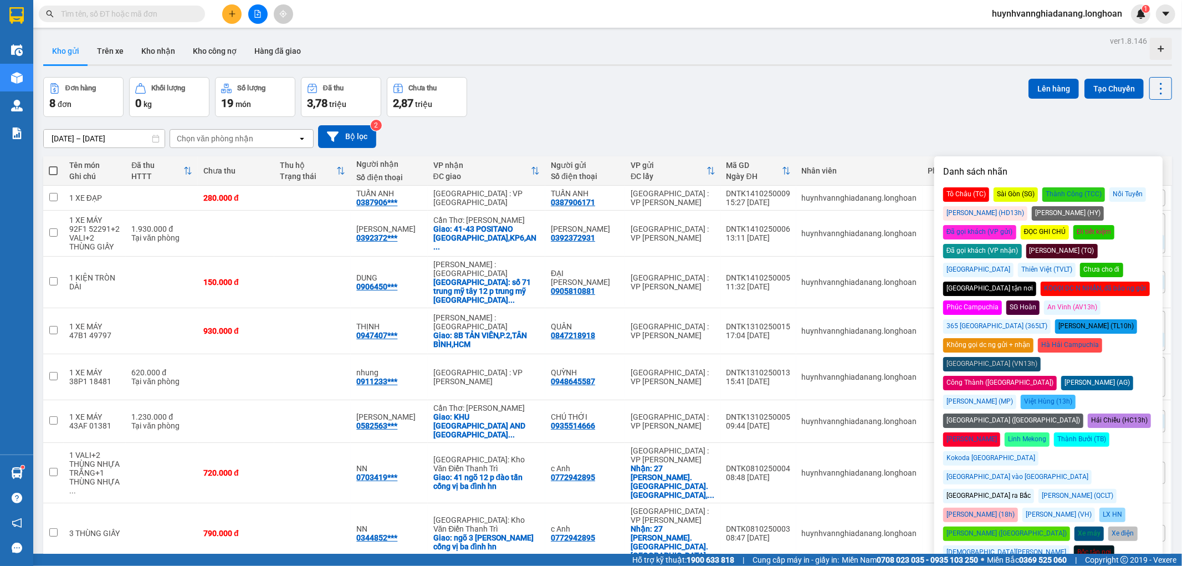
click at [985, 489] on div "[GEOGRAPHIC_DATA] ra Bắc" at bounding box center [988, 496] width 91 height 14
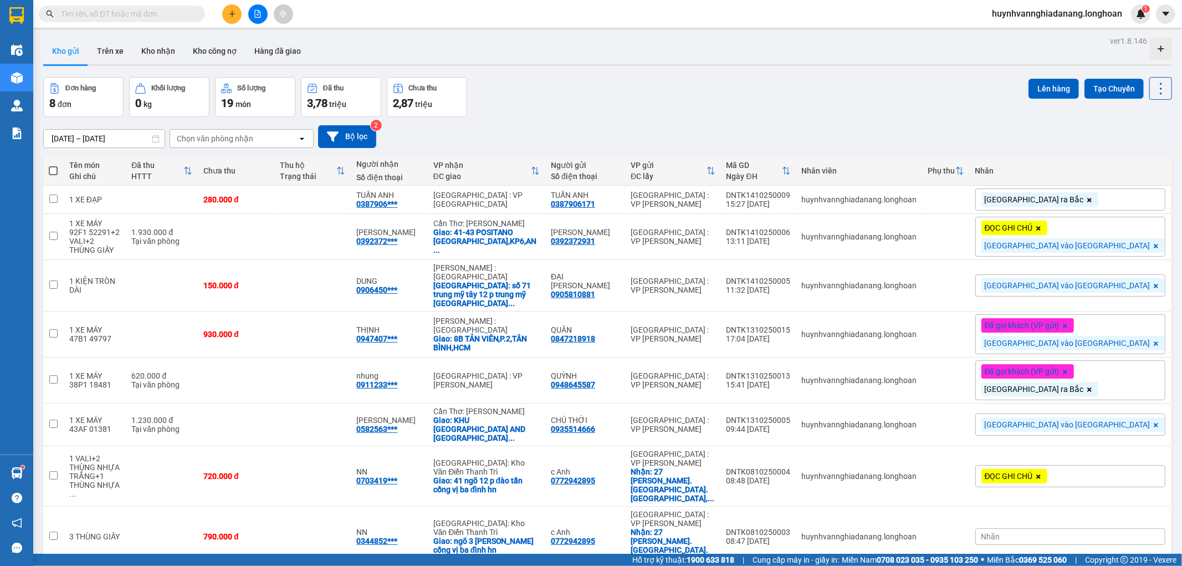
click at [827, 103] on div "Đơn hàng 8 đơn Khối lượng 0 kg Số lượng 19 món Đã thu 3,78 triệu Chưa thu 2,87 …" at bounding box center [607, 97] width 1129 height 40
click at [173, 47] on button "Kho nhận" at bounding box center [158, 51] width 52 height 27
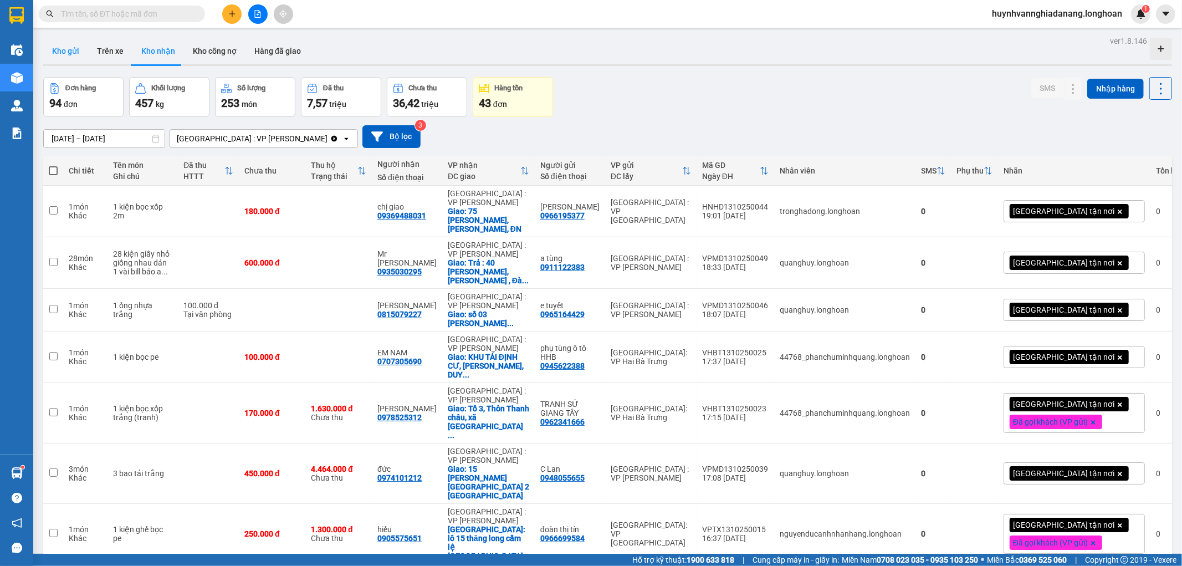
click at [70, 54] on button "Kho gửi" at bounding box center [65, 51] width 45 height 27
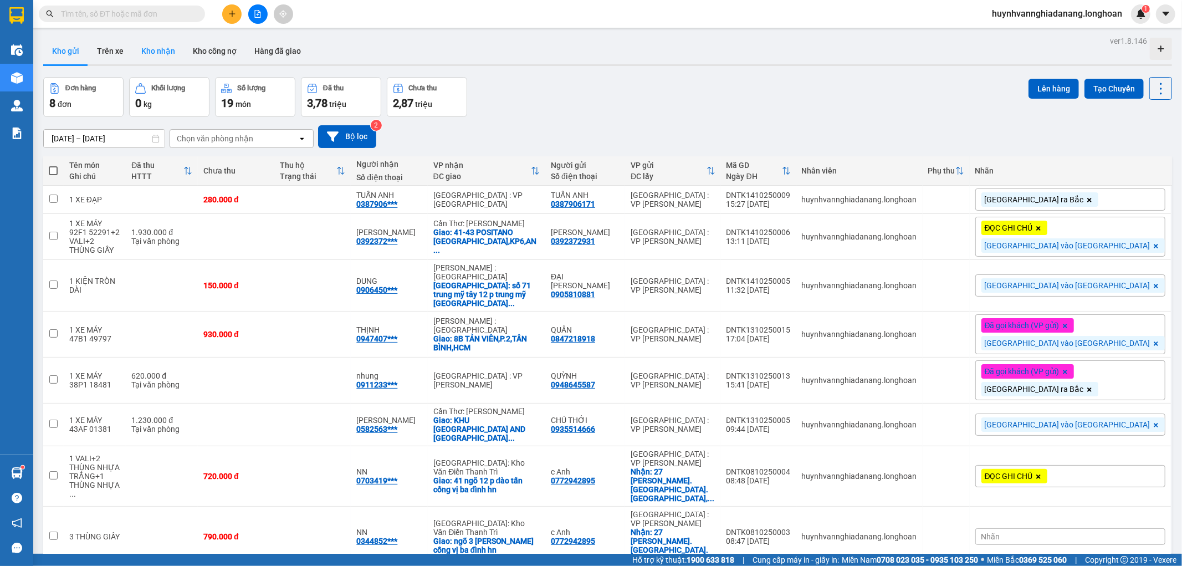
click at [166, 53] on button "Kho nhận" at bounding box center [158, 51] width 52 height 27
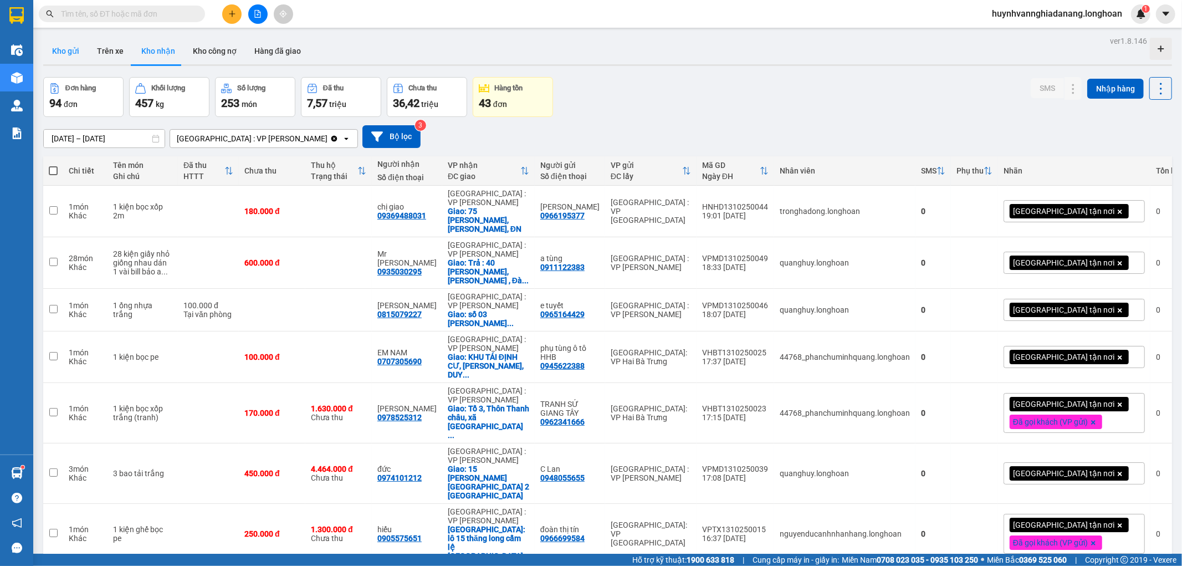
click at [78, 45] on button "Kho gửi" at bounding box center [65, 51] width 45 height 27
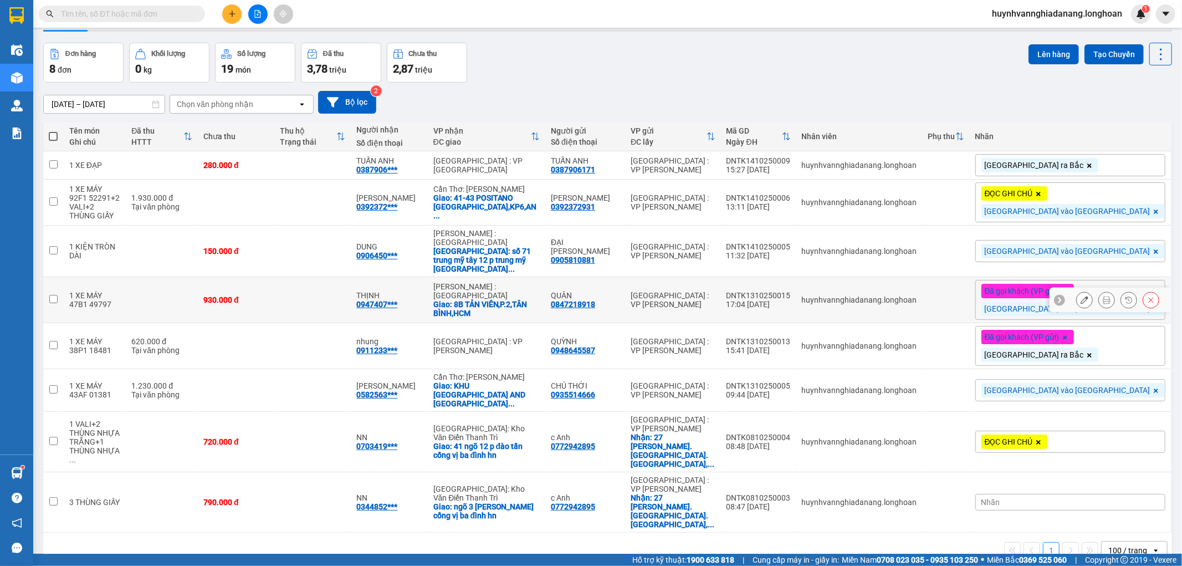
scroll to position [51, 0]
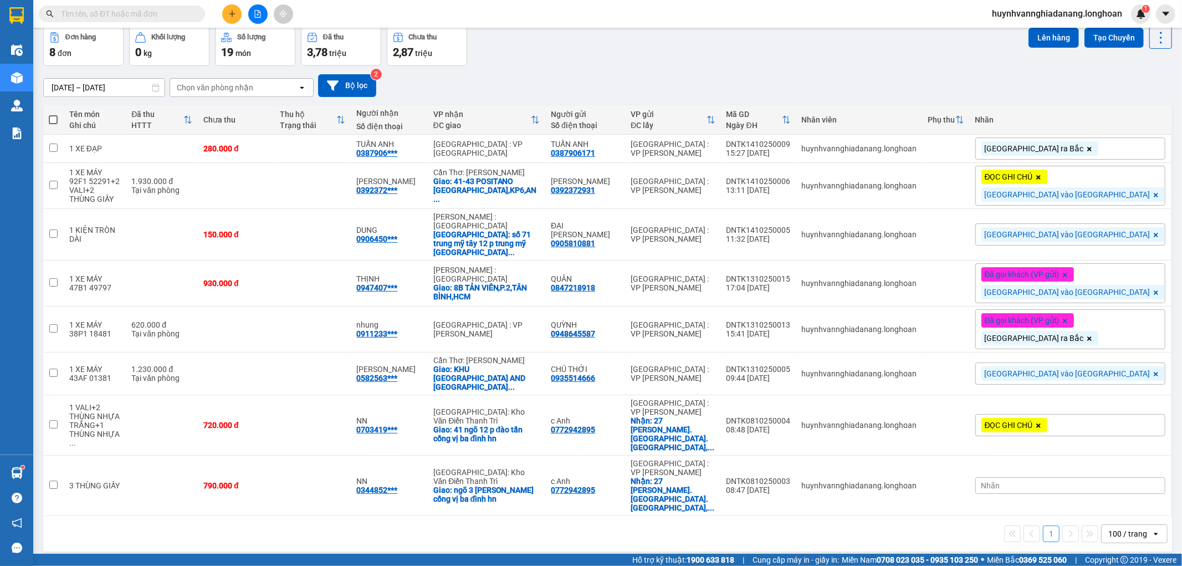
click at [130, 12] on input "text" at bounding box center [126, 14] width 131 height 12
paste input "0777261192"
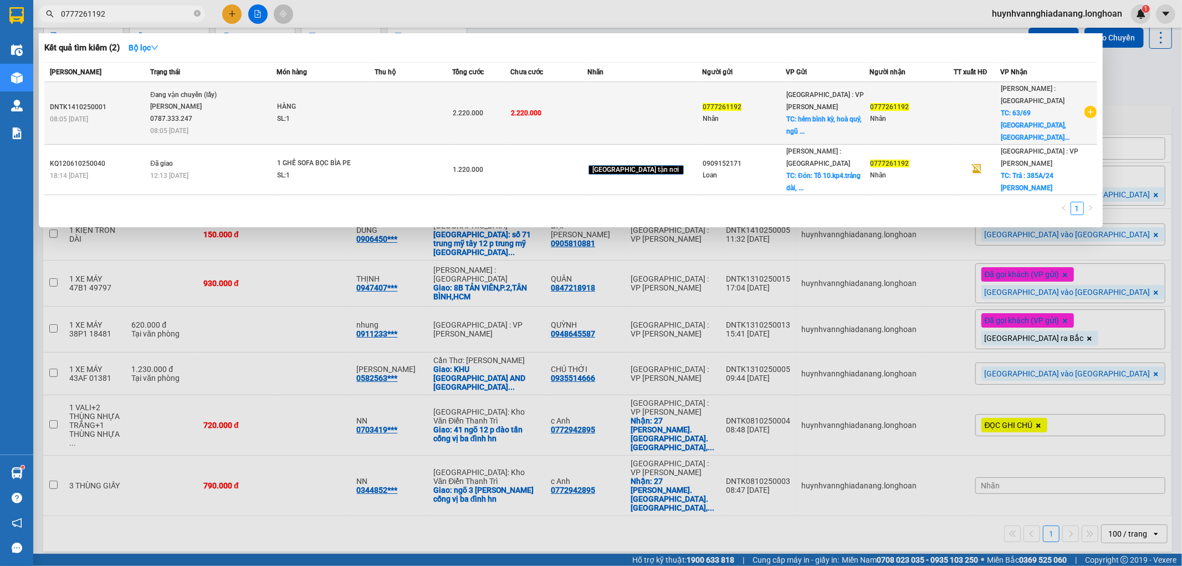
type input "0777261192"
click at [427, 101] on td at bounding box center [414, 113] width 78 height 63
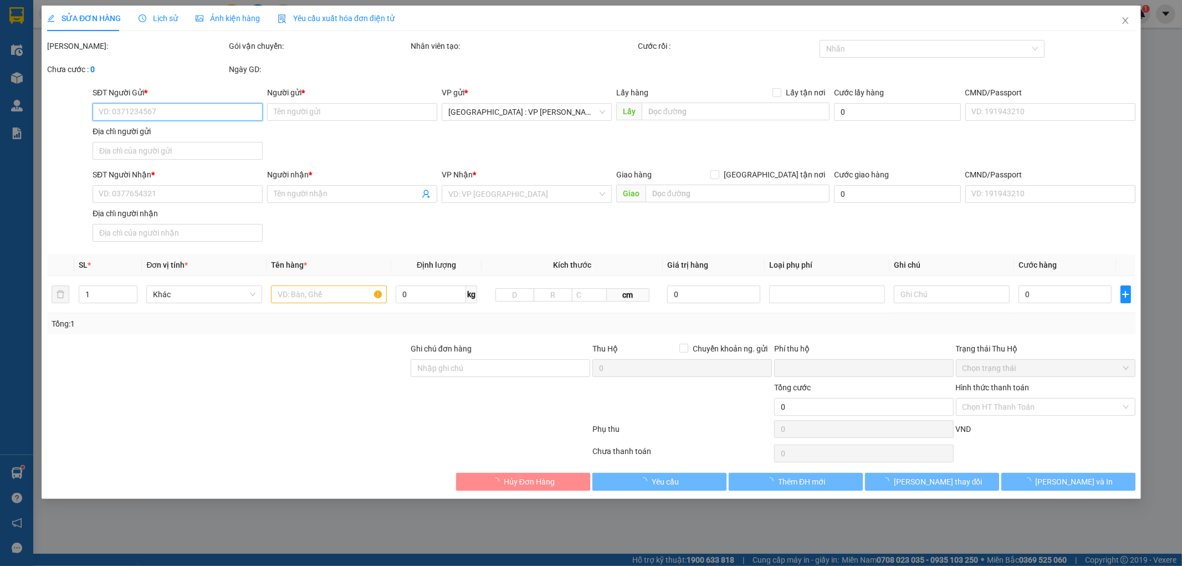
type input "0777261192"
type input "Nhân"
checkbox input "true"
type input "hẻm bình kỳ, hoà quý, [GEOGRAPHIC_DATA], [GEOGRAPHIC_DATA]"
type input "0777261192"
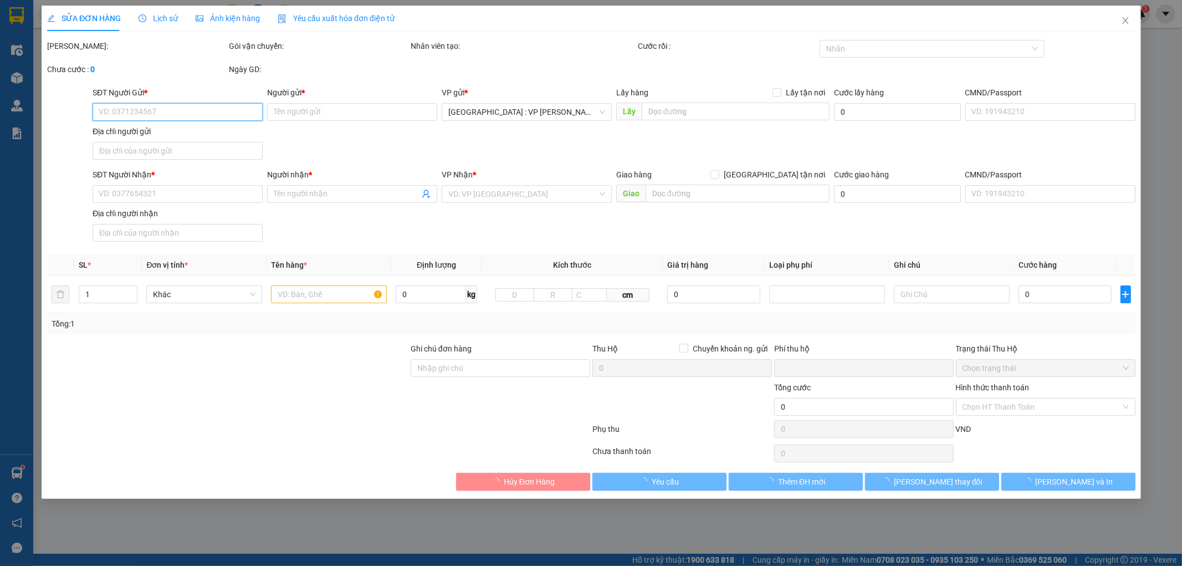
type input "Nhân"
checkbox input "true"
type input "[STREET_ADDRESS] nai"
type input "0"
type input "2.220.000"
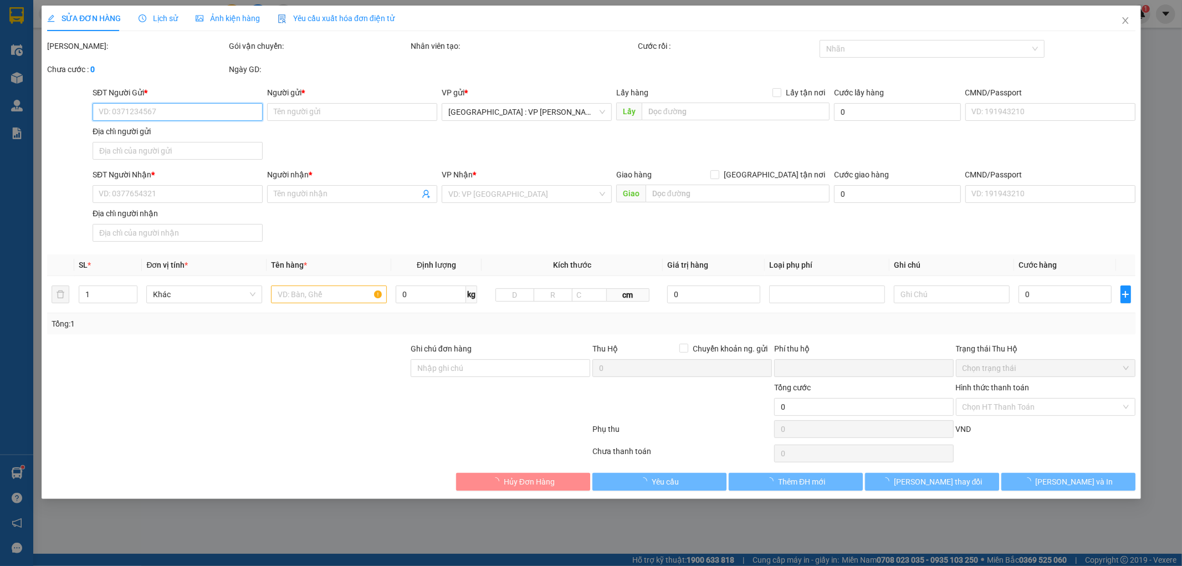
type input "2.220.000"
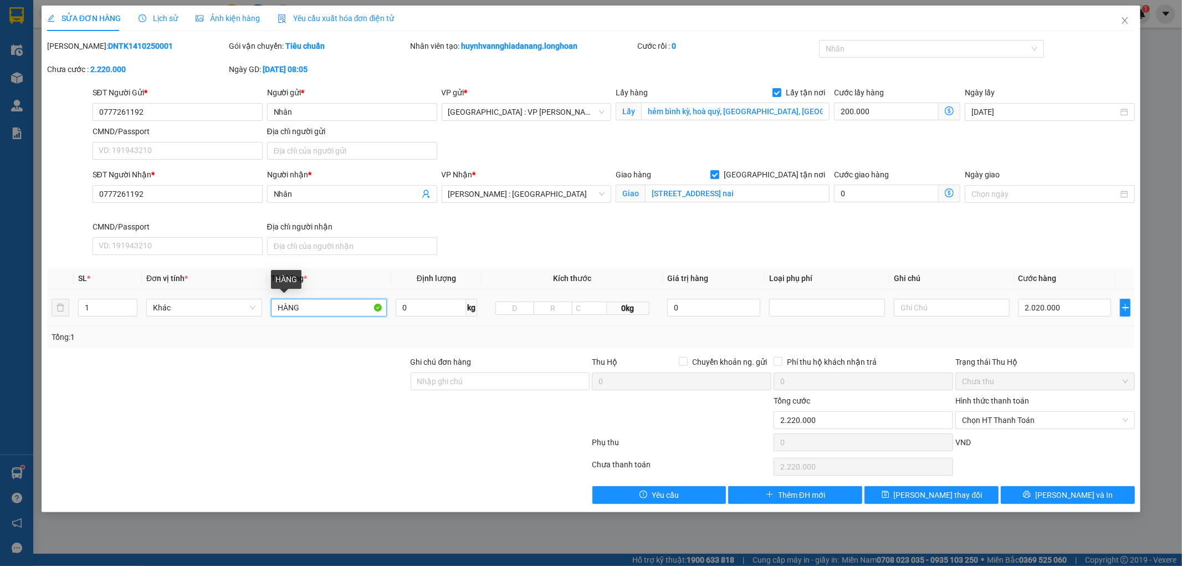
click at [308, 306] on input "HÀNG" at bounding box center [329, 308] width 116 height 18
type input "H"
type input "1 XE MÁY 74AG 00049+8 THÙNG XỐP+1 TỦ LẠNH+2 THÙNG GIẤY+5 NILONG ĐEN+5 NILONG+1 …"
click at [96, 307] on input "1" at bounding box center [108, 307] width 58 height 17
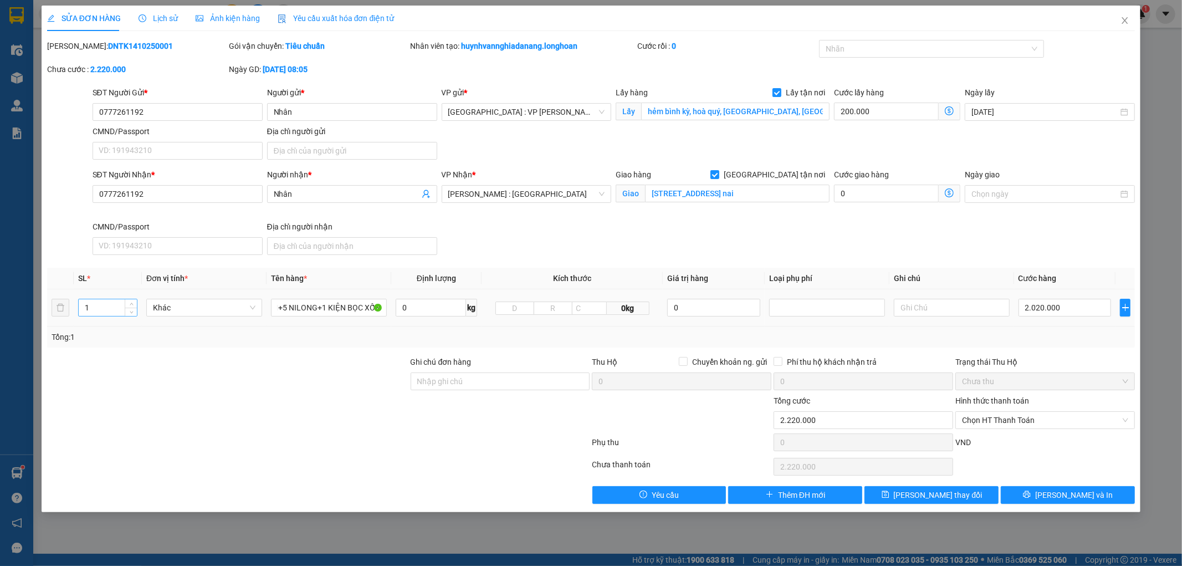
scroll to position [0, 0]
type input "23"
drag, startPoint x: 436, startPoint y: 386, endPoint x: 443, endPoint y: 388, distance: 7.5
click at [436, 386] on input "Ghi chú đơn hàng" at bounding box center [501, 381] width 180 height 18
click at [421, 382] on input "1 CHÌA KHÓA,2 GƯƠNG" at bounding box center [501, 381] width 180 height 18
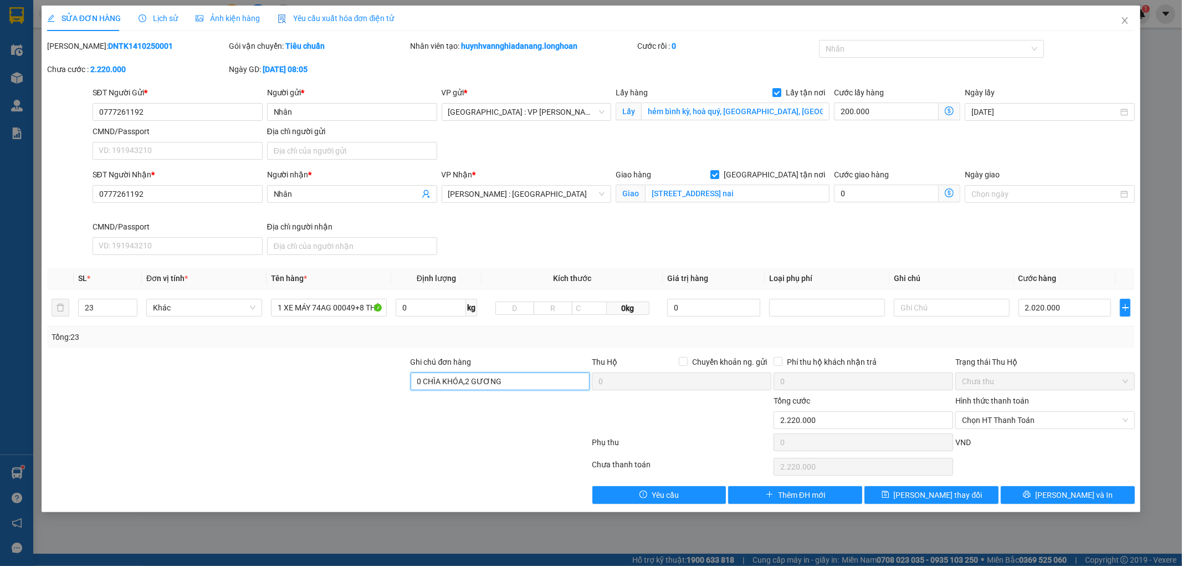
click at [524, 378] on input "0 CHÌA KHÓA,2 GƯƠNG" at bounding box center [501, 381] width 180 height 18
type input "0 CHÌA KHÓA,2 GƯƠNG.HÀNG HÓA KHÔNG BAO HƯ VỠ"
click at [932, 495] on span "[PERSON_NAME] thay đổi" at bounding box center [938, 495] width 89 height 12
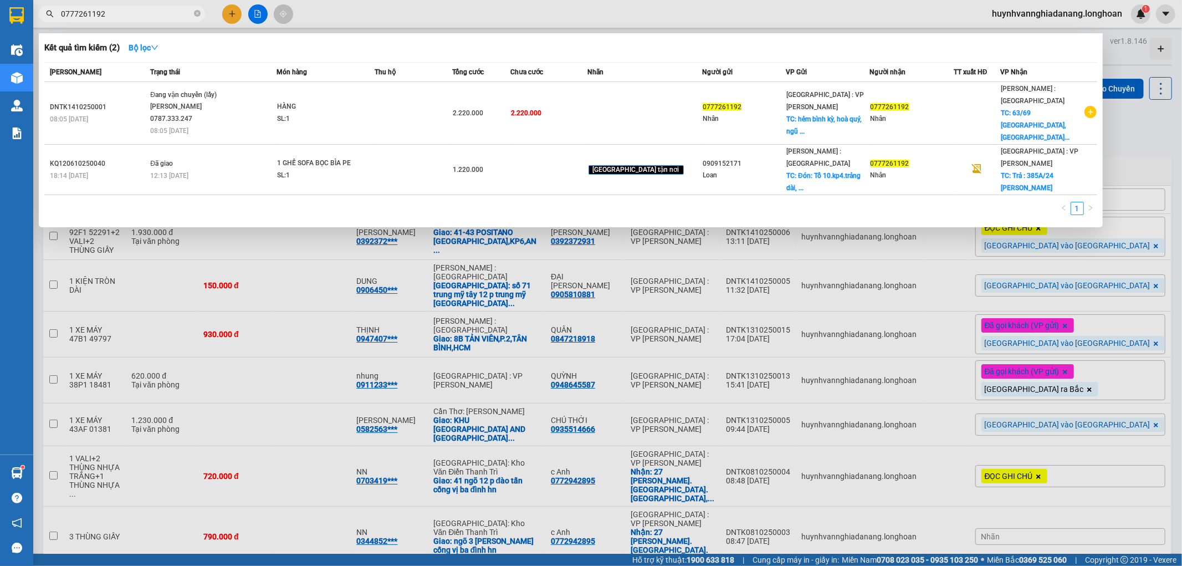
click at [139, 14] on input "0777261192" at bounding box center [126, 14] width 131 height 12
type input "0"
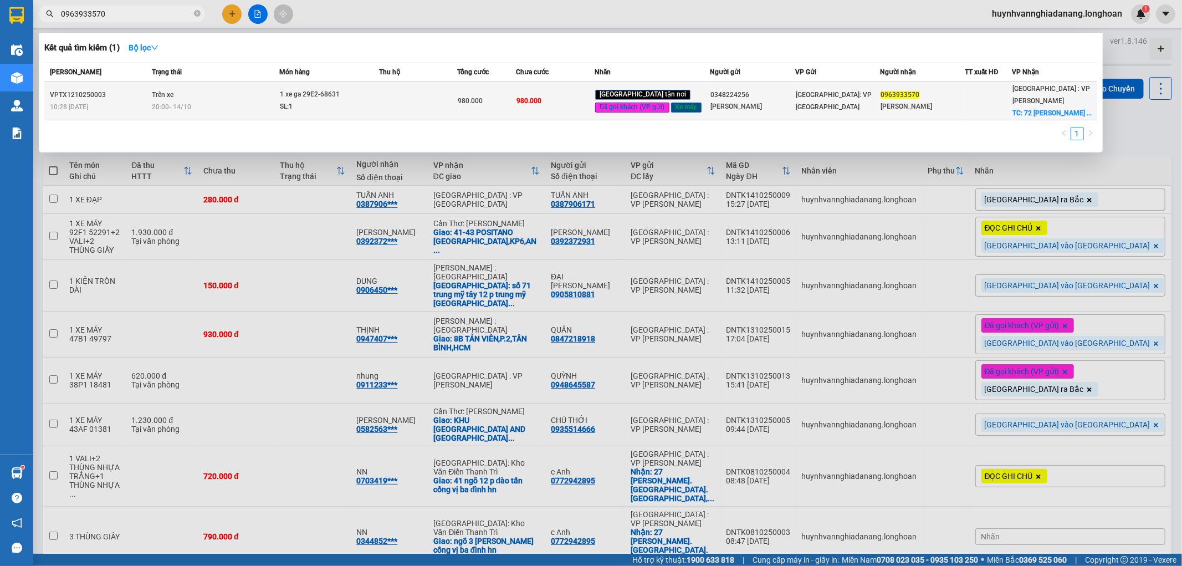
type input "0963933570"
click at [352, 101] on div "SL: 1" at bounding box center [321, 107] width 83 height 12
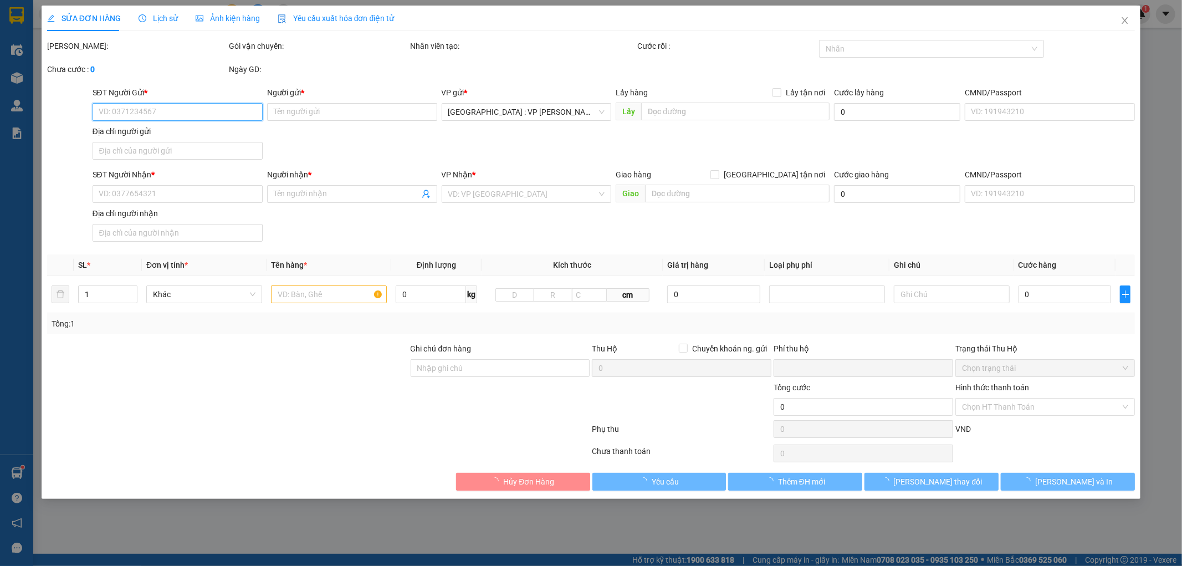
type input "0348224256"
type input "vũ văn cảnh"
type input "0963933570"
type input "vũ văn tiến"
checkbox input "true"
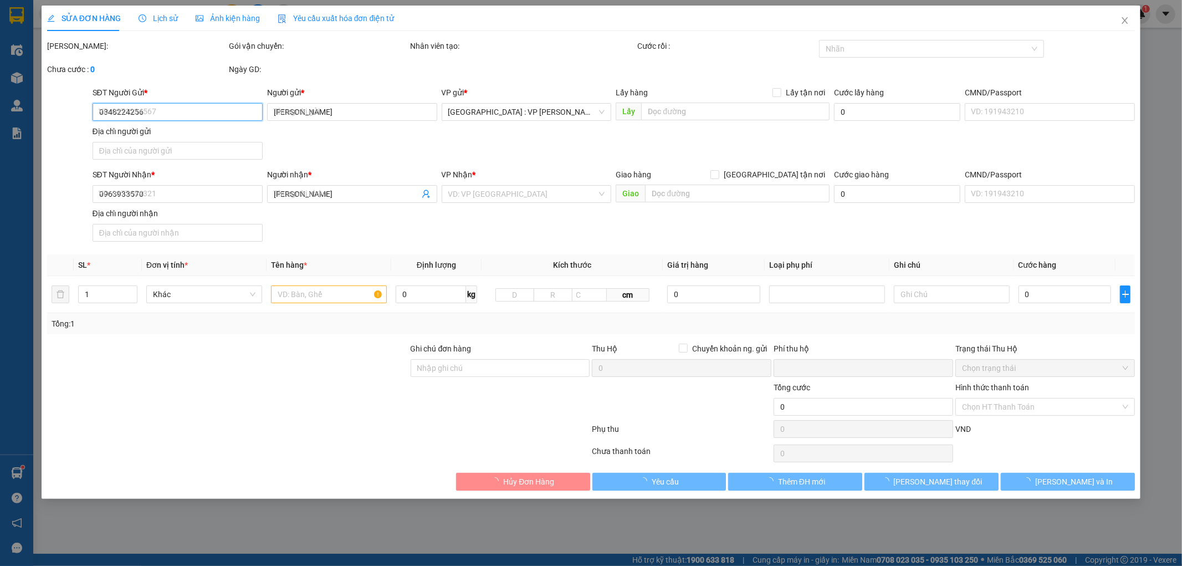
type input "72 nguyễn lê hòa xuân cẩm lệ đà nẵng"
type input "chìa khóa cuốn tay lái + giấy tờ để cốp"
type input "0"
type input "980.000"
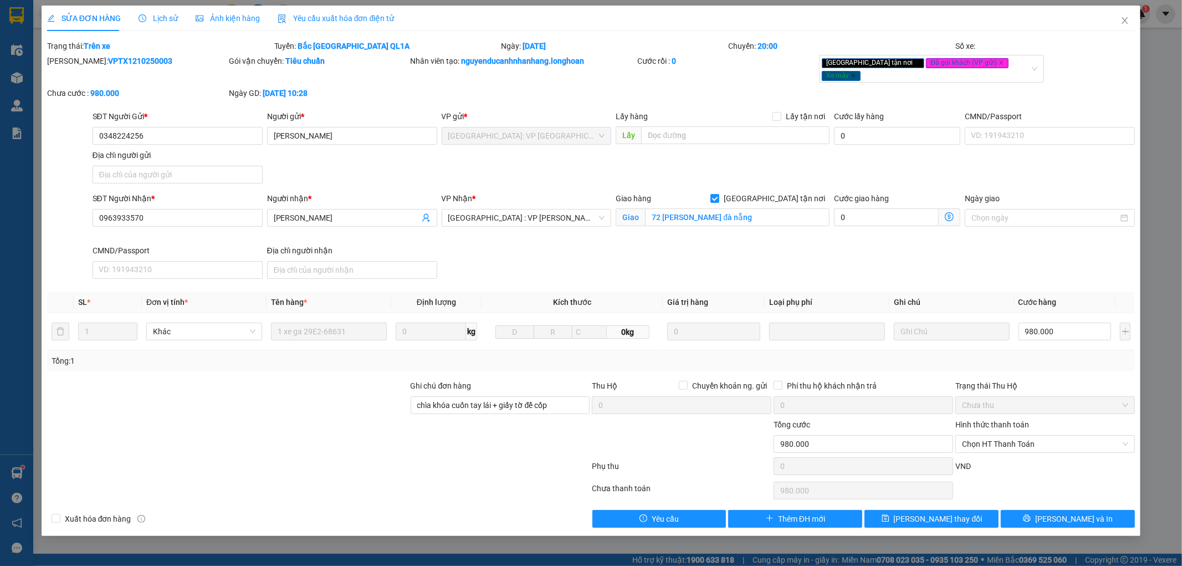
click at [163, 17] on span "Lịch sử" at bounding box center [158, 18] width 39 height 9
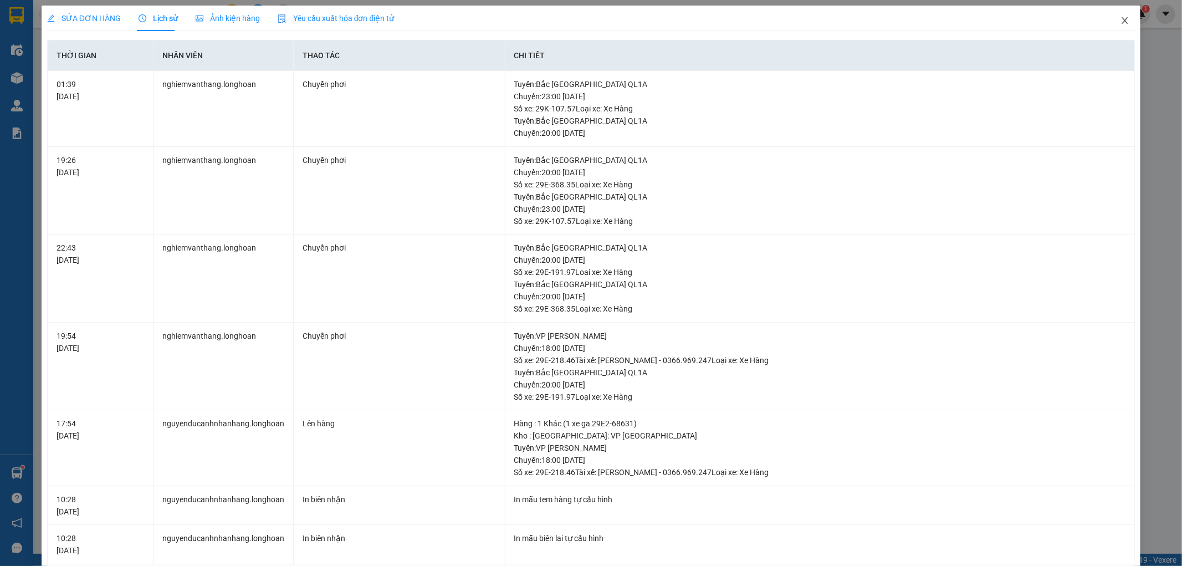
click at [1120, 18] on icon "close" at bounding box center [1124, 20] width 9 height 9
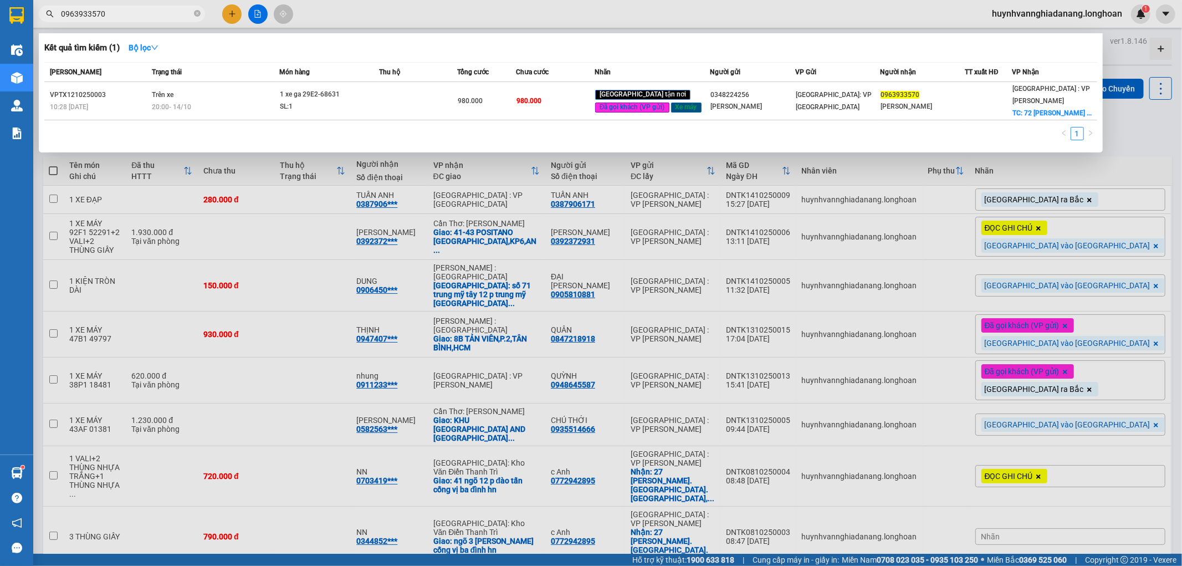
click at [141, 12] on input "0963933570" at bounding box center [126, 14] width 131 height 12
type input "0"
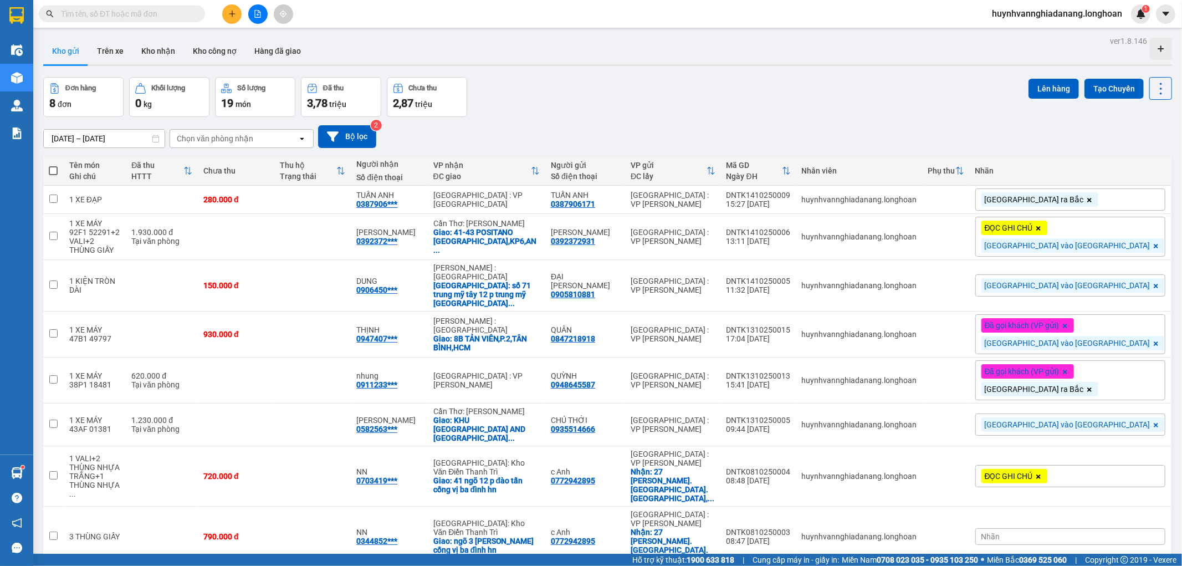
click at [120, 18] on input "text" at bounding box center [126, 14] width 131 height 12
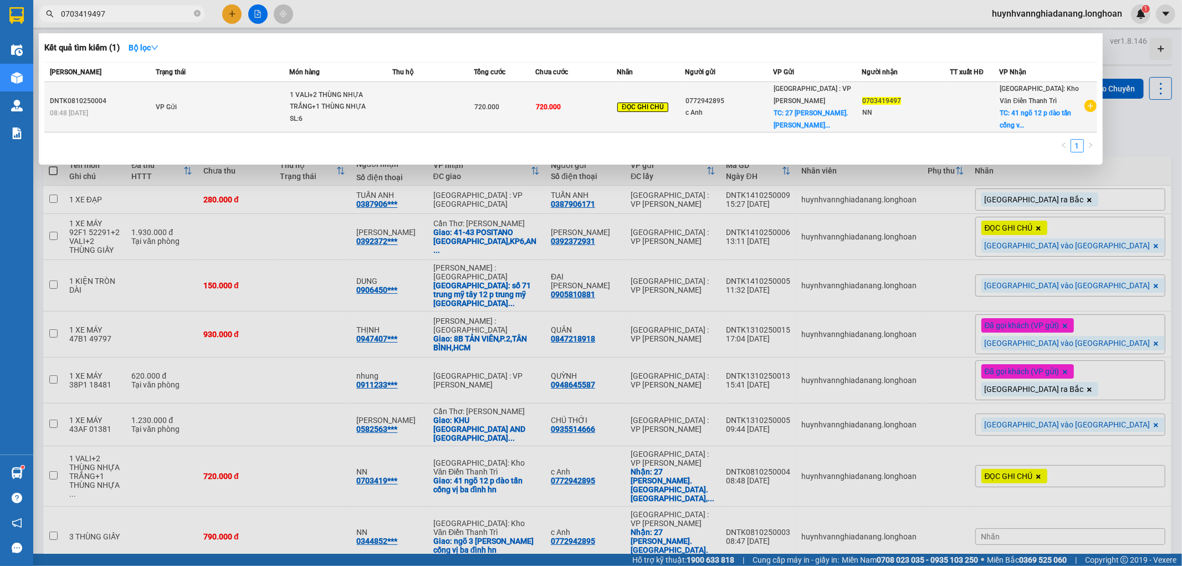
type input "0703419497"
click at [375, 114] on span "1 VALI+2 THÙNG NHỰA TRẮNG+1 THÙNG NHỰA X... SL: 6" at bounding box center [341, 107] width 103 height 36
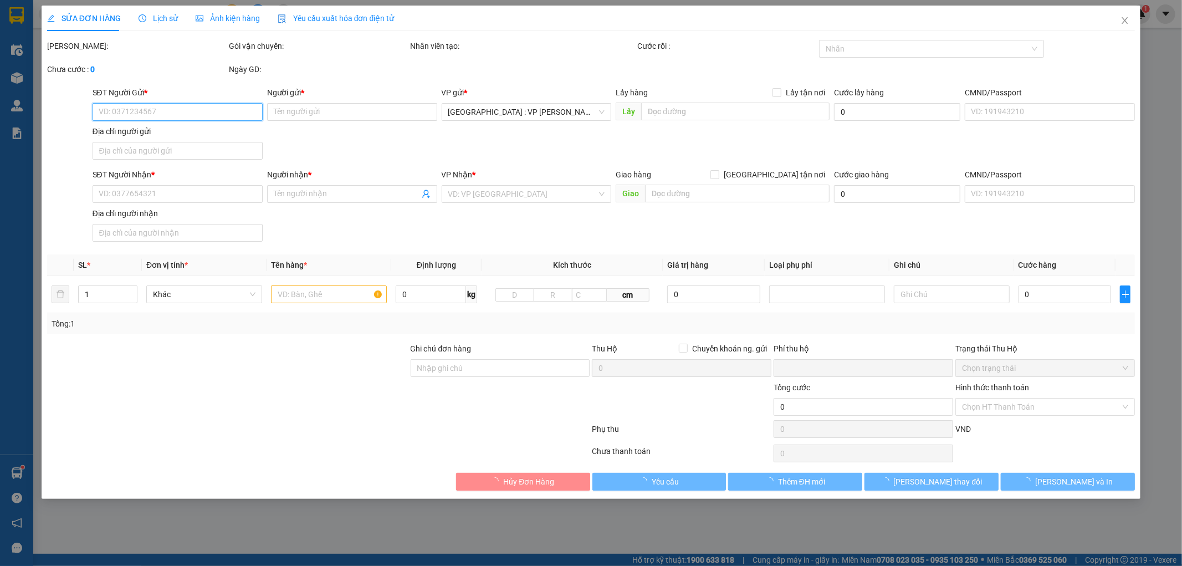
type input "0772942895"
type input "c Anh"
checkbox input "true"
type input "27 [PERSON_NAME]. [GEOGRAPHIC_DATA]. [GEOGRAPHIC_DATA], [GEOGRAPHIC_DATA]"
type input "0703419497"
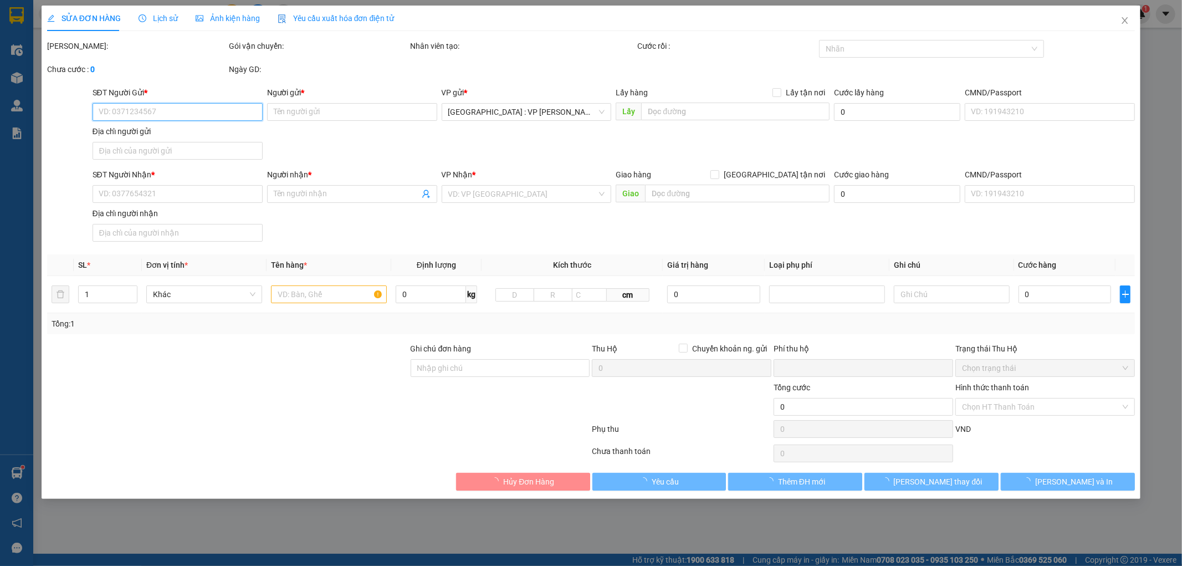
type input "NN"
checkbox input "true"
type input "41 ngõ 12 p đào tấn cống vị ba đình hn"
type input "ĐƠN NÀY 7 KIỆN NHÉ.KHÔNG BAO HƯ VỠ,MÓP MÉO"
type input "0"
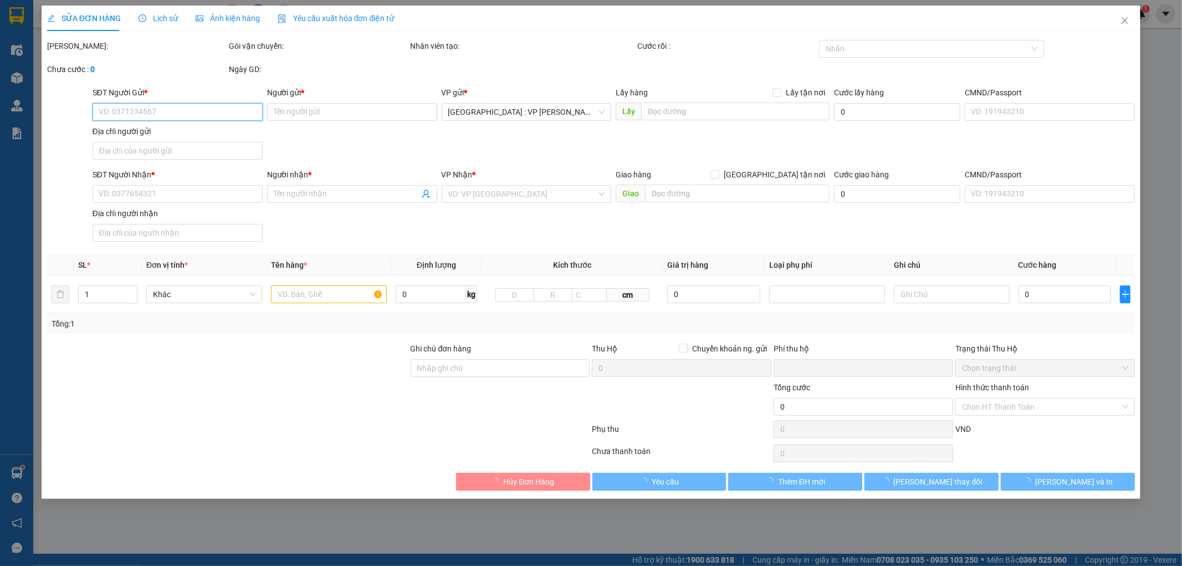
type input "720.000"
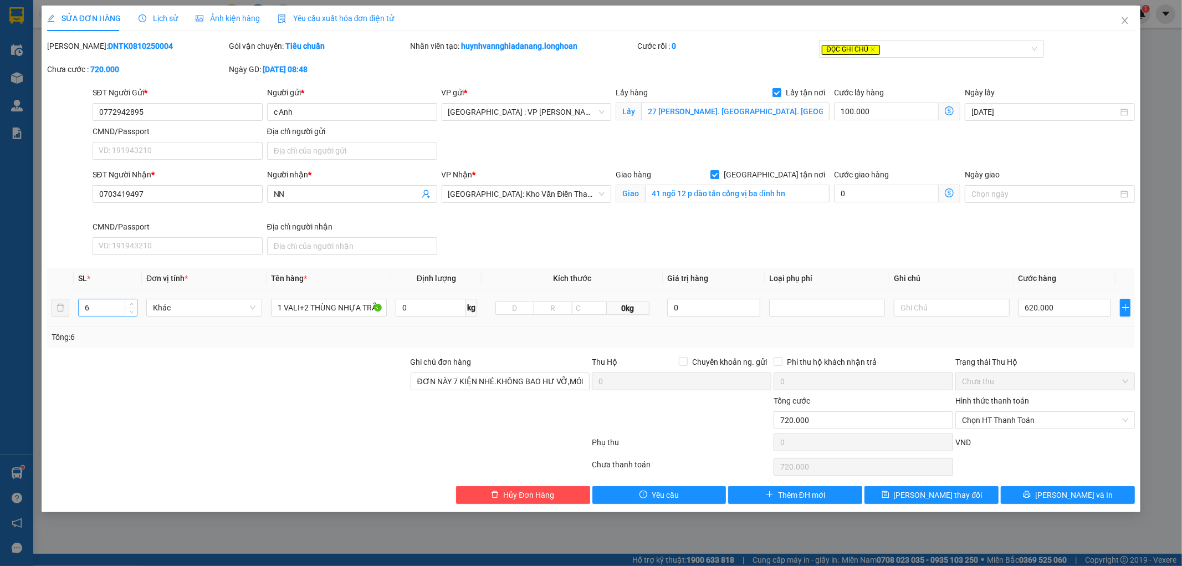
click at [106, 303] on input "6" at bounding box center [108, 307] width 58 height 17
type input "7"
click at [958, 495] on span "[PERSON_NAME] thay đổi" at bounding box center [938, 495] width 89 height 12
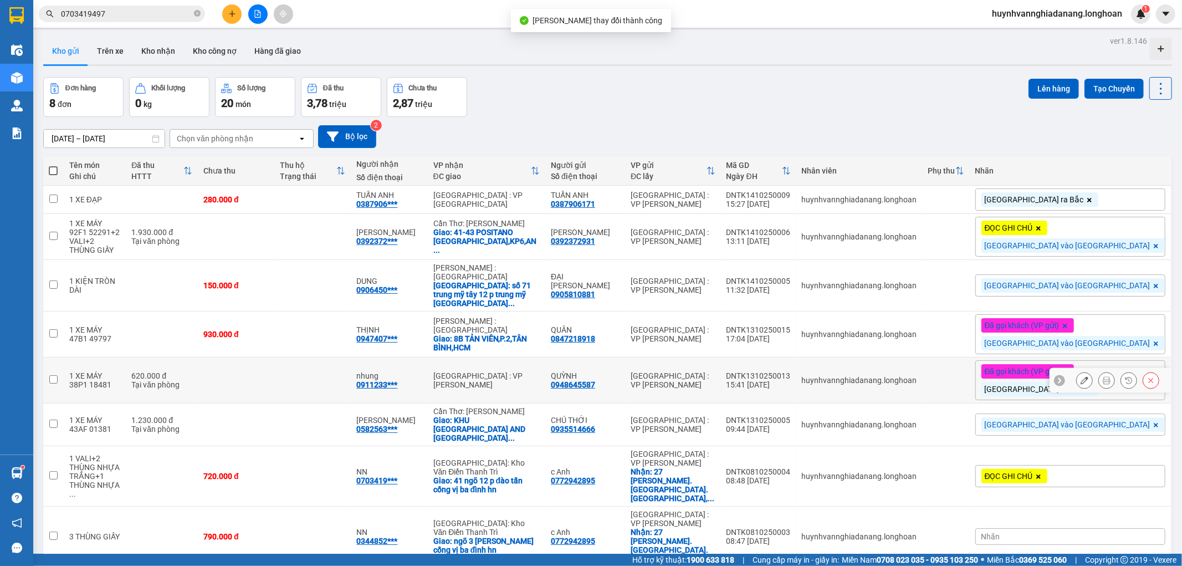
scroll to position [51, 0]
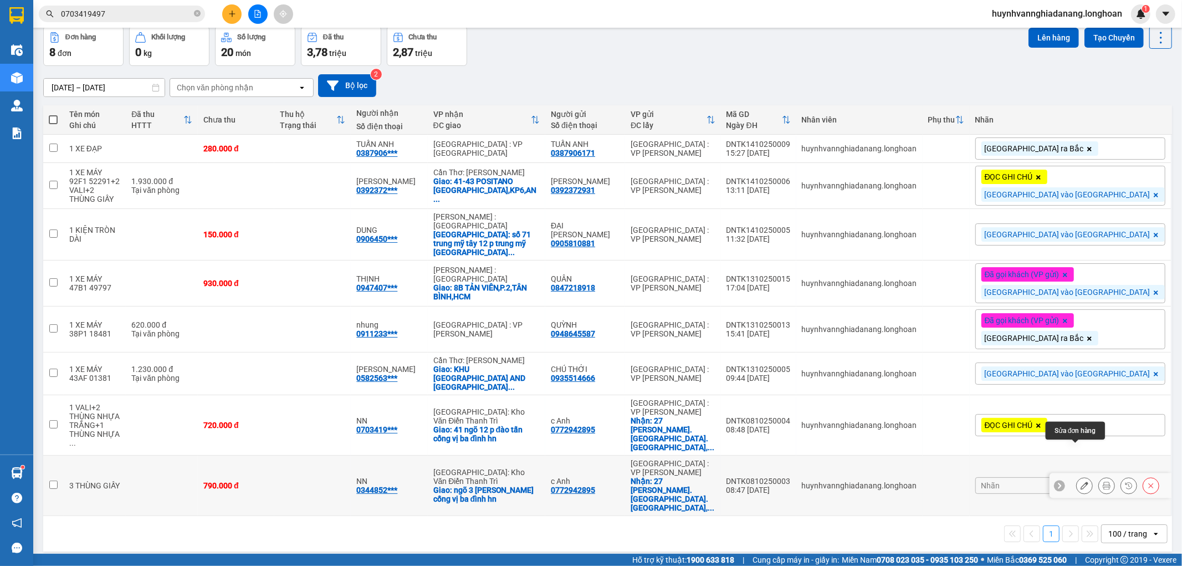
click at [1081, 482] on icon at bounding box center [1085, 486] width 8 height 8
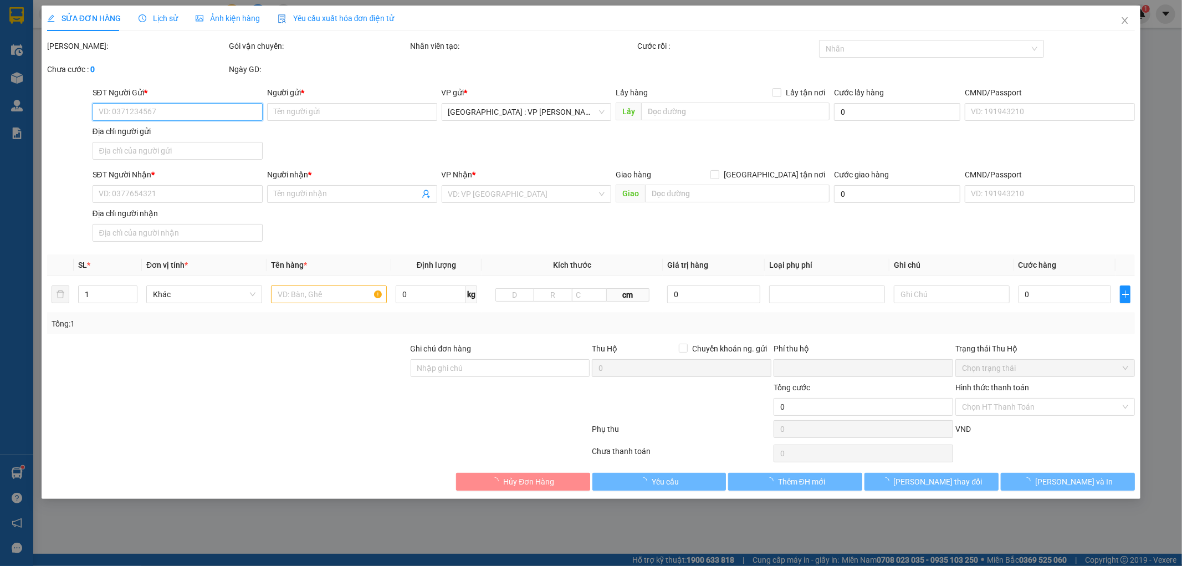
type input "0772942895"
type input "c Anh"
checkbox input "true"
type input "27 [PERSON_NAME]. [GEOGRAPHIC_DATA]. [GEOGRAPHIC_DATA], [GEOGRAPHIC_DATA]"
type input "0344852896"
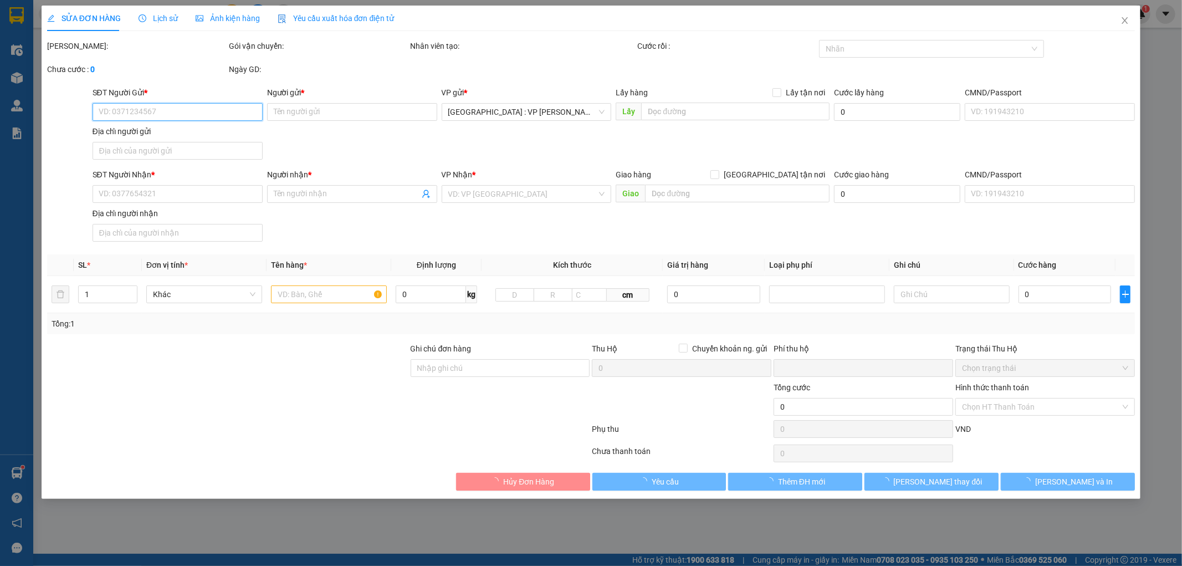
type input "NN"
checkbox input "true"
type input "ngõ 3 phan kế bính cống vị ba đình hn"
type input "KHÔNG BAO HƯ VỠ,MÓP MÉO"
type input "0"
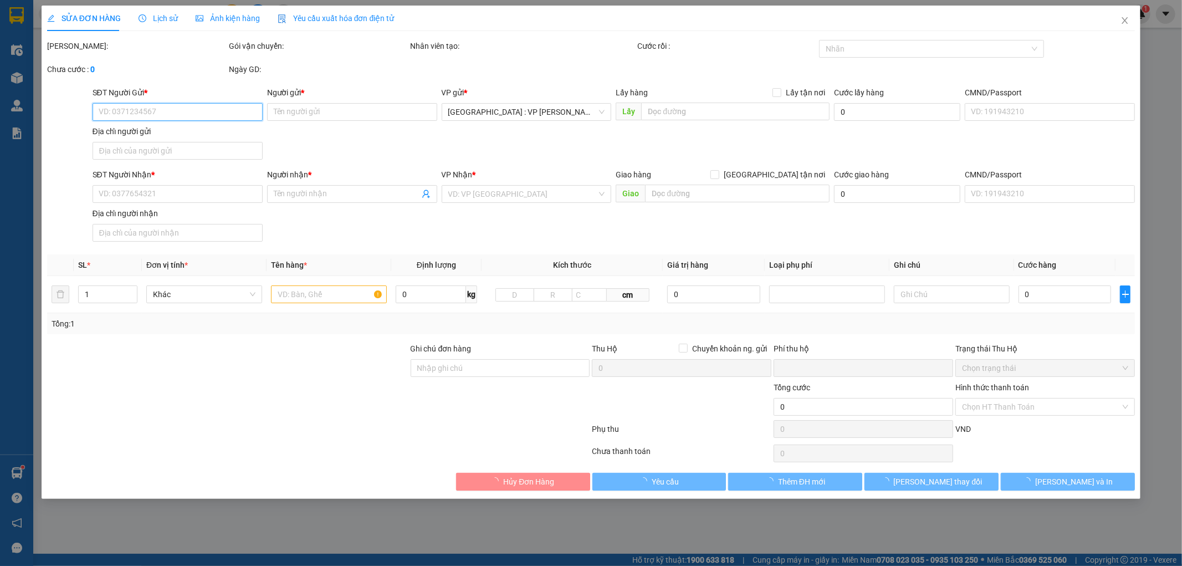
type input "790.000"
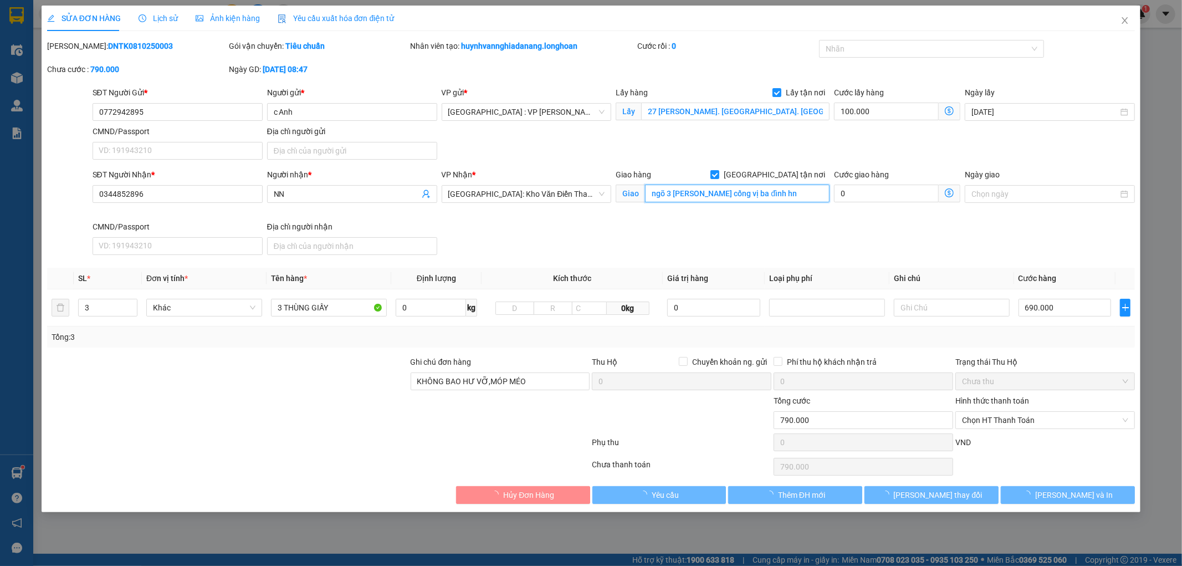
click at [676, 196] on input "ngõ 3 phan kế bính cống vị ba đình hn" at bounding box center [737, 194] width 185 height 18
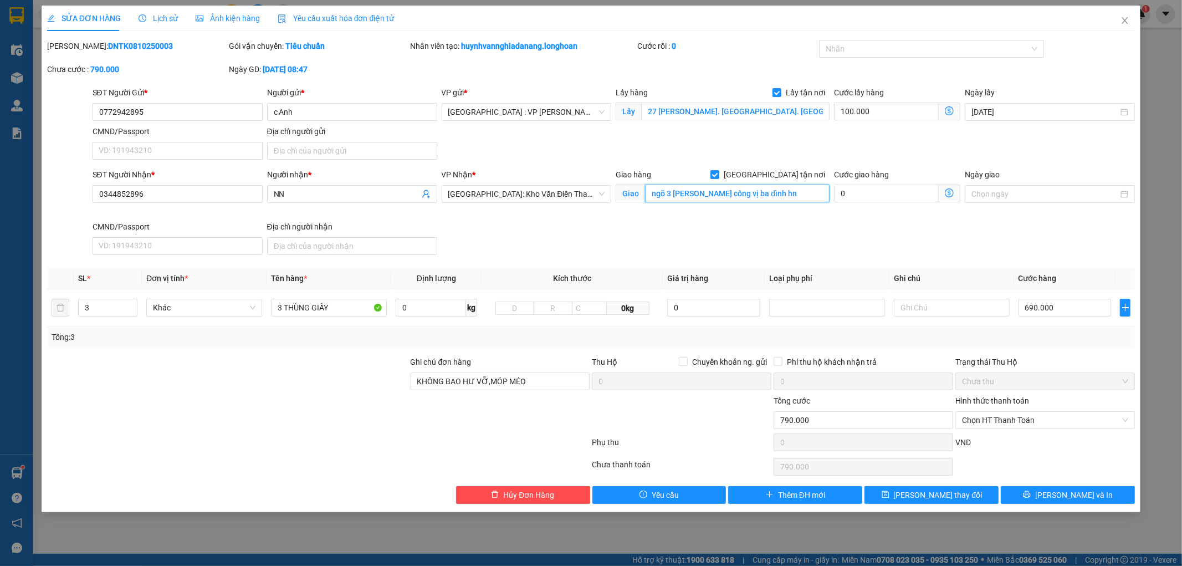
click at [673, 194] on input "ngõ 3 phan kế bính cống vị ba đình hn" at bounding box center [737, 194] width 185 height 18
click at [666, 195] on input "ngõ 31 phan kế bính cống vị ba đình hn" at bounding box center [737, 194] width 185 height 18
click at [674, 194] on input "SỐ 31 phan kế bính cống vị ba đình hn" at bounding box center [737, 194] width 185 height 18
type input "SỐ 31 ngõ phan kế bính cống vị ba đình hn"
click at [810, 194] on input "SỐ 31 ngõ phan kế bính cống vị ba đình hn" at bounding box center [737, 194] width 185 height 18
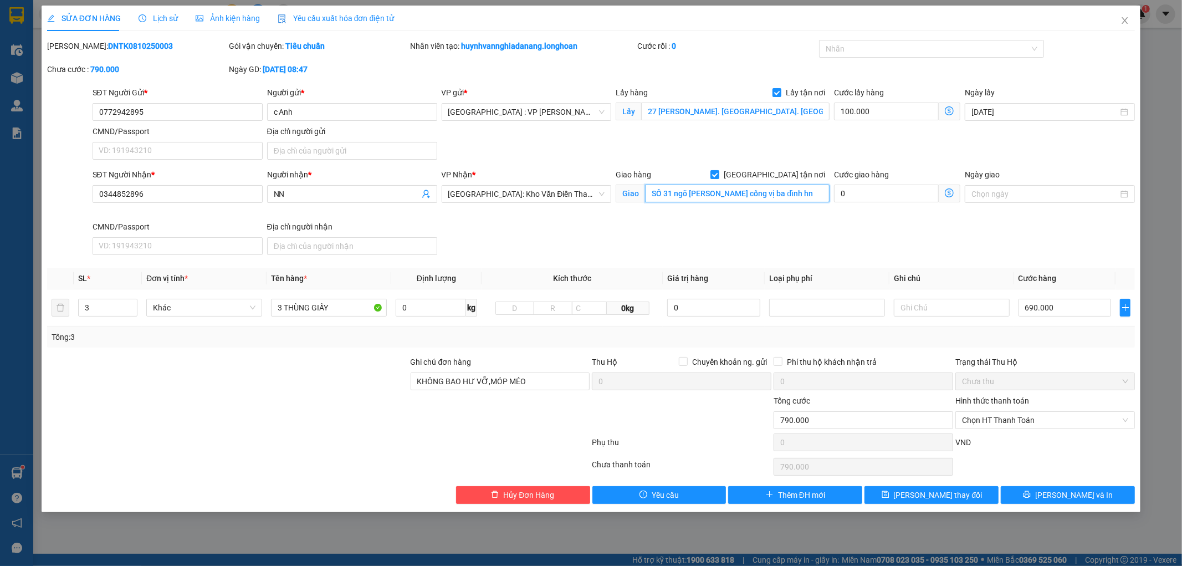
drag, startPoint x: 807, startPoint y: 197, endPoint x: 635, endPoint y: 202, distance: 173.0
click at [635, 202] on span "Giao SỐ 31 ngõ phan kế bính cống vị ba đình hn" at bounding box center [723, 194] width 214 height 18
click at [693, 198] on input "số 41 nngox 12 đào tấn" at bounding box center [737, 194] width 185 height 18
click at [751, 194] on input "số 41 ngõ 12 đào tấn" at bounding box center [737, 194] width 185 height 18
drag, startPoint x: 760, startPoint y: 192, endPoint x: 648, endPoint y: 188, distance: 111.4
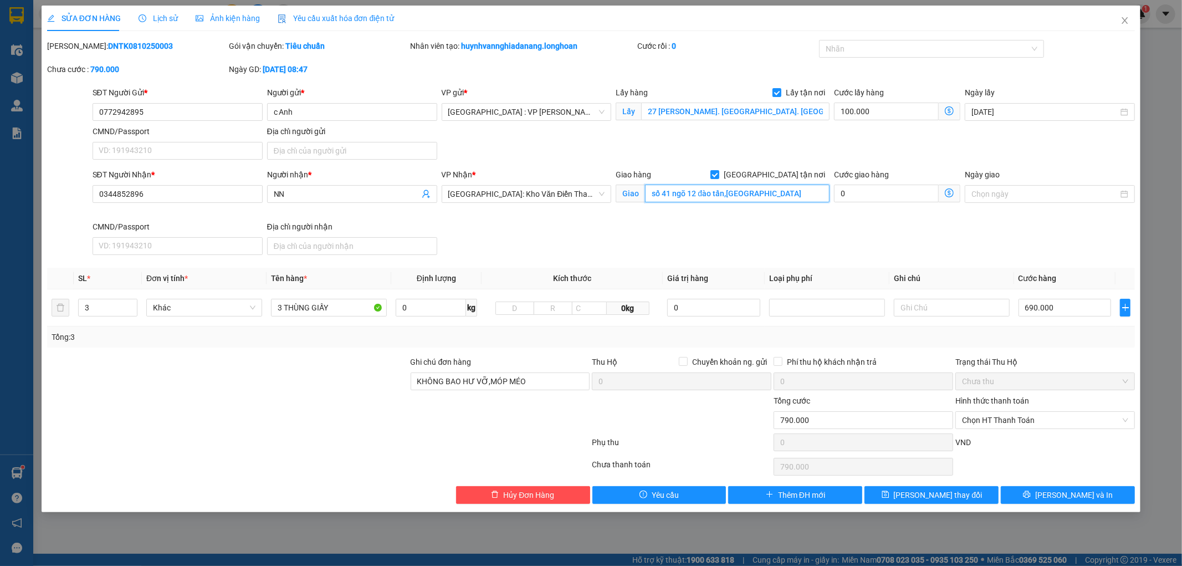
click at [648, 188] on input "số 41 ngõ 12 đào tấn,hà nội" at bounding box center [737, 194] width 185 height 18
type input "số 41 ngõ 12 đào tấn,hà nội"
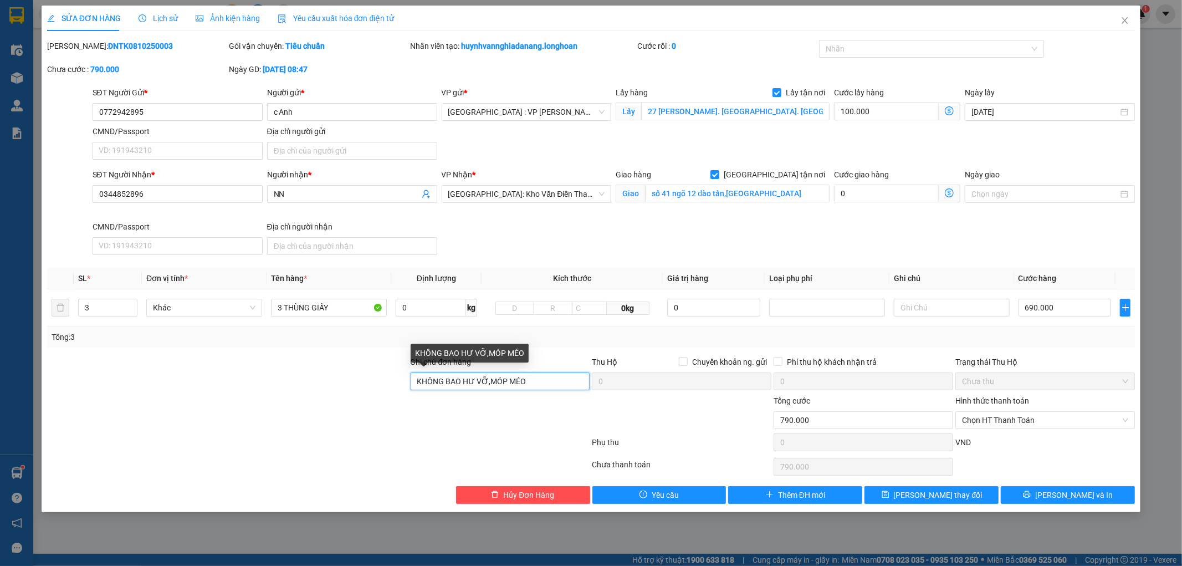
click at [415, 383] on input "KHÔNG BAO HƯ VỠ,MÓP MÉO" at bounding box center [501, 381] width 180 height 18
type input "đổi địa chỉ.KHÔNG BAO HƯ VỠ,MÓP MÉO"
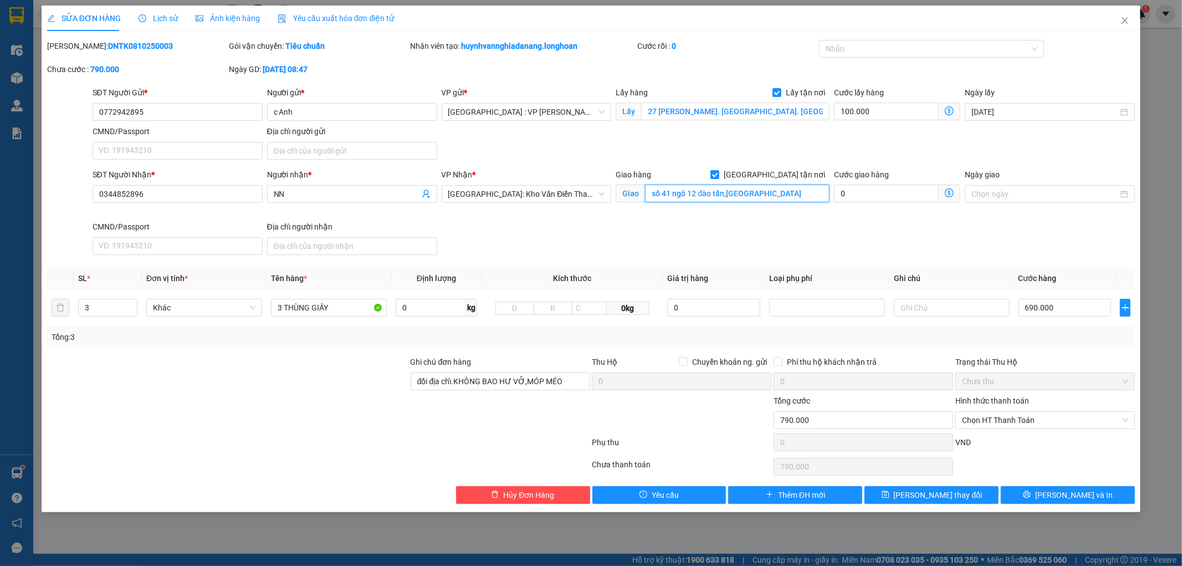
click at [763, 194] on input "số 41 ngõ 12 đào tấn,hà nội" at bounding box center [737, 194] width 185 height 18
click at [728, 196] on input "số 41 ngõ 12 đào tấn,hà nội" at bounding box center [737, 194] width 185 height 18
click at [750, 193] on input "số 41 ngõ 12 đào tấn,pgianr võ.hà nội" at bounding box center [737, 194] width 185 height 18
click at [734, 197] on input "số 41 ngõ 12 đào tấn,pgiản võ.hà nội" at bounding box center [737, 194] width 185 height 18
click at [872, 42] on div at bounding box center [926, 48] width 208 height 13
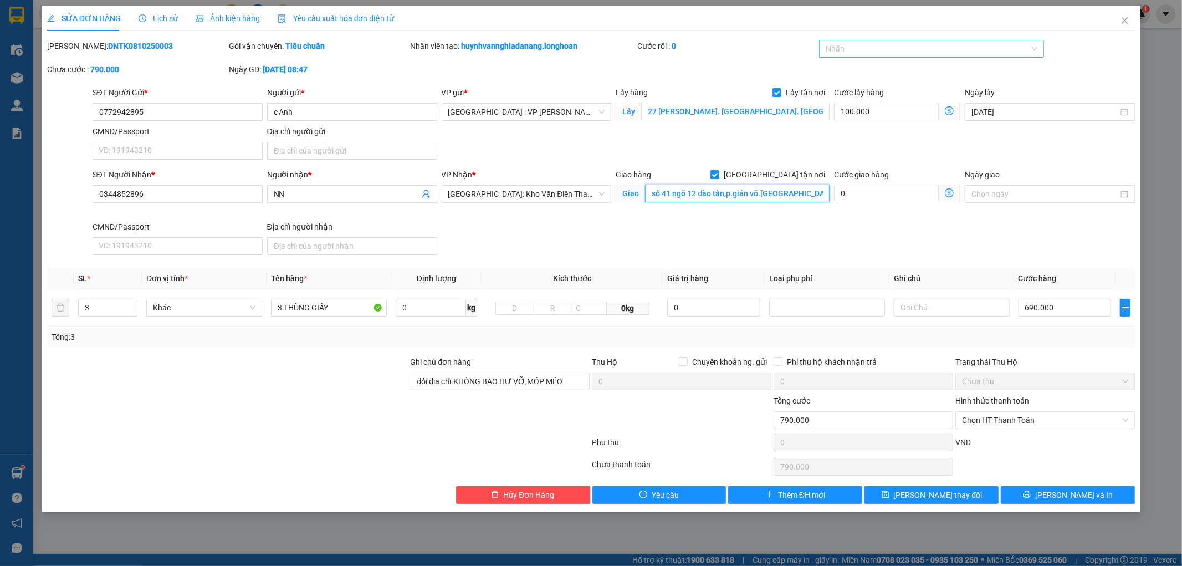
type input "số 41 ngõ 12 đào tấn,p.giản võ.[GEOGRAPHIC_DATA]"
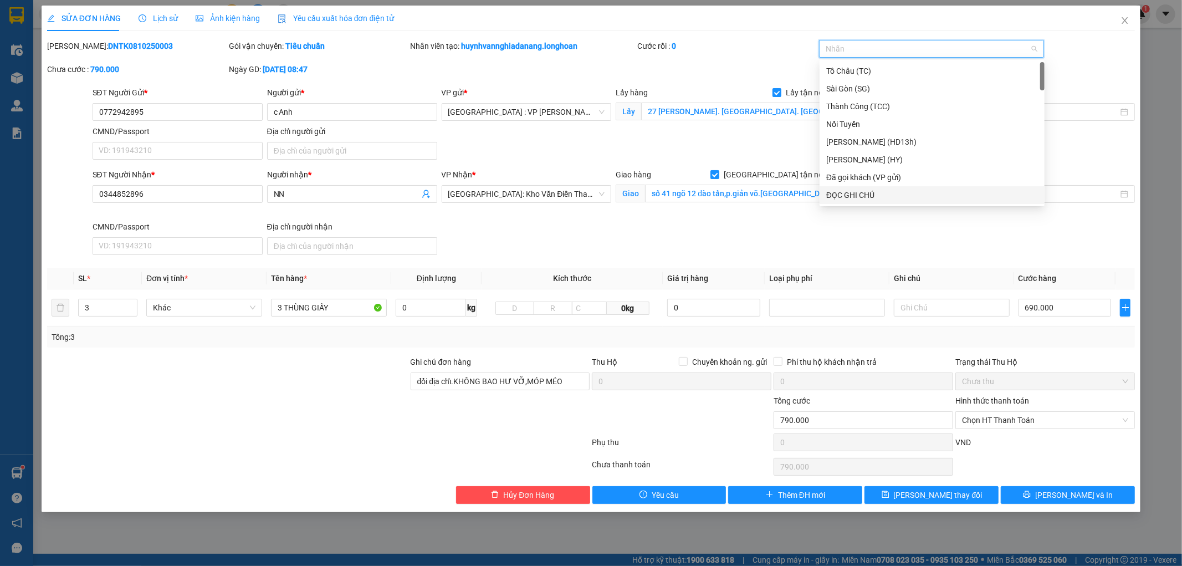
click at [877, 191] on div "ĐỌC GHI CHÚ" at bounding box center [932, 195] width 212 height 12
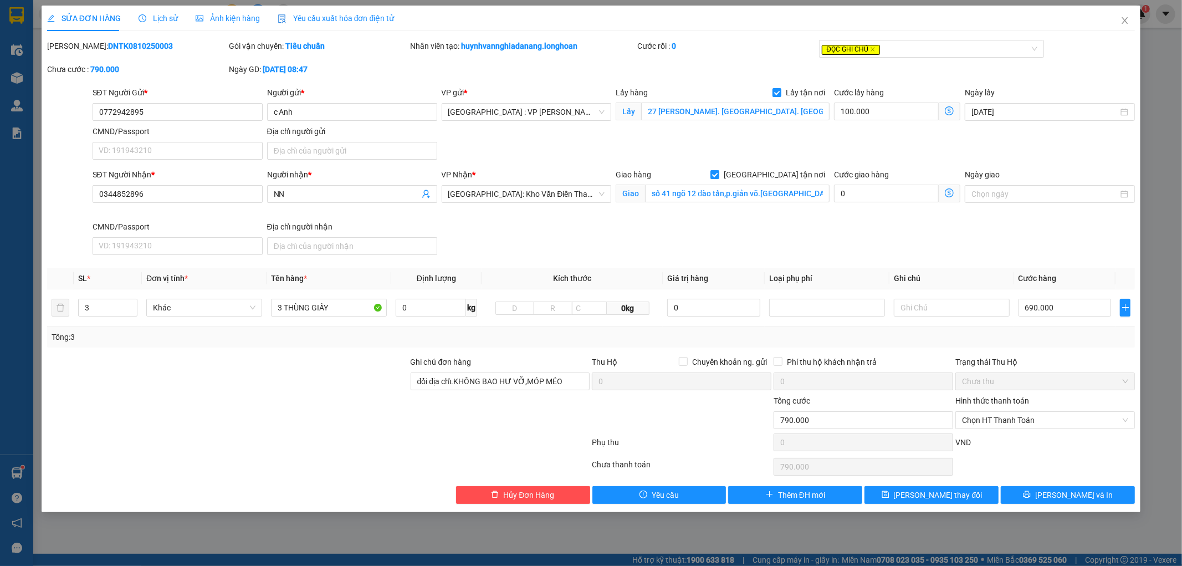
click at [303, 417] on div at bounding box center [228, 414] width 364 height 39
click at [178, 193] on input "0344852896" at bounding box center [178, 194] width 170 height 18
type input "0"
type input "0905365159"
click at [300, 184] on div "Người nhận *" at bounding box center [352, 176] width 170 height 17
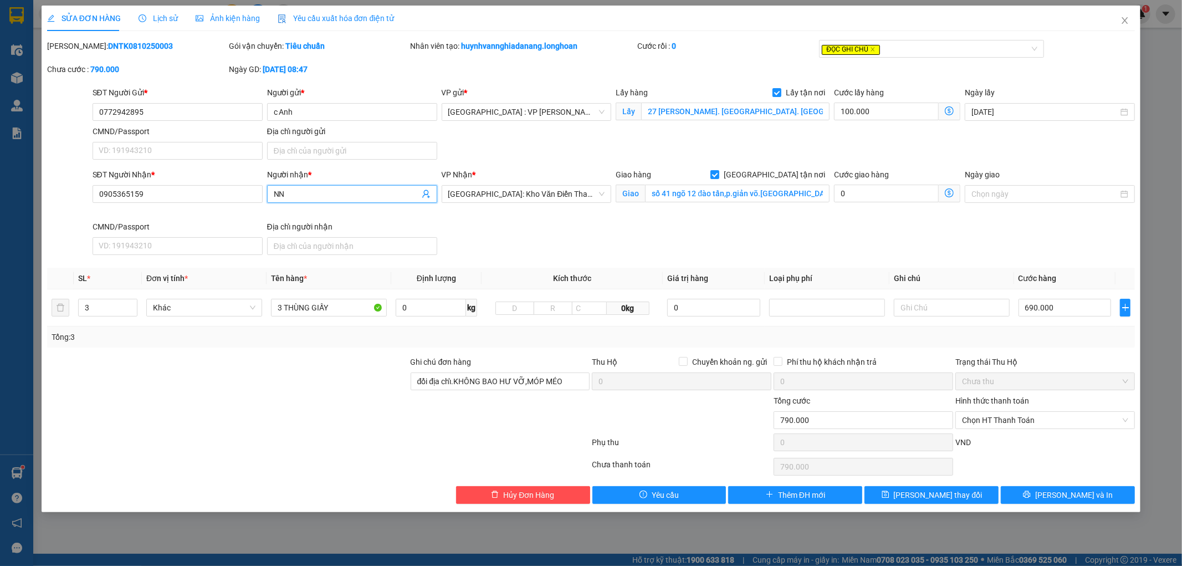
click at [300, 192] on input "NN" at bounding box center [347, 194] width 146 height 12
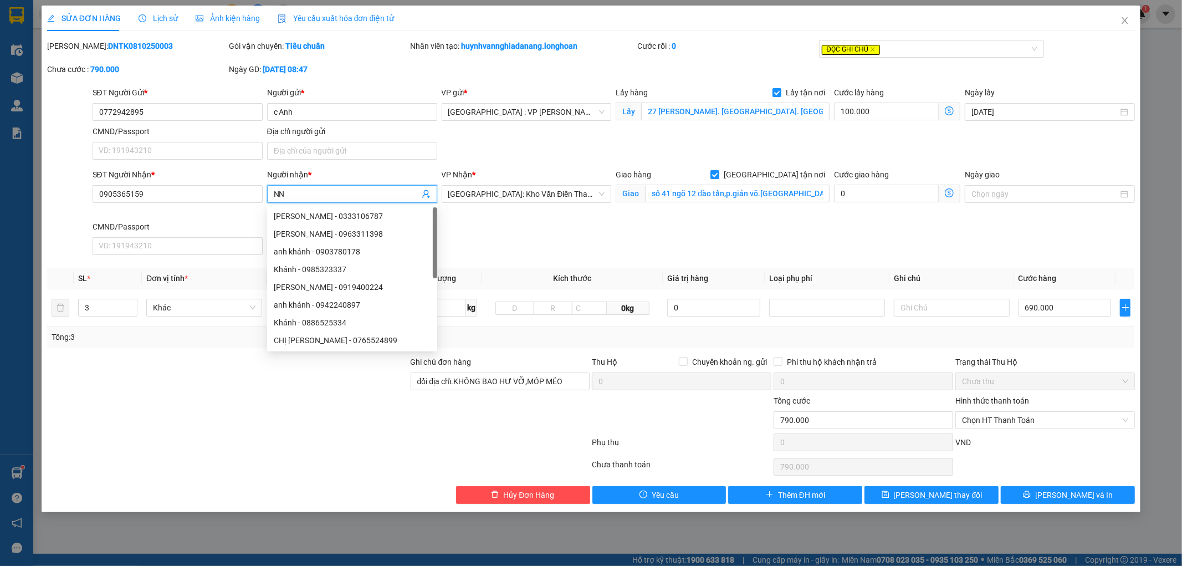
type input "N"
type input "quỳnh"
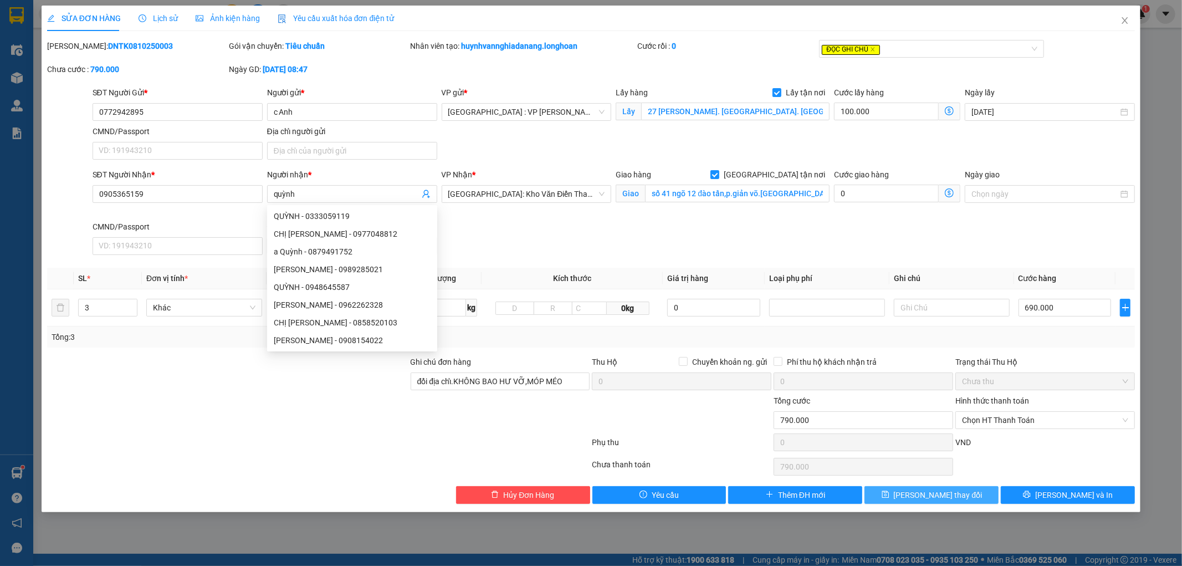
click at [943, 495] on span "[PERSON_NAME] thay đổi" at bounding box center [938, 495] width 89 height 12
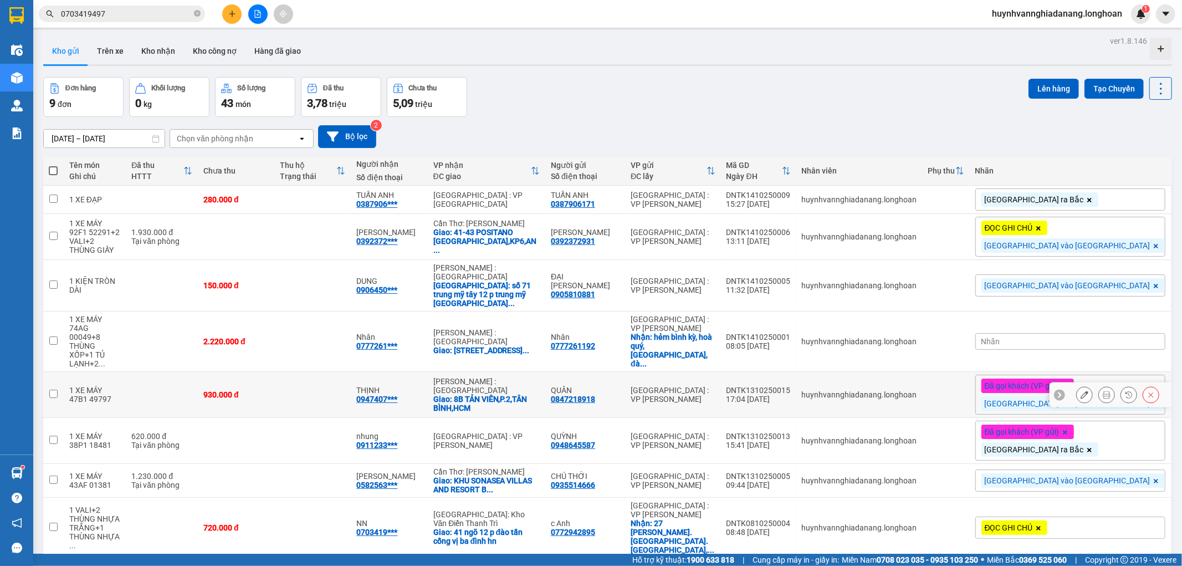
scroll to position [58, 0]
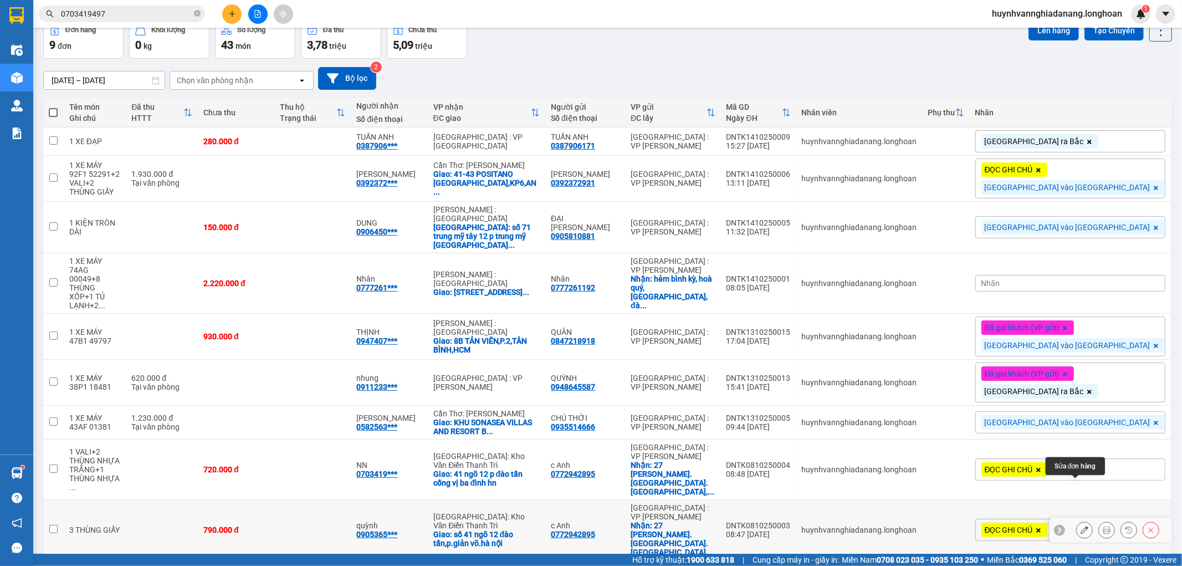
click at [1081, 526] on icon at bounding box center [1085, 530] width 8 height 8
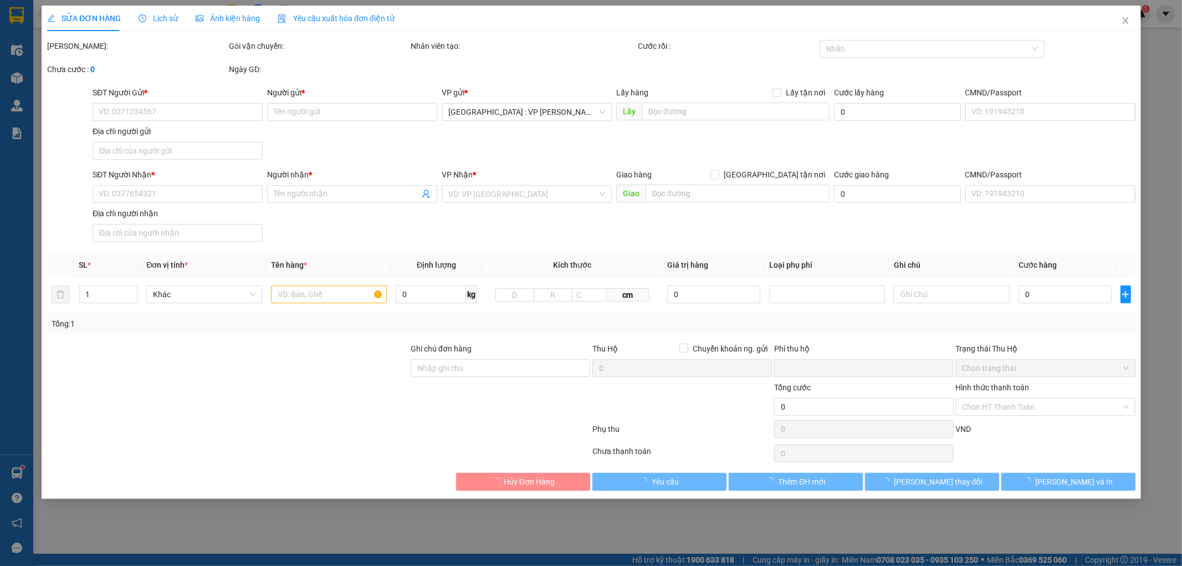
type input "0772942895"
type input "c Anh"
checkbox input "true"
type input "27 [PERSON_NAME]. [GEOGRAPHIC_DATA]. [GEOGRAPHIC_DATA], [GEOGRAPHIC_DATA]"
type input "0905365159"
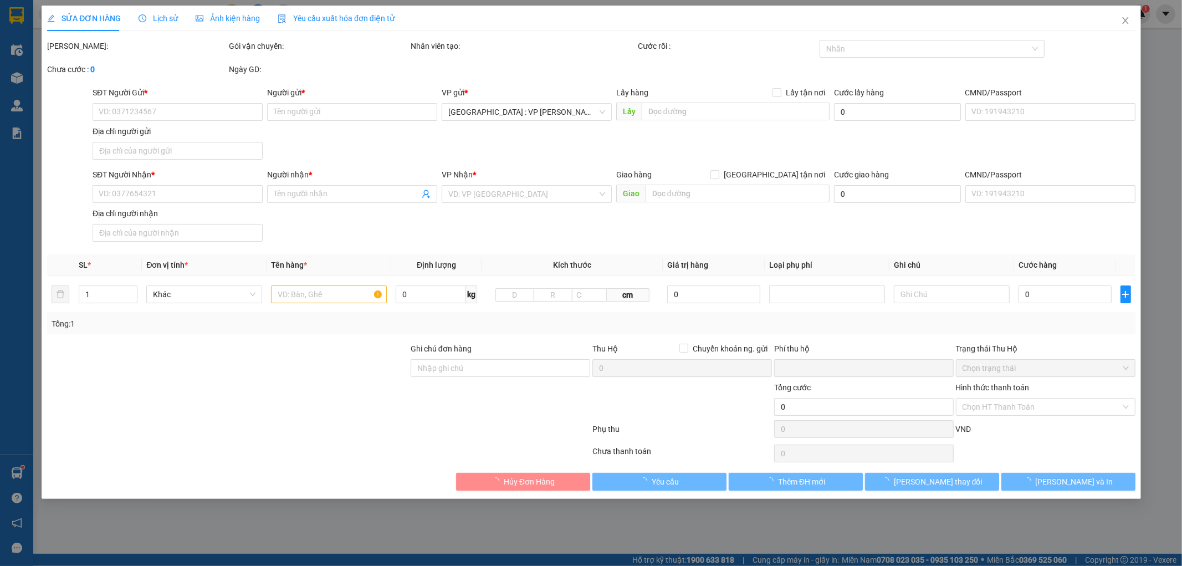
type input "quỳnh"
checkbox input "true"
type input "số 41 ngõ 12 đào tấn,p.giản võ.[GEOGRAPHIC_DATA]"
type input "đổi địa chỉ.KHÔNG BAO HƯ VỠ,MÓP MÉO"
type input "0"
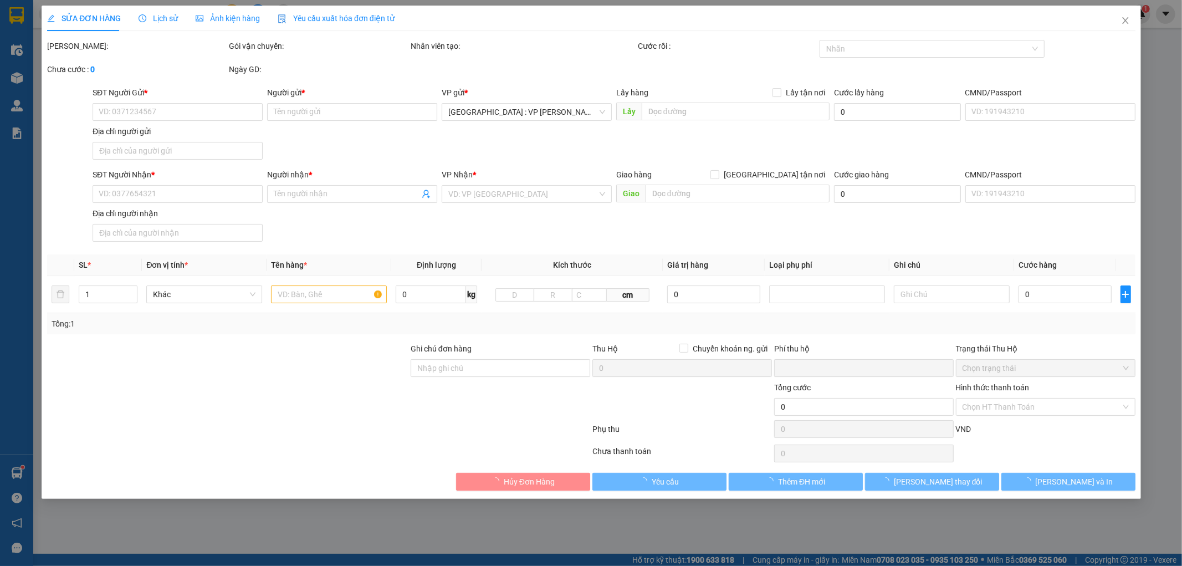
type input "790.000"
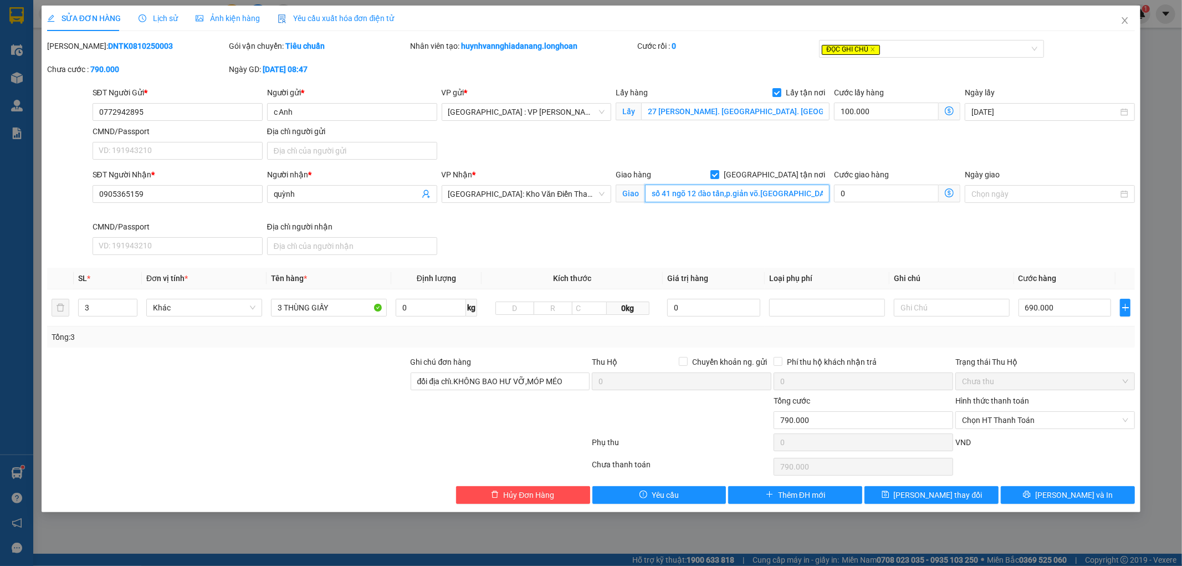
click at [728, 193] on input "số 41 ngõ 12 đào tấn,p.giản võ.[GEOGRAPHIC_DATA]" at bounding box center [737, 194] width 185 height 18
drag, startPoint x: 152, startPoint y: 197, endPoint x: 87, endPoint y: 198, distance: 64.8
click at [87, 198] on div "SĐT Người Nhận * 0905365159 0905365159 Người nhận * quỳnh VP Nhận * Hà Nội: Kho…" at bounding box center [591, 213] width 1091 height 91
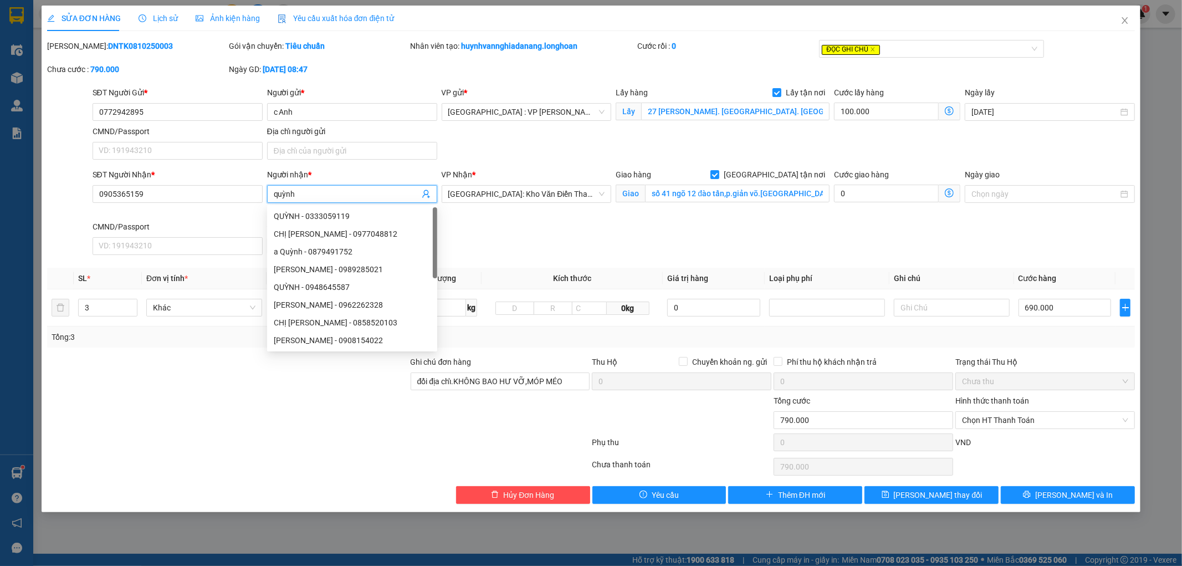
drag, startPoint x: 313, startPoint y: 191, endPoint x: 270, endPoint y: 195, distance: 42.8
click at [270, 195] on span "quỳnh" at bounding box center [352, 194] width 170 height 18
click at [214, 361] on div at bounding box center [228, 375] width 364 height 39
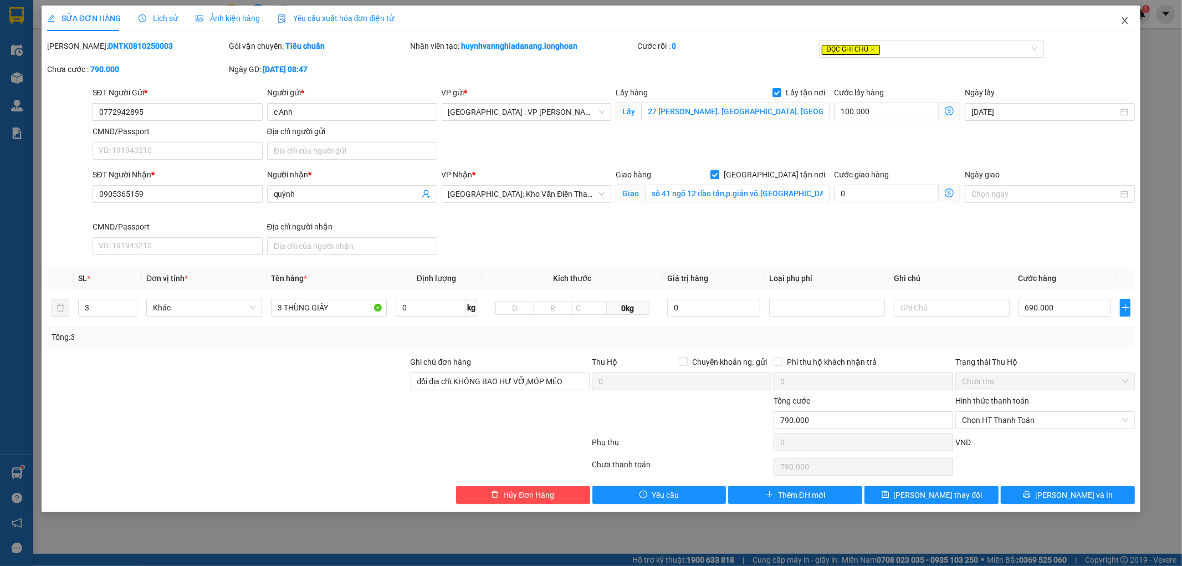
click at [1125, 22] on icon "close" at bounding box center [1125, 20] width 6 height 7
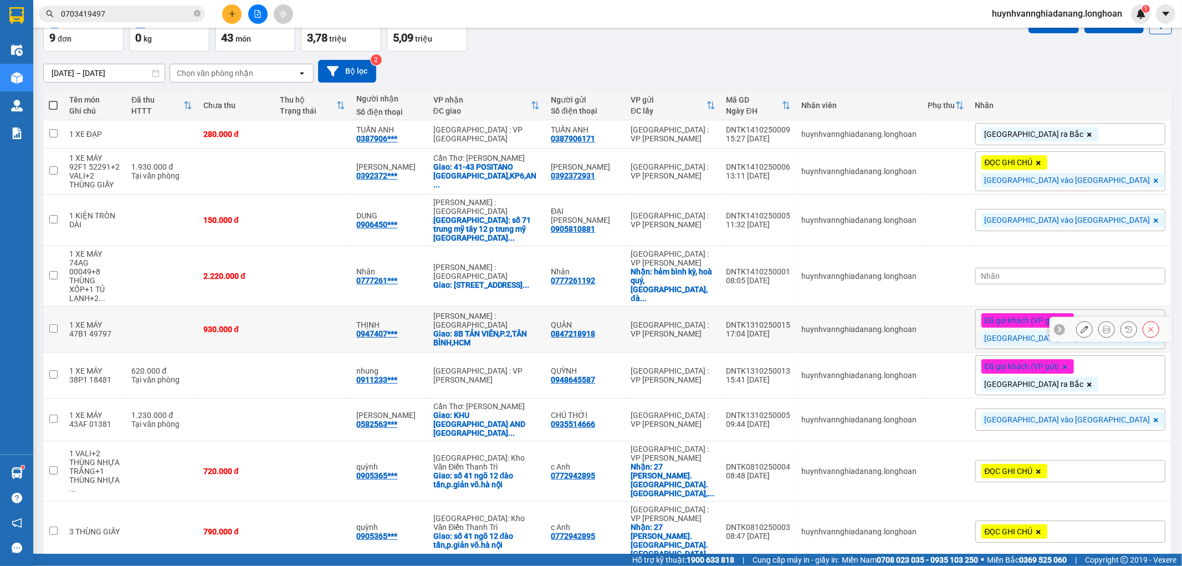
scroll to position [67, 0]
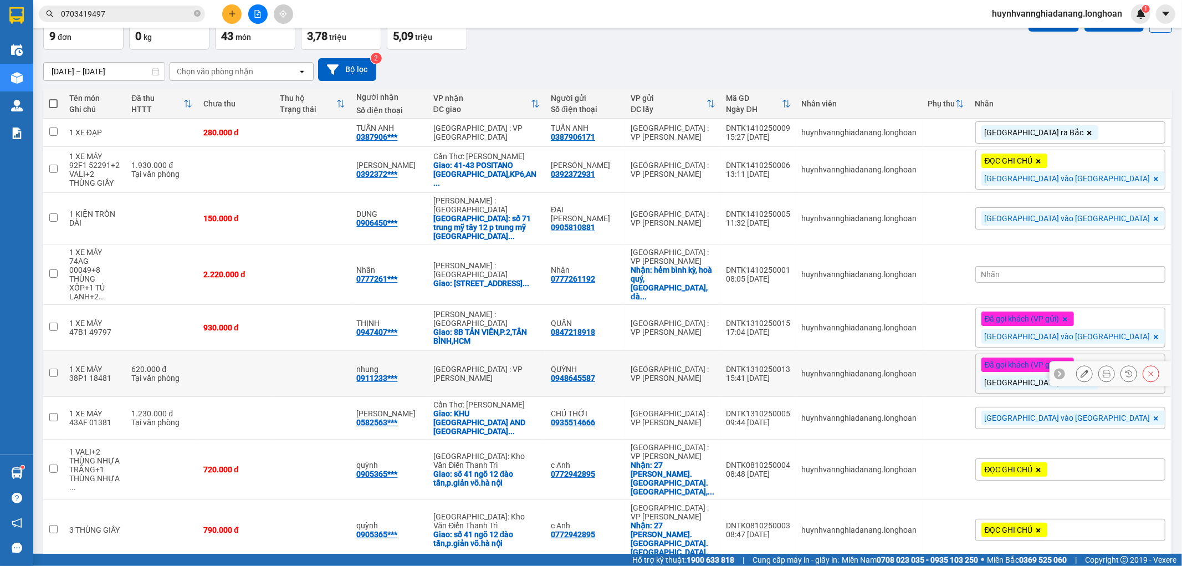
click at [1103, 370] on icon at bounding box center [1107, 374] width 8 height 8
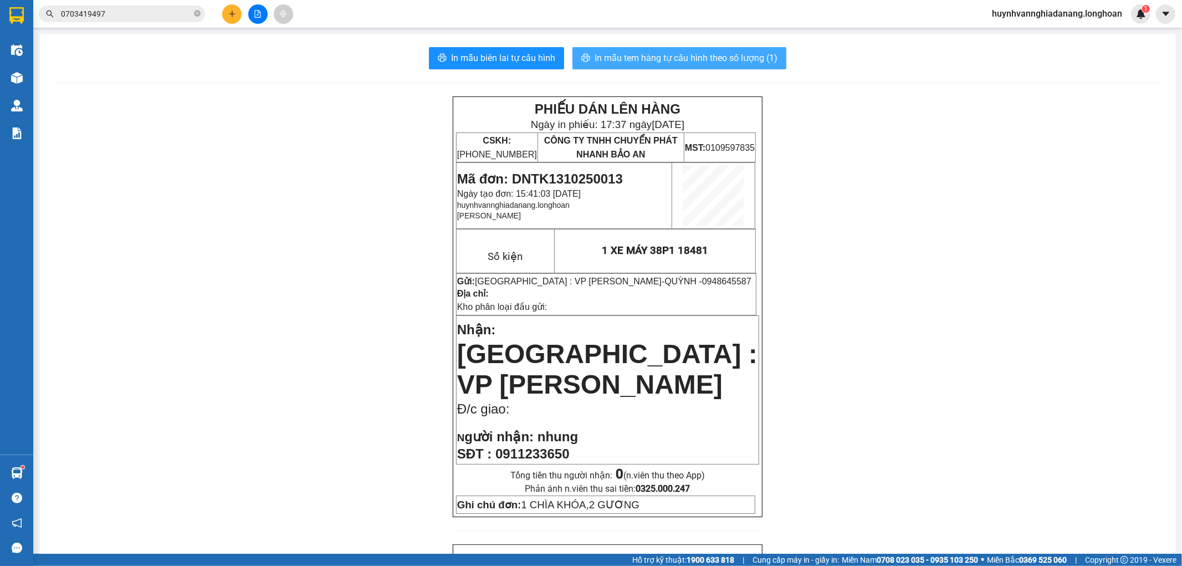
click at [641, 64] on span "In mẫu tem hàng tự cấu hình theo số lượng (1)" at bounding box center [686, 58] width 183 height 14
click at [229, 13] on icon "plus" at bounding box center [232, 14] width 8 height 8
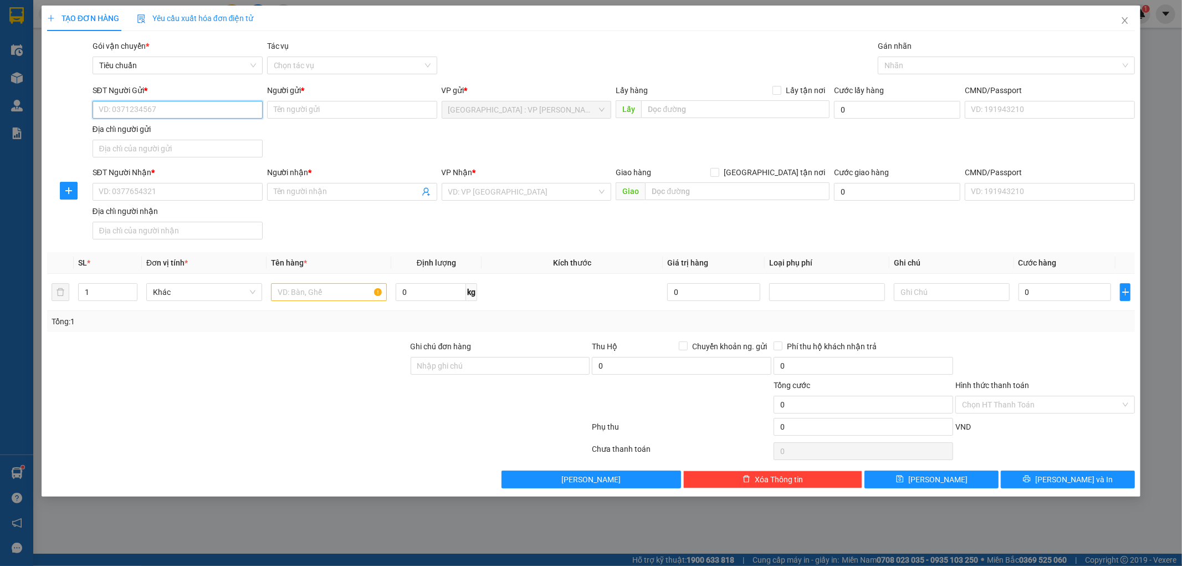
click at [145, 106] on input "SĐT Người Gửi *" at bounding box center [178, 110] width 170 height 18
type input "0786805121"
click at [305, 109] on input "Người gửi *" at bounding box center [352, 110] width 170 height 18
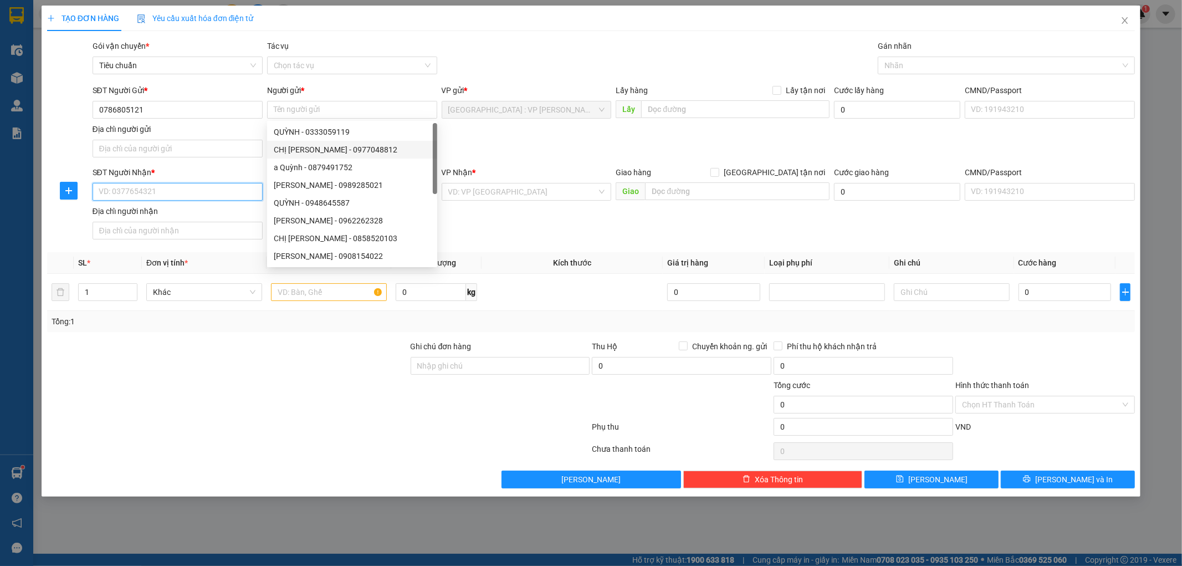
click at [175, 197] on input "SĐT Người Nhận *" at bounding box center [178, 192] width 170 height 18
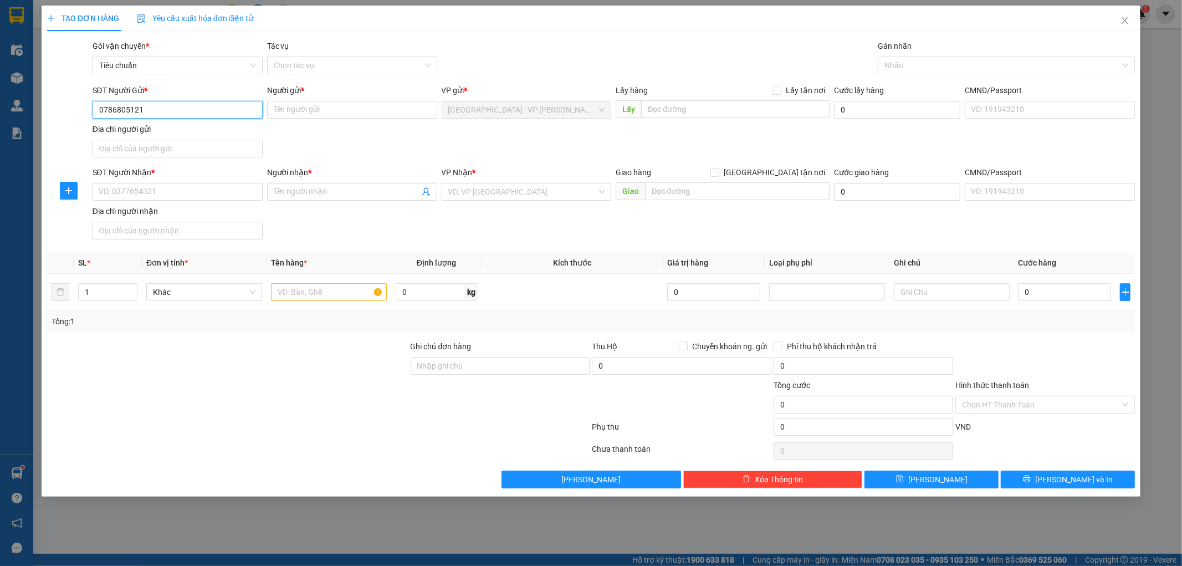
drag, startPoint x: 156, startPoint y: 107, endPoint x: 91, endPoint y: 117, distance: 65.1
click at [91, 117] on div "SĐT Người Gửi * 0786805121 0786805121" at bounding box center [177, 103] width 175 height 39
click at [122, 194] on input "SĐT Người Nhận *" at bounding box center [178, 192] width 170 height 18
paste input "0786805121"
type input "0786805121"
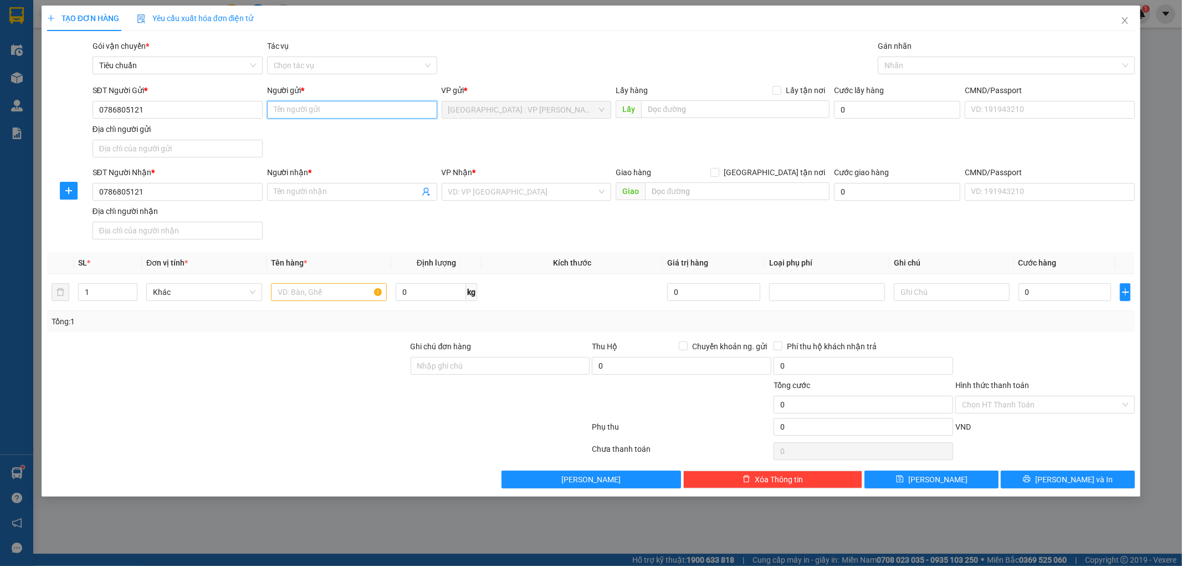
click at [282, 112] on input "Người gửi *" at bounding box center [352, 110] width 170 height 18
type input "a"
drag, startPoint x: 352, startPoint y: 111, endPoint x: 267, endPoint y: 114, distance: 85.4
click at [267, 114] on input "[PERSON_NAME]" at bounding box center [352, 110] width 170 height 18
type input "[PERSON_NAME]"
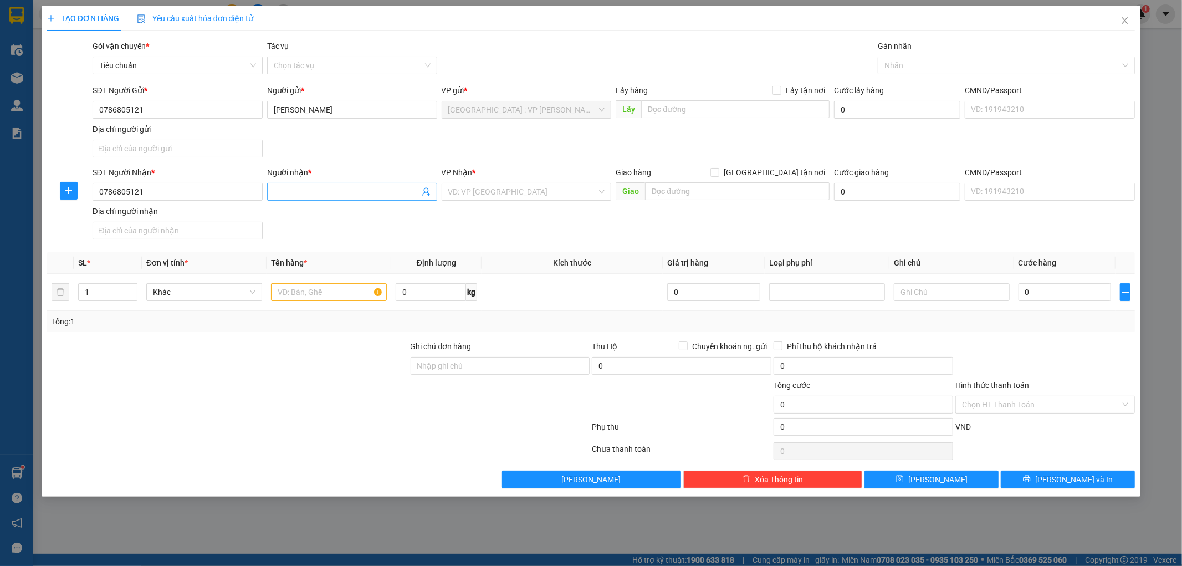
click at [305, 192] on input "Người nhận *" at bounding box center [347, 192] width 146 height 12
paste input "[PERSON_NAME]"
type input "[PERSON_NAME]"
drag, startPoint x: 780, startPoint y: 173, endPoint x: 774, endPoint y: 177, distance: 7.5
click at [779, 173] on span "[GEOGRAPHIC_DATA] tận nơi" at bounding box center [774, 172] width 110 height 12
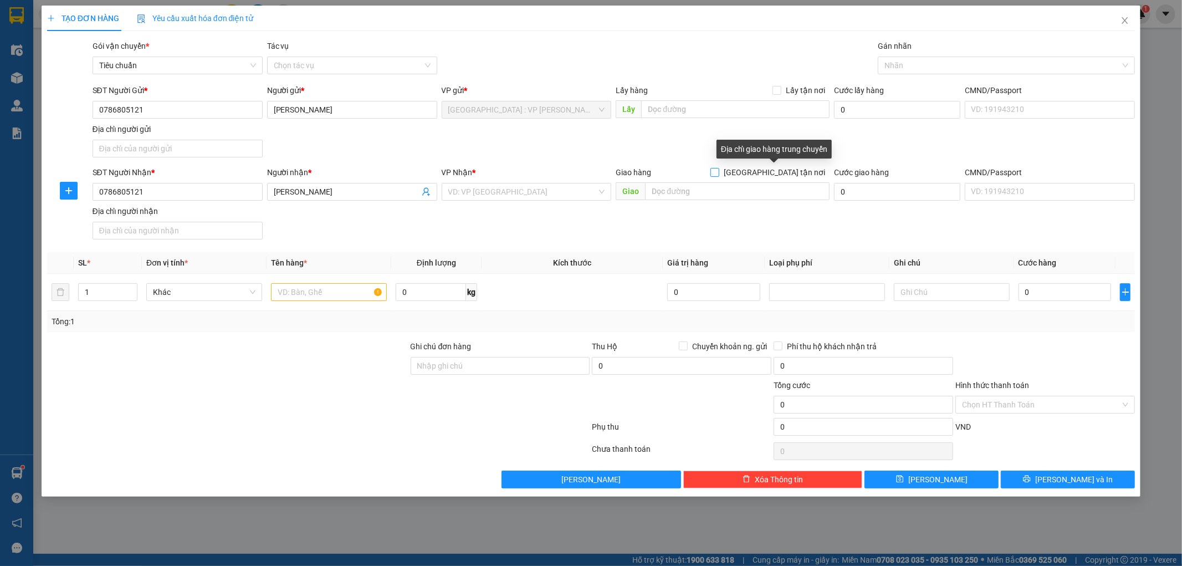
click at [718, 173] on input "[GEOGRAPHIC_DATA] tận nơi" at bounding box center [714, 172] width 8 height 8
checkbox input "true"
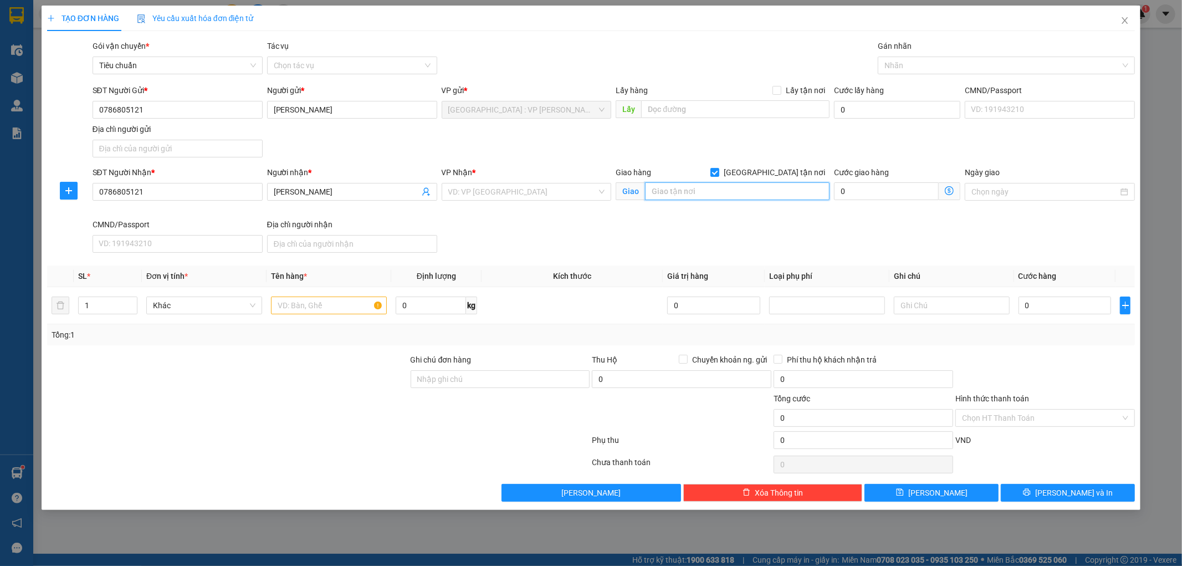
click at [758, 192] on input "text" at bounding box center [737, 191] width 185 height 18
click at [697, 196] on input "text" at bounding box center [737, 191] width 185 height 18
click at [556, 190] on input "search" at bounding box center [522, 191] width 149 height 17
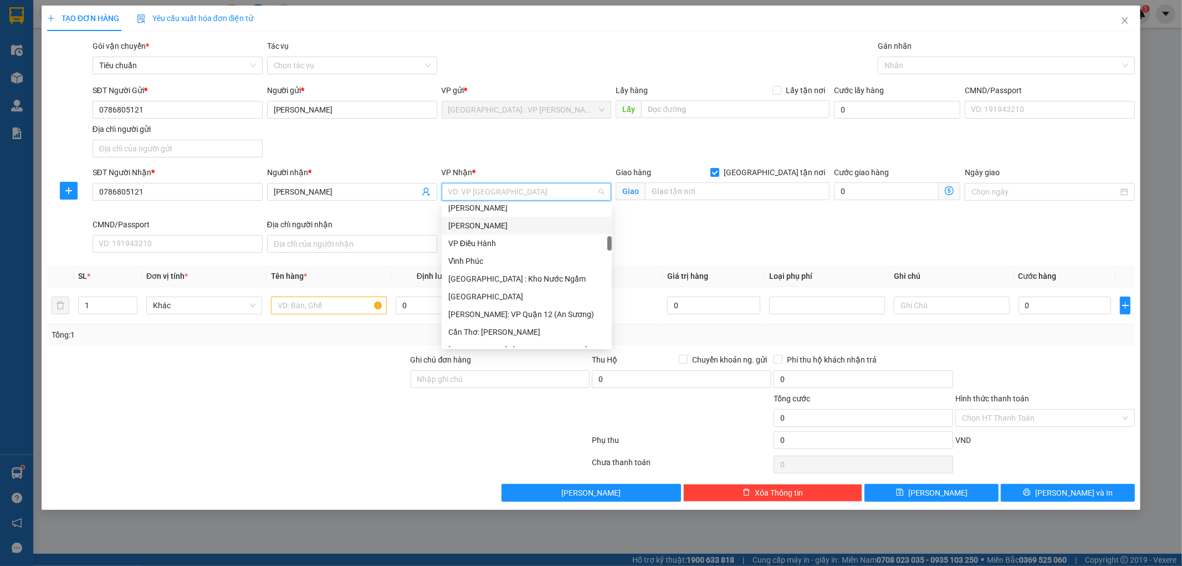
scroll to position [369, 0]
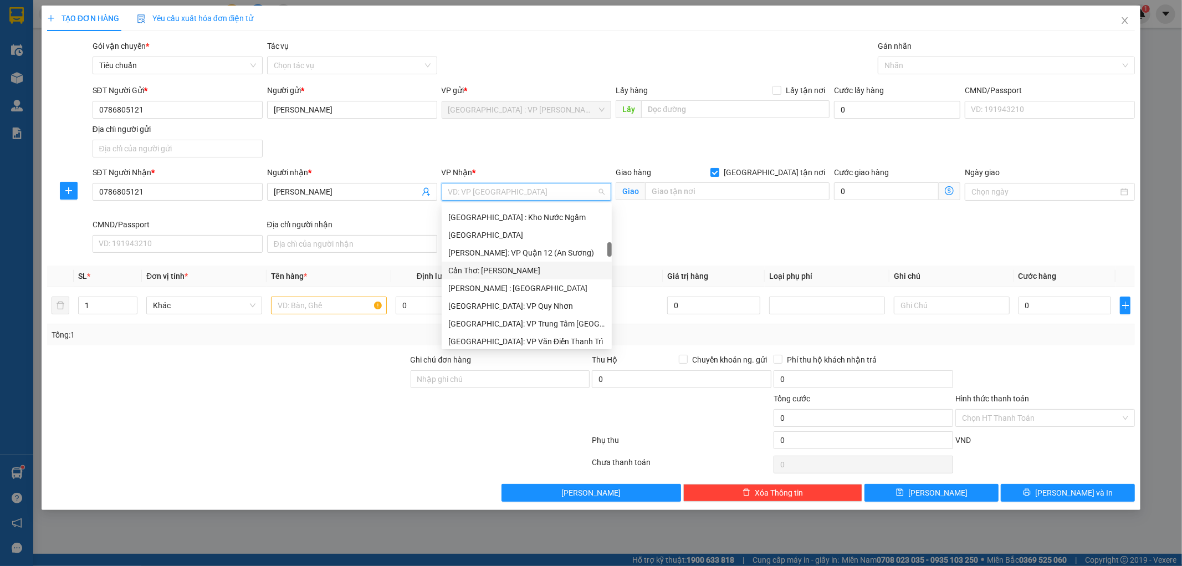
click at [552, 272] on div "Cần Thơ: [PERSON_NAME]" at bounding box center [526, 270] width 157 height 12
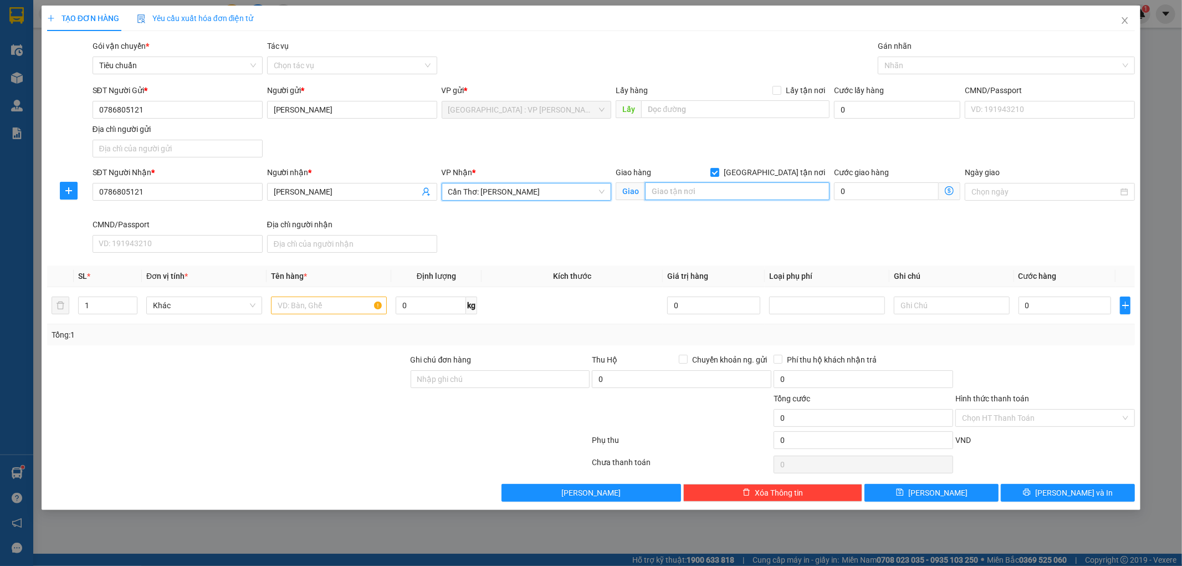
click at [666, 197] on input "text" at bounding box center [737, 191] width 185 height 18
click at [684, 192] on input "text" at bounding box center [737, 191] width 185 height 18
type input "SUNSET TOWN VEN 83,AN THỚI,PHÚ QUỐC"
click at [456, 378] on input "Ghi chú đơn hàng" at bounding box center [501, 379] width 180 height 18
type input "SDT ZALO 0365782073"
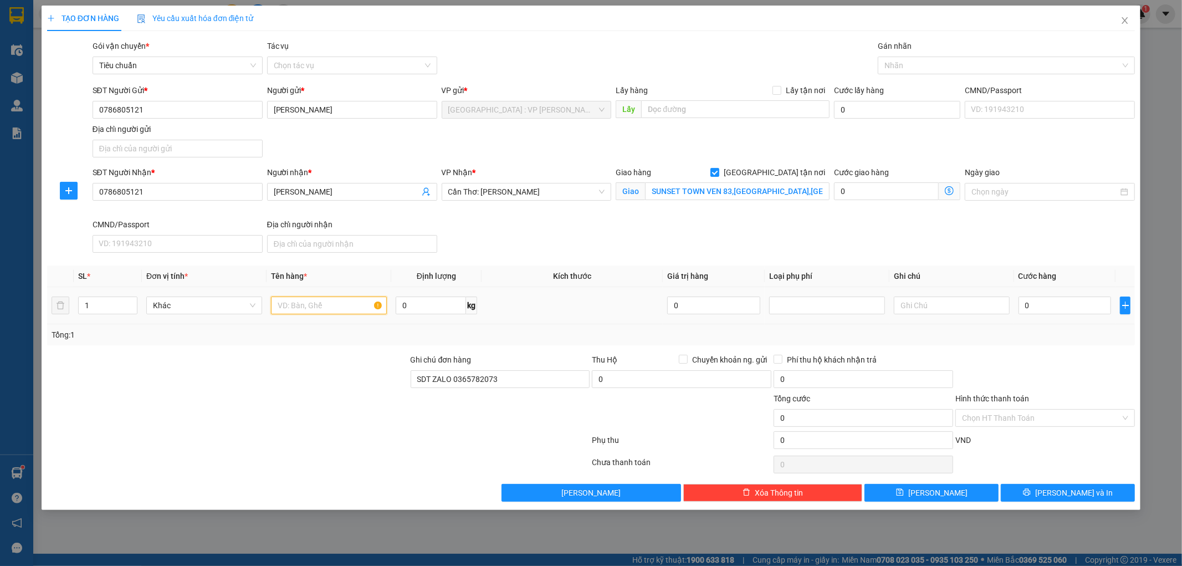
click at [330, 307] on input "text" at bounding box center [329, 305] width 116 height 18
click at [95, 305] on input "1" at bounding box center [108, 305] width 58 height 17
type input "5"
click at [299, 313] on input "text" at bounding box center [329, 305] width 116 height 18
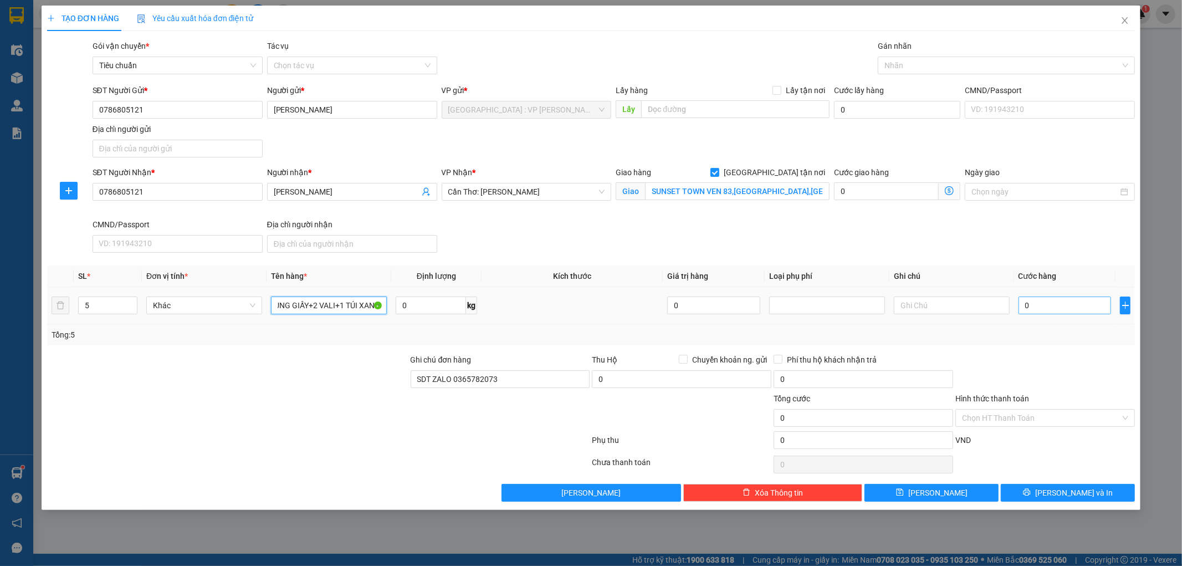
type input "2 THÙNG GIẤY+2 VALI+1 TÚI XANH"
click at [1045, 303] on input "0" at bounding box center [1065, 305] width 93 height 18
type input "4"
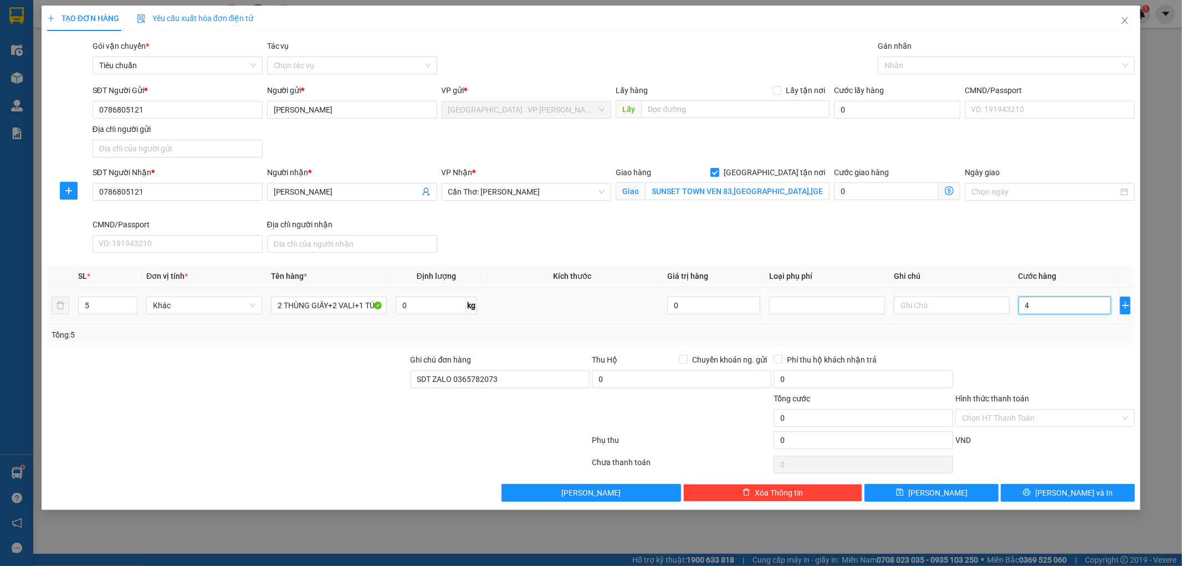
type input "4"
type input "45"
type input "450"
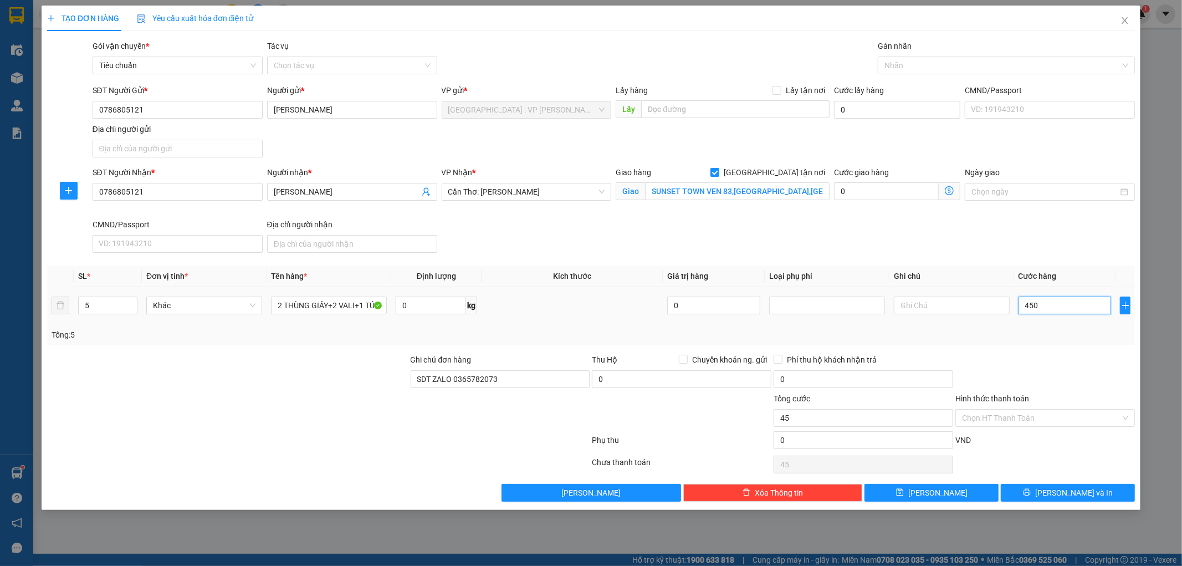
type input "450"
type input "4.500"
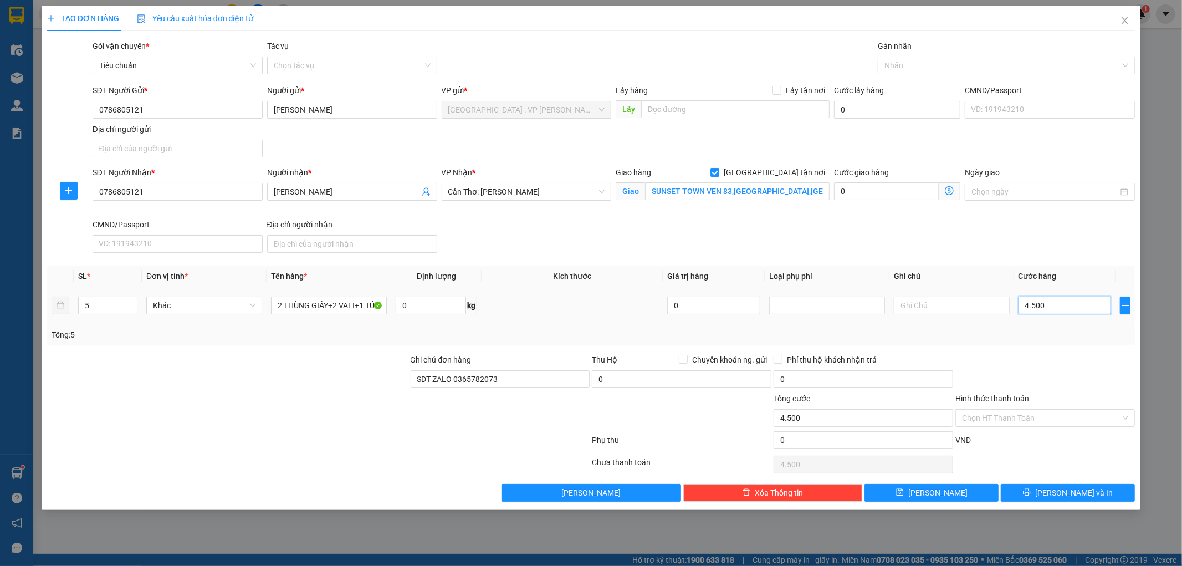
type input "45.000"
type input "450.000"
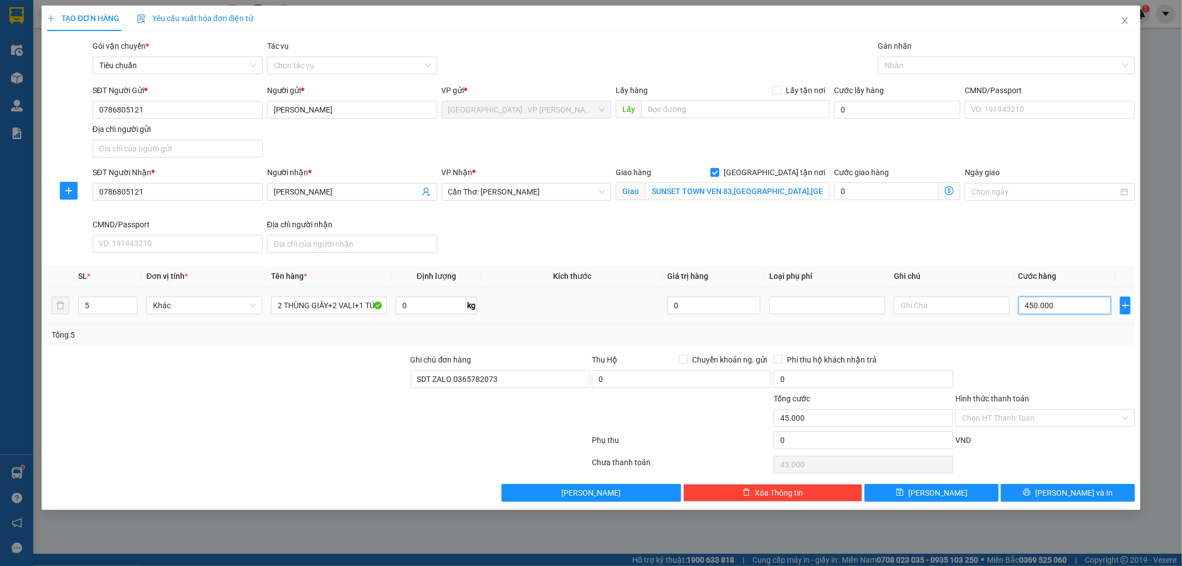
type input "450.000"
click at [1032, 309] on input "450.000" at bounding box center [1065, 305] width 93 height 18
type input "40.000"
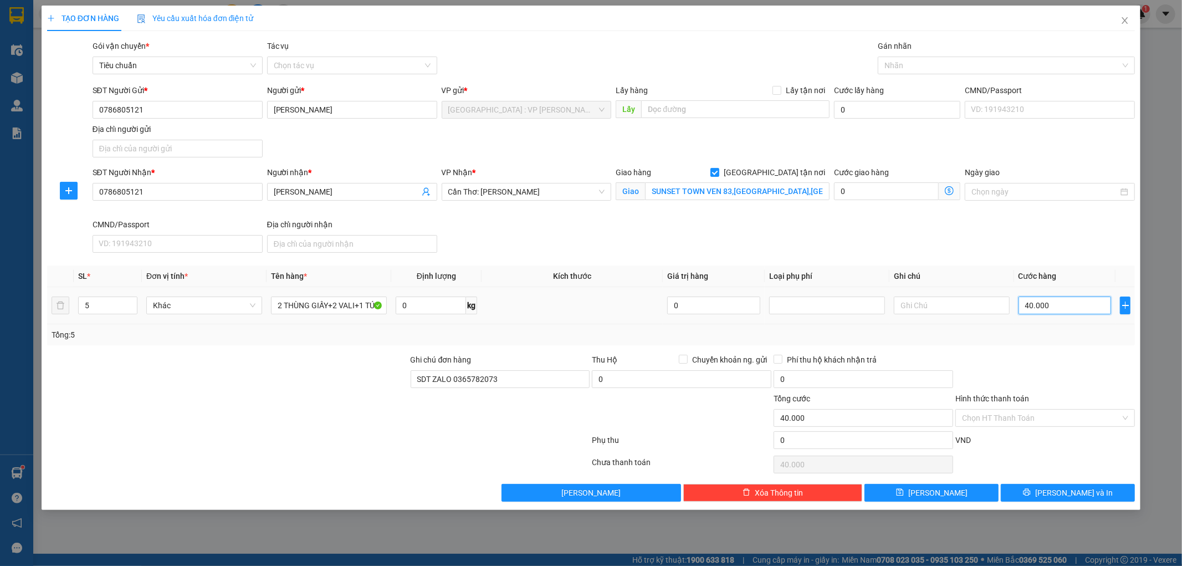
type input "480.000"
click at [1026, 422] on input "Hình thức thanh toán" at bounding box center [1041, 418] width 158 height 17
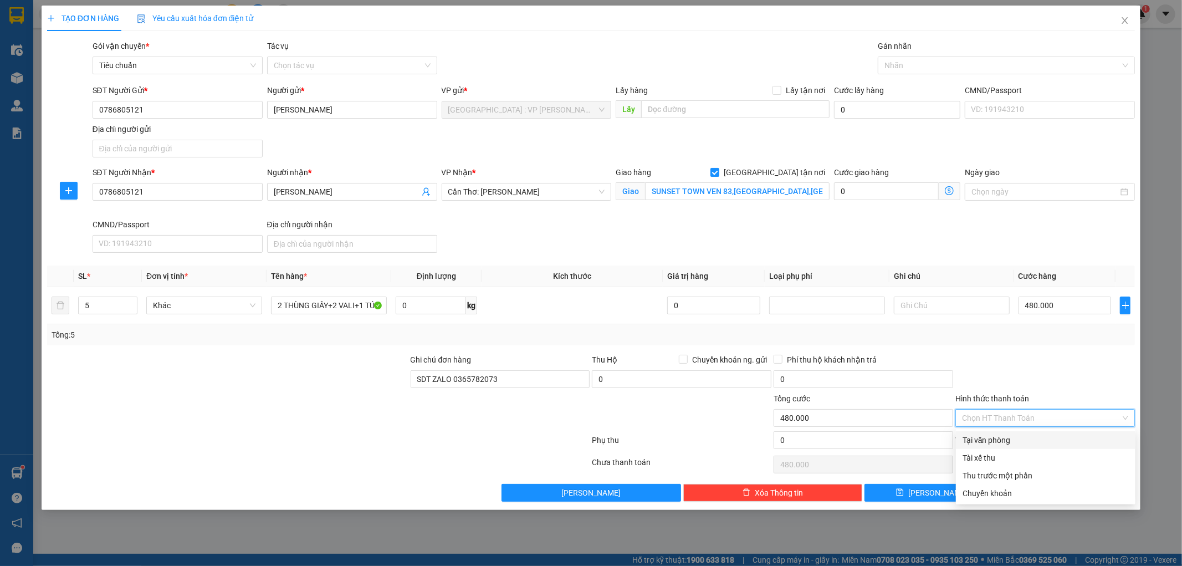
click at [1016, 443] on div "Tại văn phòng" at bounding box center [1046, 440] width 166 height 12
type input "0"
click at [1031, 496] on icon "printer" at bounding box center [1027, 492] width 8 height 8
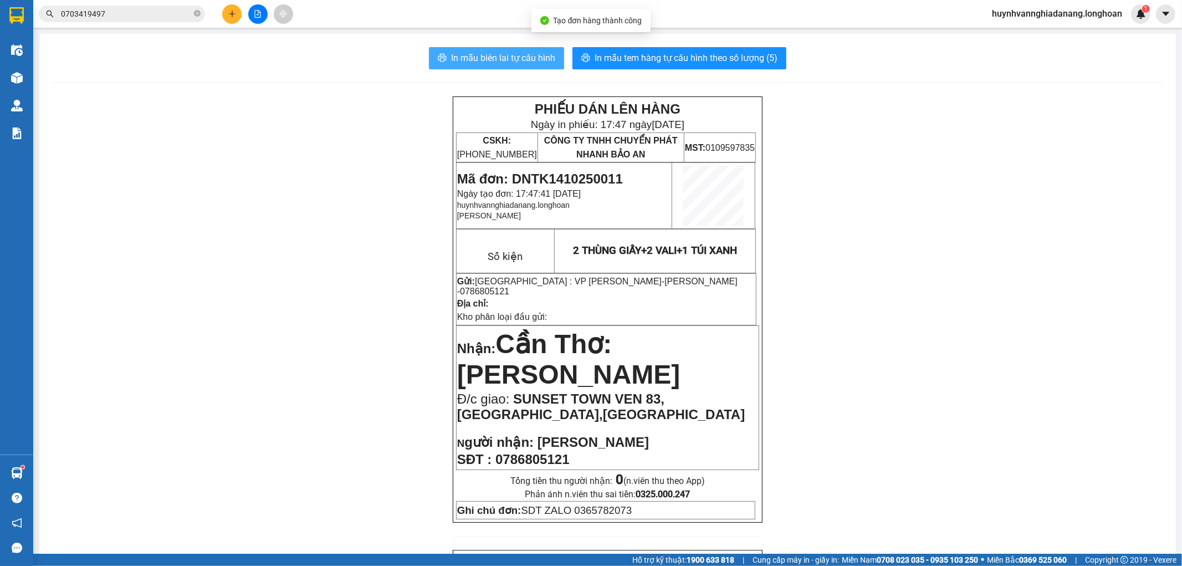
click at [493, 54] on span "In mẫu biên lai tự cấu hình" at bounding box center [503, 58] width 104 height 14
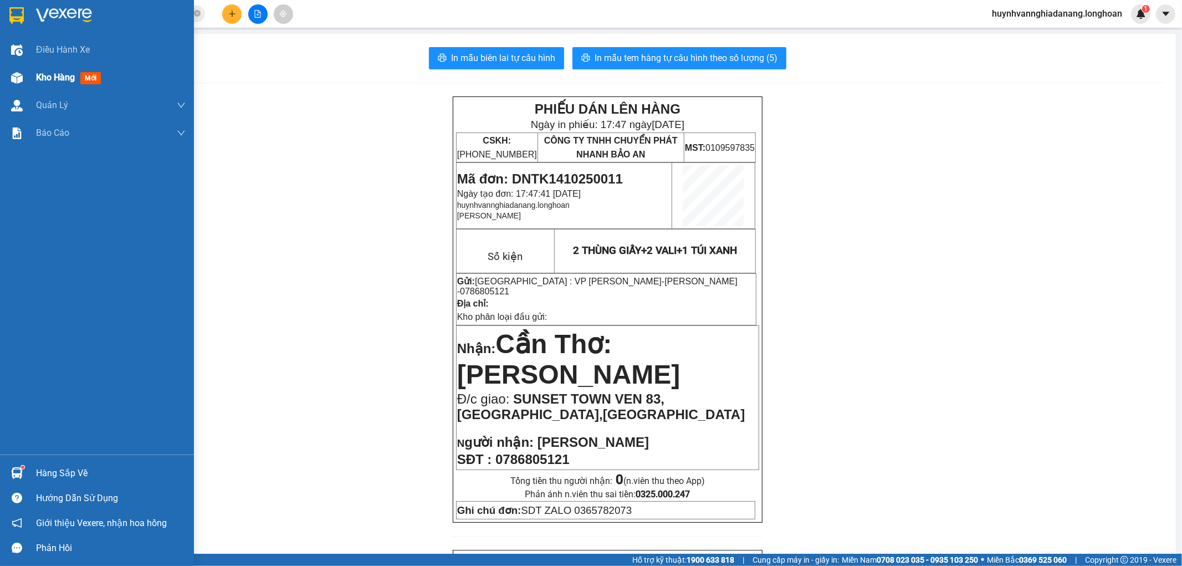
click at [46, 68] on div "Kho hàng mới" at bounding box center [111, 78] width 150 height 28
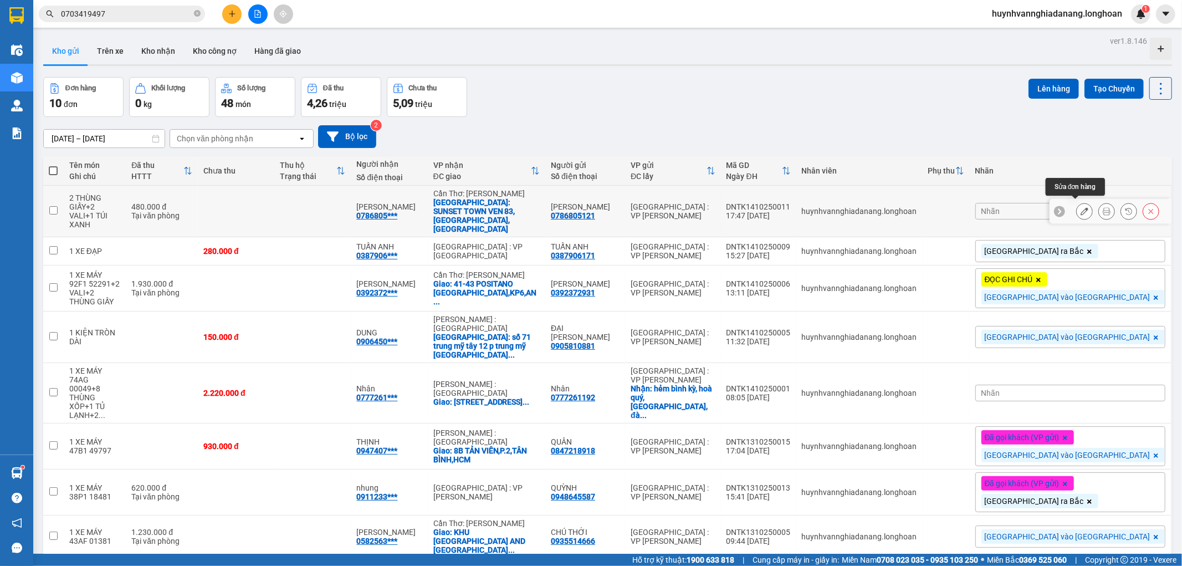
click at [1077, 205] on button at bounding box center [1085, 211] width 16 height 19
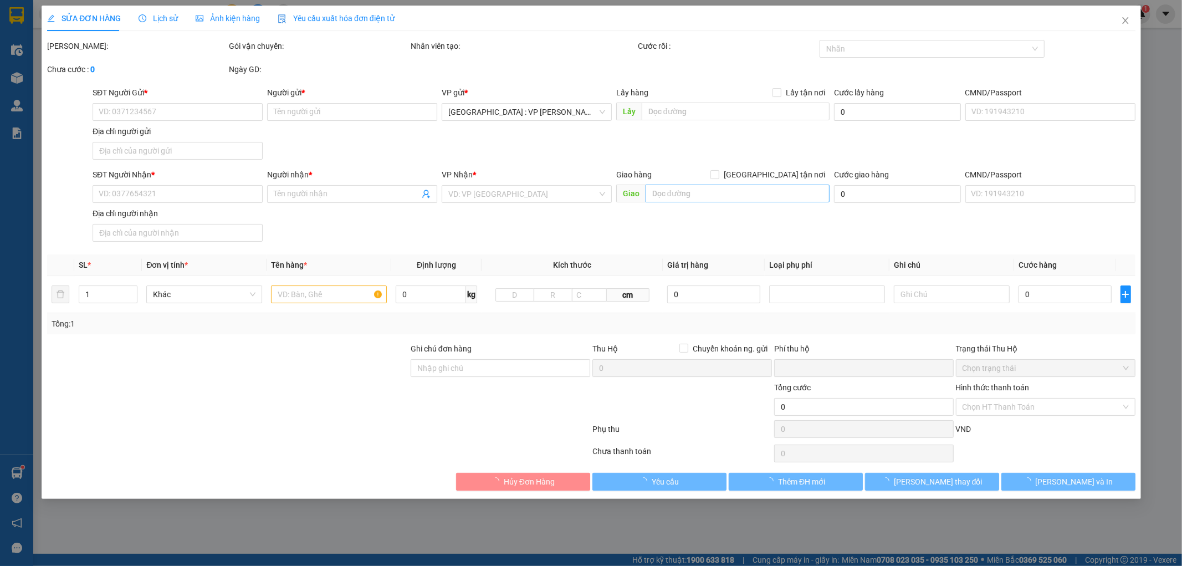
type input "0786805121"
type input "[PERSON_NAME]"
type input "0786805121"
type input "[PERSON_NAME]"
checkbox input "true"
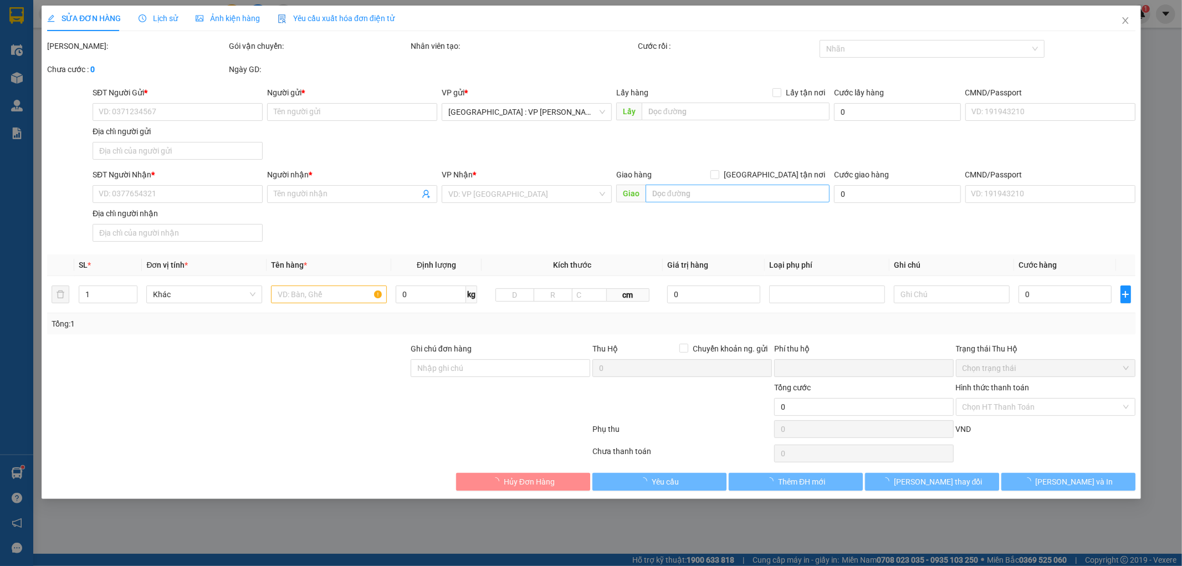
type input "SUNSET TOWN VEN 83,AN THỚI,PHÚ QUỐC"
type input "SDT ZALO 0365782073"
type input "0"
type input "480.000"
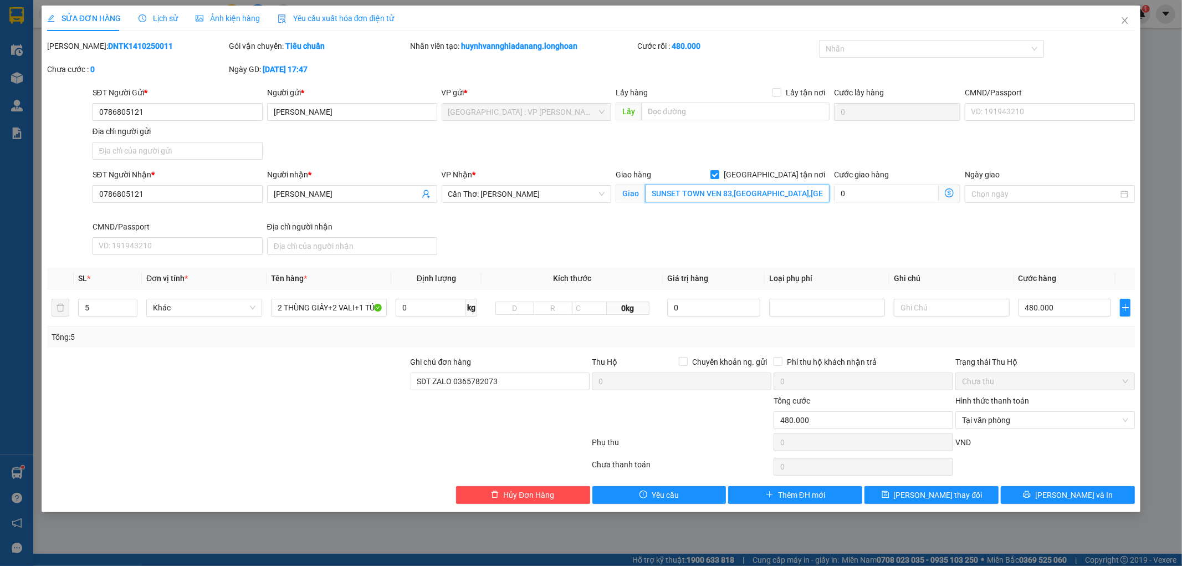
click at [651, 195] on input "SUNSET TOWN VEN 83,AN THỚI,PHÚ QUỐC" at bounding box center [737, 194] width 185 height 18
click at [650, 195] on input "SUNSET TOWN VEN 83,AN THỚI,PHÚ QUỐC" at bounding box center [737, 194] width 185 height 18
click at [651, 194] on input "SUNSET TOWN VEN 83,AN THỚI,PHÚ QUỐC" at bounding box center [737, 194] width 185 height 18
type input "LUSUNSET TOWN VEN 83,AN THỚI,PHÚ QUỐC"
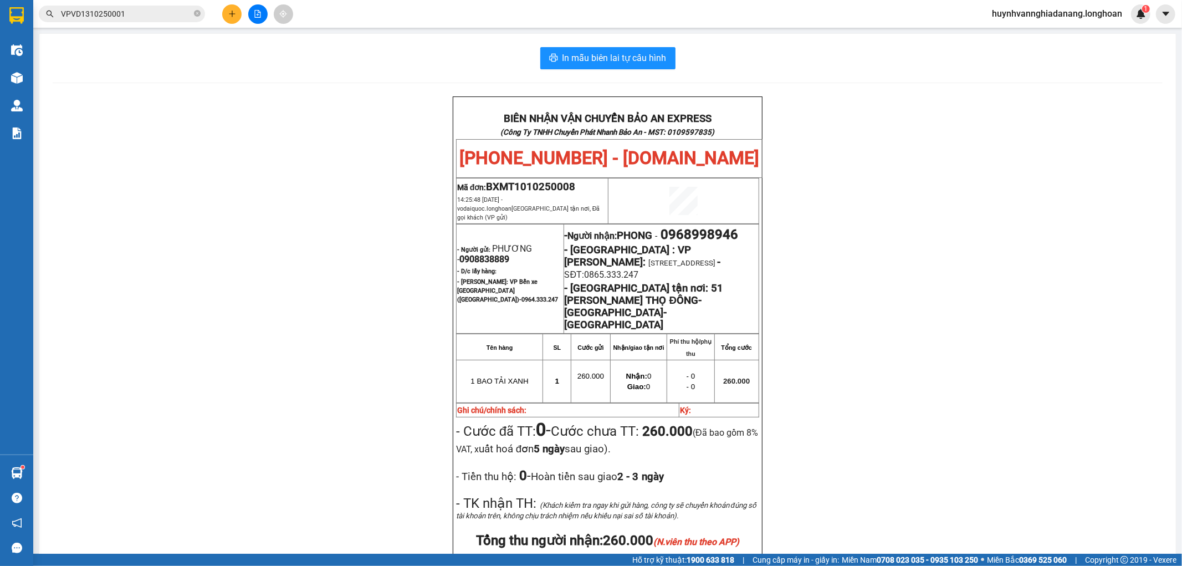
scroll to position [119, 0]
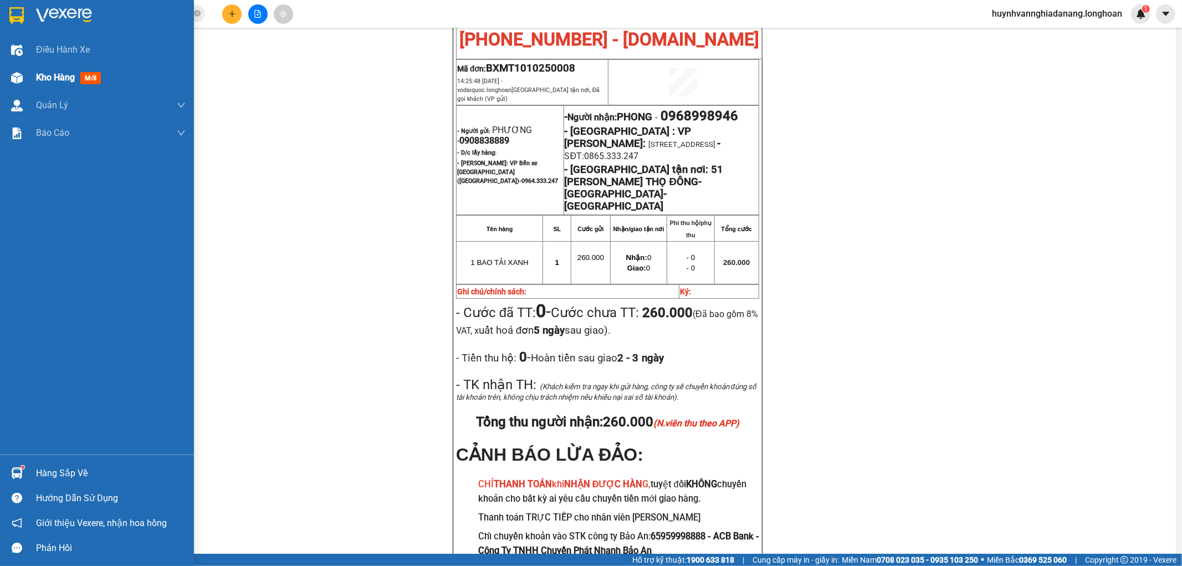
click at [44, 79] on span "Kho hàng" at bounding box center [55, 77] width 39 height 11
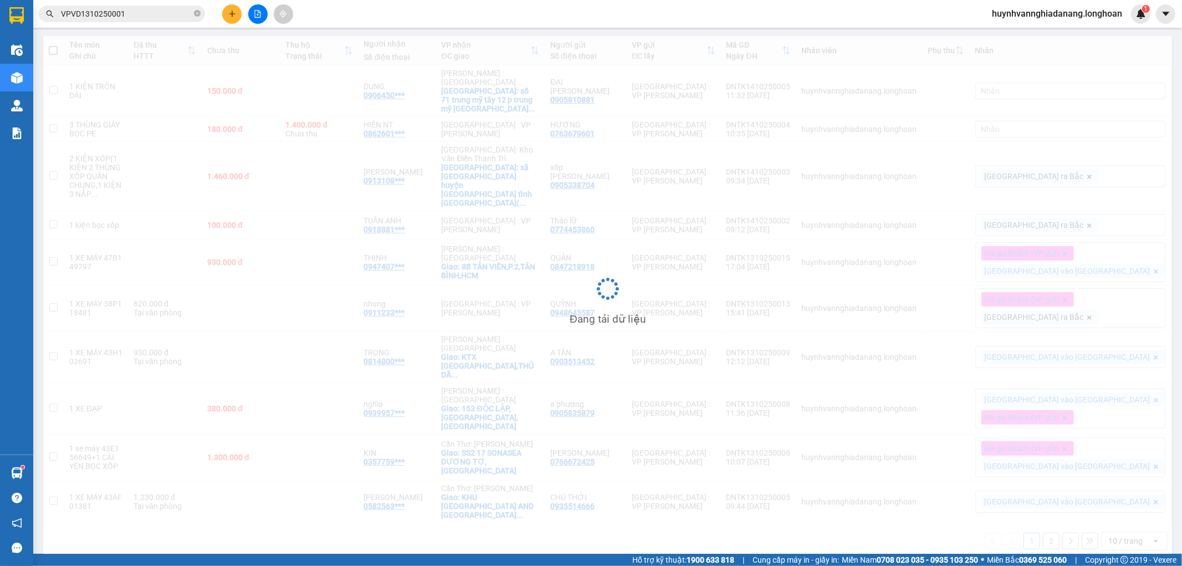
scroll to position [51, 0]
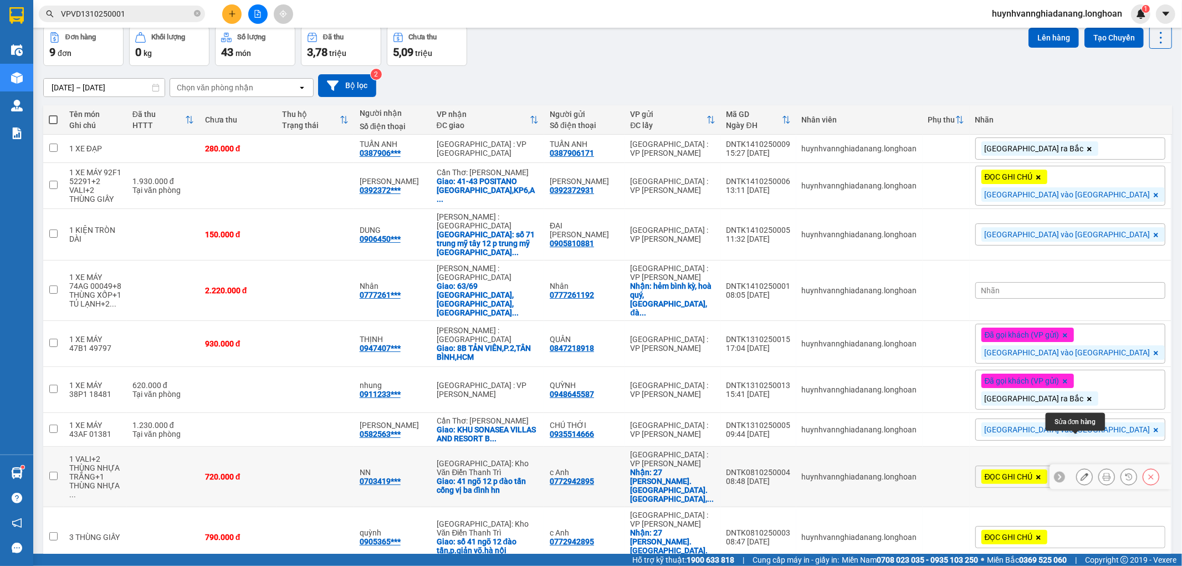
click at [1081, 473] on icon at bounding box center [1085, 477] width 8 height 8
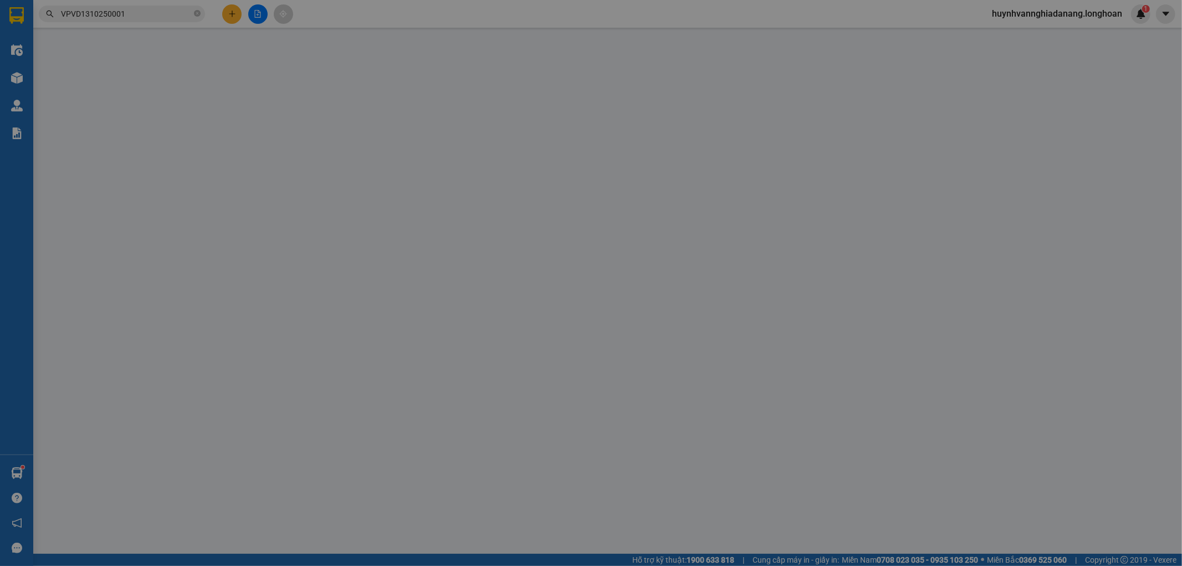
type input "0772942895"
type input "c Anh"
checkbox input "true"
type input "27 [PERSON_NAME]. [GEOGRAPHIC_DATA]. [GEOGRAPHIC_DATA], [GEOGRAPHIC_DATA]"
type input "0703419497"
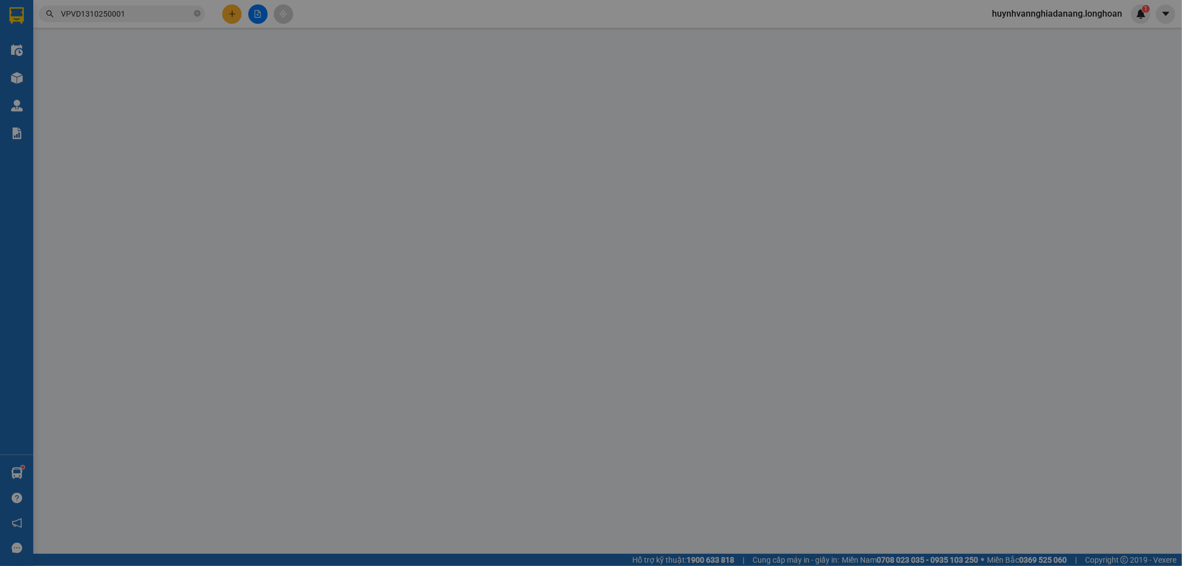
type input "NN"
checkbox input "true"
type input "41 ngõ 12 p đào tấn cống vị ba đình hn"
type input "ĐƠN NÀY 7 KIỆN NHÉ.KHÔNG BAO HƯ VỠ,MÓP MÉO"
type input "0"
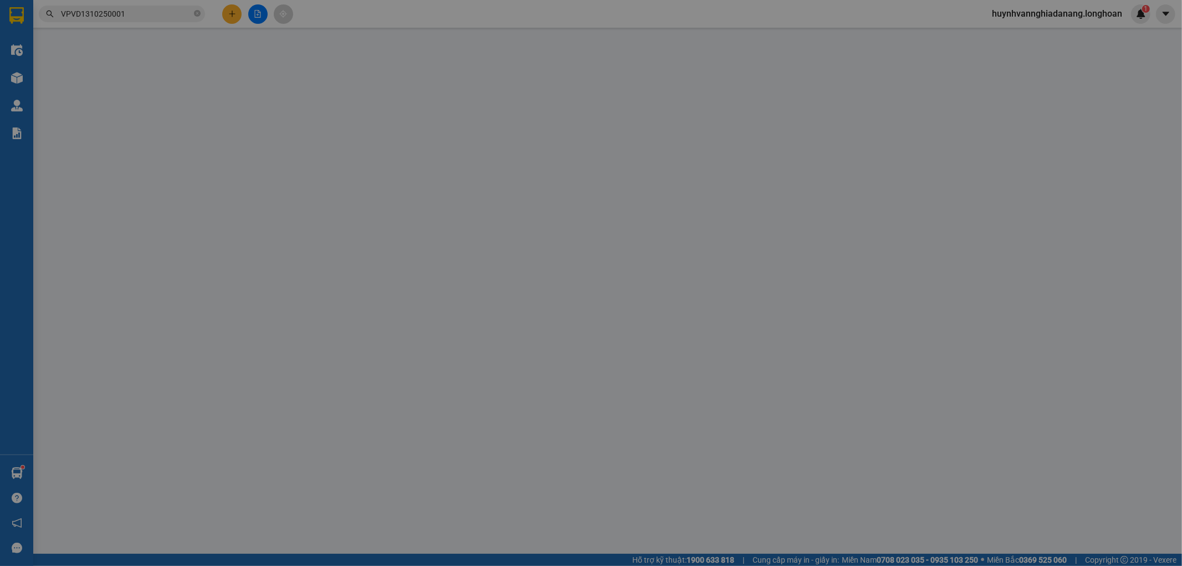
type input "720.000"
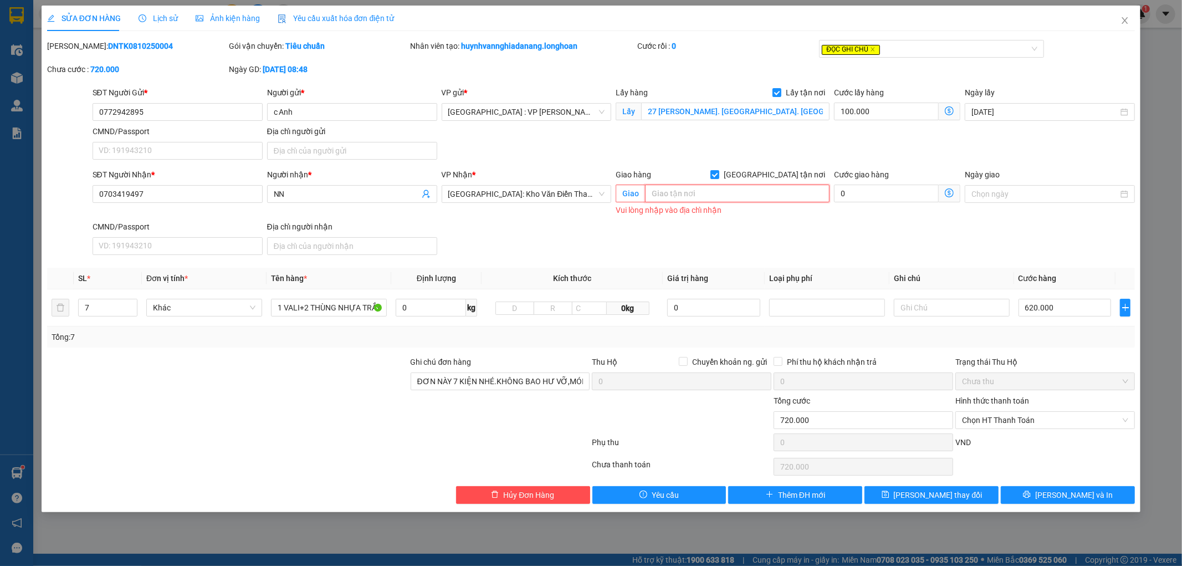
paste input "số 41 ngõ 12 đào tấn,p.giản võ.[GEOGRAPHIC_DATA]"
type input "số 41 ngõ 12 đào tấn,p.giản võ.[GEOGRAPHIC_DATA]"
drag, startPoint x: 183, startPoint y: 201, endPoint x: 84, endPoint y: 186, distance: 100.9
click at [84, 192] on div "SĐT Người Nhận * 0703419497 0703419497 Người nhận * NN VP Nhận * [GEOGRAPHIC_DA…" at bounding box center [591, 213] width 1091 height 91
click at [137, 197] on input "SĐT Người Nhận *" at bounding box center [178, 194] width 170 height 18
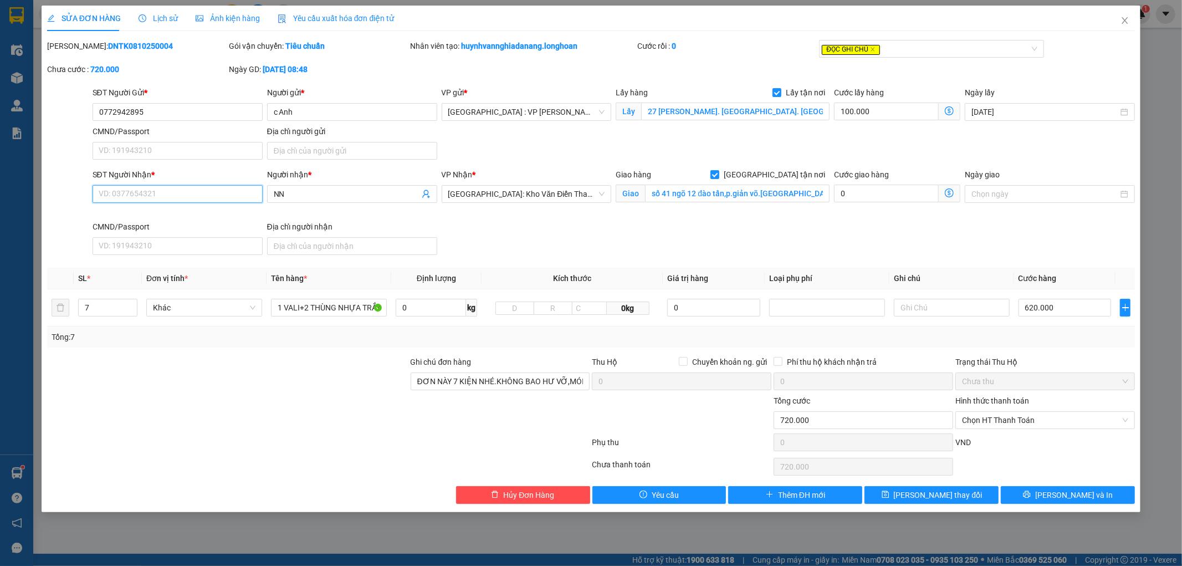
paste input "0905365159"
type input "0905365159"
drag, startPoint x: 305, startPoint y: 194, endPoint x: 272, endPoint y: 198, distance: 33.0
click at [272, 198] on span "NN" at bounding box center [352, 194] width 170 height 18
click at [280, 197] on input "Người nhận *" at bounding box center [347, 194] width 146 height 12
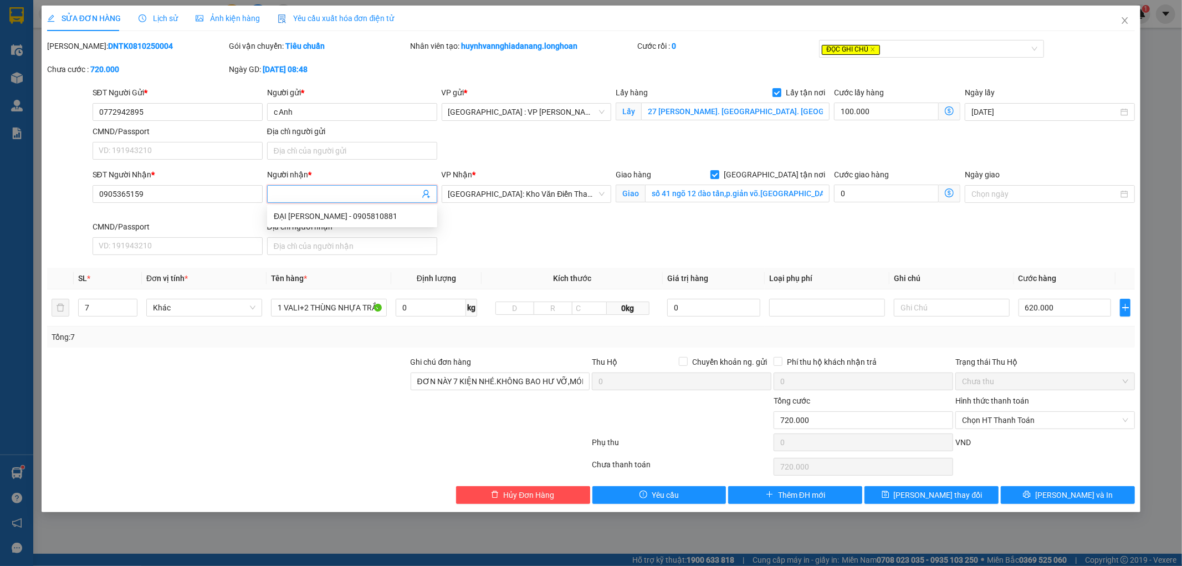
paste input "quỳnh"
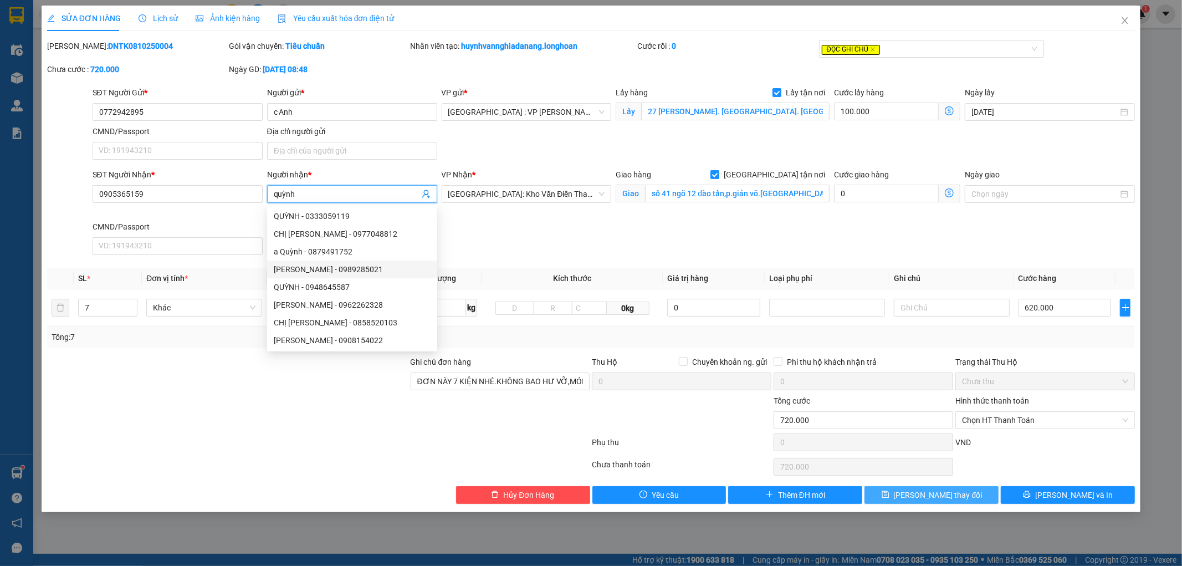
type input "quỳnh"
click at [912, 490] on button "[PERSON_NAME] thay đổi" at bounding box center [931, 495] width 134 height 18
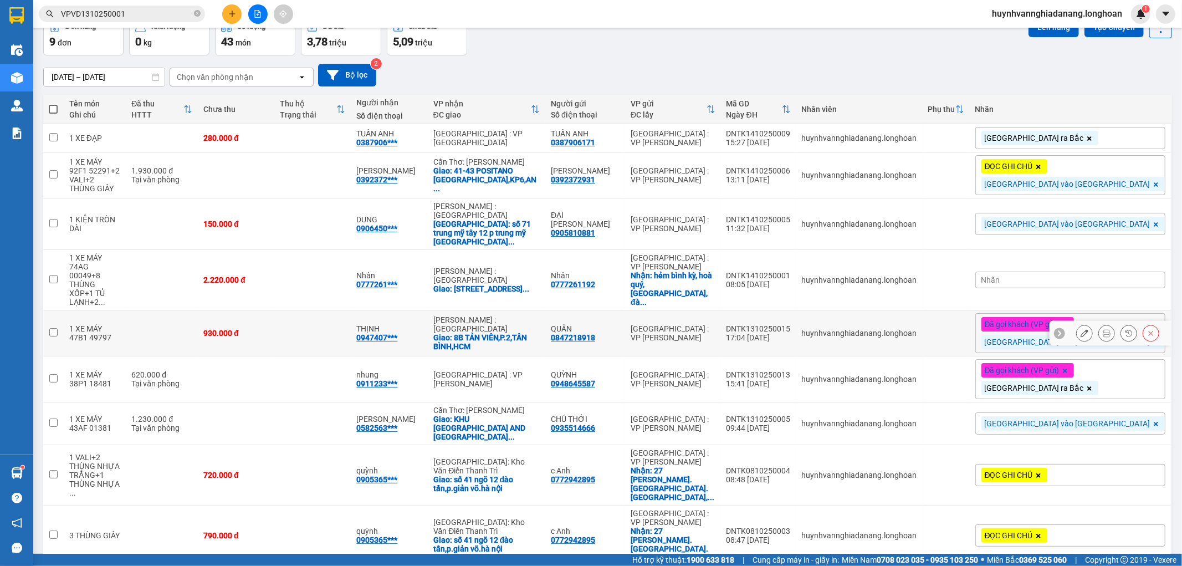
scroll to position [67, 0]
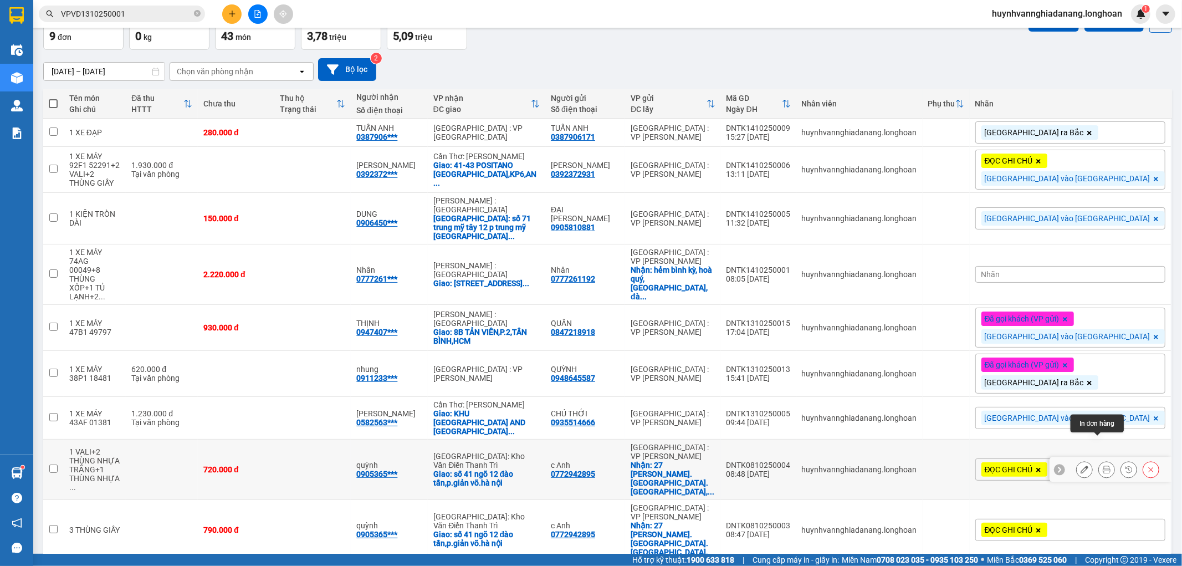
click at [1103, 465] on icon at bounding box center [1107, 469] width 8 height 8
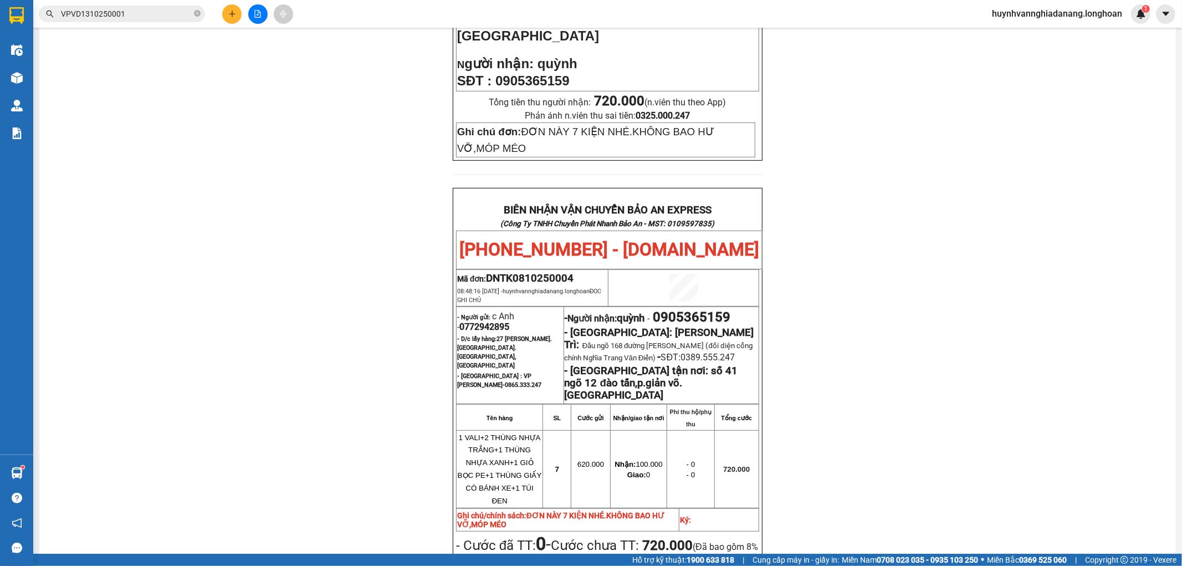
scroll to position [498, 0]
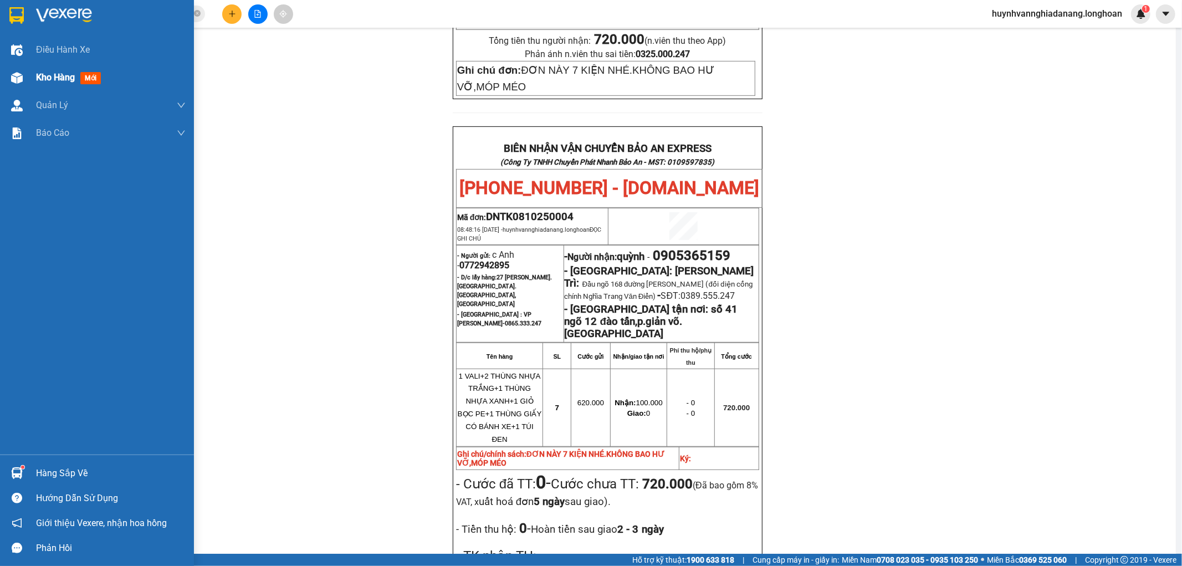
click at [31, 72] on div "Kho hàng mới" at bounding box center [97, 78] width 194 height 28
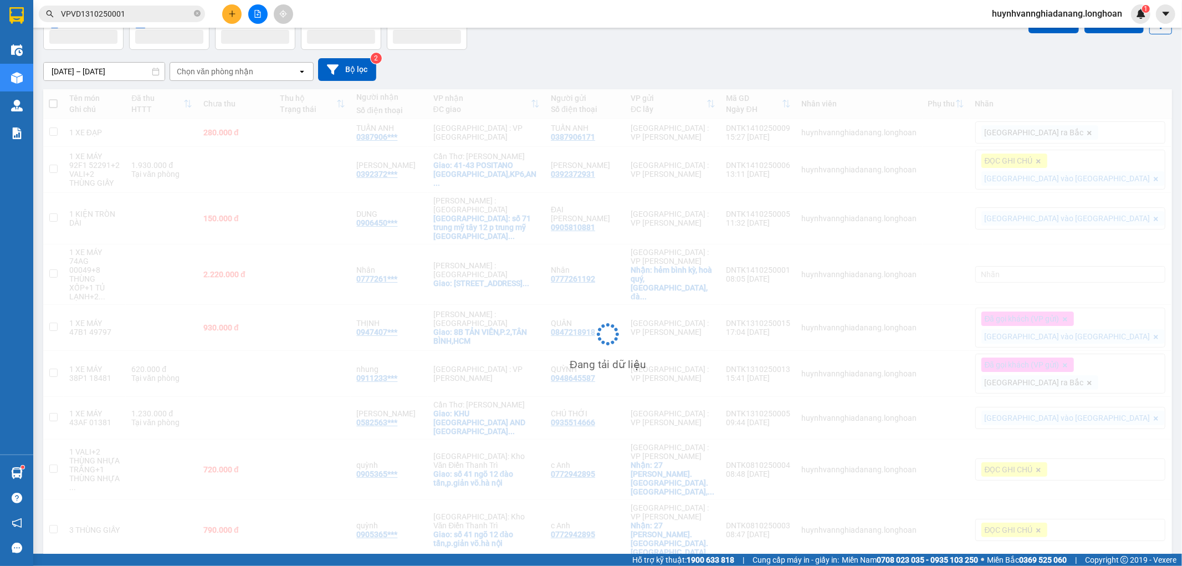
scroll to position [67, 0]
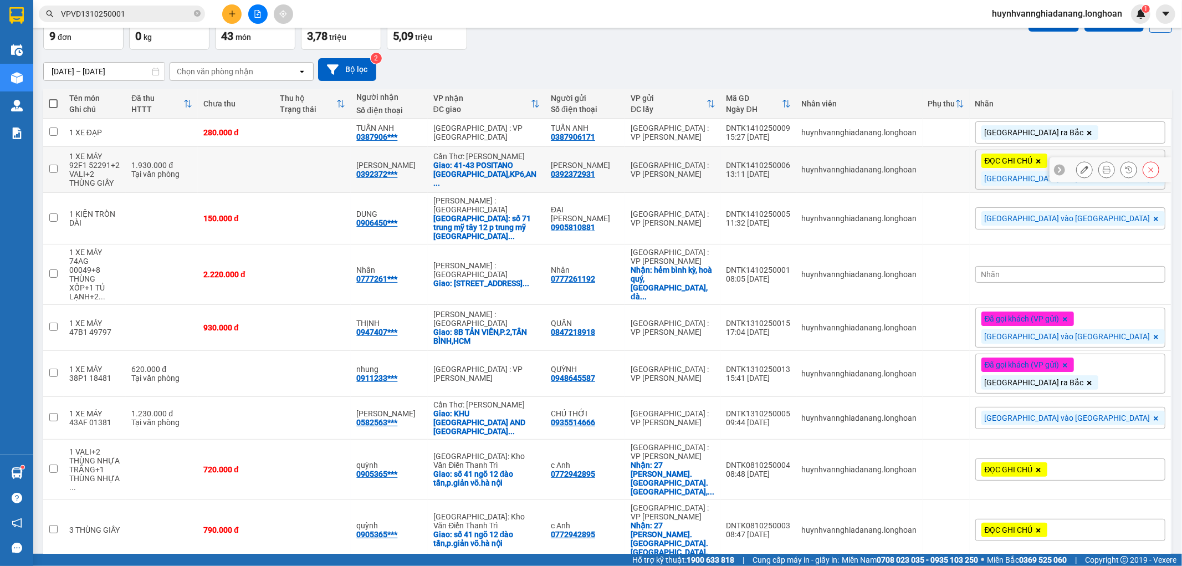
click at [1103, 167] on icon at bounding box center [1107, 170] width 8 height 8
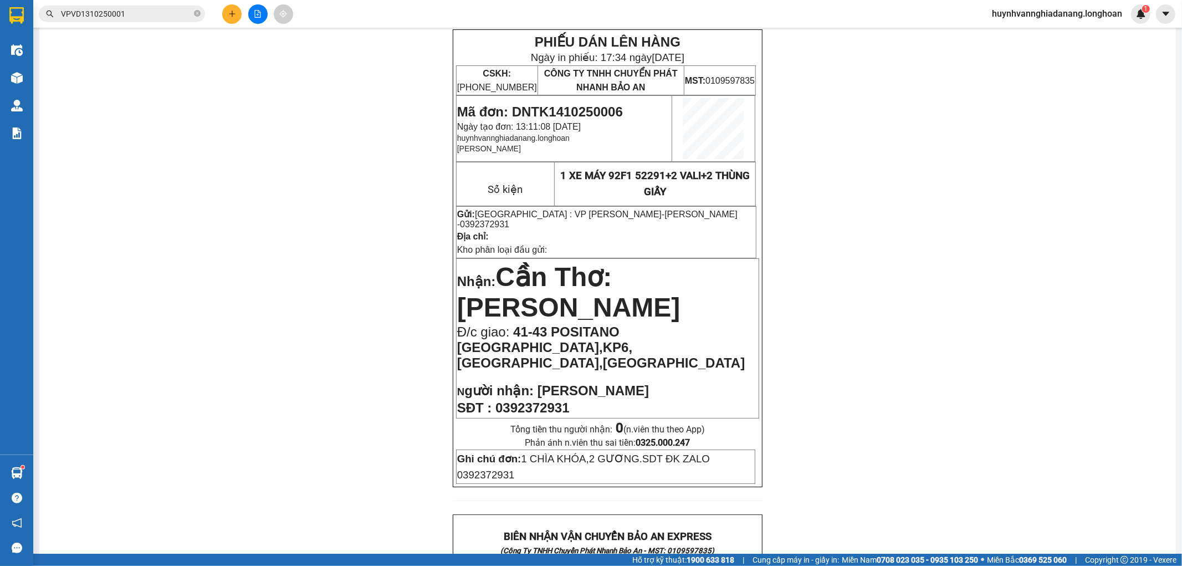
drag, startPoint x: 248, startPoint y: 201, endPoint x: 253, endPoint y: 197, distance: 6.8
click at [236, 21] on button at bounding box center [231, 13] width 19 height 19
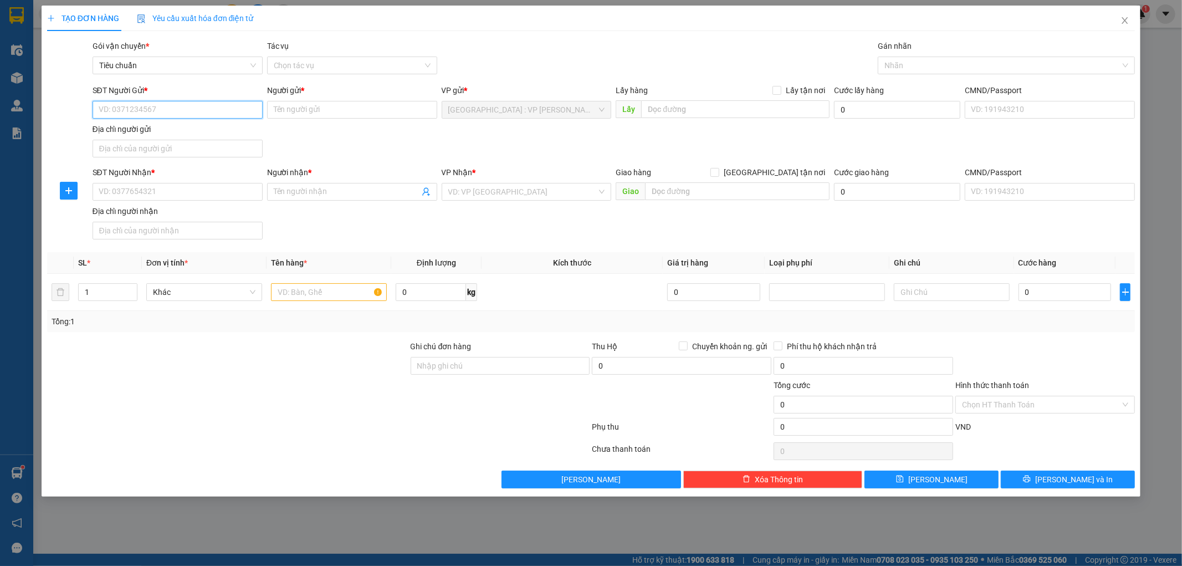
click at [124, 109] on input "SĐT Người Gửi *" at bounding box center [178, 110] width 170 height 18
click at [1125, 16] on span "Close" at bounding box center [1124, 21] width 31 height 31
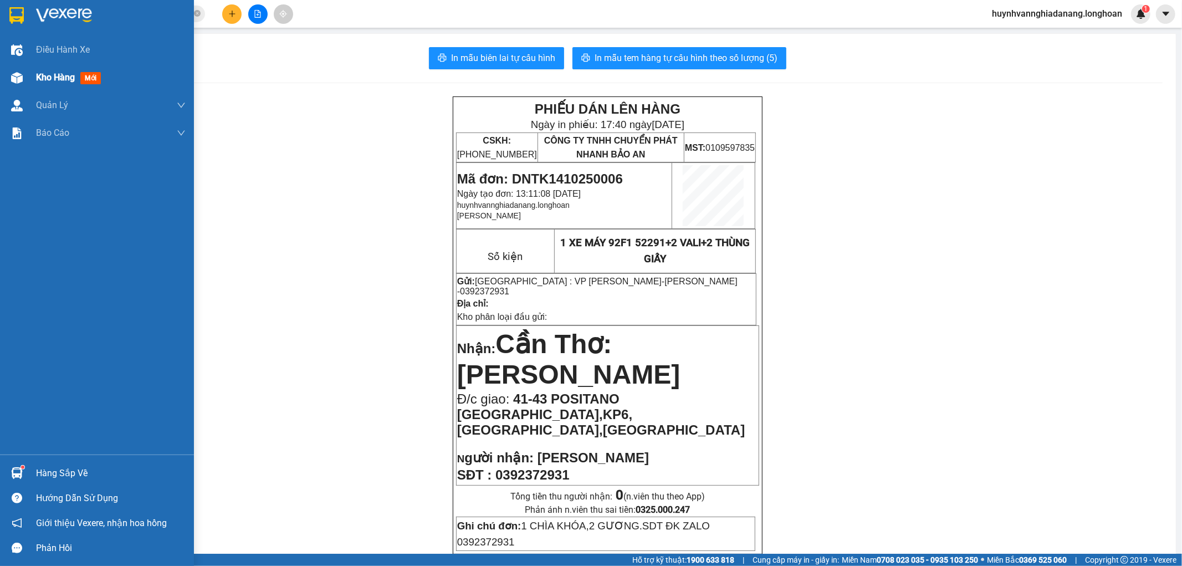
click at [54, 79] on span "Kho hàng" at bounding box center [55, 77] width 39 height 11
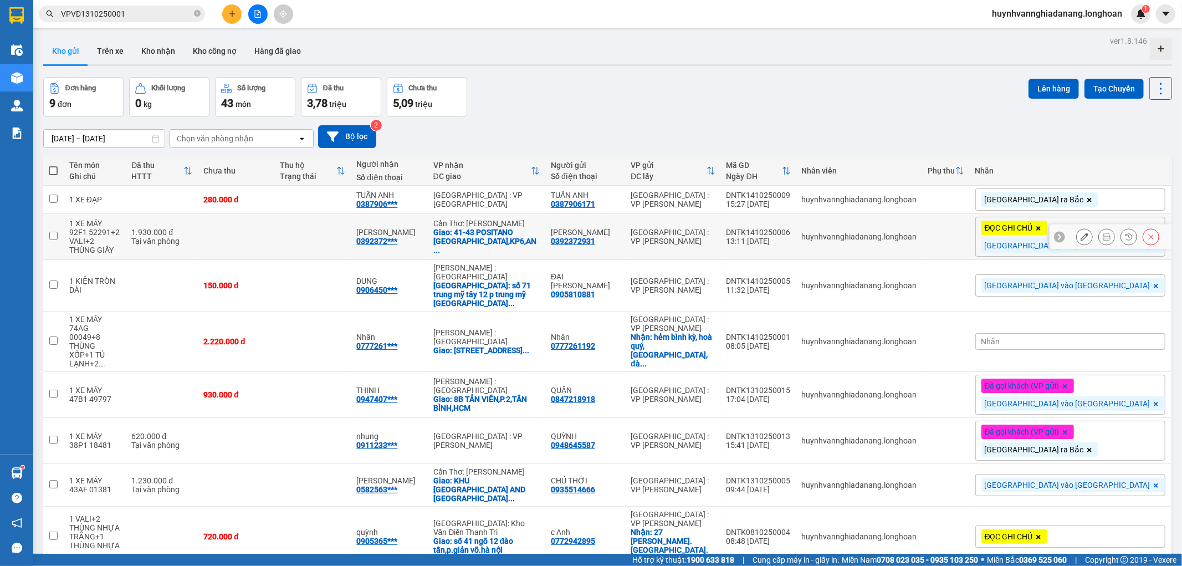
click at [1079, 236] on button at bounding box center [1085, 236] width 16 height 19
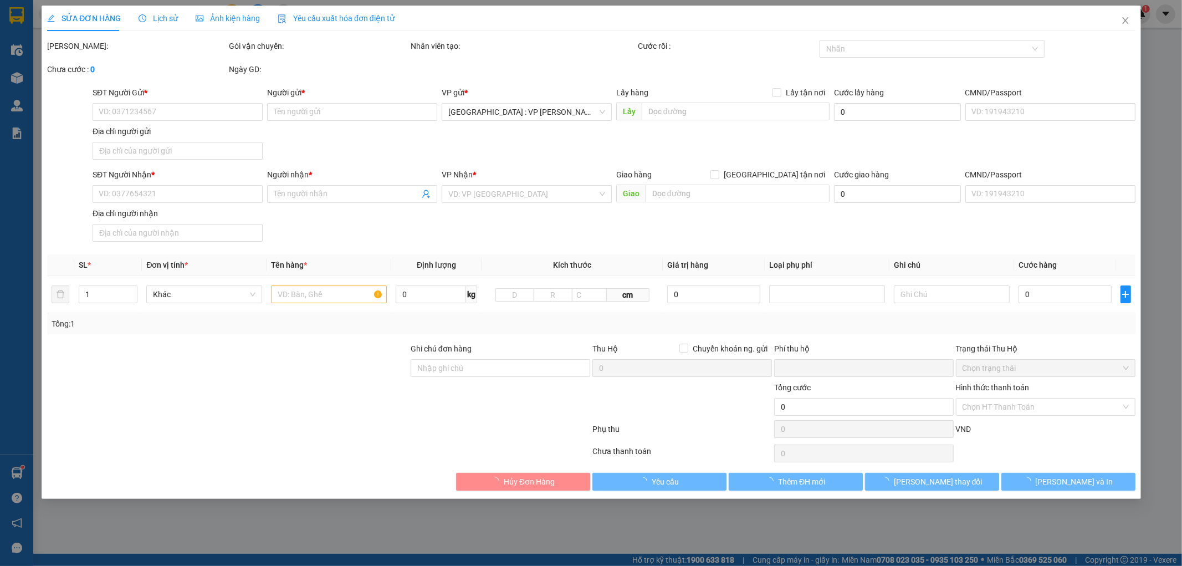
type input "0392372931"
type input "[PERSON_NAME]"
type input "0392372931"
type input "[PERSON_NAME]"
checkbox input "true"
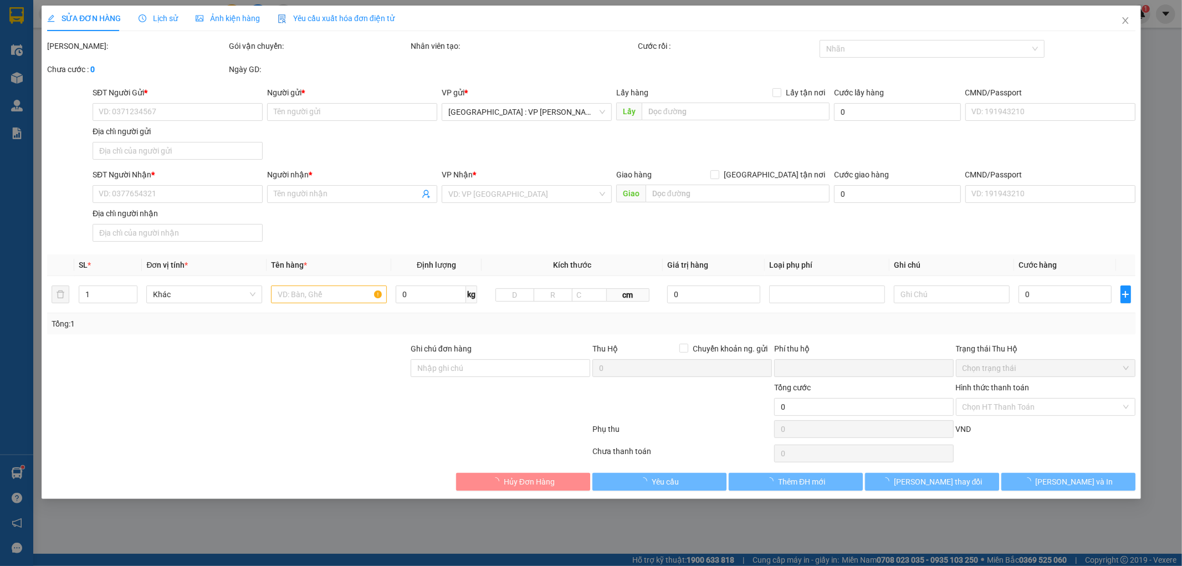
type input "41-43 POSITANO [GEOGRAPHIC_DATA],KP6,[GEOGRAPHIC_DATA],[GEOGRAPHIC_DATA]"
type input "1 CHÌA KHÓA,2 GƯƠNG.SDT ĐK ZALO 0392372931"
type input "0"
type input "1.930.000"
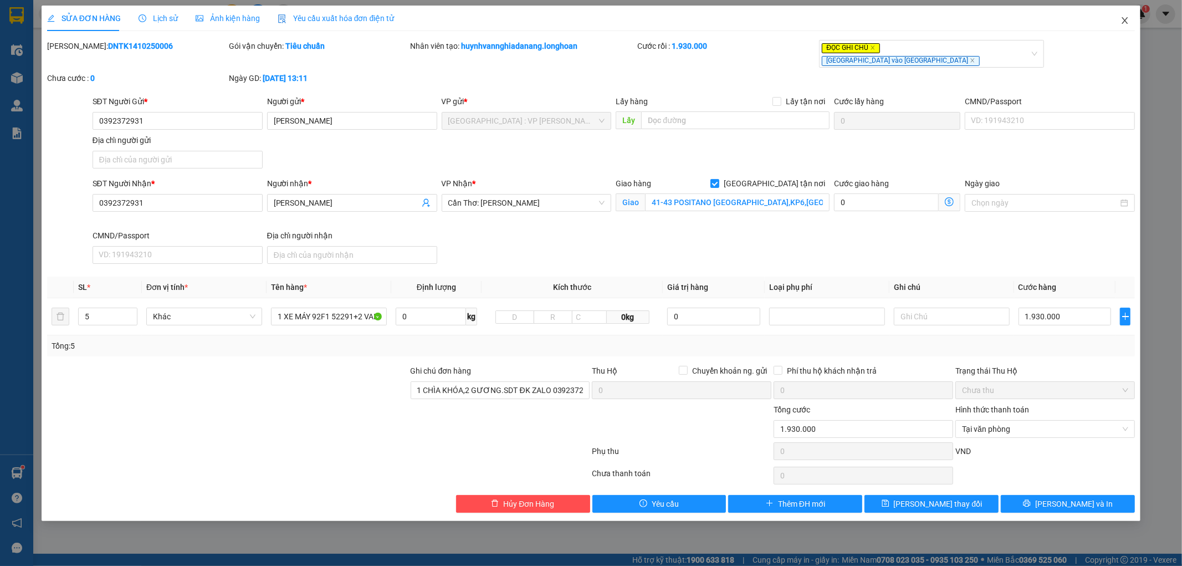
click at [1122, 19] on icon "close" at bounding box center [1124, 20] width 9 height 9
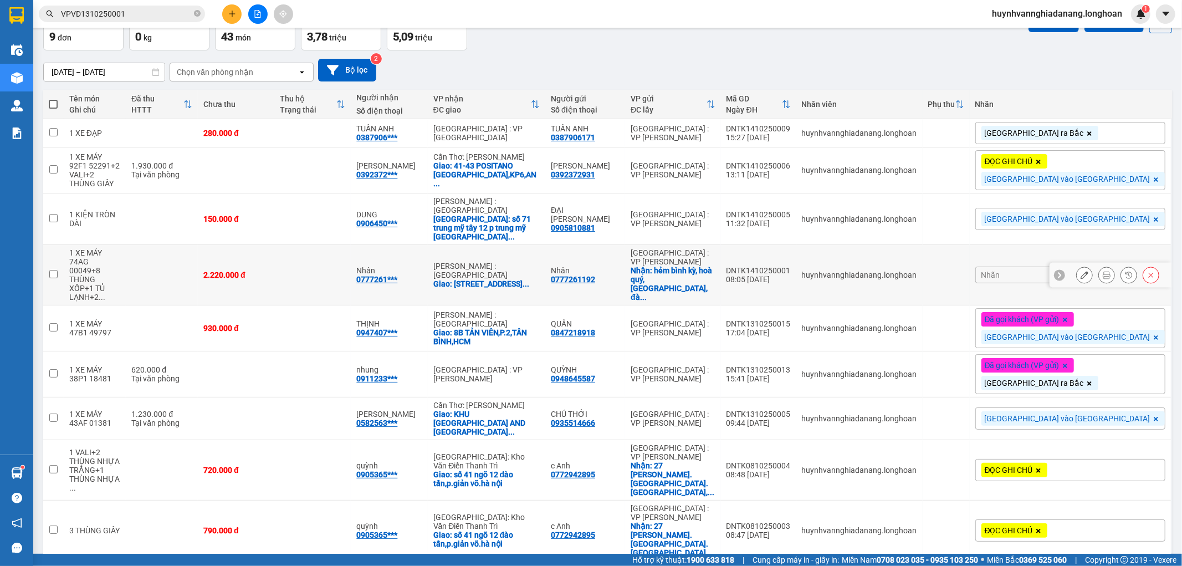
scroll to position [67, 0]
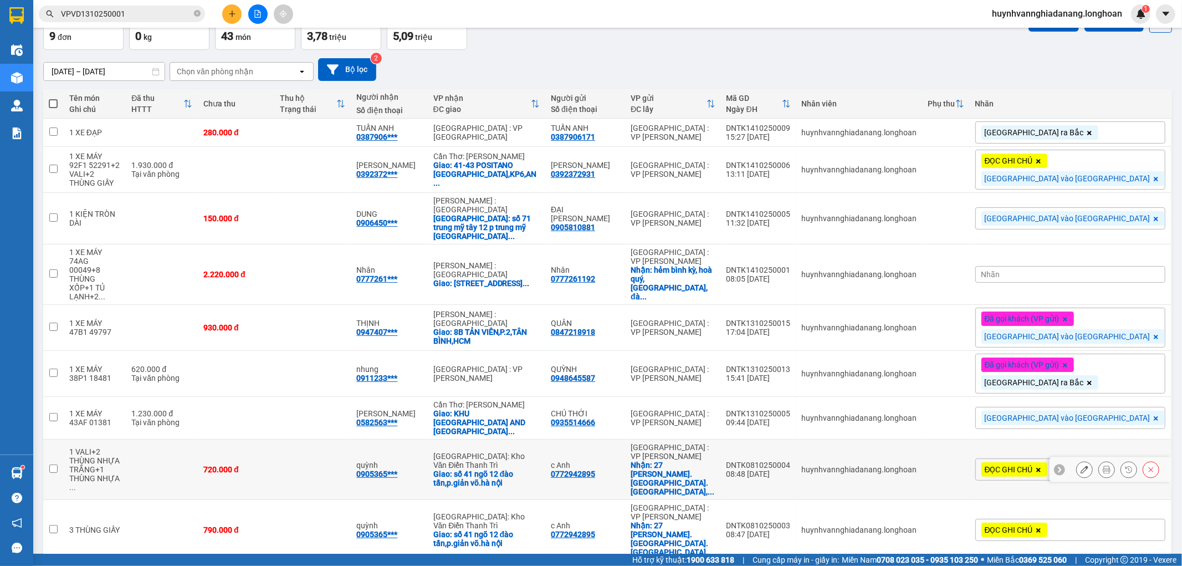
click at [1103, 465] on icon at bounding box center [1107, 469] width 8 height 8
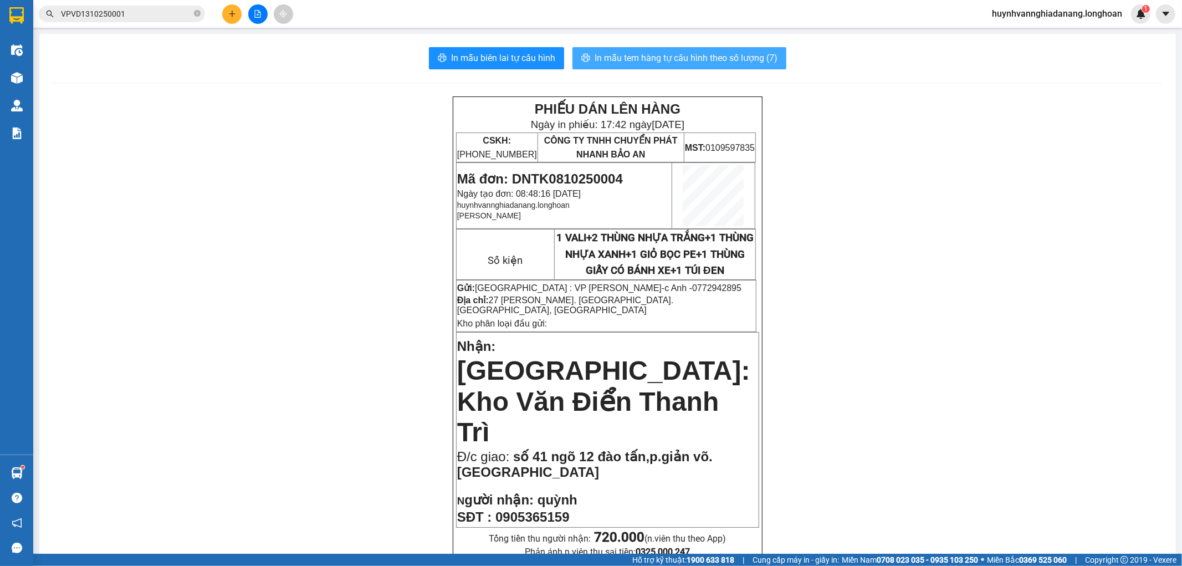
click at [675, 65] on button "In mẫu tem hàng tự cấu hình theo số lượng (7)" at bounding box center [679, 58] width 214 height 22
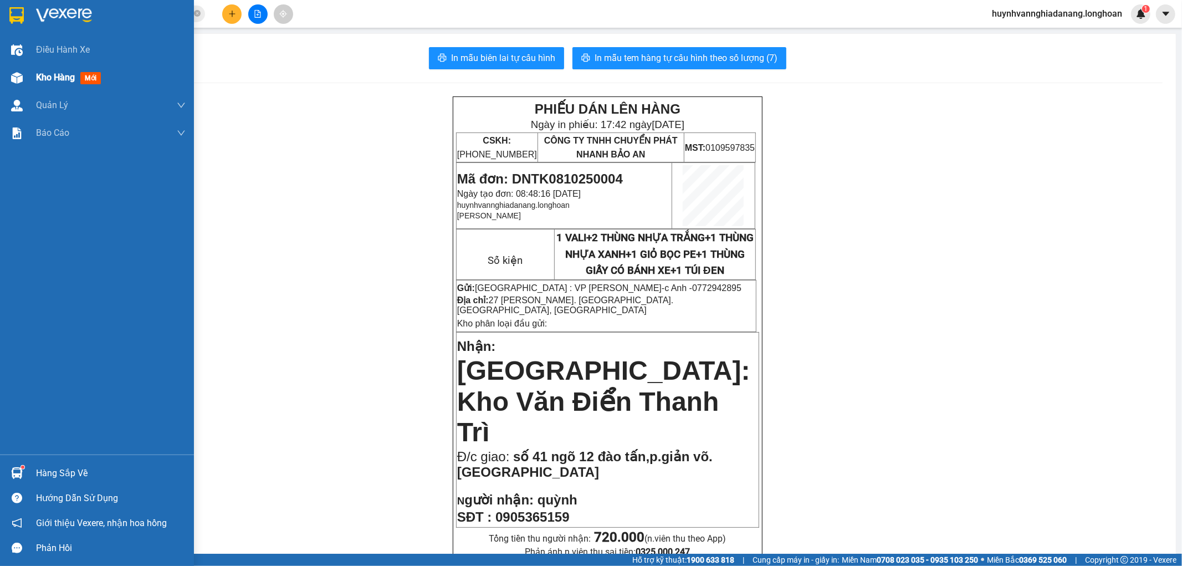
click at [42, 76] on span "Kho hàng" at bounding box center [55, 77] width 39 height 11
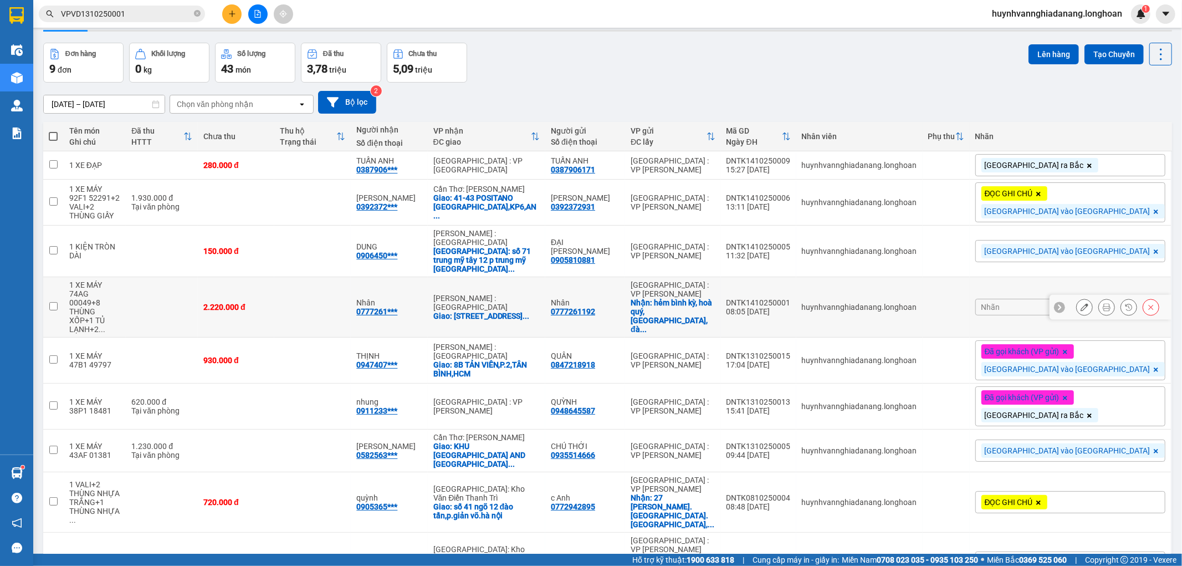
scroll to position [67, 0]
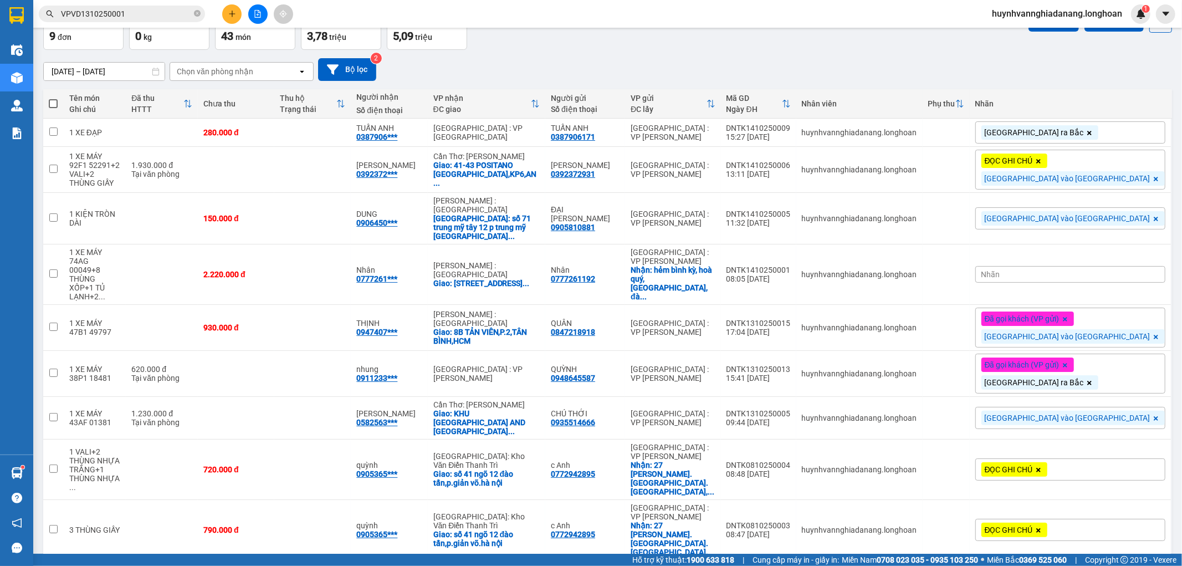
click at [139, 11] on input "VPVD1310250001" at bounding box center [126, 14] width 131 height 12
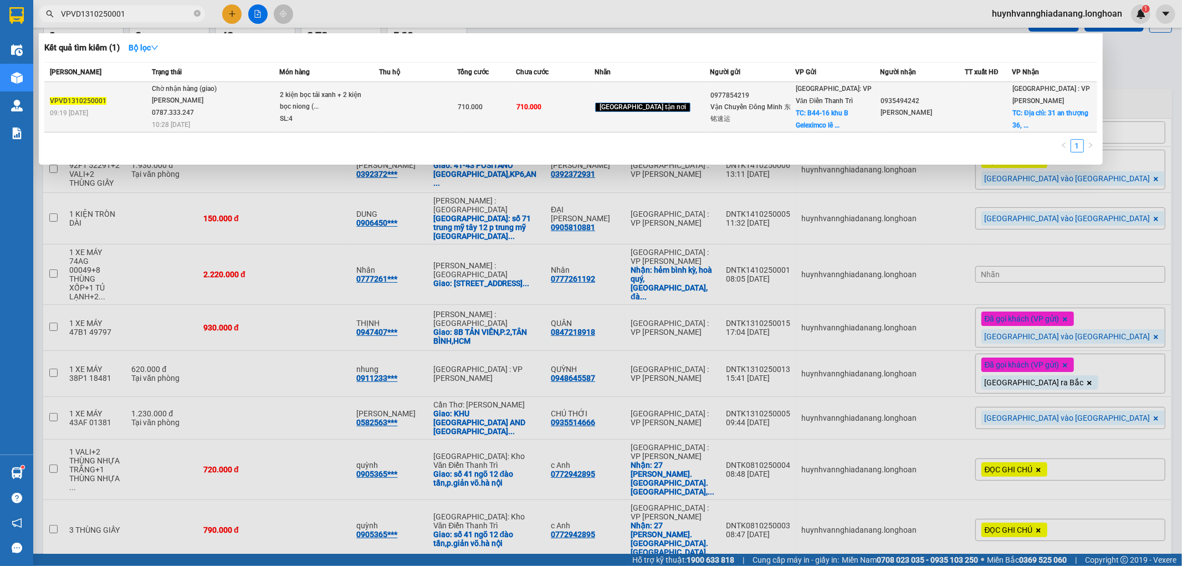
click at [255, 101] on span "Chờ nhận hàng (giao) [PERSON_NAME] 0787.333.247 10:28 [DATE]" at bounding box center [215, 106] width 127 height 46
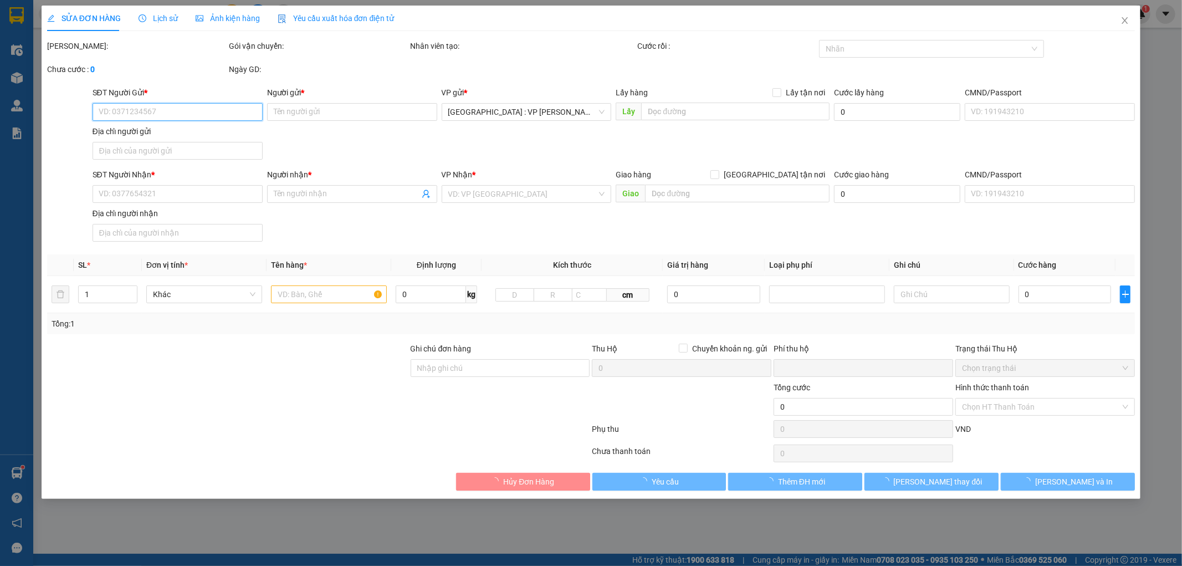
type input "0977854219"
type input "Vận Chuyển Đông Minh 东铭速运"
checkbox input "true"
type input "B44-16 khu [GEOGRAPHIC_DATA][PERSON_NAME] ,[GEOGRAPHIC_DATA] ,[GEOGRAPHIC_DATA]…"
type input "0935494242"
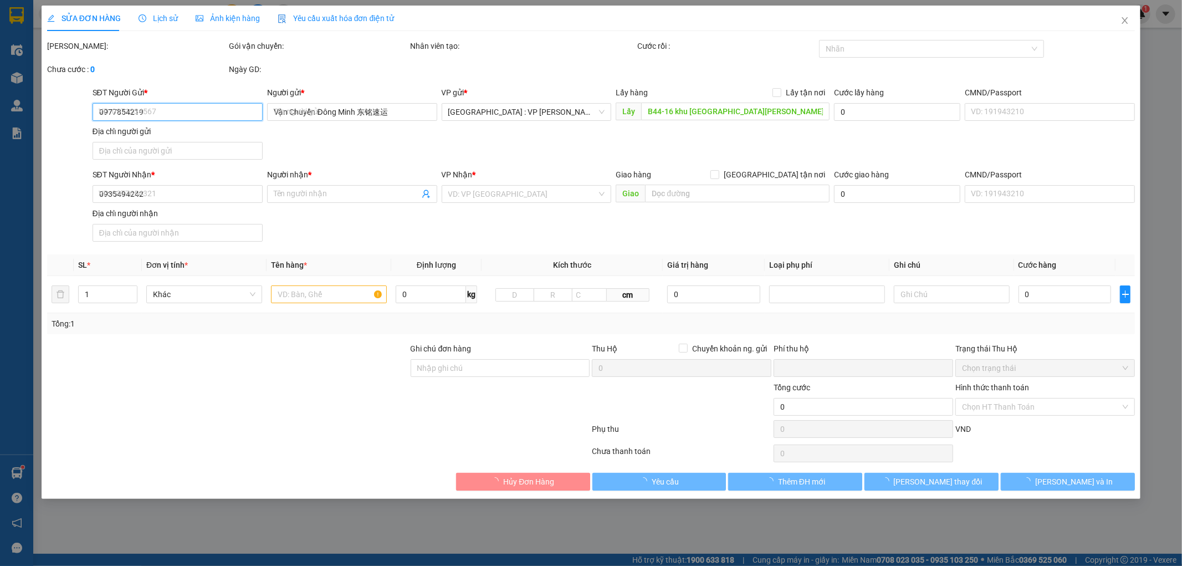
type input "[PERSON_NAME]"
type input "0"
type input "710.000"
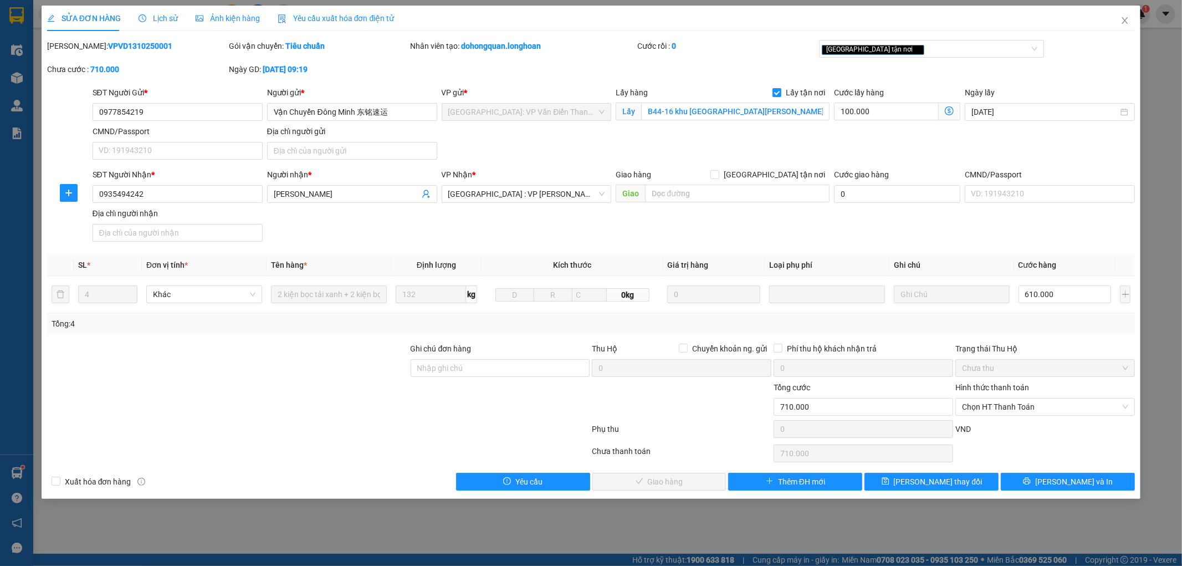
click at [439, 565] on div "SỬA ĐƠN HÀNG Lịch sử Ảnh kiện hàng Yêu cầu xuất hóa đơn điện tử Total Paid Fee …" at bounding box center [591, 283] width 1182 height 566
click at [1055, 291] on input "610.000" at bounding box center [1065, 294] width 93 height 18
type input "4"
type input "100.004"
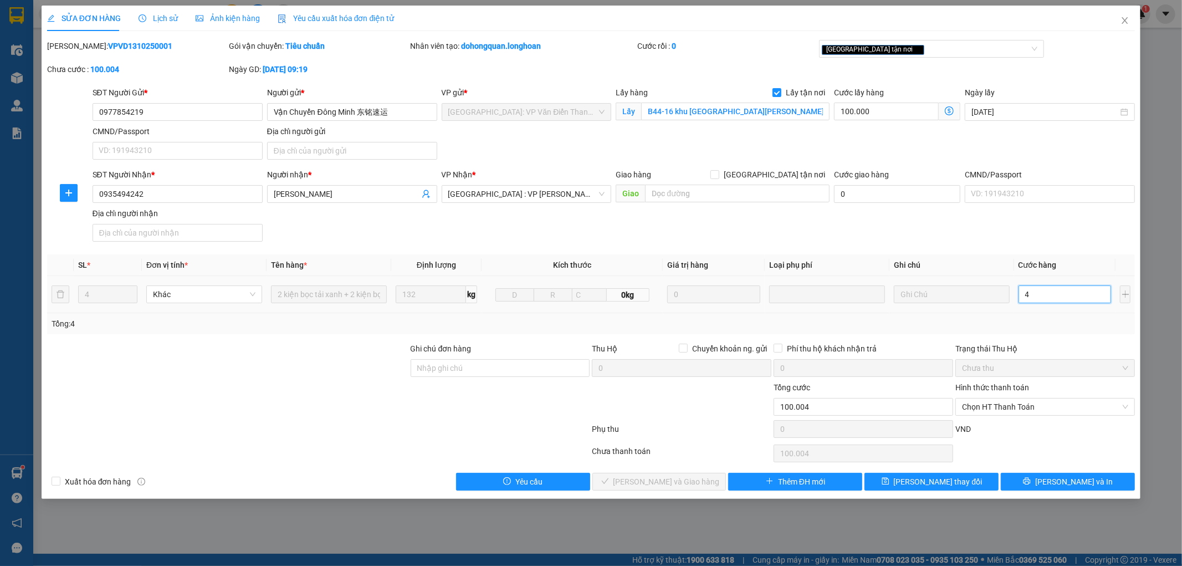
type input "48"
type input "100.048"
type input "480"
type input "100.480"
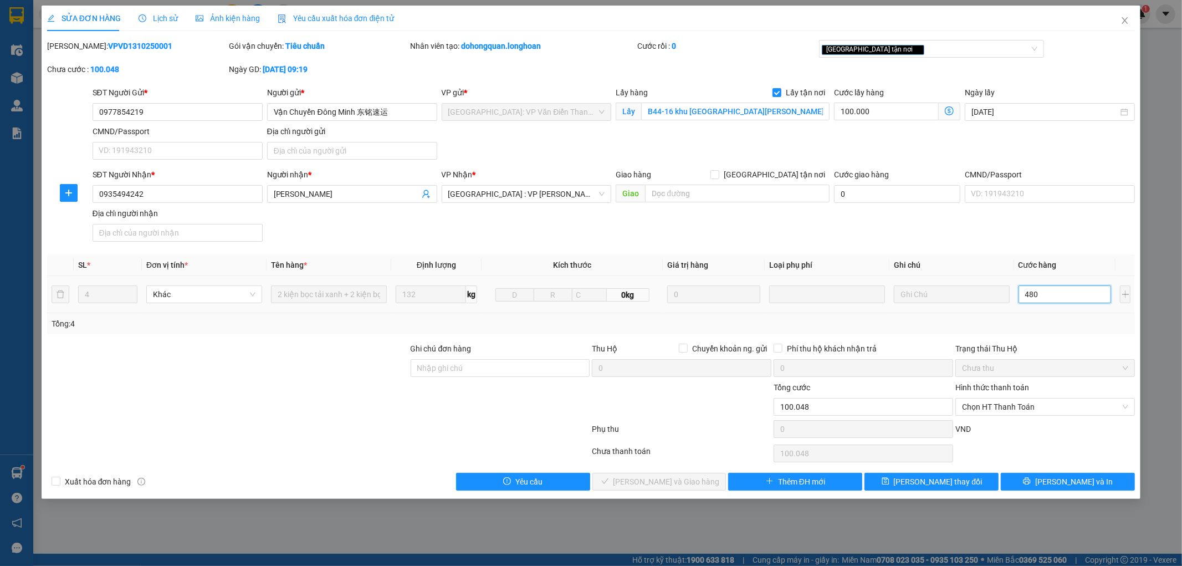
type input "100.480"
type input "104.800"
type input "48.000"
type input "148.000"
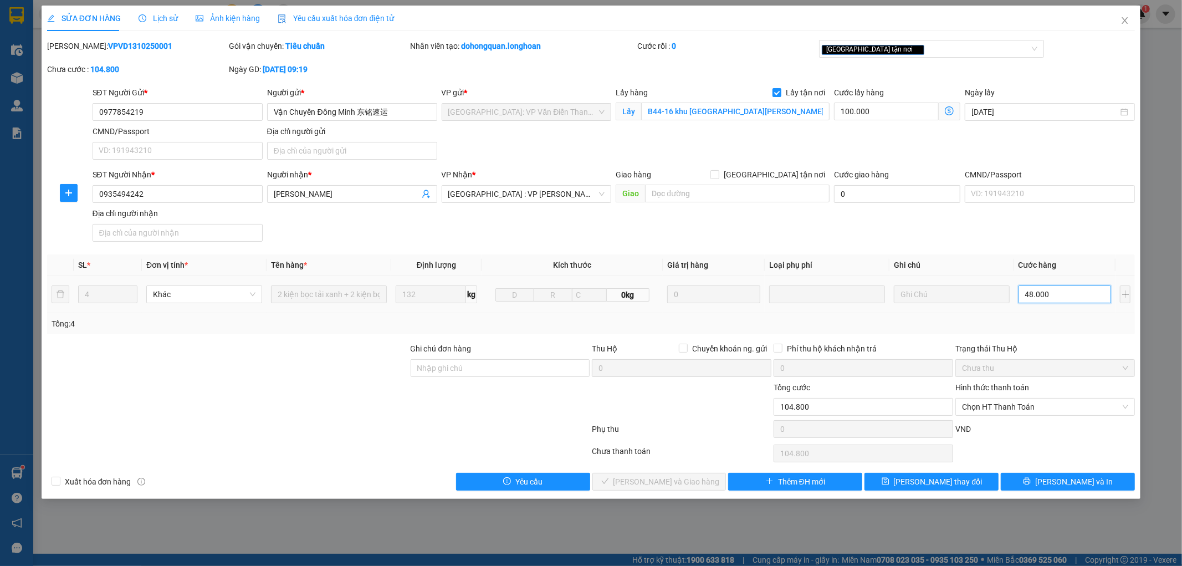
type input "148.000"
type input "480.000"
type input "580.000"
type input "480.000"
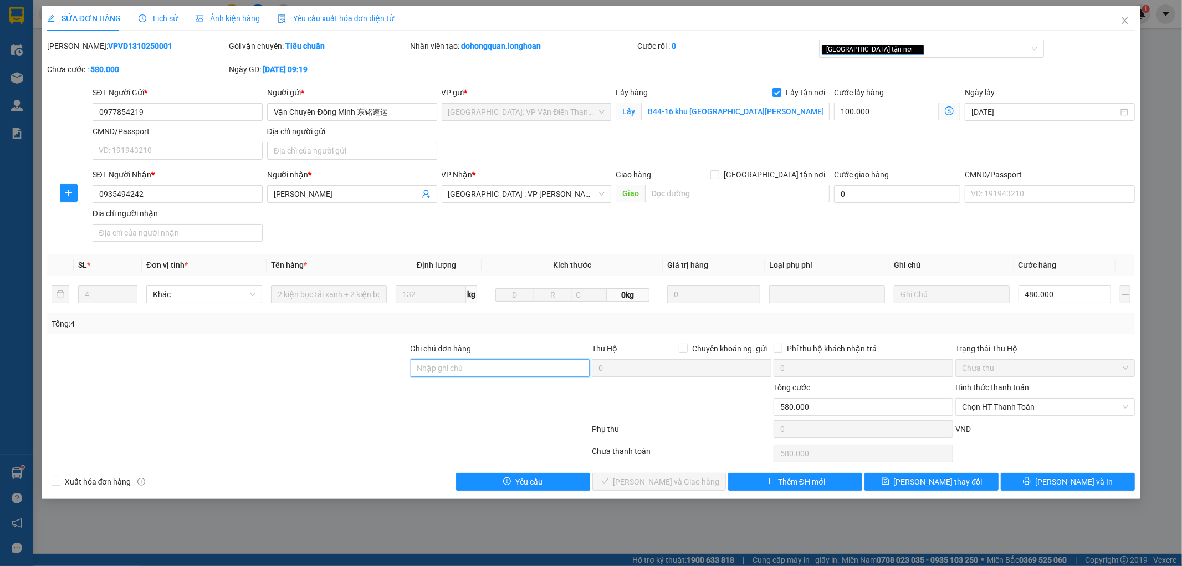
click at [497, 372] on input "Ghi chú đơn hàng" at bounding box center [501, 368] width 180 height 18
type input "NHẬN TẠI VP [GEOGRAPHIC_DATA]"
click at [928, 485] on span "[PERSON_NAME] thay đổi" at bounding box center [938, 481] width 89 height 12
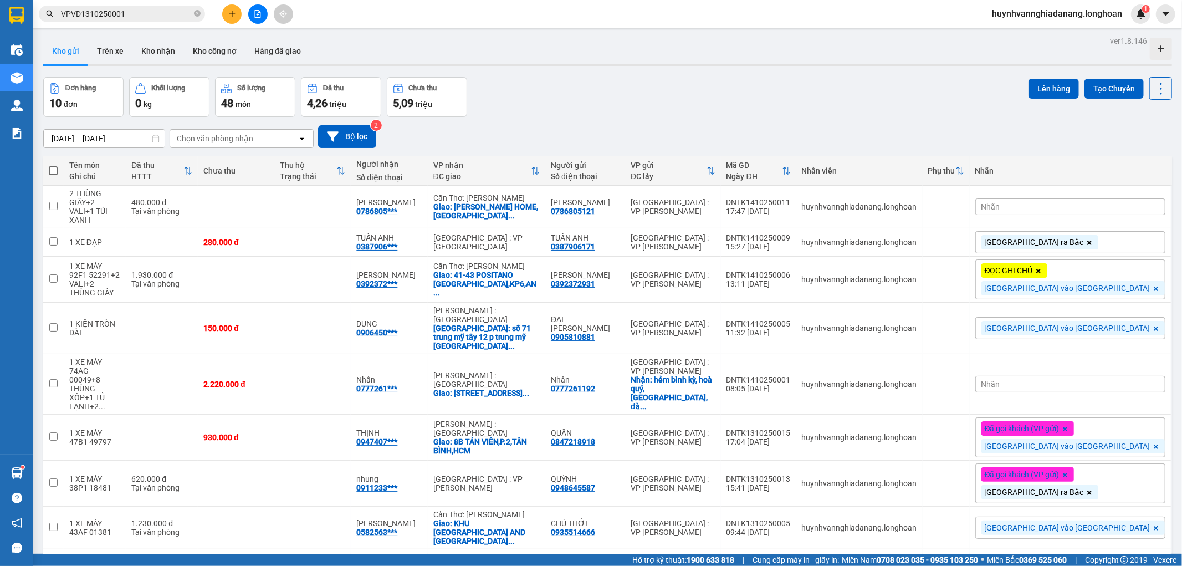
click at [1096, 205] on div "Nhãn" at bounding box center [1070, 206] width 190 height 17
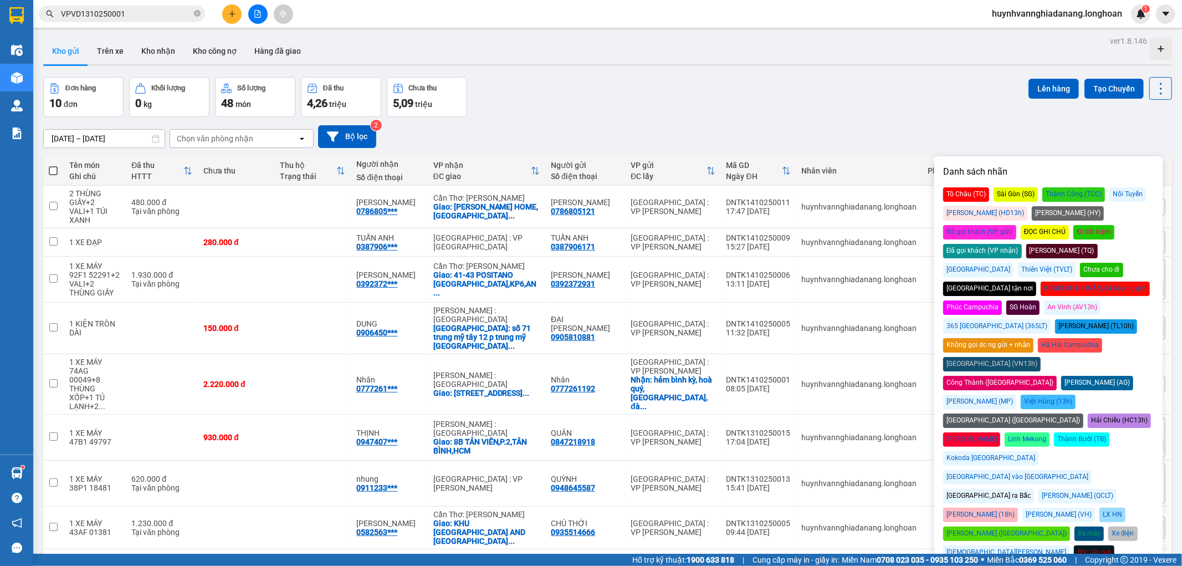
drag, startPoint x: 1101, startPoint y: 399, endPoint x: 1009, endPoint y: 323, distance: 119.6
click at [1092, 470] on div "[GEOGRAPHIC_DATA] vào [GEOGRAPHIC_DATA]" at bounding box center [1017, 477] width 149 height 14
click at [790, 129] on div "[DATE] – [DATE] Press the down arrow key to interact with the calendar and sele…" at bounding box center [607, 136] width 1129 height 23
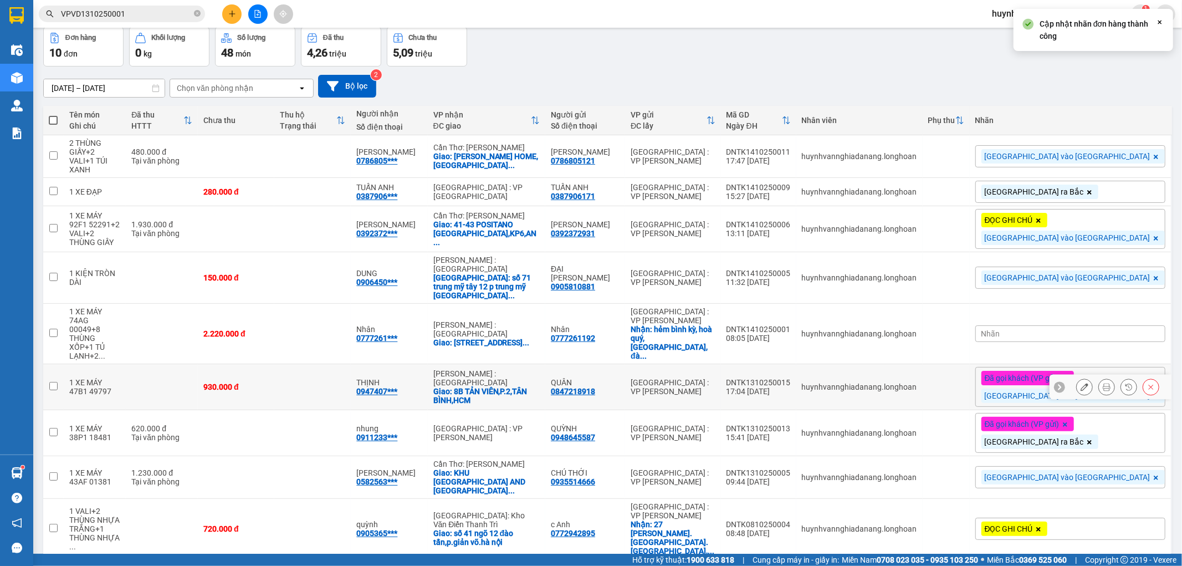
scroll to position [101, 0]
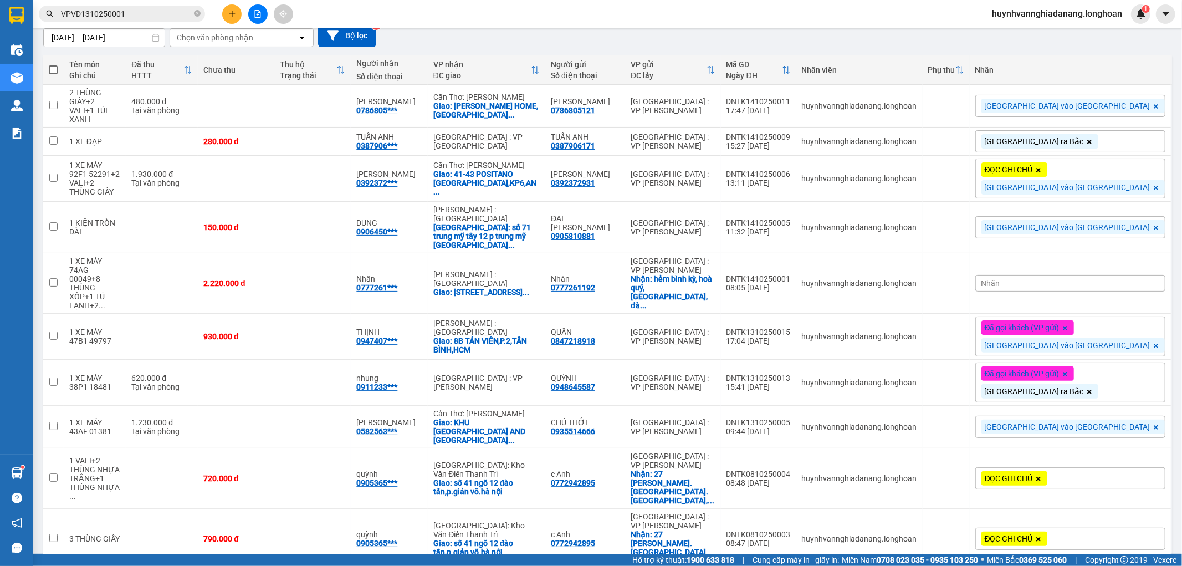
click at [142, 18] on input "VPVD1310250001" at bounding box center [126, 14] width 131 height 12
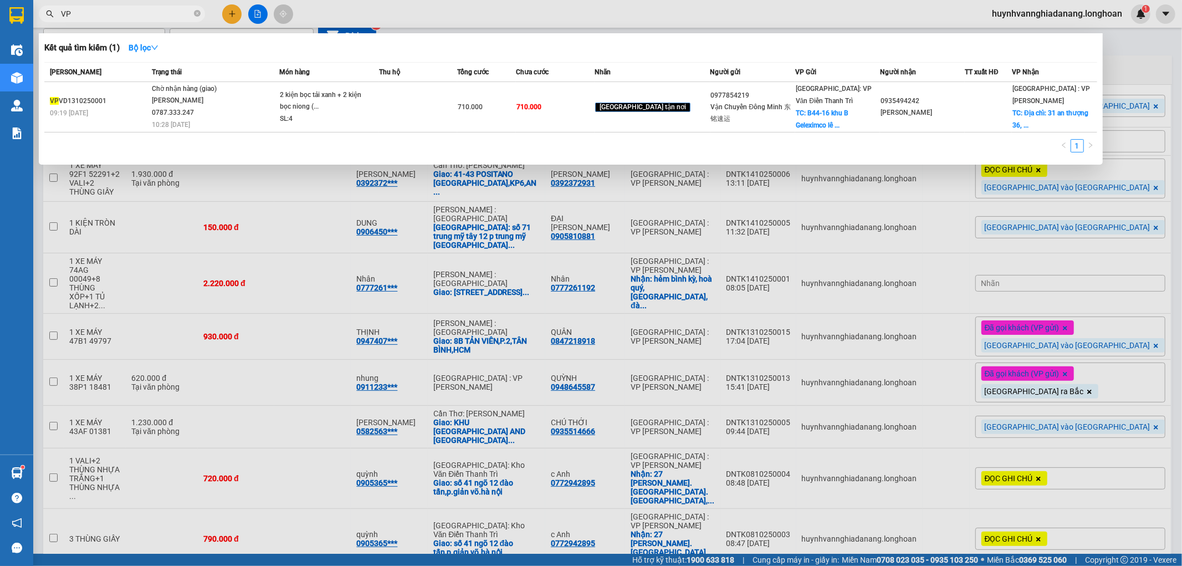
type input "V"
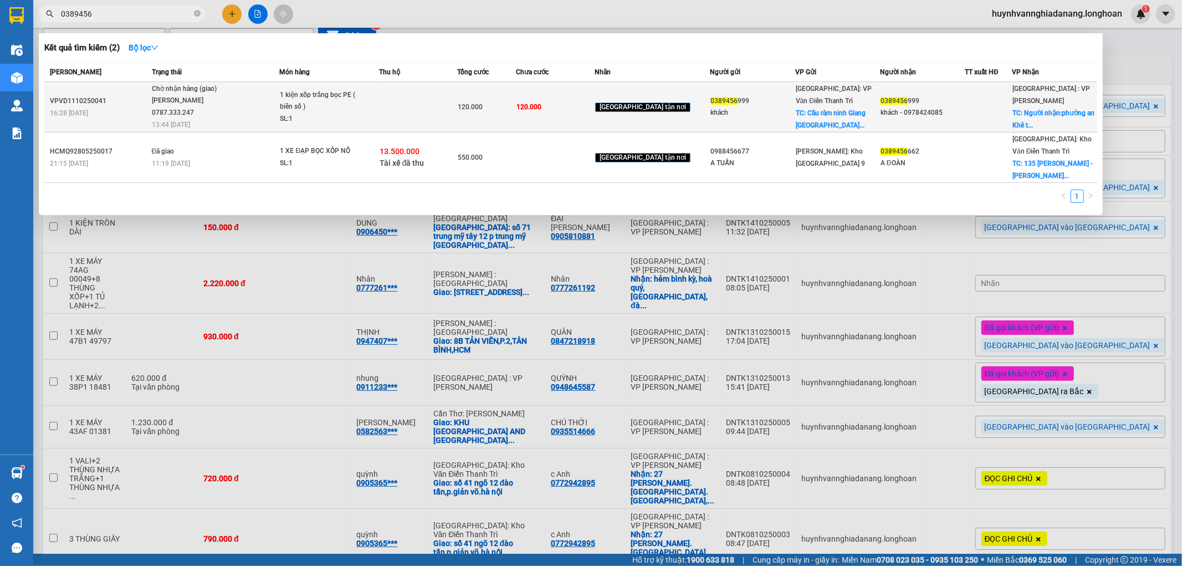
type input "0389456"
click at [405, 105] on td at bounding box center [418, 107] width 79 height 50
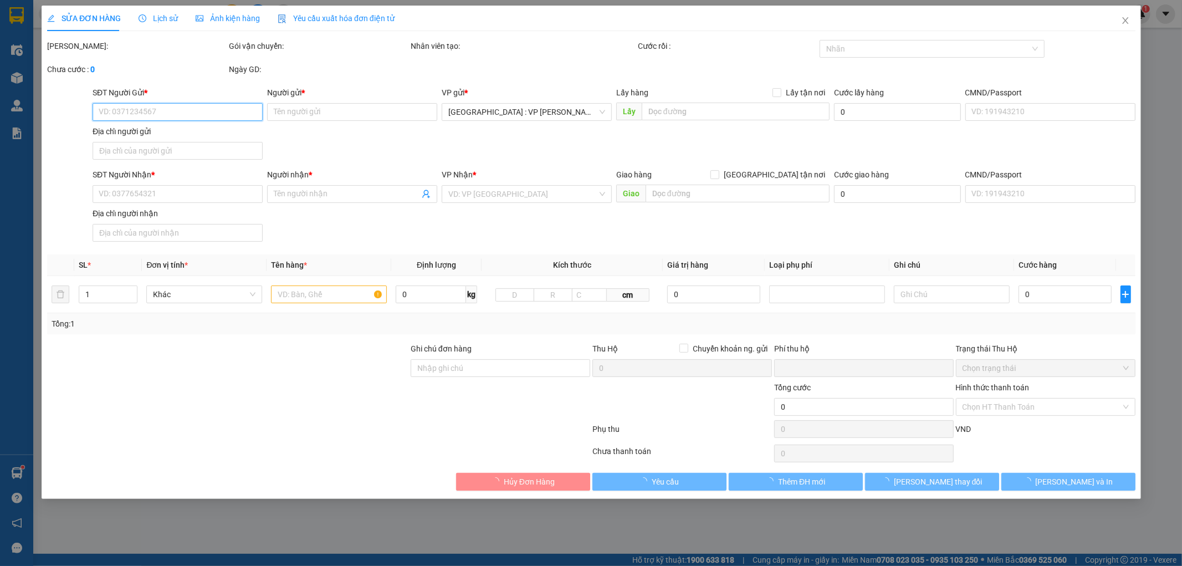
type input "0389456999"
type input "khách"
checkbox input "true"
type input "Cầu ràm ninh Giang [GEOGRAPHIC_DATA]"
type input "0389456999"
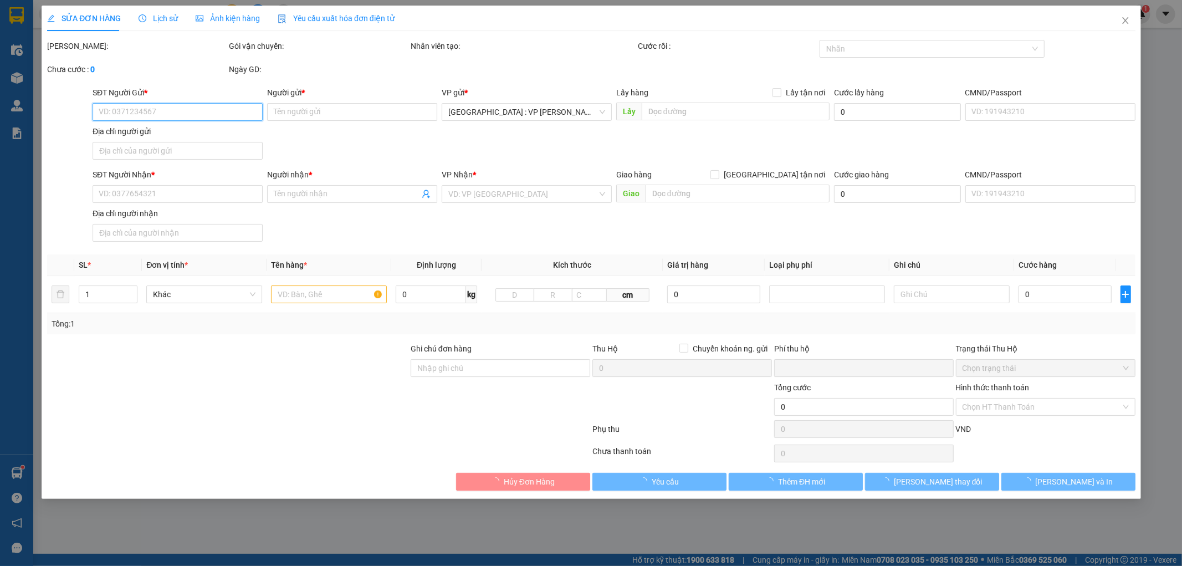
type input "khách - 0978424085"
checkbox input "true"
type input "Người nhận:[GEOGRAPHIC_DATA]"
type input "0978424085 - giao sdt này ạ"
type input "0"
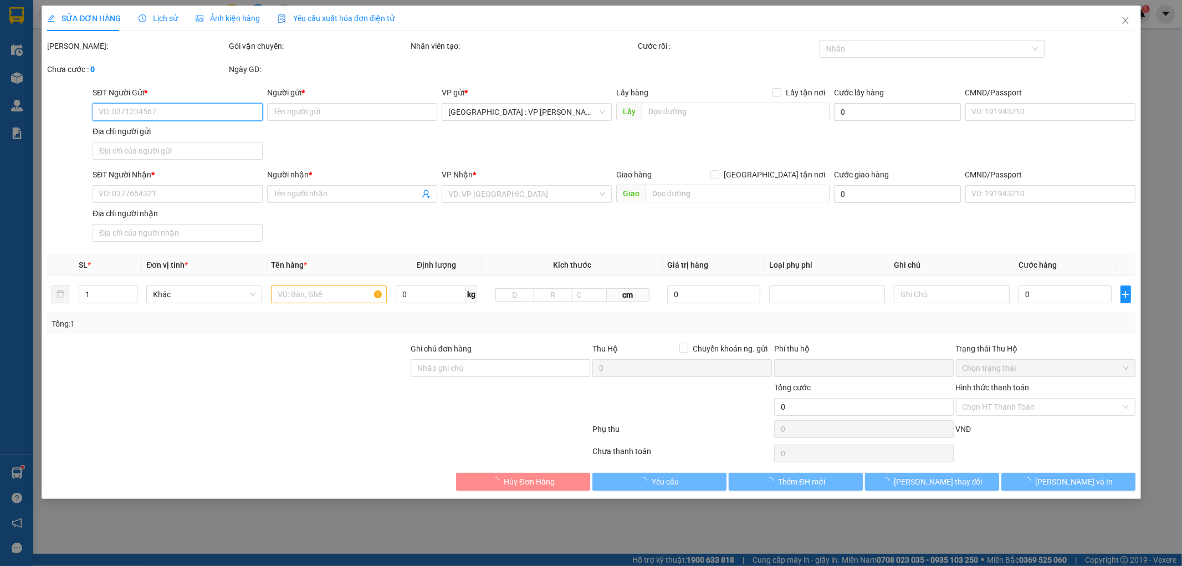
type input "120.000"
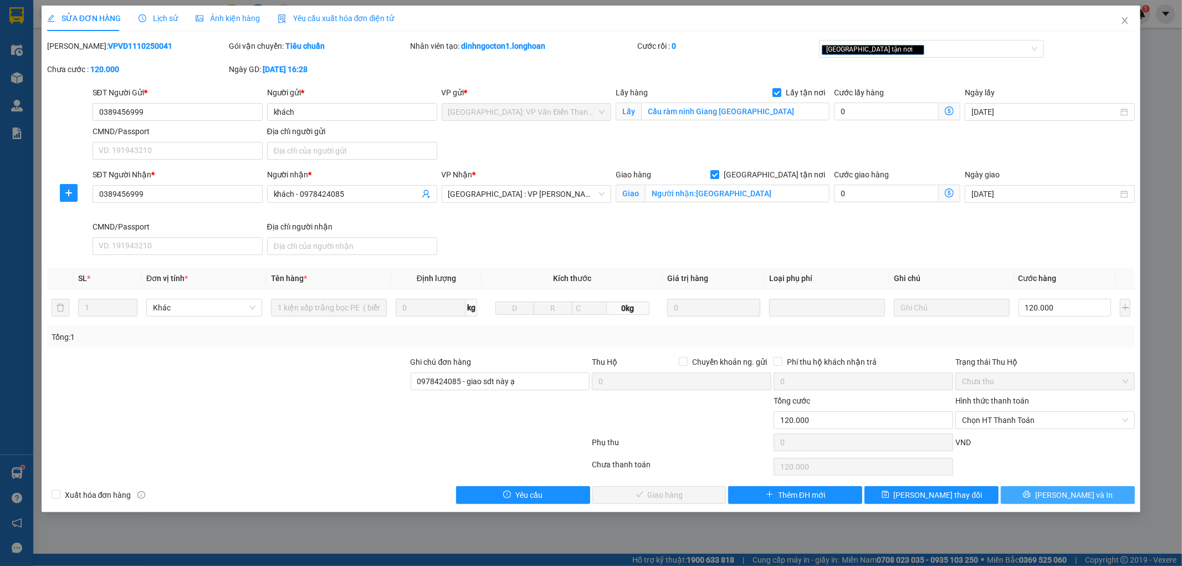
click at [1031, 494] on icon "printer" at bounding box center [1027, 494] width 8 height 8
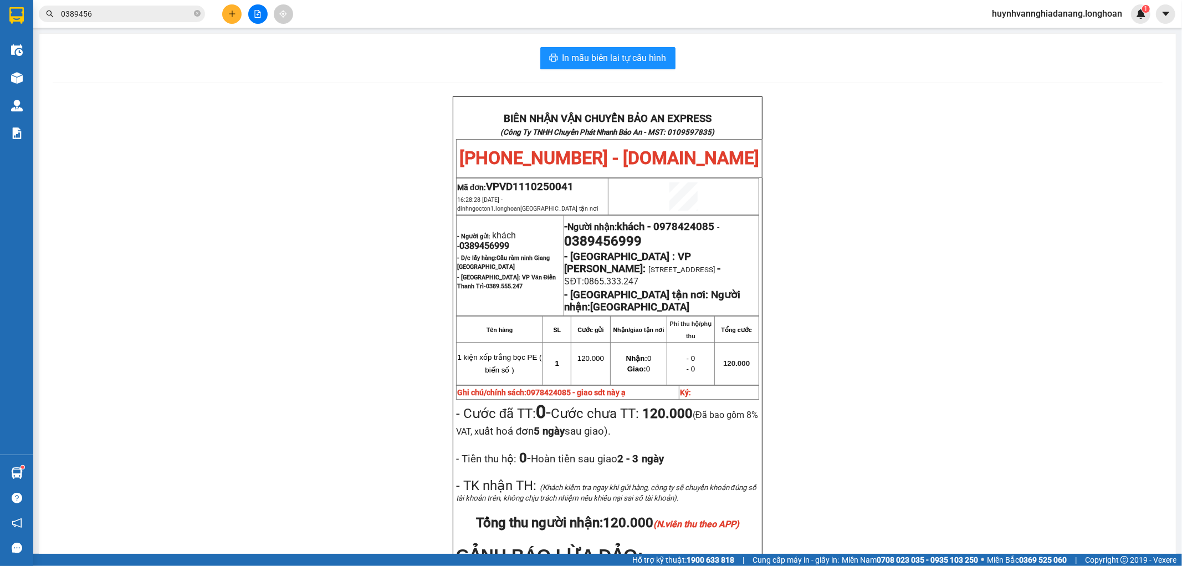
click at [119, 14] on input "0389456" at bounding box center [126, 14] width 131 height 12
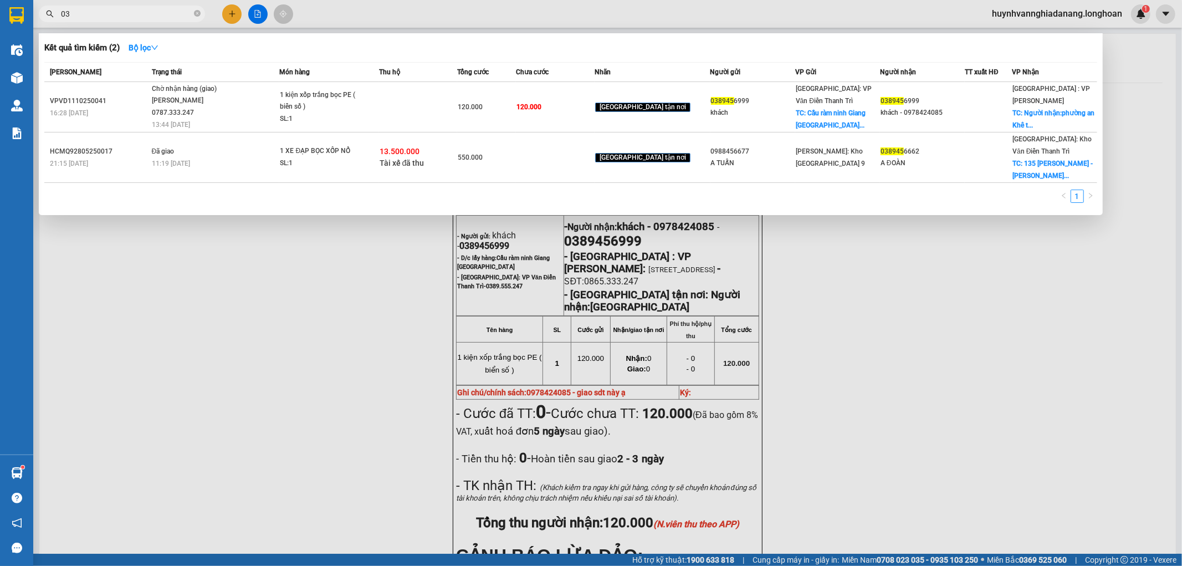
type input "0"
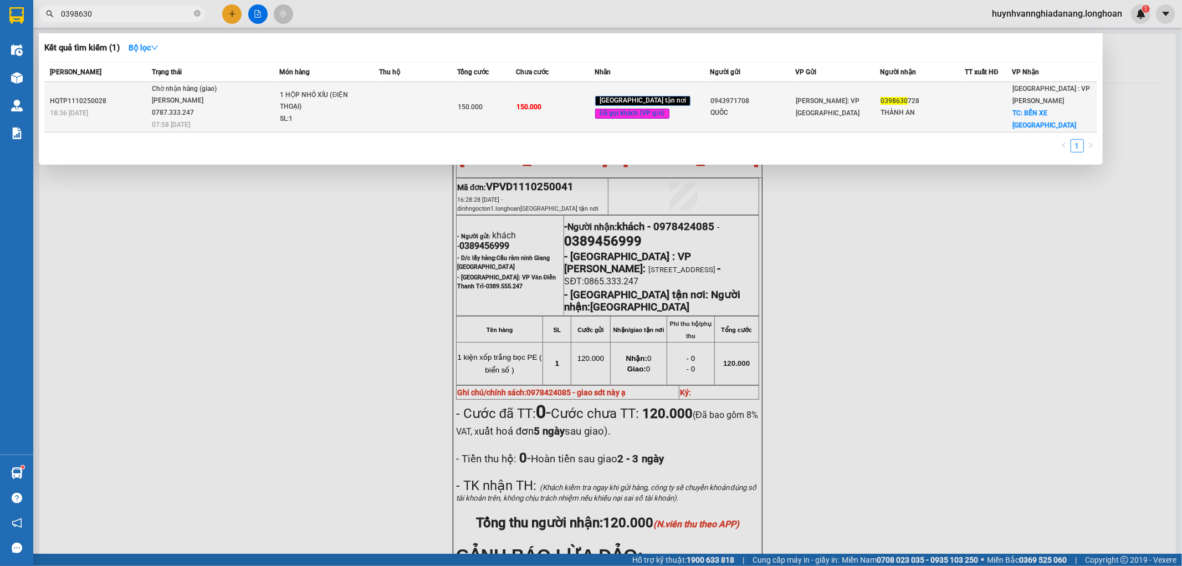
type input "0398630"
click at [393, 104] on td at bounding box center [418, 107] width 79 height 50
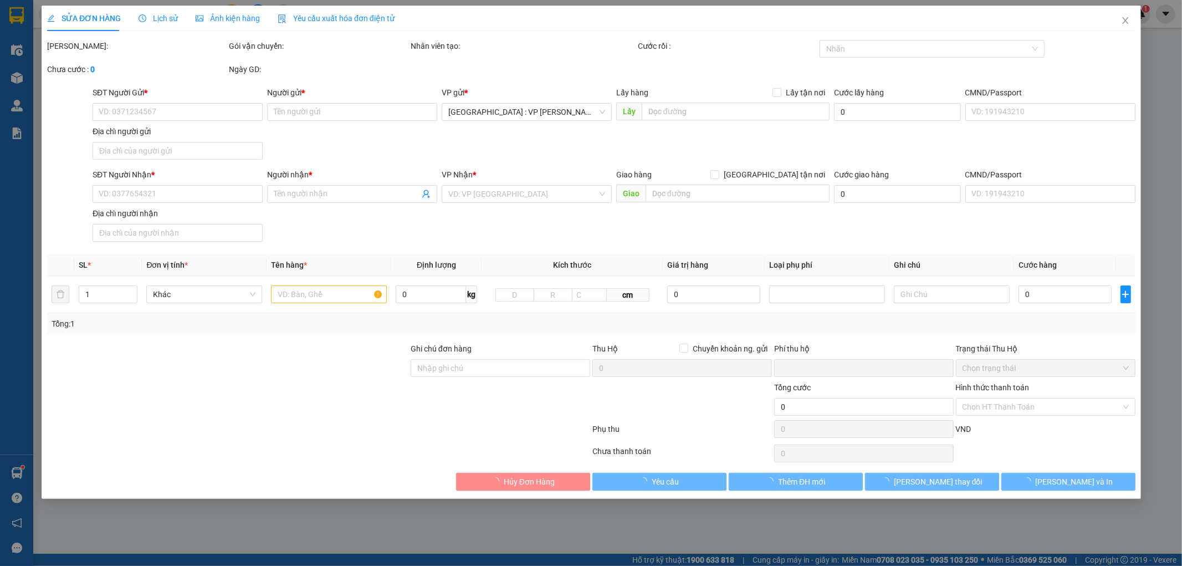
type input "0943971708"
type input "QUỐC"
type input "0398630728"
type input "THÀNH AN"
checkbox input "true"
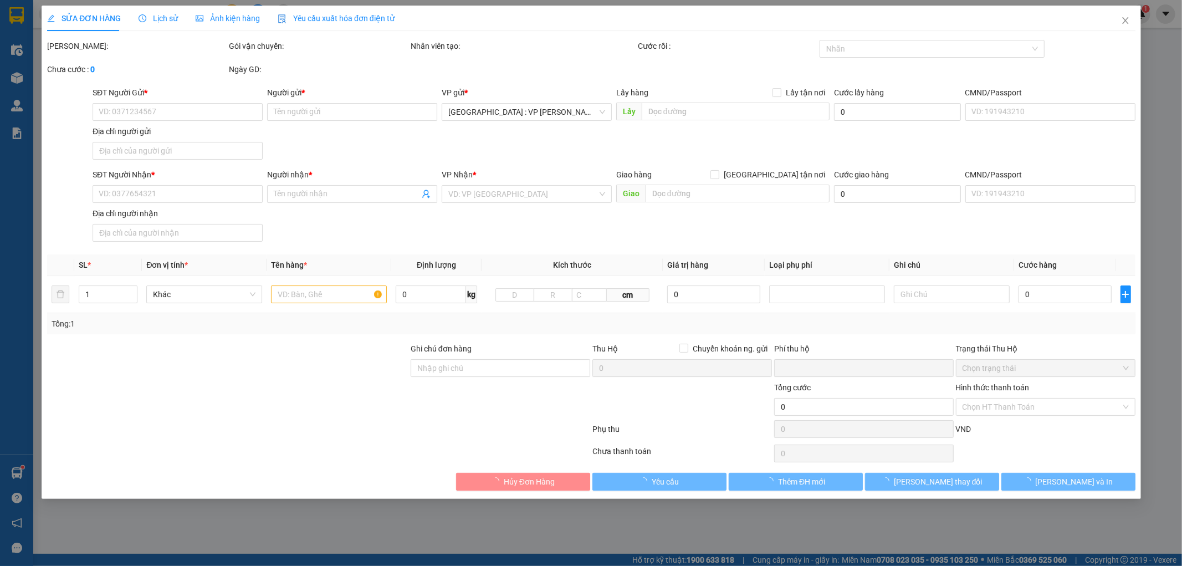
type input "BẾN XE [GEOGRAPHIC_DATA]"
type input "0"
type input "150.000"
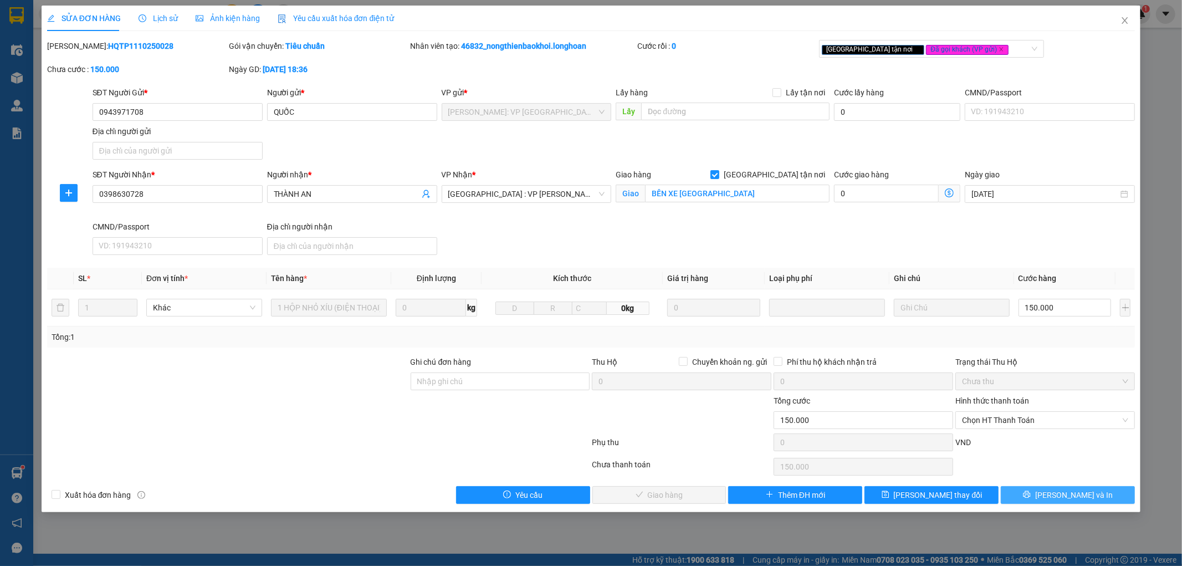
click at [1104, 491] on button "[PERSON_NAME] và In" at bounding box center [1068, 495] width 134 height 18
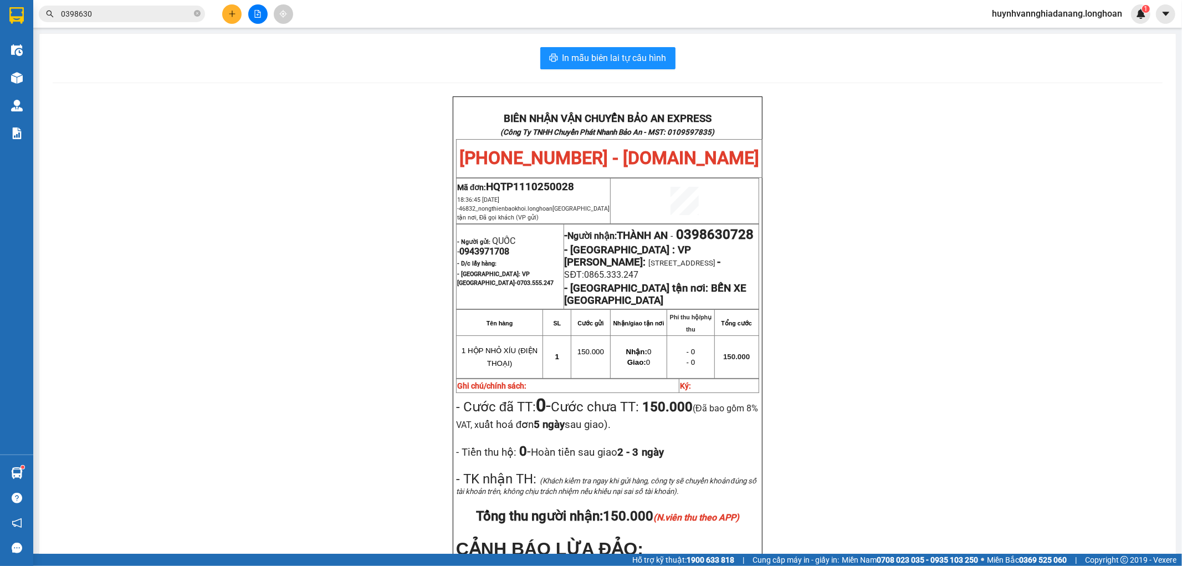
click at [124, 16] on input "0398630" at bounding box center [126, 14] width 131 height 12
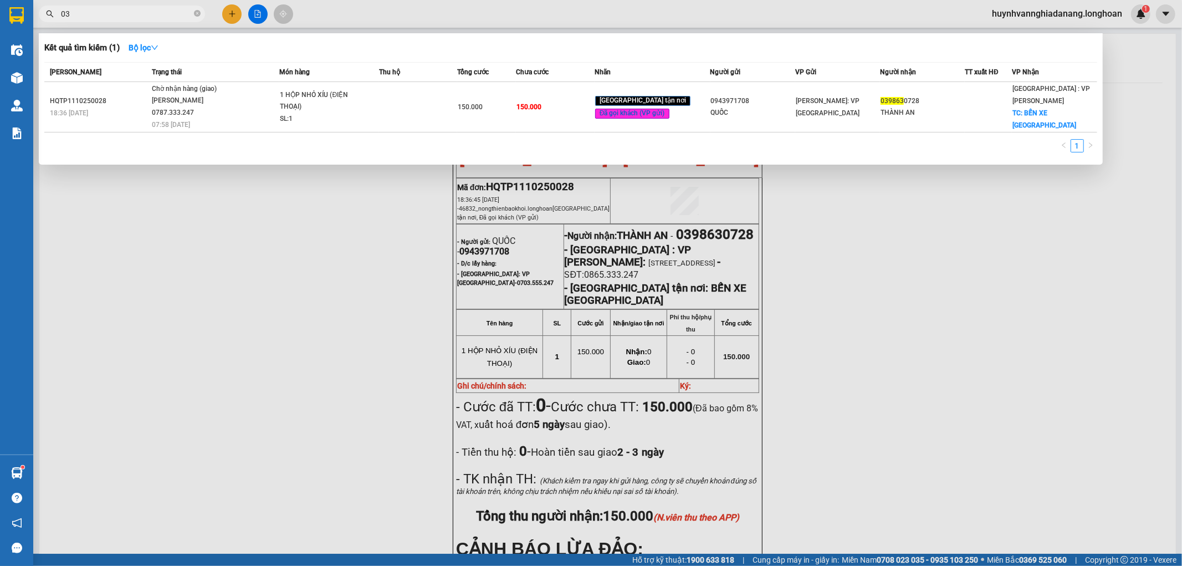
type input "0"
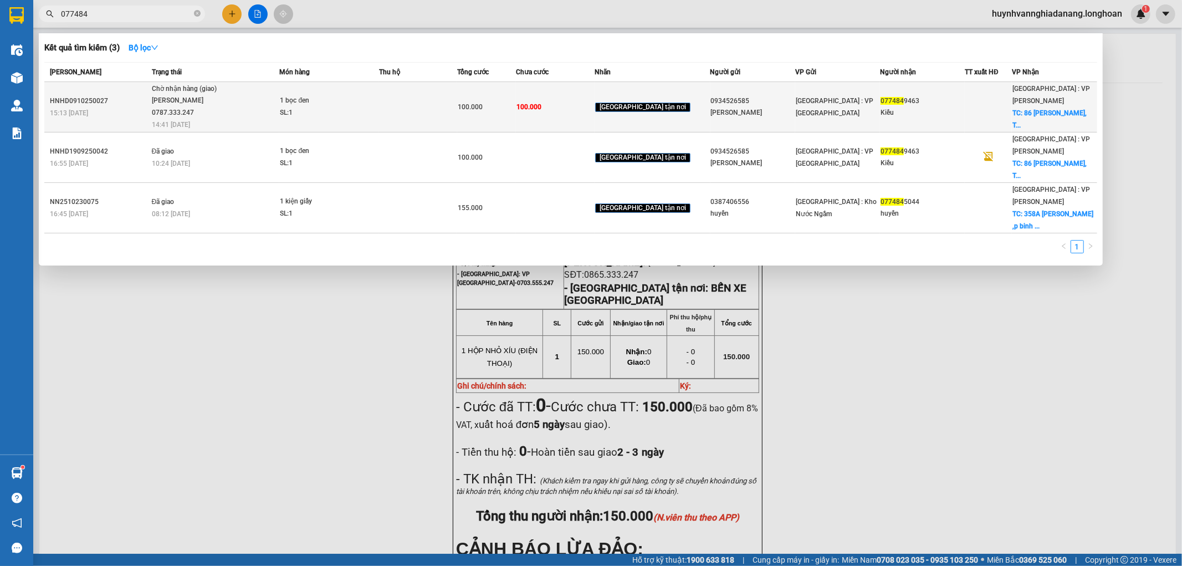
type input "077484"
click at [363, 99] on div "1 bọc đen" at bounding box center [321, 101] width 83 height 12
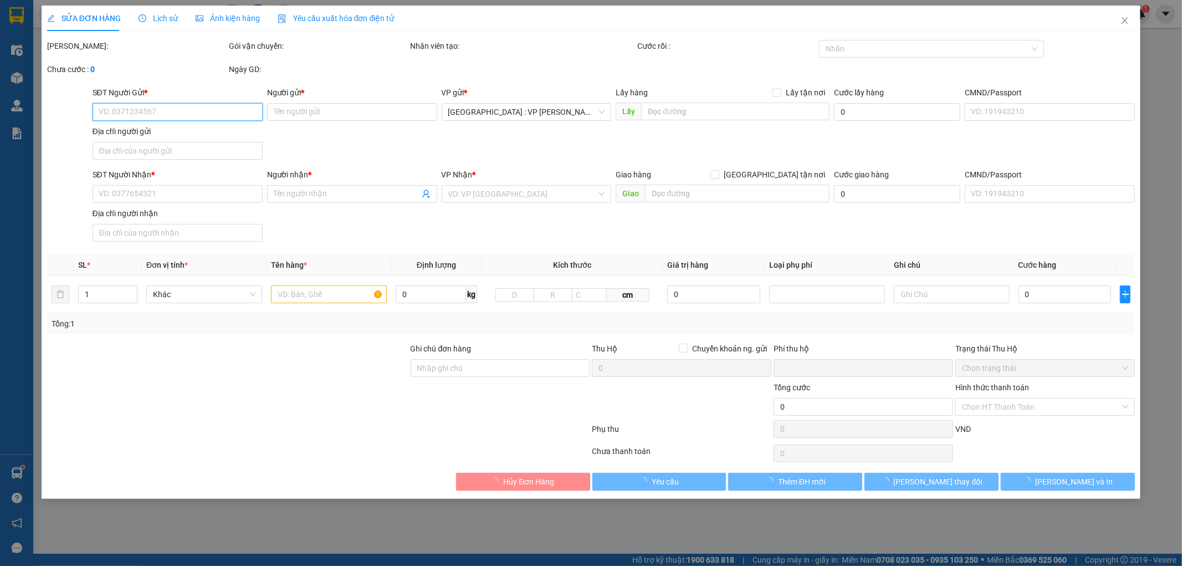
type input "0934526585"
type input "[PERSON_NAME]"
type input "0774849463"
type input "Kiều"
checkbox input "true"
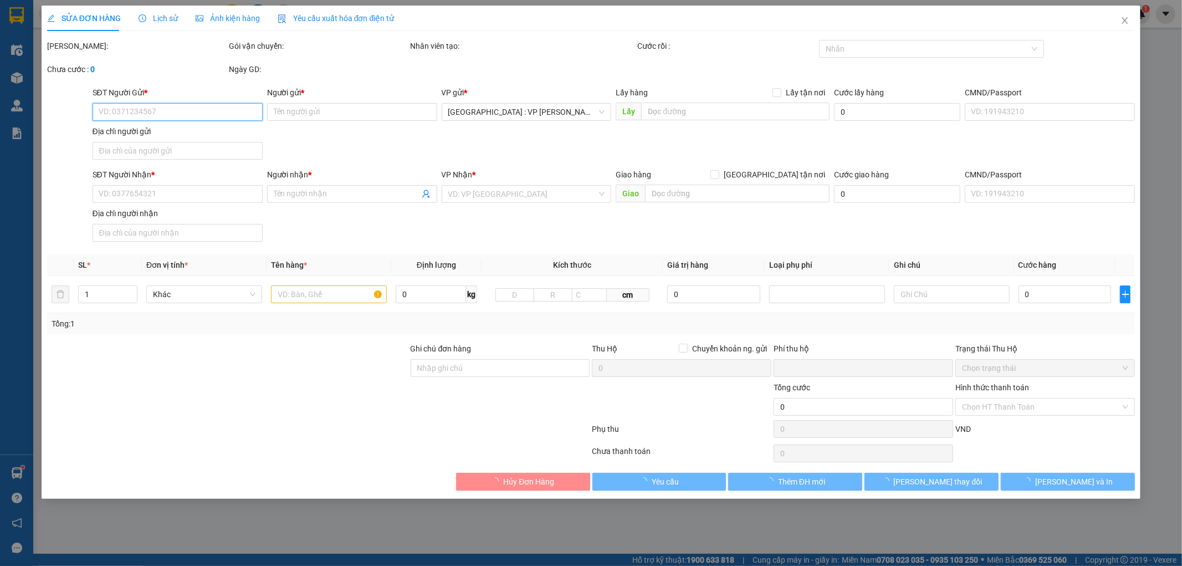
type input "86 [PERSON_NAME], [GEOGRAPHIC_DATA], [GEOGRAPHIC_DATA]"
type input "0"
type input "100.000"
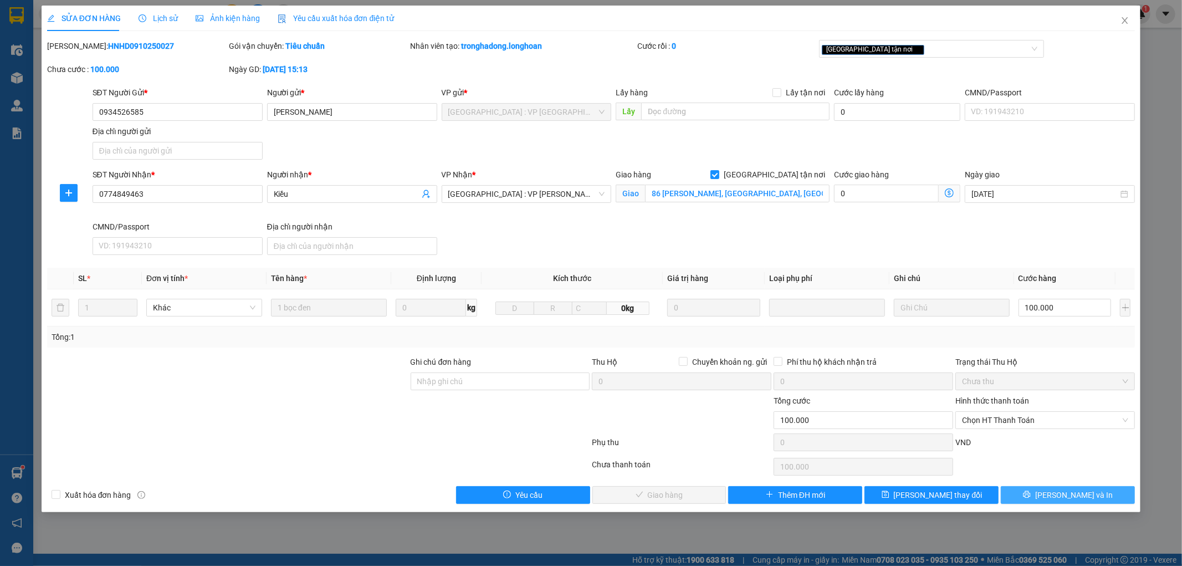
click at [1056, 494] on button "[PERSON_NAME] và In" at bounding box center [1068, 495] width 134 height 18
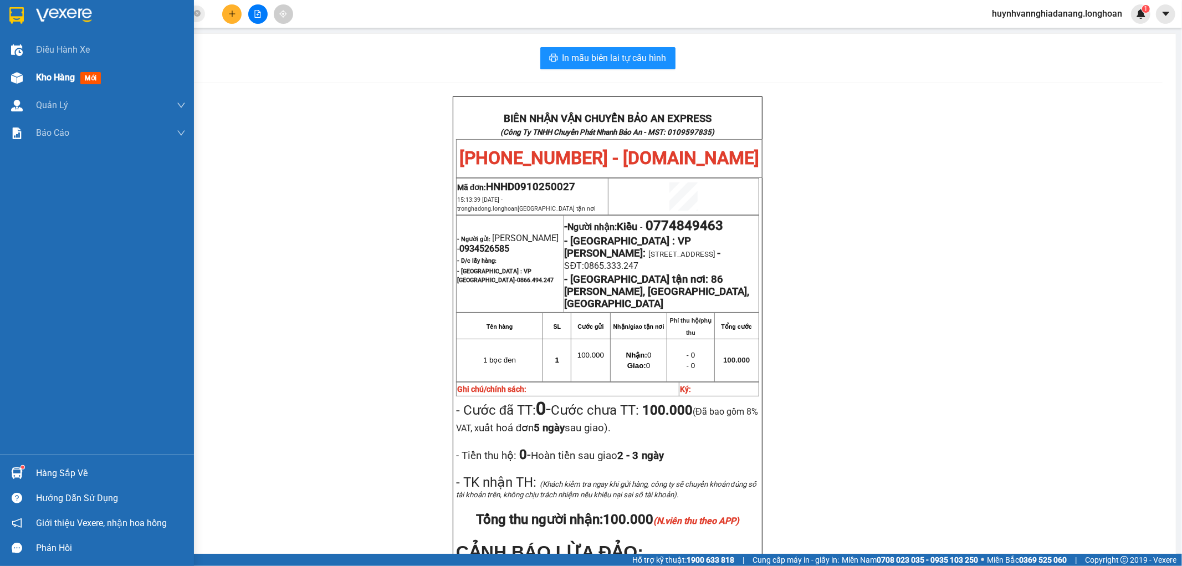
click at [45, 75] on span "Kho hàng" at bounding box center [55, 77] width 39 height 11
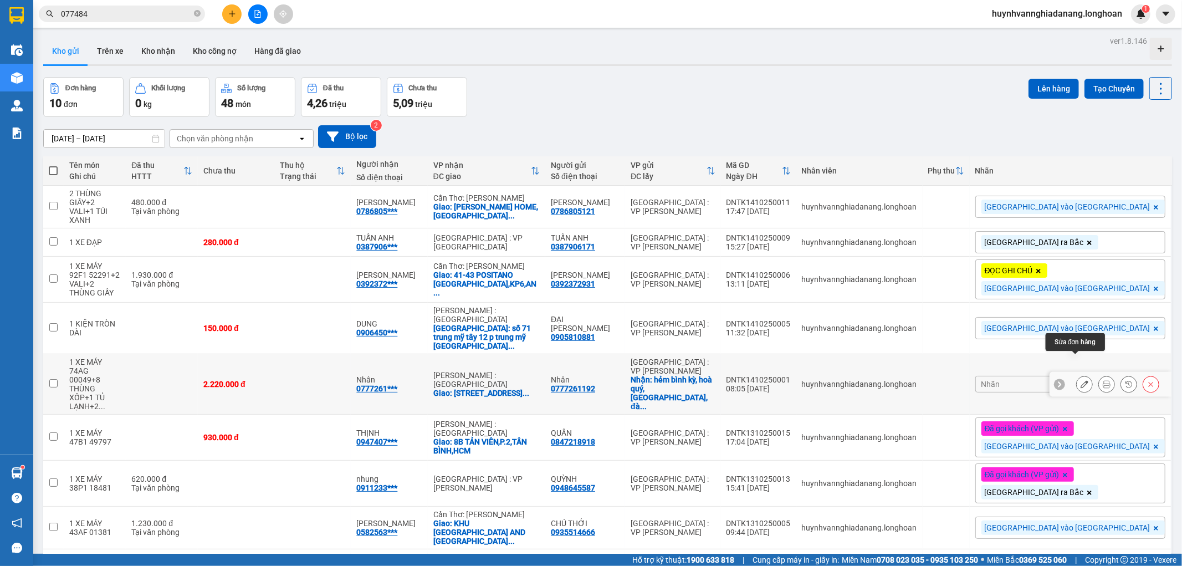
click at [1081, 380] on icon at bounding box center [1085, 384] width 8 height 8
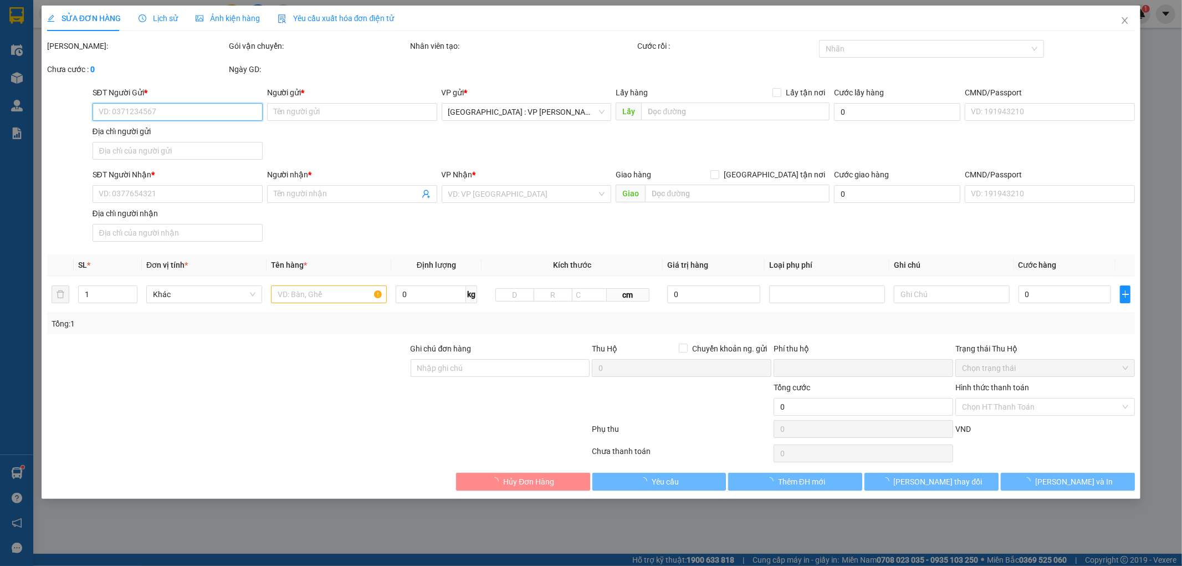
type input "0777261192"
type input "Nhân"
checkbox input "true"
type input "hẻm bình kỳ, hoà quý, [GEOGRAPHIC_DATA], [GEOGRAPHIC_DATA]"
type input "0777261192"
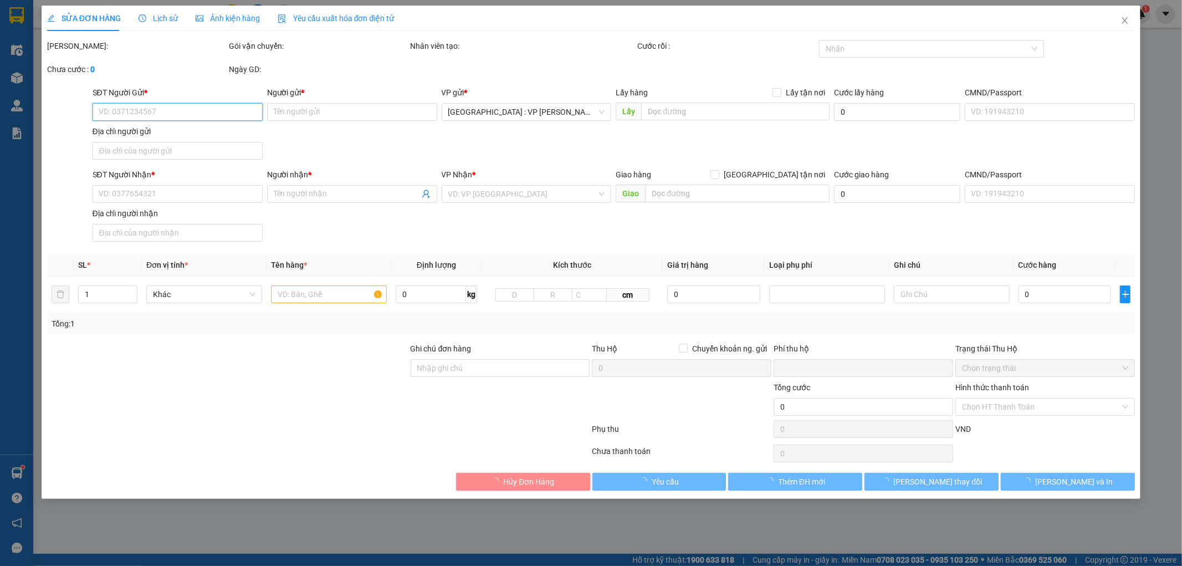
type input "Nhân"
checkbox input "true"
type input "[STREET_ADDRESS] nai"
type input "0 CHÌA KHÓA,2 GƯƠNG.HÀNG HÓA KHÔNG BAO HƯ VỠ"
type input "0"
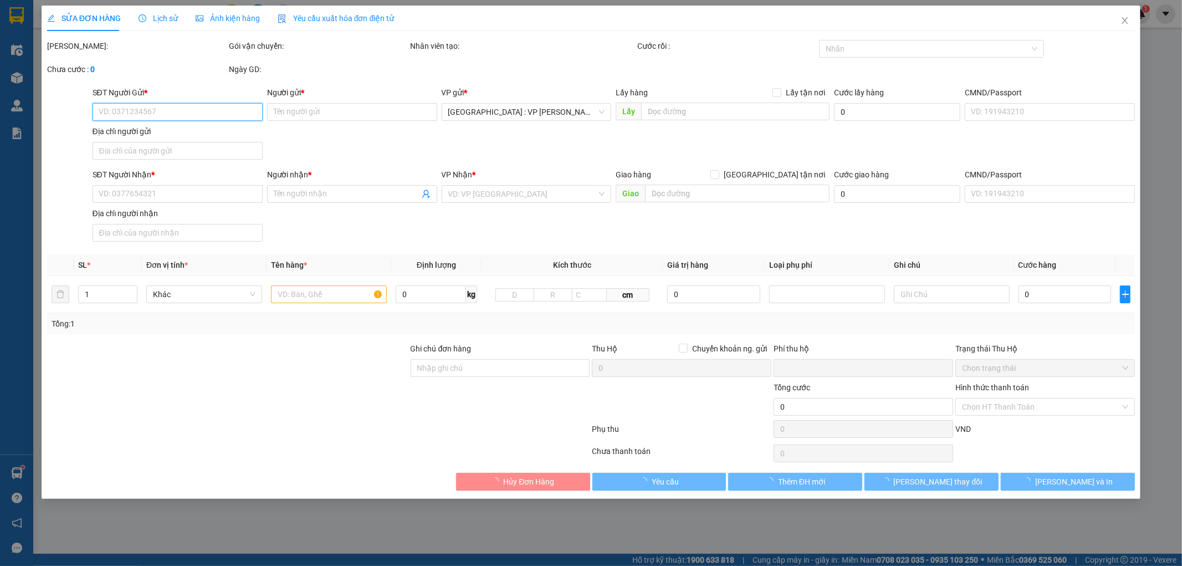
type input "2.220.000"
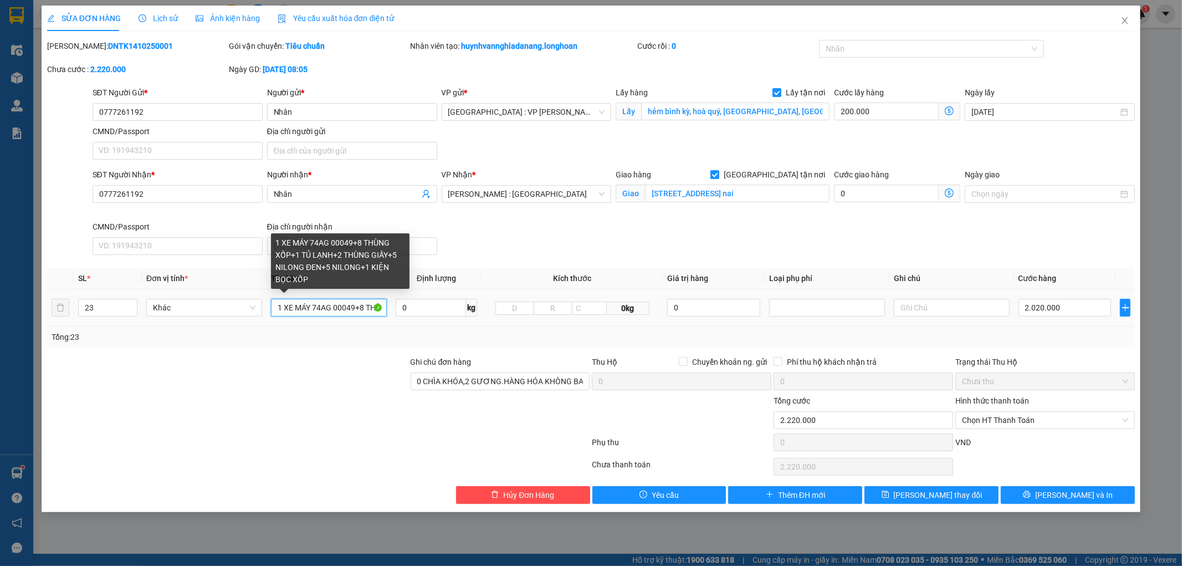
click at [274, 309] on input "1 XE MÁY 74AG 00049+8 THÙNG XỐP+1 TỦ LẠNH+2 THÙNG GIẤY+5 NILONG ĐEN+5 NILONG+1 …" at bounding box center [329, 308] width 116 height 18
drag, startPoint x: 274, startPoint y: 309, endPoint x: 335, endPoint y: 310, distance: 60.4
click at [335, 310] on input "1 XE MÁY 74AG 00049+8 THÙNG XỐP+1 TỦ LẠNH+2 THÙNG GIẤY+5 NILONG ĐEN+5 NILONG+1 …" at bounding box center [329, 308] width 116 height 18
click at [332, 309] on input "1 XE MÁY 74AG 00049+8 THÙNG XỐP+1 TỦ LẠNH+2 THÙNG GIẤY+5 NILONG ĐEN+5 NILONG+1 …" at bounding box center [329, 308] width 116 height 18
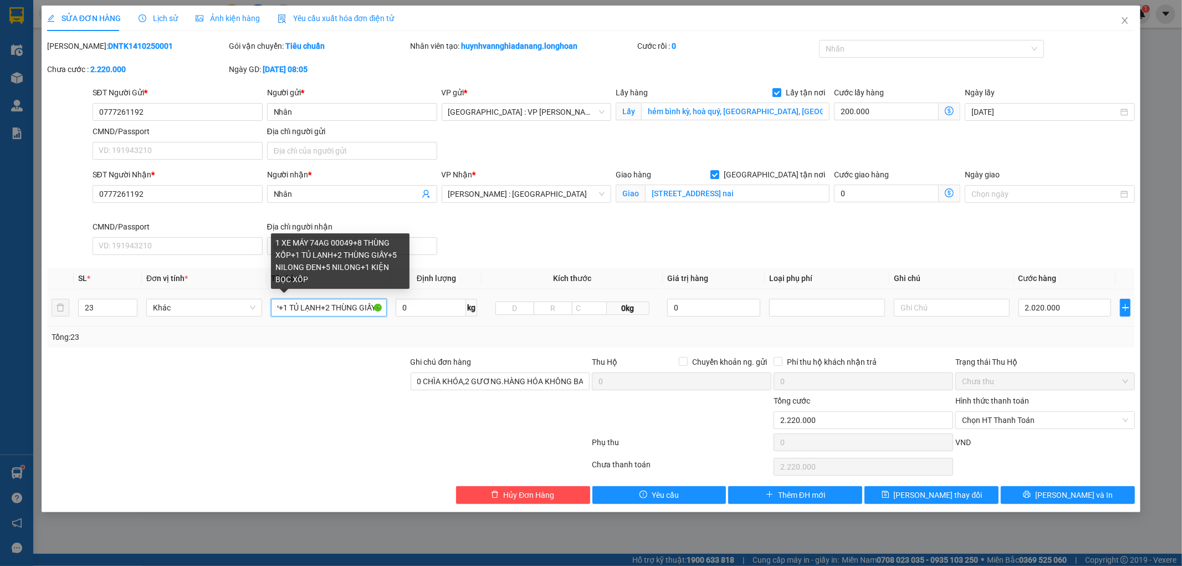
click at [331, 308] on input "1 XE MÁY 74AG 00049+8 THÙNG XỐP+1 TỦ LẠNH+2 THÙNG GIẤY+5 NILONG ĐEN+5 NILONG+1 …" at bounding box center [329, 308] width 116 height 18
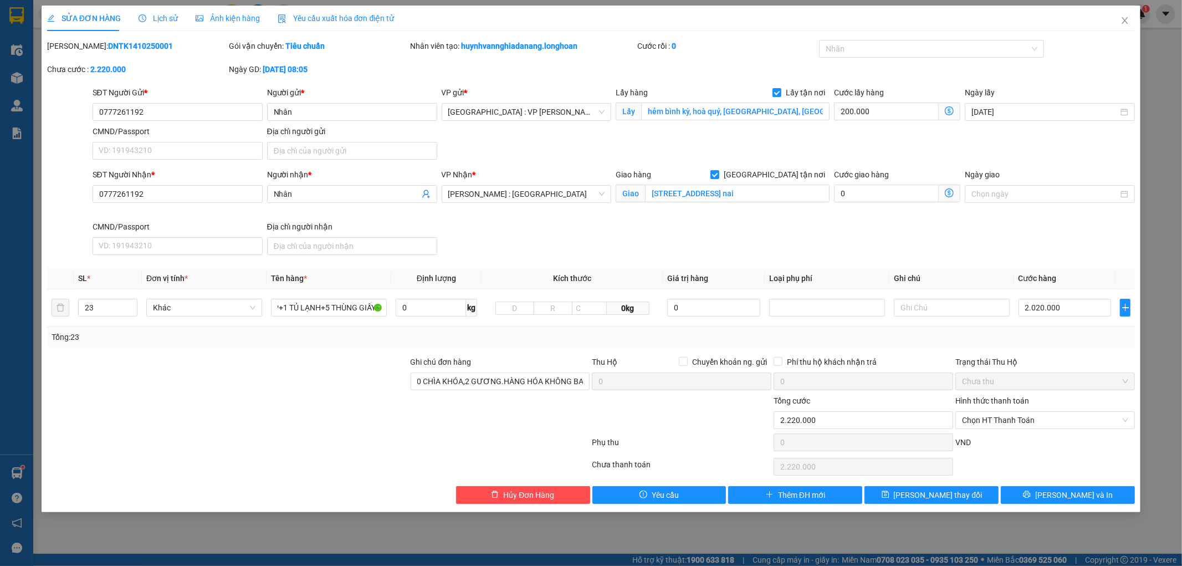
scroll to position [0, 0]
click at [295, 335] on div "Tổng: 23" at bounding box center [254, 337] width 405 height 12
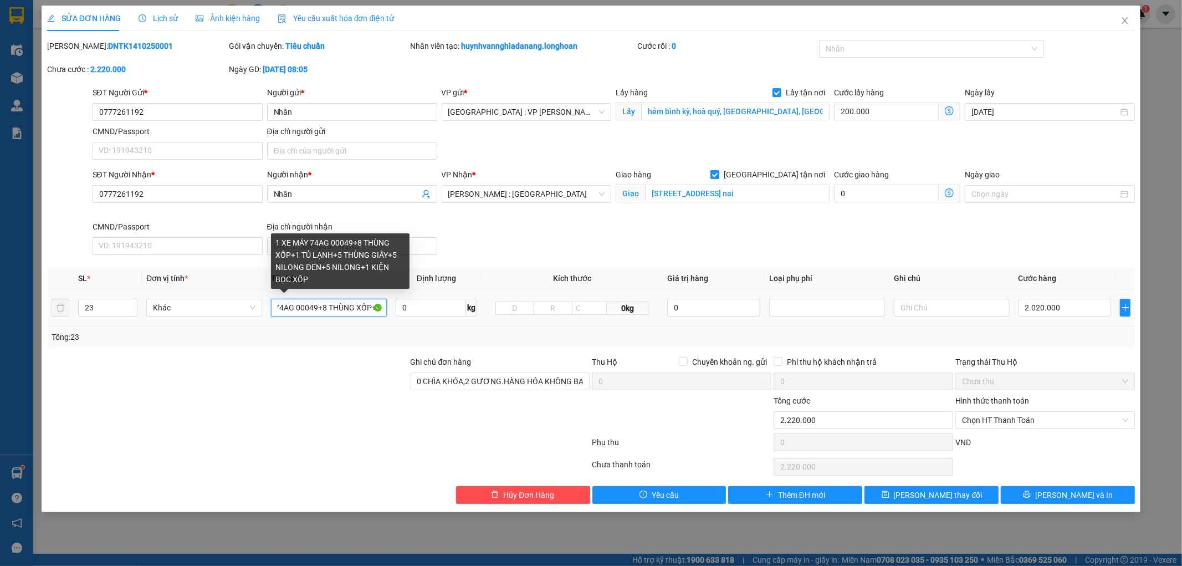
scroll to position [0, 287]
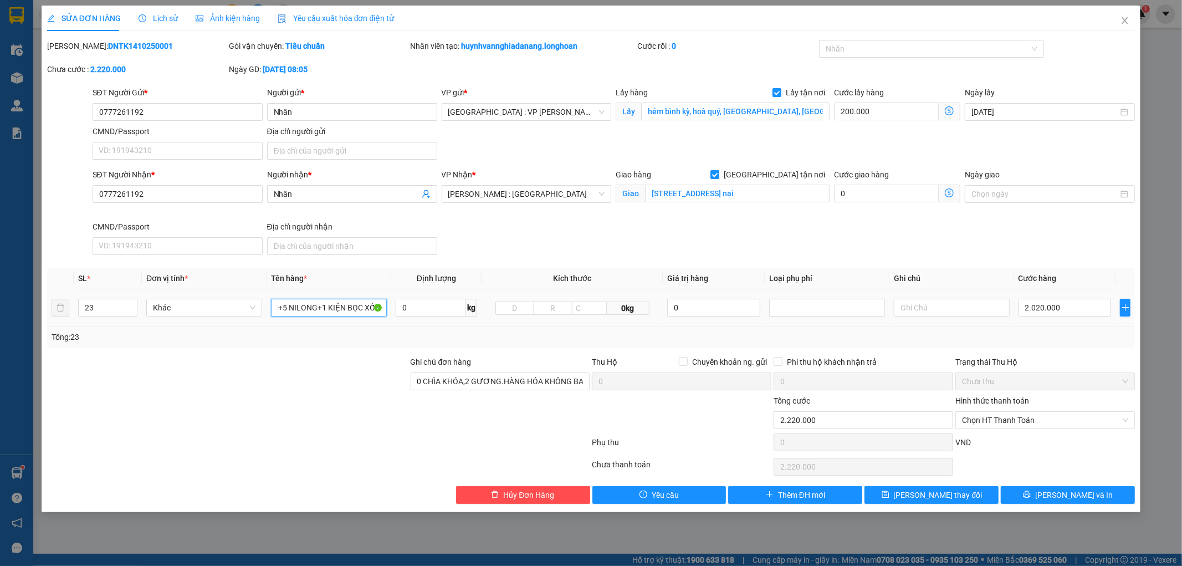
drag, startPoint x: 274, startPoint y: 309, endPoint x: 393, endPoint y: 308, distance: 119.7
click at [393, 308] on tr "23 Khác 1 XE MÁY 74AG 00049+8 THÙNG XỐP+1 TỦ LẠNH+5 THÙNG GIẤY+5 NILONG ĐEN+5 N…" at bounding box center [591, 307] width 1088 height 37
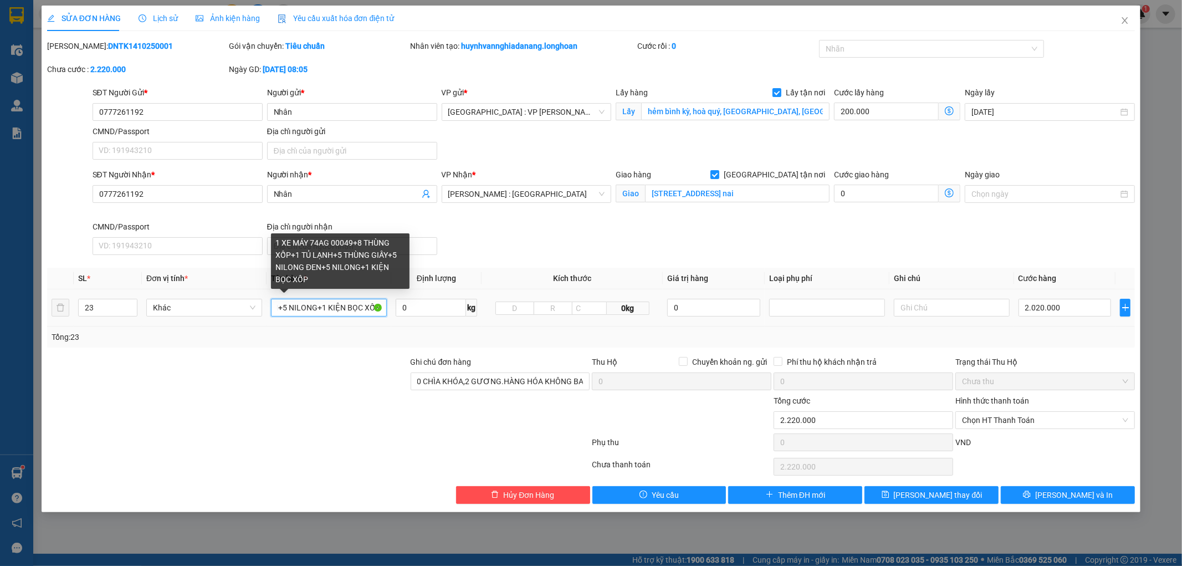
click at [327, 310] on input "1 XE MÁY 74AG 00049+8 THÙNG XỐP+1 TỦ LẠNH+5 THÙNG GIẤY+5 NILONG ĐEN+5 NILONG+1 …" at bounding box center [329, 308] width 116 height 18
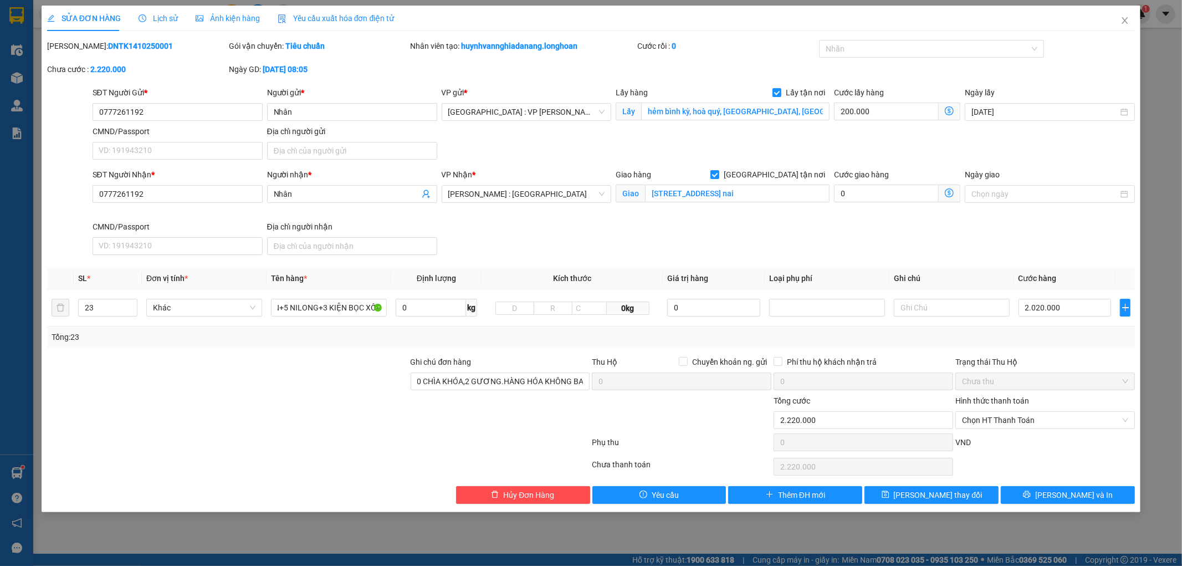
scroll to position [0, 0]
click at [357, 335] on div "Tổng: 23" at bounding box center [254, 337] width 405 height 12
drag, startPoint x: 274, startPoint y: 308, endPoint x: 391, endPoint y: 309, distance: 117.5
click at [391, 309] on tr "23 Khác 1 XE MÁY 74AG 00049+8 THÙNG XỐP+1 TỦ LẠNH+5 THÙNG GIẤY+5 NILONG ĐEN+5 N…" at bounding box center [591, 307] width 1088 height 37
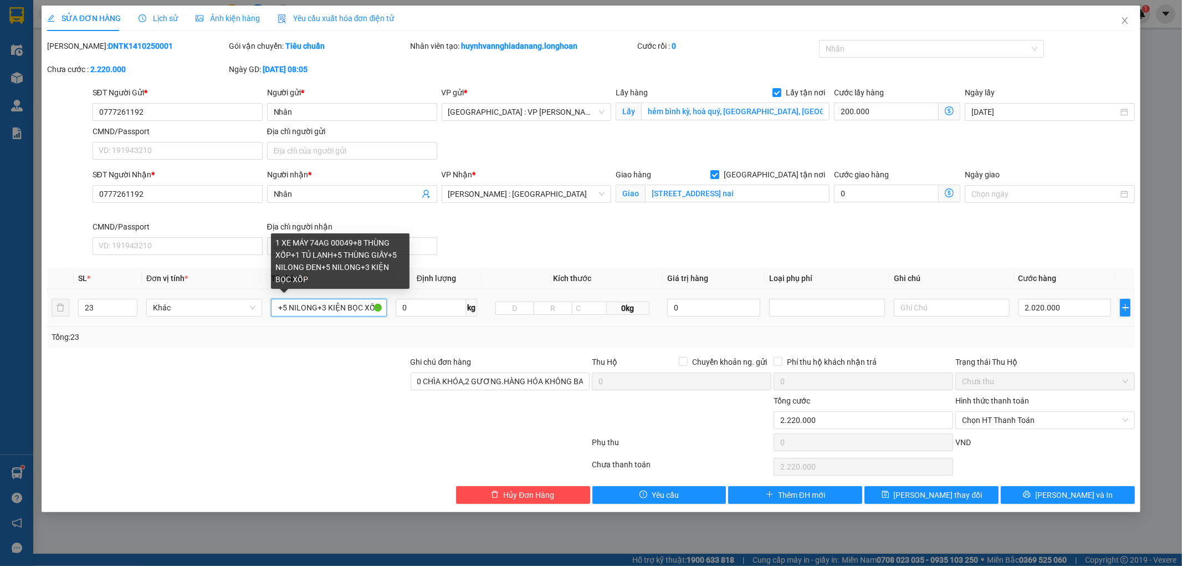
click at [383, 306] on input "1 XE MÁY 74AG 00049+8 THÙNG XỐP+1 TỦ LẠNH+5 THÙNG GIẤY+5 NILONG ĐEN+5 NILONG+3 …" at bounding box center [329, 308] width 116 height 18
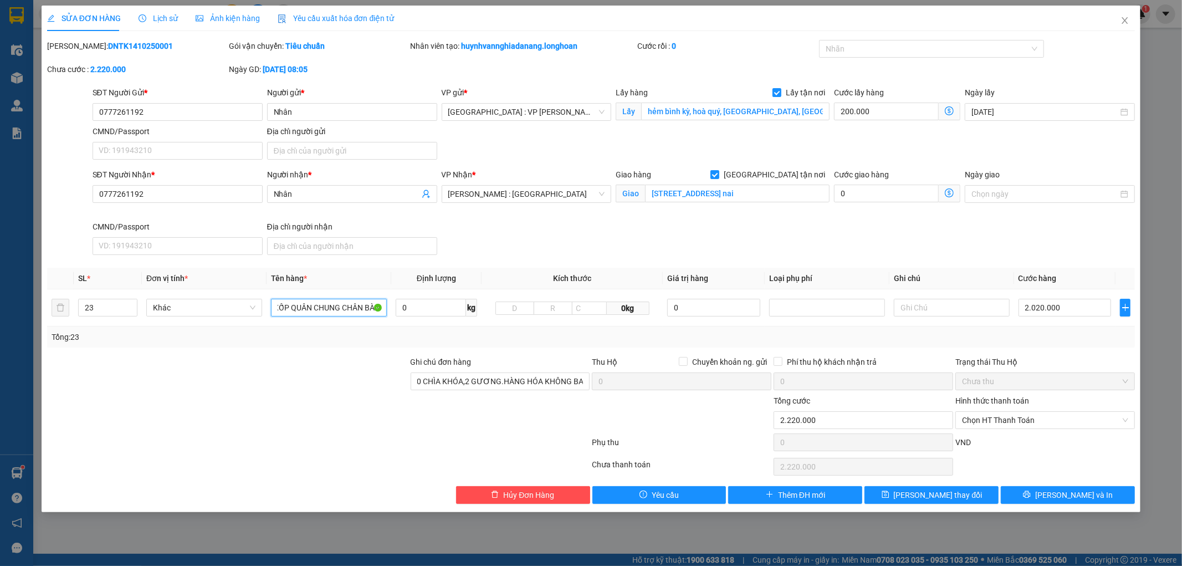
type input "1 XE MÁY 74AG 00049+8 THÙNG XỐP+1 TỦ LẠNH+5 THÙNG GIẤY+5 NILONG ĐEN+5 NILONG+3 …"
click at [332, 399] on div at bounding box center [228, 414] width 364 height 39
click at [100, 305] on input "23" at bounding box center [108, 307] width 58 height 17
type input "33"
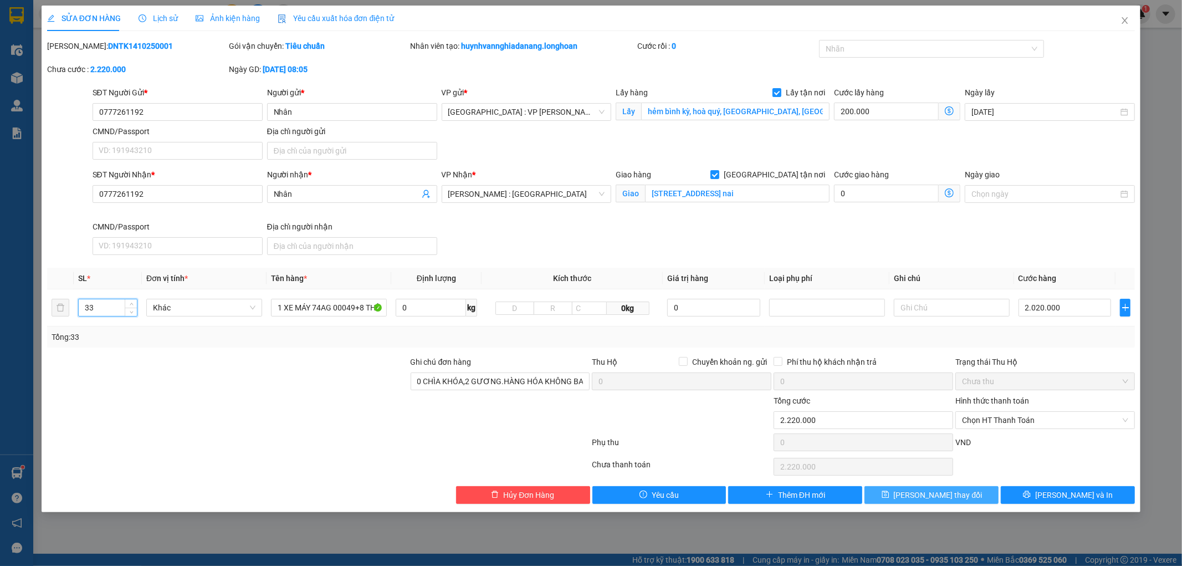
click at [926, 499] on span "[PERSON_NAME] thay đổi" at bounding box center [938, 495] width 89 height 12
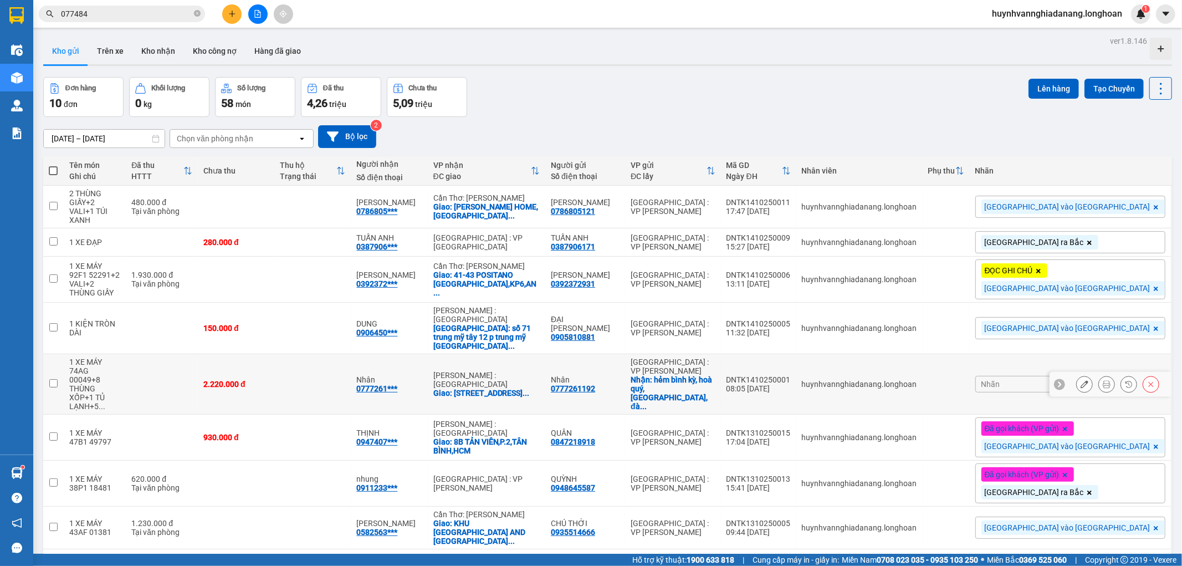
click at [1081, 380] on icon at bounding box center [1085, 384] width 8 height 8
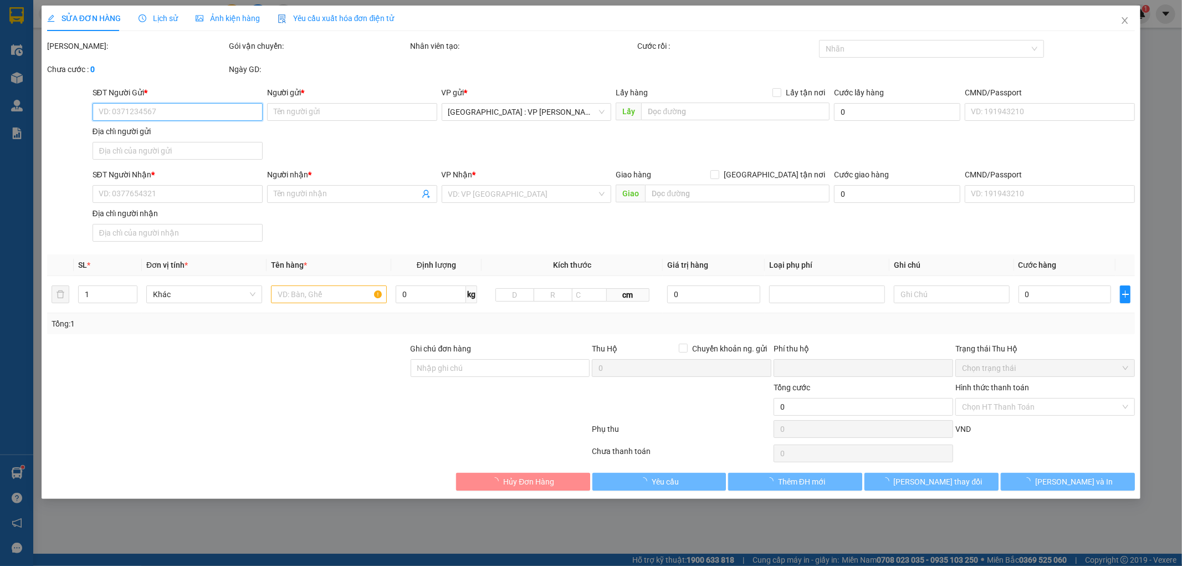
type input "0777261192"
type input "Nhân"
checkbox input "true"
type input "hẻm bình kỳ, hoà quý, [GEOGRAPHIC_DATA], [GEOGRAPHIC_DATA]"
type input "0777261192"
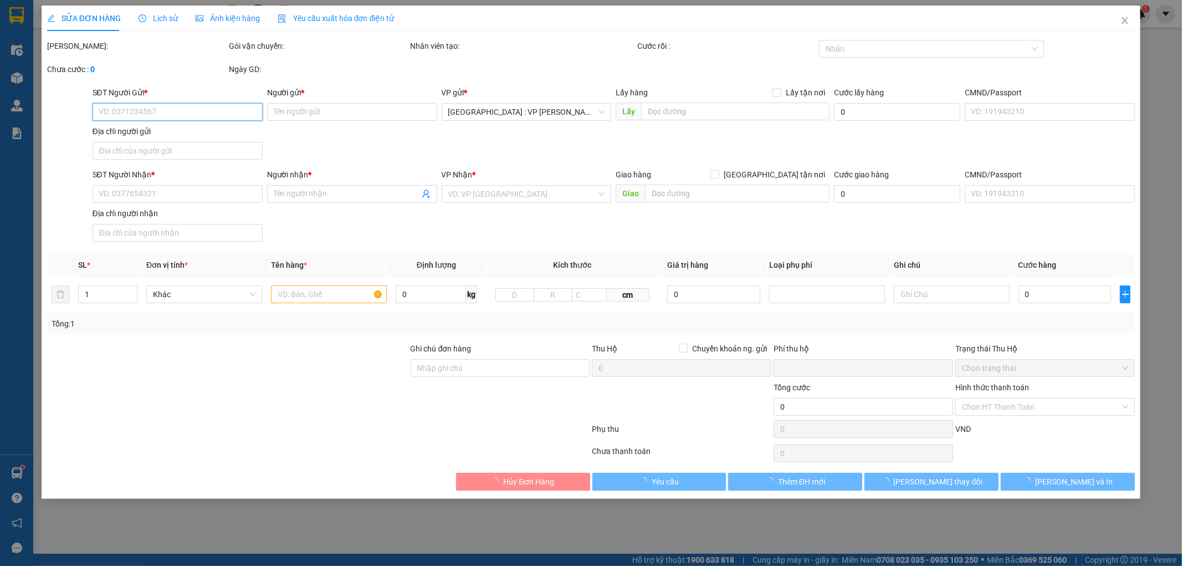
type input "Nhân"
checkbox input "true"
type input "[STREET_ADDRESS] nai"
type input "0 CHÌA KHÓA,2 GƯƠNG.HÀNG HÓA KHÔNG BAO HƯ VỠ"
type input "0"
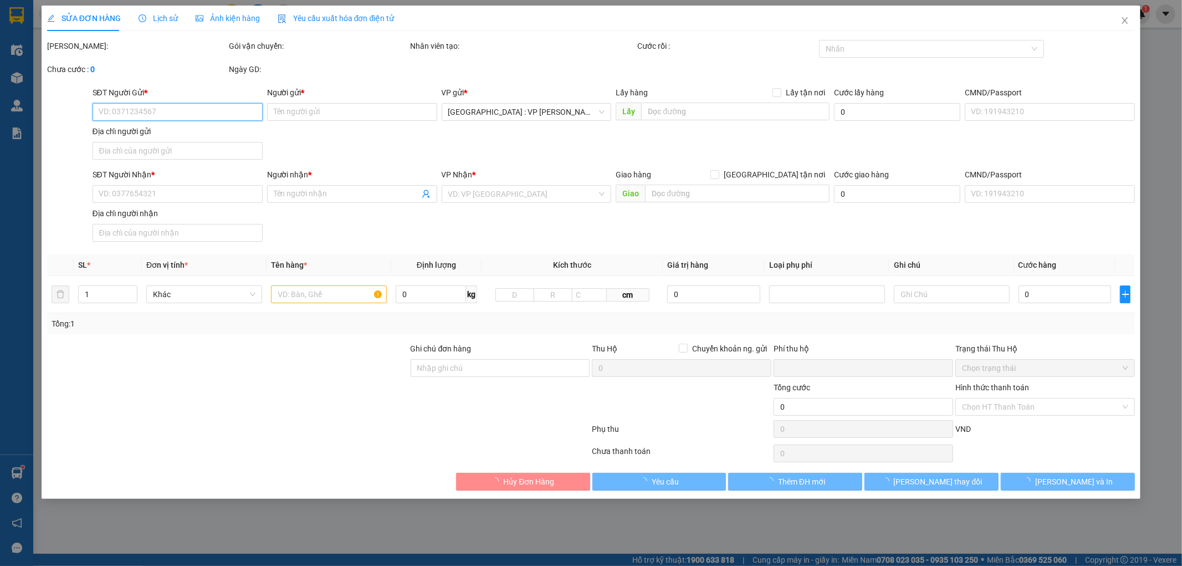
type input "2.220.000"
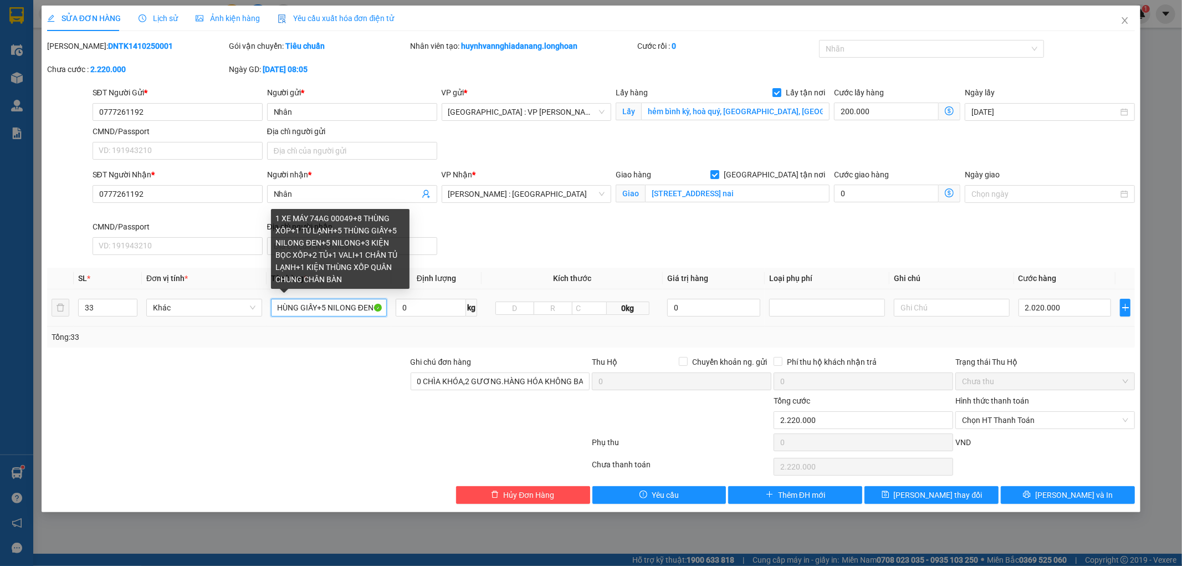
scroll to position [0, 130]
drag, startPoint x: 275, startPoint y: 309, endPoint x: 333, endPoint y: 307, distance: 57.7
click at [335, 308] on input "1 XE MÁY 74AG 00049+8 THÙNG XỐP+1 TỦ LẠNH+5 THÙNG GIẤY+5 NILONG ĐEN+5 NILONG+3 …" at bounding box center [329, 308] width 116 height 18
click at [332, 307] on input "1 XE MÁY 74AG 00049+8 THÙNG XỐP+1 TỦ LẠNH+5 THÙNG GIẤY+5 NILONG ĐEN+5 NILONG+3 …" at bounding box center [329, 308] width 116 height 18
click at [329, 307] on input "1 XE MÁY 74AG 00049+8 THÙNG XỐP+1 TỦ LẠNH+5 THÙNG GIẤY+5 NILONG ĐEN+5 NILONG+3 …" at bounding box center [329, 308] width 116 height 18
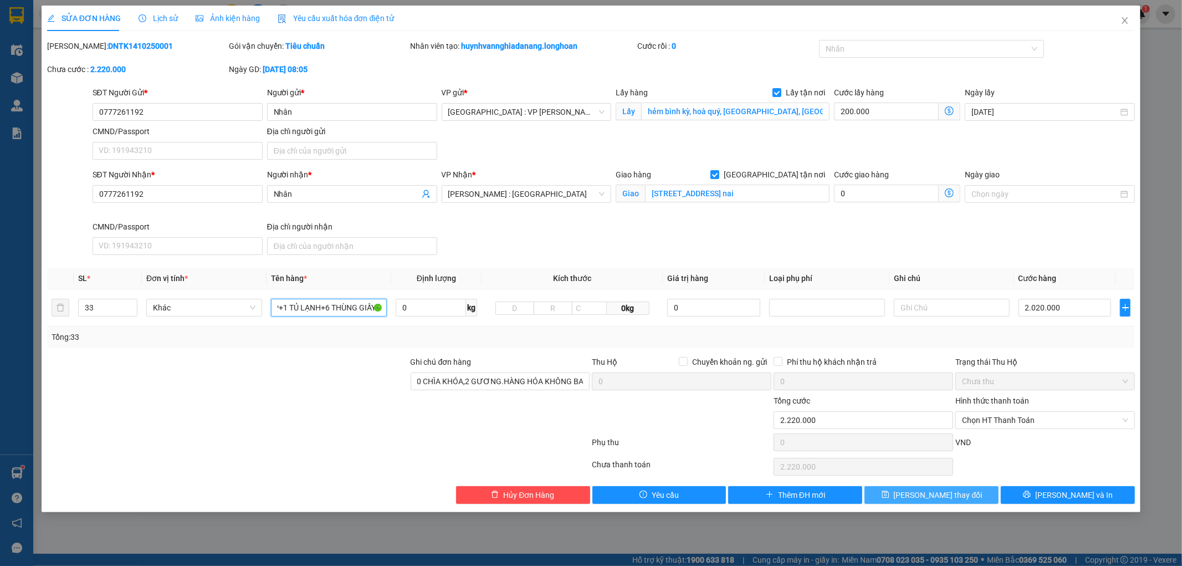
type input "1 XE MÁY 74AG 00049+8 THÙNG XỐP+1 TỦ LẠNH+6 THÙNG GIẤY+5 NILONG ĐEN+5 NILONG+3 …"
click at [884, 490] on button "[PERSON_NAME] thay đổi" at bounding box center [931, 495] width 134 height 18
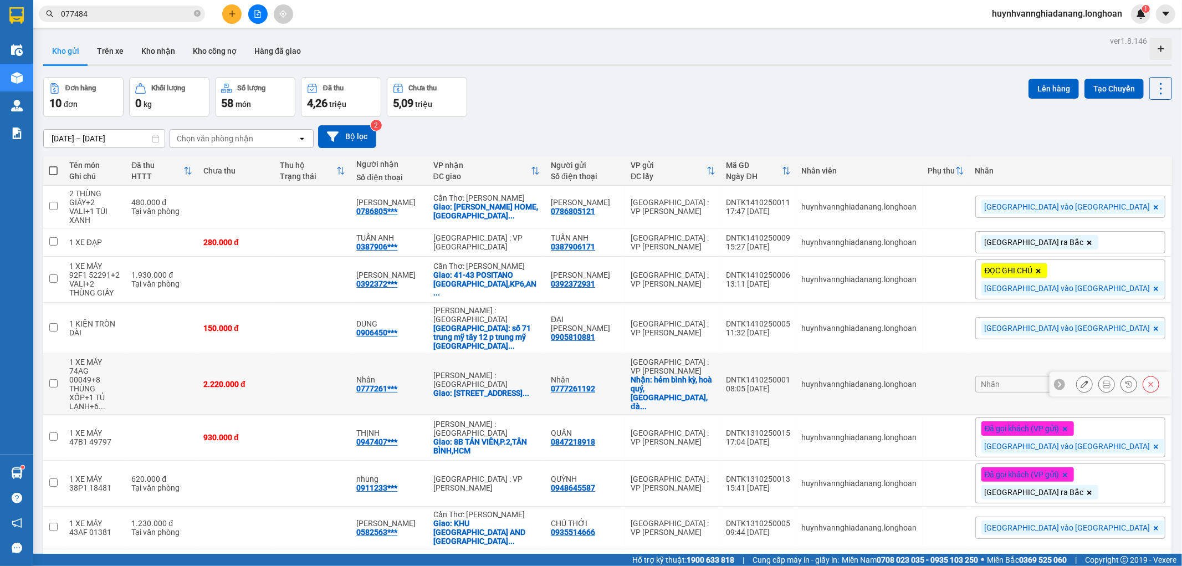
click at [1081, 380] on icon at bounding box center [1085, 384] width 8 height 8
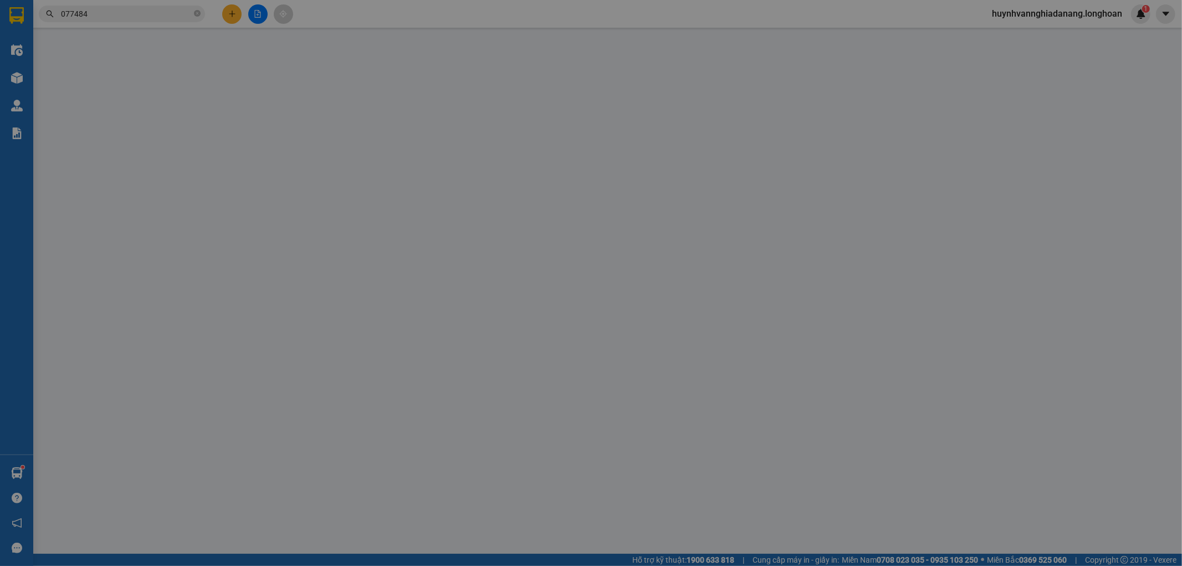
type input "0777261192"
type input "Nhân"
checkbox input "true"
type input "hẻm bình kỳ, hoà quý, [GEOGRAPHIC_DATA], [GEOGRAPHIC_DATA]"
type input "0777261192"
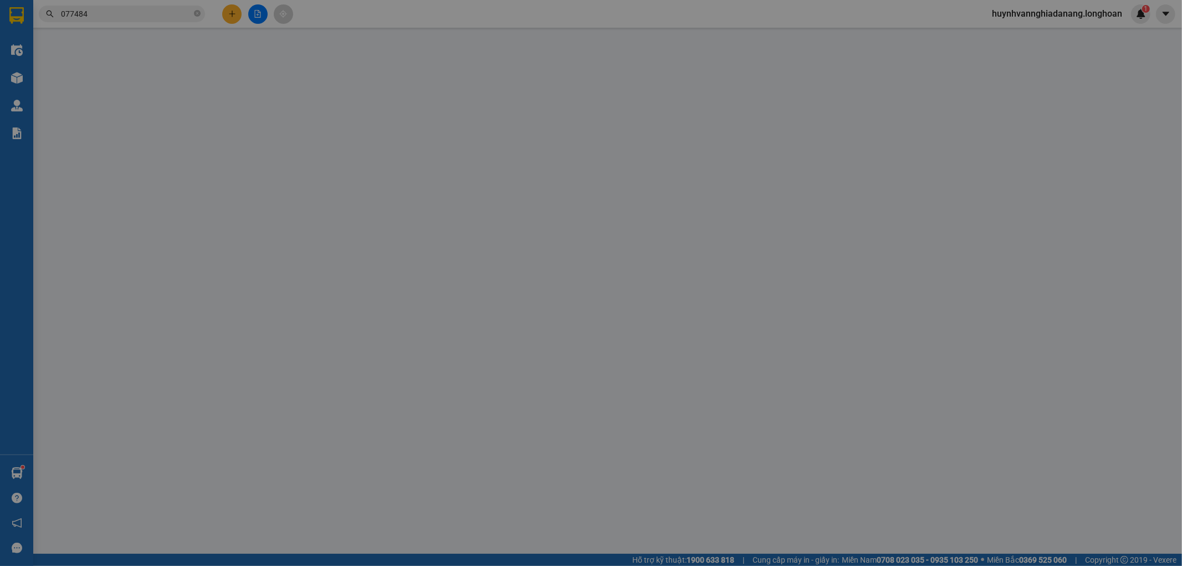
type input "Nhân"
checkbox input "true"
type input "[STREET_ADDRESS] nai"
type input "0 CHÌA KHÓA,2 GƯƠNG.HÀNG HÓA KHÔNG BAO HƯ VỠ"
type input "0"
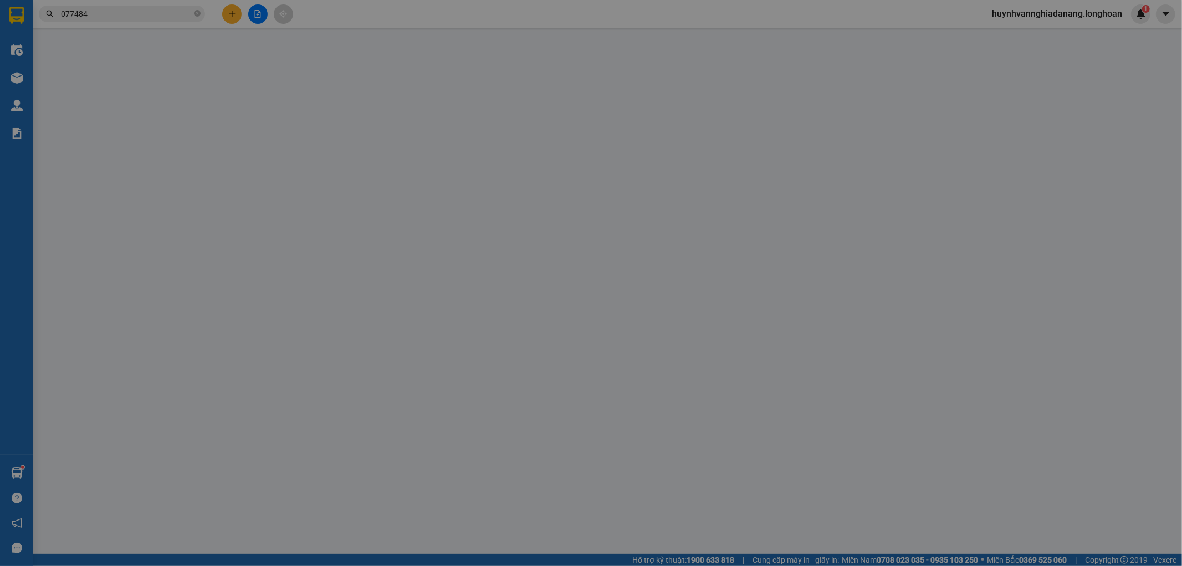
type input "2.220.000"
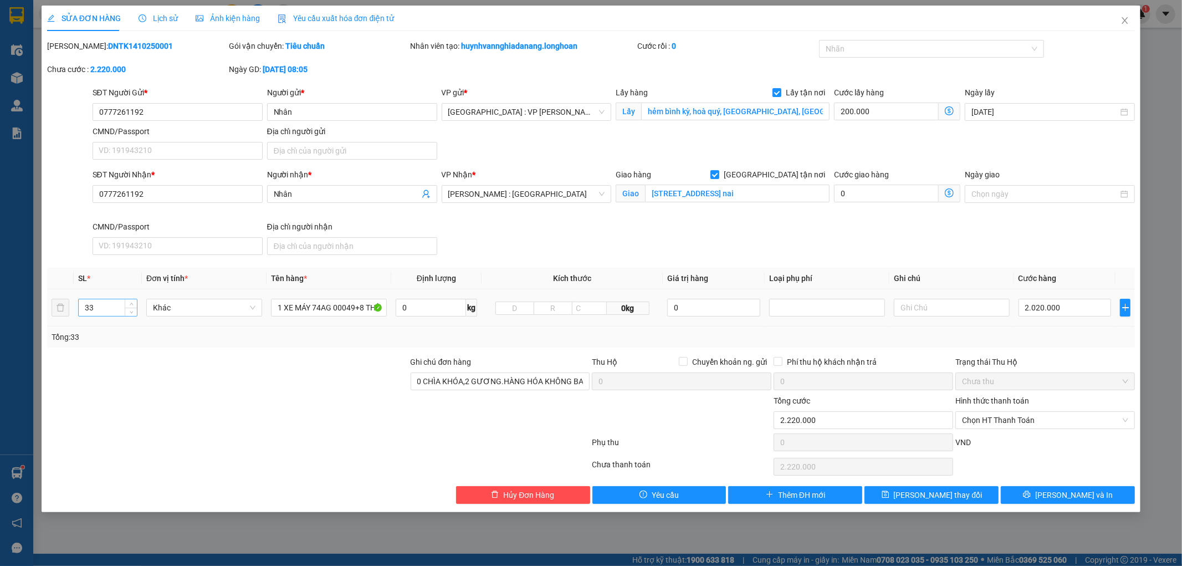
click at [103, 308] on input "33" at bounding box center [108, 307] width 58 height 17
type input "34"
click at [918, 490] on span "[PERSON_NAME] thay đổi" at bounding box center [938, 495] width 89 height 12
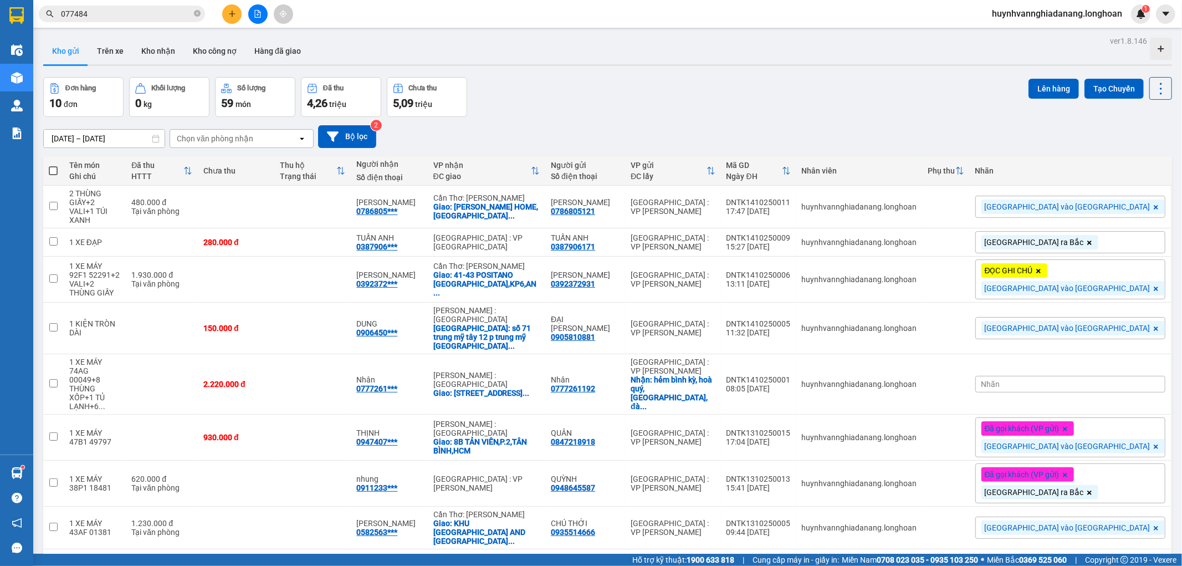
click at [228, 13] on icon "plus" at bounding box center [232, 14] width 8 height 8
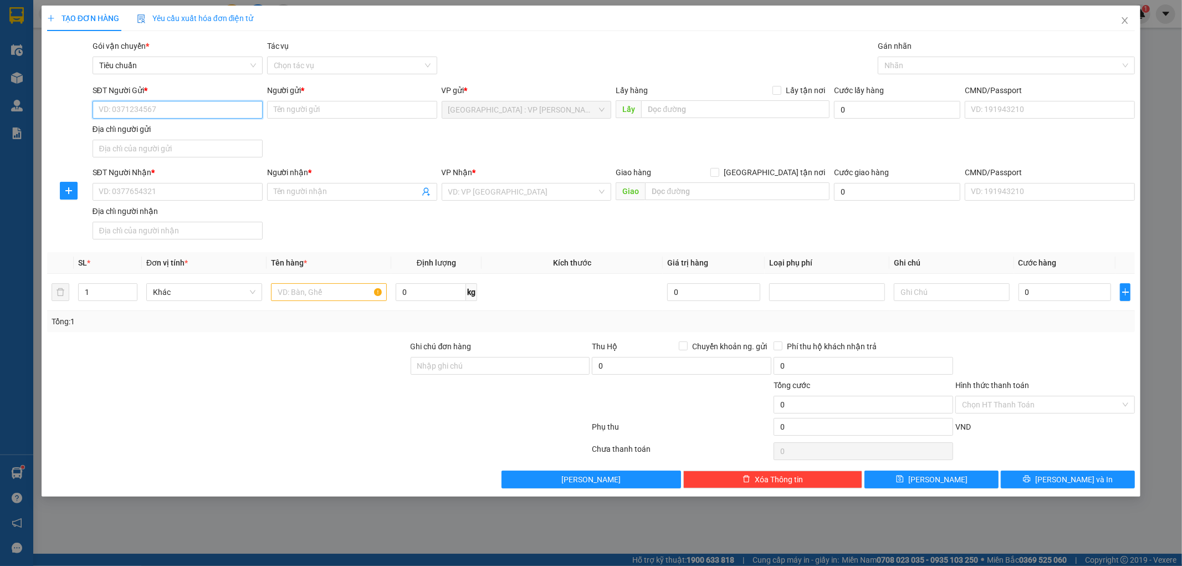
click at [124, 110] on input "SĐT Người Gửi *" at bounding box center [178, 110] width 170 height 18
paste input "0928861599"
drag, startPoint x: 167, startPoint y: 107, endPoint x: 181, endPoint y: 111, distance: 14.4
click at [167, 108] on input "0928861599" at bounding box center [178, 110] width 170 height 18
type input "0928861599"
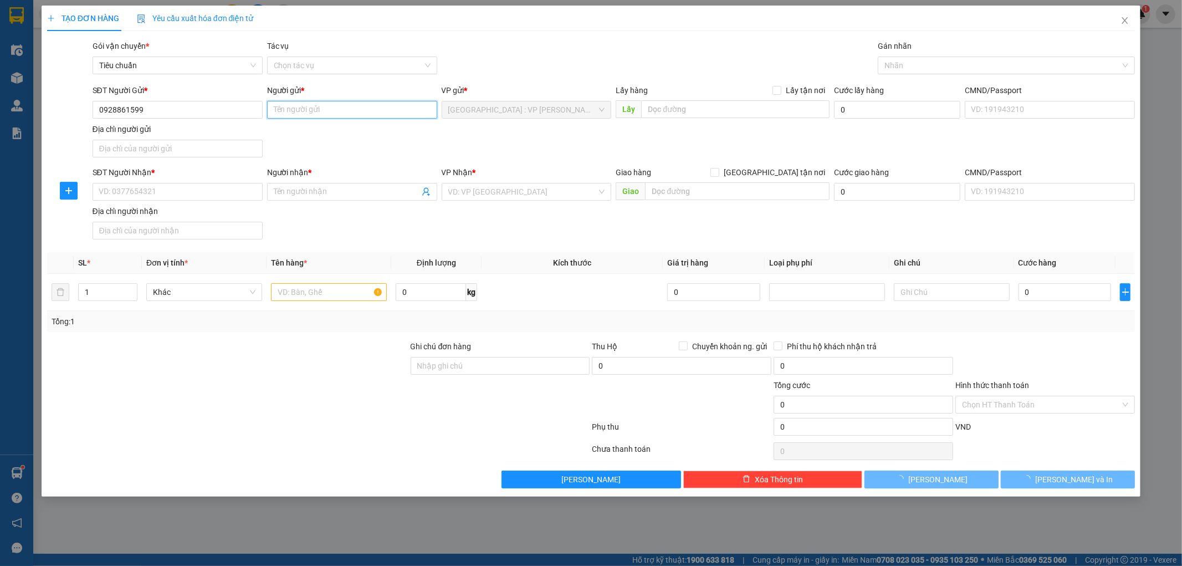
click at [311, 114] on input "Người gửi *" at bounding box center [352, 110] width 170 height 18
click at [331, 107] on input "Người gửi *" at bounding box center [352, 110] width 170 height 18
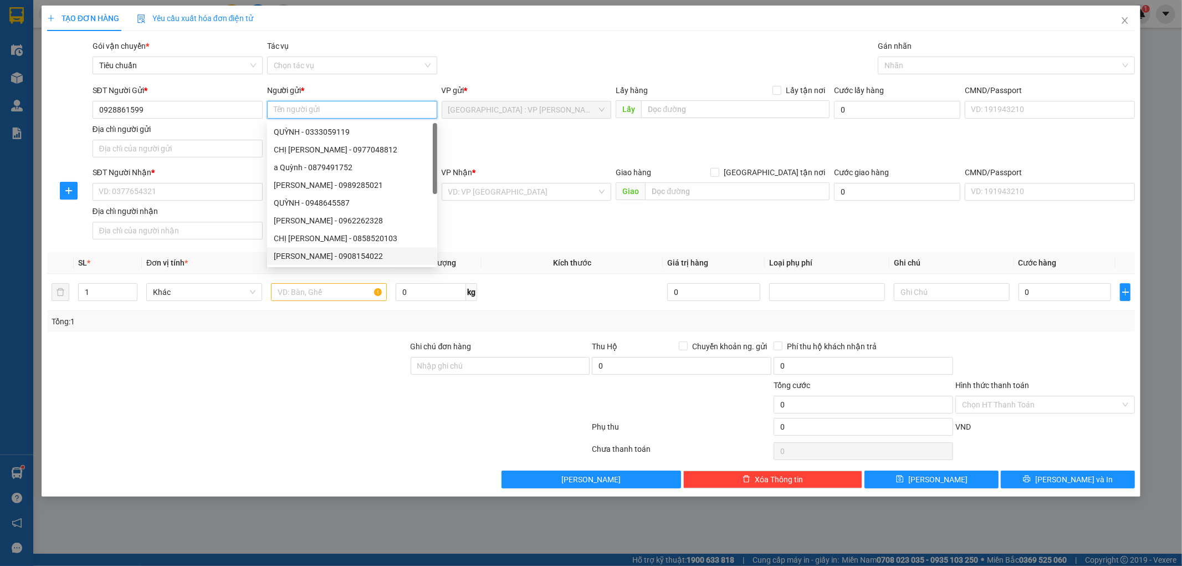
paste input "[PERSON_NAME]"
type input "[PERSON_NAME]"
click at [162, 196] on input "SĐT Người Nhận *" at bounding box center [178, 192] width 170 height 18
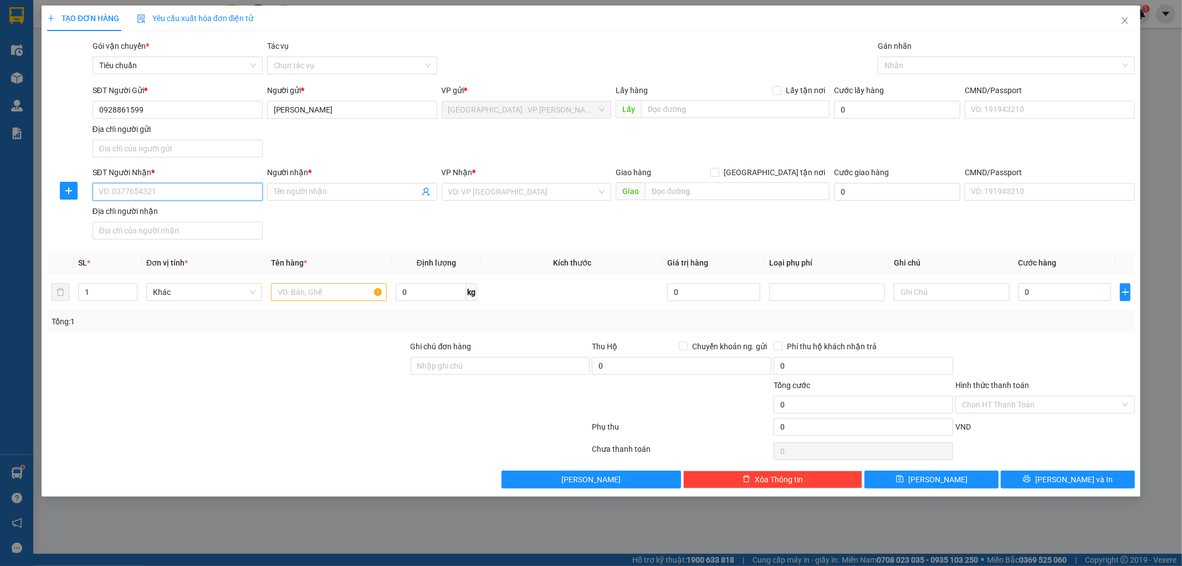
click at [157, 196] on input "SĐT Người Nhận *" at bounding box center [178, 192] width 170 height 18
paste input "0793345688"
type input "0793345688"
click at [295, 195] on input "Người nhận *" at bounding box center [347, 192] width 146 height 12
click at [298, 193] on input "Người nhận *" at bounding box center [347, 192] width 146 height 12
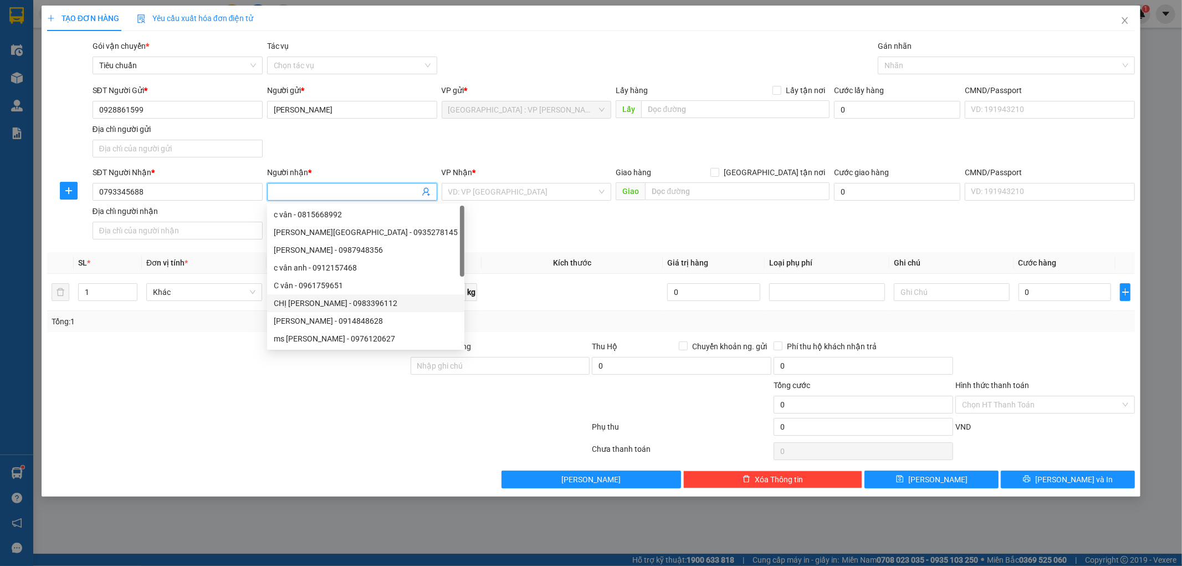
paste input "Minh Nguyệt"
type input "Minh Nguyệt"
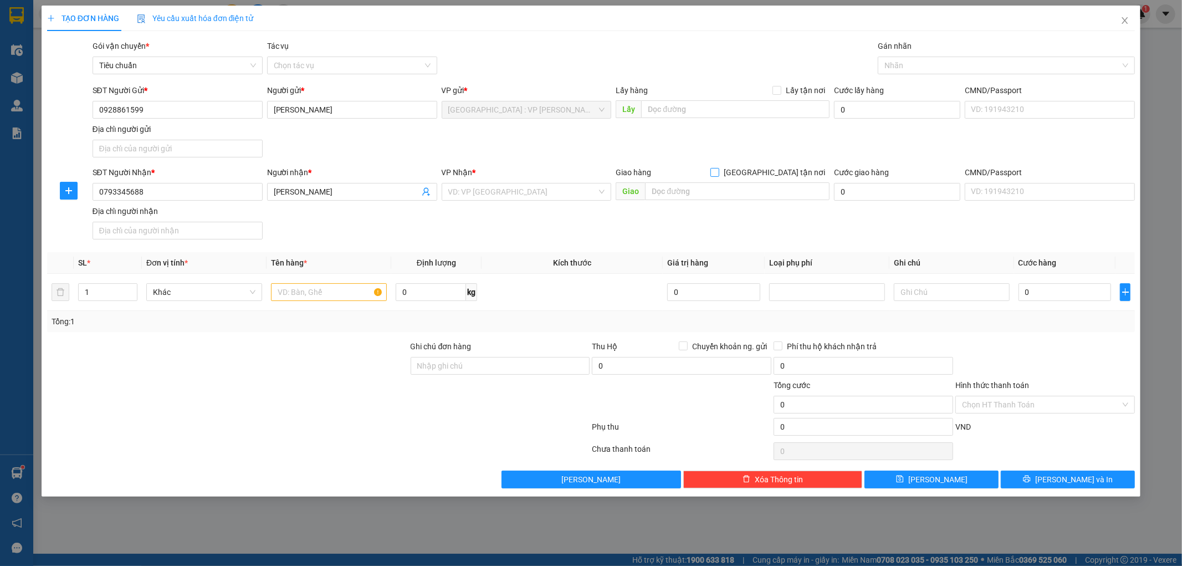
drag, startPoint x: 767, startPoint y: 168, endPoint x: 773, endPoint y: 172, distance: 6.8
click at [767, 170] on div "Giao hàng Giao tận nơi" at bounding box center [723, 172] width 214 height 12
click at [718, 172] on input "[GEOGRAPHIC_DATA] tận nơi" at bounding box center [714, 172] width 8 height 8
checkbox input "true"
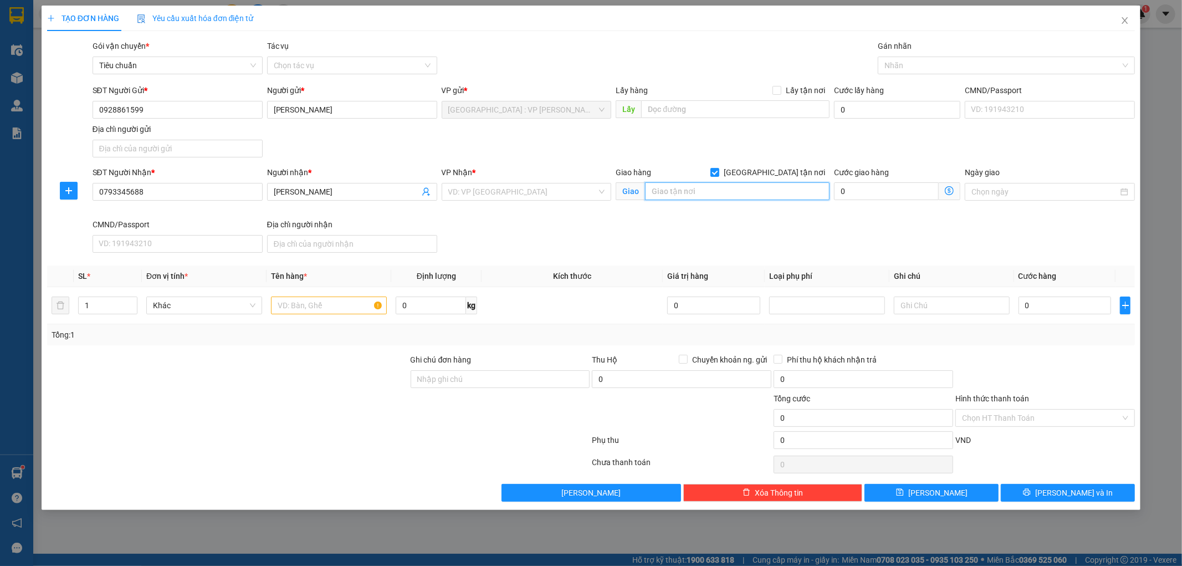
click at [726, 190] on input "text" at bounding box center [737, 191] width 185 height 18
click at [677, 189] on input "text" at bounding box center [737, 191] width 185 height 18
paste input "264 Âu Cơ, Nhật Tân, Tây Hồ, HN"
type input "264 Âu Cơ, Nhật Tân, Tây Hồ, HN"
click at [528, 190] on input "search" at bounding box center [522, 191] width 149 height 17
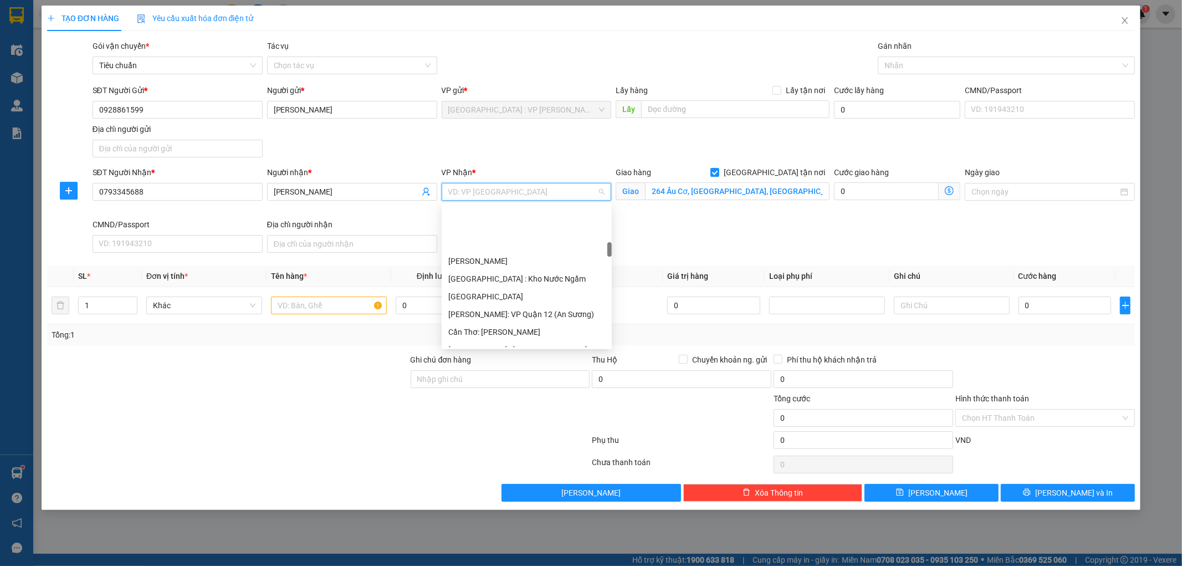
scroll to position [369, 0]
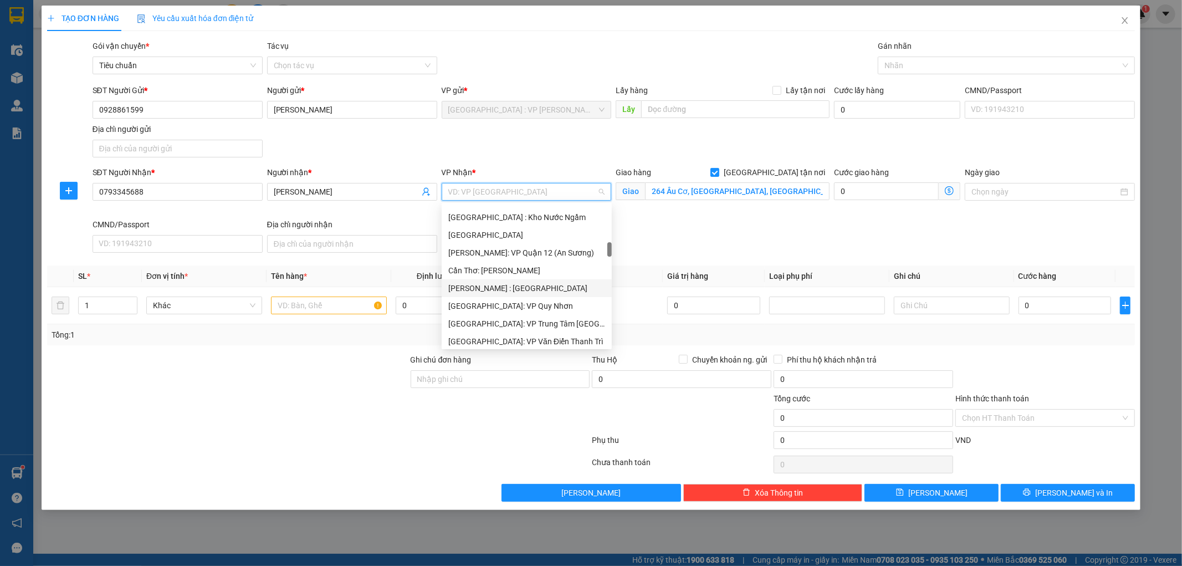
click at [516, 292] on div "[PERSON_NAME] : [GEOGRAPHIC_DATA]" at bounding box center [526, 288] width 157 height 12
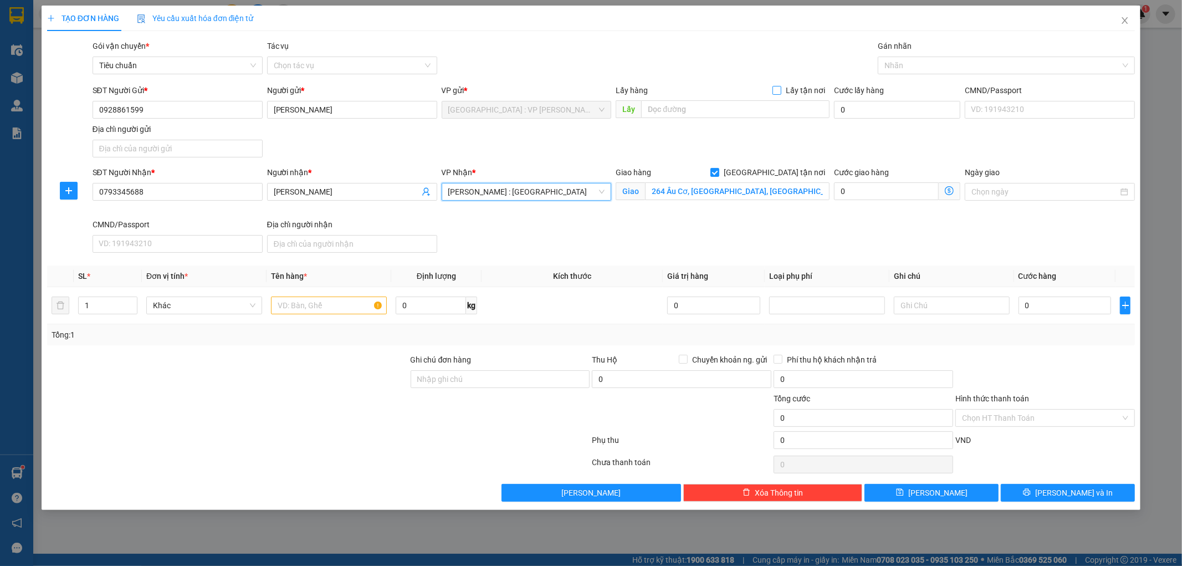
drag, startPoint x: 776, startPoint y: 92, endPoint x: 772, endPoint y: 96, distance: 5.9
click at [776, 91] on input "Lấy tận nơi" at bounding box center [776, 90] width 8 height 8
checkbox input "true"
click at [758, 108] on input "text" at bounding box center [735, 109] width 188 height 18
click at [656, 110] on input "text" at bounding box center [735, 109] width 188 height 18
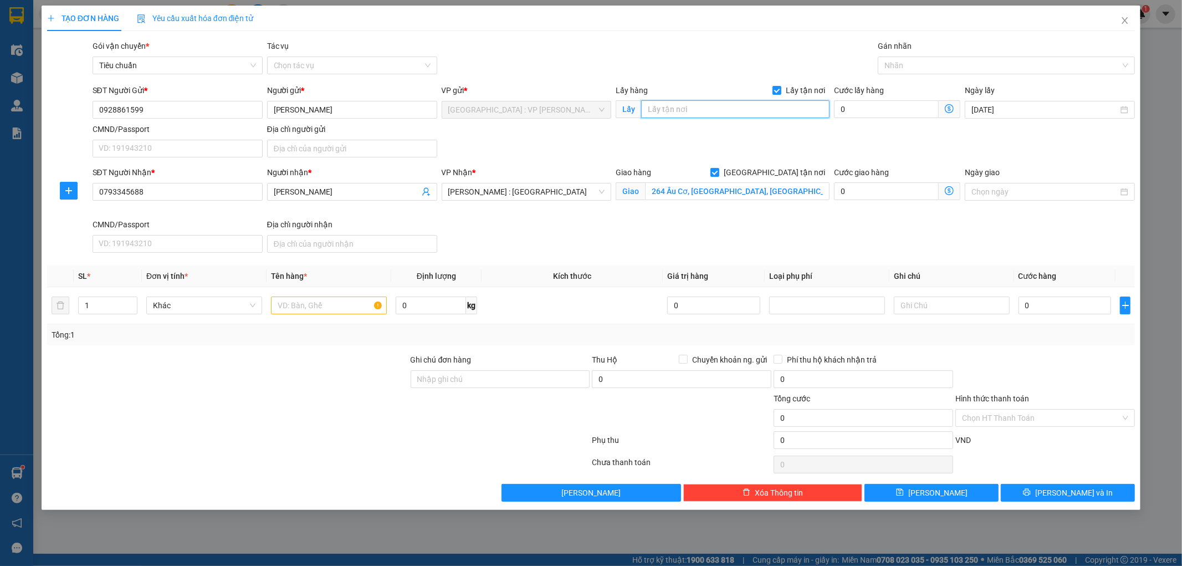
paste input ": Toà nhà Indochina 74 [GEOGRAPHIC_DATA], [GEOGRAPHIC_DATA], [GEOGRAPHIC_DATA]"
type input ": Toà nhà Indochina 74 [GEOGRAPHIC_DATA], [GEOGRAPHIC_DATA], [GEOGRAPHIC_DATA]"
click at [858, 112] on input "0" at bounding box center [886, 109] width 105 height 18
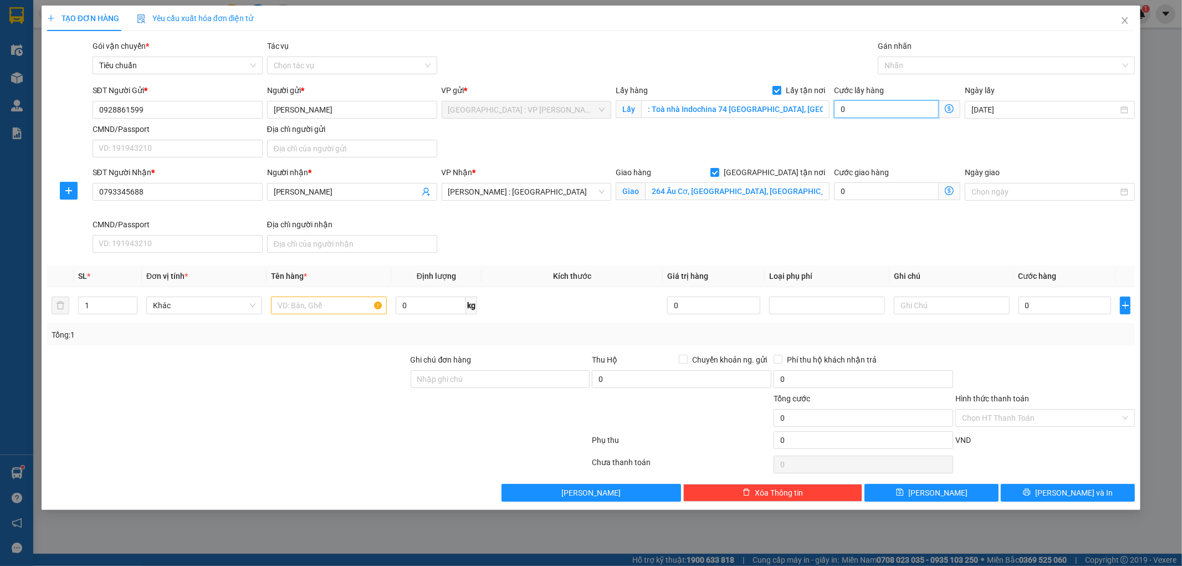
type input "6"
type input "65"
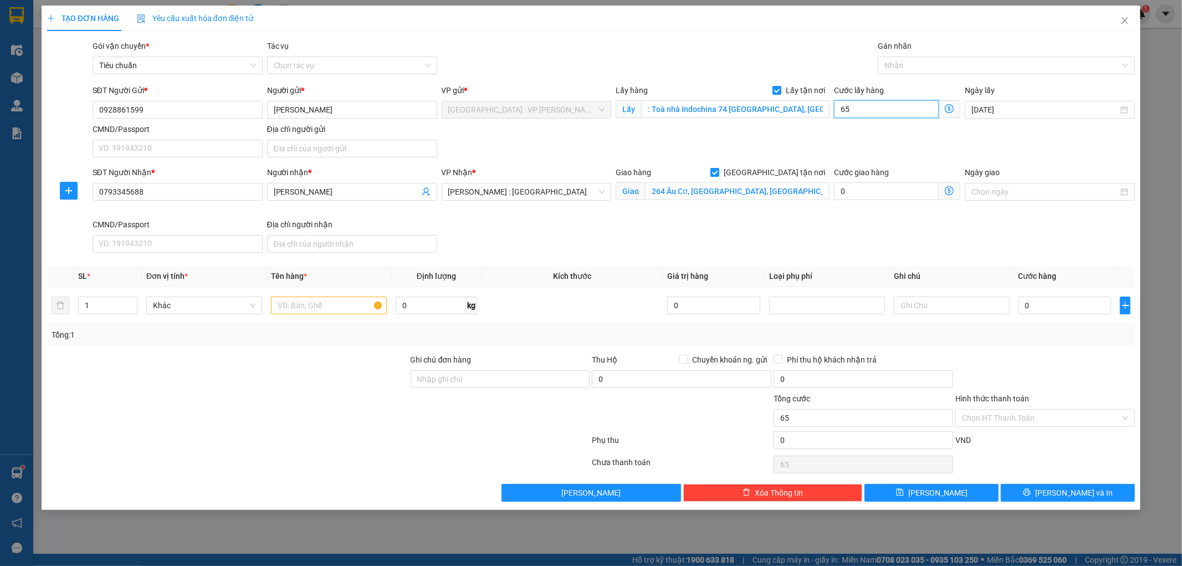
type input "650"
type input "6.500"
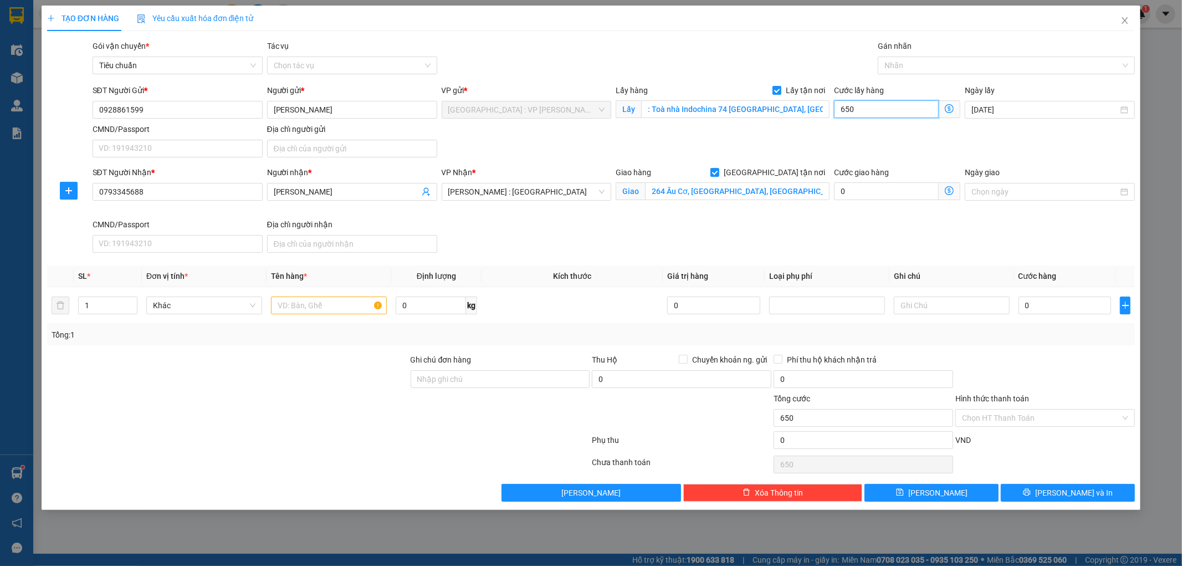
type input "6.500"
type input "65.000"
click at [324, 313] on input "text" at bounding box center [329, 305] width 116 height 18
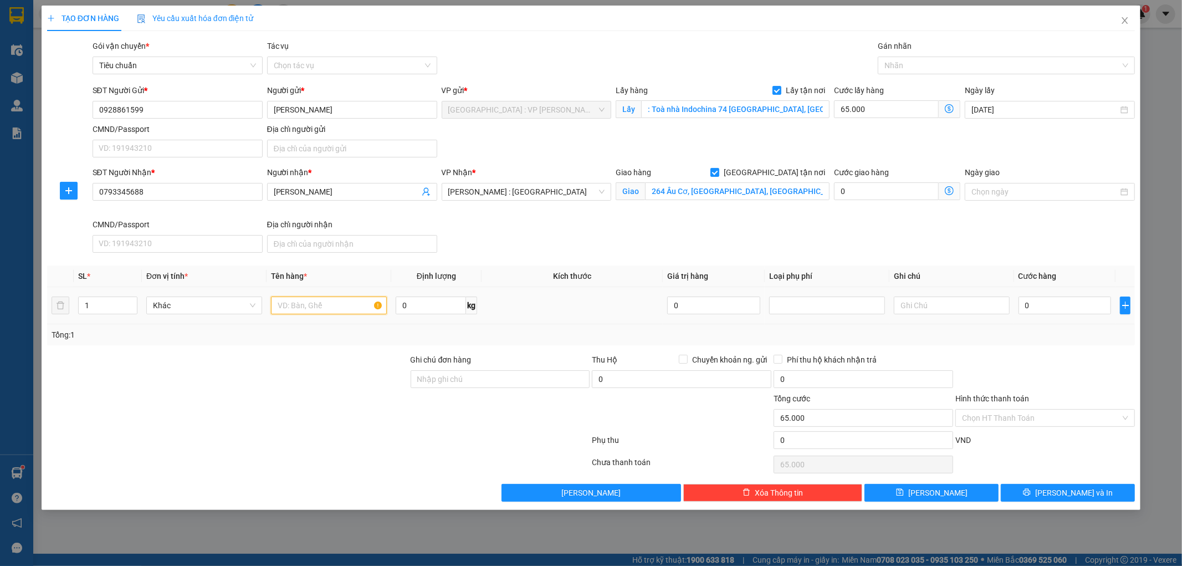
click at [285, 308] on input "text" at bounding box center [329, 305] width 116 height 18
paste input "20kg nước muối"
type input "20kg nước muối"
drag, startPoint x: 1030, startPoint y: 309, endPoint x: 1017, endPoint y: 319, distance: 16.2
click at [1031, 309] on input "0" at bounding box center [1065, 305] width 93 height 18
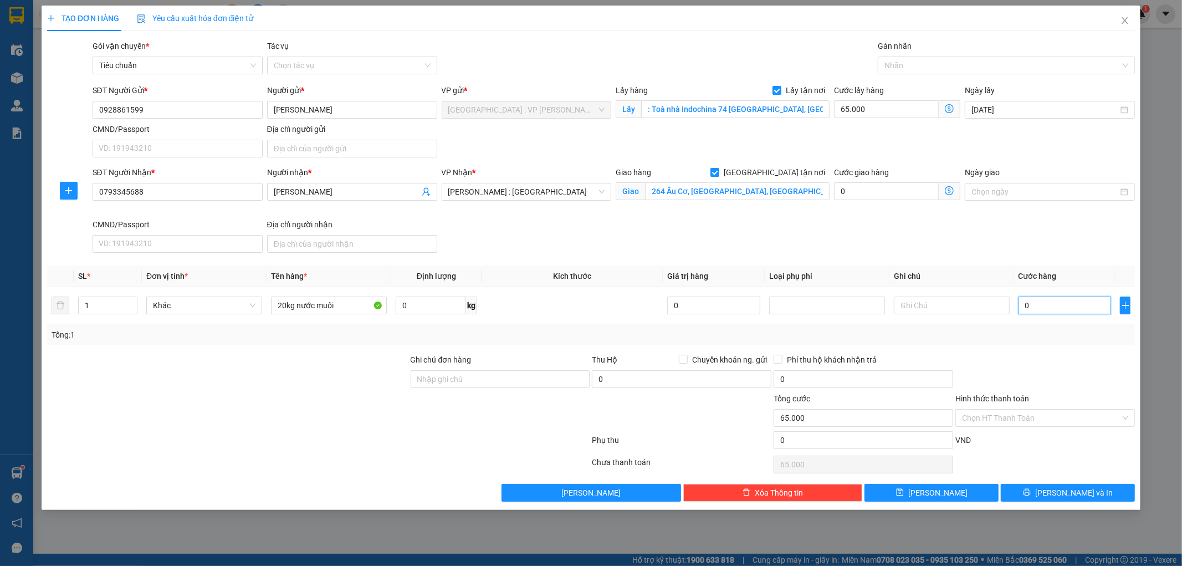
type input "1"
type input "65.001"
type input "15"
type input "65.015"
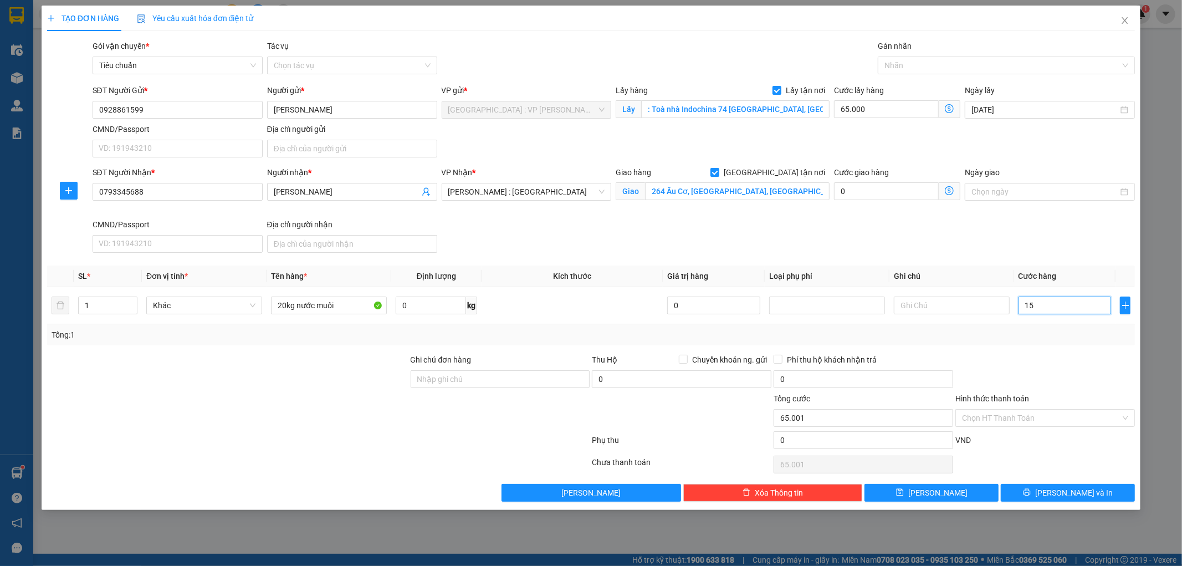
type input "65.015"
type input "155"
type input "65.155"
type input "1.550"
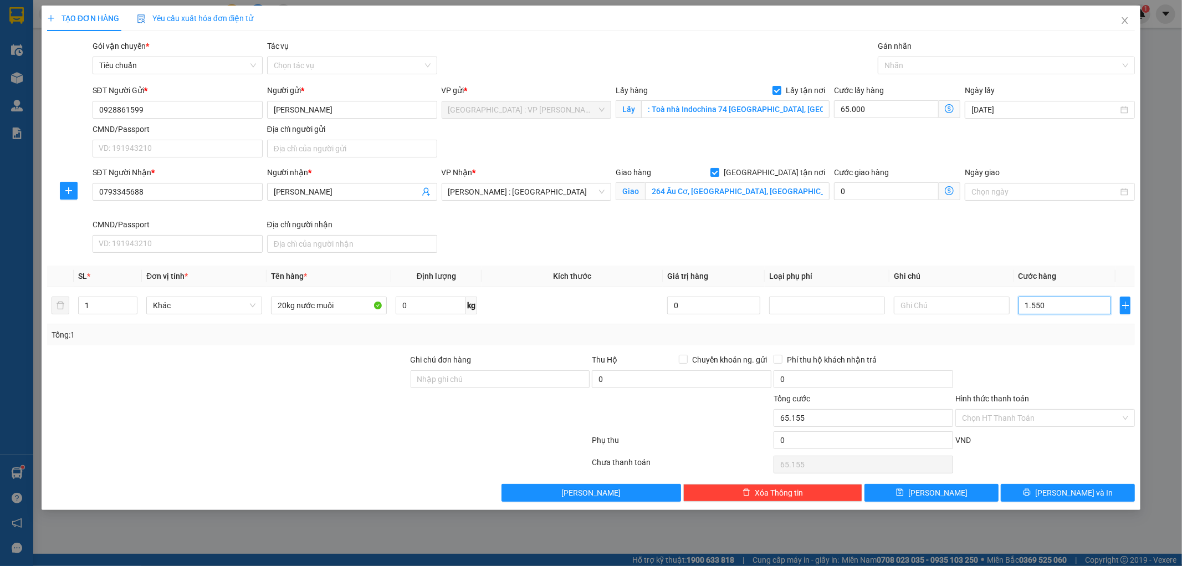
type input "66.550"
type input "15.500"
type input "80.500"
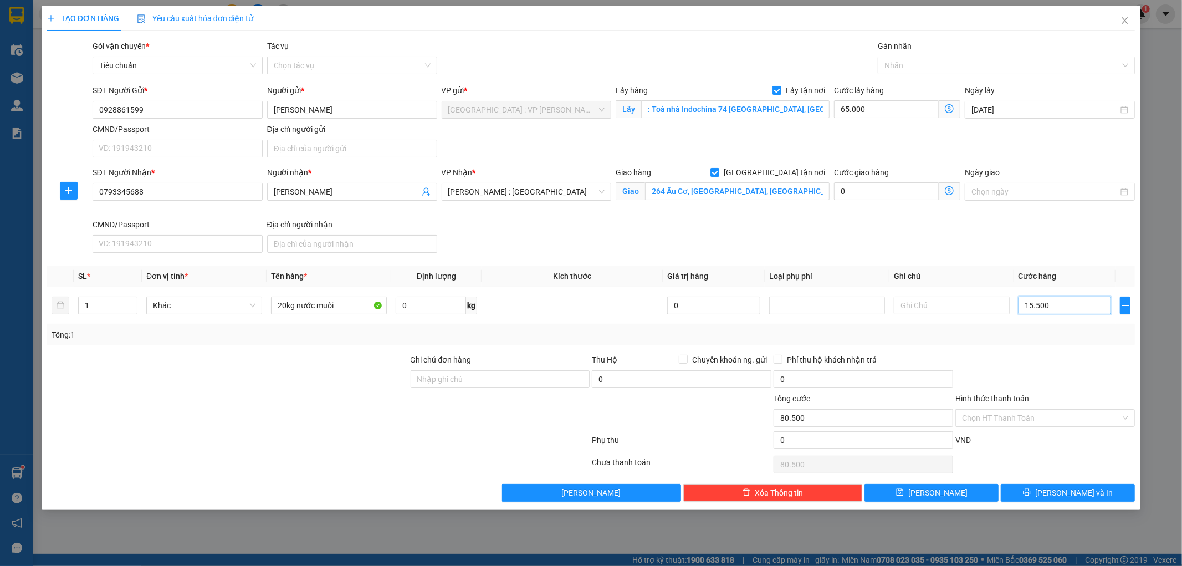
type input "155.000"
type input "220.000"
type input "155.000"
click at [983, 497] on button "Lưu" at bounding box center [931, 493] width 134 height 18
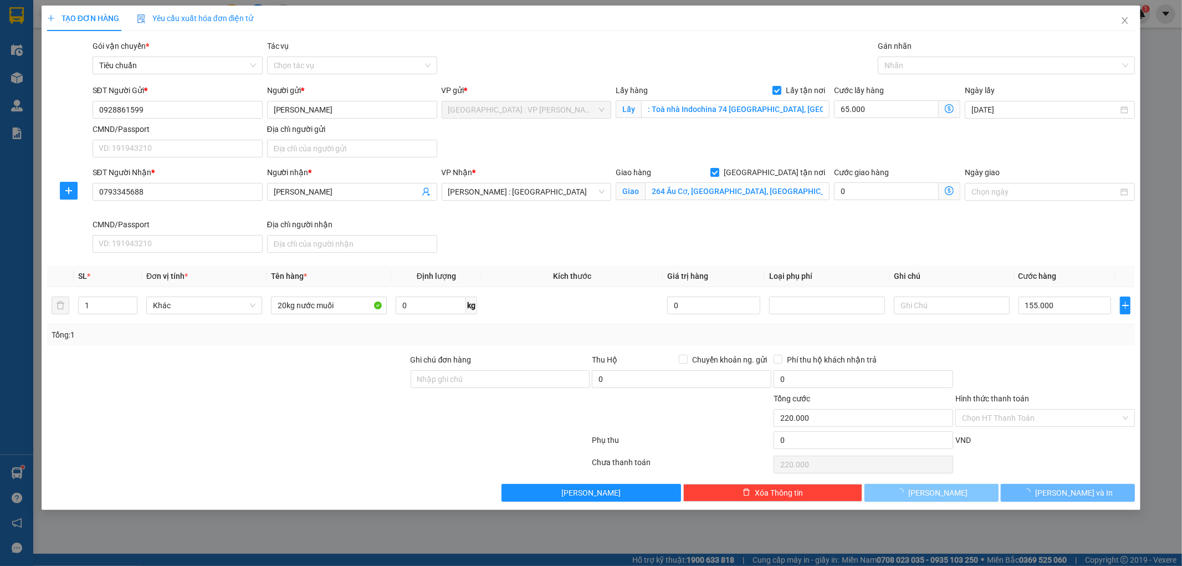
checkbox input "false"
type input "0"
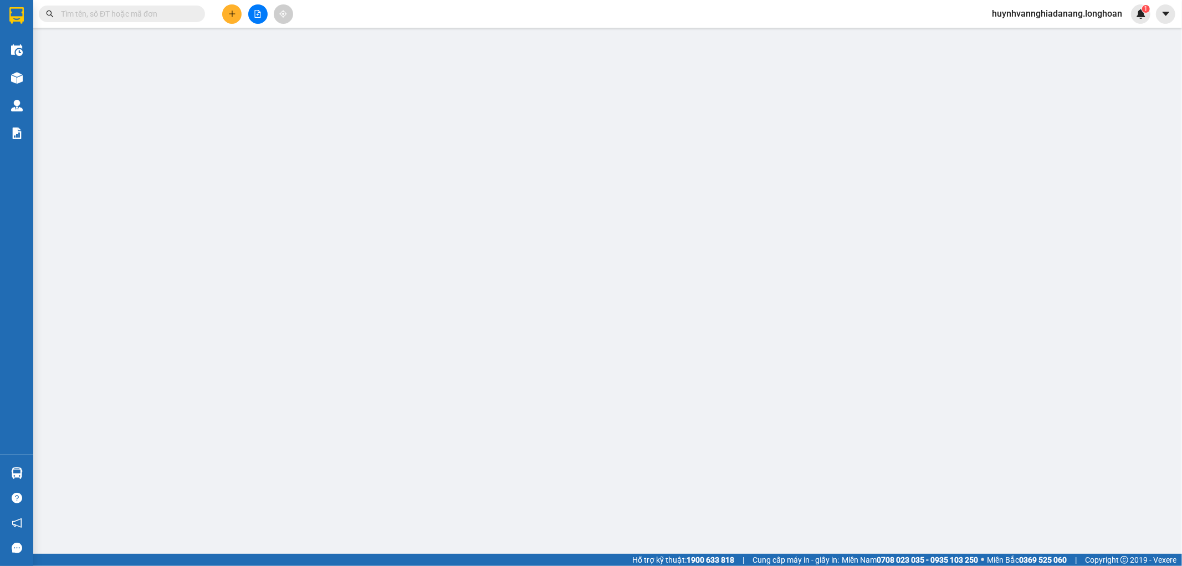
click at [147, 13] on input "text" at bounding box center [126, 14] width 131 height 12
paste input "VPVD1310250001"
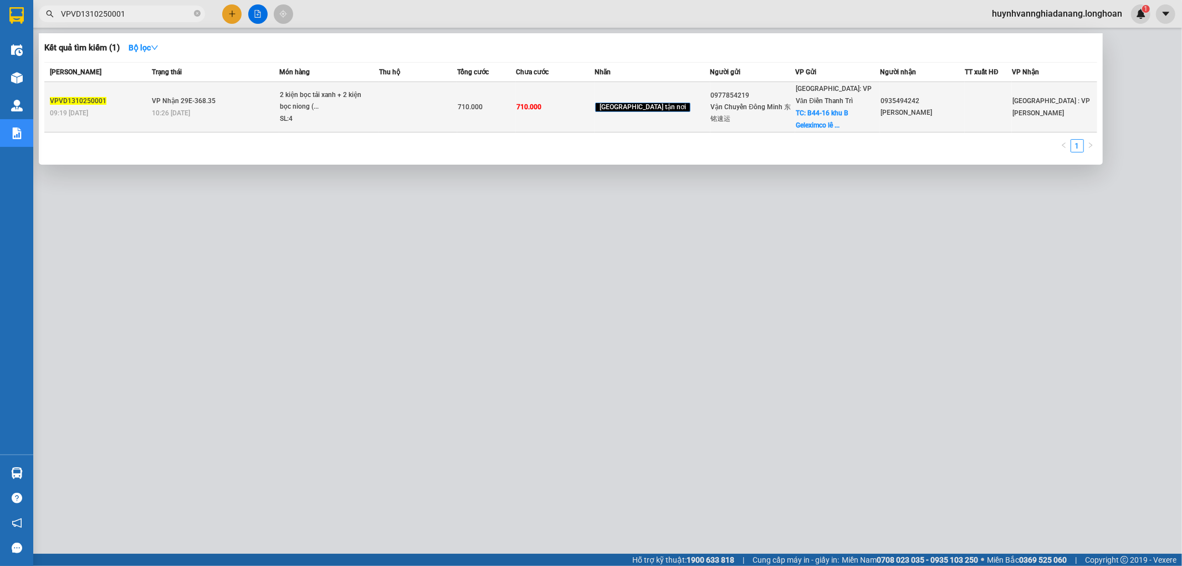
type input "VPVD1310250001"
click at [405, 115] on td at bounding box center [418, 107] width 79 height 50
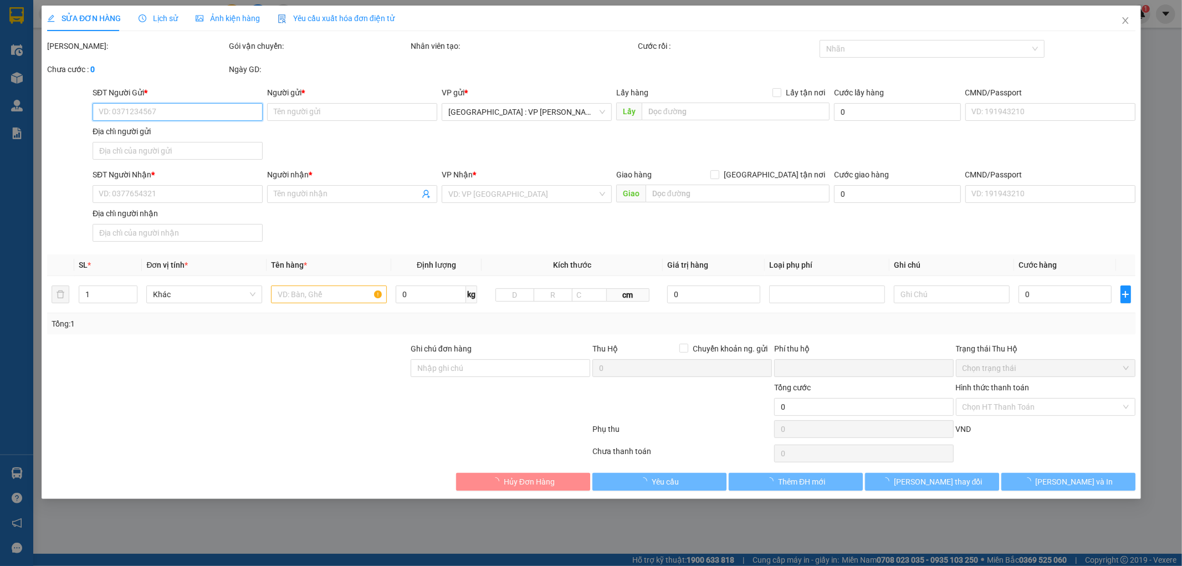
type input "0977854219"
type input "Vận Chuyển Đông Minh 东铭速运"
checkbox input "true"
type input "B44-16 khu [GEOGRAPHIC_DATA][PERSON_NAME] ,[GEOGRAPHIC_DATA] ,[GEOGRAPHIC_DATA]…"
type input "0935494242"
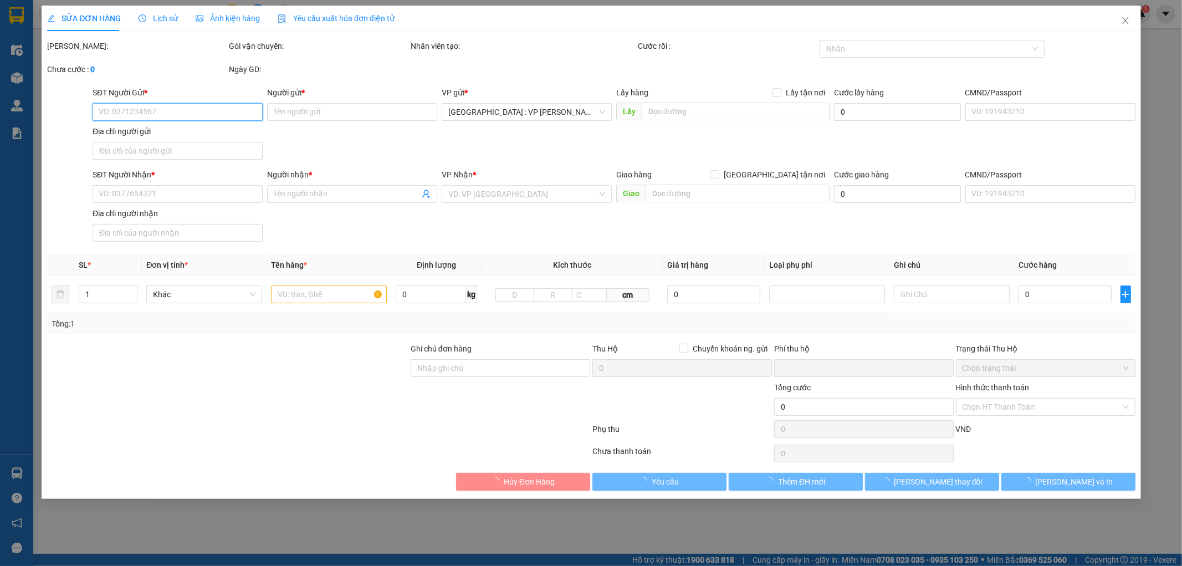
type input "[PERSON_NAME]"
type input "0"
type input "710.000"
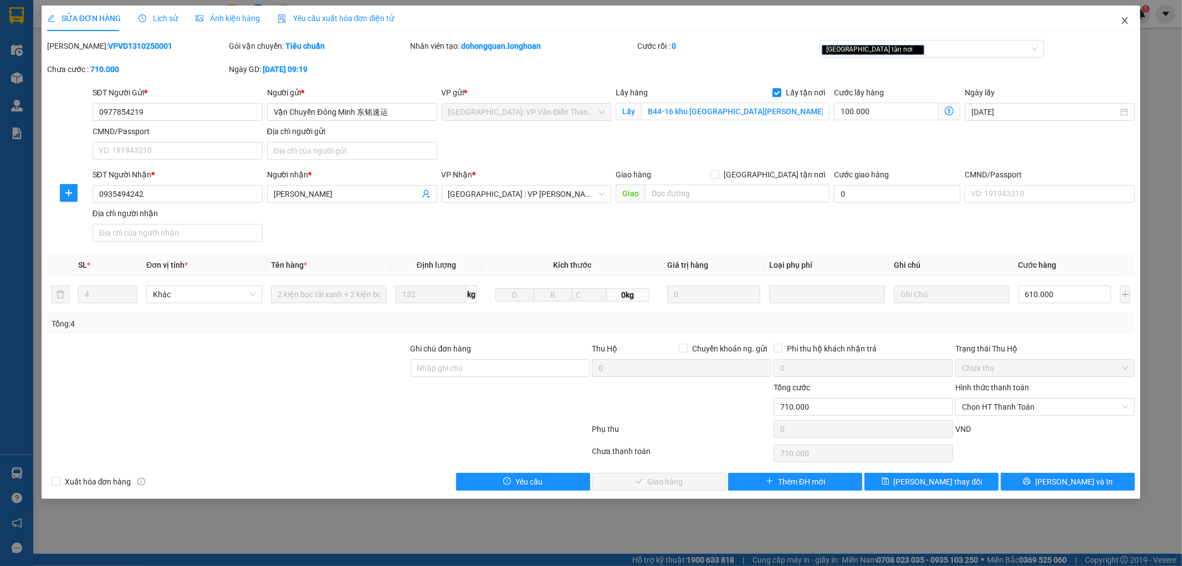
click at [1120, 21] on span "Close" at bounding box center [1124, 21] width 31 height 31
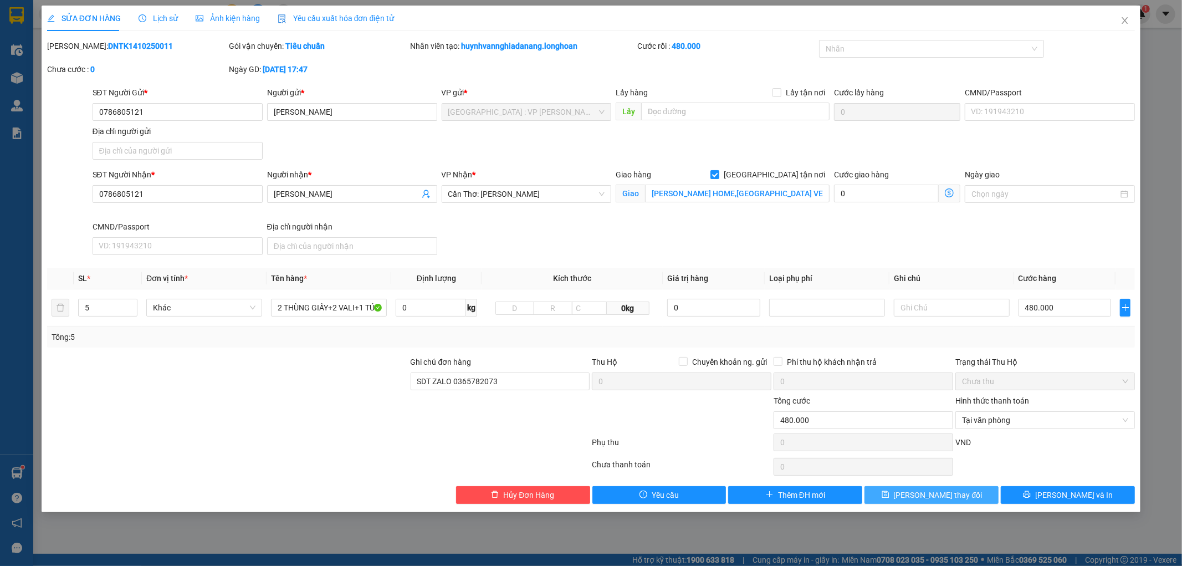
type input "[PERSON_NAME] HOME,[GEOGRAPHIC_DATA] VEN 83,[GEOGRAPHIC_DATA],[GEOGRAPHIC_DATA]"
click at [963, 497] on button "[PERSON_NAME] thay đổi" at bounding box center [931, 495] width 134 height 18
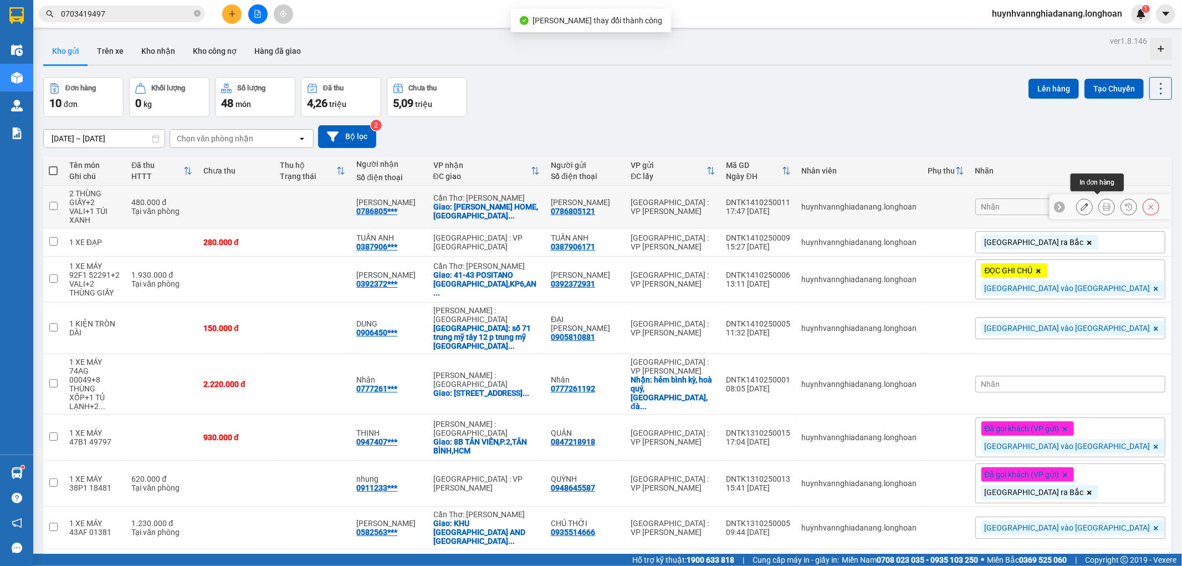
click at [1103, 203] on icon at bounding box center [1107, 207] width 8 height 8
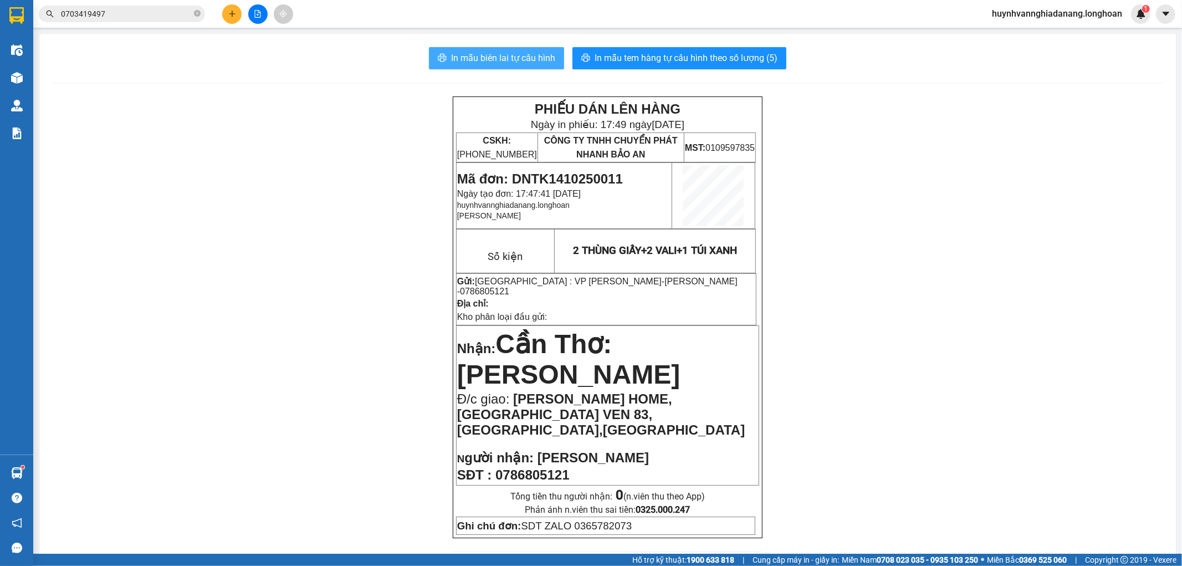
click at [499, 59] on span "In mẫu biên lai tự cấu hình" at bounding box center [503, 58] width 104 height 14
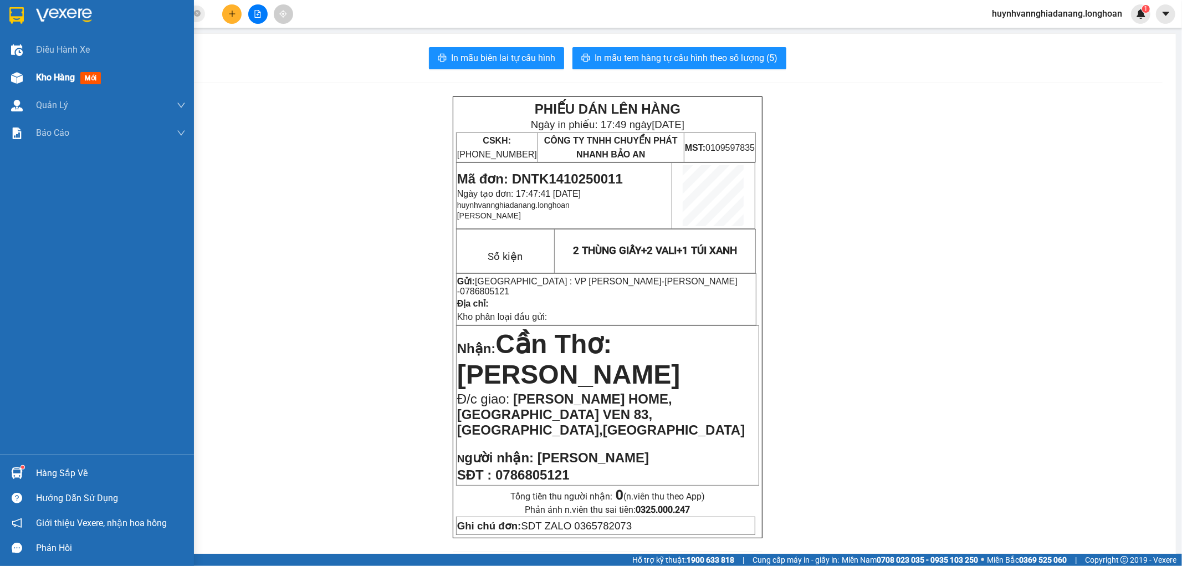
click at [40, 74] on span "Kho hàng" at bounding box center [55, 77] width 39 height 11
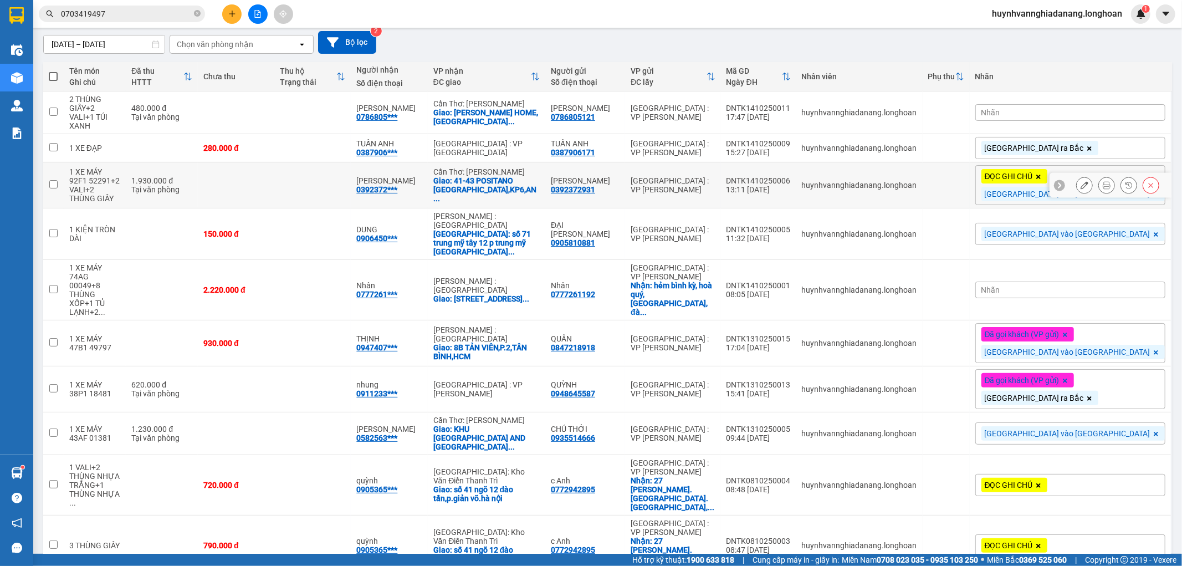
scroll to position [101, 0]
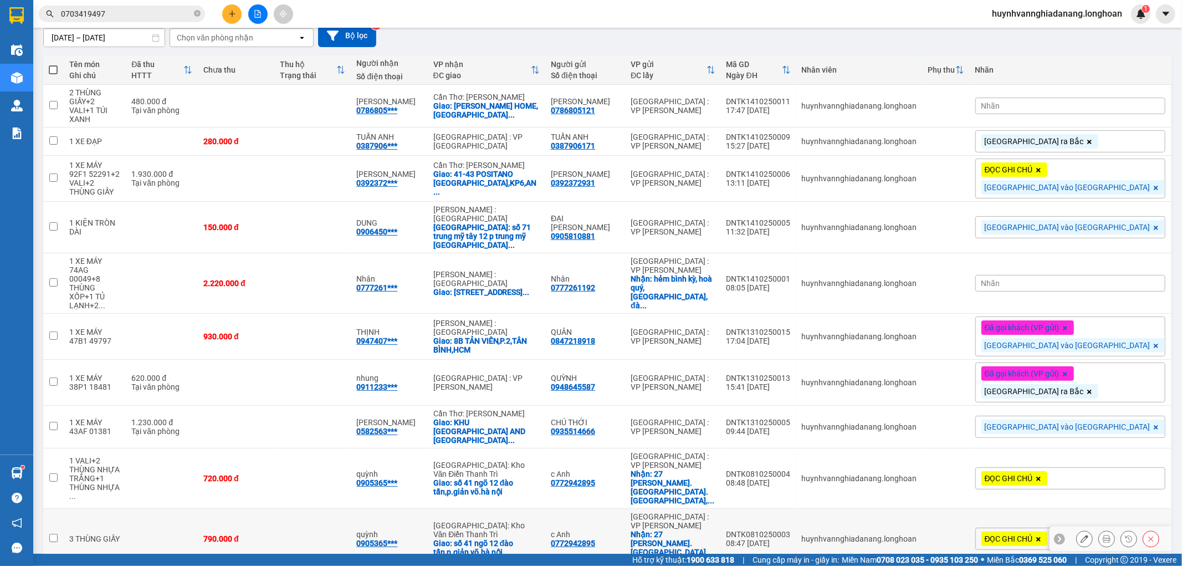
click at [1103, 535] on icon at bounding box center [1107, 539] width 8 height 8
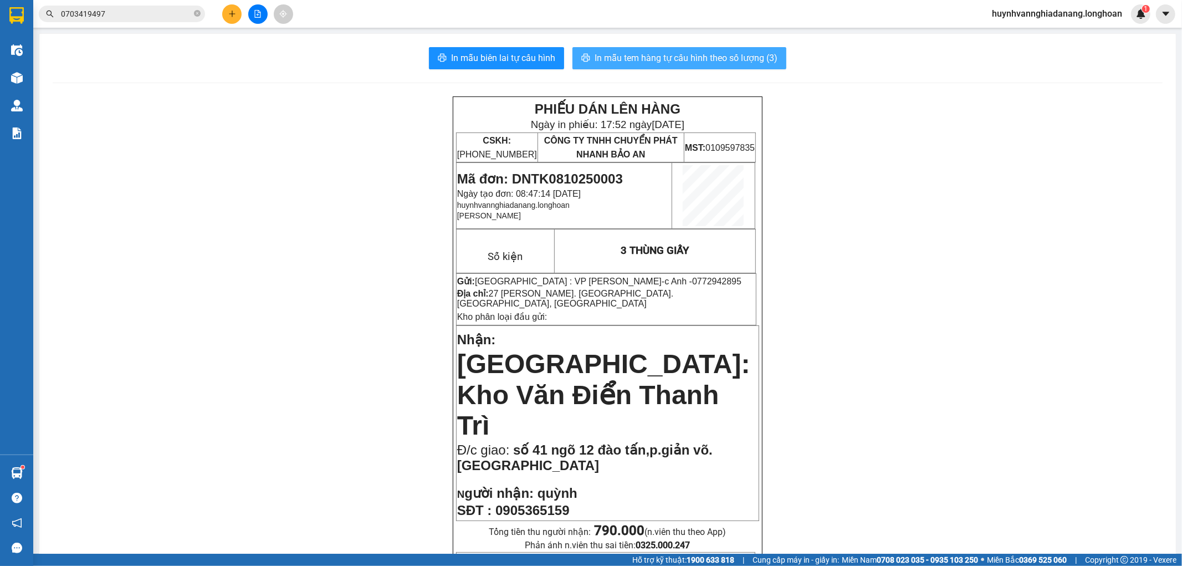
click at [684, 58] on span "In mẫu tem hàng tự cấu hình theo số lượng (3)" at bounding box center [686, 58] width 183 height 14
click at [153, 17] on input "0703419497" at bounding box center [126, 14] width 131 height 12
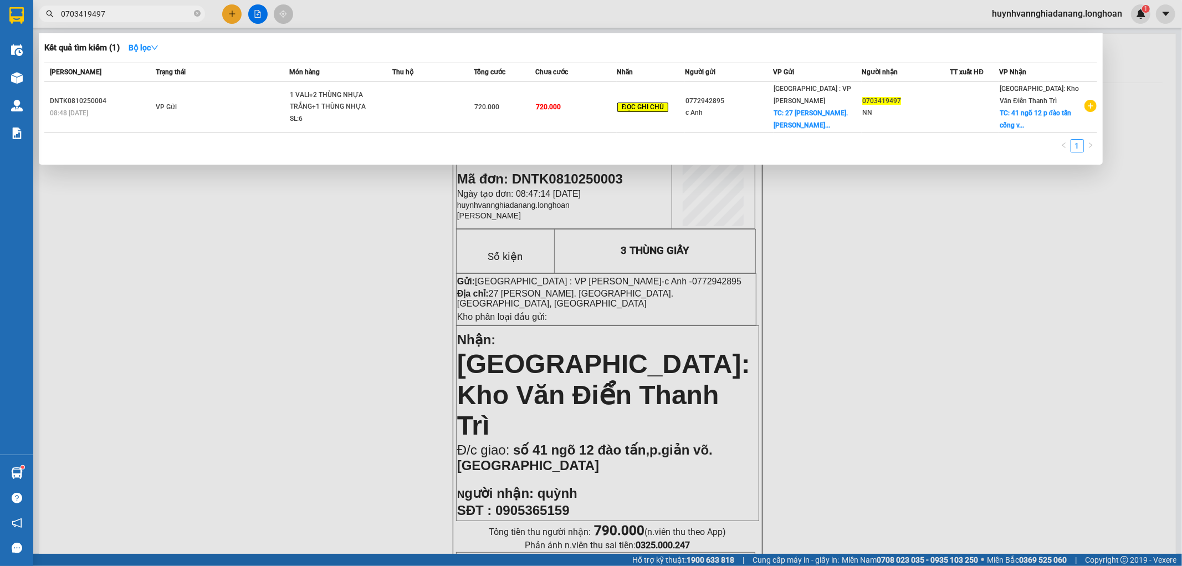
click at [226, 172] on div at bounding box center [591, 283] width 1182 height 566
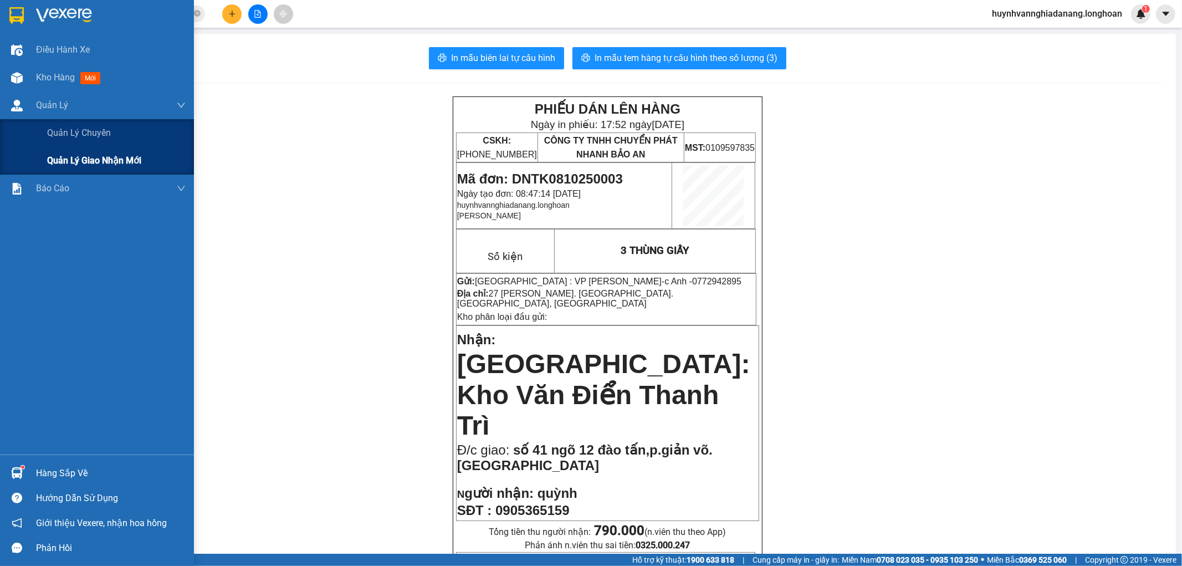
click at [95, 157] on span "Quản lý giao nhận mới" at bounding box center [94, 160] width 94 height 14
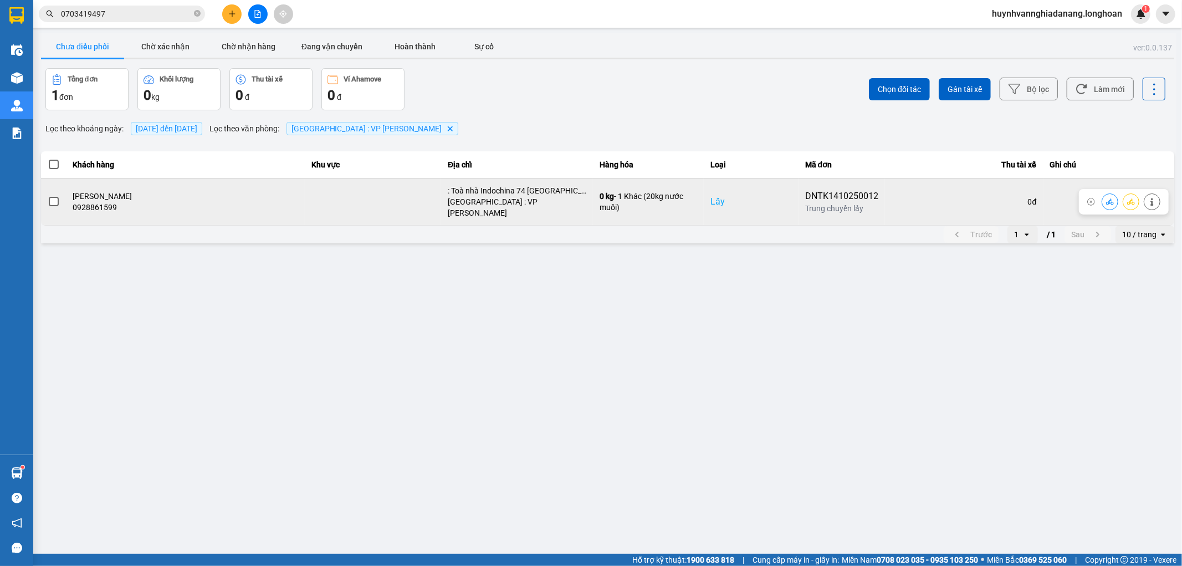
click at [53, 202] on span at bounding box center [54, 202] width 10 height 10
click at [48, 196] on input "checkbox" at bounding box center [48, 196] width 0 height 0
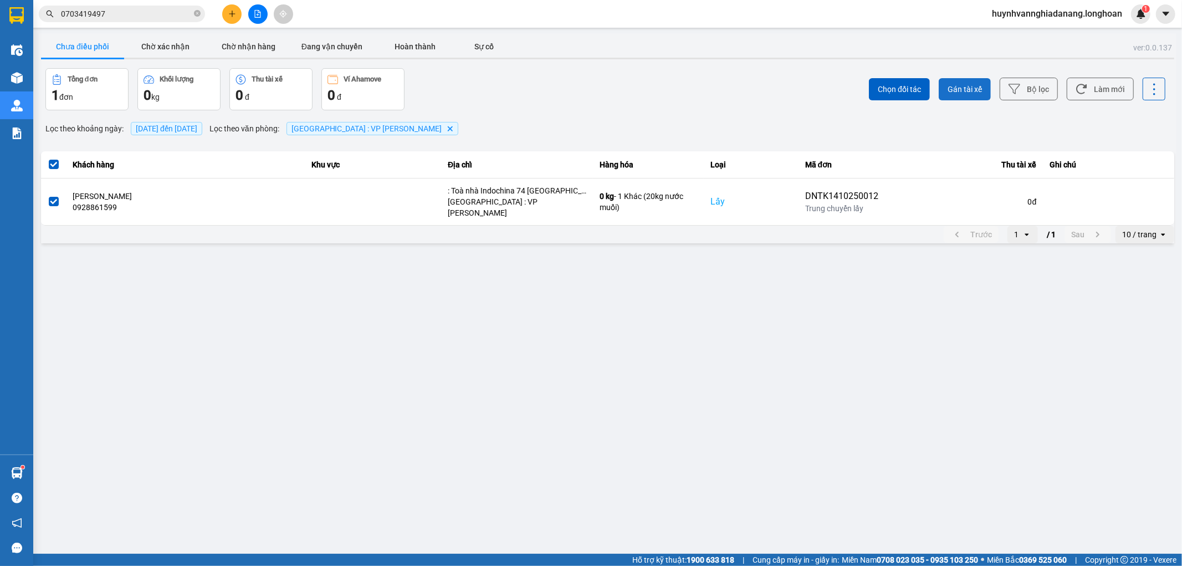
click at [951, 91] on span "Gán tài xế" at bounding box center [965, 89] width 34 height 11
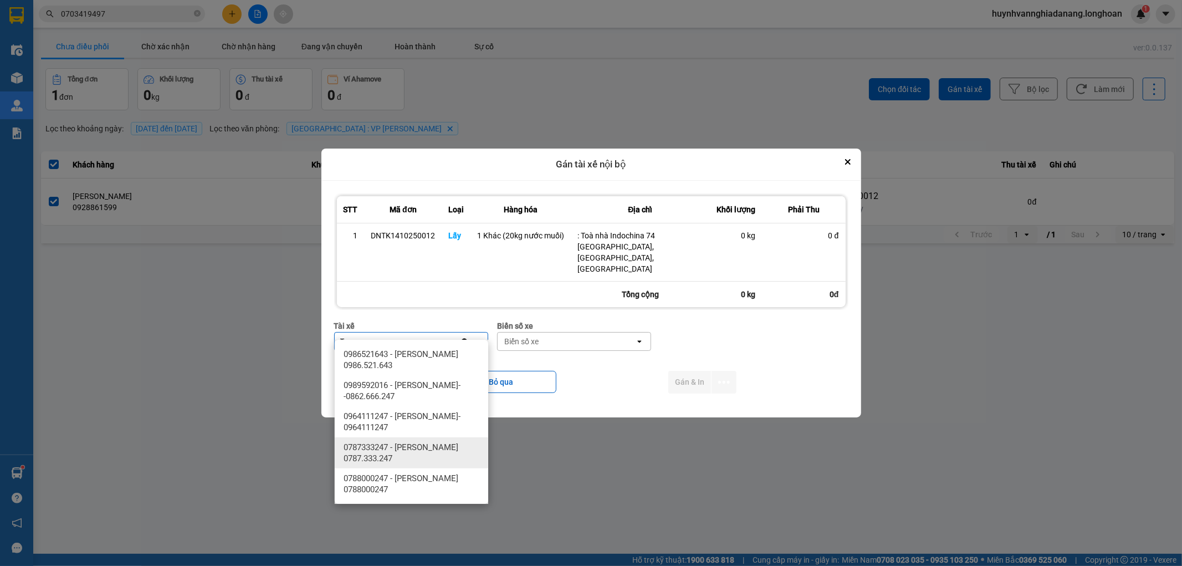
type input "T"
click at [431, 444] on span "0787333247 - [PERSON_NAME] 0787.333.247" at bounding box center [414, 453] width 140 height 22
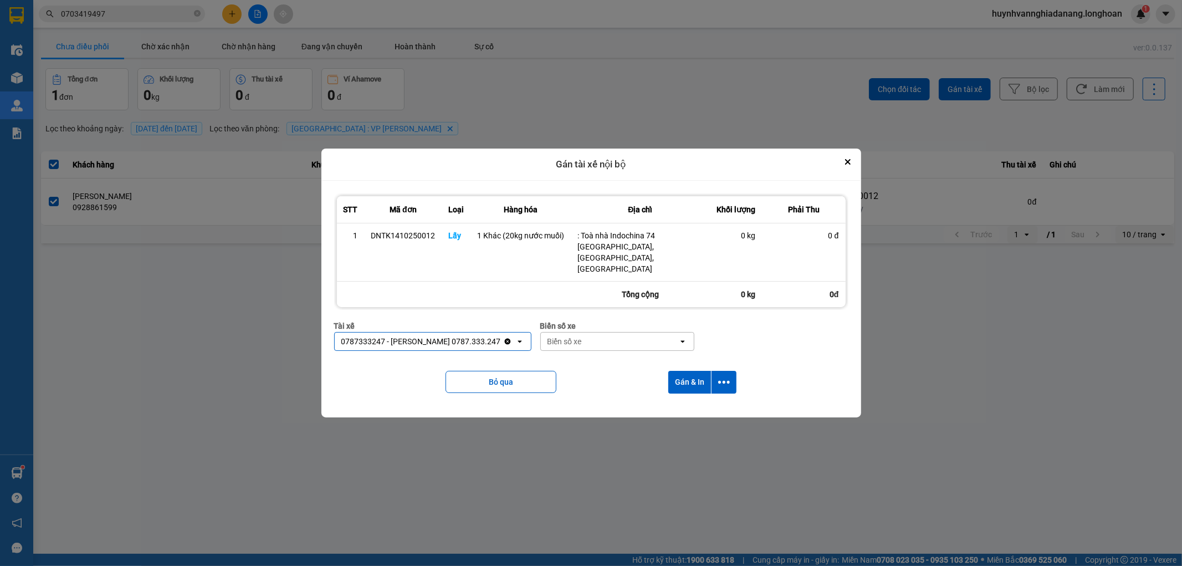
click at [597, 332] on div "Biển số xe" at bounding box center [609, 341] width 137 height 18
type input "7"
type input "6268"
click at [627, 355] on div "29H-962.68" at bounding box center [619, 354] width 153 height 20
click at [722, 376] on icon "dialog" at bounding box center [724, 382] width 12 height 12
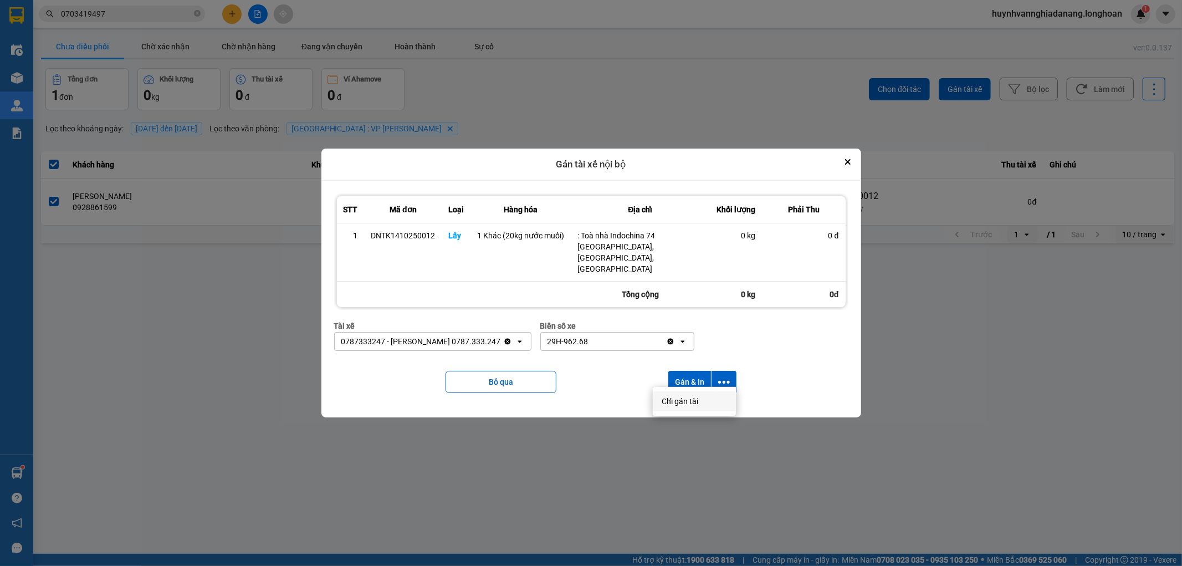
click at [692, 406] on span "Chỉ gán tài" at bounding box center [680, 401] width 37 height 11
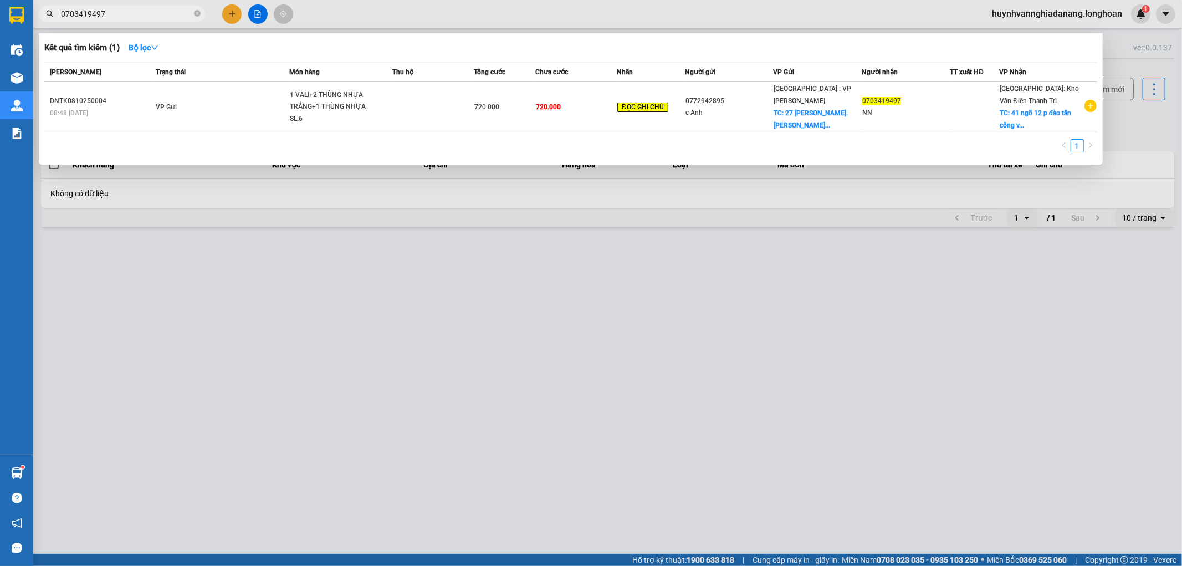
click at [130, 19] on input "0703419497" at bounding box center [126, 14] width 131 height 12
type input "0"
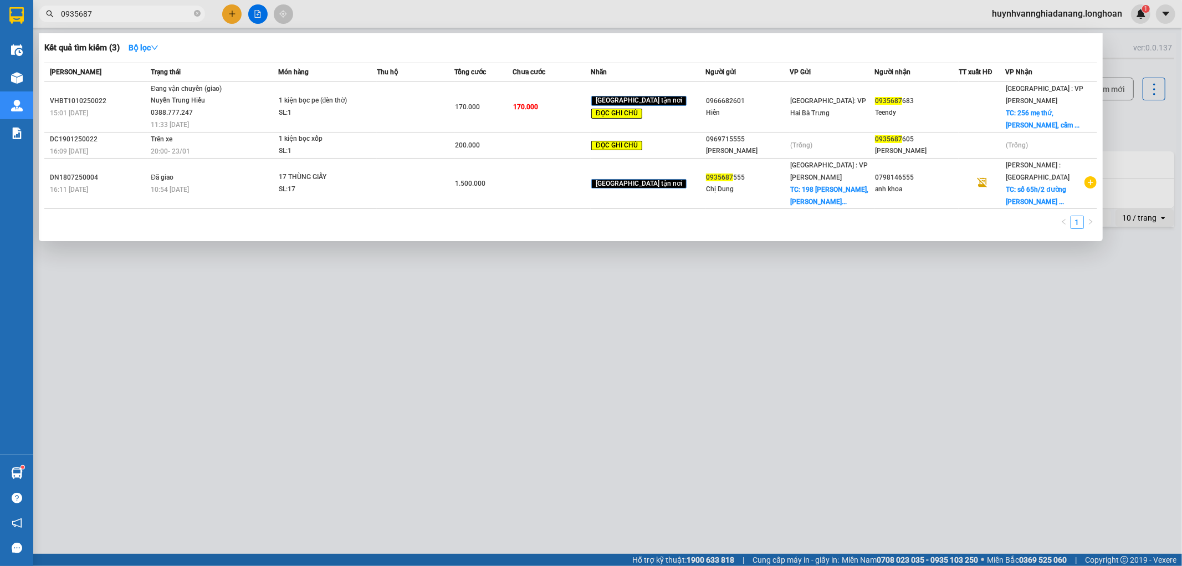
type input "0935687"
drag, startPoint x: 473, startPoint y: 287, endPoint x: 418, endPoint y: 268, distance: 57.5
click at [472, 288] on div at bounding box center [591, 283] width 1182 height 566
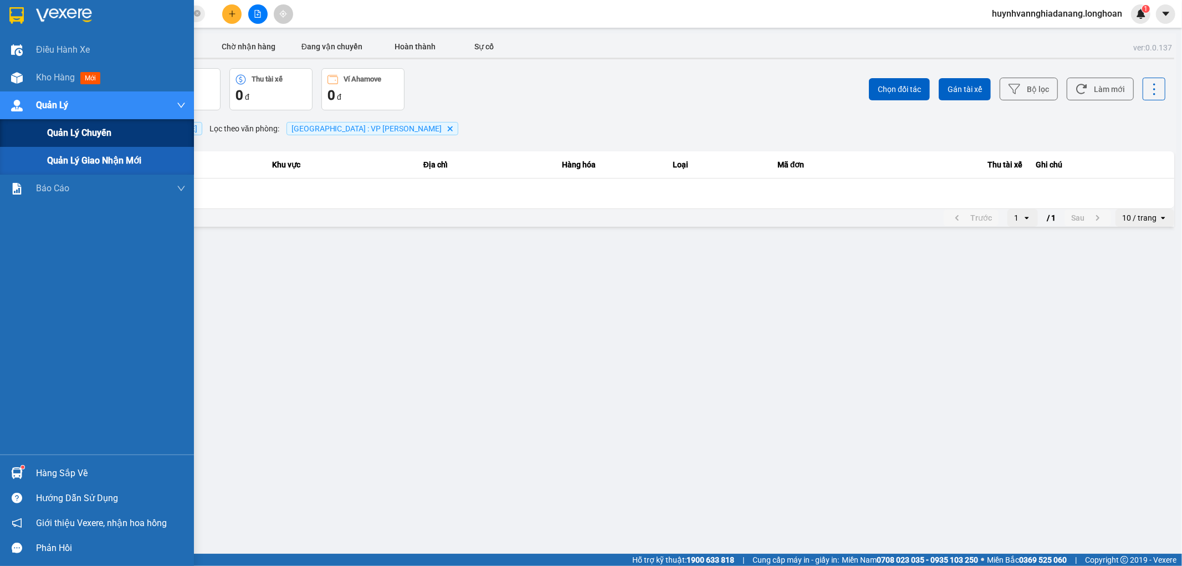
click at [101, 140] on span "Quản lý chuyến" at bounding box center [79, 133] width 64 height 14
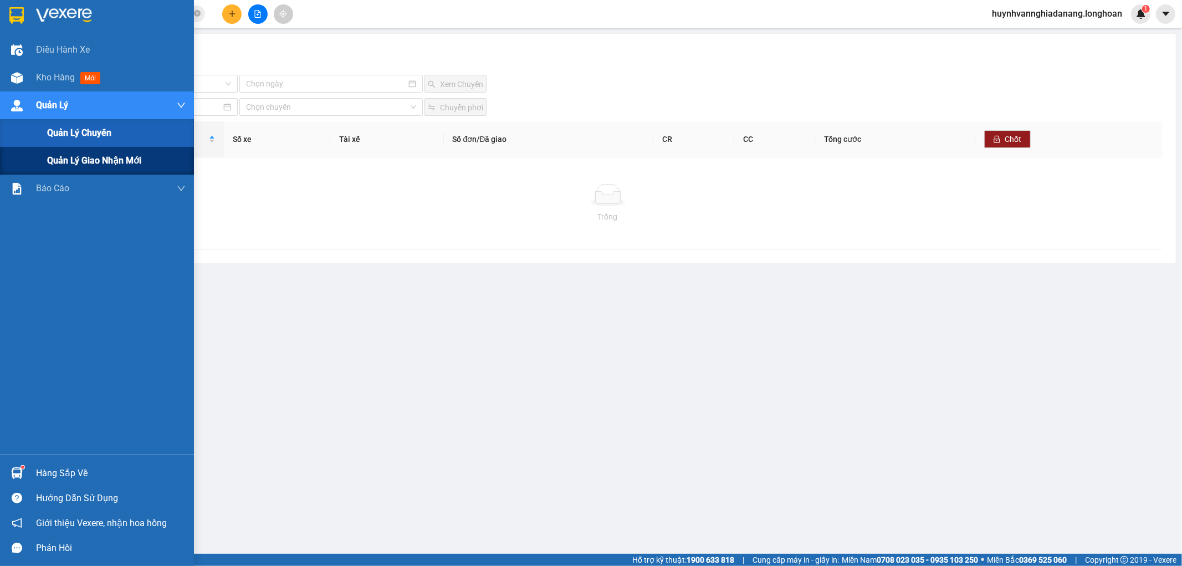
click at [101, 158] on span "Quản lý giao nhận mới" at bounding box center [94, 160] width 94 height 14
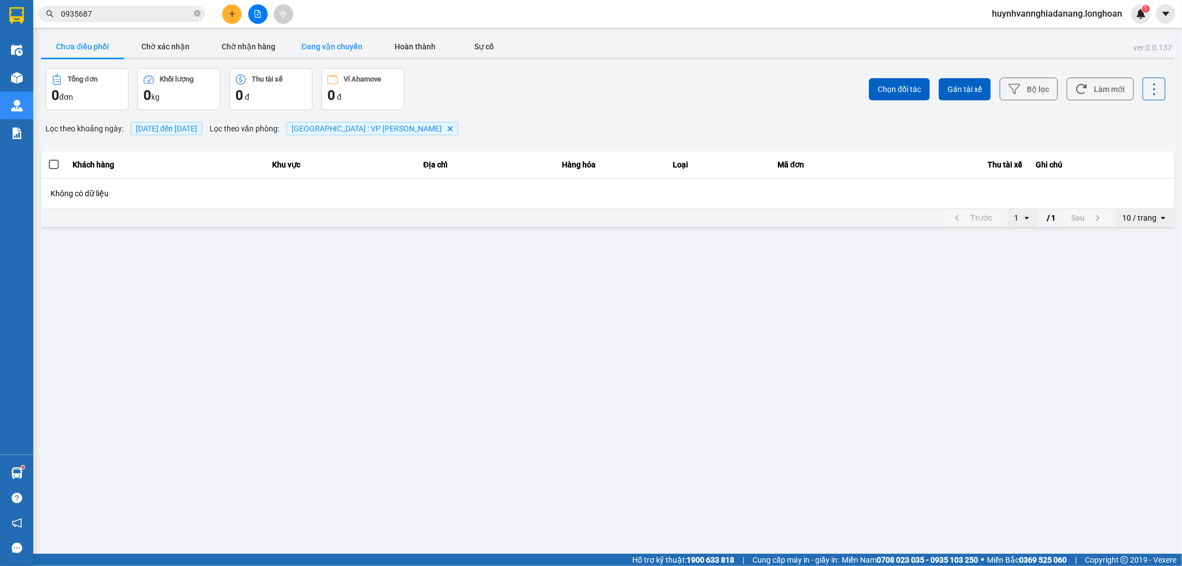
click at [320, 50] on button "Đang vận chuyển" at bounding box center [331, 46] width 83 height 22
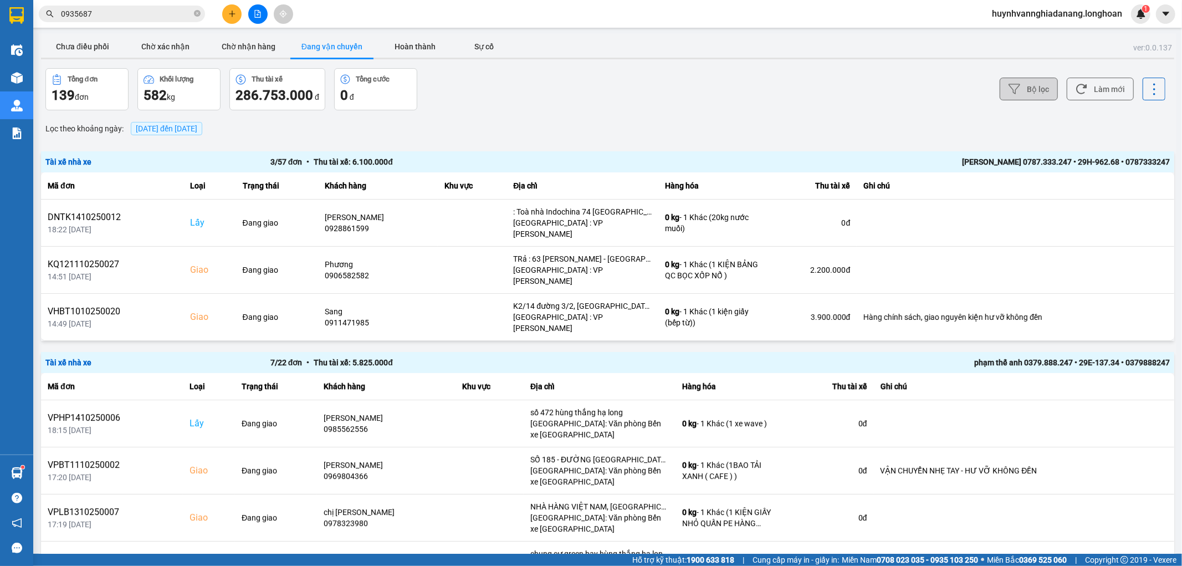
click at [1015, 90] on button "Bộ lọc" at bounding box center [1029, 89] width 58 height 23
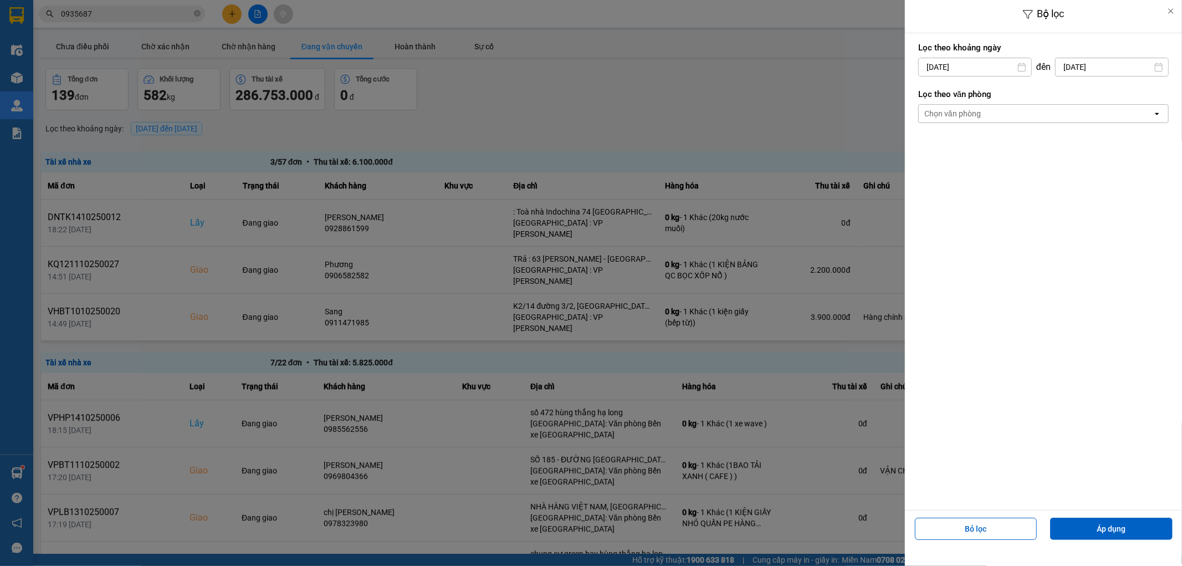
click at [984, 68] on input "[DATE]" at bounding box center [975, 67] width 112 height 18
click at [963, 145] on div "1" at bounding box center [969, 147] width 16 height 13
click at [993, 112] on div "Chọn văn phòng" at bounding box center [1036, 114] width 234 height 18
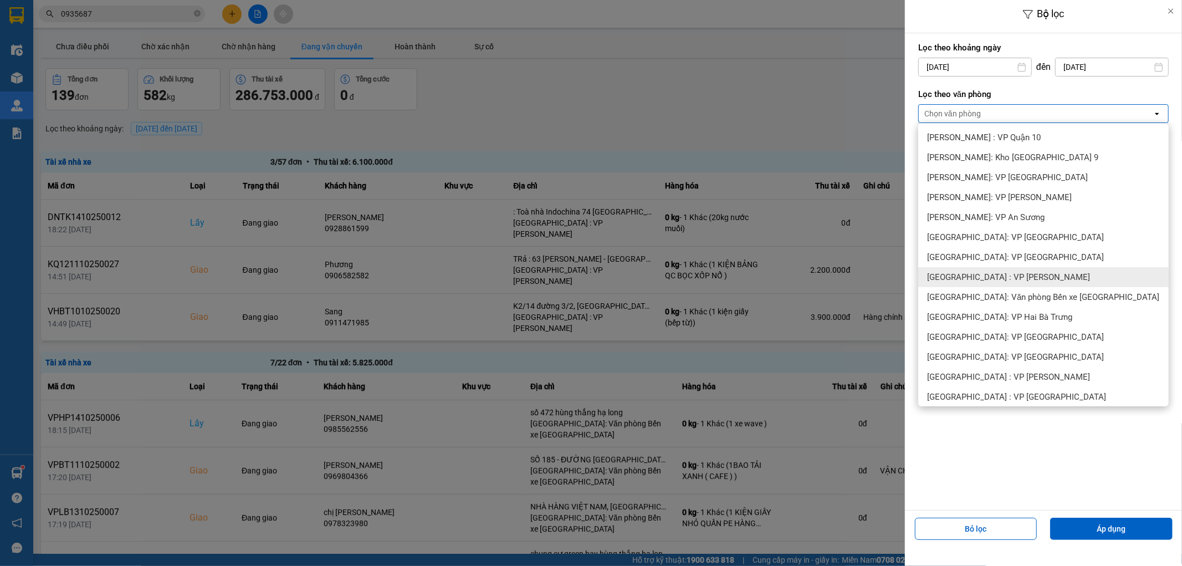
drag, startPoint x: 1005, startPoint y: 278, endPoint x: 1027, endPoint y: 360, distance: 85.3
click at [1005, 279] on span "[GEOGRAPHIC_DATA] : VP [PERSON_NAME]" at bounding box center [1008, 277] width 163 height 11
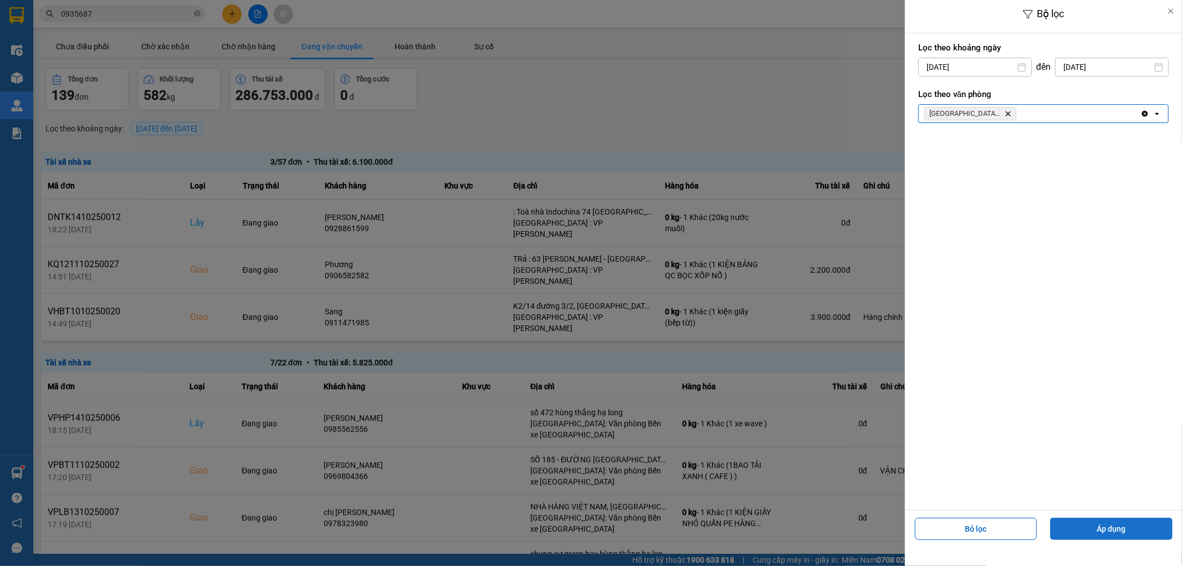
click at [1109, 533] on button "Áp dụng" at bounding box center [1111, 529] width 122 height 22
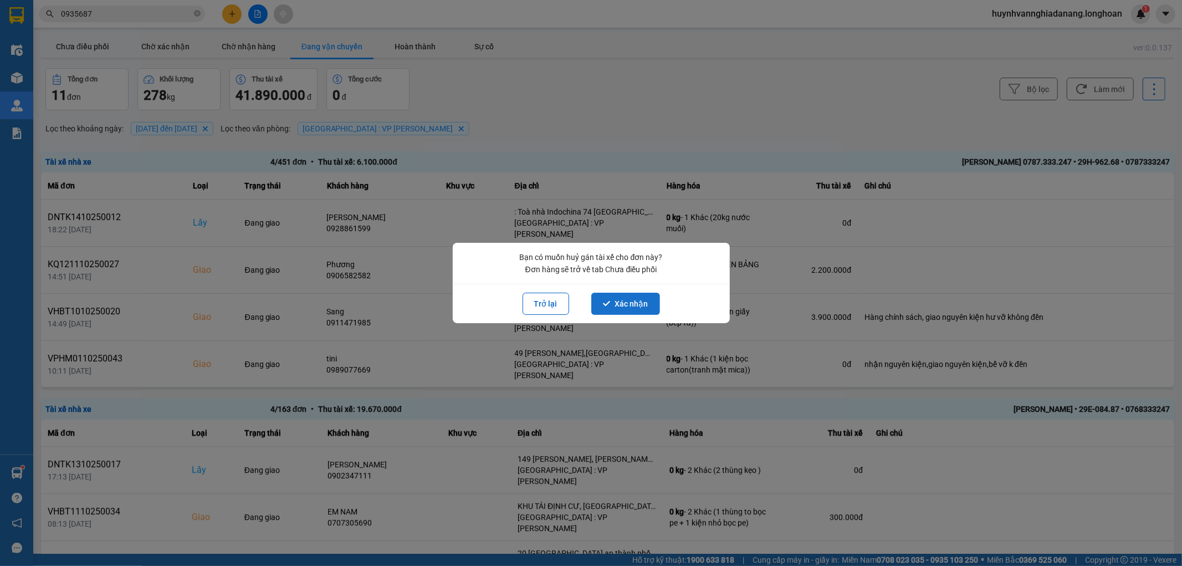
click at [628, 304] on button "Xác nhận" at bounding box center [625, 304] width 69 height 22
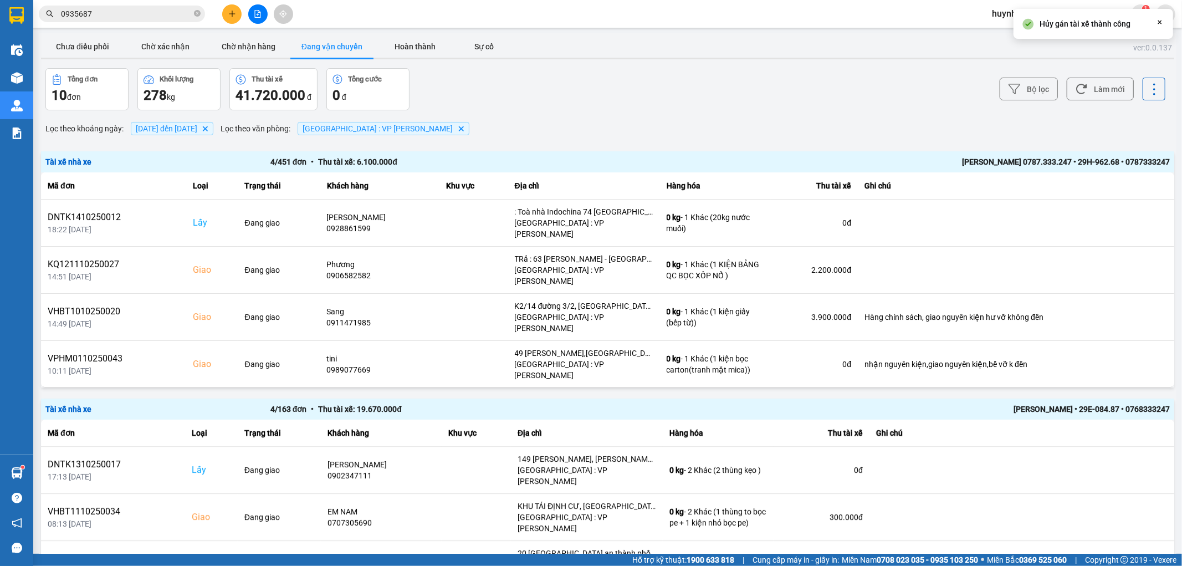
drag, startPoint x: 90, startPoint y: 39, endPoint x: 130, endPoint y: 66, distance: 48.3
click at [91, 39] on button "Chưa điều phối" at bounding box center [82, 46] width 83 height 22
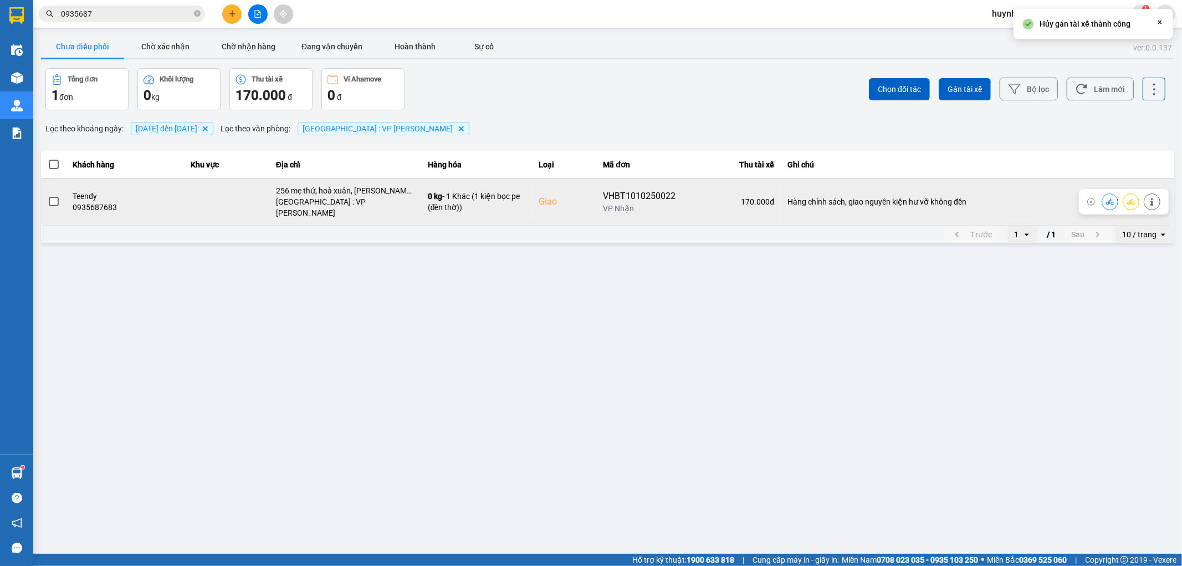
click at [52, 199] on span at bounding box center [54, 202] width 10 height 10
click at [48, 196] on input "checkbox" at bounding box center [48, 196] width 0 height 0
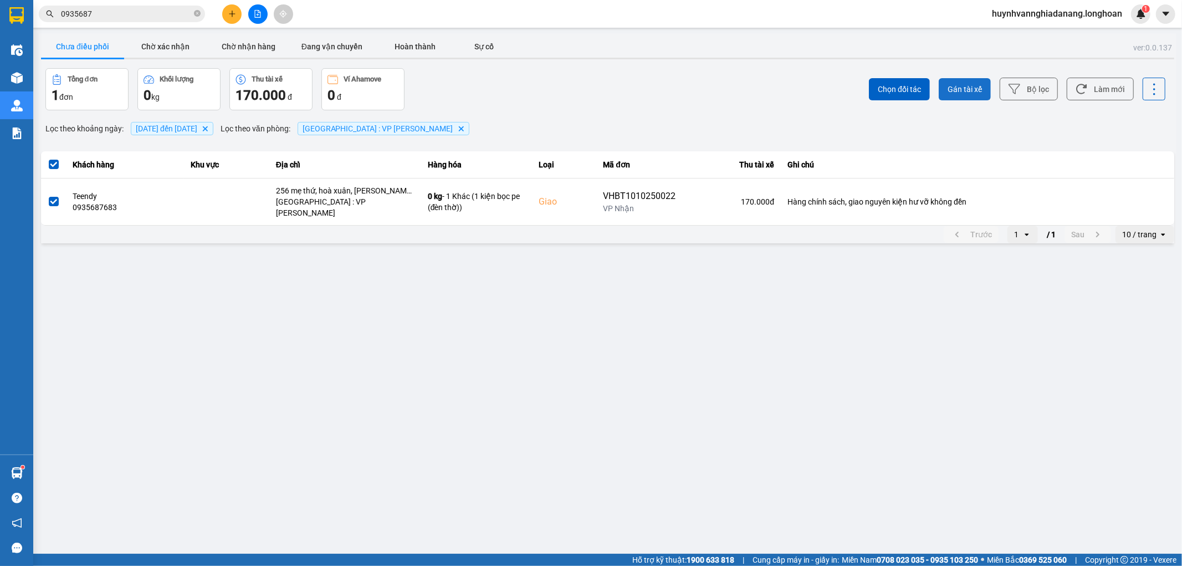
click at [981, 89] on span "Gán tài xế" at bounding box center [965, 89] width 34 height 11
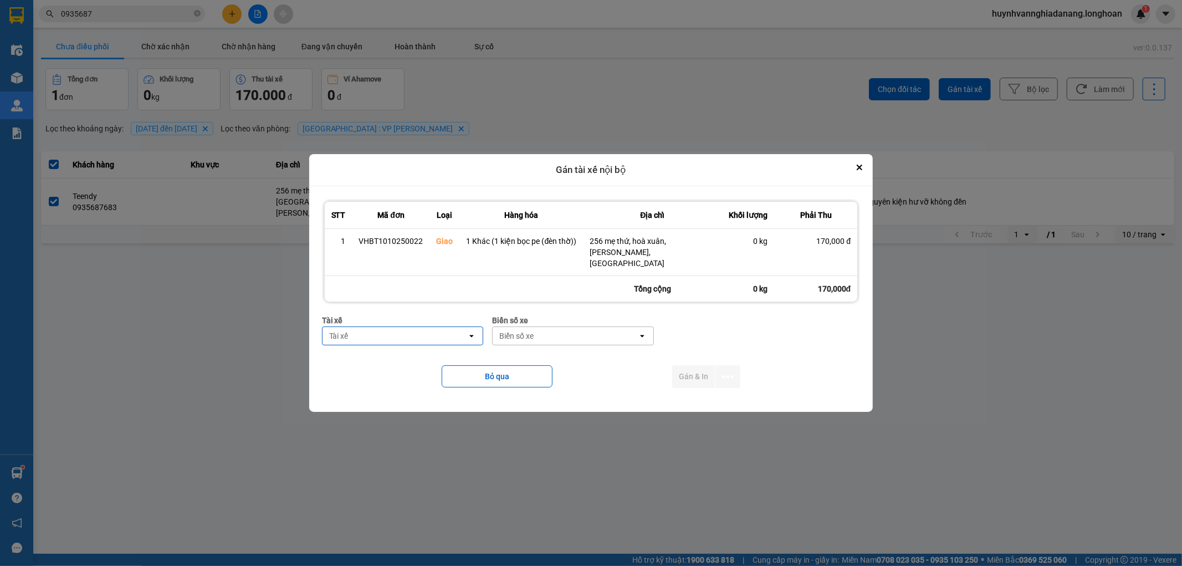
click at [379, 327] on div "Tài xế" at bounding box center [395, 336] width 145 height 18
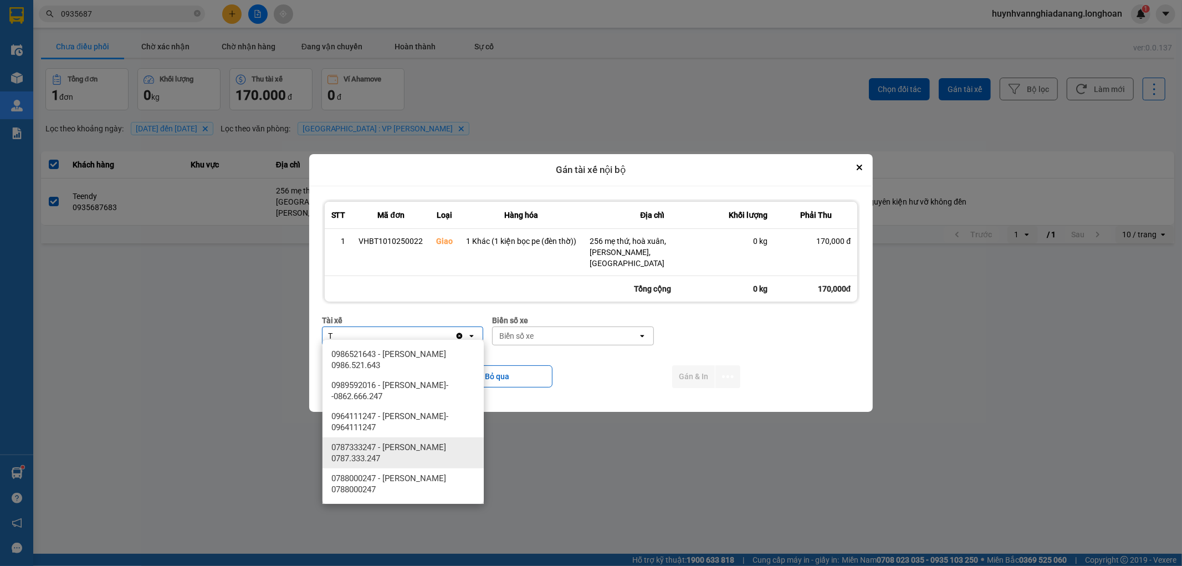
type input "T"
drag, startPoint x: 422, startPoint y: 447, endPoint x: 436, endPoint y: 440, distance: 15.1
click at [424, 448] on span "0787333247 - [PERSON_NAME] 0787.333.247" at bounding box center [405, 453] width 148 height 22
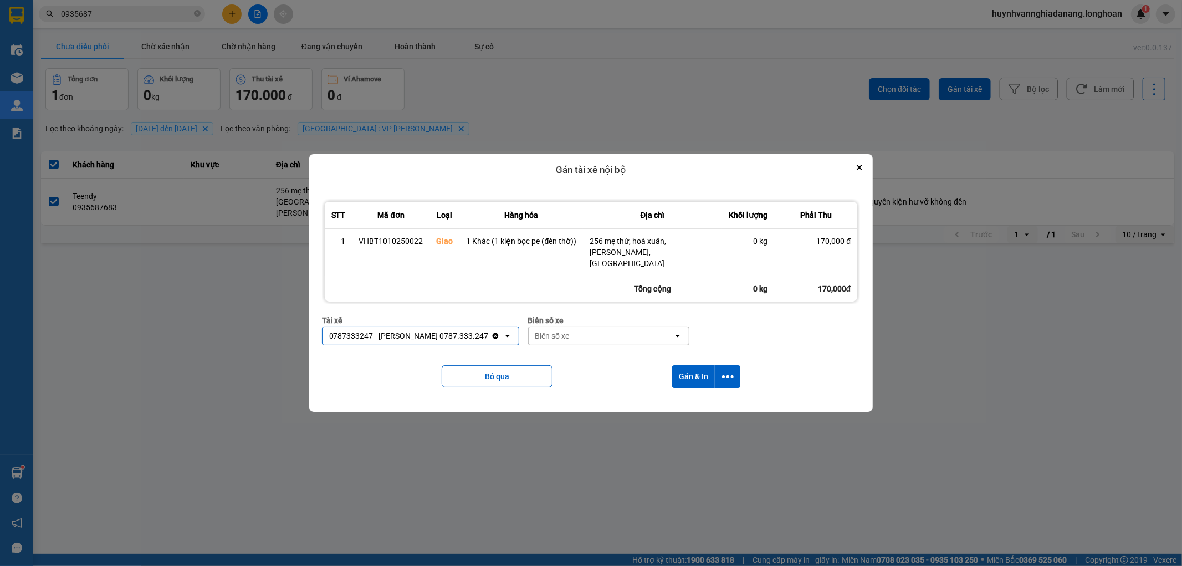
click at [562, 330] on div "Biển số xe" at bounding box center [552, 335] width 34 height 11
type input "62"
click at [585, 351] on div "29H-962.68" at bounding box center [611, 354] width 161 height 20
click at [724, 373] on icon "dialog" at bounding box center [728, 377] width 12 height 12
click at [709, 397] on div "Chỉ gán tài" at bounding box center [698, 401] width 65 height 11
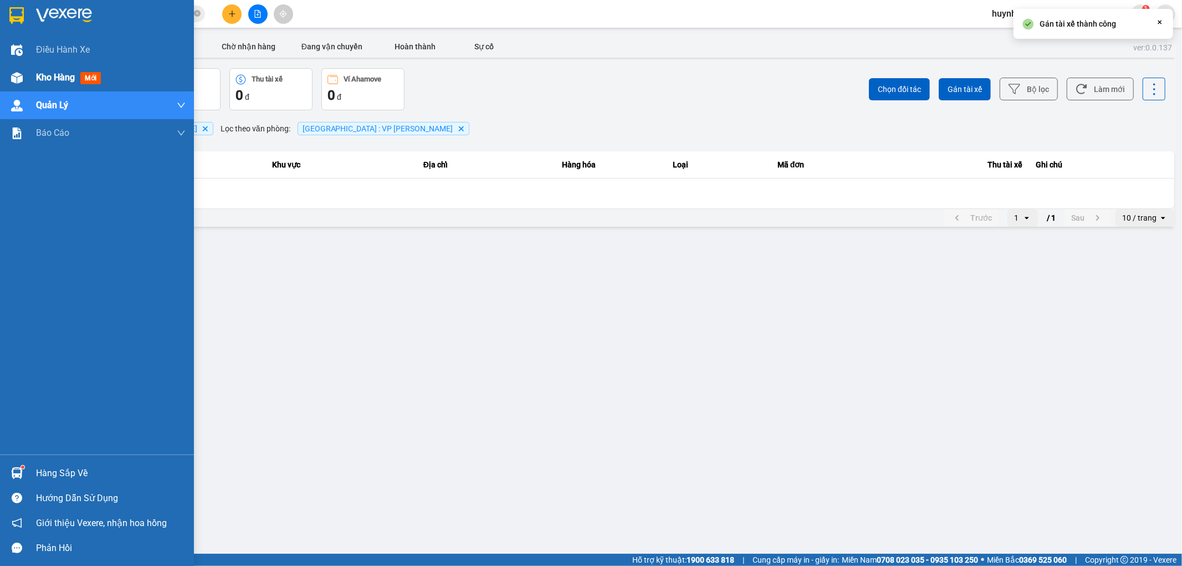
click at [54, 75] on span "Kho hàng" at bounding box center [55, 77] width 39 height 11
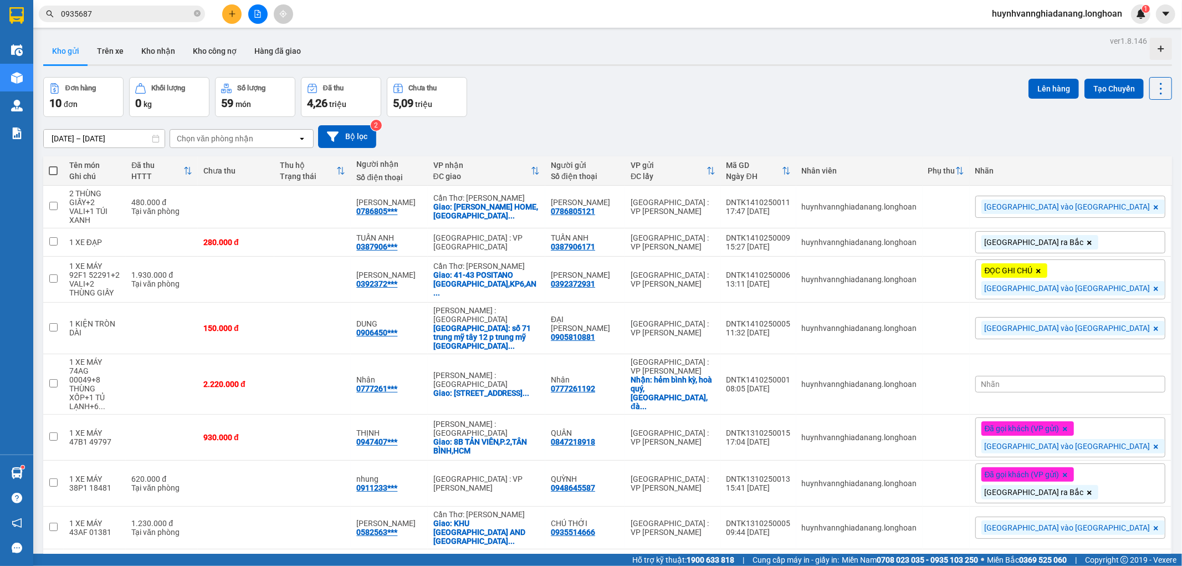
click at [114, 14] on input "0935687" at bounding box center [126, 14] width 131 height 12
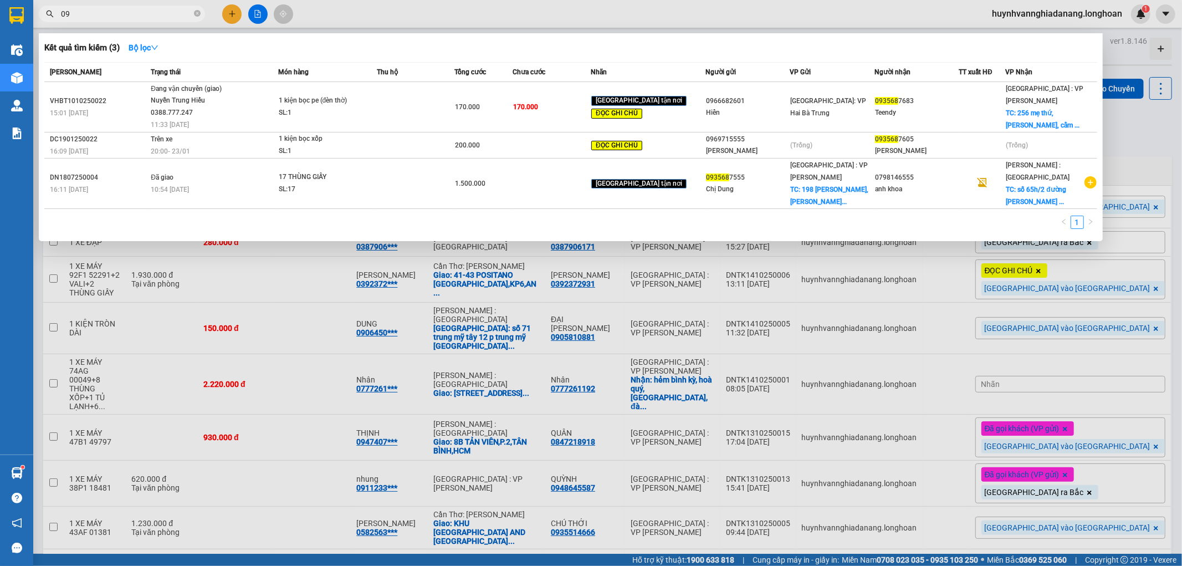
type input "0"
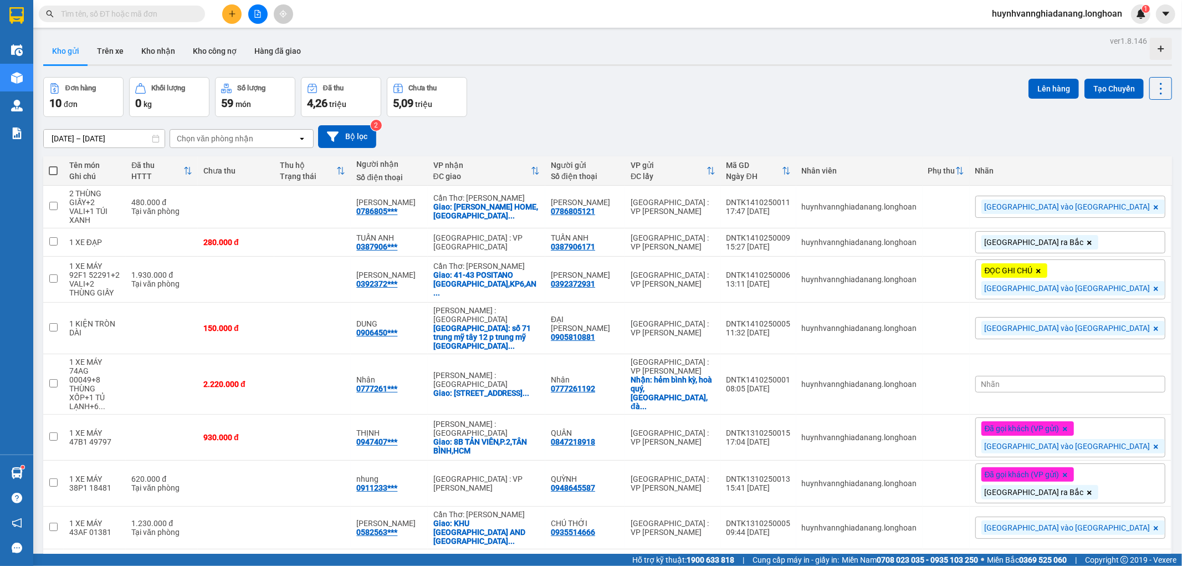
paste input "Dntk1010250012"
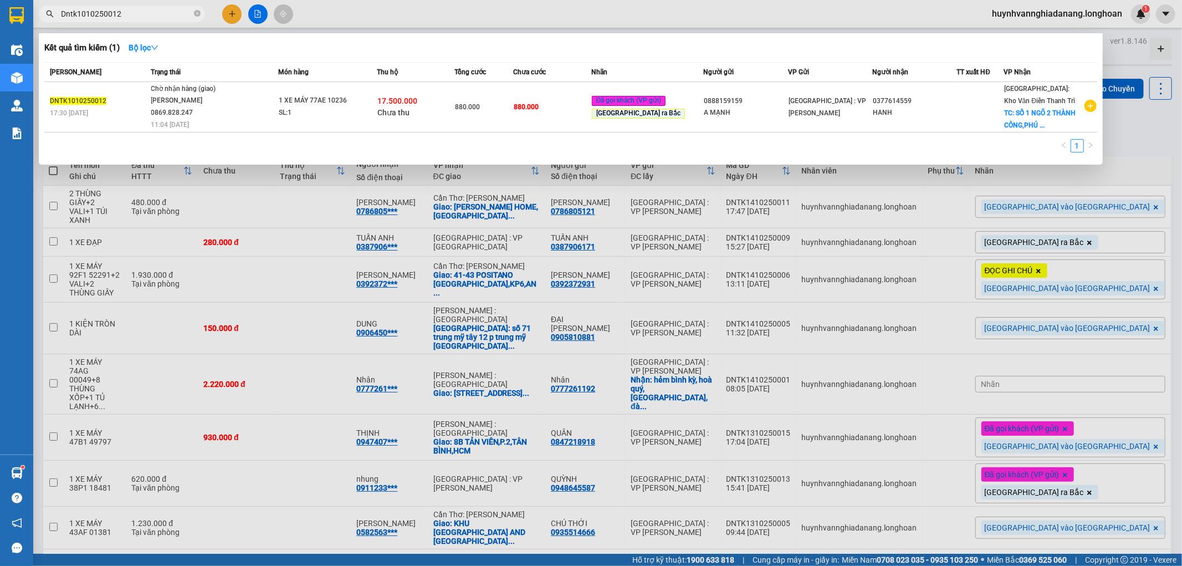
type input "Dntk1010250012"
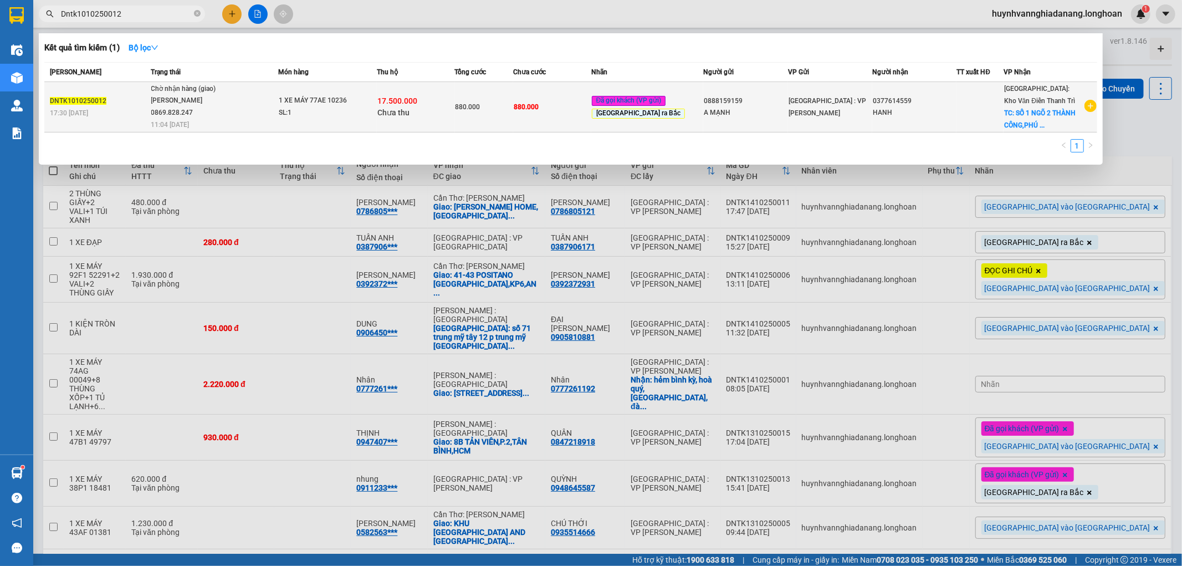
click at [483, 112] on div "880.000" at bounding box center [484, 107] width 57 height 12
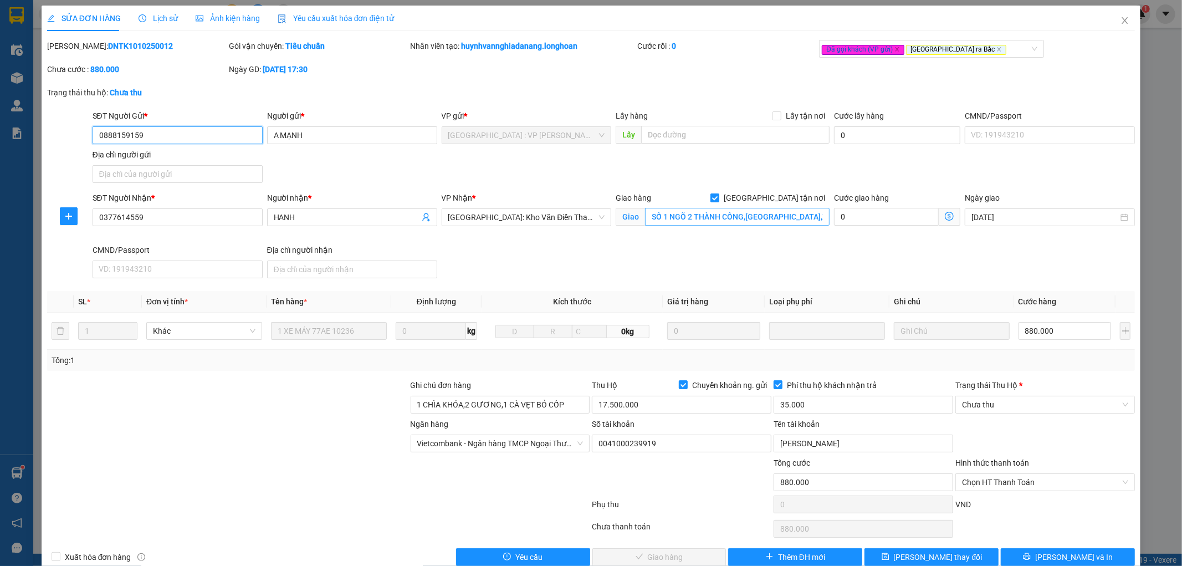
type input "0888159159"
type input "A MẠNH"
type input "0377614559"
type input "HANH"
checkbox input "true"
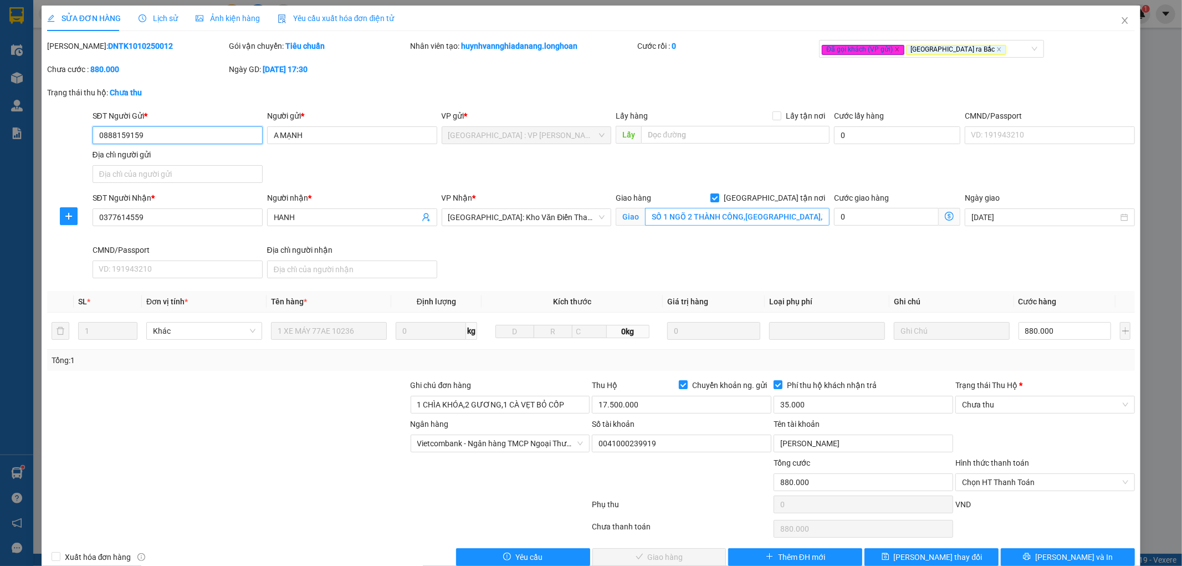
type input "SỐ 1 NGÕ 2 THÀNH CÔNG,[GEOGRAPHIC_DATA],XÃ [GEOGRAPHIC_DATA],HUYỆN [GEOGRAPHIC_…"
type input "1 CHÌA KHÓA,2 GƯƠNG,1 CÀ VẸT BỎ CỐP"
type input "880.000"
click at [1061, 335] on input "880.000" at bounding box center [1065, 331] width 93 height 18
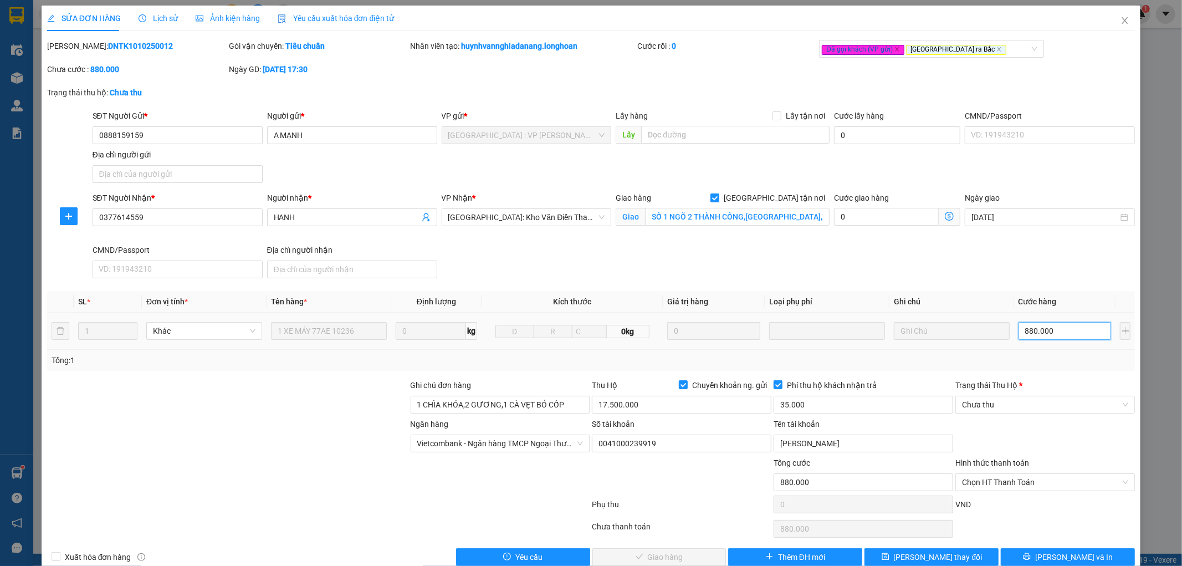
type input "6"
type input "62"
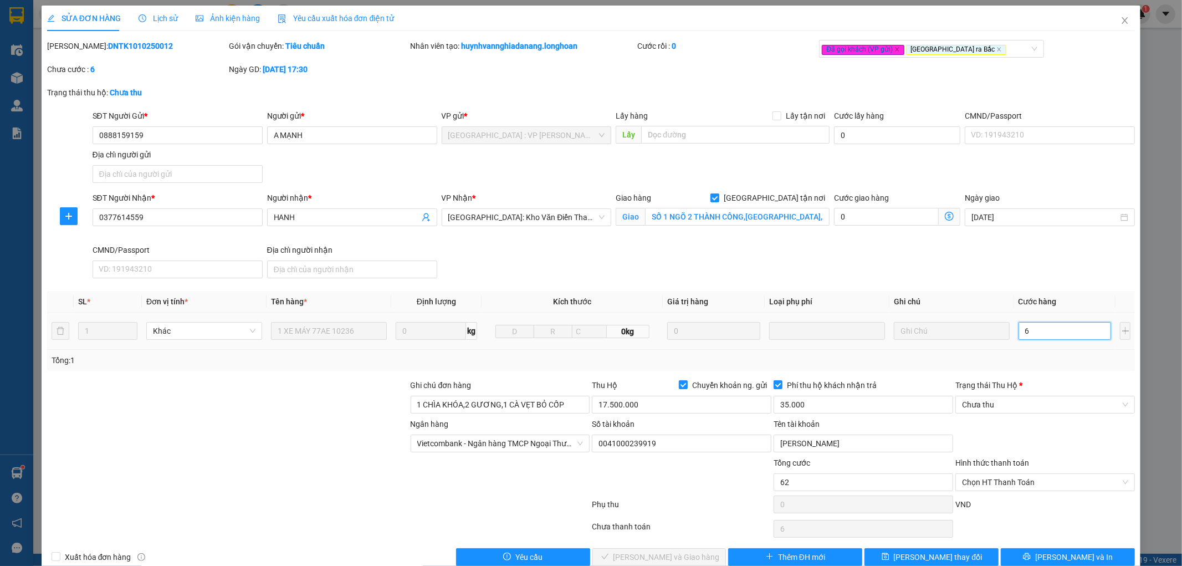
type input "62"
type input "620"
type input "6.200"
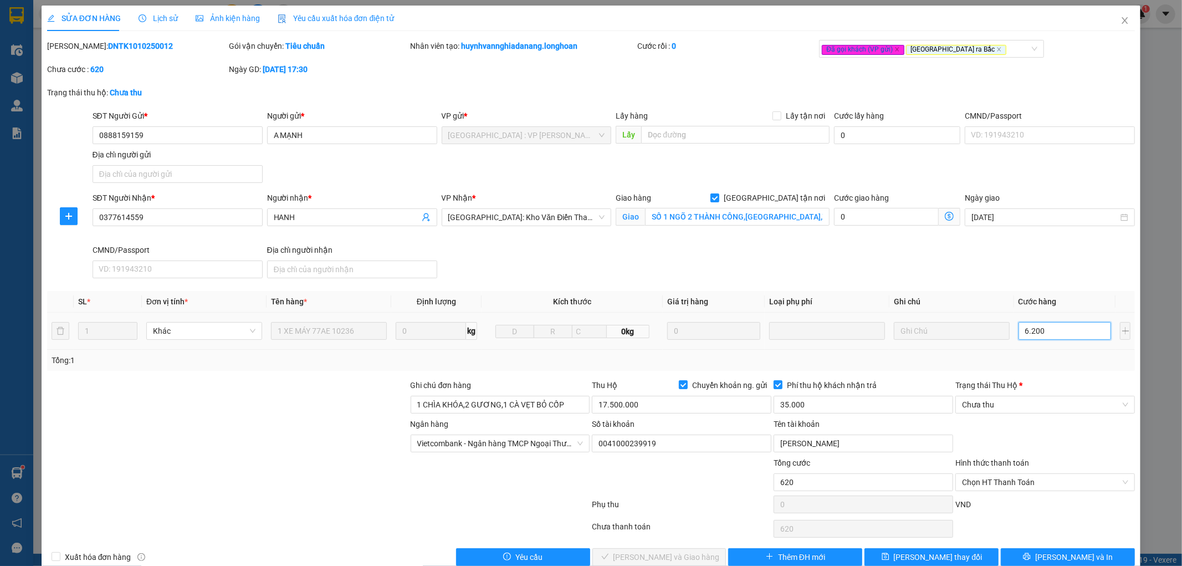
type input "6.200"
type input "62.000"
type input "620.000"
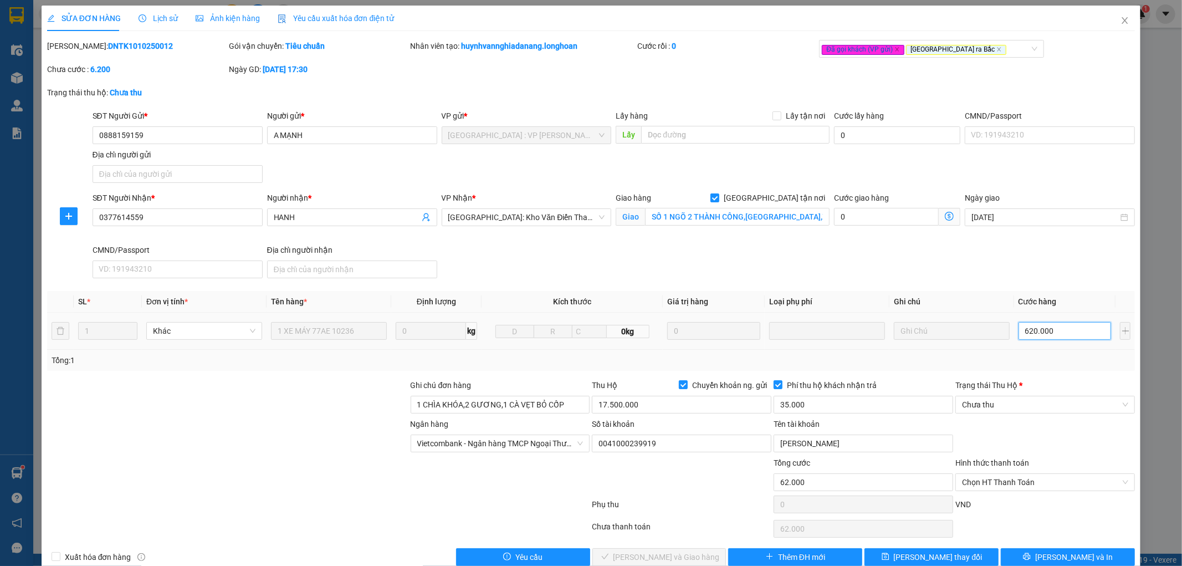
type input "620.000"
click at [950, 556] on span "[PERSON_NAME] thay đổi" at bounding box center [938, 557] width 89 height 12
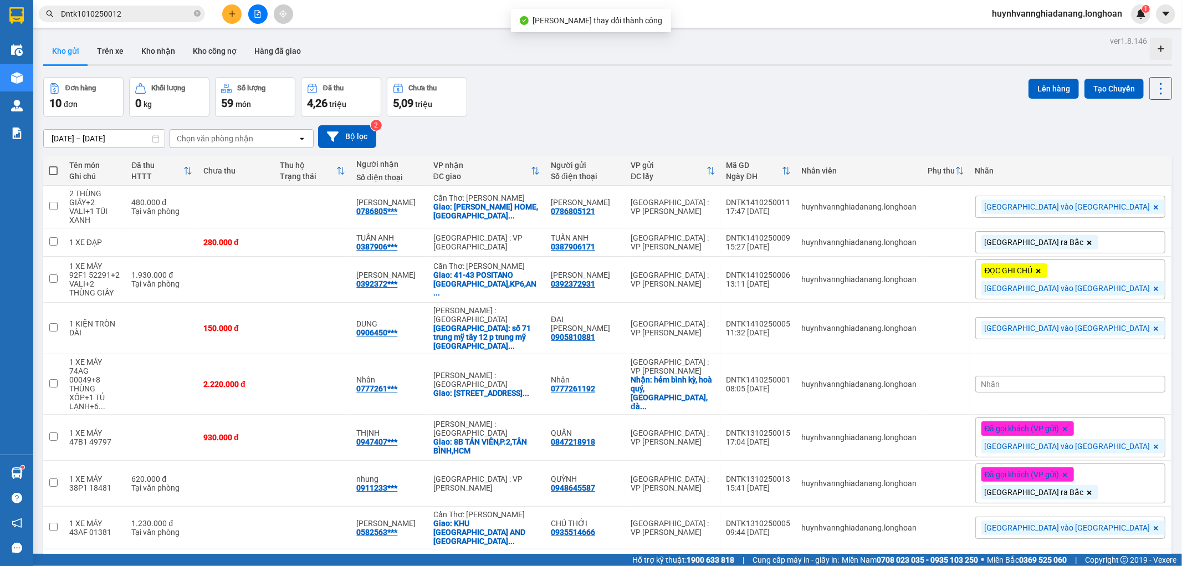
click at [146, 10] on input "Dntk1010250012" at bounding box center [126, 14] width 131 height 12
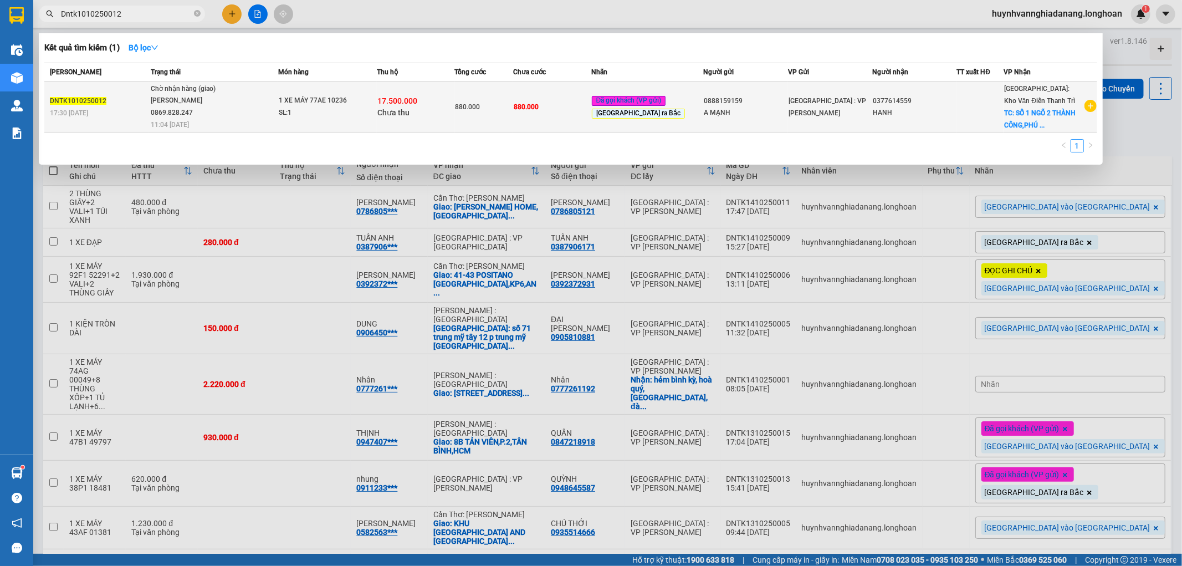
click at [261, 99] on span "Chờ nhận hàng (giao) [PERSON_NAME] 0869.828.247 11:04 [DATE]" at bounding box center [214, 106] width 126 height 46
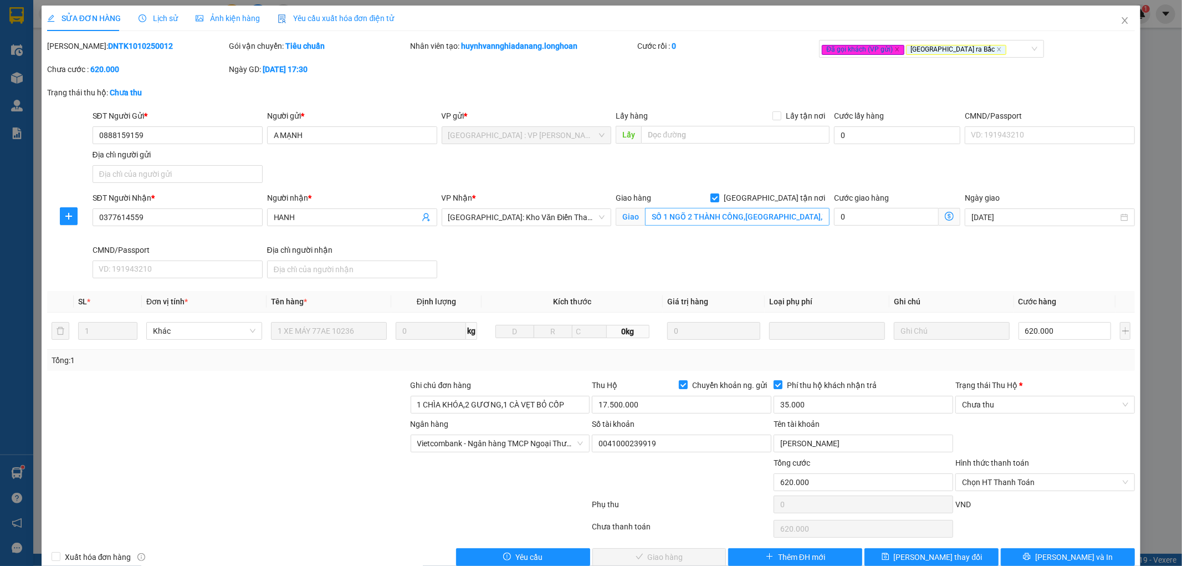
click at [718, 200] on input "[GEOGRAPHIC_DATA] tận nơi" at bounding box center [714, 197] width 8 height 8
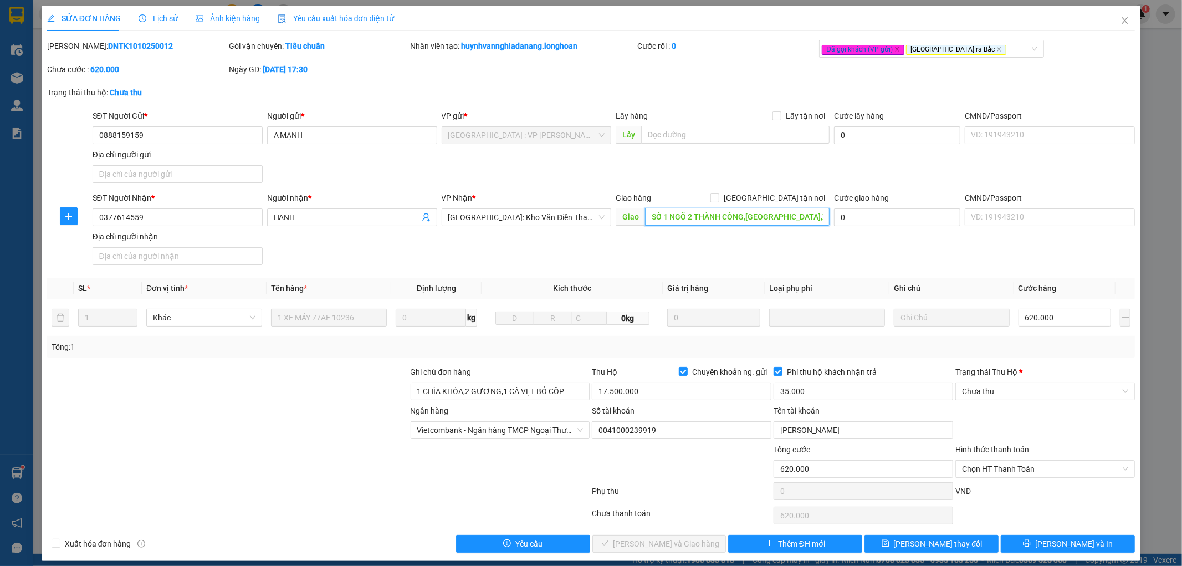
click at [750, 217] on input "SỐ 1 NGÕ 2 THÀNH CÔNG,[GEOGRAPHIC_DATA],XÃ [GEOGRAPHIC_DATA],HUYỆN [GEOGRAPHIC_…" at bounding box center [737, 217] width 185 height 18
click at [915, 539] on span "[PERSON_NAME] thay đổi" at bounding box center [938, 544] width 89 height 12
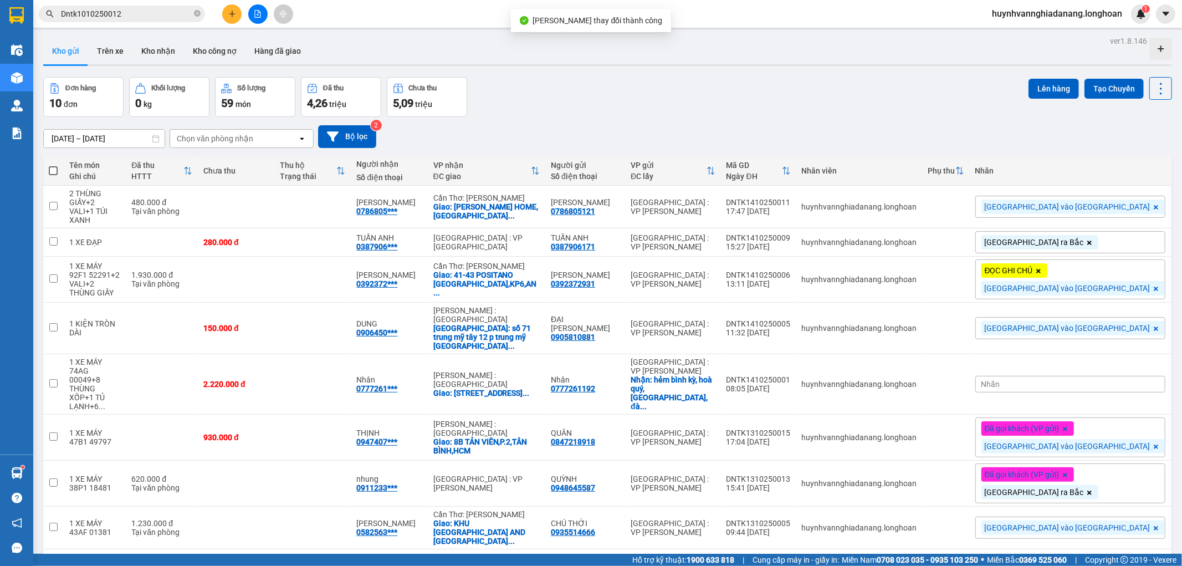
click at [149, 17] on input "Dntk1010250012" at bounding box center [126, 14] width 131 height 12
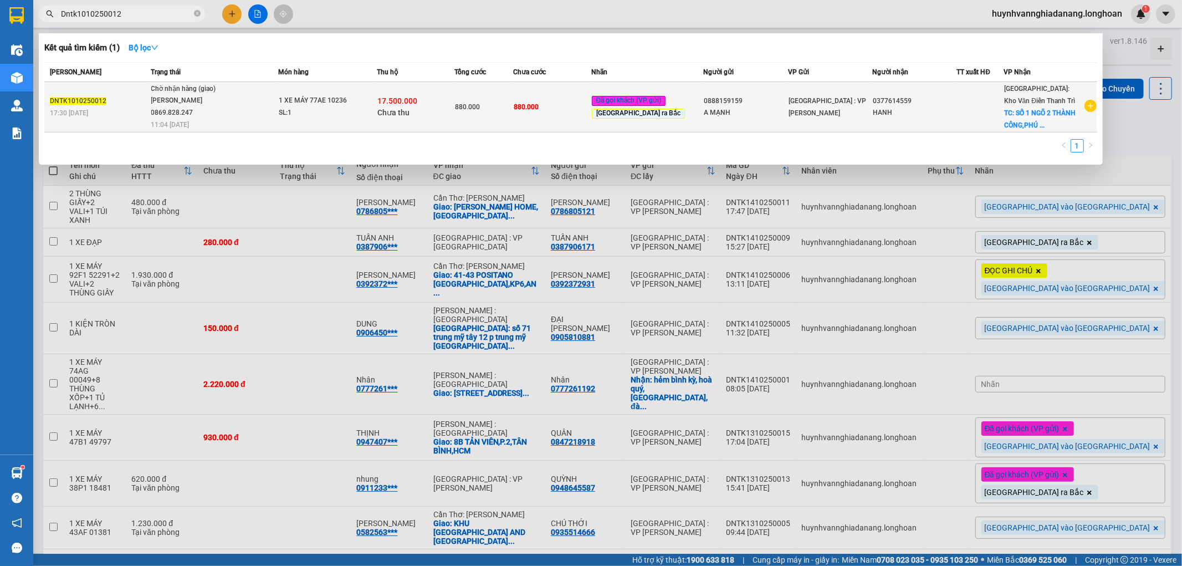
click at [269, 99] on span "Chờ nhận hàng (giao) [PERSON_NAME] 0869.828.247 11:04 [DATE]" at bounding box center [214, 106] width 126 height 46
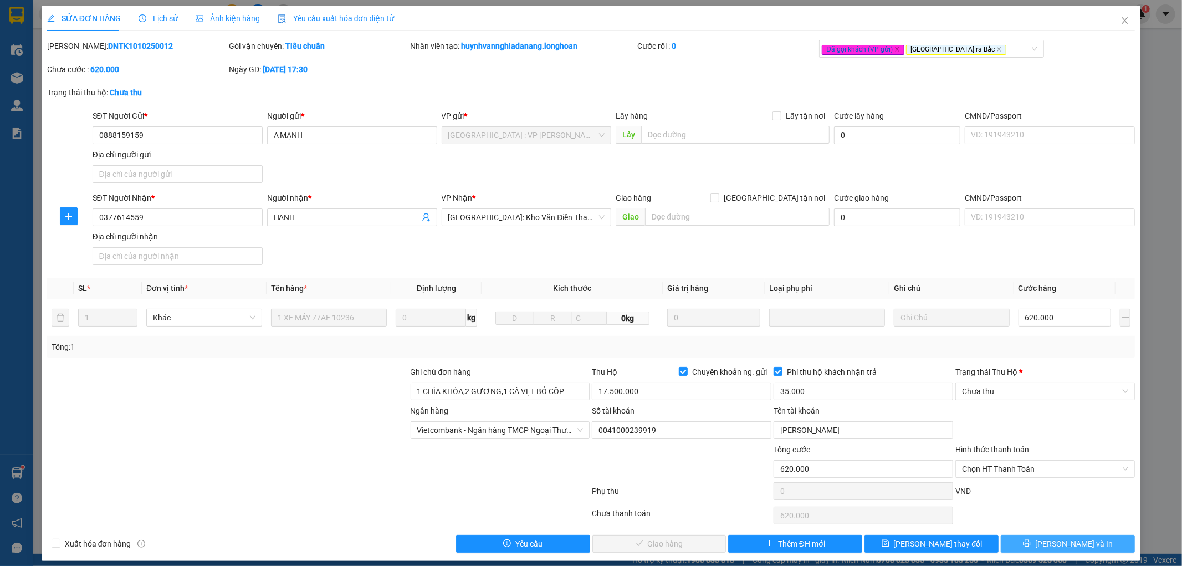
click at [1063, 545] on span "[PERSON_NAME] và In" at bounding box center [1074, 544] width 78 height 12
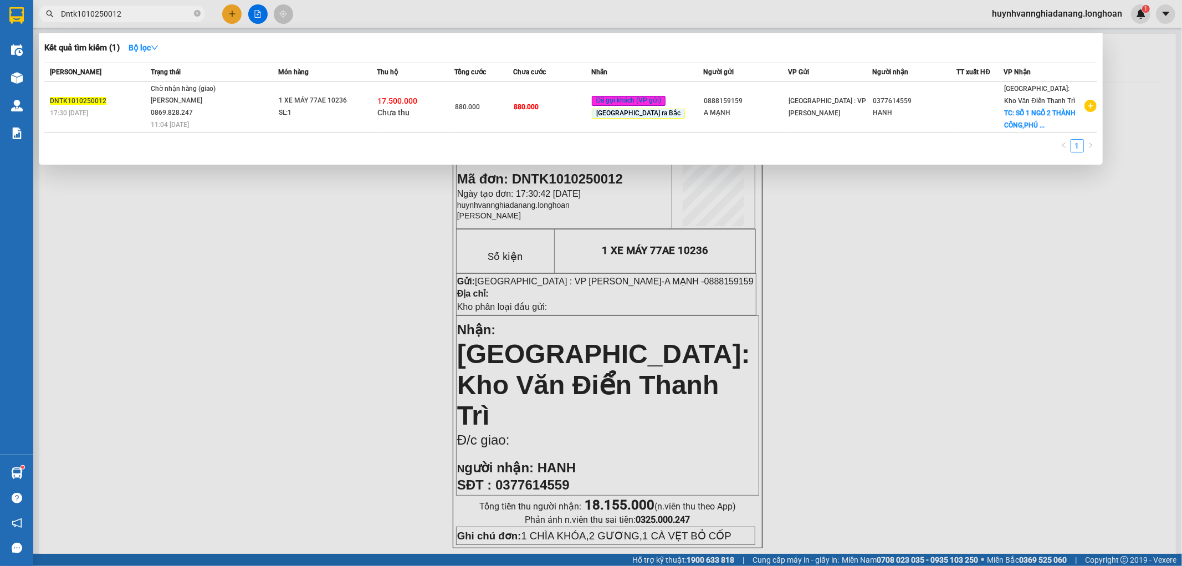
click at [174, 9] on input "Dntk1010250012" at bounding box center [126, 14] width 131 height 12
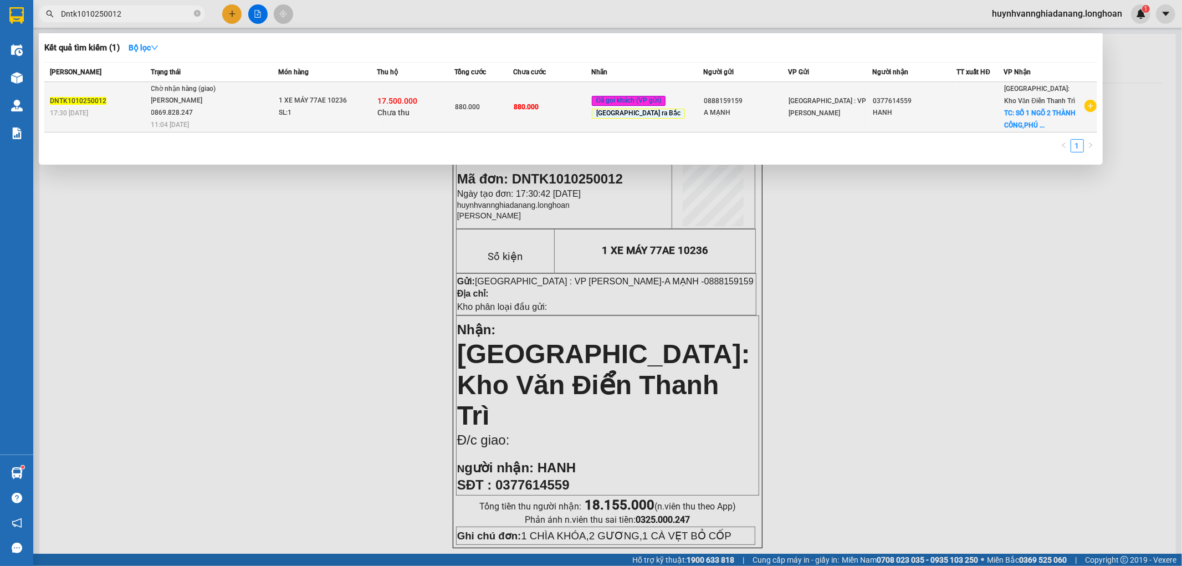
click at [269, 127] on td "Chờ nhận hàng (giao) [PERSON_NAME] 0869.828.247 11:04 [DATE]" at bounding box center [214, 107] width 130 height 50
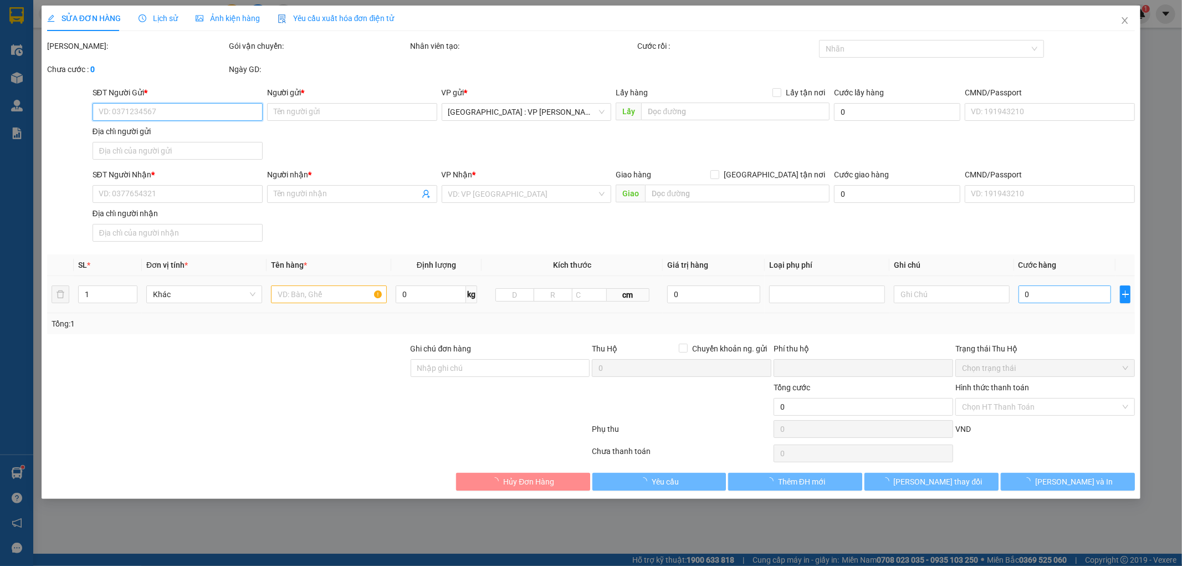
type input "0888159159"
type input "A MẠNH"
type input "0377614559"
type input "HANH"
type input "1 CHÌA KHÓA,2 GƯƠNG,1 CÀ VẸT BỎ CỐP"
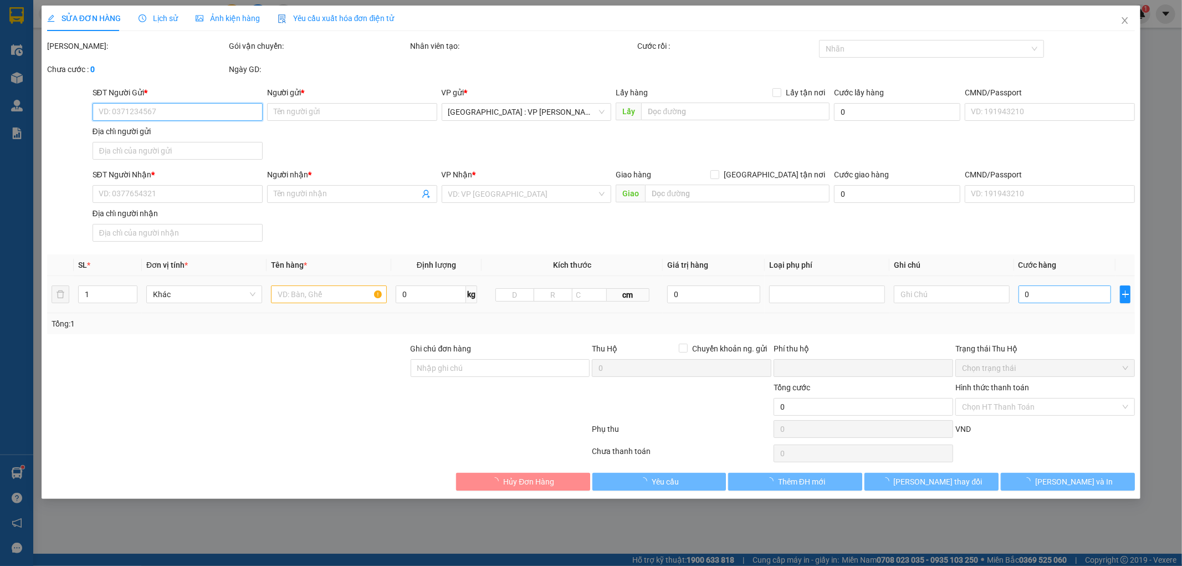
type input "620.000"
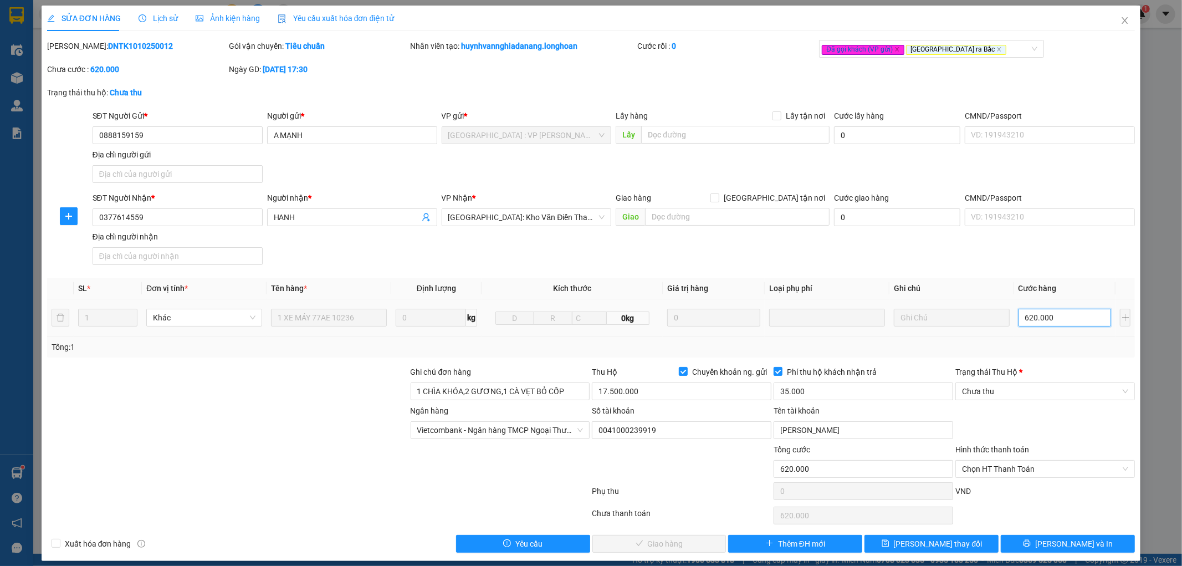
click at [1057, 316] on input "620.000" at bounding box center [1065, 318] width 93 height 18
type input "6"
type input "63"
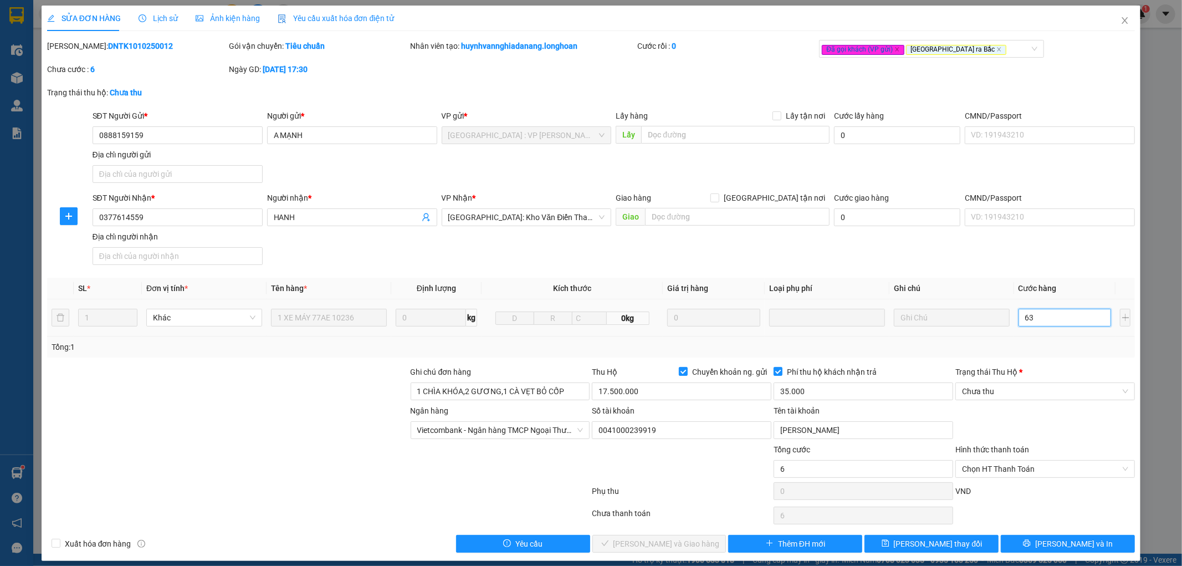
type input "63"
type input "630"
type input "6.300"
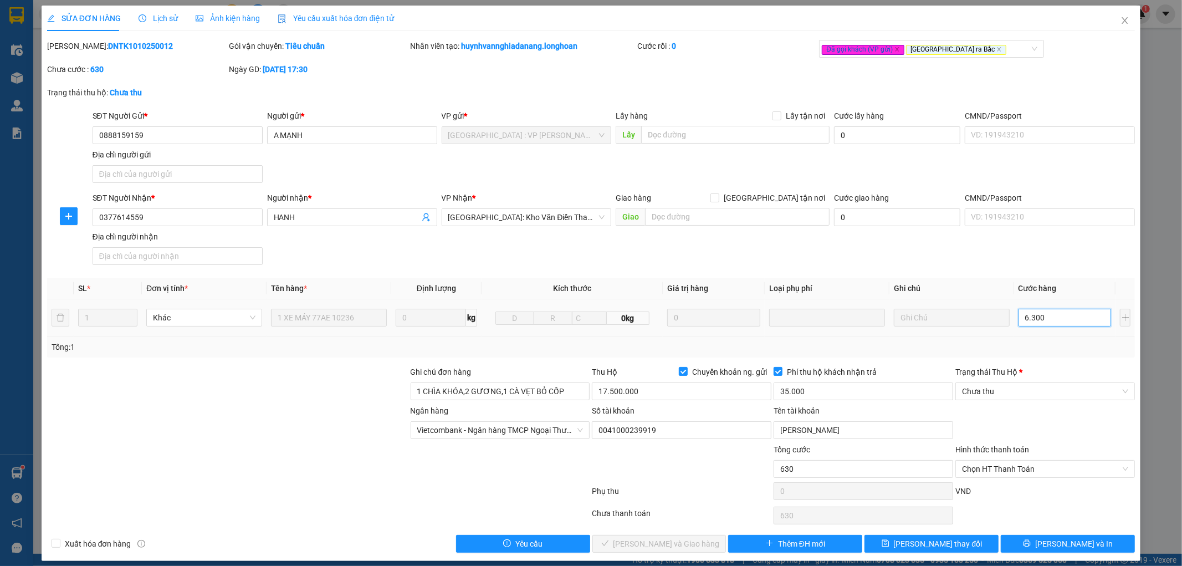
type input "6.300"
type input "63.000"
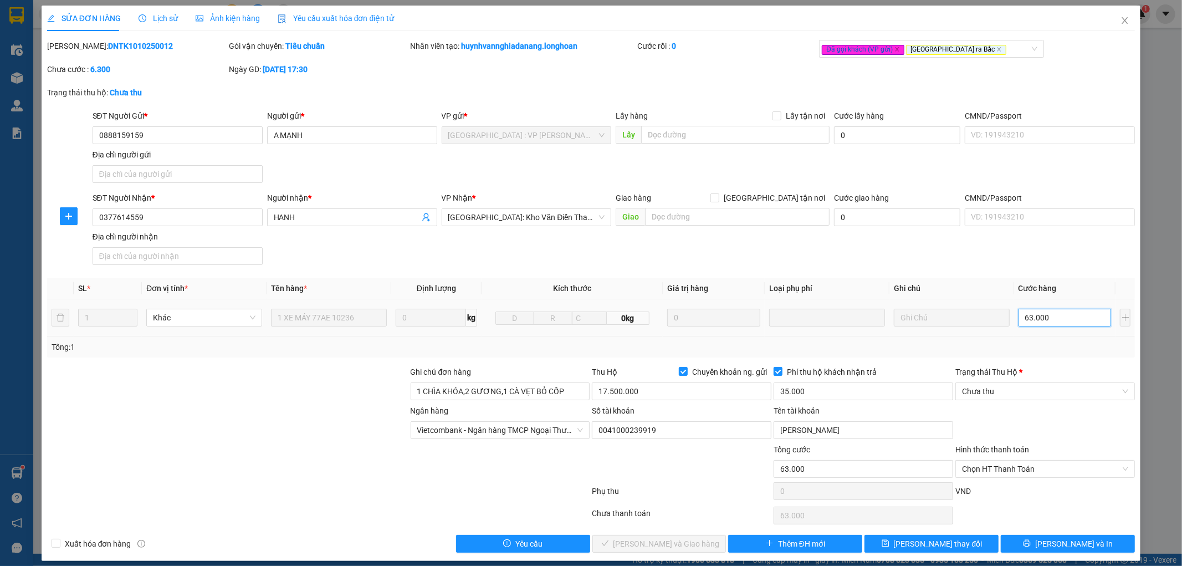
type input "630.000"
click at [957, 543] on button "[PERSON_NAME] thay đổi" at bounding box center [931, 544] width 134 height 18
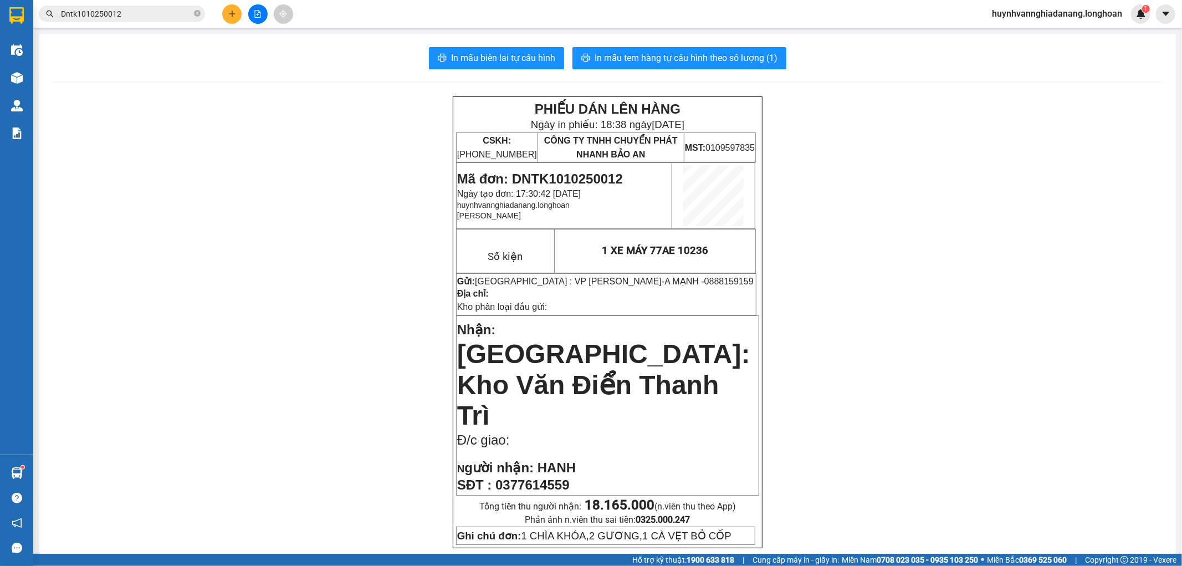
click at [147, 14] on input "Dntk1010250012" at bounding box center [126, 14] width 131 height 12
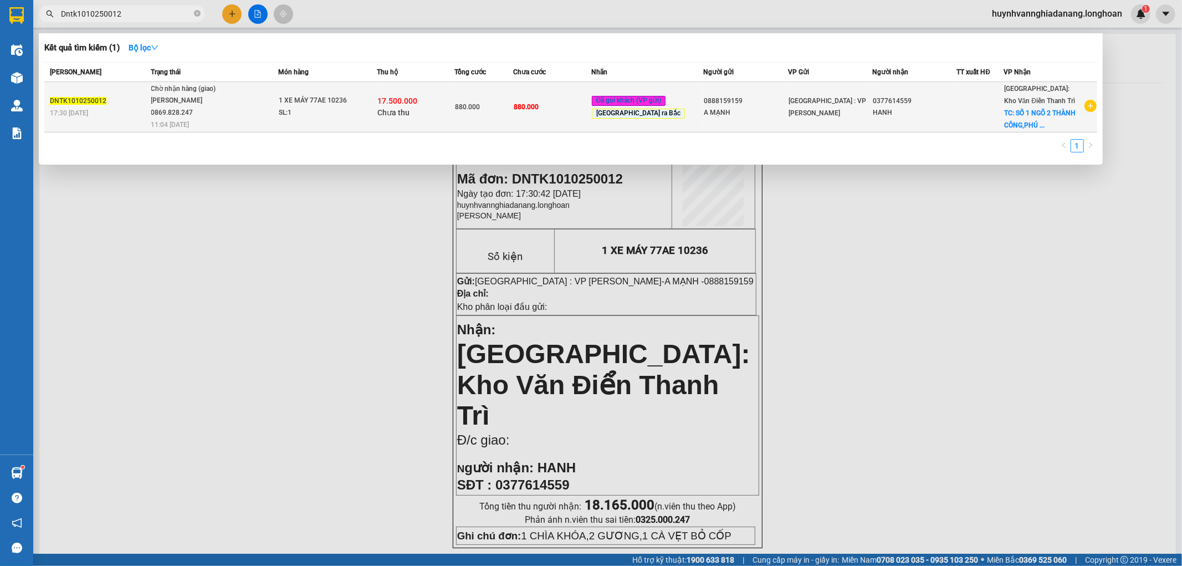
click at [362, 105] on div "1 XE MÁY 77AE 10236" at bounding box center [320, 101] width 83 height 12
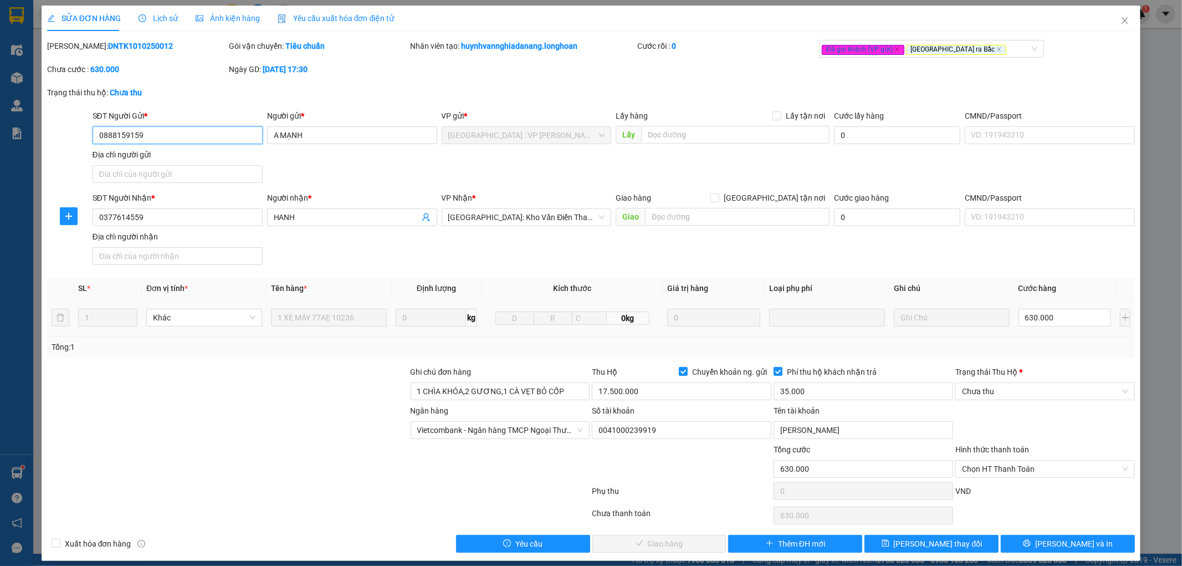
type input "0888159159"
type input "A MẠNH"
type input "0377614559"
type input "HANH"
type input "1 CHÌA KHÓA,2 GƯƠNG,1 CÀ VẸT BỎ CỐP"
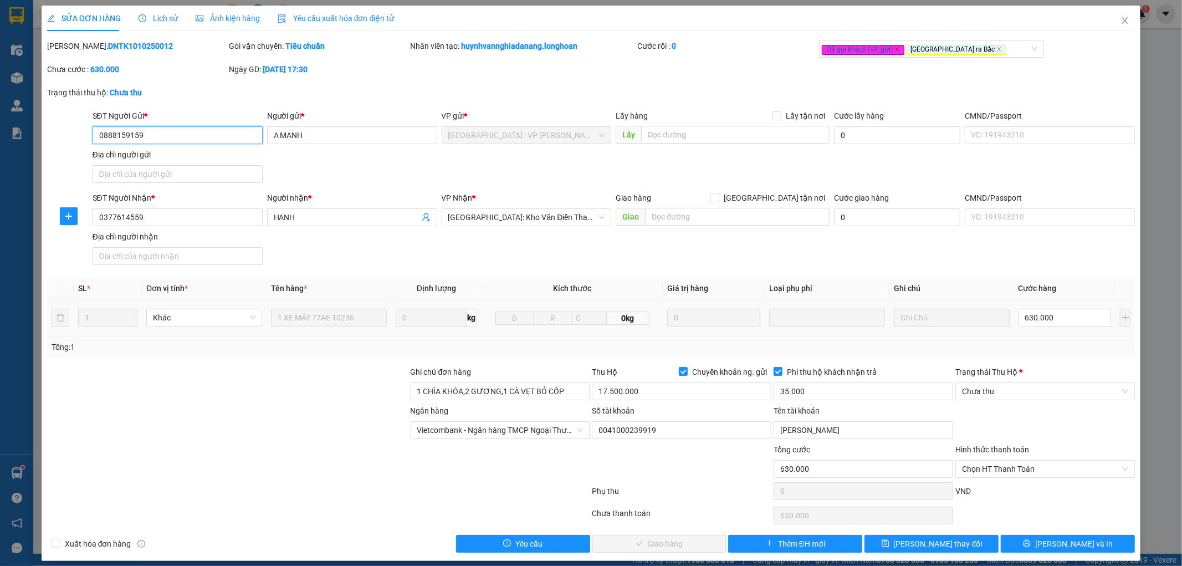
type input "630.000"
click at [1072, 543] on span "[PERSON_NAME] và In" at bounding box center [1074, 544] width 78 height 12
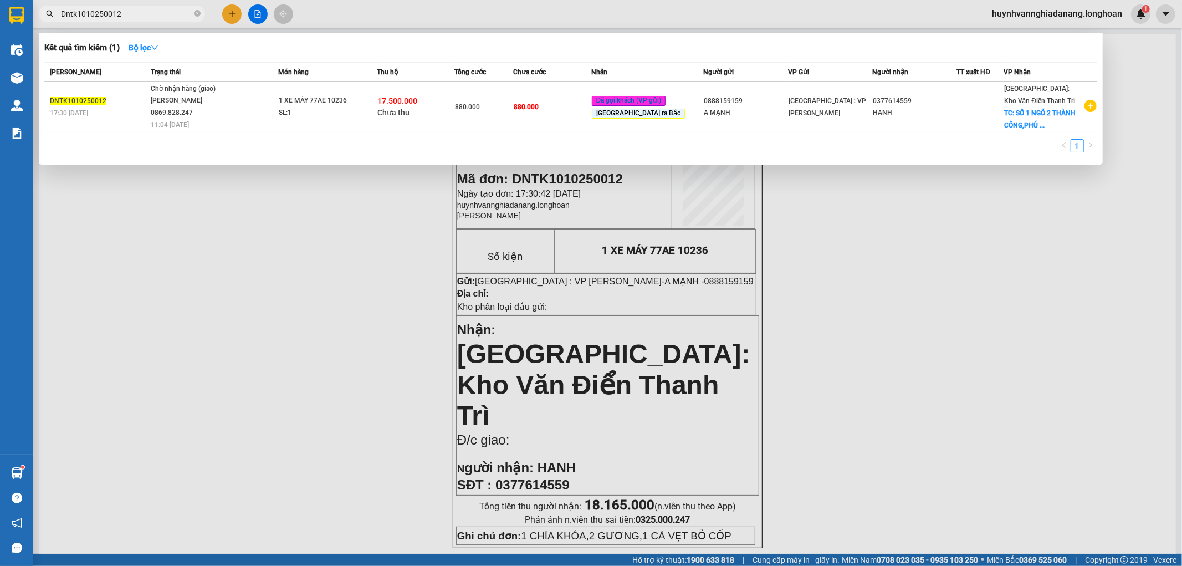
click at [150, 15] on input "Dntk1010250012" at bounding box center [126, 14] width 131 height 12
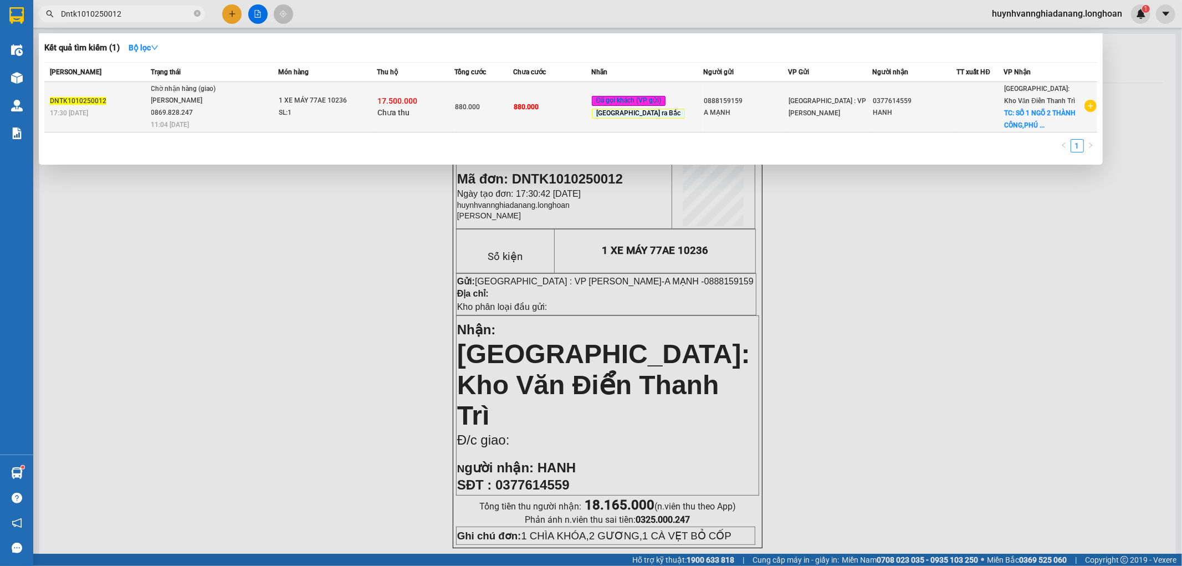
click at [259, 131] on td "Chờ nhận hàng (giao) [PERSON_NAME] 0869.828.247 11:04 [DATE]" at bounding box center [214, 107] width 130 height 50
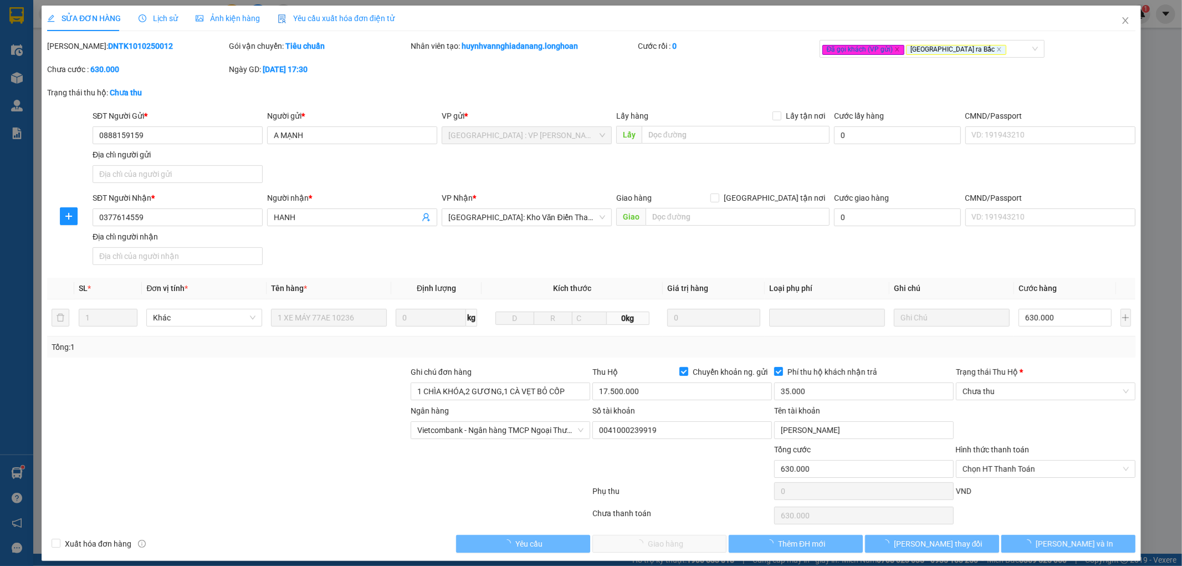
type input "0888159159"
type input "A MẠNH"
type input "0377614559"
type input "HANH"
type input "1 CHÌA KHÓA,2 GƯƠNG,1 CÀ VẸT BỎ CỐP"
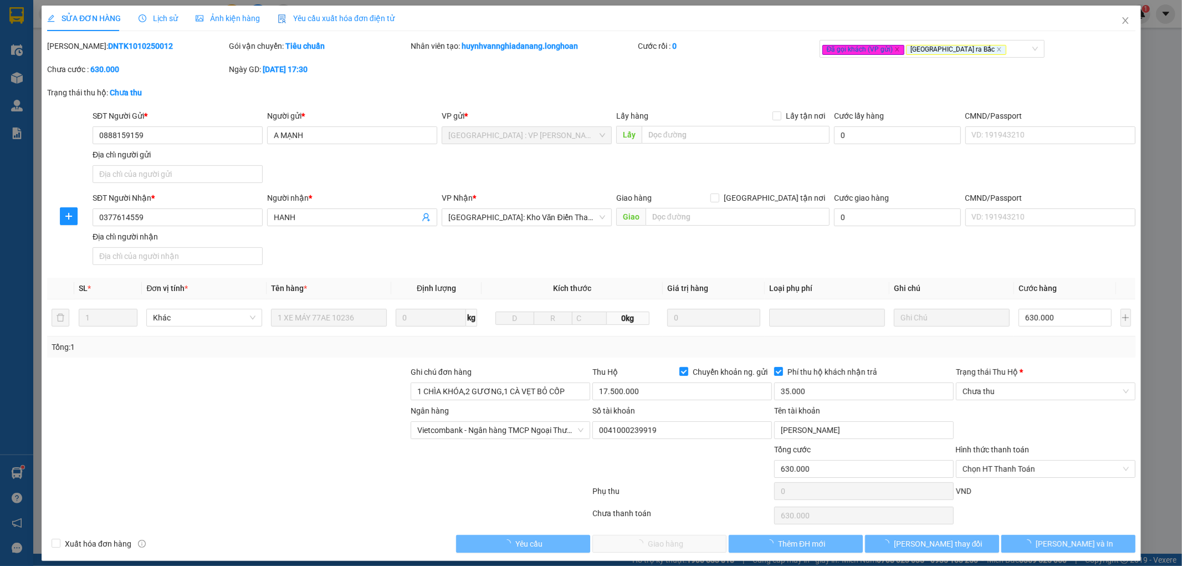
type input "630.000"
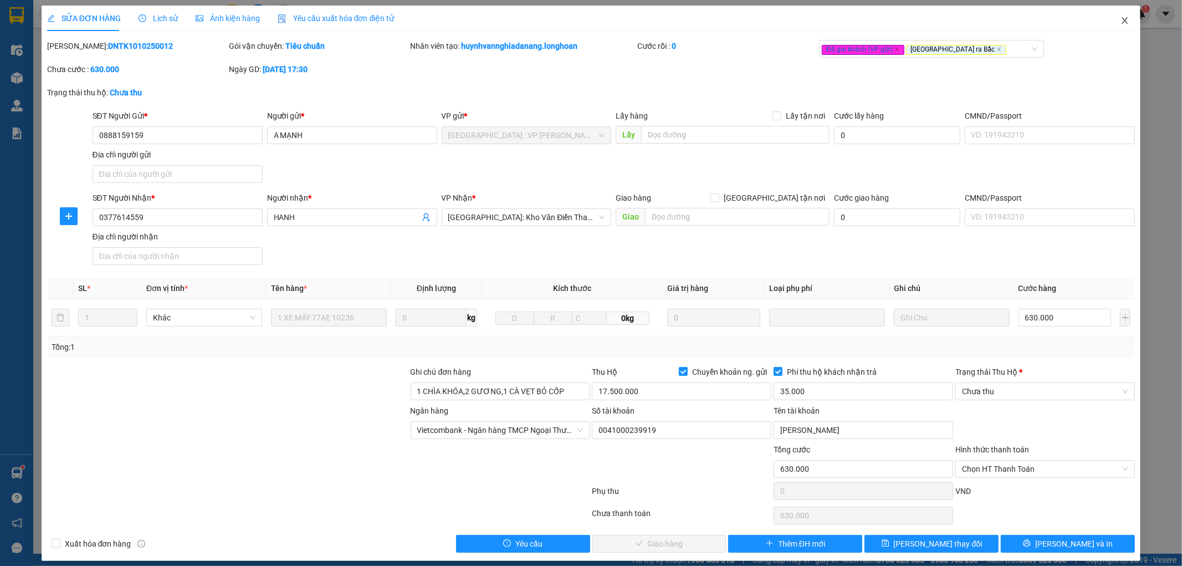
click at [1120, 18] on icon "close" at bounding box center [1124, 20] width 9 height 9
